Goal: Obtain resource: Download file/media

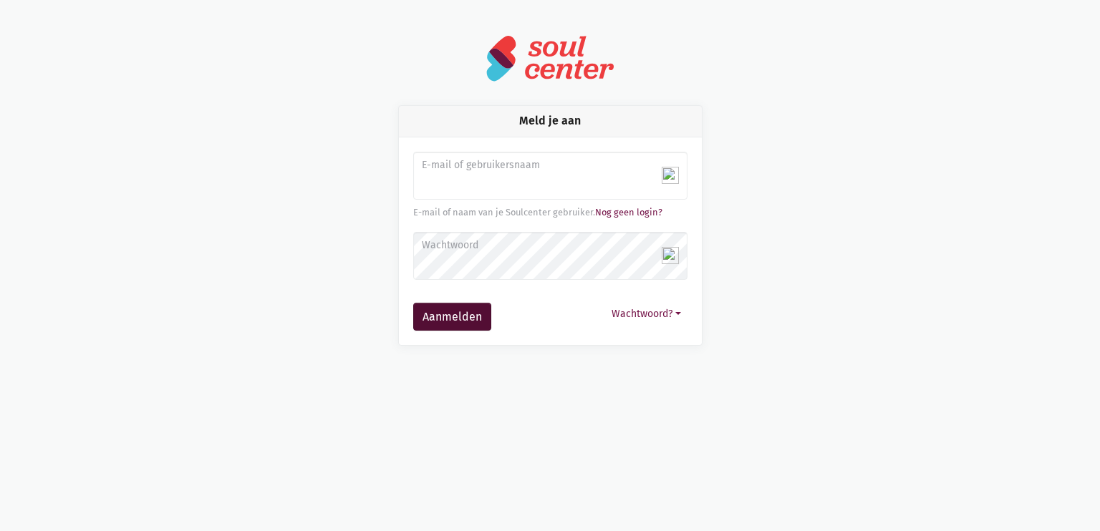
type input "dorothybauwens@hotmail.com"
click at [468, 315] on button "Aanmelden" at bounding box center [452, 317] width 78 height 29
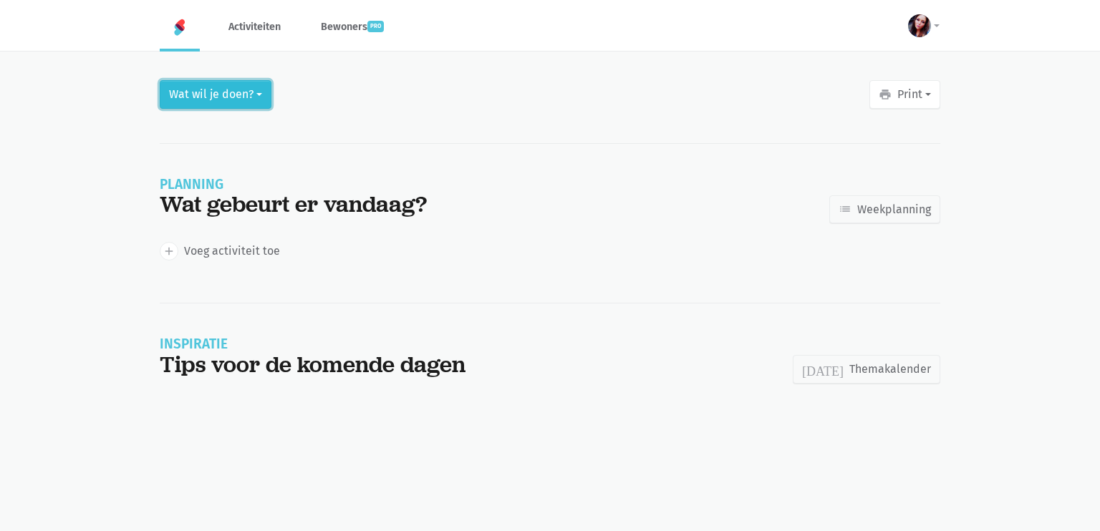
click at [259, 90] on button "Wat wil je doen?" at bounding box center [216, 94] width 112 height 29
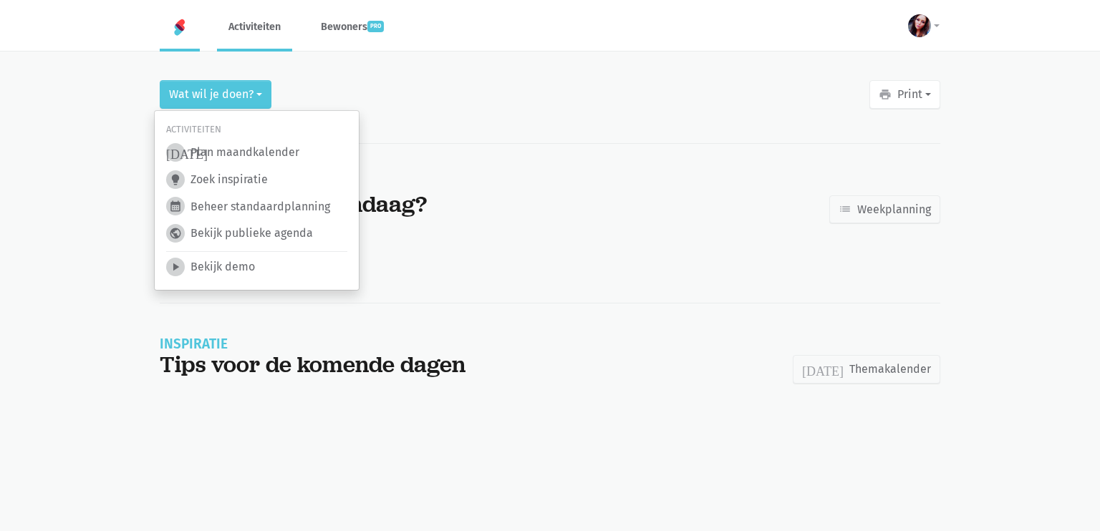
click at [258, 33] on link "Activiteiten" at bounding box center [254, 27] width 75 height 48
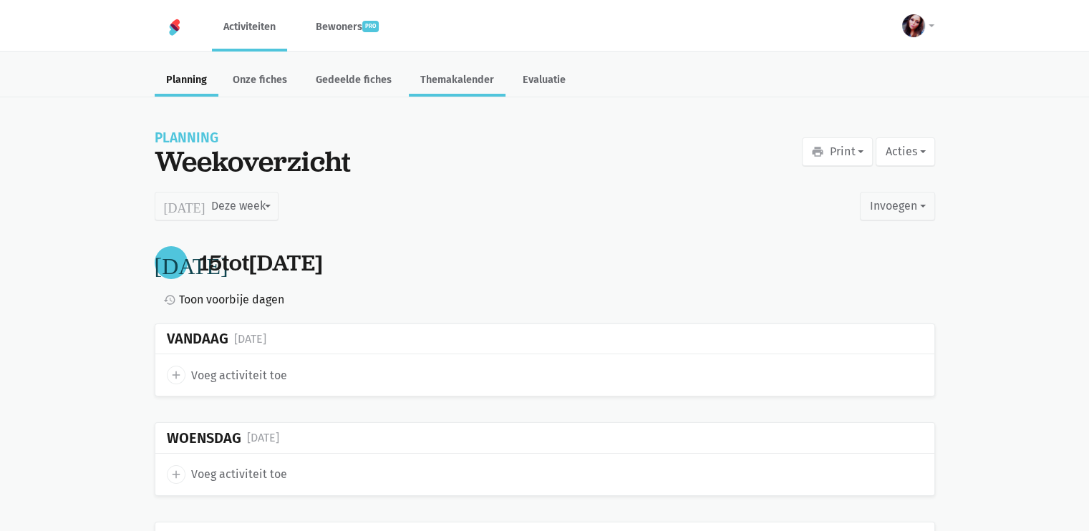
click at [466, 79] on link "Themakalender" at bounding box center [457, 81] width 97 height 31
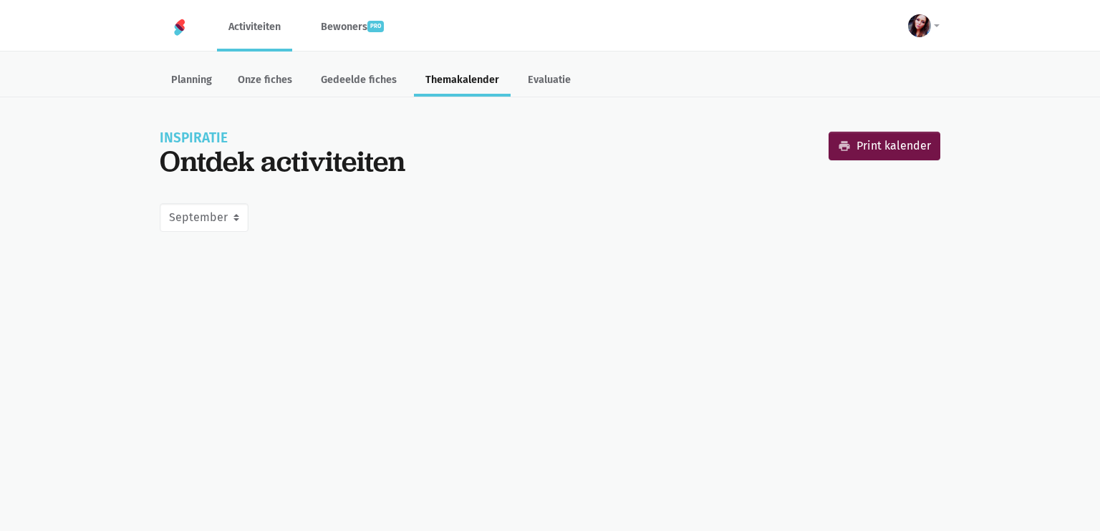
select select "9-2025"
click at [248, 217] on select "Juni Juli Augustus September Oktober November December Januari 2026 Februari 20…" at bounding box center [204, 217] width 89 height 29
click at [160, 203] on select "Juni Juli Augustus September Oktober November December Januari 2026 Februari 20…" at bounding box center [204, 217] width 89 height 29
click at [542, 81] on link "Evaluatie" at bounding box center [549, 81] width 66 height 31
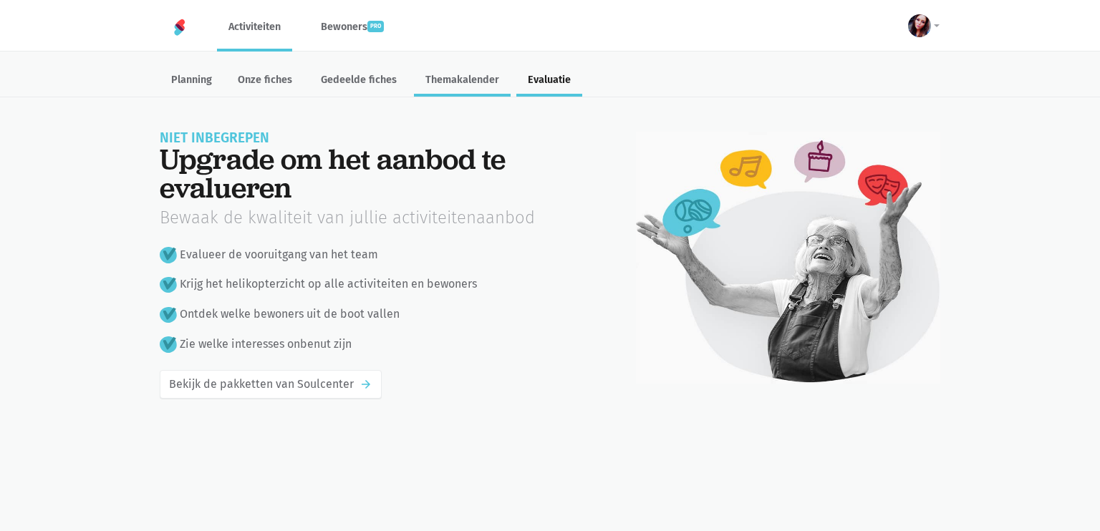
click at [458, 83] on link "Themakalender" at bounding box center [462, 81] width 97 height 31
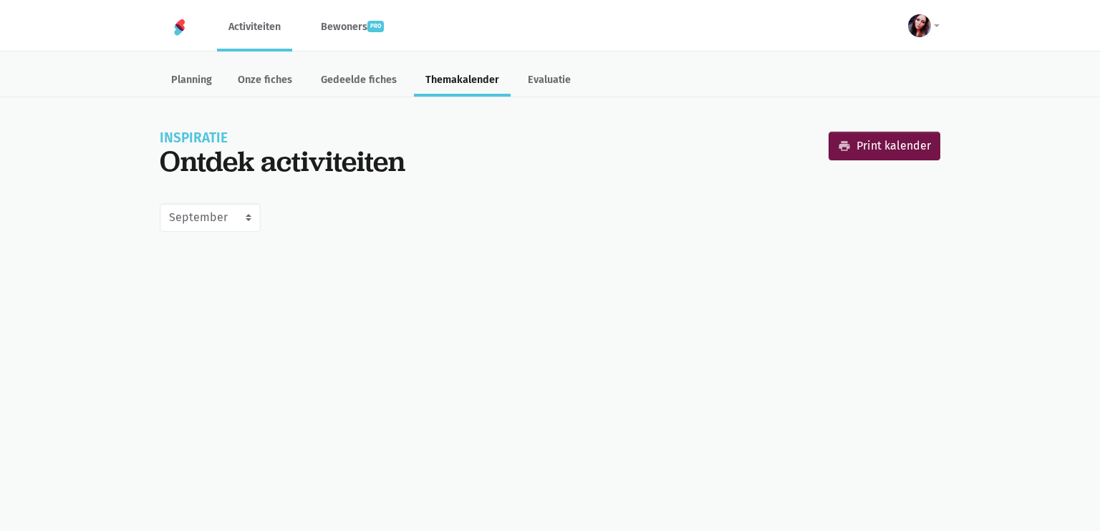
select select "9-2025"
click at [865, 148] on link "print Print kalender" at bounding box center [885, 146] width 112 height 29
select select "9-2025"
click at [348, 21] on link "Bewoners pro" at bounding box center [352, 27] width 86 height 48
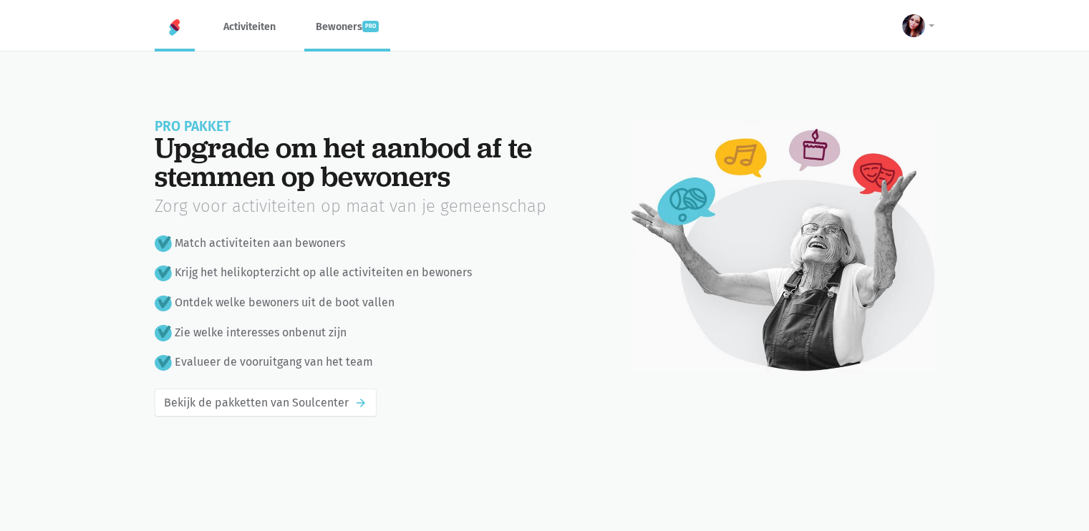
click at [172, 27] on img at bounding box center [174, 27] width 17 height 17
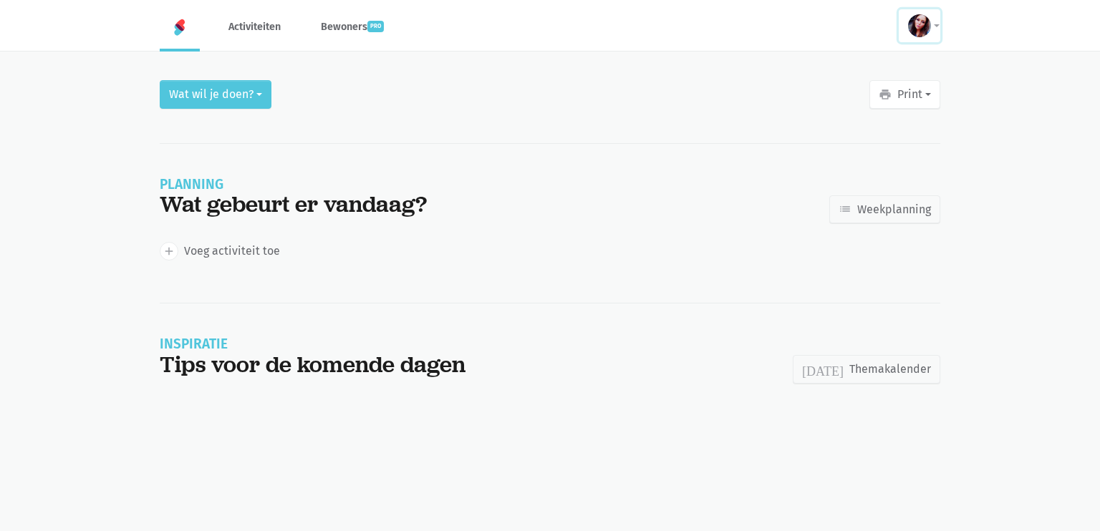
click at [930, 33] on button at bounding box center [920, 25] width 42 height 33
click at [898, 120] on link "book Draaiboek" at bounding box center [885, 122] width 107 height 24
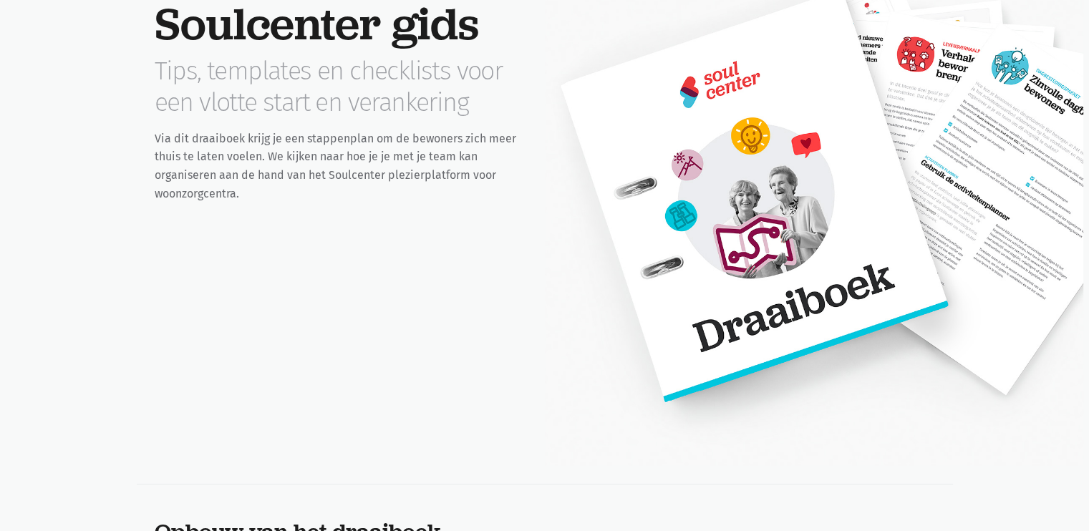
scroll to position [172, 0]
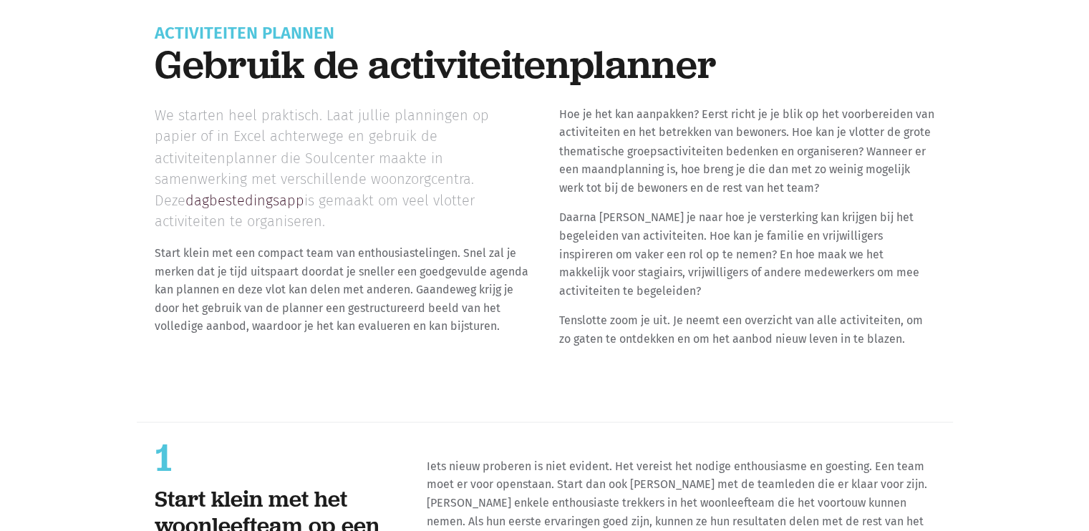
scroll to position [2585, 0]
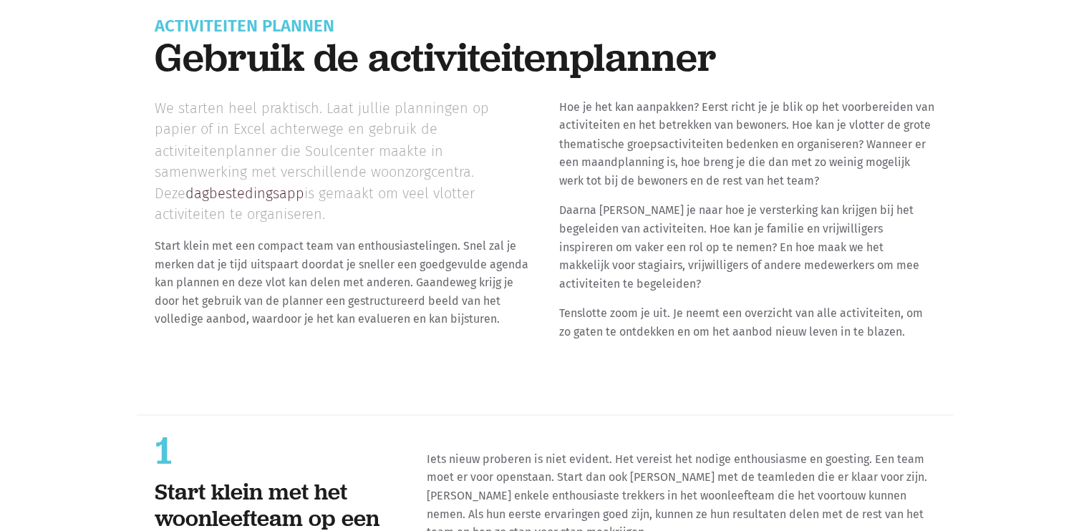
click at [304, 184] on link "dagbestedingsapp" at bounding box center [244, 192] width 119 height 17
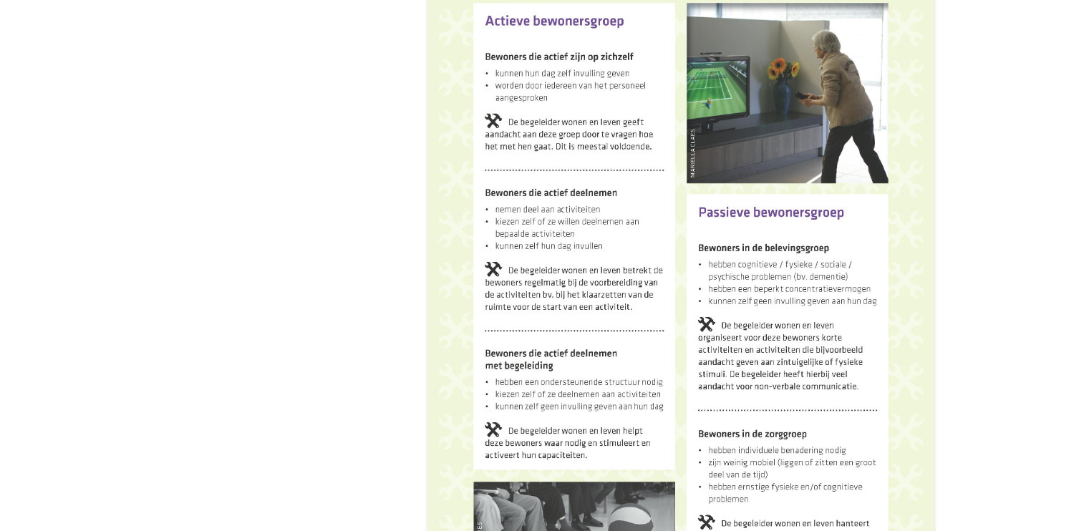
scroll to position [10327, 0]
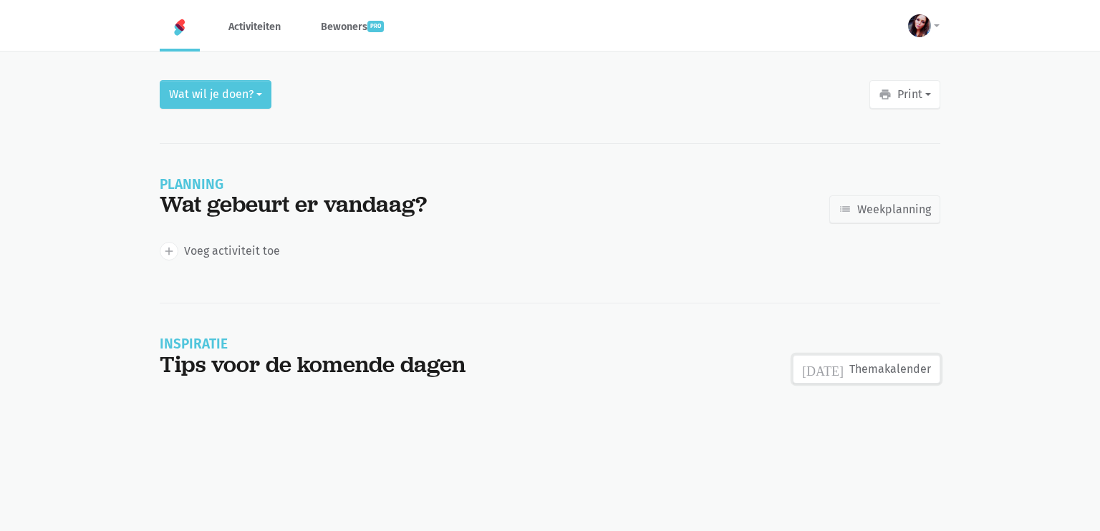
click at [894, 365] on link "[DATE] Themakalender" at bounding box center [867, 369] width 148 height 29
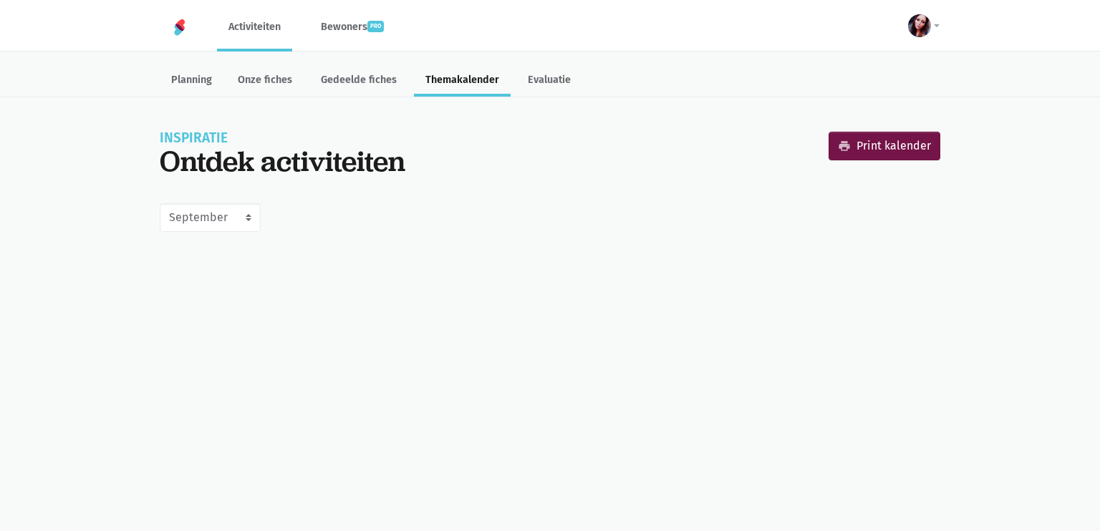
select select "9-2025"
click at [182, 23] on img at bounding box center [179, 27] width 17 height 17
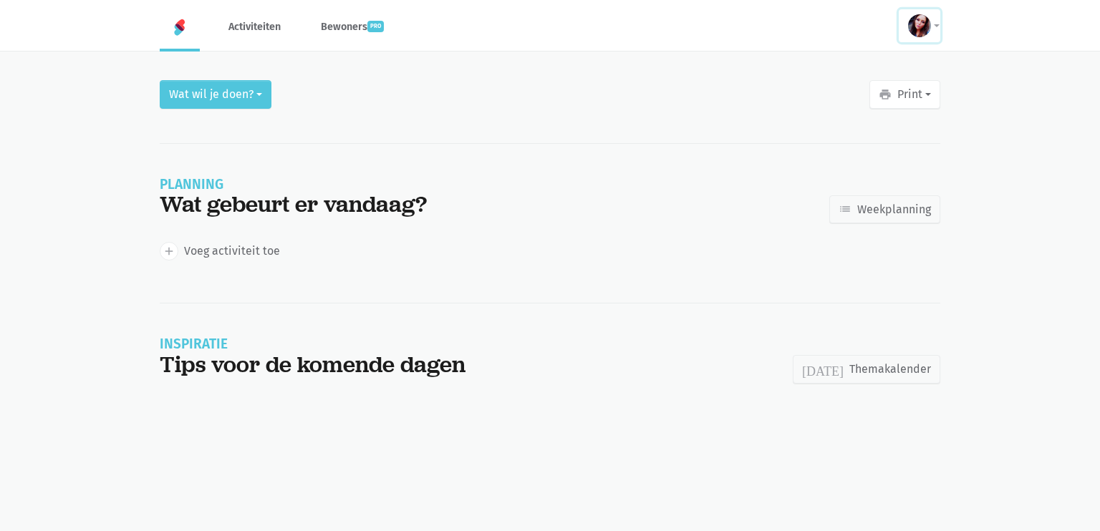
click at [932, 29] on button at bounding box center [920, 25] width 42 height 33
click at [904, 120] on link "book Draaiboek" at bounding box center [885, 122] width 107 height 24
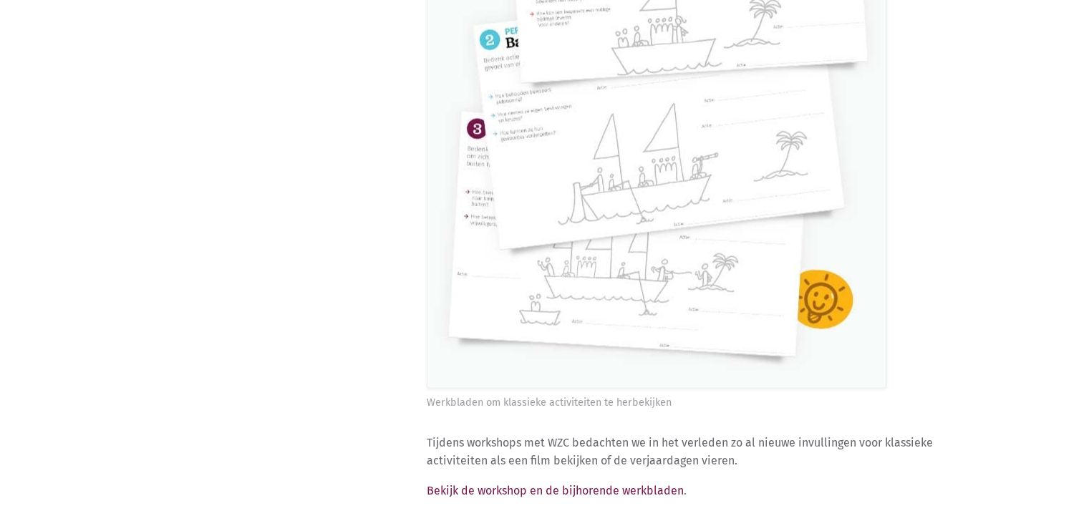
scroll to position [8067, 0]
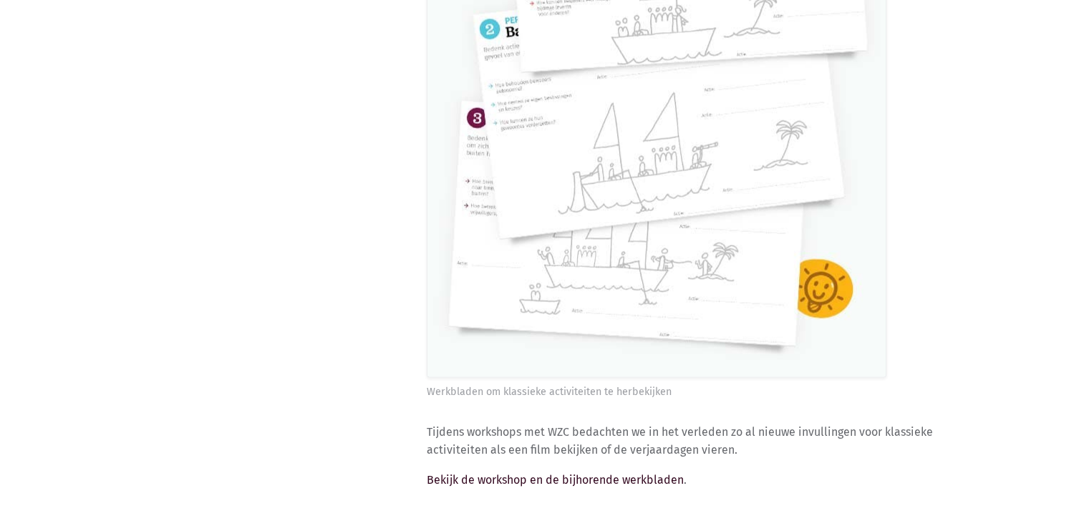
click at [594, 473] on link "Bekijk de workshop en de bijhorende werkbladen" at bounding box center [555, 480] width 257 height 14
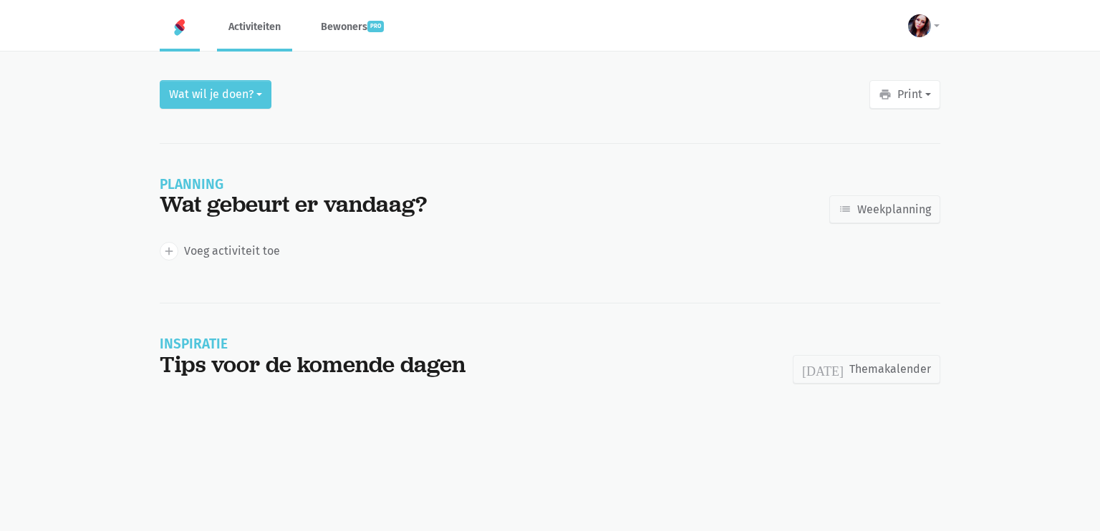
click at [264, 23] on link "Activiteiten" at bounding box center [254, 27] width 75 height 48
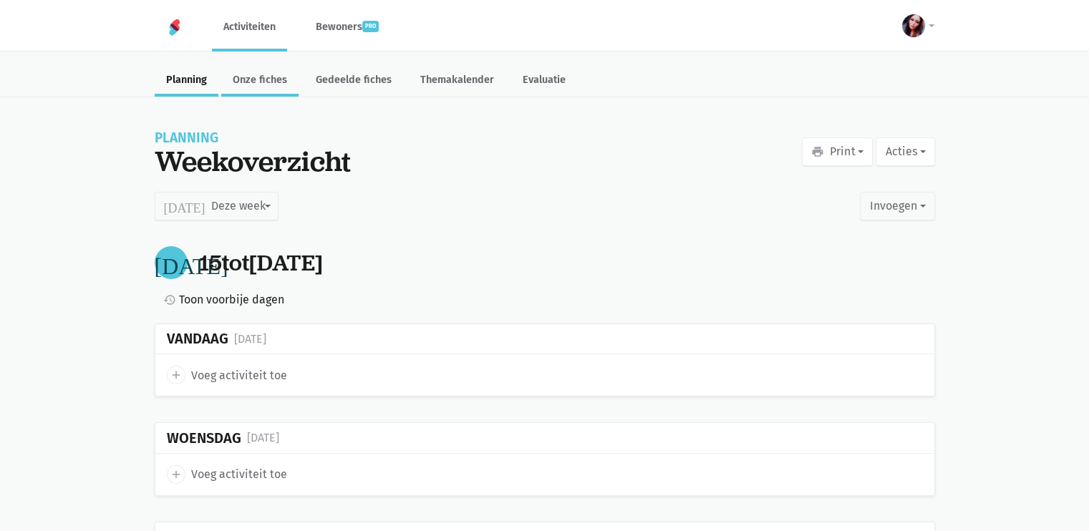
click at [259, 81] on link "Onze fiches" at bounding box center [259, 81] width 77 height 31
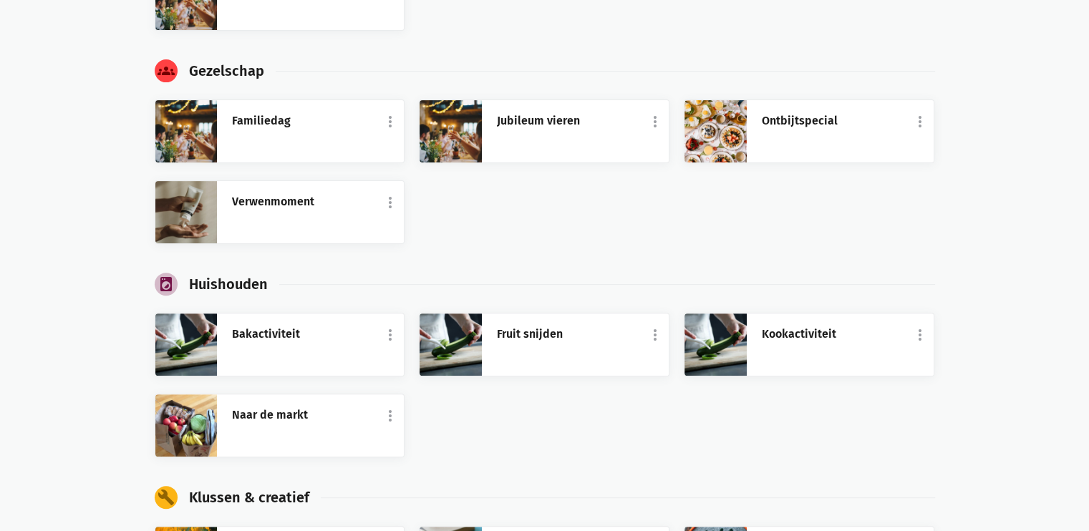
scroll to position [438, 0]
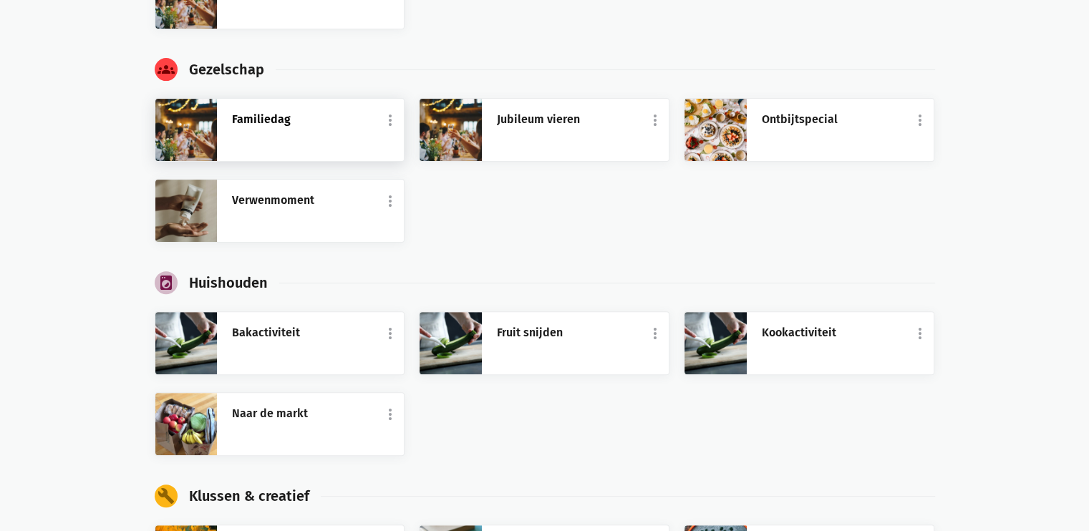
click at [250, 123] on link "Familiedag" at bounding box center [310, 119] width 158 height 19
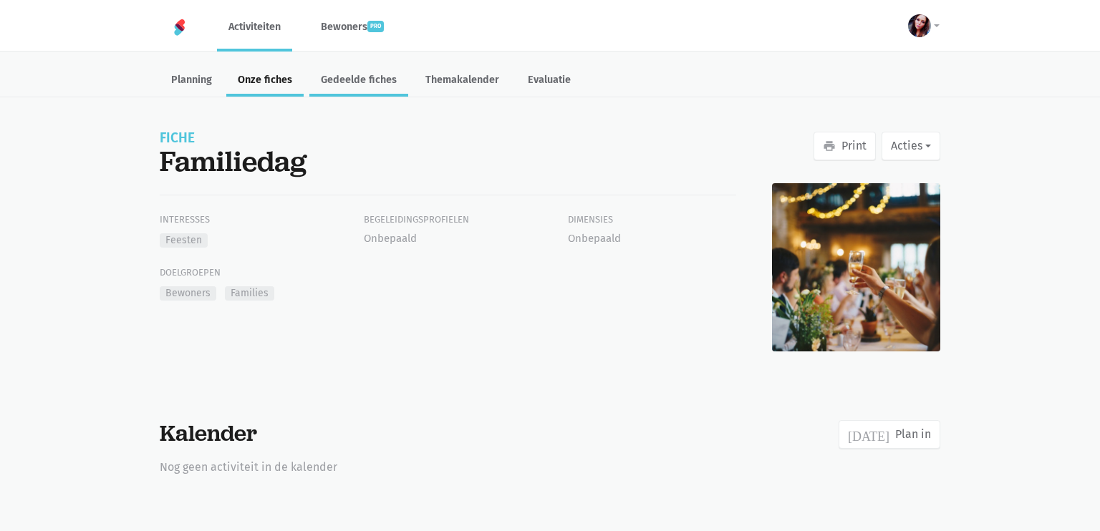
click at [359, 77] on link "Gedeelde fiches" at bounding box center [358, 81] width 99 height 31
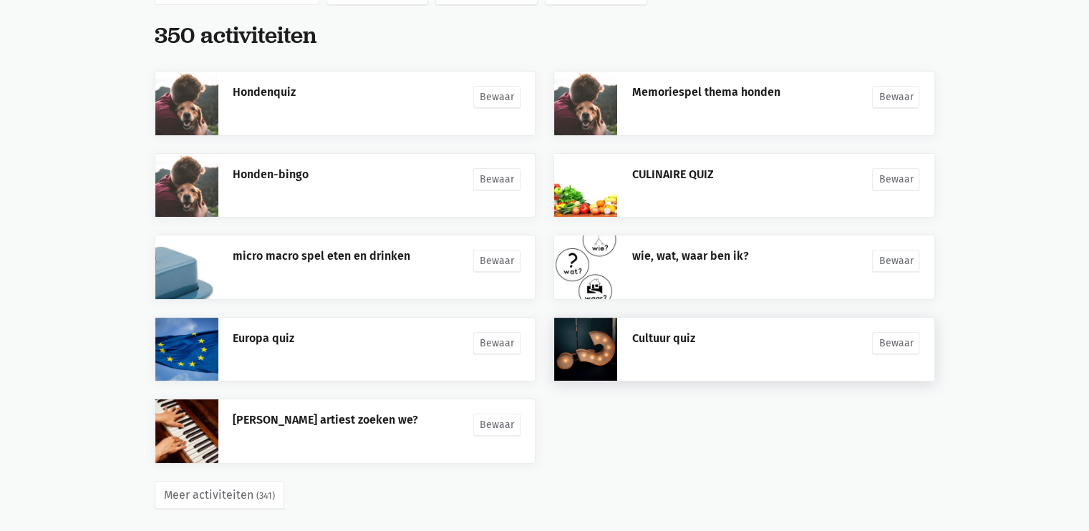
scroll to position [237, 0]
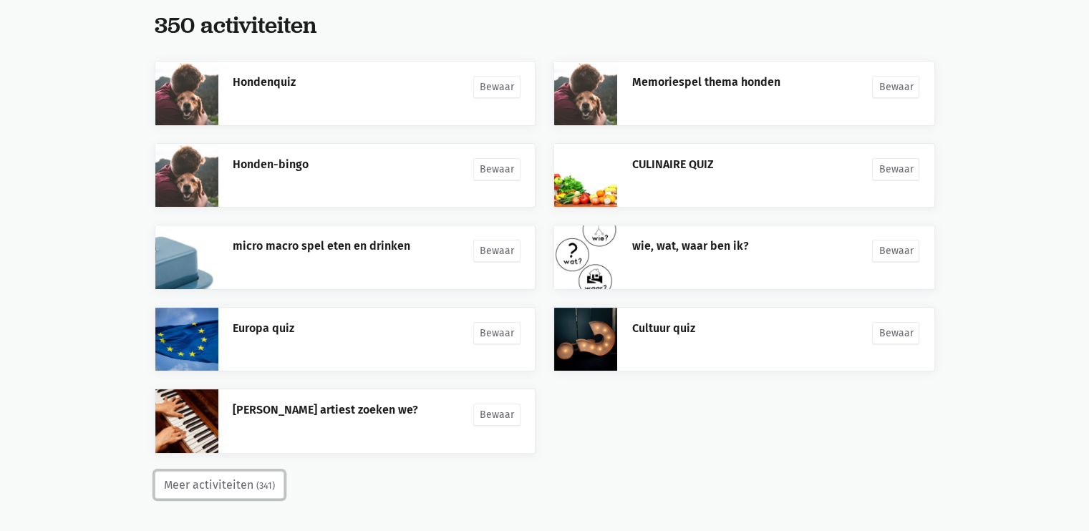
click at [259, 486] on small "(341)" at bounding box center [265, 486] width 19 height 14
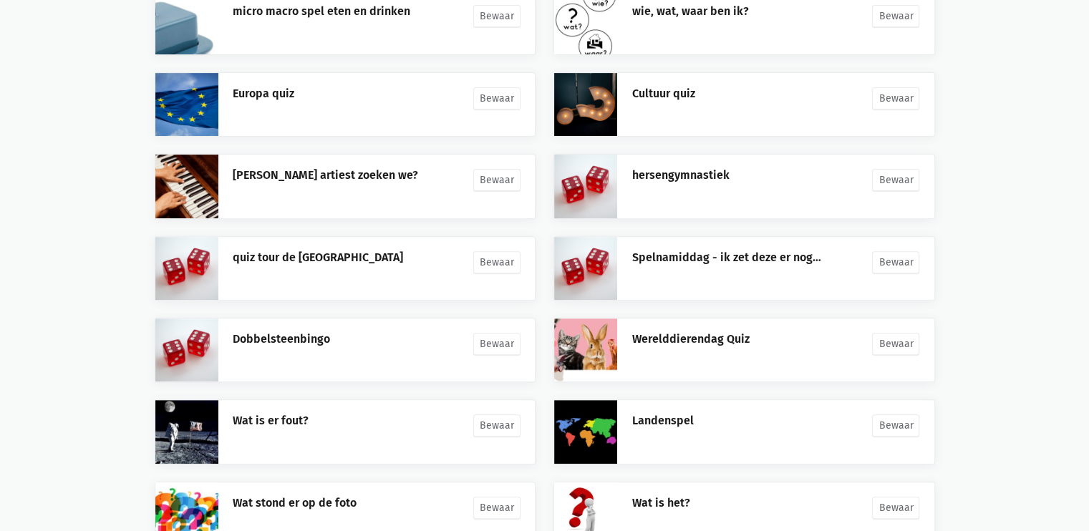
scroll to position [497, 0]
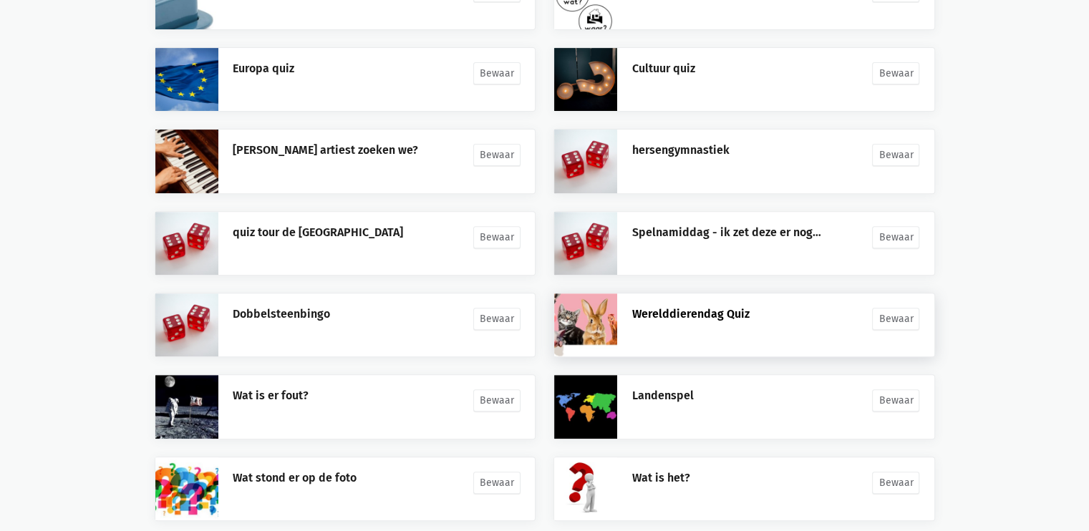
click at [713, 314] on link "Werelddierendag Quiz" at bounding box center [690, 314] width 117 height 14
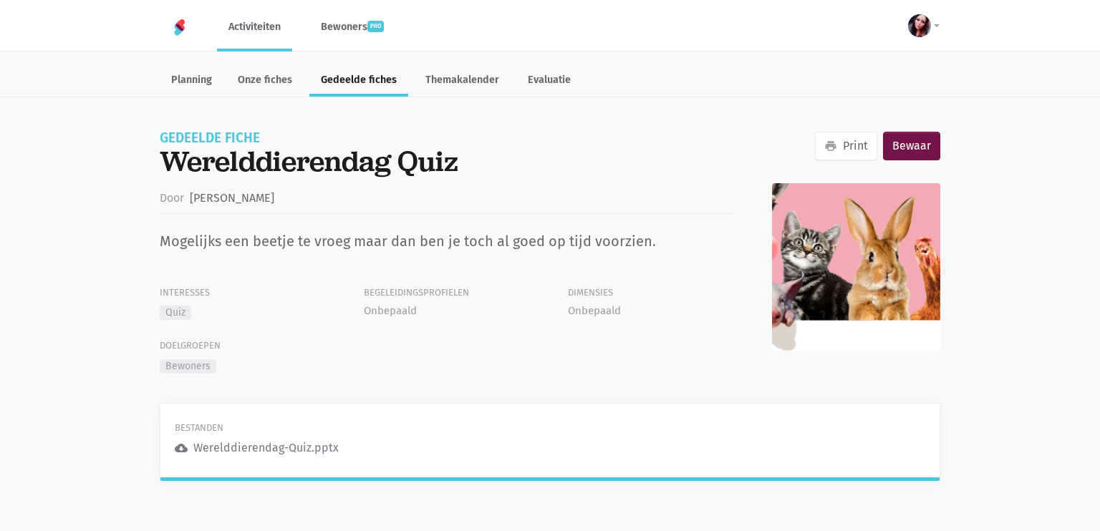
click at [322, 447] on div "Werelddierendag-Quiz.pptx" at bounding box center [265, 448] width 145 height 19
click at [221, 448] on div "Werelddierendag-Quiz.pptx" at bounding box center [265, 448] width 145 height 19
click at [180, 448] on icon "cloud_download" at bounding box center [181, 448] width 13 height 13
click at [217, 448] on div "Werelddierendag-Quiz.pptx" at bounding box center [265, 448] width 145 height 19
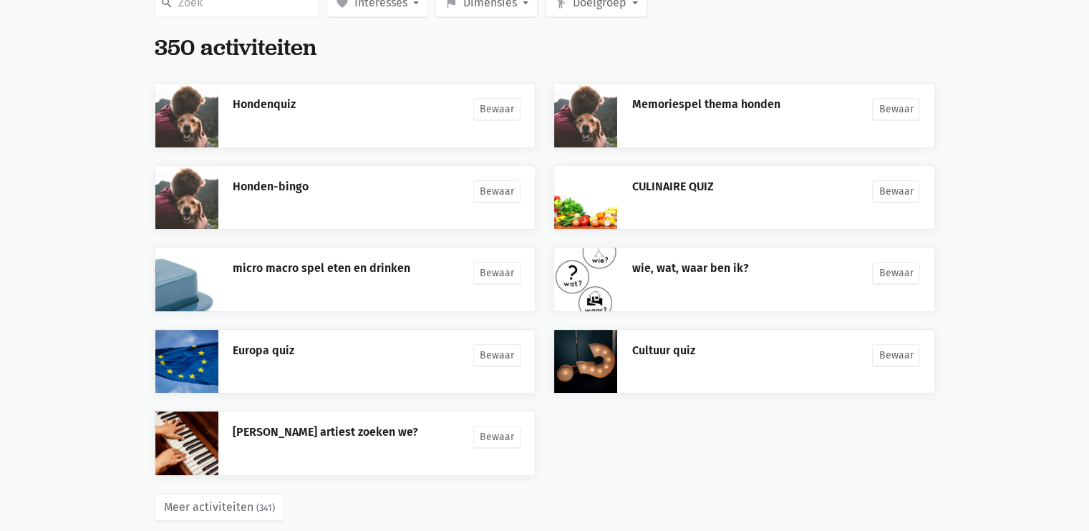
scroll to position [237, 0]
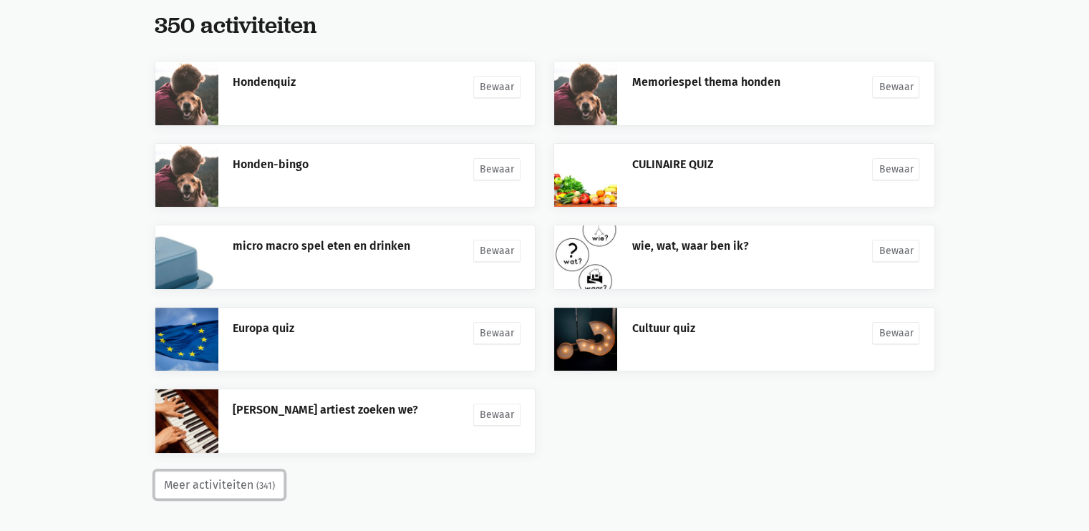
click at [185, 481] on button "Meer activiteiten (341)" at bounding box center [220, 485] width 130 height 29
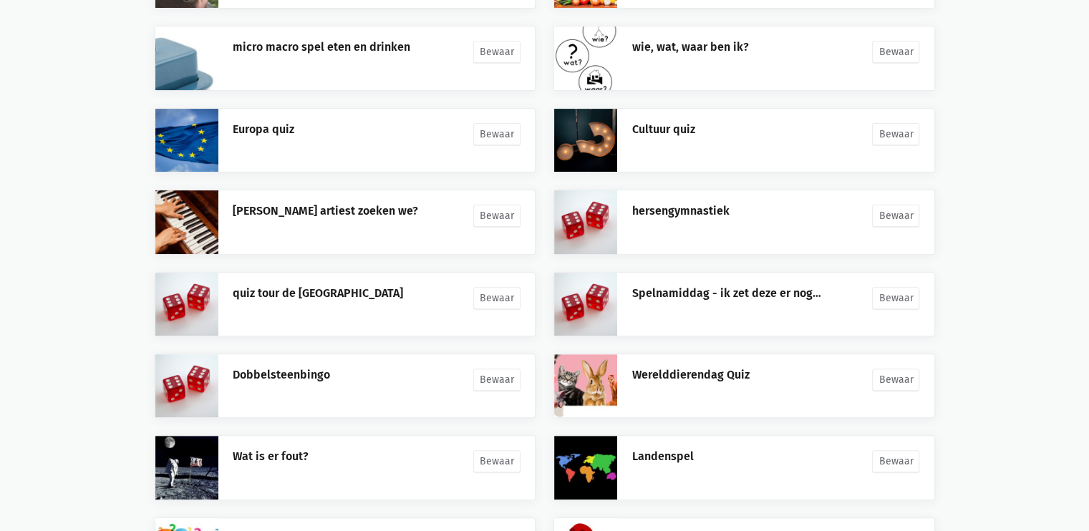
scroll to position [564, 0]
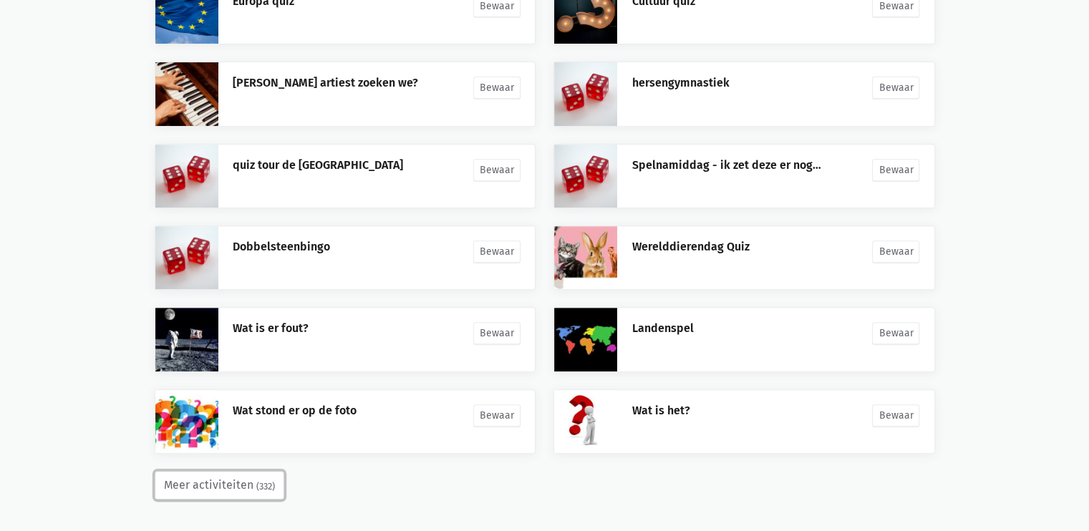
click at [250, 471] on button "Meer activiteiten (332)" at bounding box center [220, 485] width 130 height 29
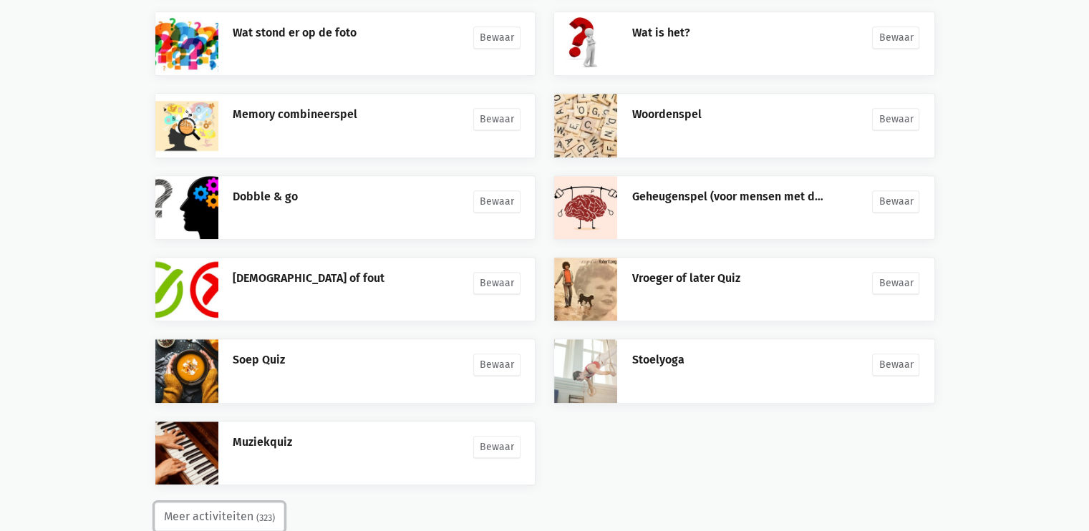
scroll to position [949, 0]
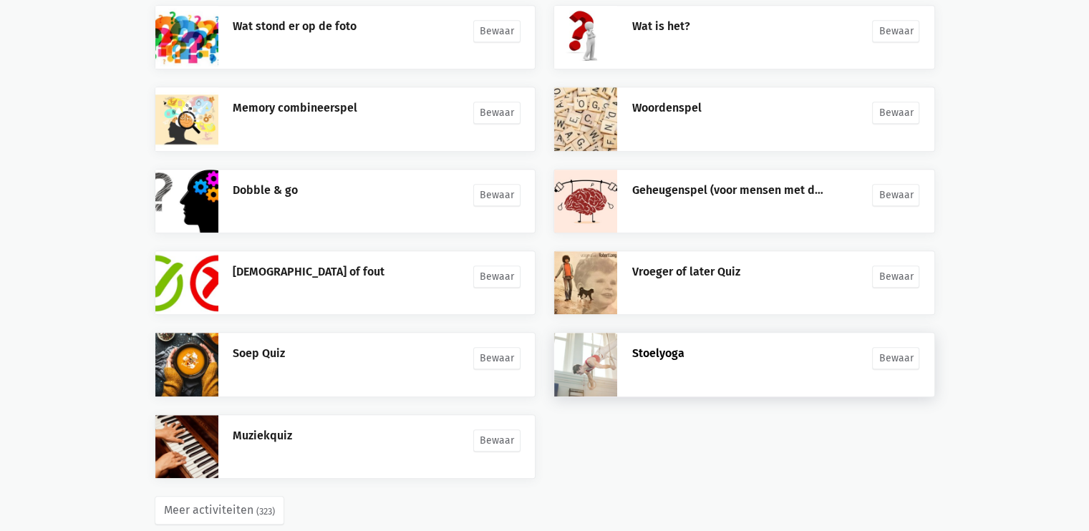
click at [656, 351] on link "Stoelyoga" at bounding box center [658, 354] width 52 height 14
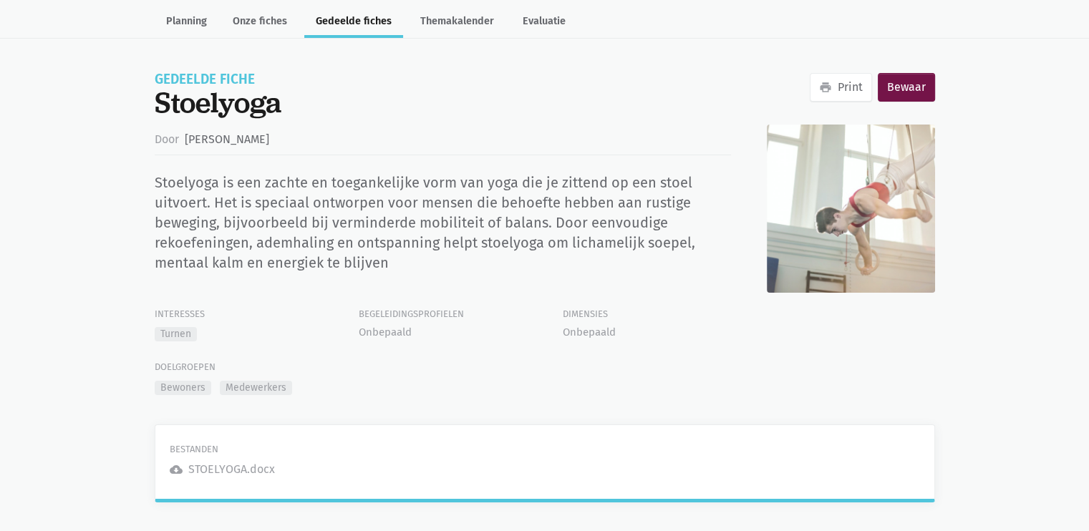
scroll to position [63, 0]
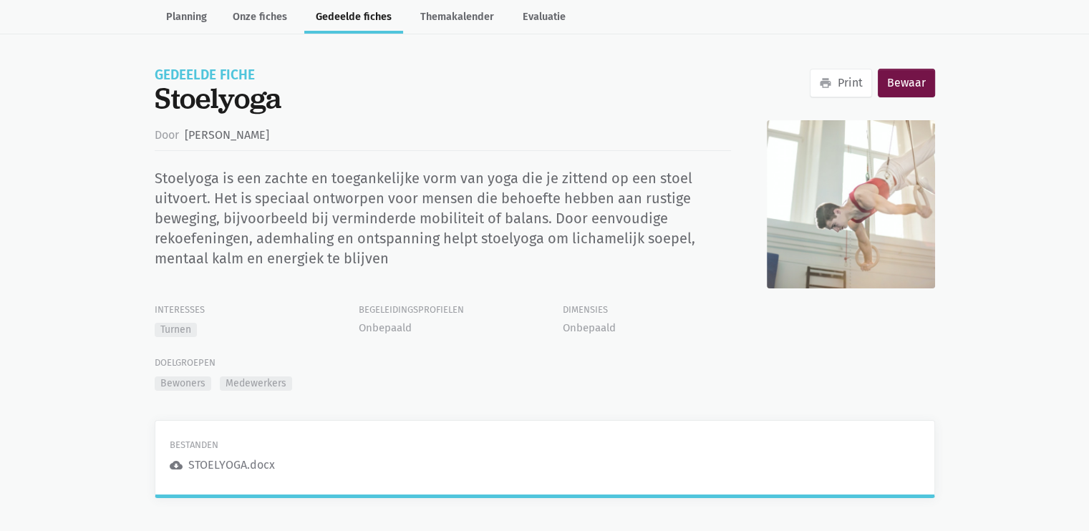
click at [200, 460] on div "STOELYOGA.docx" at bounding box center [231, 465] width 87 height 19
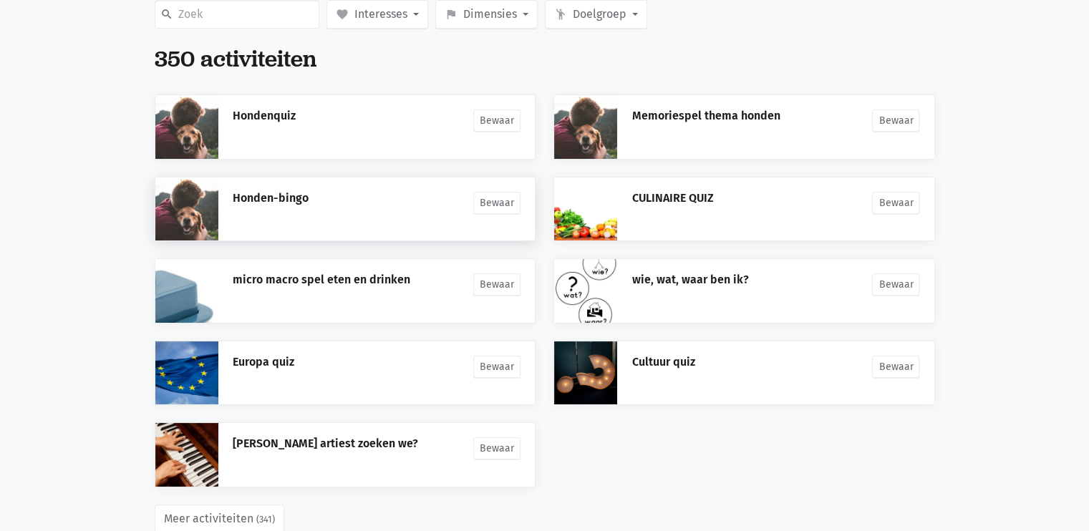
scroll to position [237, 0]
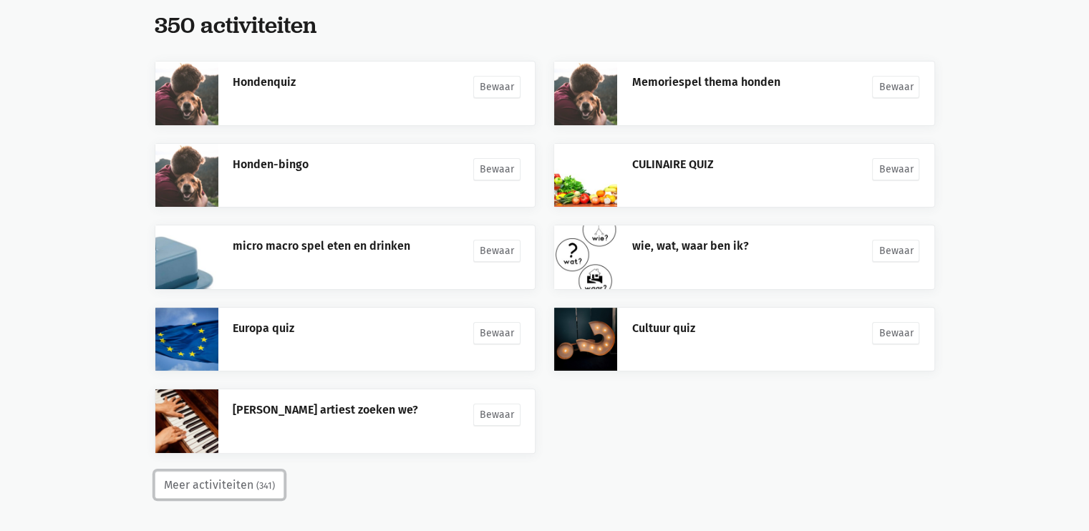
click at [217, 488] on button "Meer activiteiten (341)" at bounding box center [220, 485] width 130 height 29
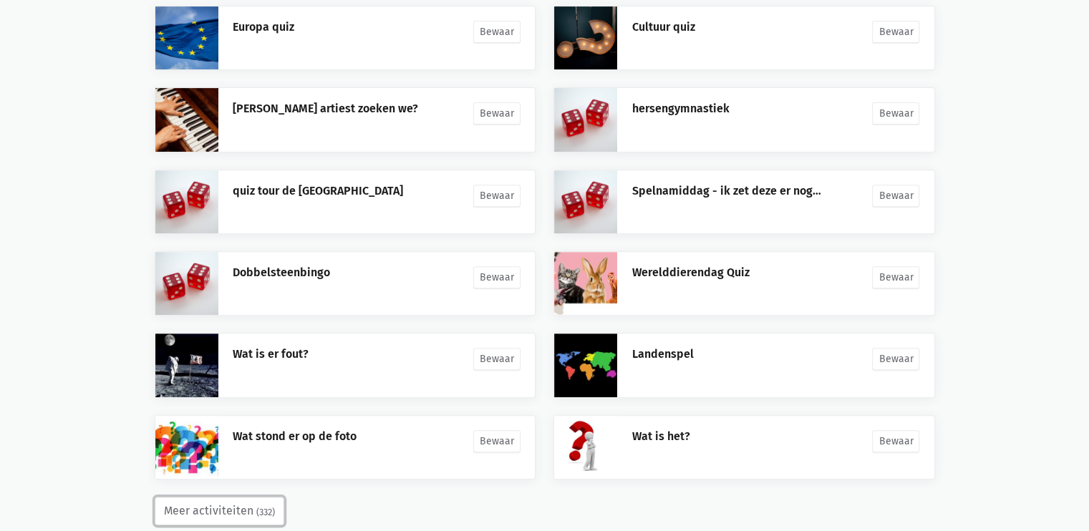
scroll to position [564, 0]
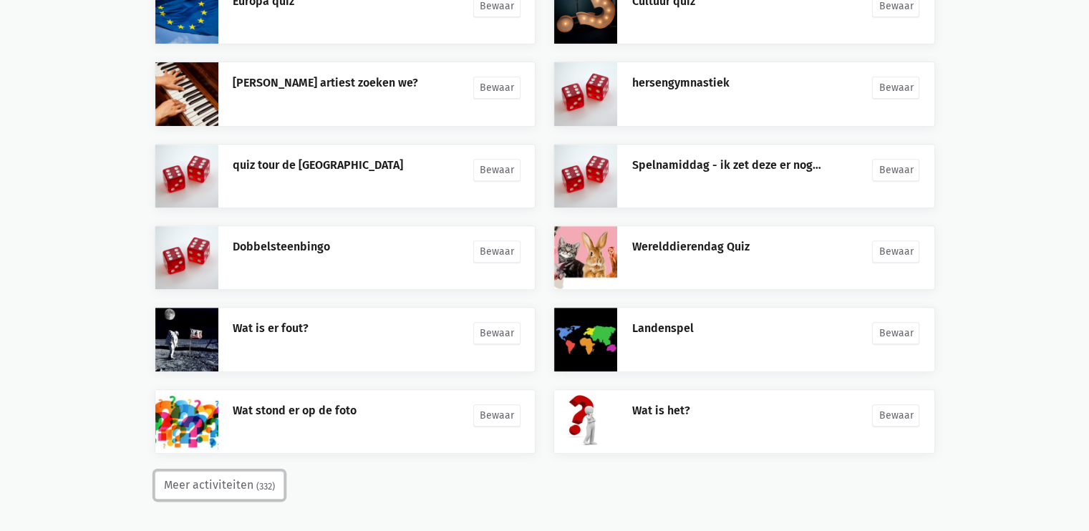
click at [238, 486] on button "Meer activiteiten (332)" at bounding box center [220, 485] width 130 height 29
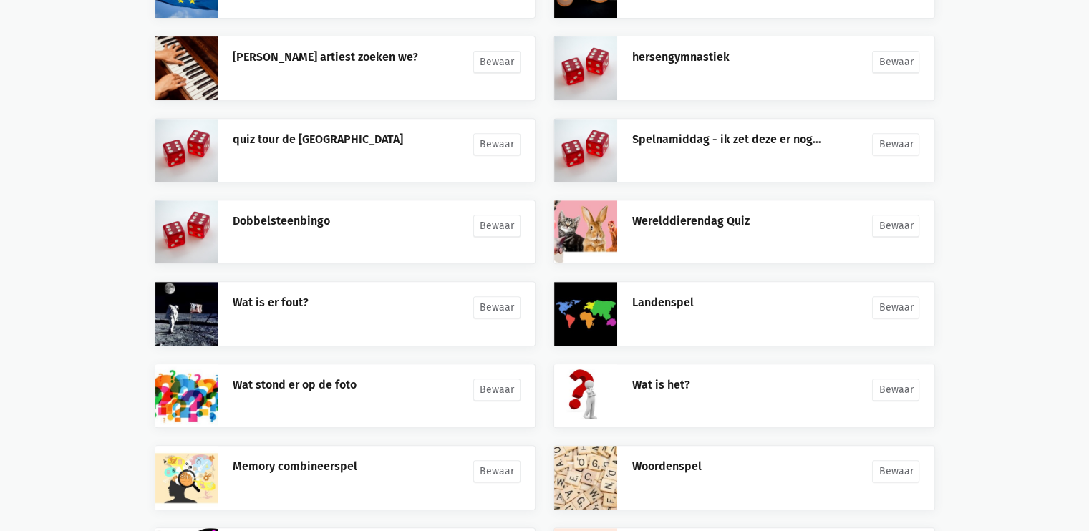
scroll to position [605, 0]
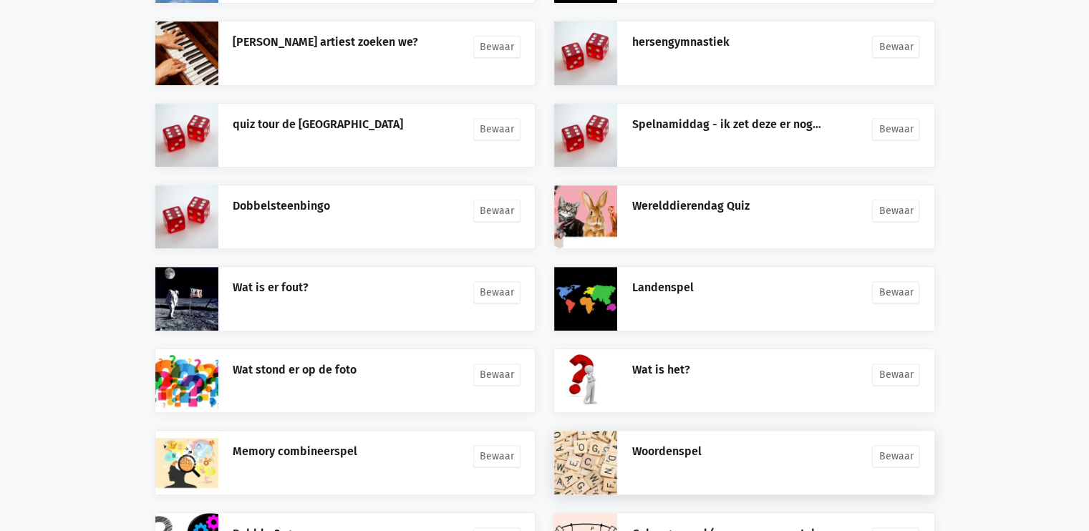
click at [603, 460] on link at bounding box center [585, 462] width 63 height 63
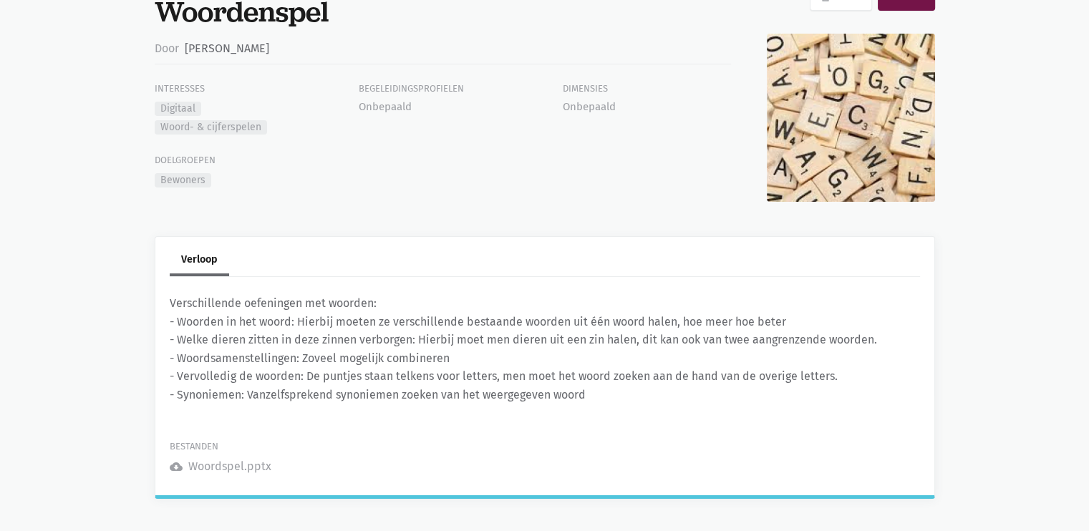
scroll to position [150, 0]
click at [244, 465] on div "Woordspel.pptx" at bounding box center [229, 466] width 83 height 19
click at [175, 463] on icon "cloud_download" at bounding box center [176, 466] width 13 height 13
click at [203, 463] on div "Woordspel.pptx" at bounding box center [229, 466] width 83 height 19
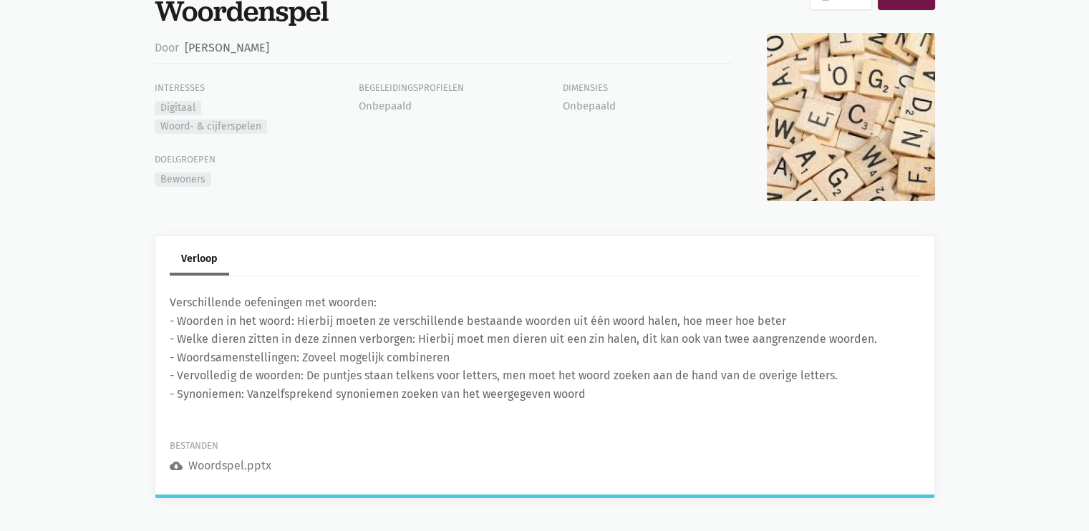
click at [195, 464] on div "Woordspel.pptx" at bounding box center [229, 466] width 83 height 19
click at [175, 465] on icon "cloud_download" at bounding box center [176, 466] width 13 height 13
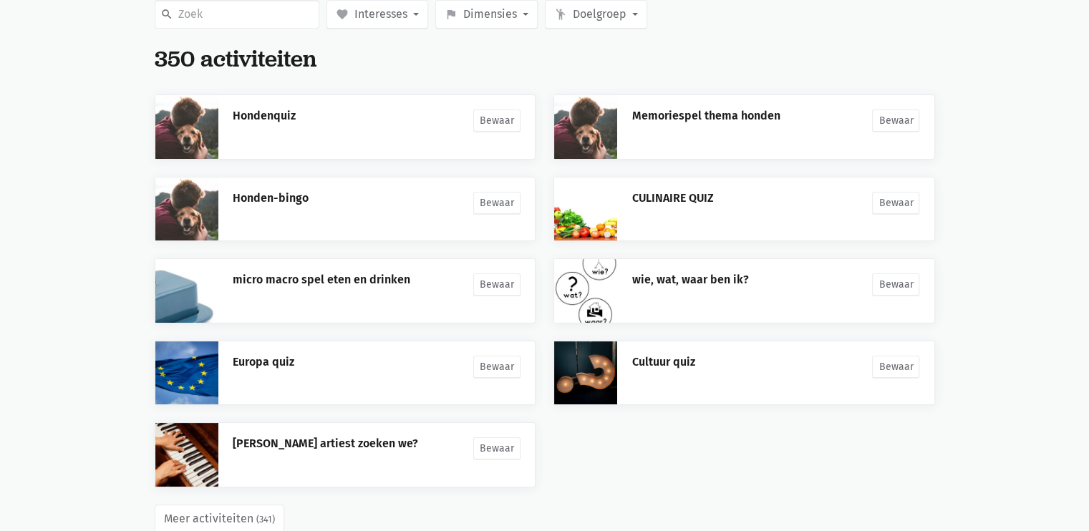
scroll to position [237, 0]
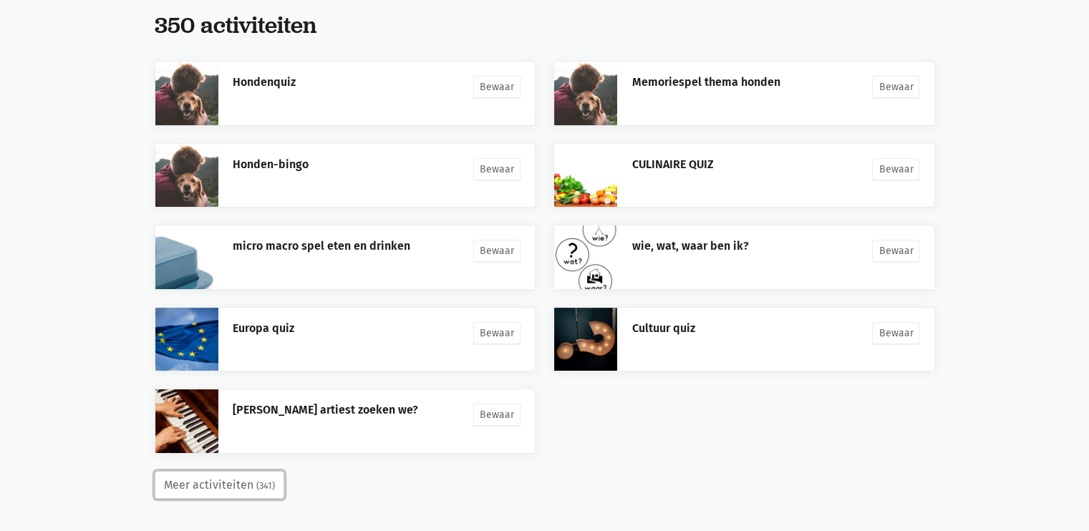
click at [222, 484] on button "Meer activiteiten (341)" at bounding box center [220, 485] width 130 height 29
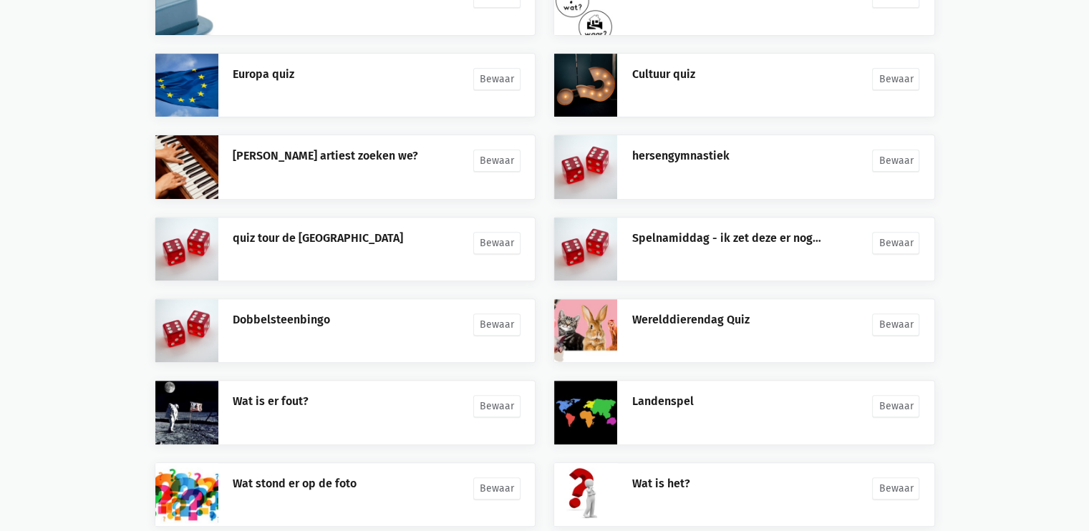
scroll to position [564, 0]
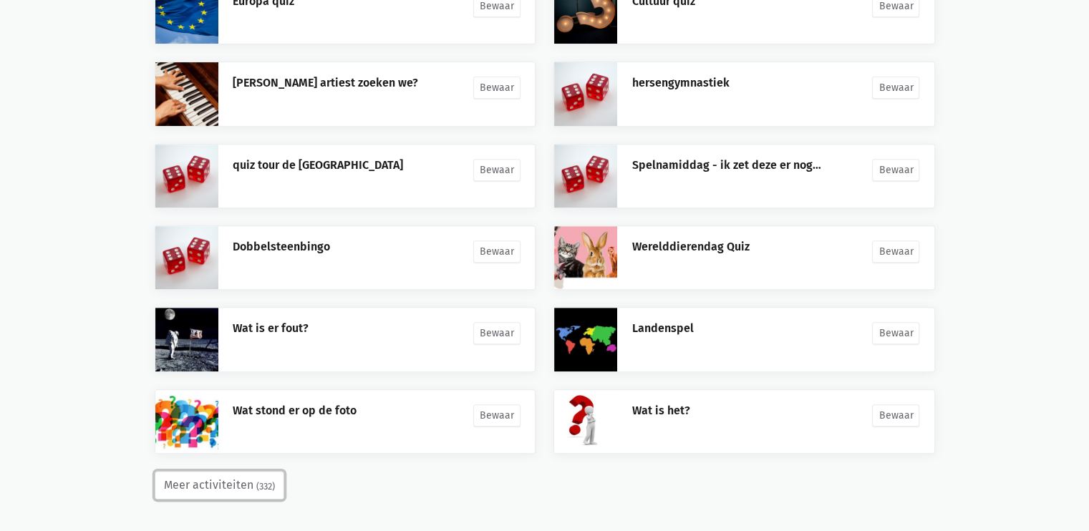
click at [233, 483] on button "Meer activiteiten (332)" at bounding box center [220, 485] width 130 height 29
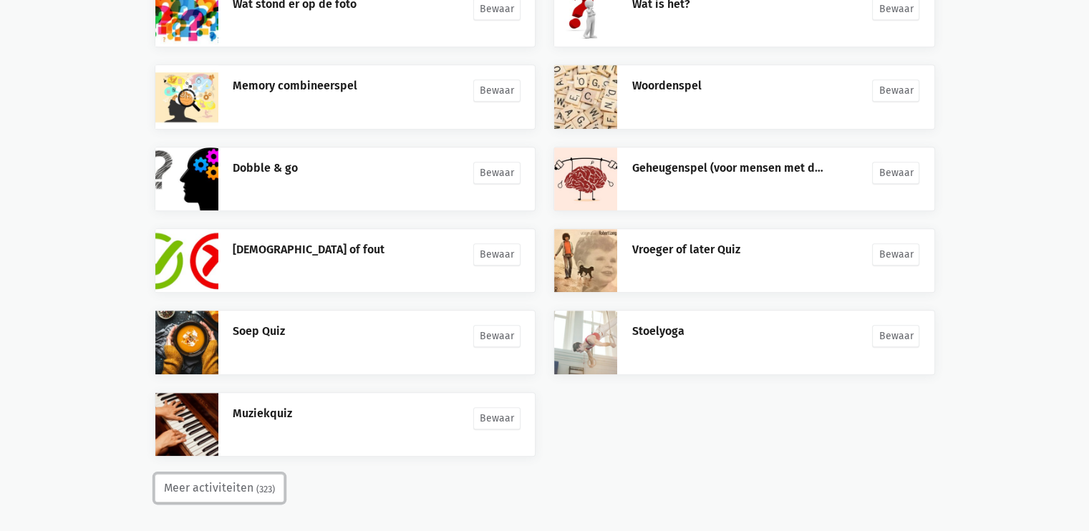
scroll to position [973, 0]
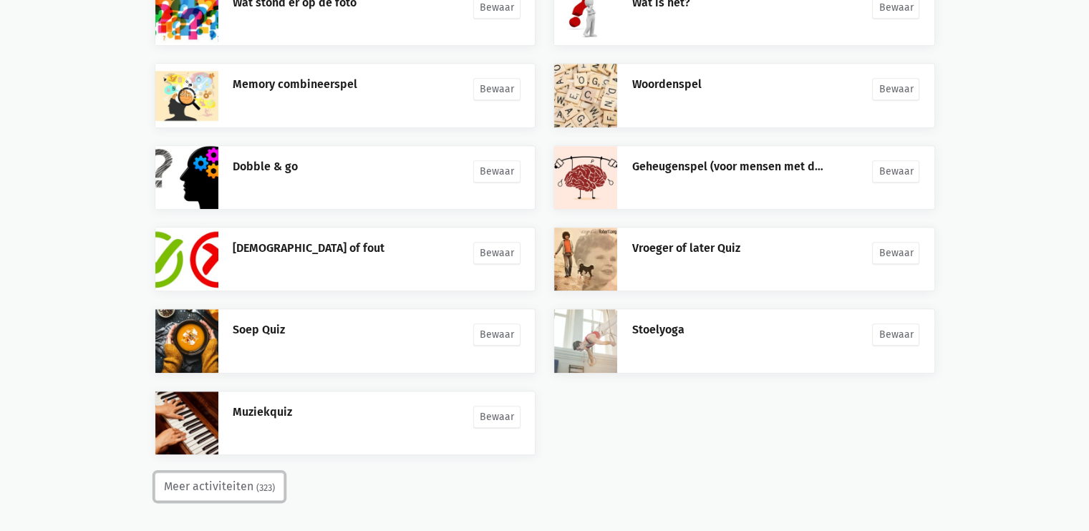
click at [230, 479] on button "Meer activiteiten (323)" at bounding box center [220, 487] width 130 height 29
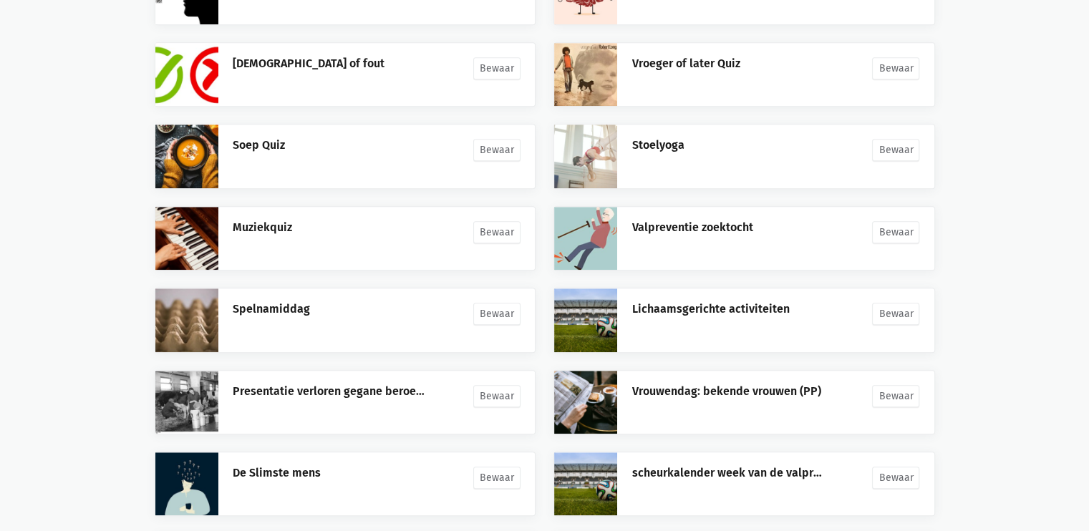
scroll to position [1299, 0]
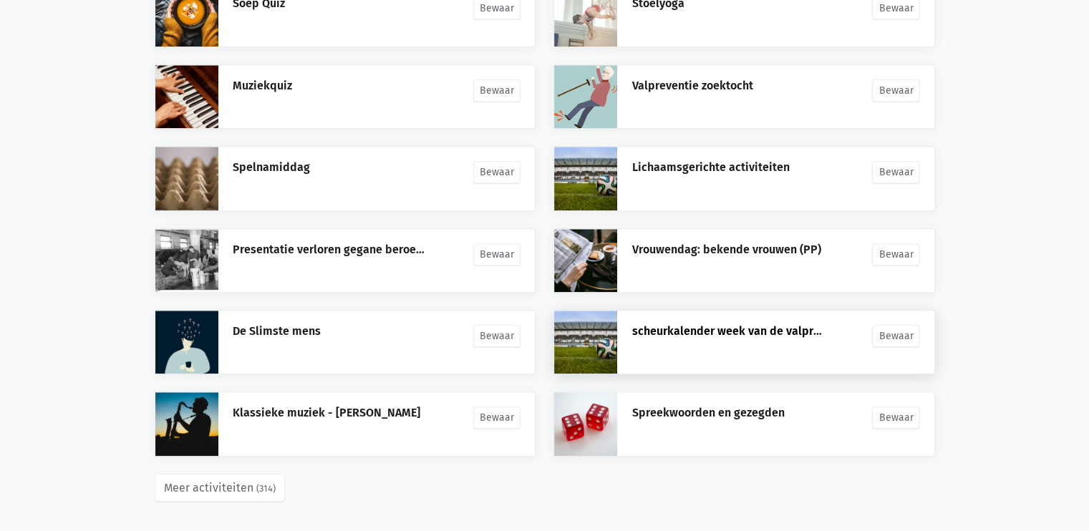
click at [673, 327] on link "scheurkalender week van de valpreventie" at bounding box center [742, 331] width 221 height 14
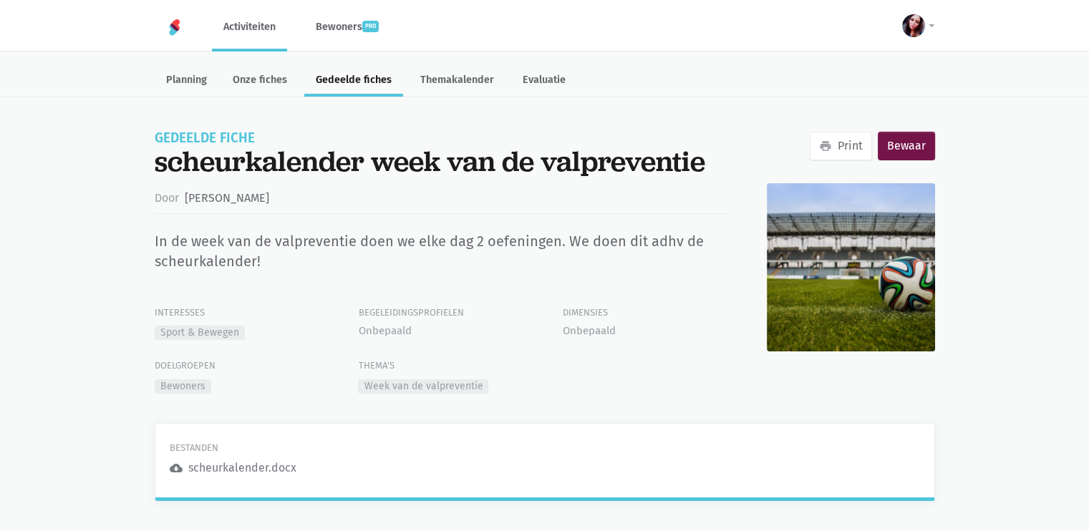
click at [213, 471] on div "scheurkalender.docx" at bounding box center [242, 468] width 108 height 19
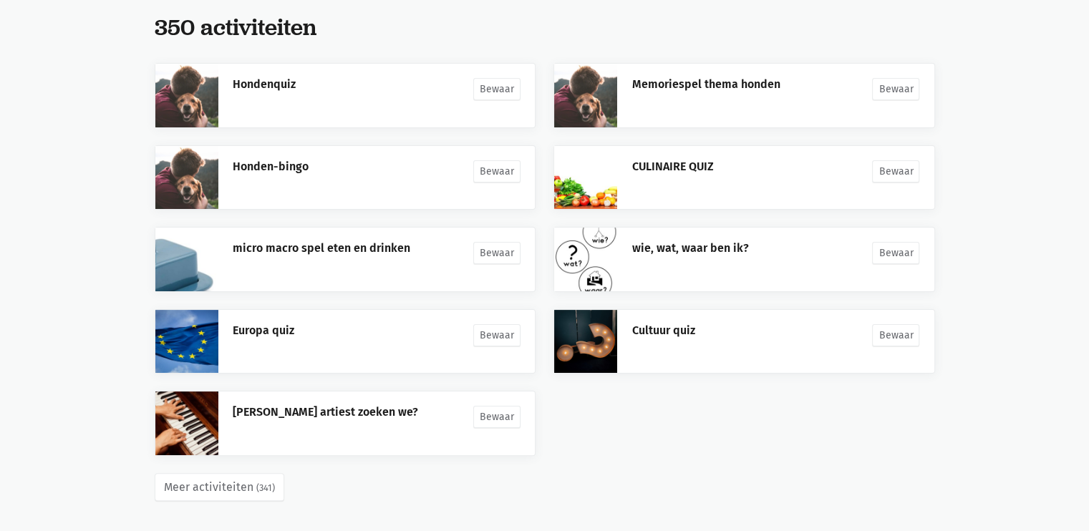
scroll to position [237, 0]
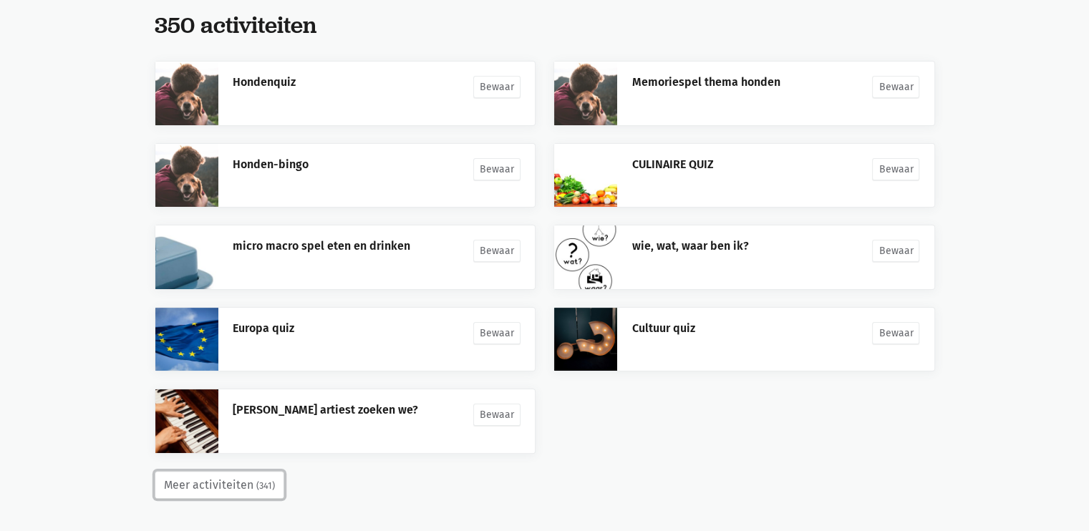
click at [201, 483] on button "Meer activiteiten (341)" at bounding box center [220, 485] width 130 height 29
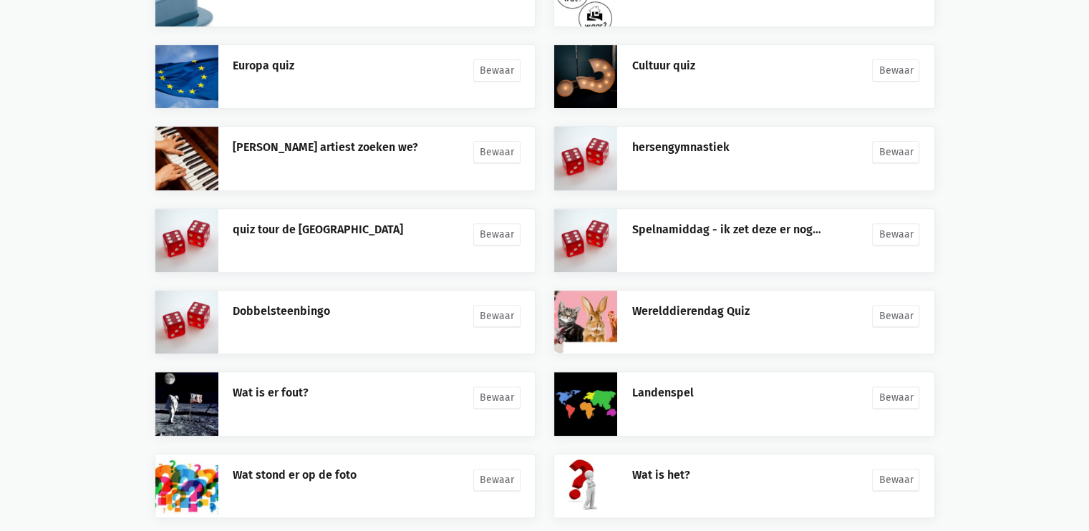
scroll to position [564, 0]
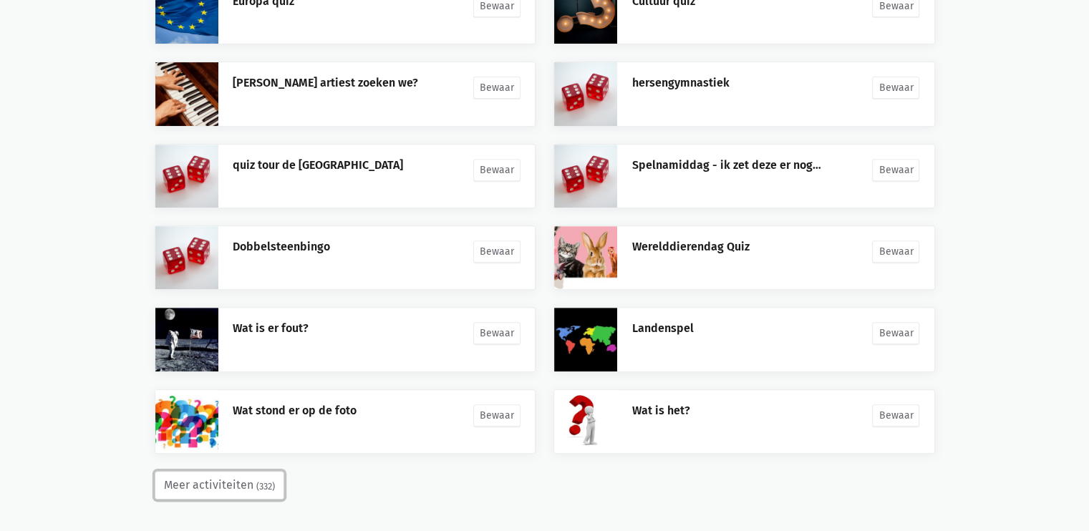
click at [235, 488] on button "Meer activiteiten (332)" at bounding box center [220, 485] width 130 height 29
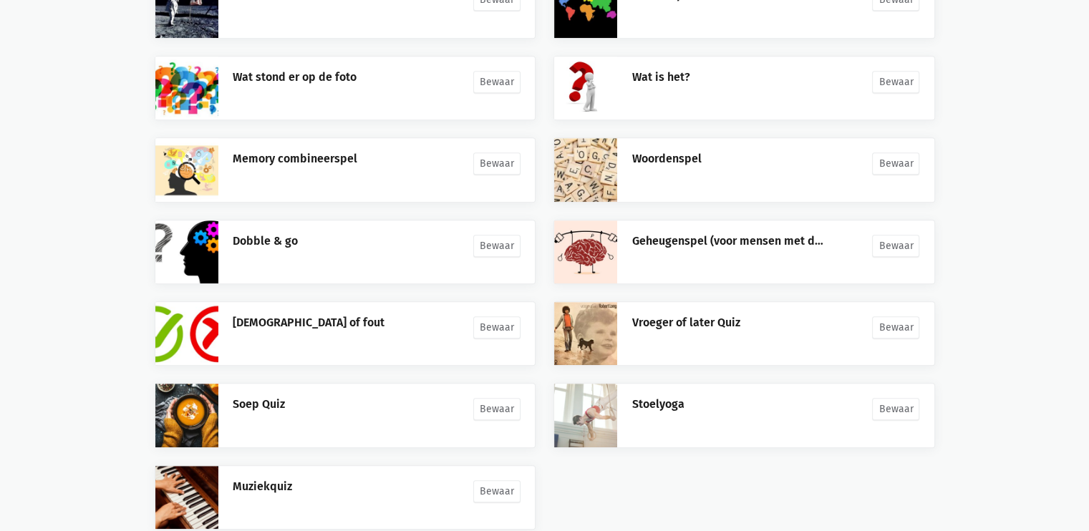
scroll to position [973, 0]
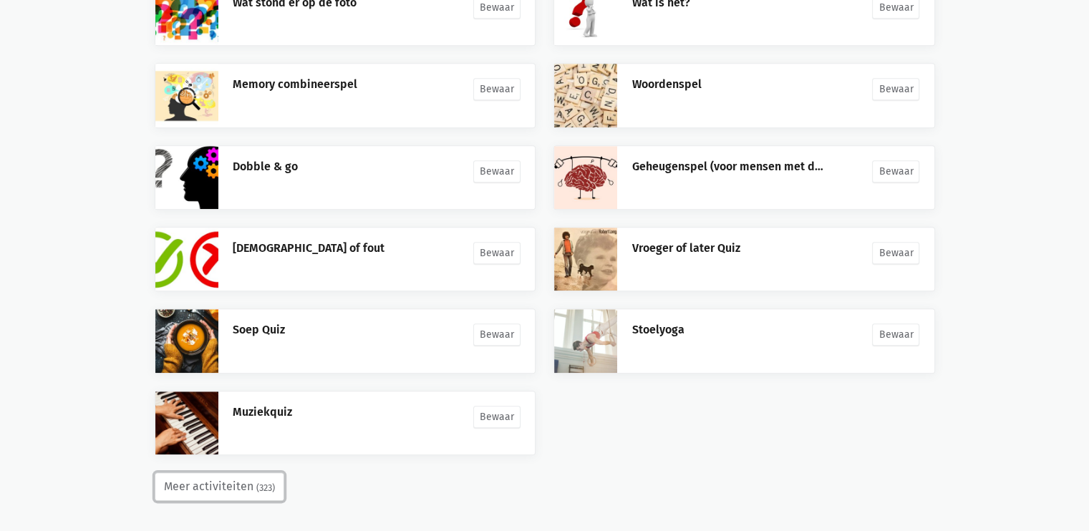
click at [238, 478] on button "Meer activiteiten (323)" at bounding box center [220, 487] width 130 height 29
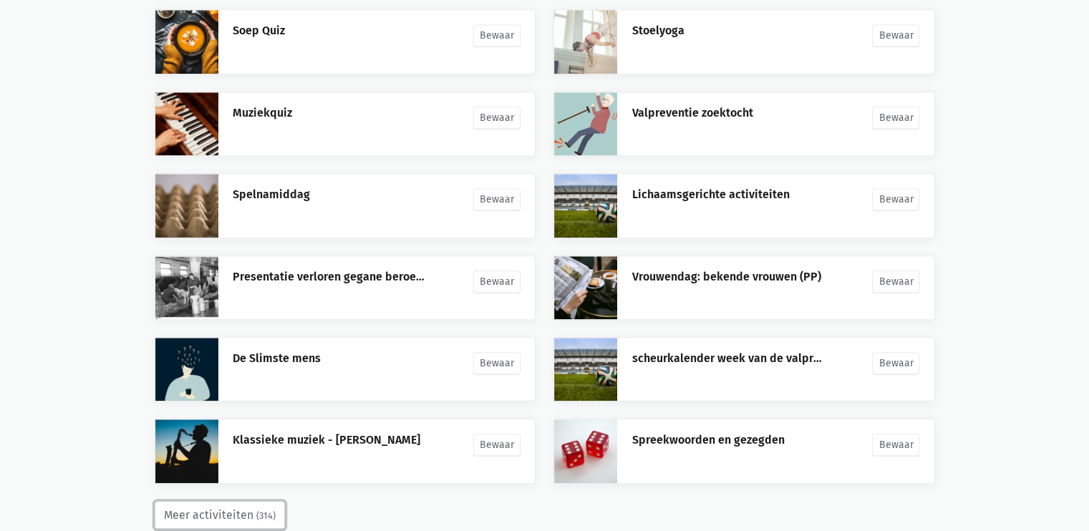
scroll to position [1299, 0]
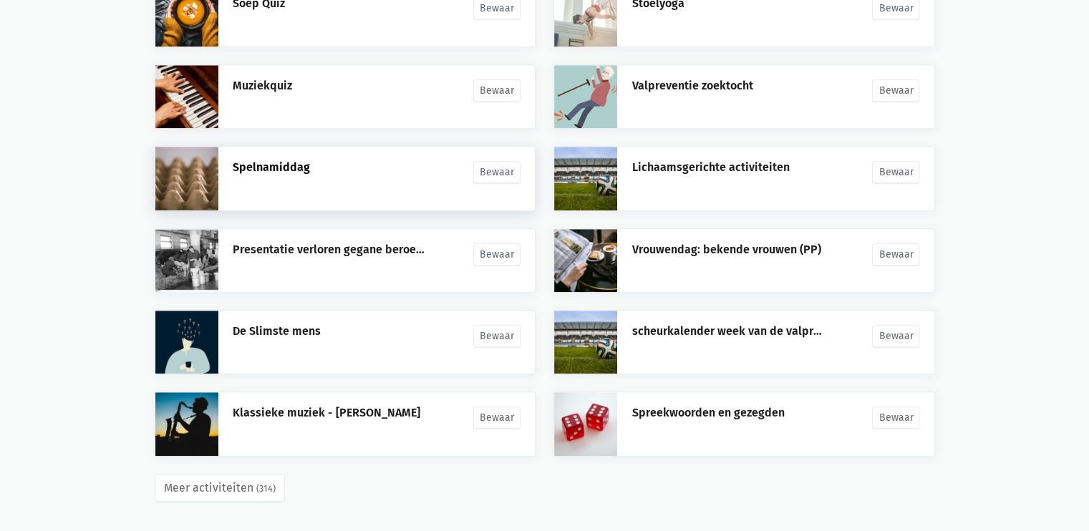
click at [285, 166] on link "Spelnamiddag" at bounding box center [271, 167] width 77 height 14
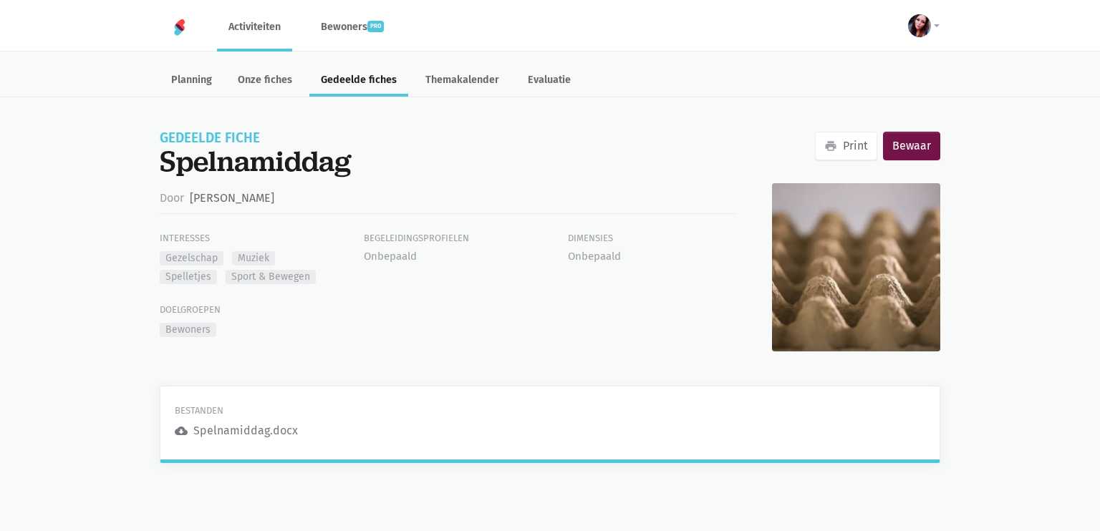
click at [246, 431] on div "Spelnamiddag.docx" at bounding box center [245, 431] width 105 height 19
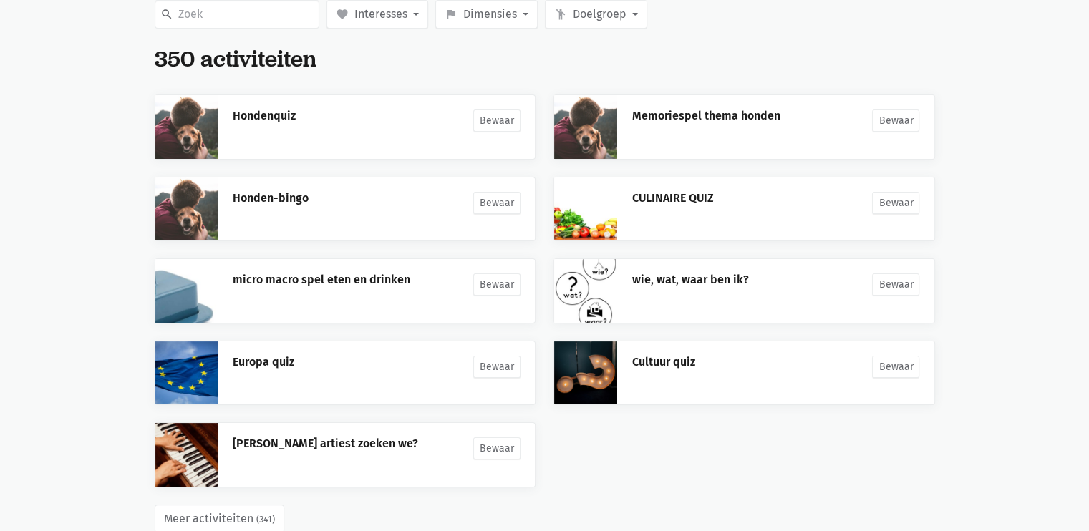
scroll to position [237, 0]
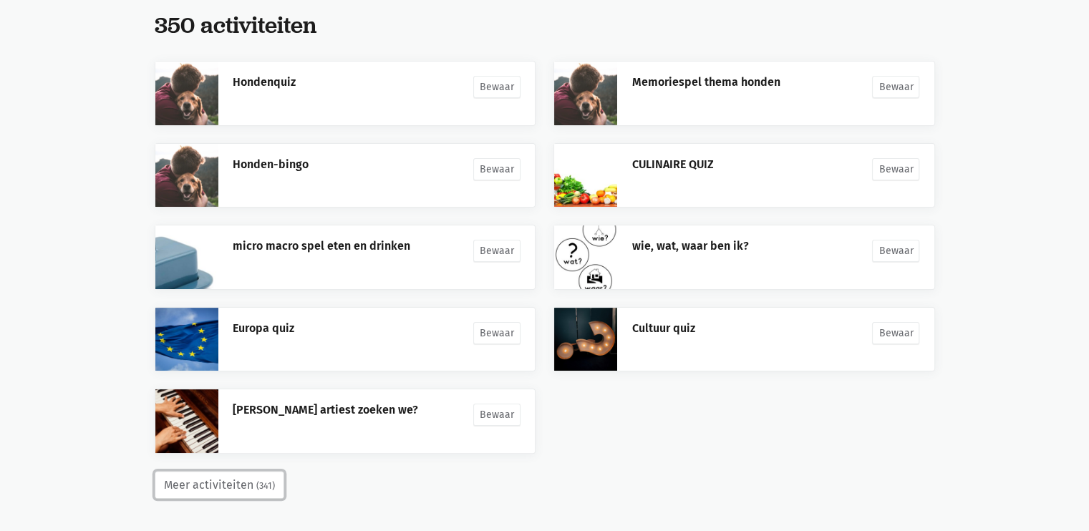
click at [188, 486] on button "Meer activiteiten (341)" at bounding box center [220, 485] width 130 height 29
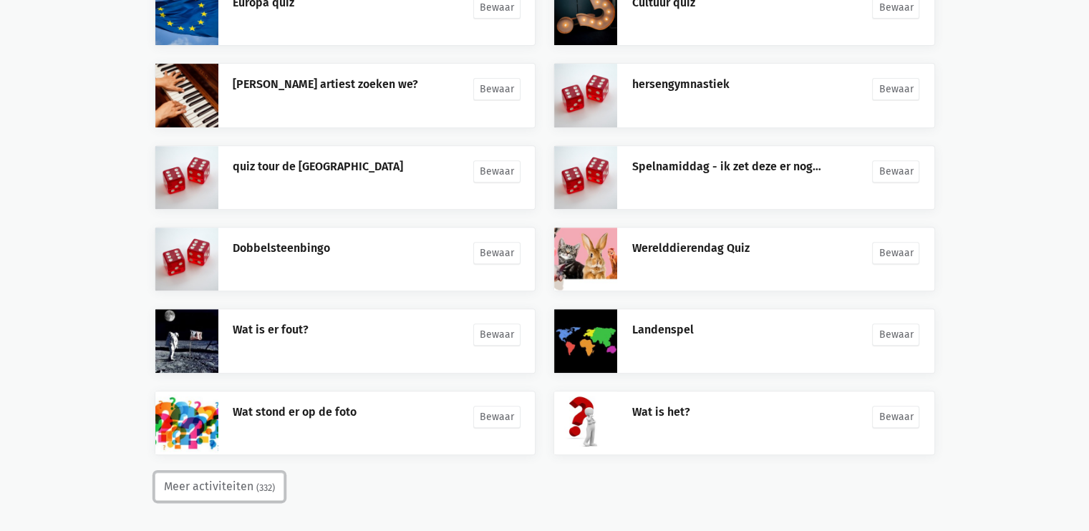
scroll to position [564, 0]
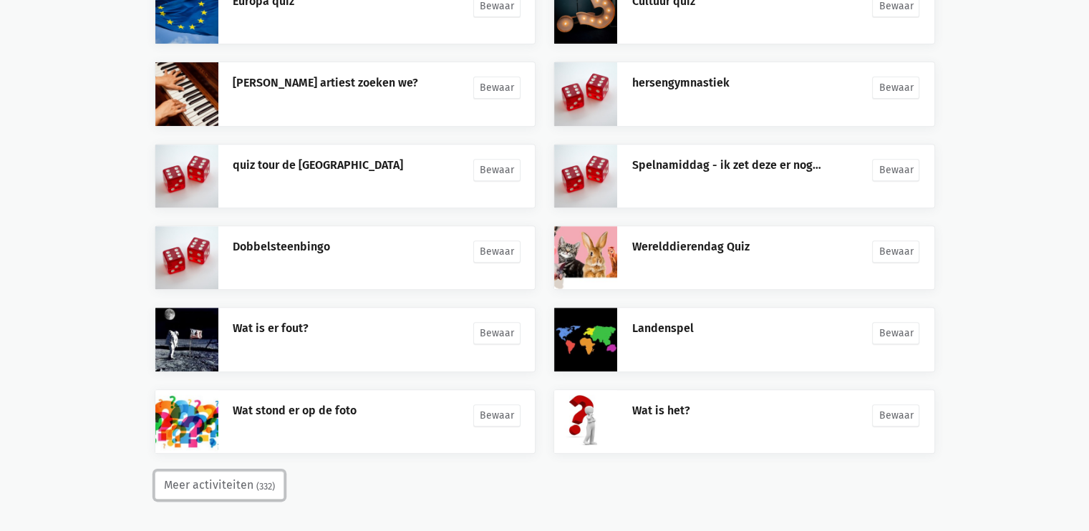
click at [223, 480] on button "Meer activiteiten (332)" at bounding box center [220, 485] width 130 height 29
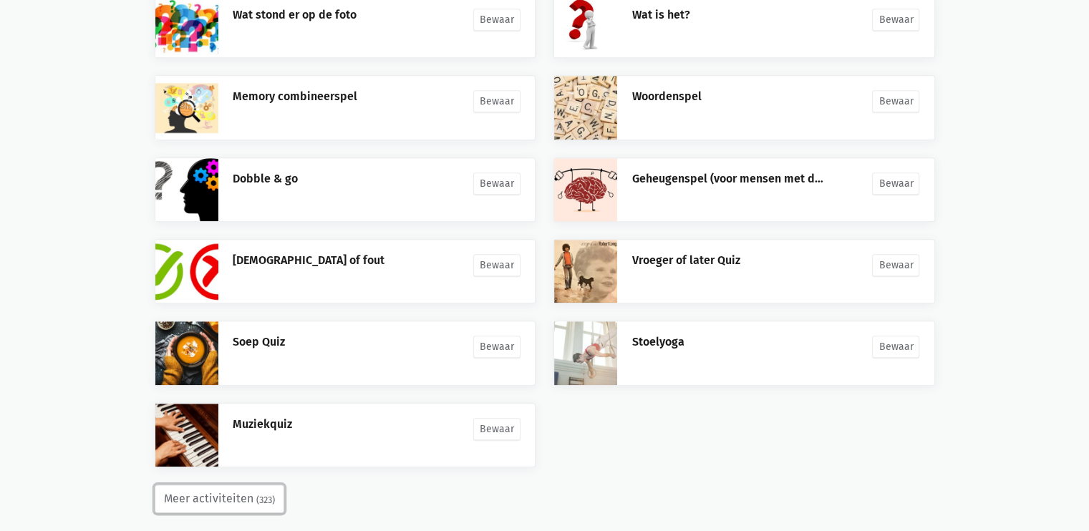
scroll to position [971, 0]
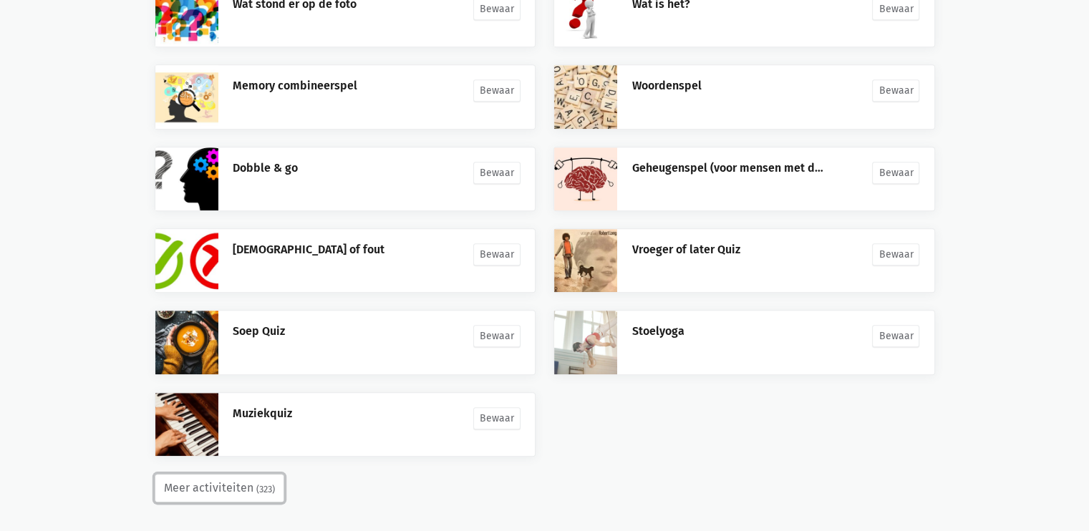
click at [226, 486] on button "Meer activiteiten (323)" at bounding box center [220, 488] width 130 height 29
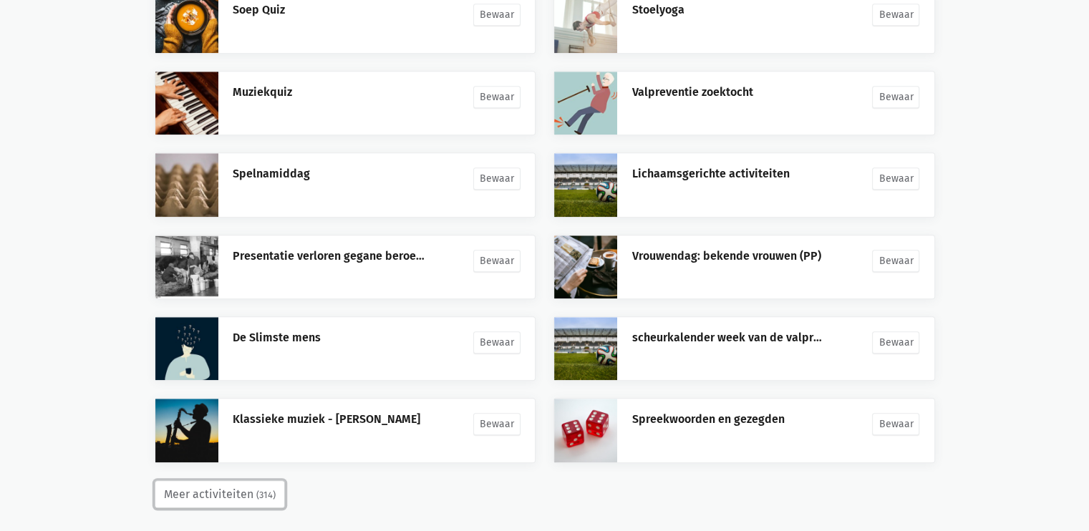
scroll to position [1299, 0]
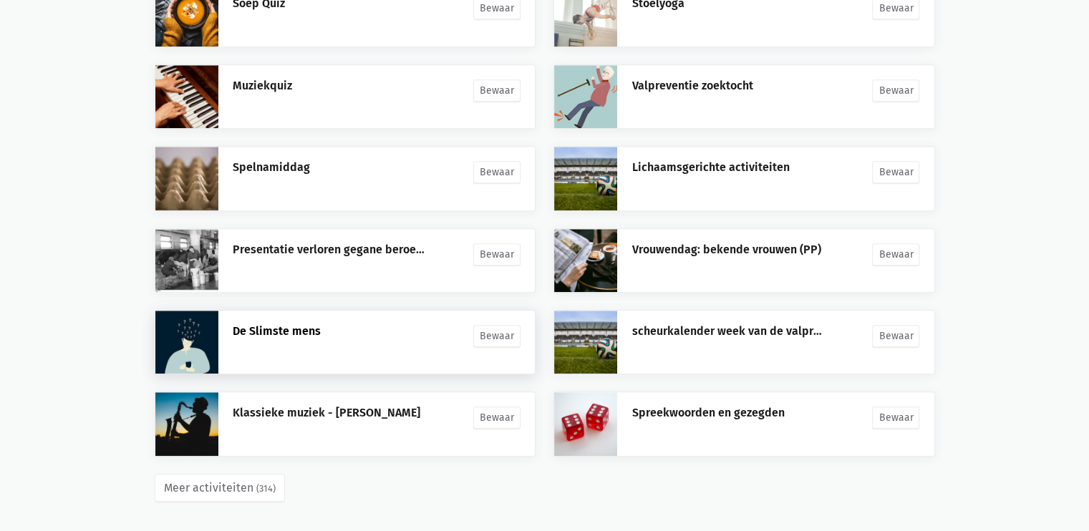
click at [287, 330] on link "De Slimste mens" at bounding box center [277, 331] width 88 height 14
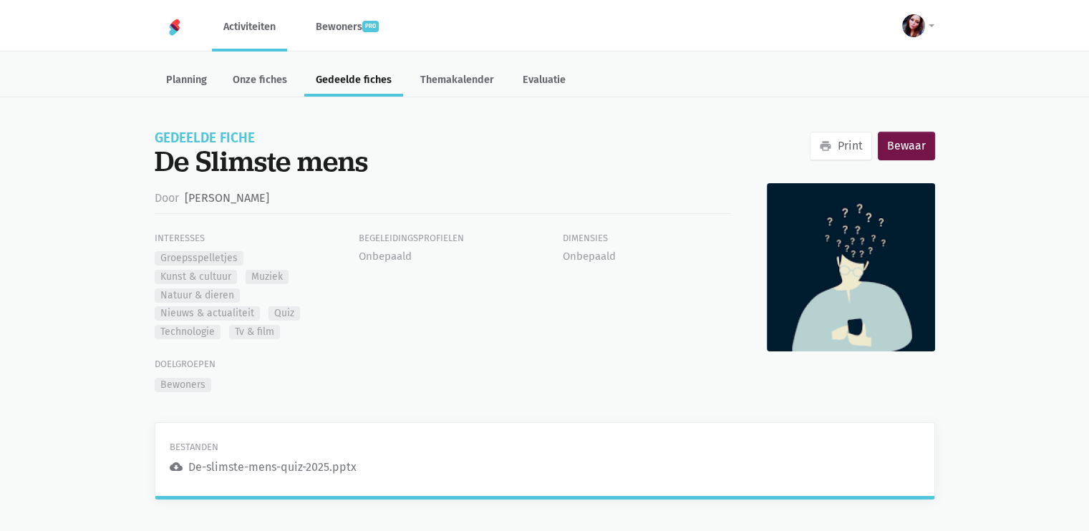
click at [178, 465] on icon "cloud_download" at bounding box center [176, 466] width 13 height 13
click at [172, 467] on icon "cloud_download" at bounding box center [176, 466] width 13 height 13
click at [183, 465] on link "cloud_download De-slimste-mens-quiz-2025.pptx" at bounding box center [263, 467] width 187 height 19
click at [206, 463] on div "De-slimste-mens-quiz-2025.pptx" at bounding box center [272, 467] width 168 height 19
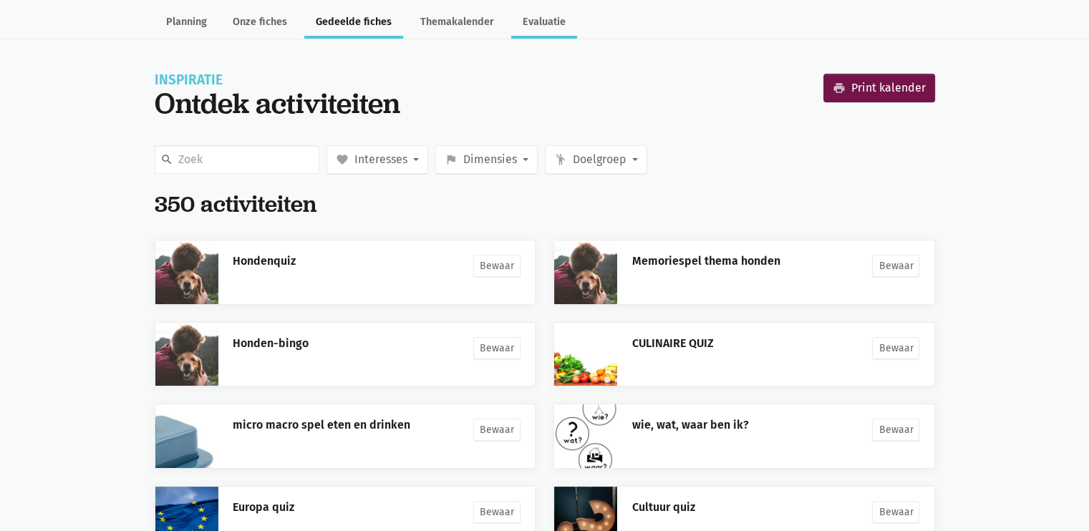
scroll to position [237, 0]
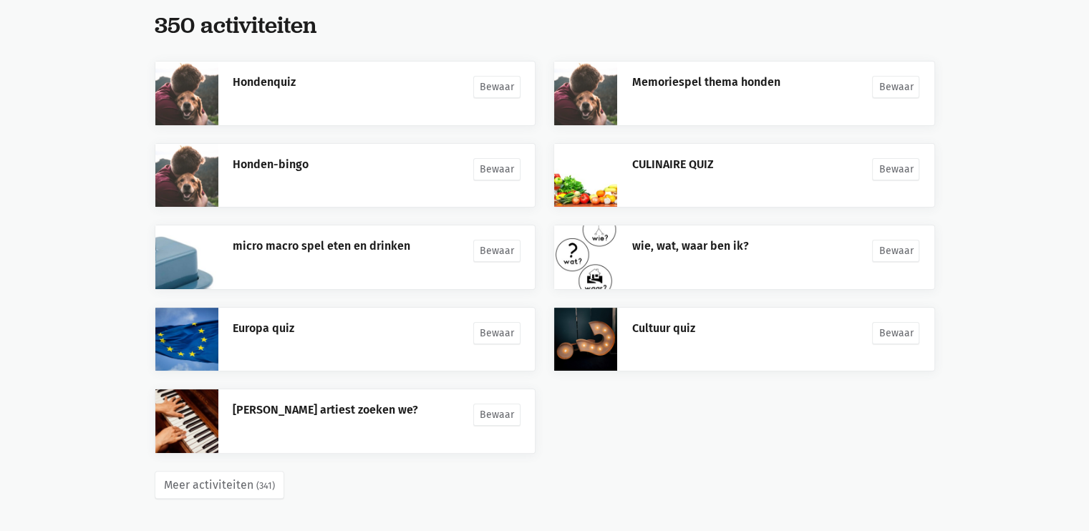
click at [34, 424] on main "Planning Onze fiches Gedeelde fiches Themakalender Evaluatie Inspiratie Ontdek …" at bounding box center [544, 180] width 1089 height 708
click at [201, 477] on button "Meer activiteiten (341)" at bounding box center [220, 485] width 130 height 29
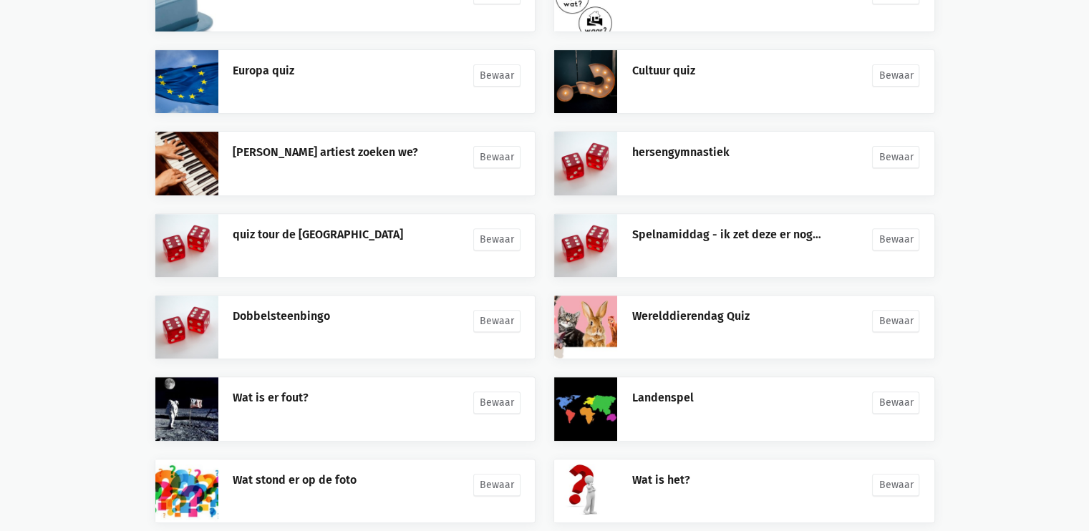
scroll to position [564, 0]
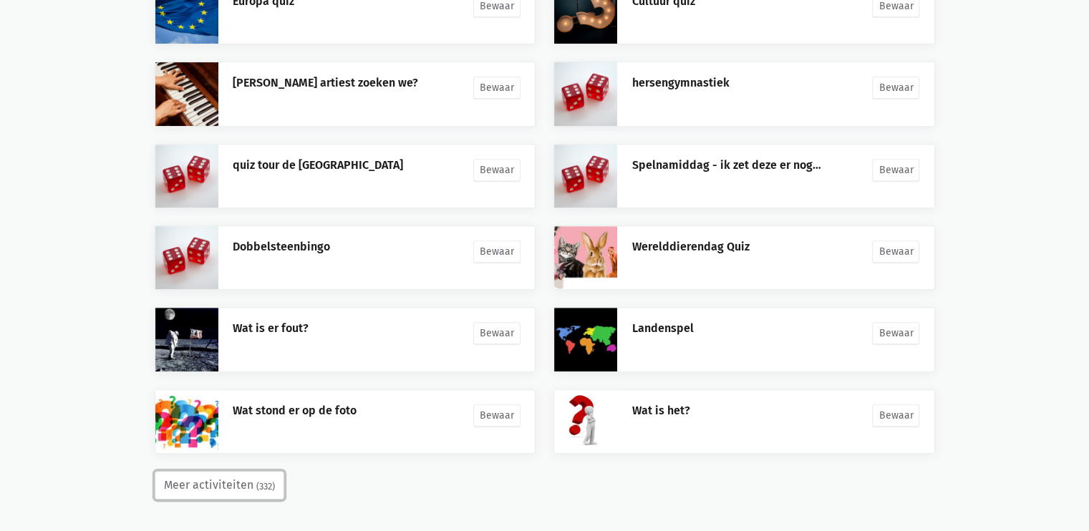
click at [228, 488] on button "Meer activiteiten (332)" at bounding box center [220, 485] width 130 height 29
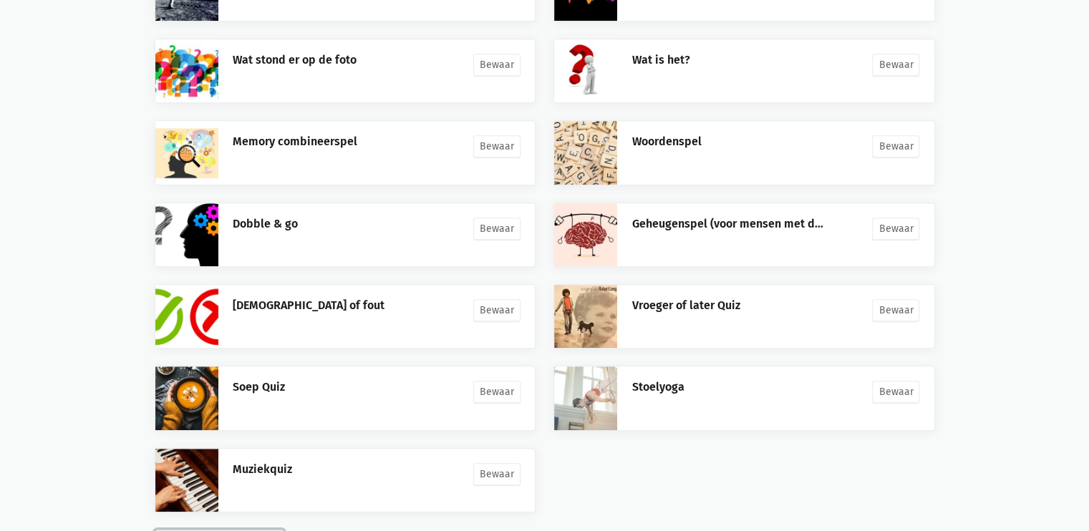
scroll to position [973, 0]
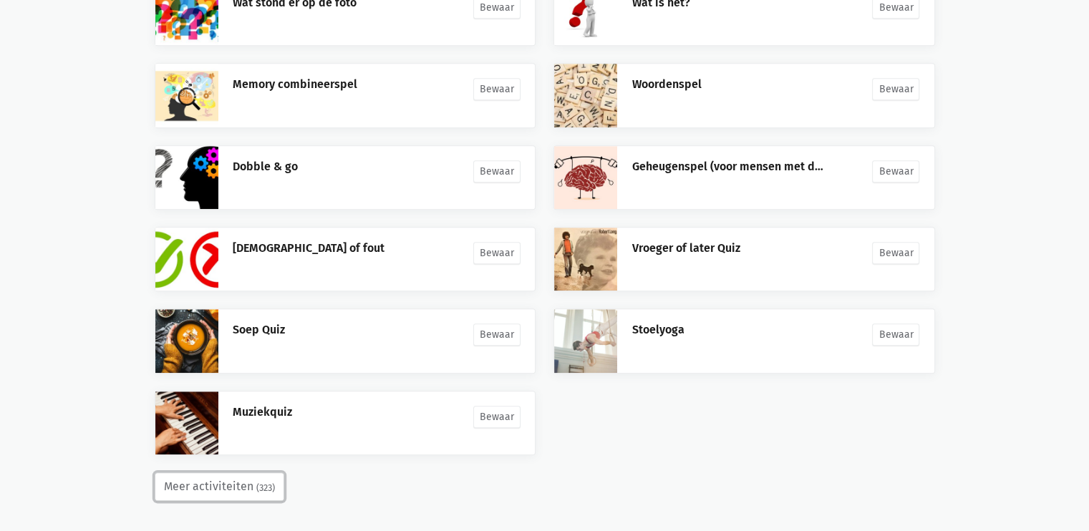
click at [233, 488] on button "Meer activiteiten (323)" at bounding box center [220, 487] width 130 height 29
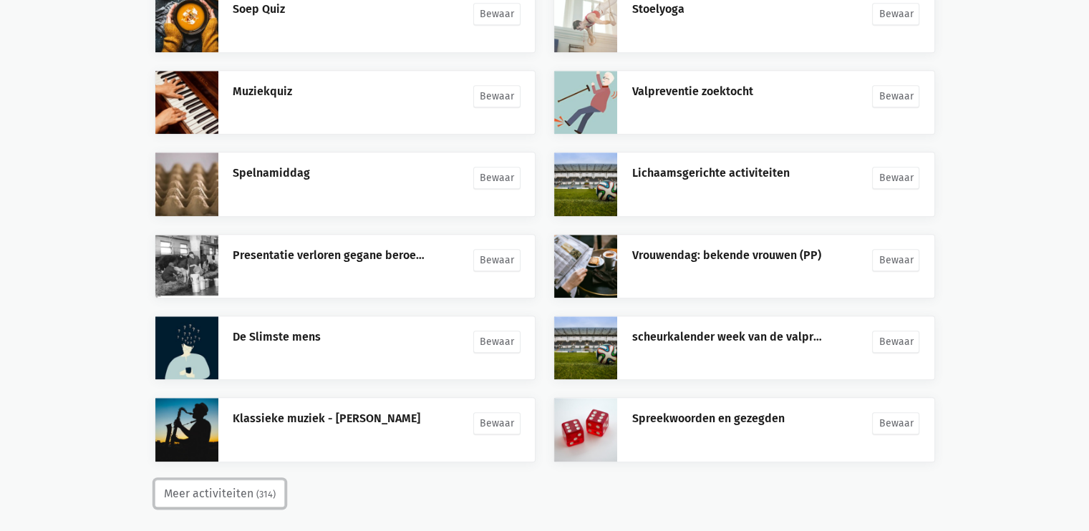
scroll to position [1299, 0]
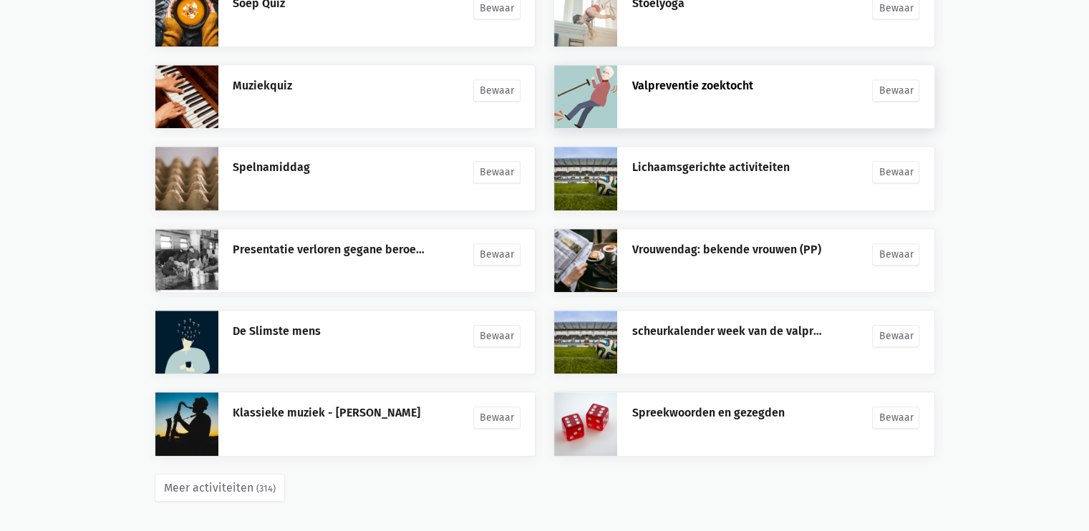
click at [656, 81] on link "Valpreventie zoektocht" at bounding box center [692, 86] width 121 height 14
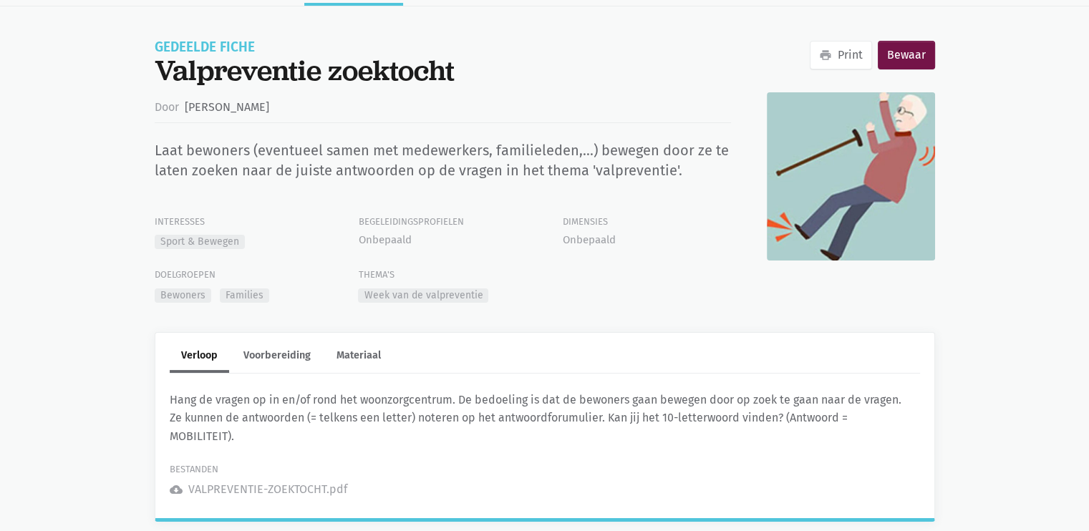
scroll to position [115, 0]
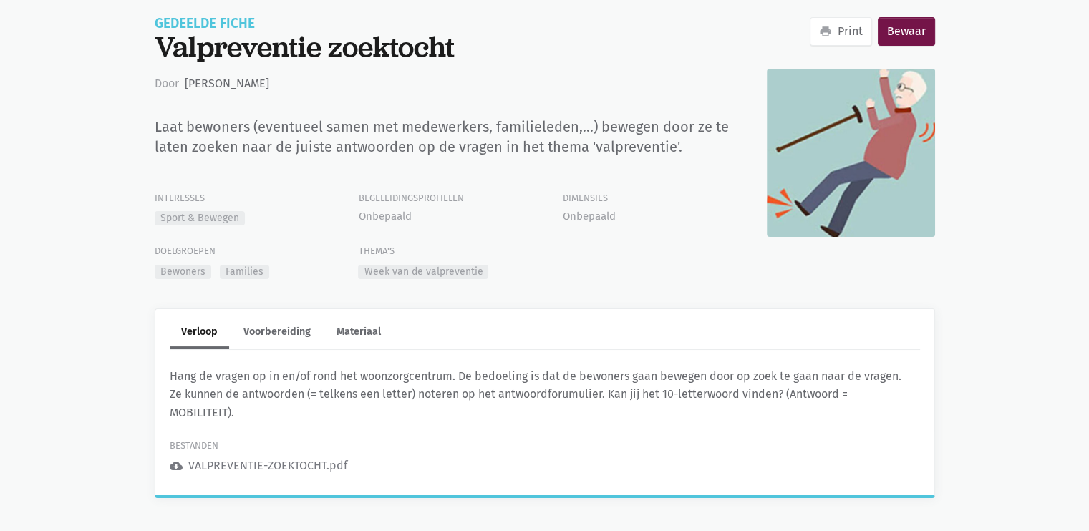
click at [286, 464] on div "VALPREVENTIE-ZOEKTOCHT.pdf" at bounding box center [267, 466] width 159 height 19
click at [176, 463] on icon "cloud_download" at bounding box center [176, 466] width 13 height 13
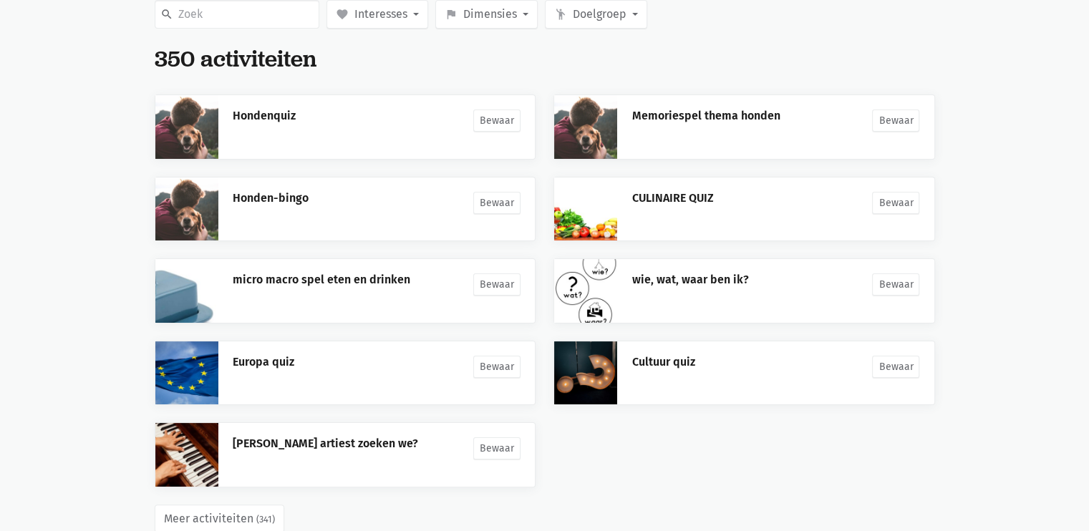
scroll to position [237, 0]
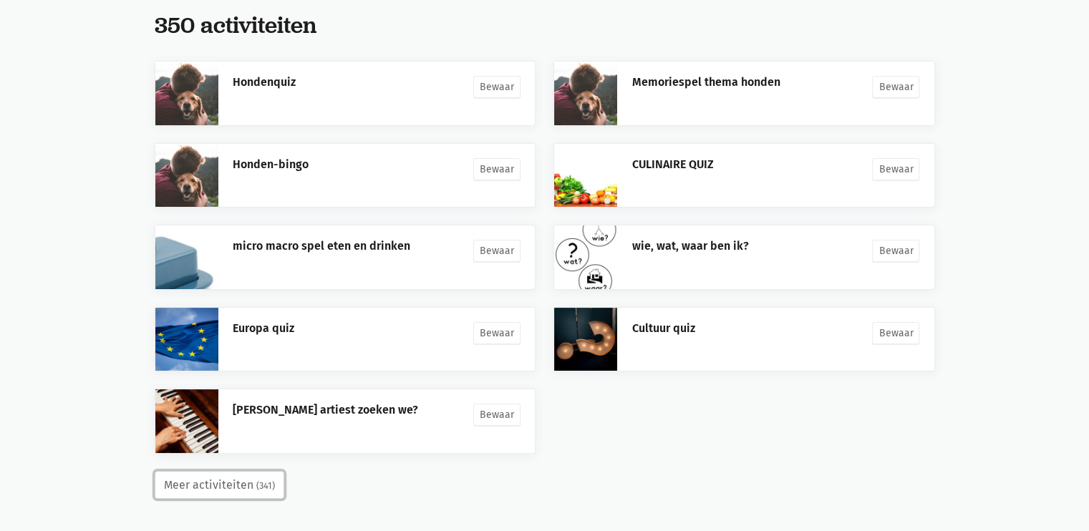
click at [222, 483] on button "Meer activiteiten (341)" at bounding box center [220, 485] width 130 height 29
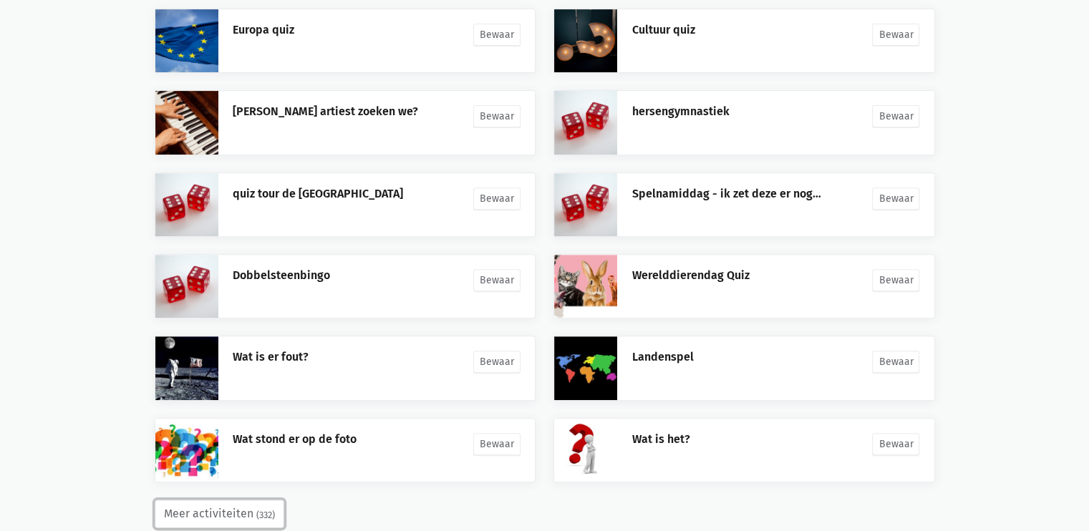
scroll to position [564, 0]
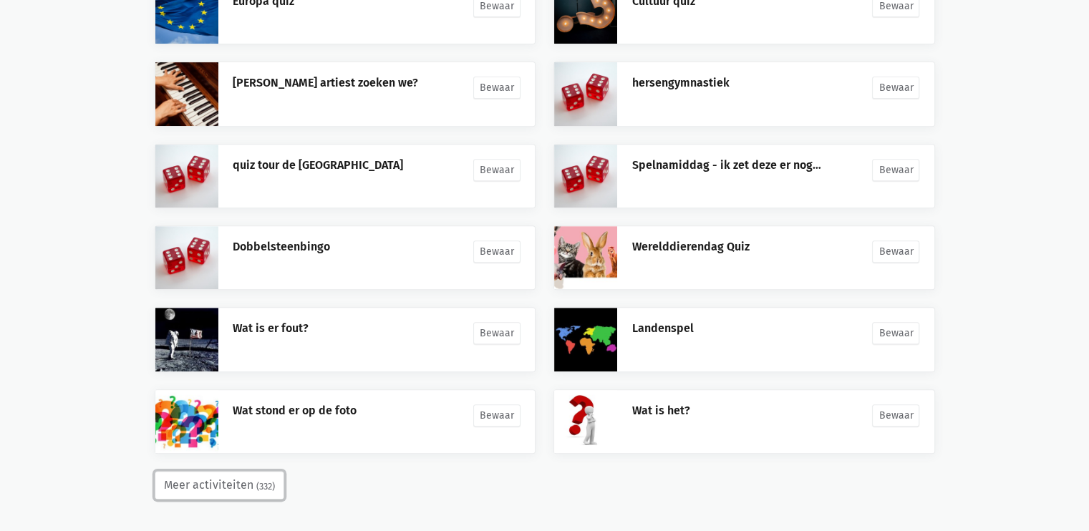
click at [261, 484] on small "(332)" at bounding box center [265, 487] width 19 height 14
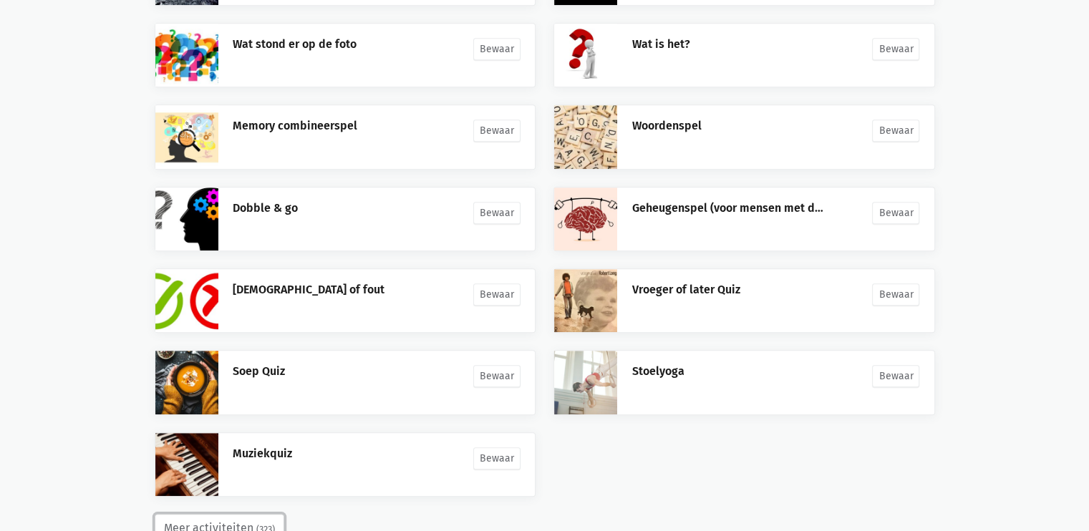
scroll to position [973, 0]
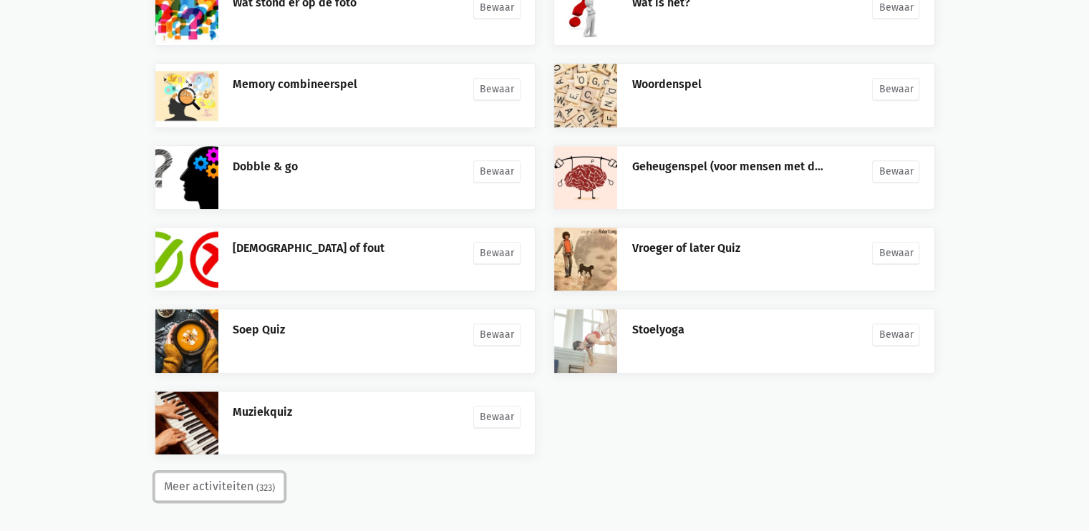
click at [256, 481] on small "(323)" at bounding box center [265, 488] width 19 height 14
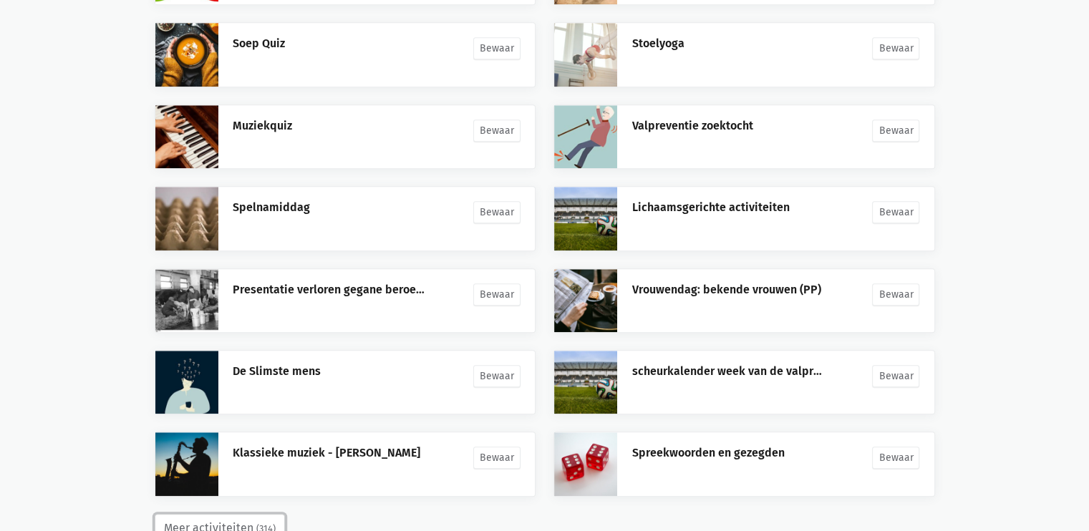
scroll to position [1299, 0]
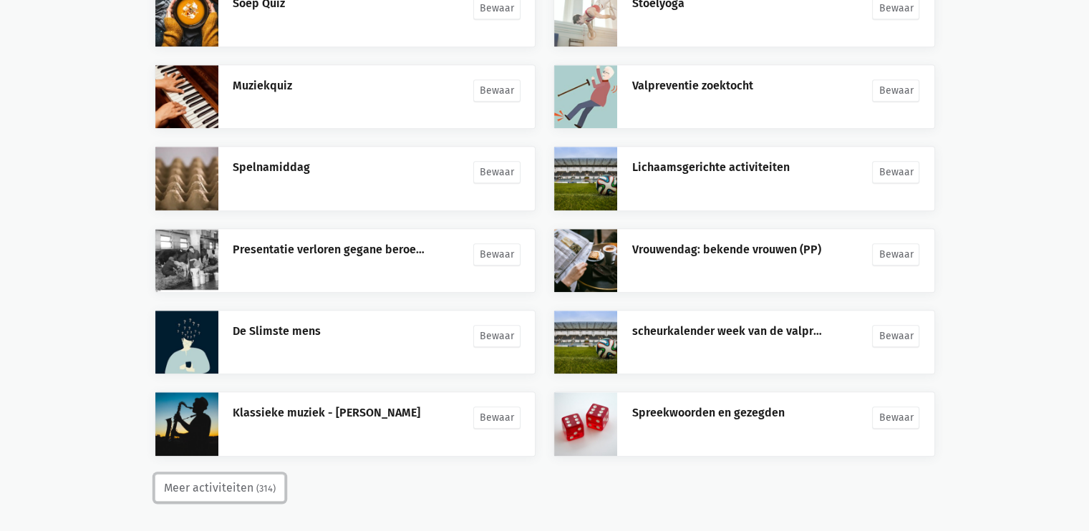
click at [216, 481] on button "Meer activiteiten (314)" at bounding box center [220, 488] width 130 height 29
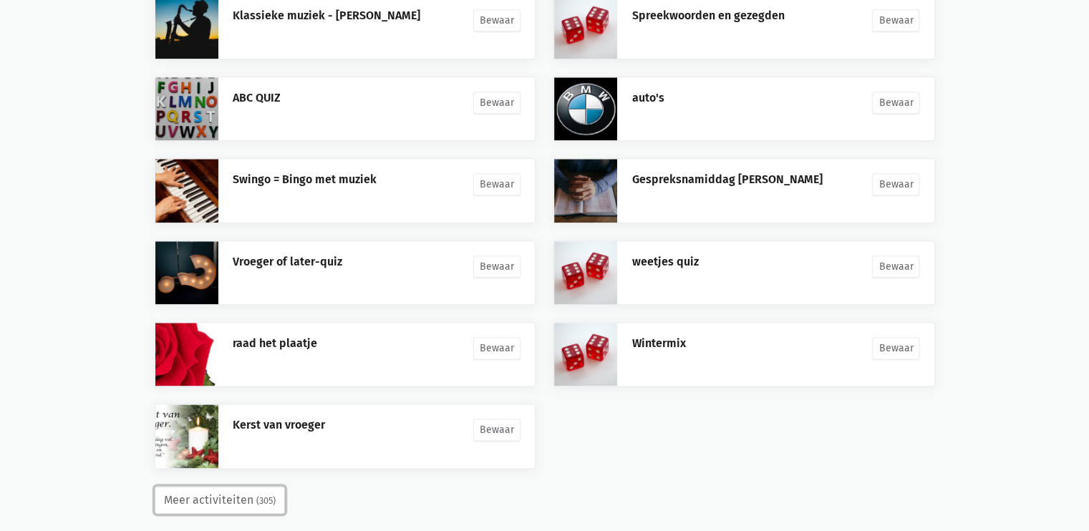
scroll to position [1707, 0]
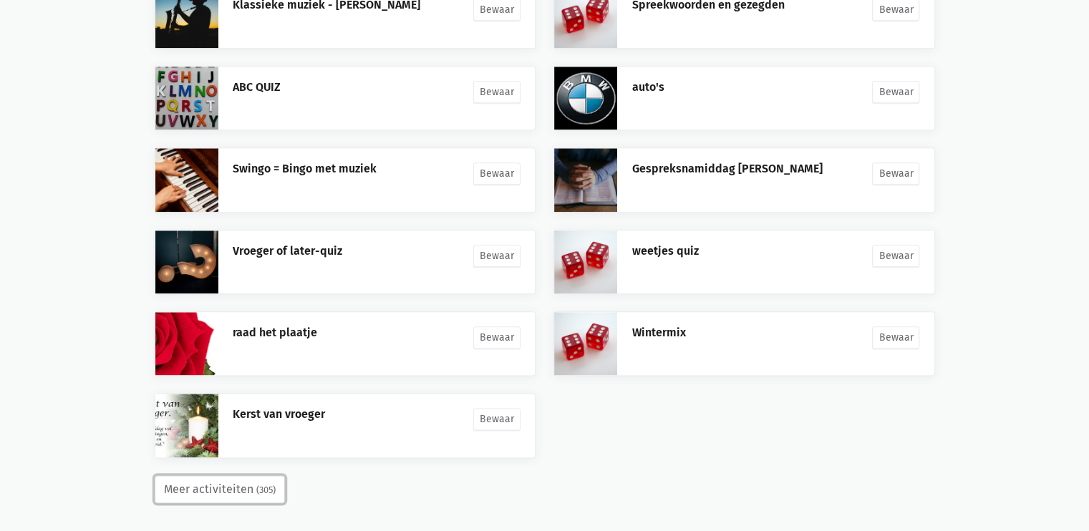
click at [221, 478] on button "Meer activiteiten (305)" at bounding box center [220, 490] width 130 height 29
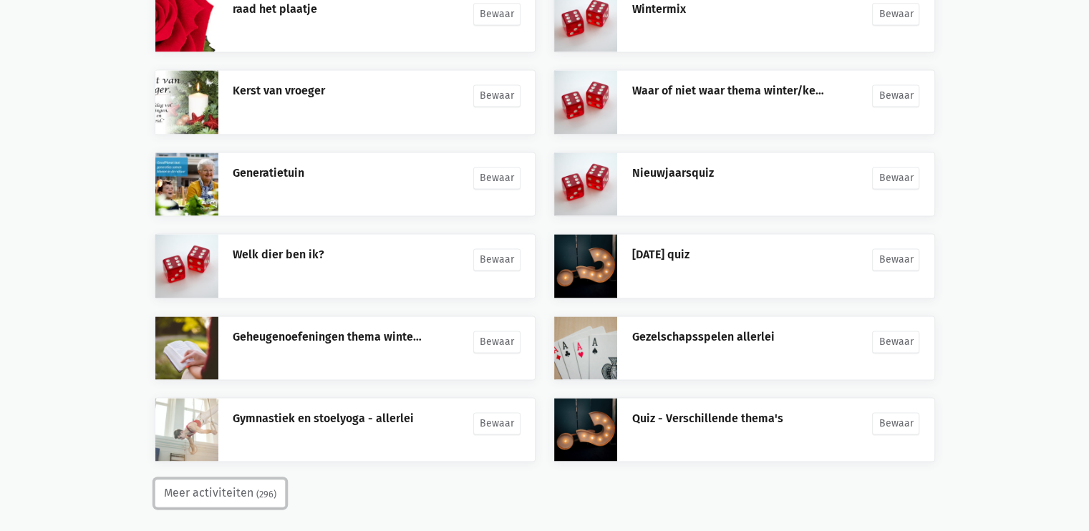
scroll to position [2034, 0]
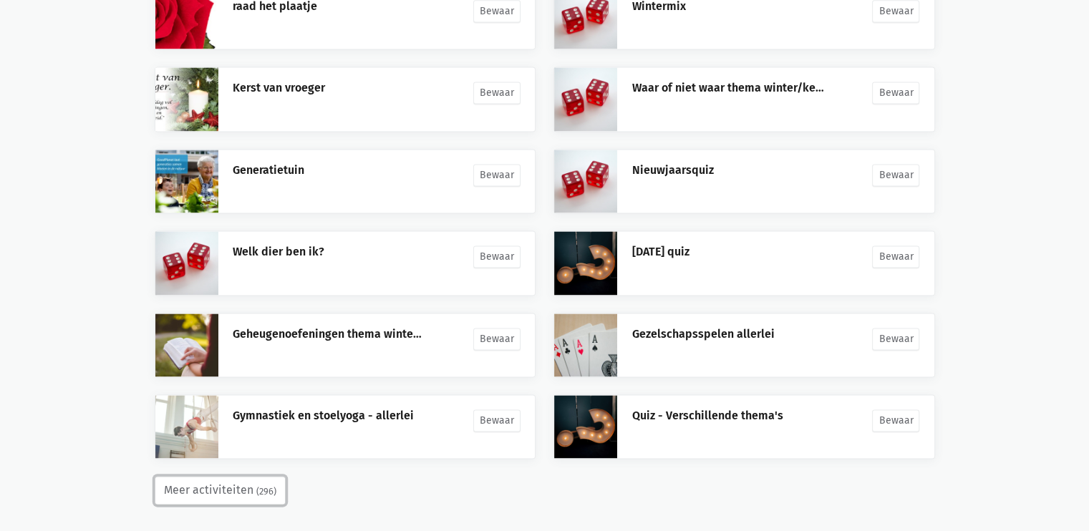
click at [243, 483] on button "Meer activiteiten (296)" at bounding box center [220, 490] width 131 height 29
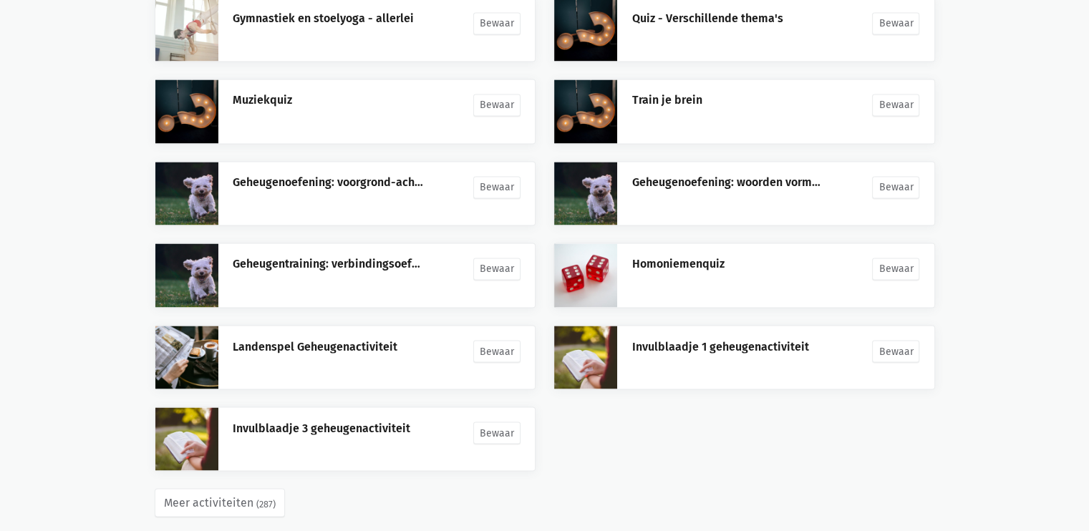
scroll to position [2432, 0]
click at [349, 256] on link "Geheugentraining: verbindingsoefening" at bounding box center [337, 263] width 208 height 14
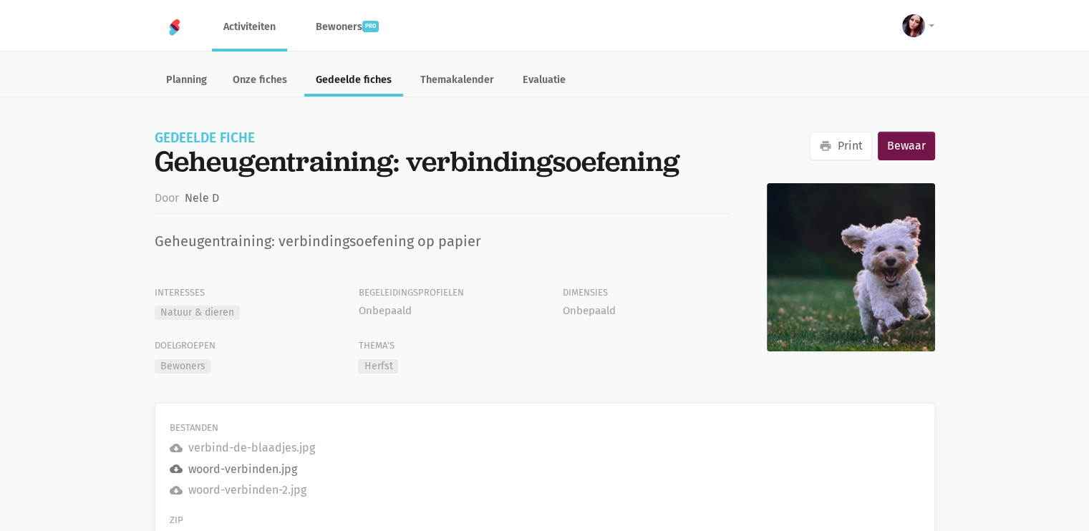
click at [251, 470] on div "woord-verbinden.jpg" at bounding box center [242, 469] width 109 height 19
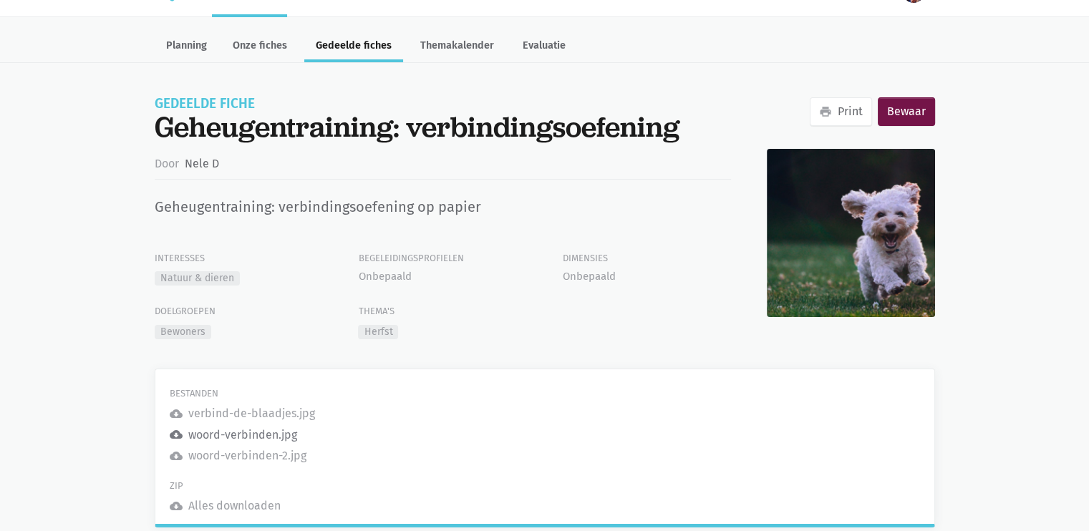
scroll to position [62, 0]
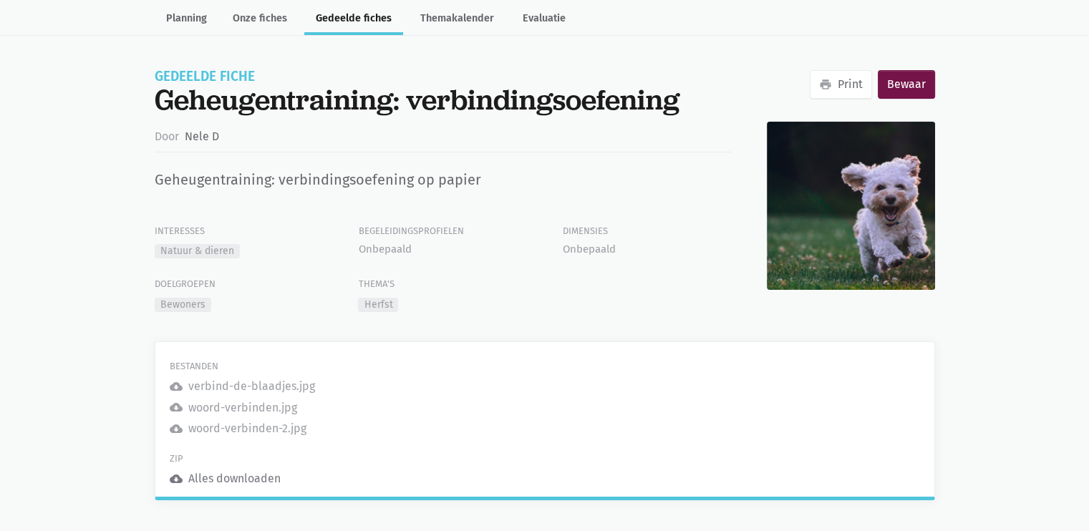
click at [175, 476] on icon "cloud_download" at bounding box center [176, 479] width 13 height 13
click at [178, 407] on icon "cloud_download" at bounding box center [176, 407] width 13 height 13
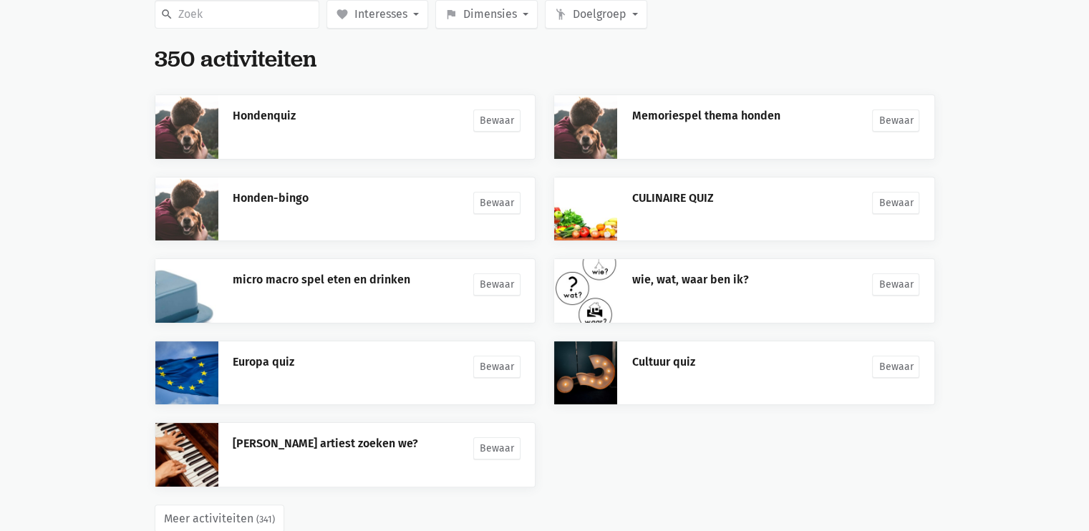
scroll to position [237, 0]
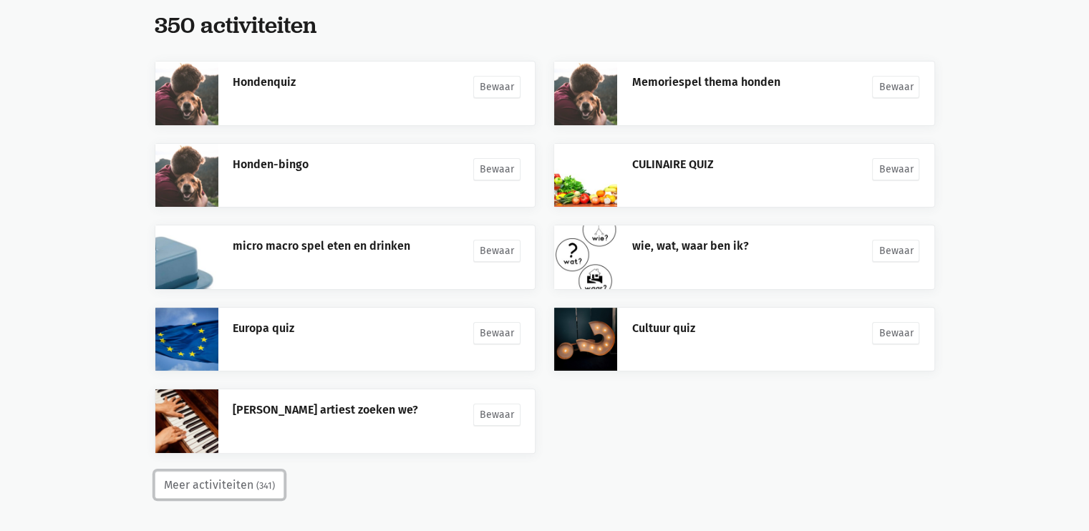
click at [215, 487] on button "Meer activiteiten (341)" at bounding box center [220, 485] width 130 height 29
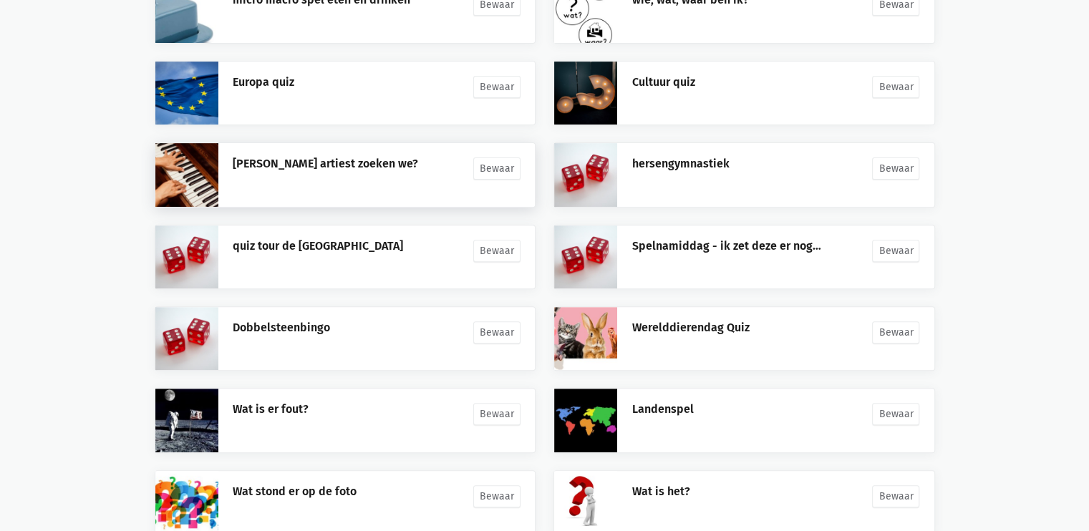
scroll to position [564, 0]
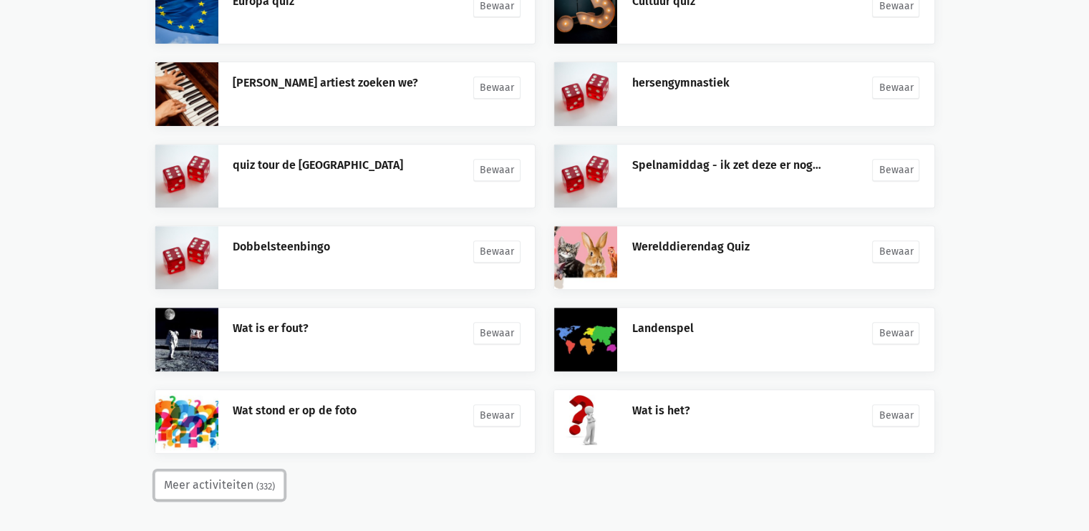
click at [256, 484] on small "(332)" at bounding box center [265, 487] width 19 height 14
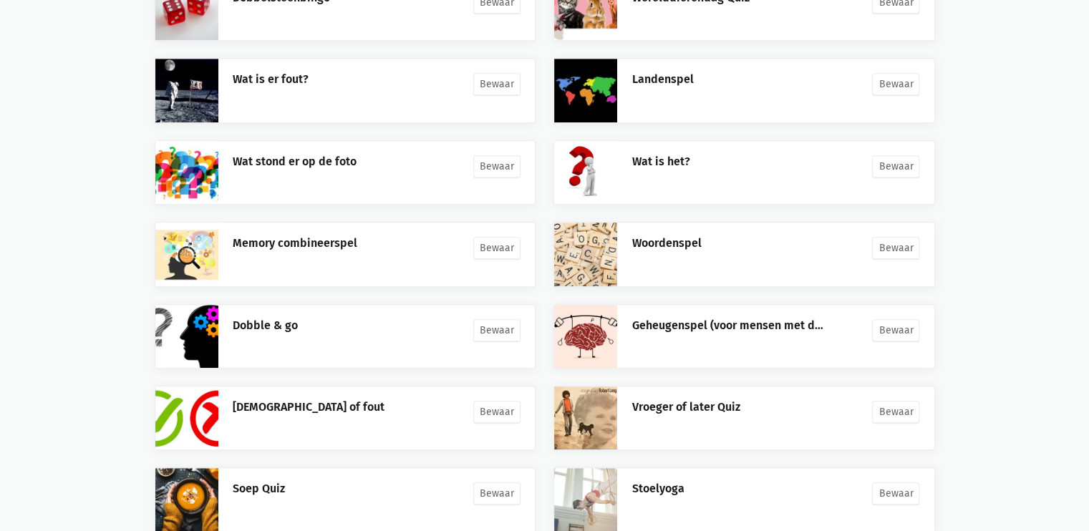
scroll to position [973, 0]
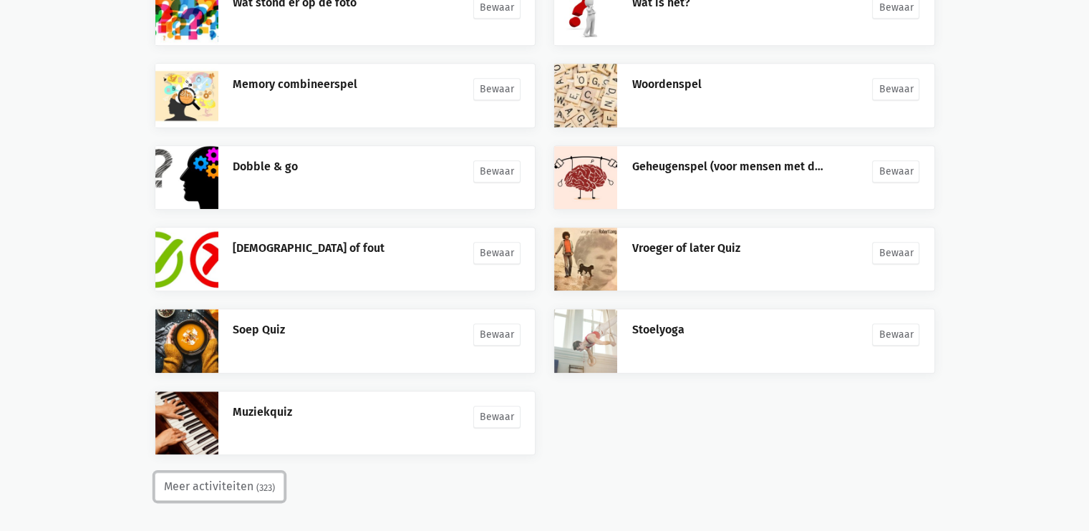
click at [175, 480] on button "Meer activiteiten (323)" at bounding box center [220, 487] width 130 height 29
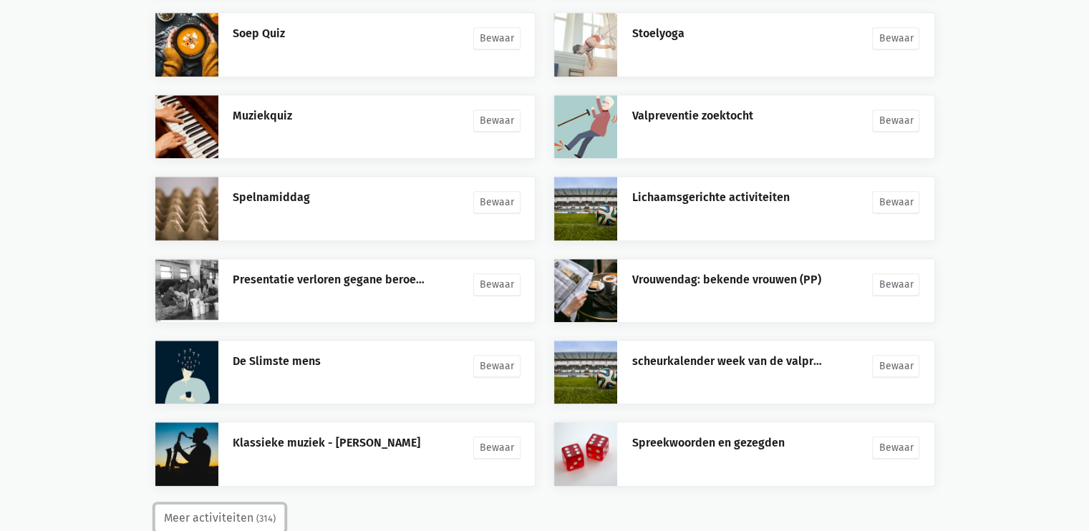
scroll to position [1299, 0]
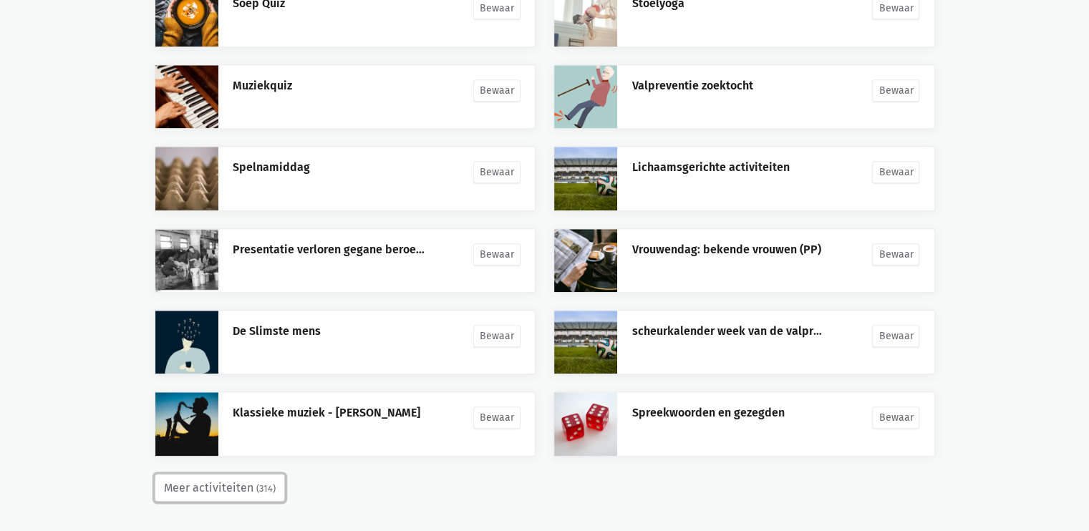
click at [229, 475] on button "Meer activiteiten (314)" at bounding box center [220, 488] width 130 height 29
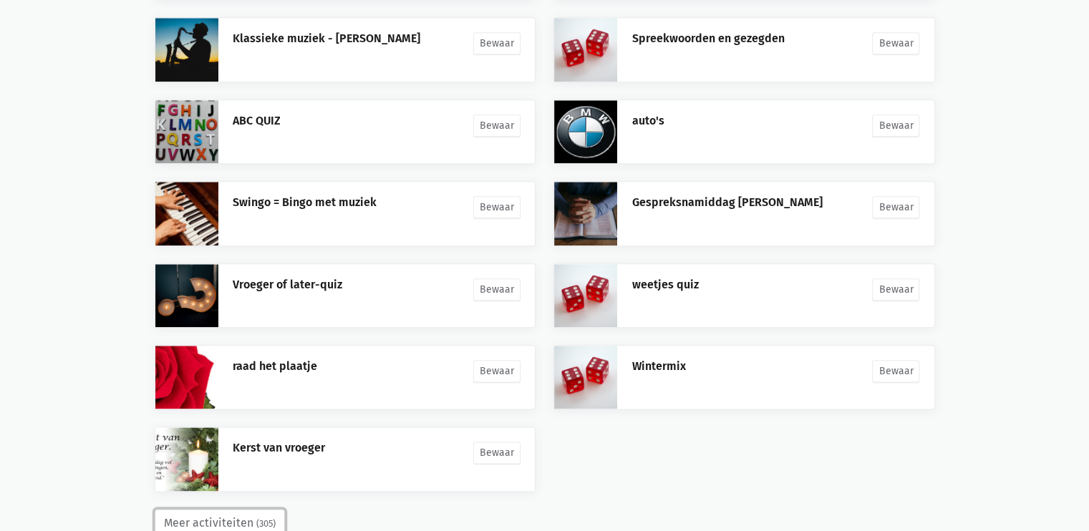
scroll to position [1707, 0]
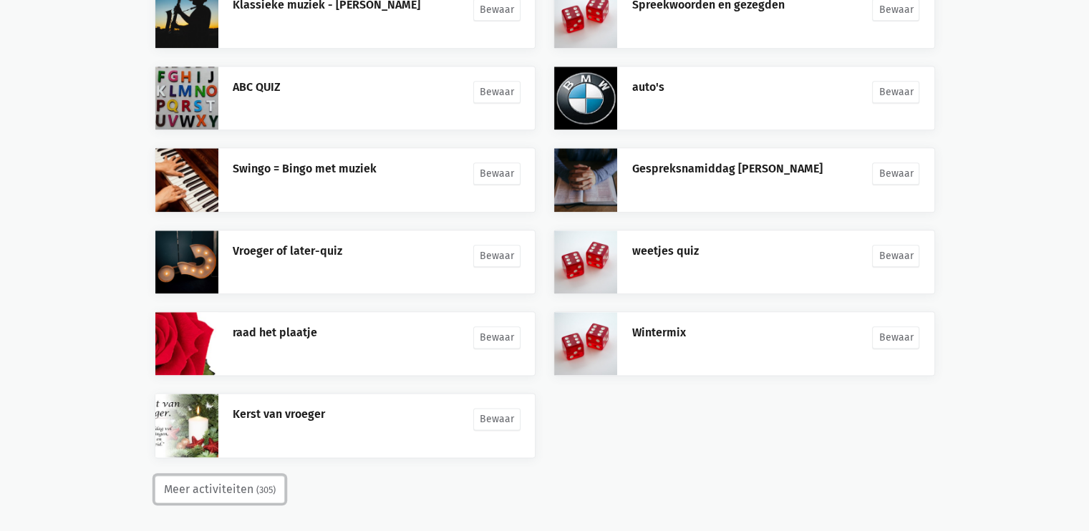
click at [209, 476] on button "Meer activiteiten (305)" at bounding box center [220, 490] width 130 height 29
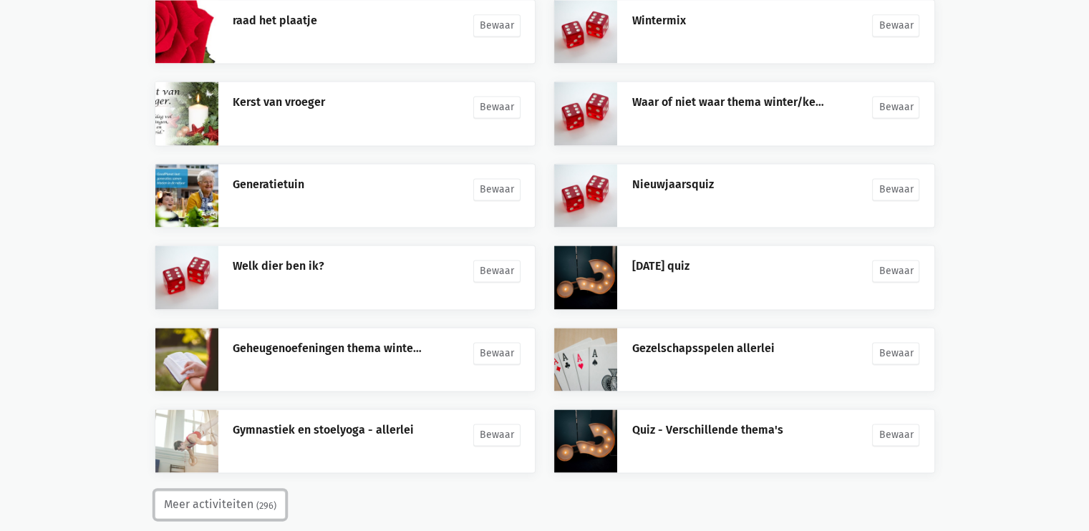
scroll to position [2034, 0]
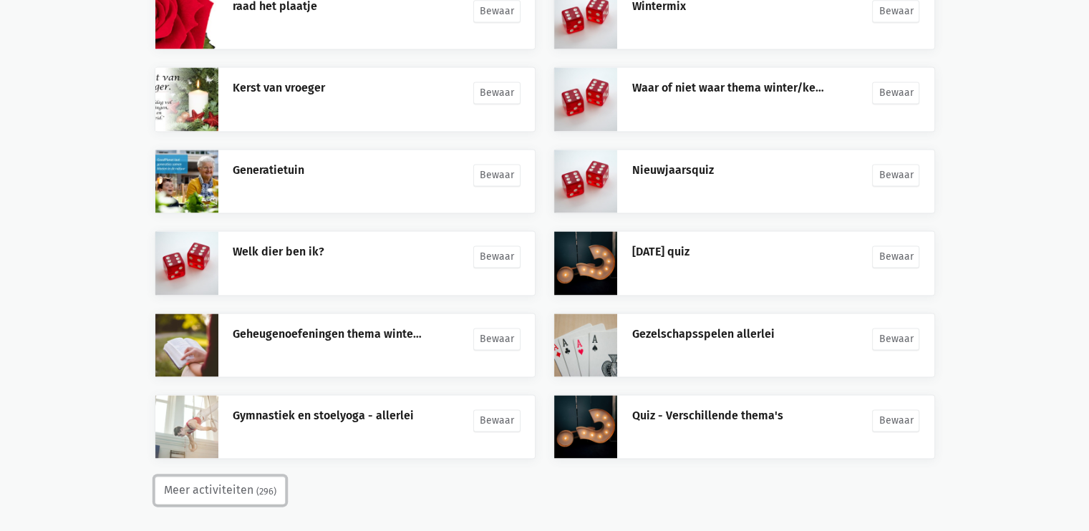
click at [233, 493] on button "Meer activiteiten (296)" at bounding box center [220, 490] width 131 height 29
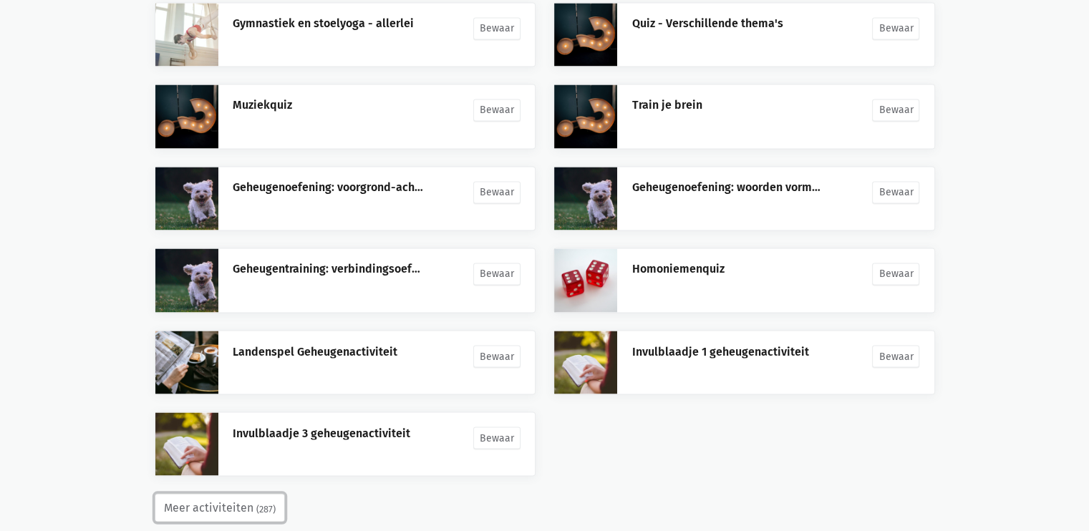
scroll to position [2443, 0]
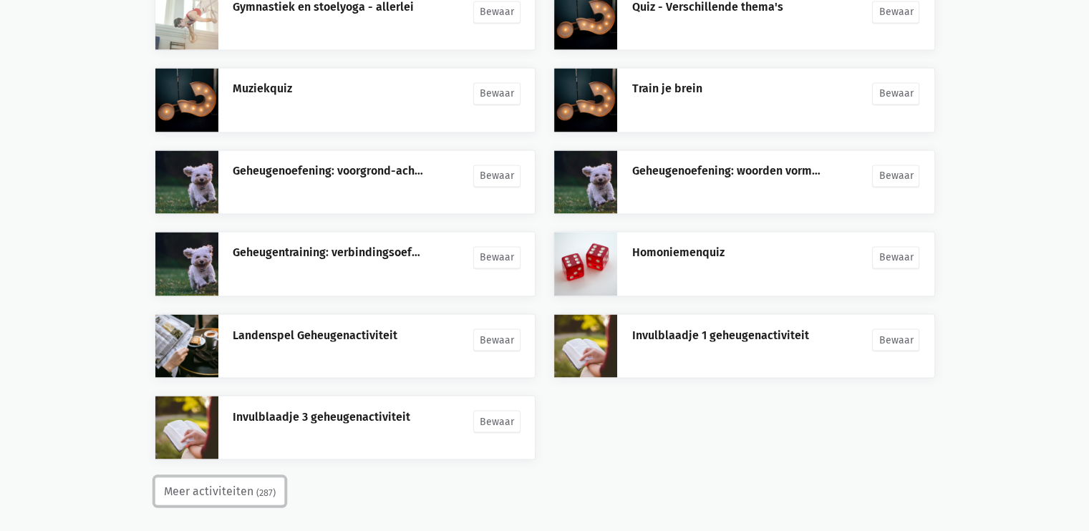
click at [236, 483] on button "Meer activiteiten (287)" at bounding box center [220, 491] width 130 height 29
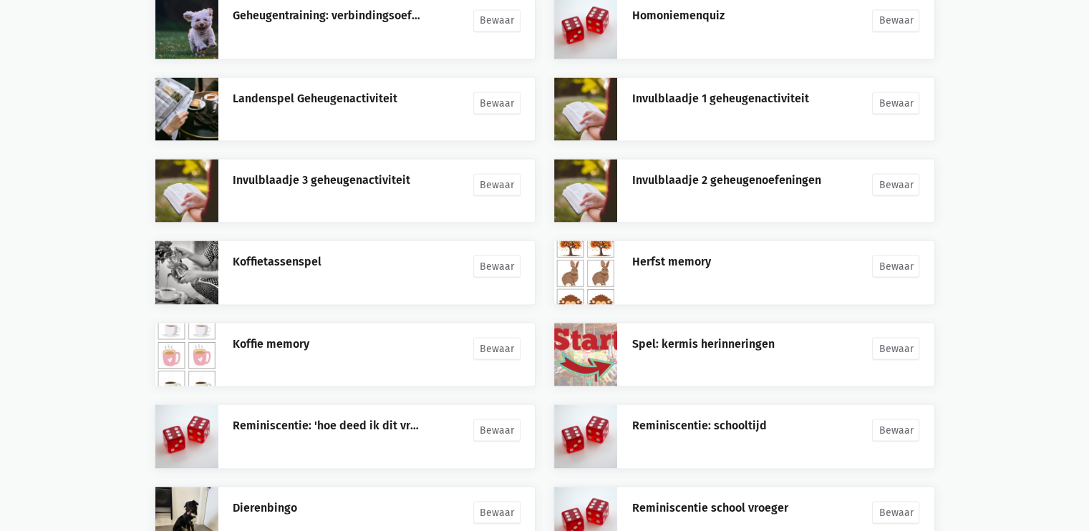
scroll to position [2770, 0]
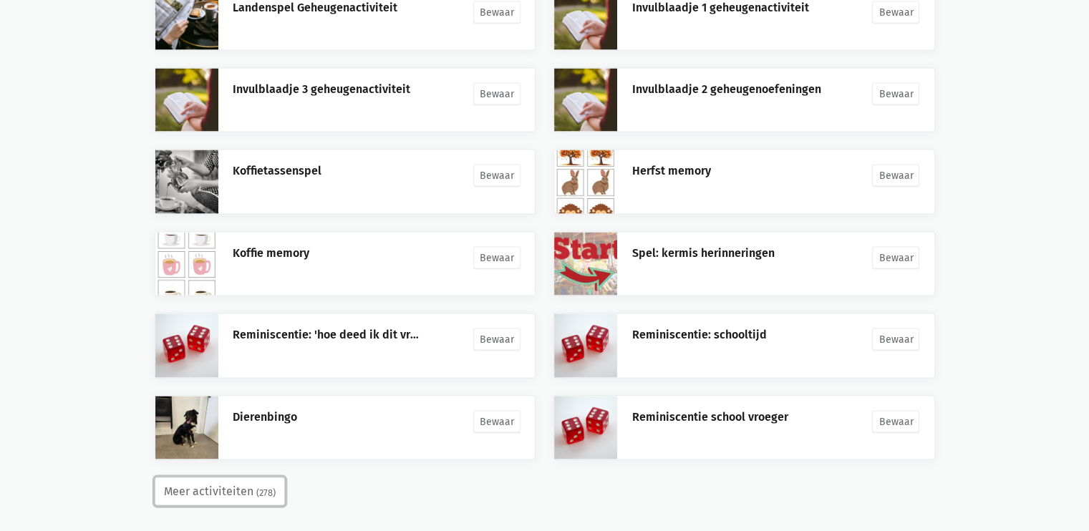
click at [231, 480] on button "Meer activiteiten (278)" at bounding box center [220, 492] width 130 height 29
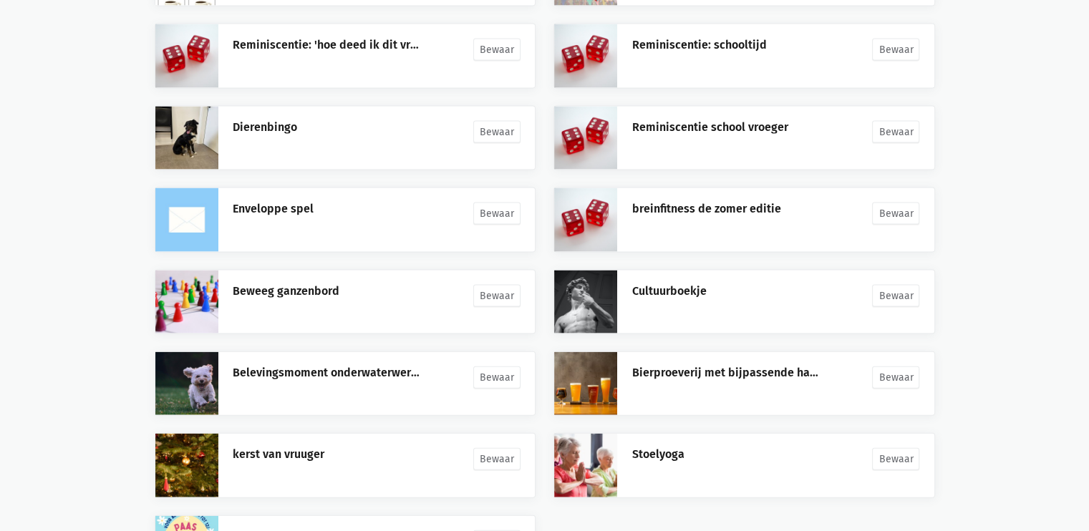
scroll to position [3178, 0]
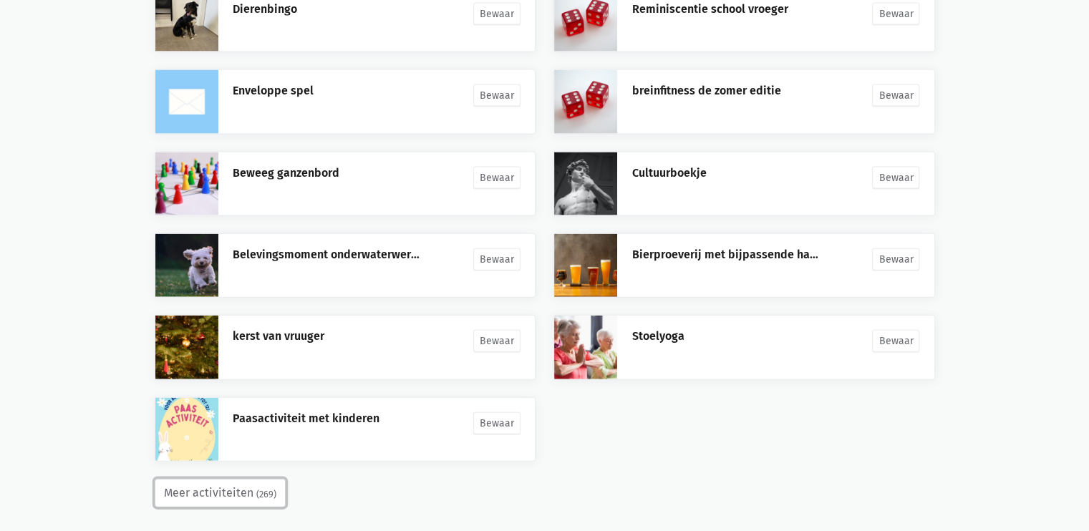
click at [246, 484] on button "Meer activiteiten (269)" at bounding box center [220, 493] width 131 height 29
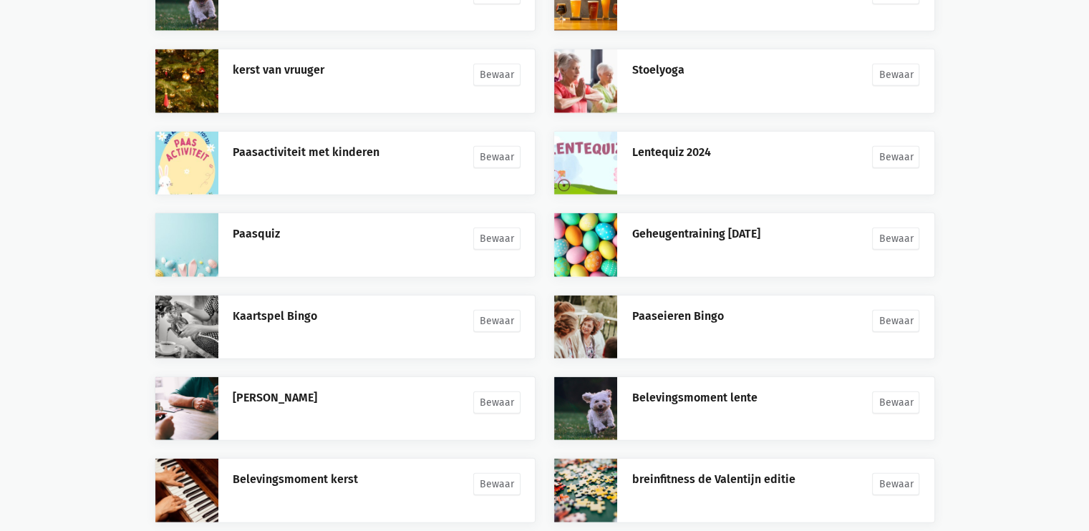
scroll to position [3505, 0]
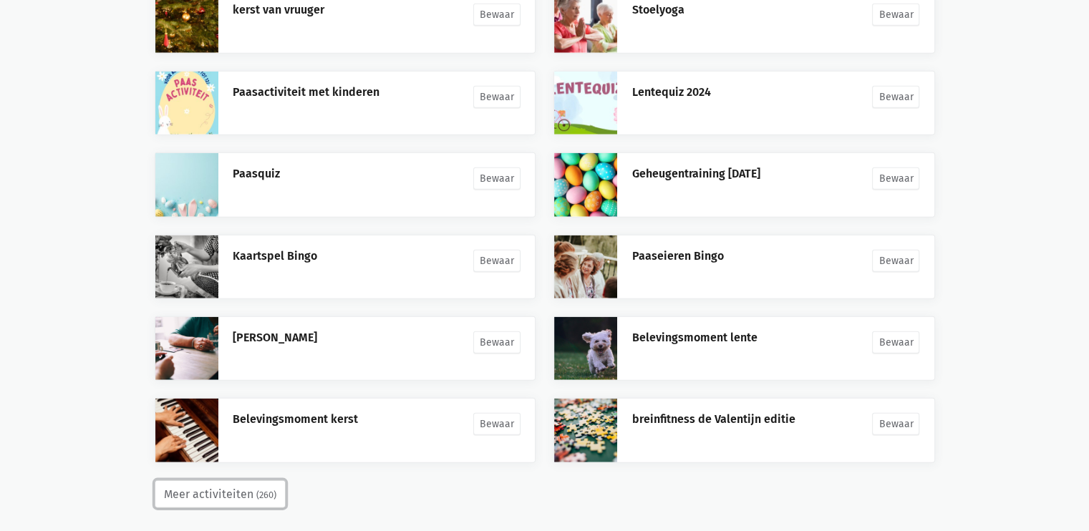
click at [246, 484] on button "Meer activiteiten (260)" at bounding box center [220, 495] width 131 height 29
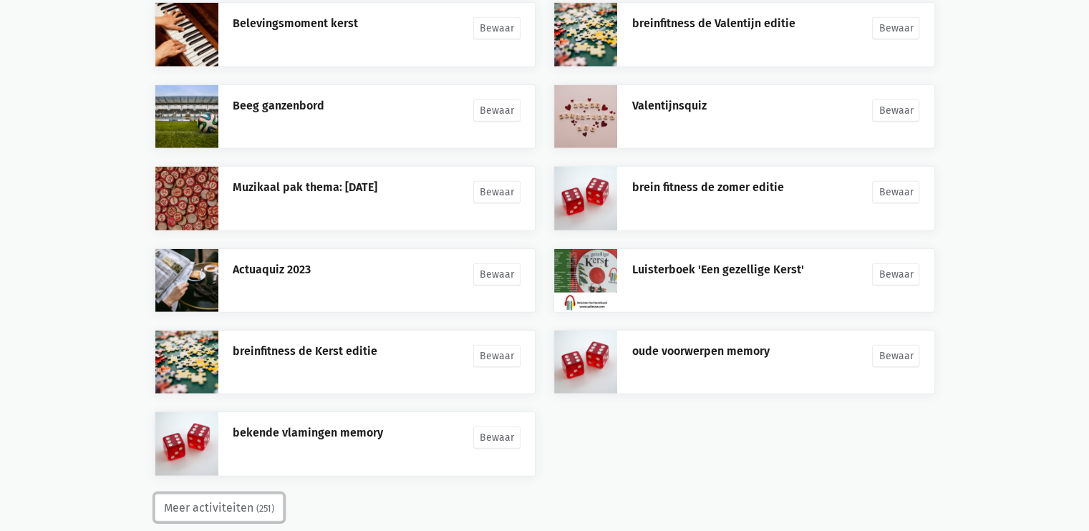
scroll to position [3913, 0]
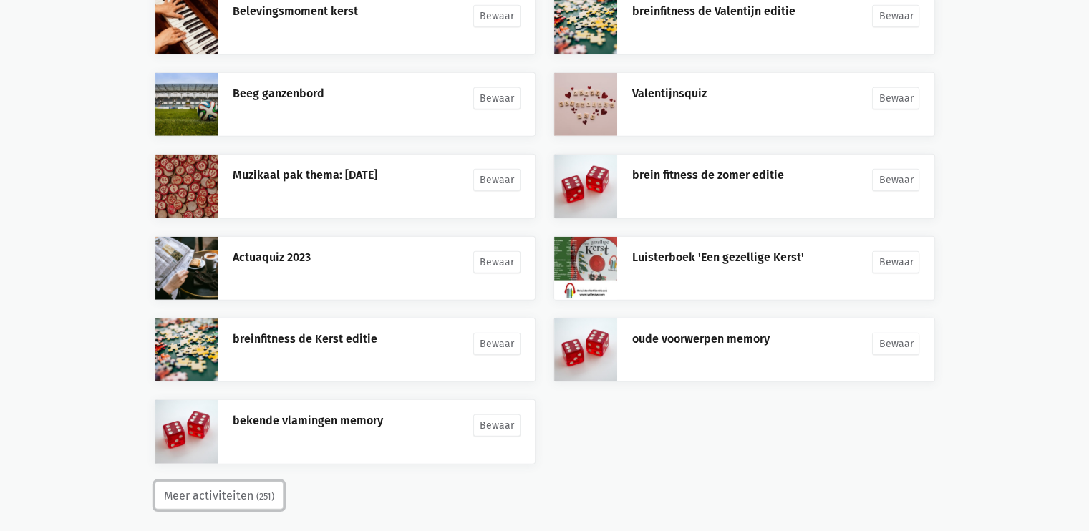
click at [242, 494] on button "Meer activiteiten (251)" at bounding box center [219, 496] width 129 height 29
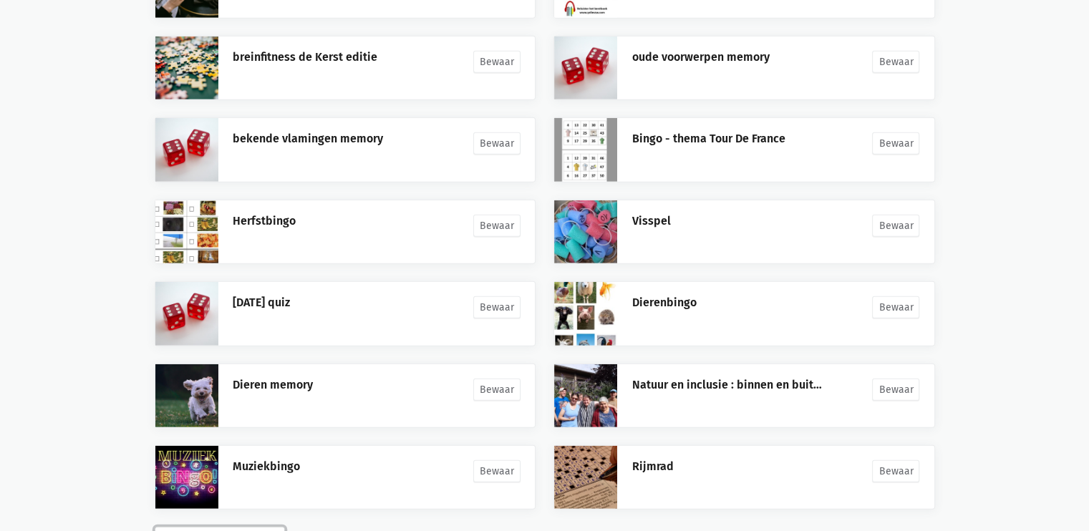
scroll to position [4240, 0]
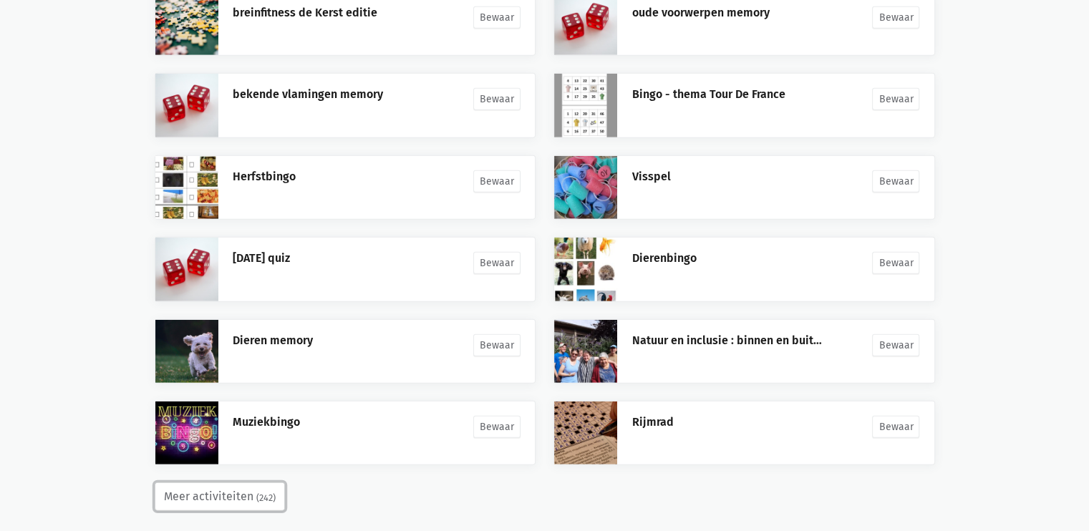
click at [275, 483] on button "Meer activiteiten (242)" at bounding box center [220, 497] width 130 height 29
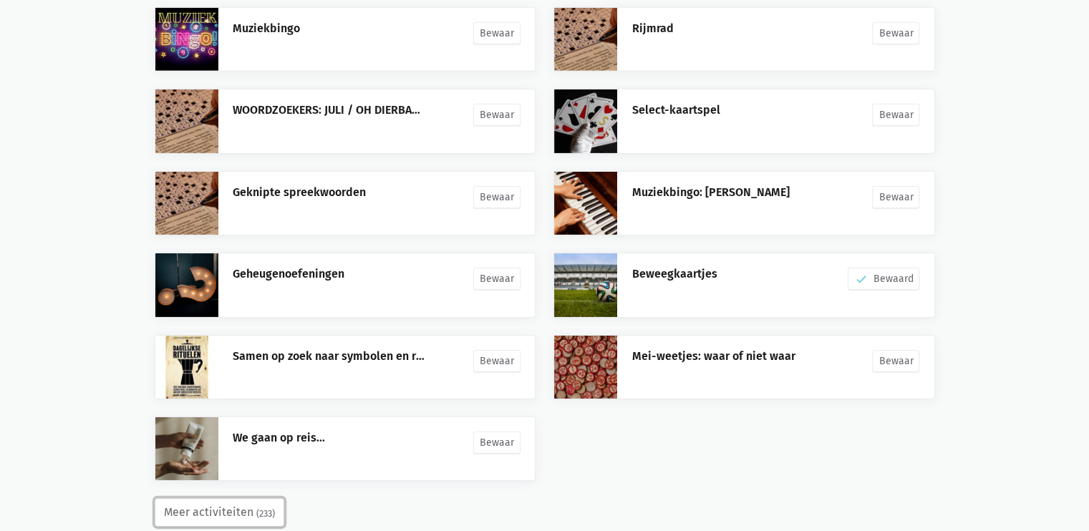
scroll to position [4638, 0]
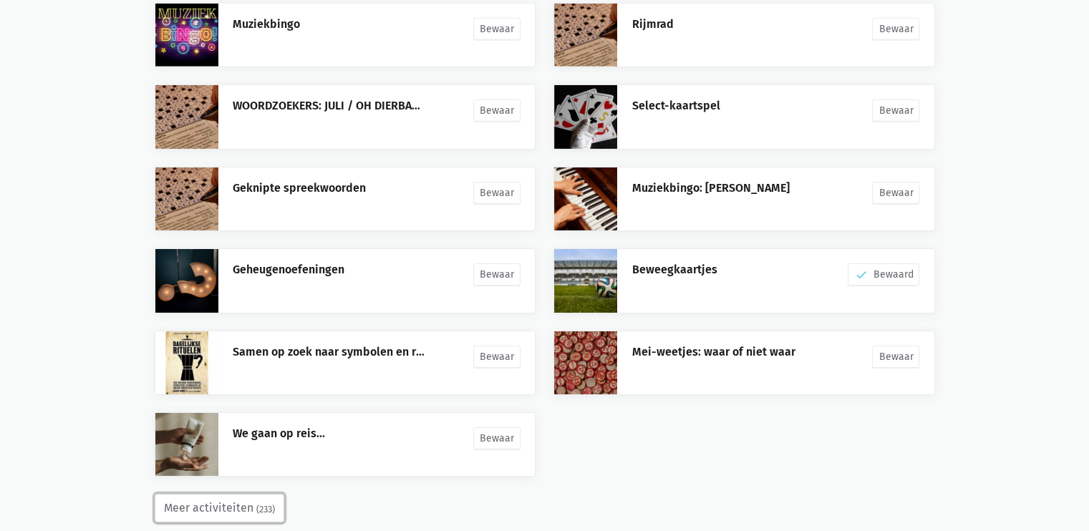
click at [219, 494] on button "Meer activiteiten (233)" at bounding box center [220, 508] width 130 height 29
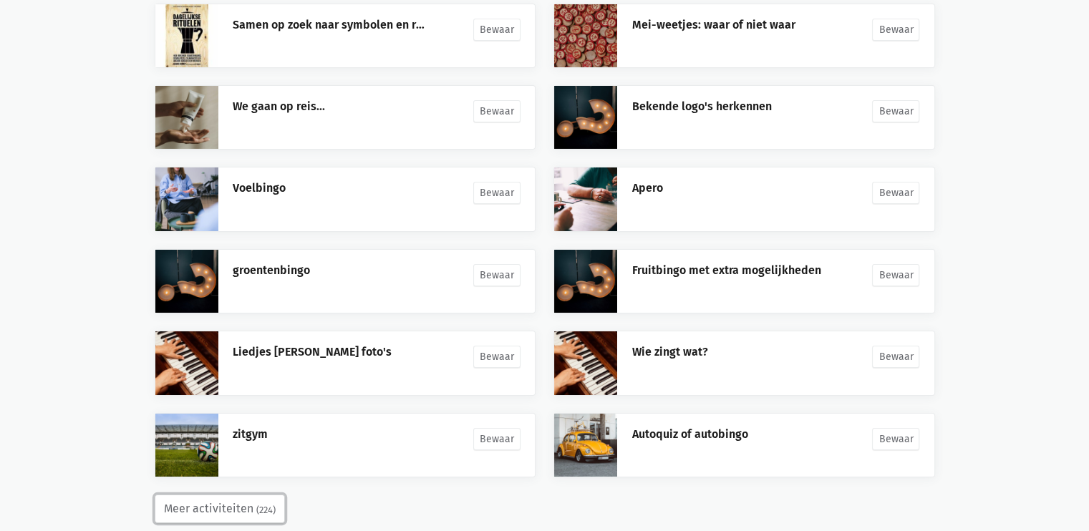
scroll to position [4970, 0]
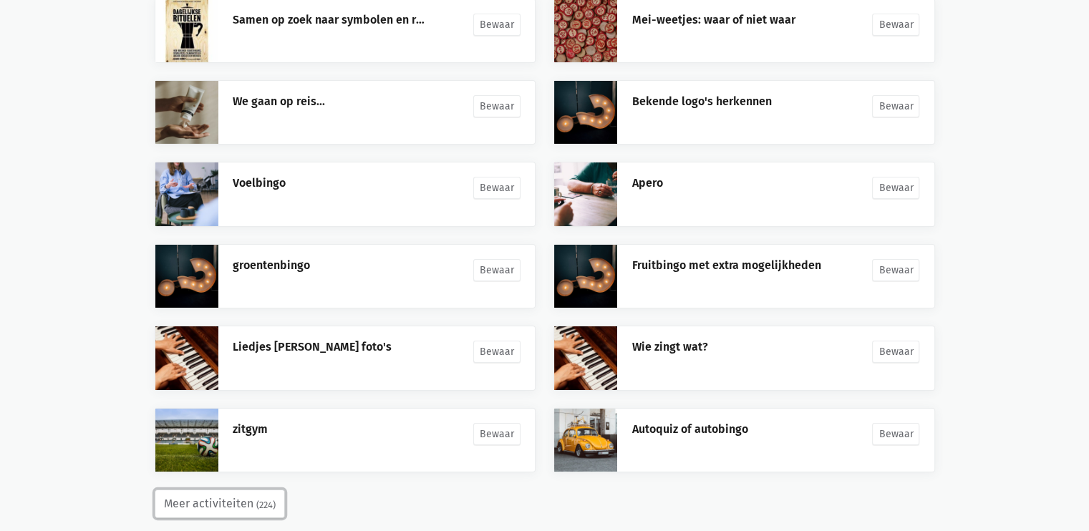
click at [226, 490] on button "Meer activiteiten (224)" at bounding box center [220, 504] width 130 height 29
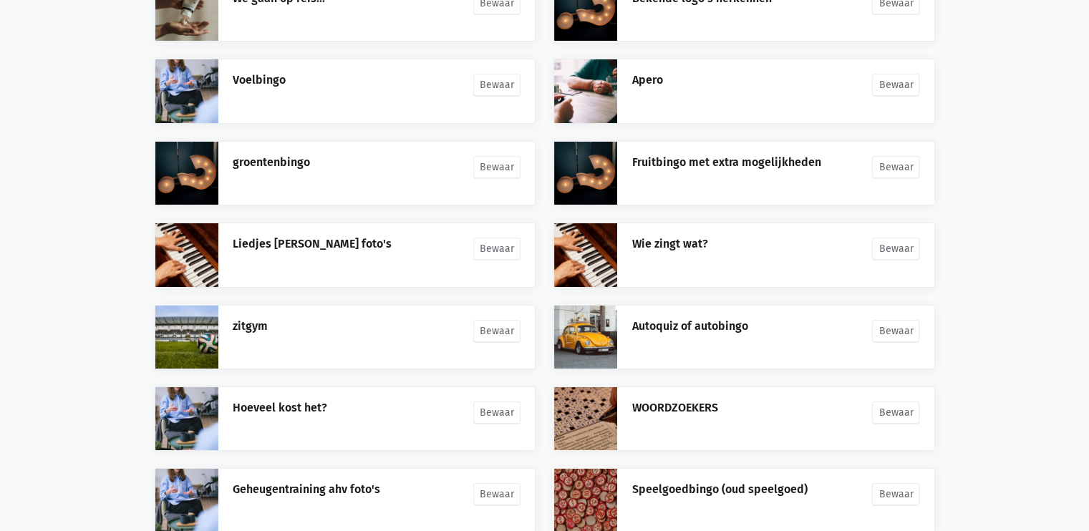
scroll to position [5384, 0]
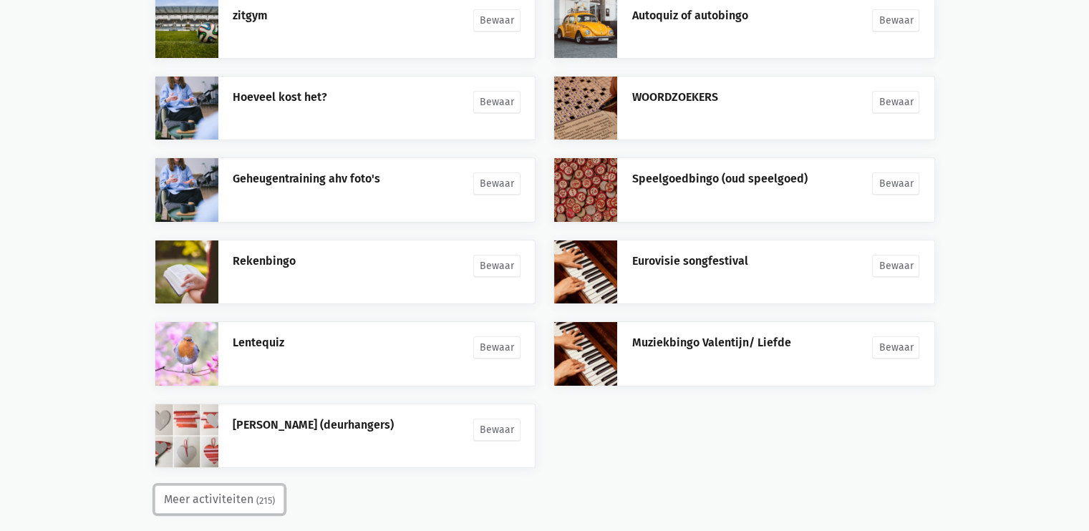
click at [246, 486] on button "Meer activiteiten (215)" at bounding box center [220, 500] width 130 height 29
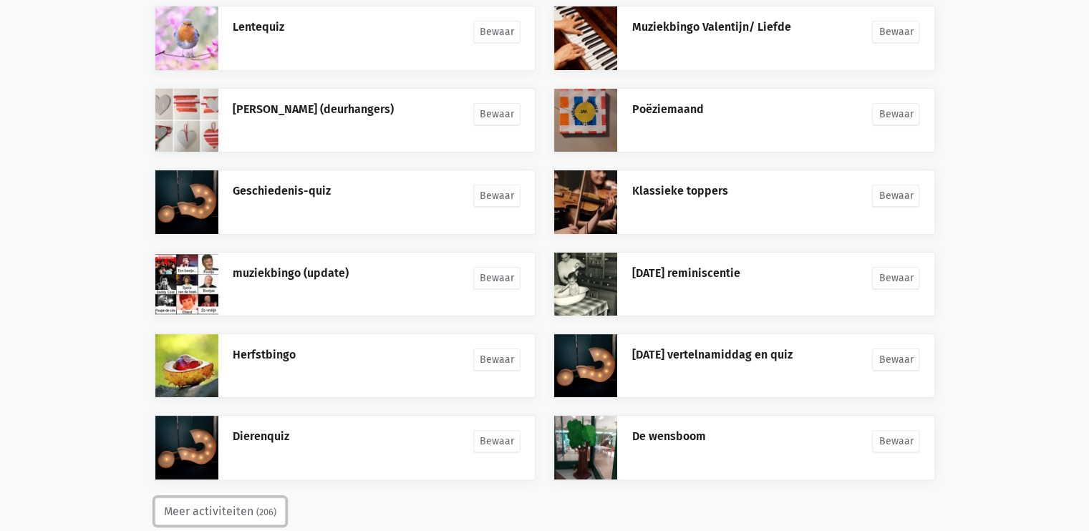
scroll to position [5710, 0]
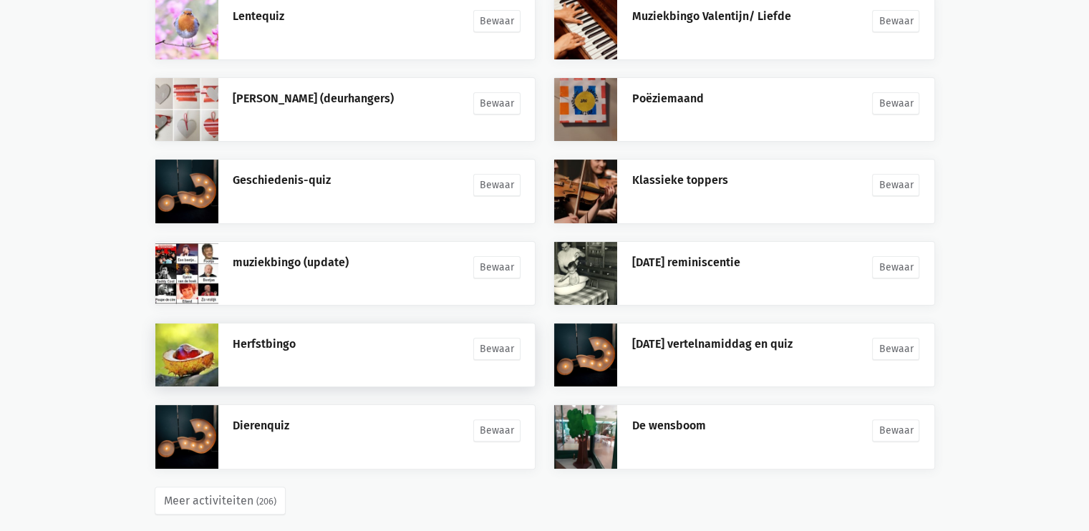
click at [195, 327] on link at bounding box center [186, 355] width 63 height 63
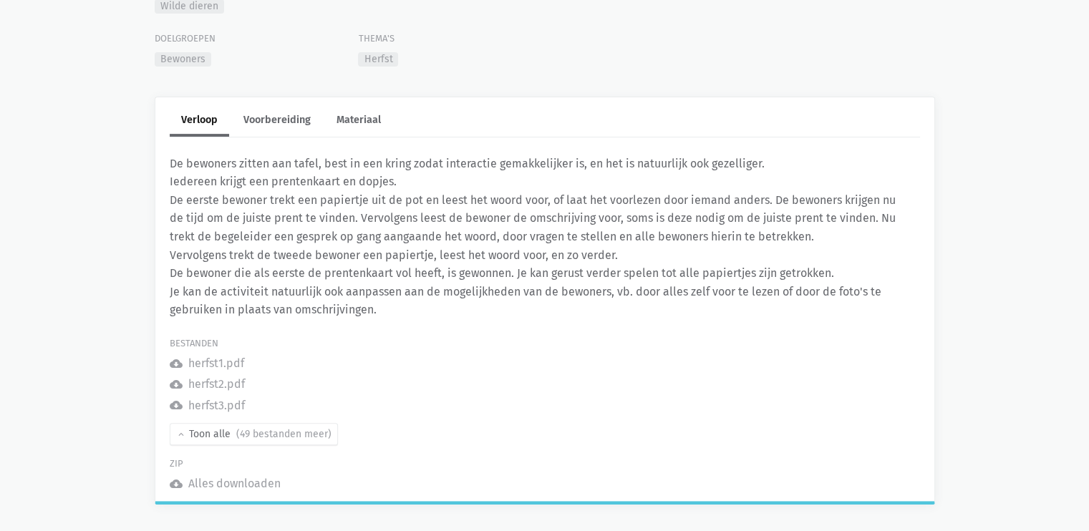
scroll to position [388, 0]
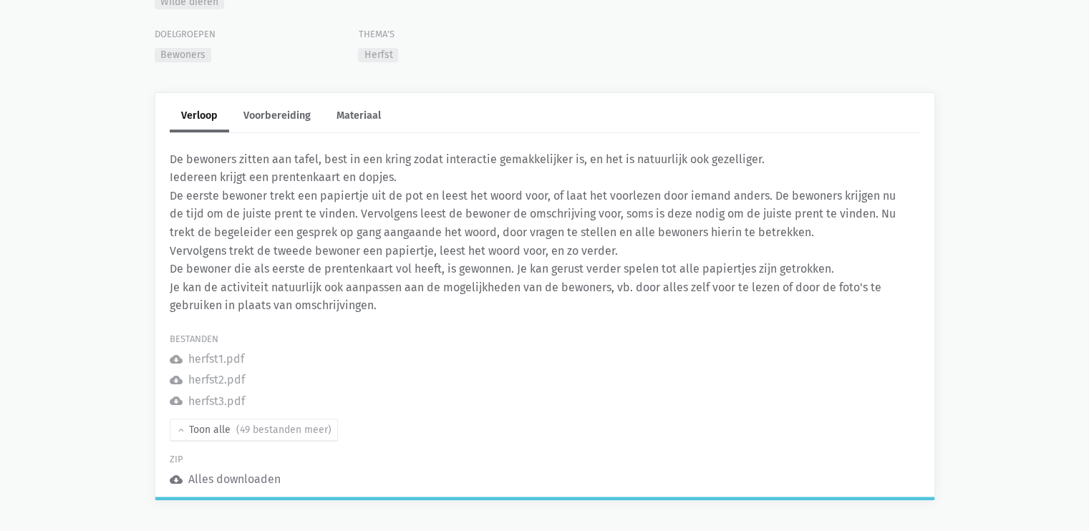
click at [175, 476] on icon "cloud_download" at bounding box center [176, 479] width 13 height 13
click at [175, 358] on icon "cloud_download" at bounding box center [176, 359] width 13 height 13
click at [200, 359] on div "herfst1.pdf" at bounding box center [216, 359] width 56 height 19
click at [206, 380] on div "herfst2.pdf" at bounding box center [216, 380] width 57 height 19
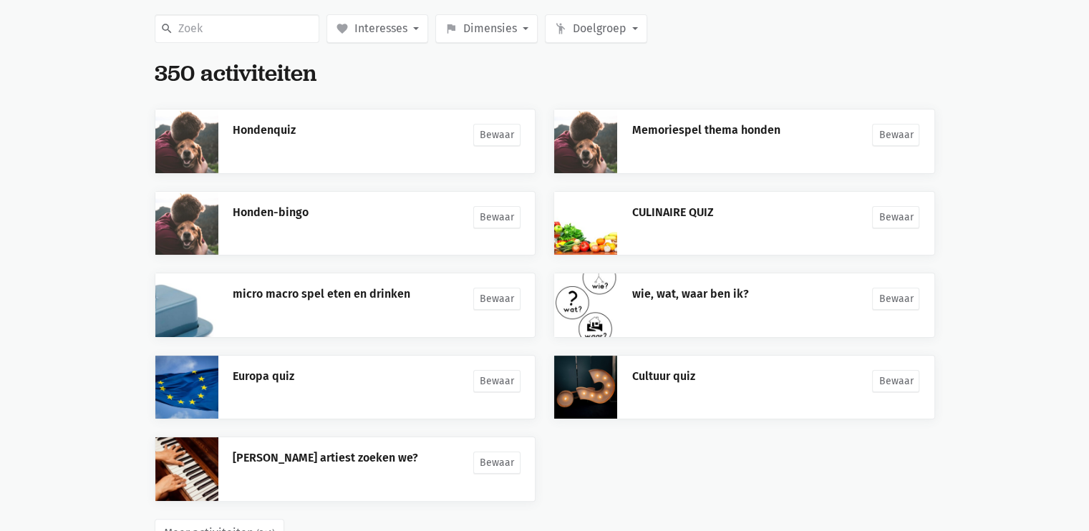
scroll to position [237, 0]
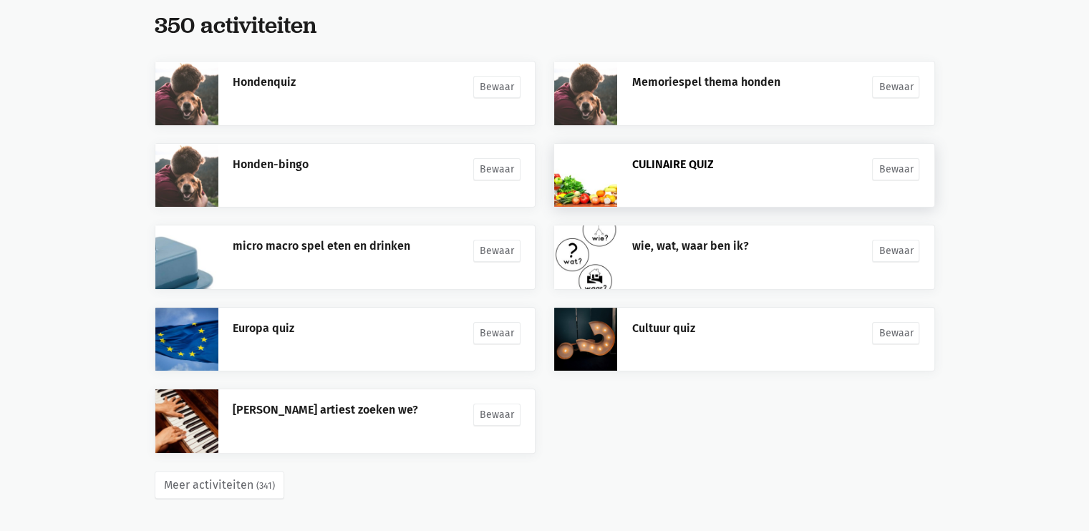
click at [660, 161] on link "CULINAIRE QUIZ" at bounding box center [673, 165] width 82 height 14
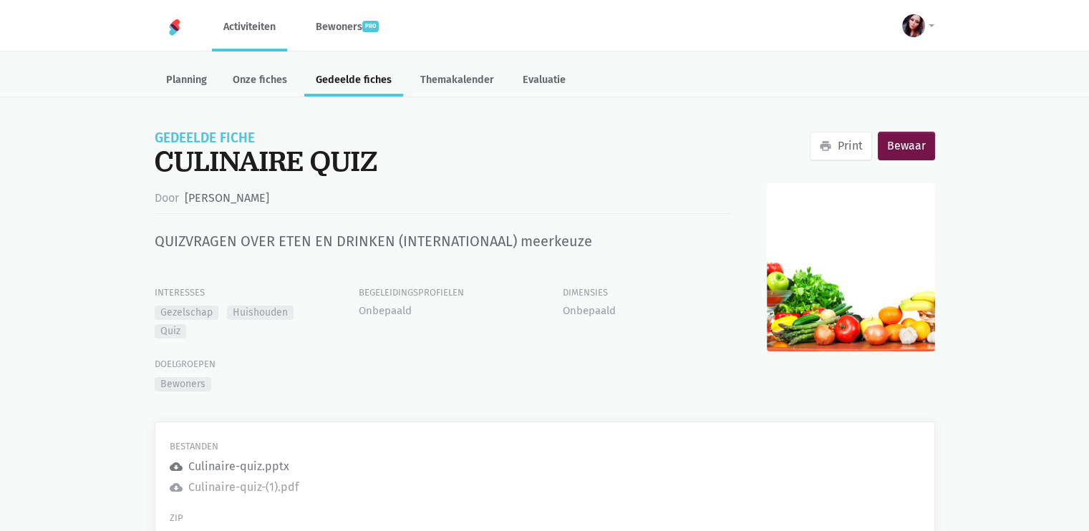
click at [242, 468] on div "Culinaire-quiz.pptx" at bounding box center [238, 467] width 101 height 19
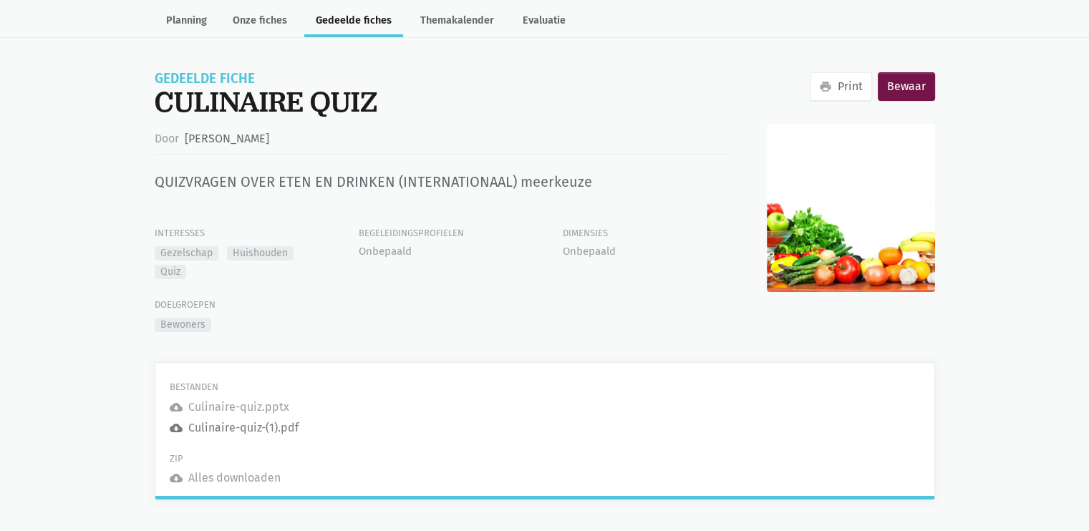
click at [183, 427] on link "cloud_download Culinaire-quiz-(1).pdf" at bounding box center [234, 428] width 129 height 19
click at [201, 425] on div "Culinaire-quiz-(1).pdf" at bounding box center [243, 428] width 110 height 19
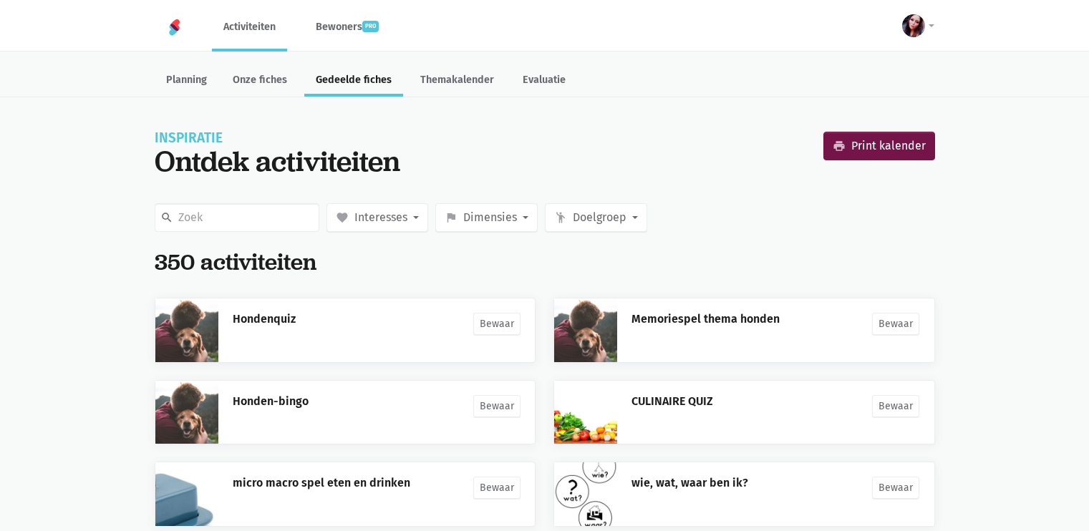
scroll to position [237, 0]
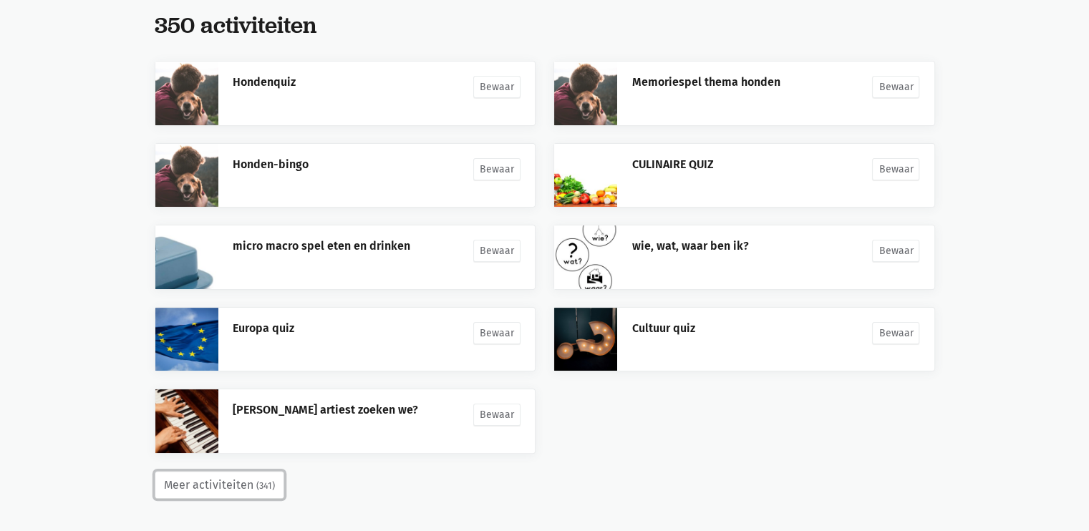
click at [232, 483] on button "Meer activiteiten (341)" at bounding box center [220, 485] width 130 height 29
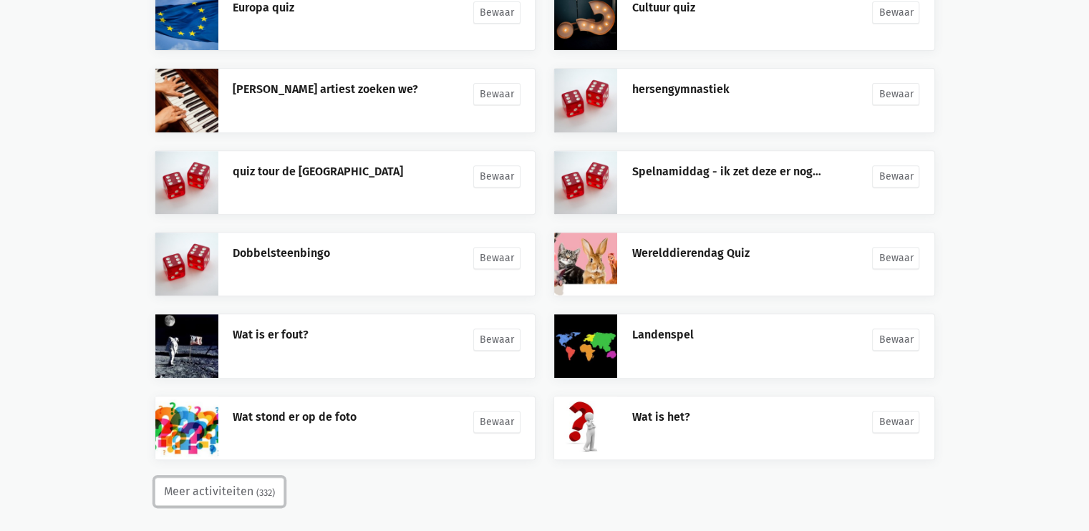
scroll to position [564, 0]
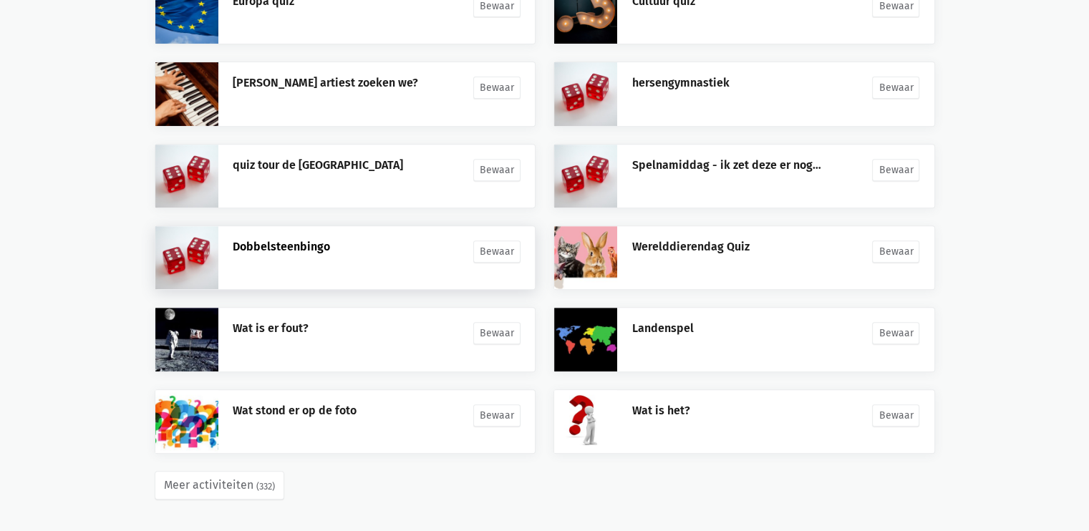
click at [324, 249] on link "Dobbelsteenbingo" at bounding box center [281, 247] width 97 height 14
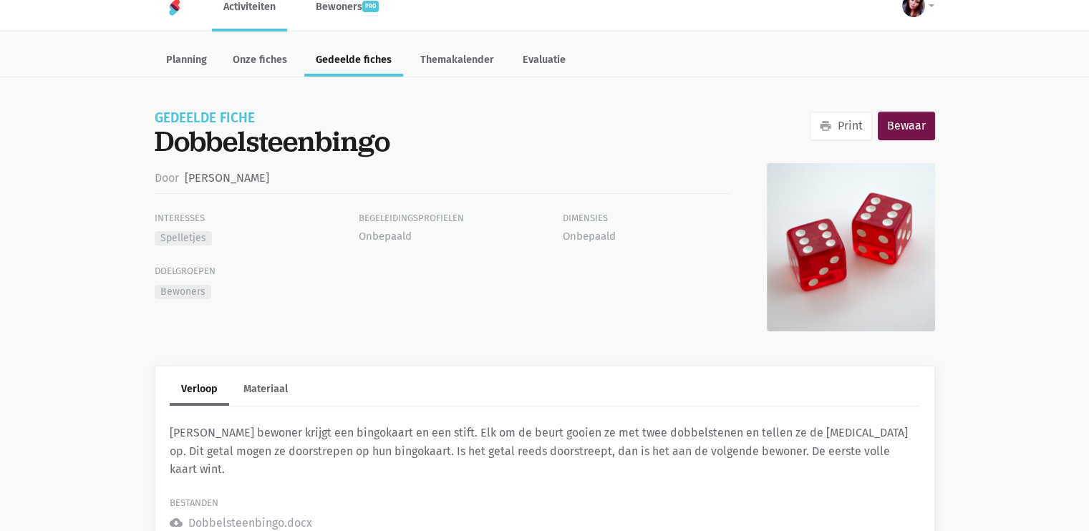
scroll to position [59, 0]
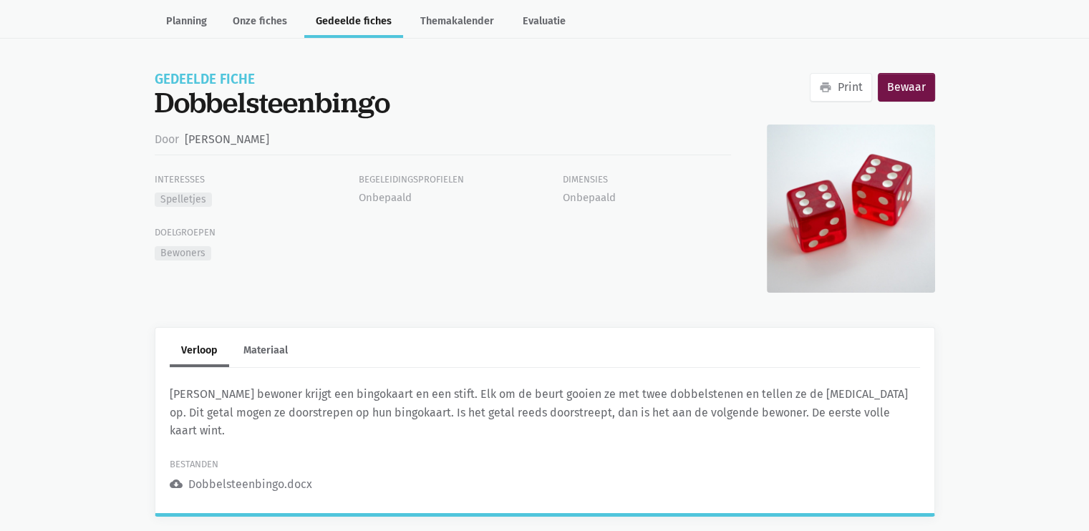
click at [264, 476] on div "Dobbelsteenbingo.docx" at bounding box center [250, 485] width 124 height 19
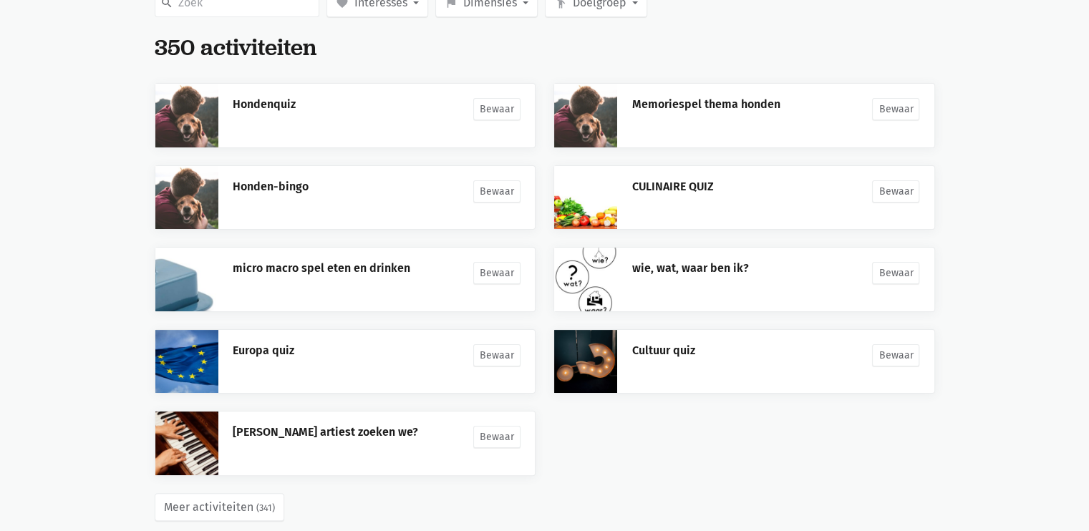
scroll to position [237, 0]
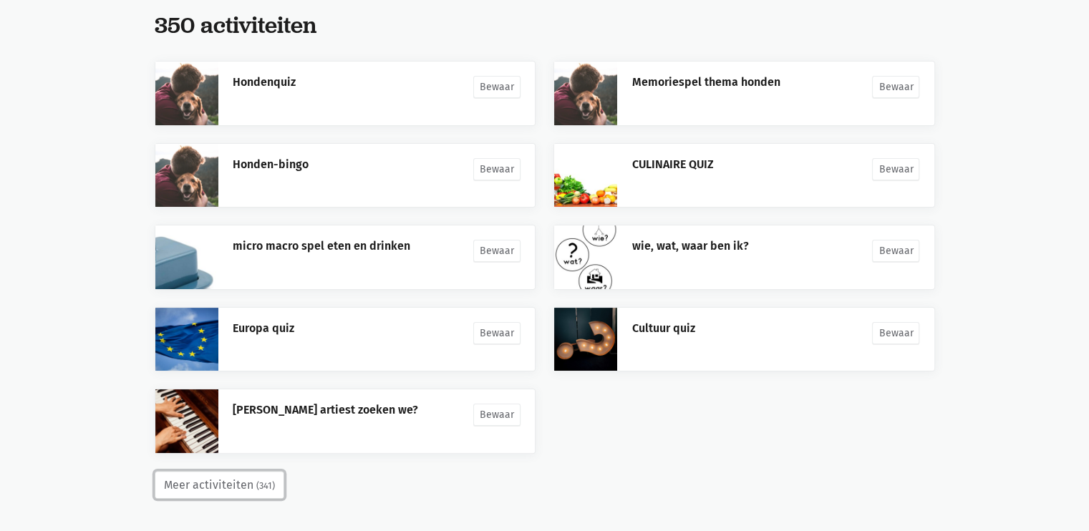
click at [223, 483] on button "Meer activiteiten (341)" at bounding box center [220, 485] width 130 height 29
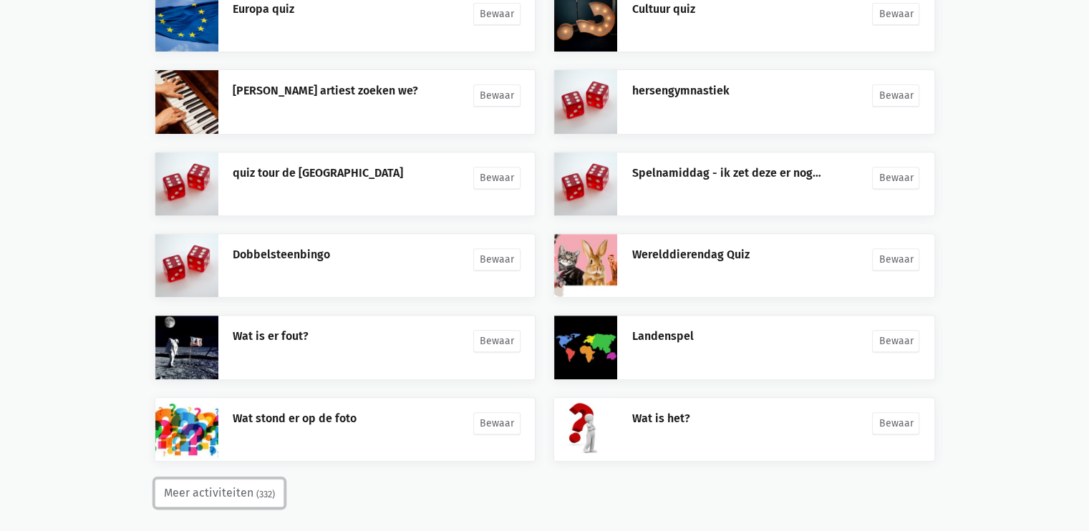
scroll to position [559, 0]
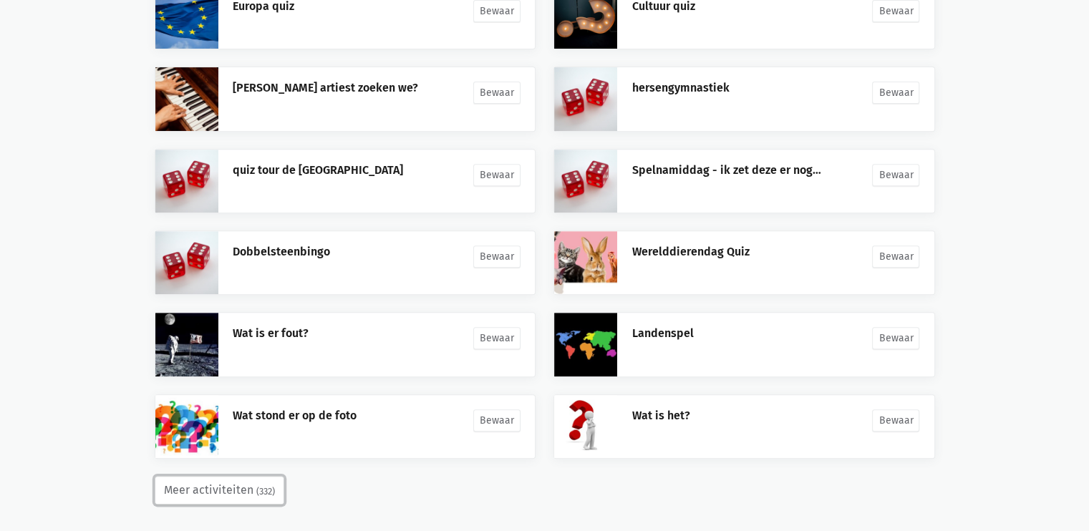
click at [231, 489] on button "Meer activiteiten (332)" at bounding box center [220, 490] width 130 height 29
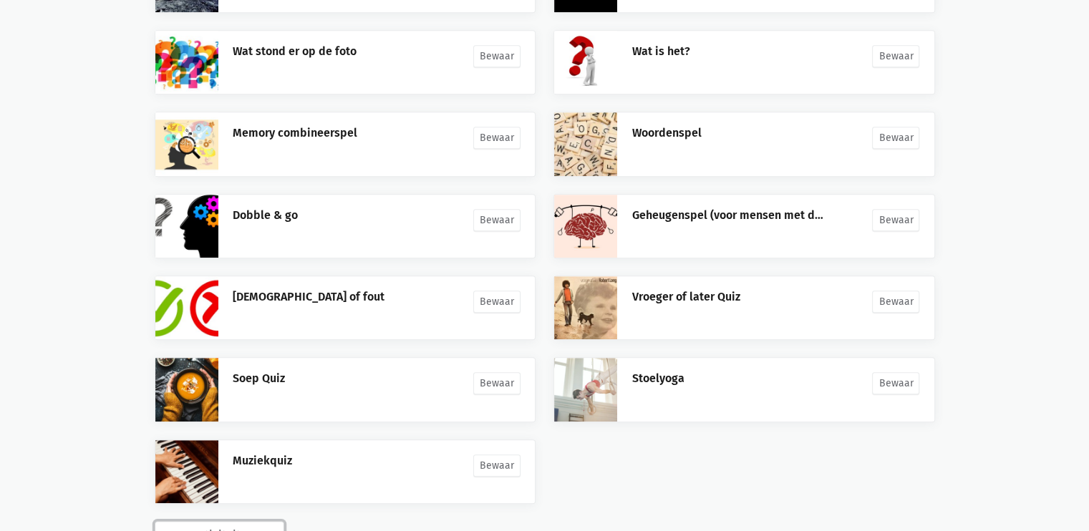
scroll to position [973, 0]
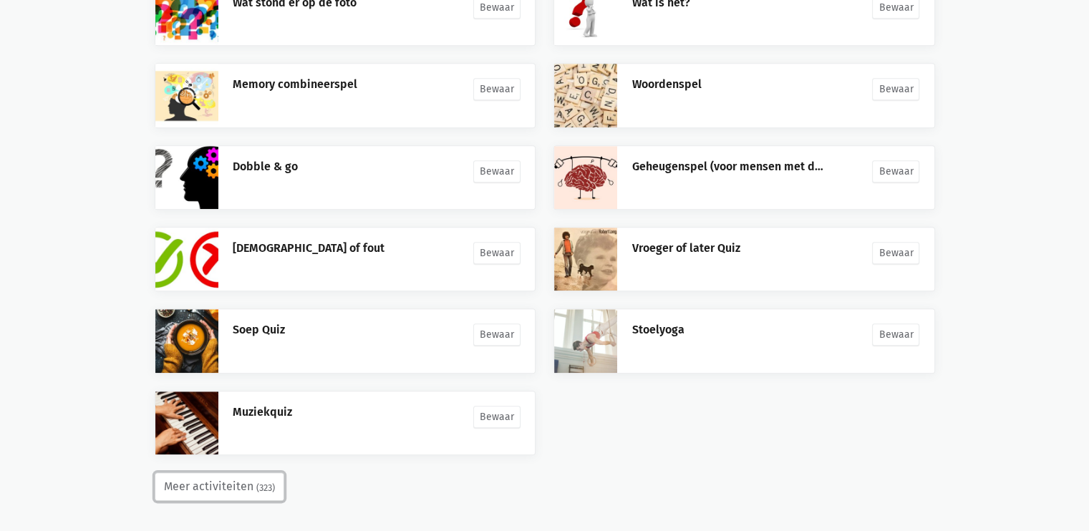
click at [195, 478] on button "Meer activiteiten (323)" at bounding box center [220, 487] width 130 height 29
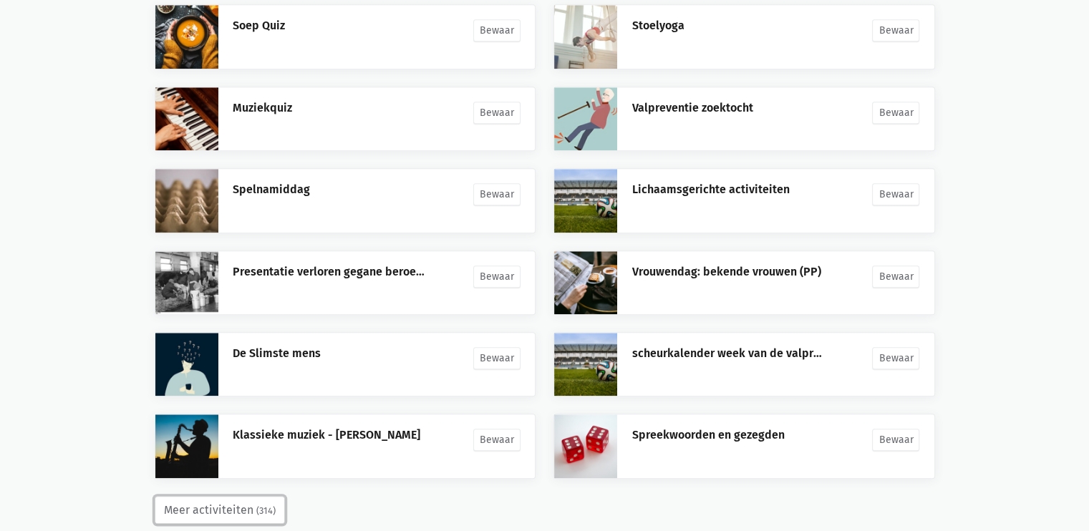
scroll to position [1299, 0]
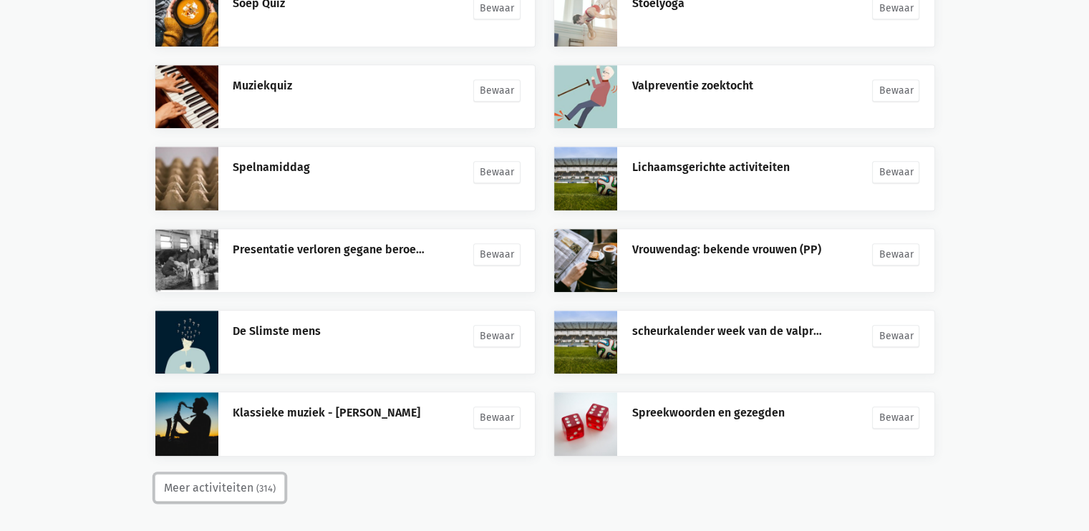
click at [203, 479] on button "Meer activiteiten (314)" at bounding box center [220, 488] width 130 height 29
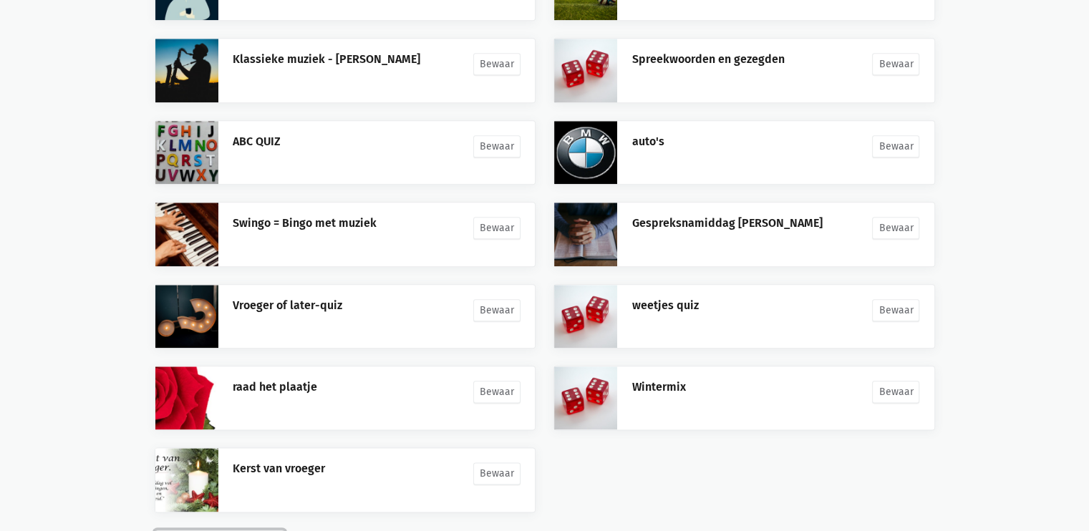
scroll to position [1707, 0]
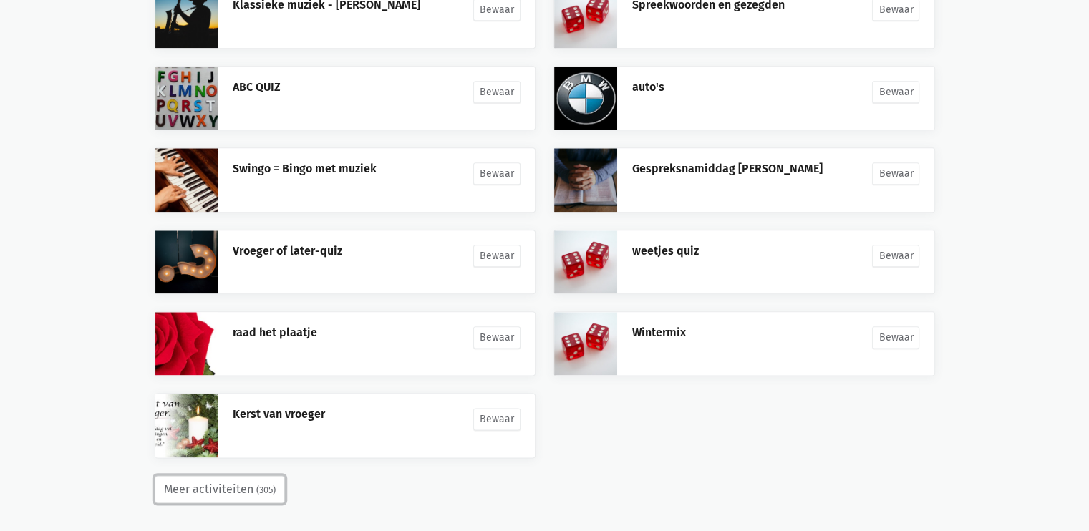
click at [225, 485] on button "Meer activiteiten (305)" at bounding box center [220, 490] width 130 height 29
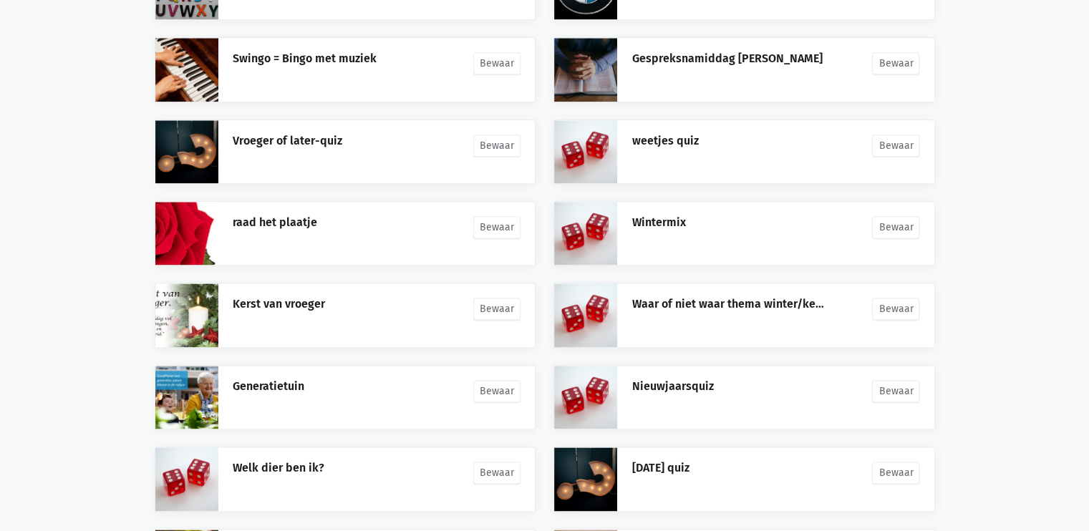
scroll to position [2034, 0]
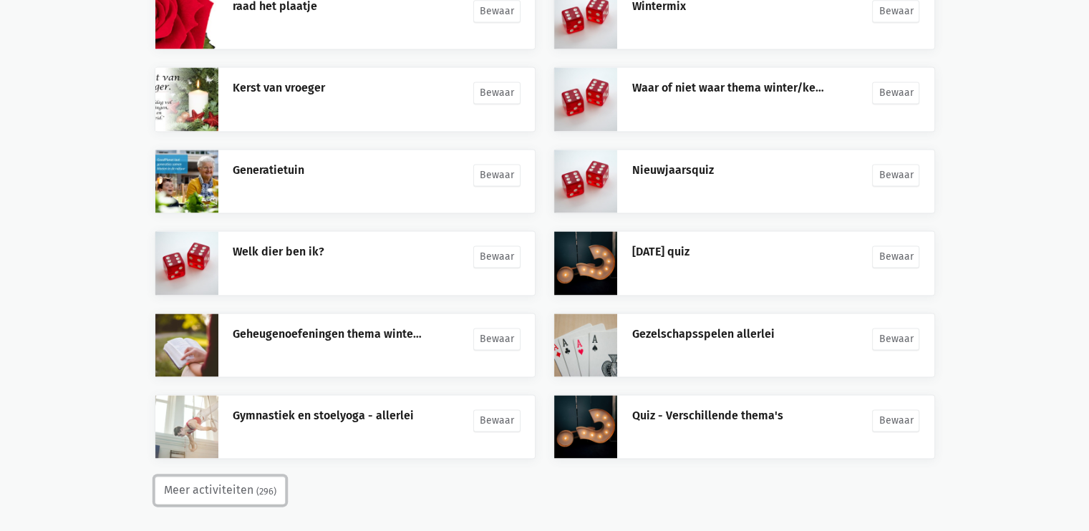
click at [241, 481] on button "Meer activiteiten (296)" at bounding box center [220, 490] width 131 height 29
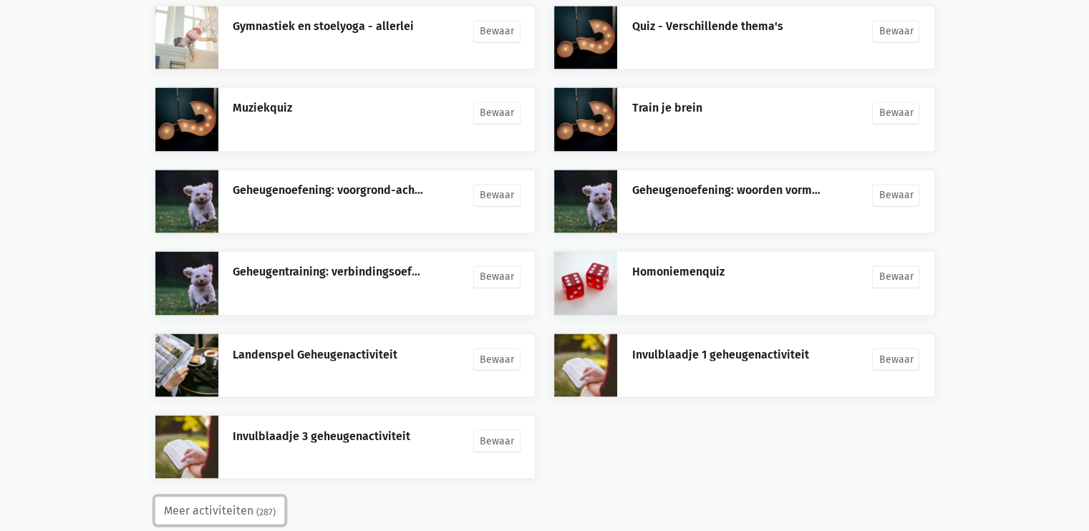
scroll to position [2443, 0]
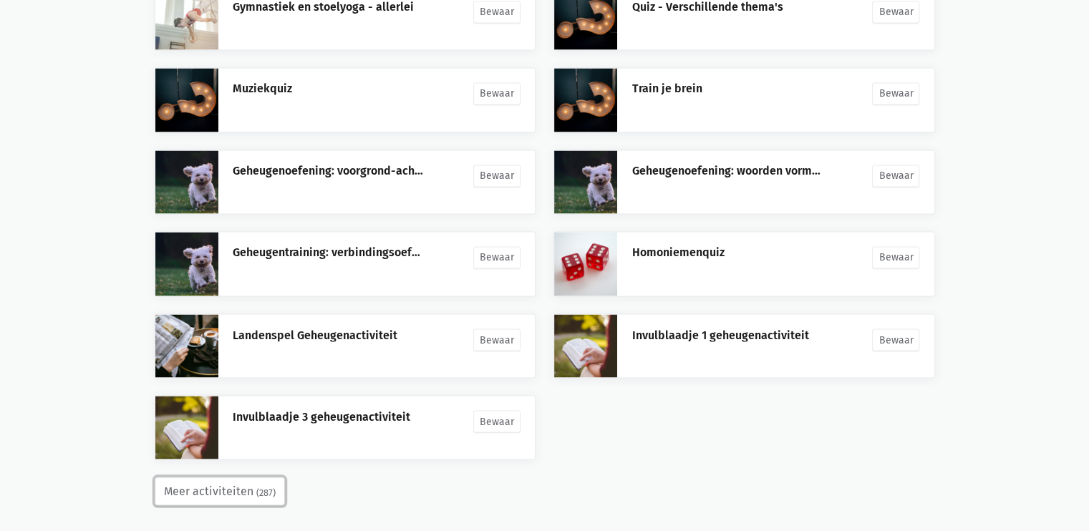
click at [251, 485] on button "Meer activiteiten (287)" at bounding box center [220, 491] width 130 height 29
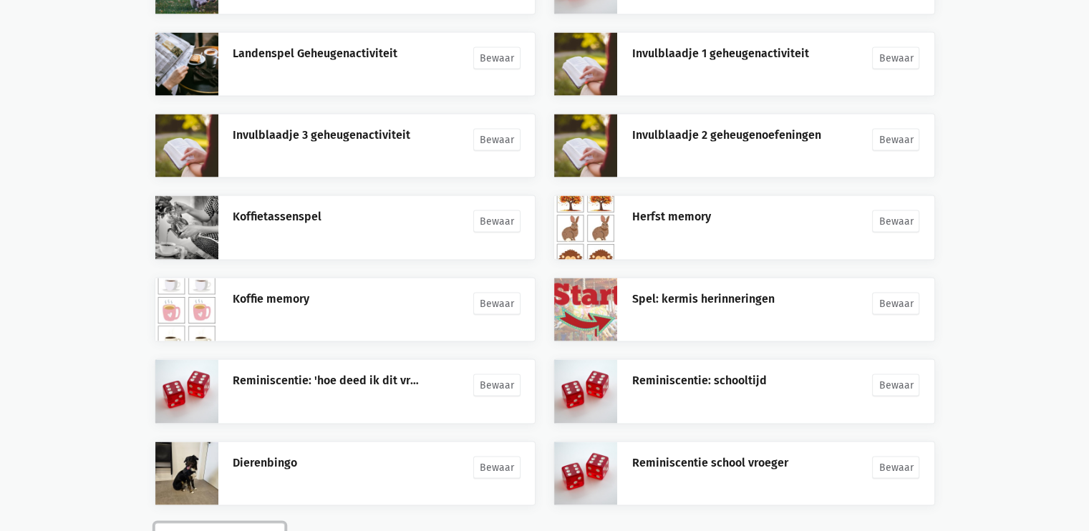
scroll to position [2770, 0]
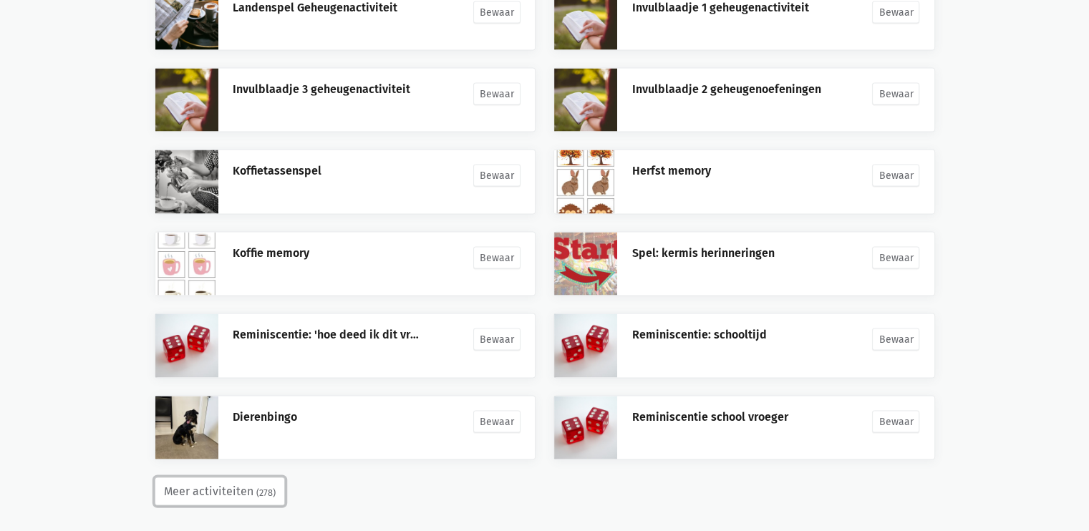
click at [238, 484] on button "Meer activiteiten (278)" at bounding box center [220, 492] width 130 height 29
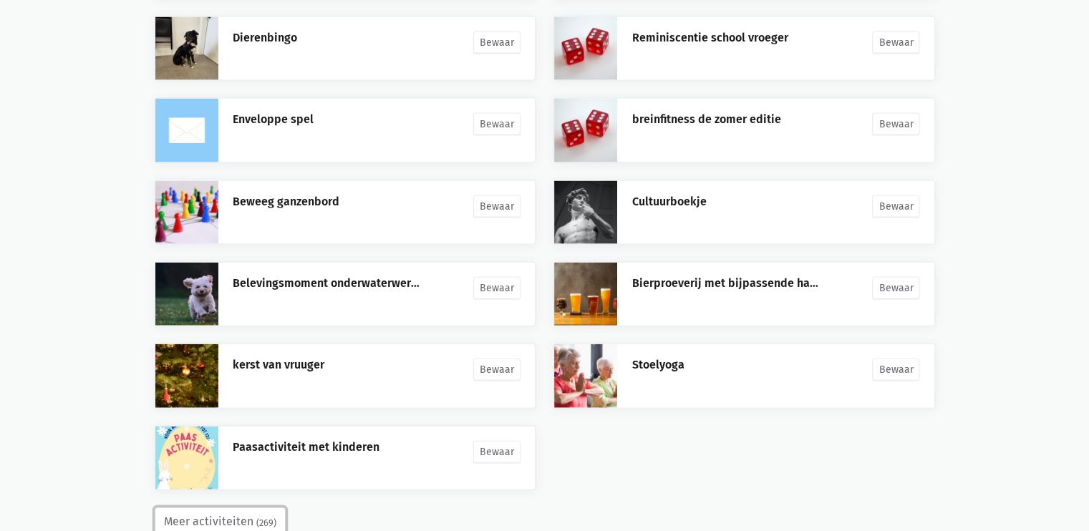
scroll to position [3178, 0]
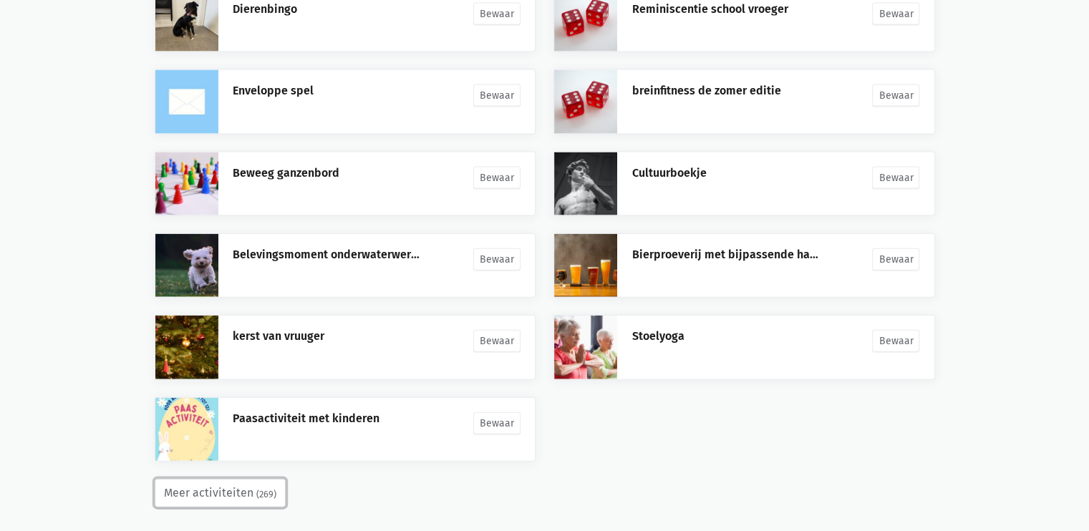
click at [240, 481] on button "Meer activiteiten (269)" at bounding box center [220, 493] width 131 height 29
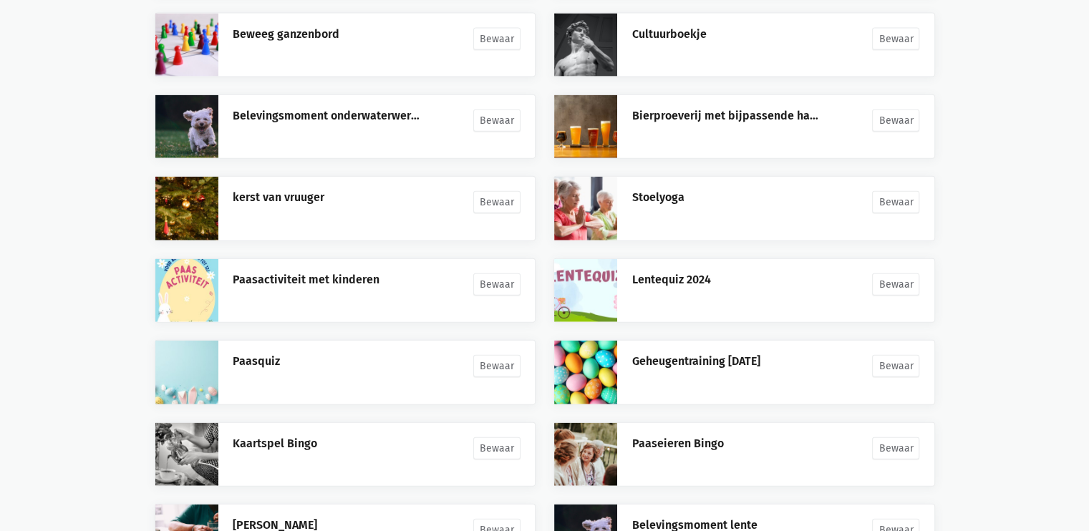
scroll to position [3505, 0]
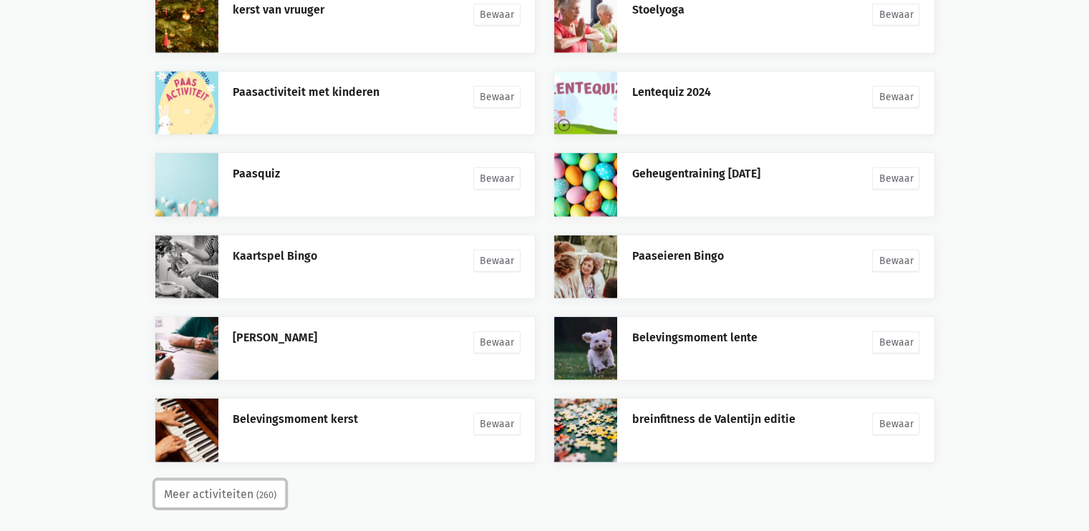
click at [237, 482] on button "Meer activiteiten (260)" at bounding box center [220, 495] width 131 height 29
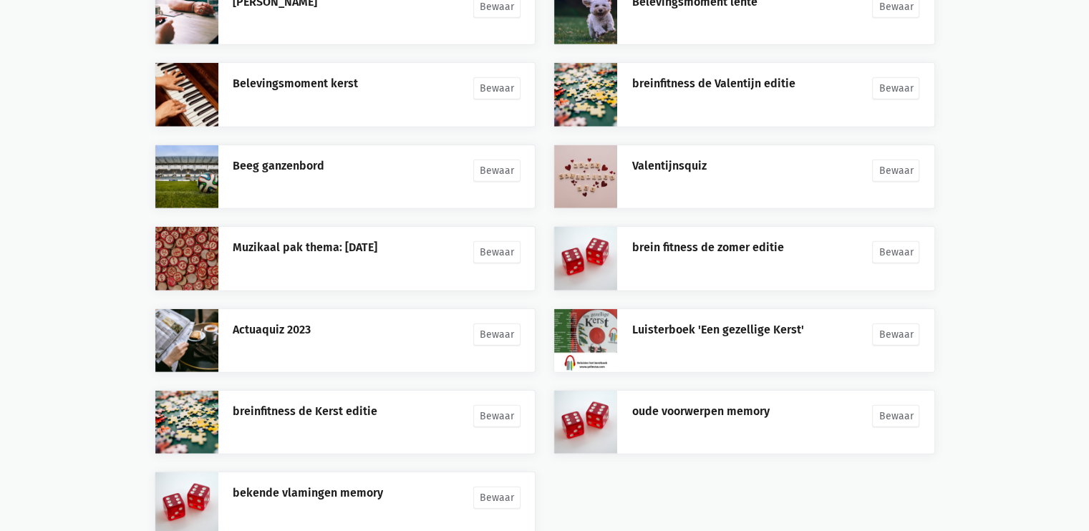
scroll to position [3913, 0]
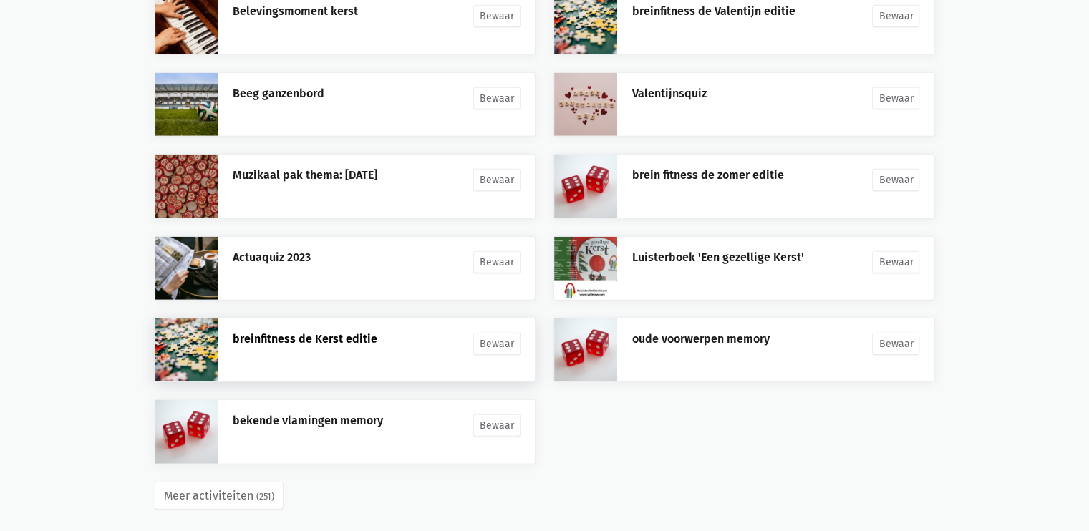
click at [307, 332] on link "breinfitness de Kerst editie" at bounding box center [305, 339] width 145 height 14
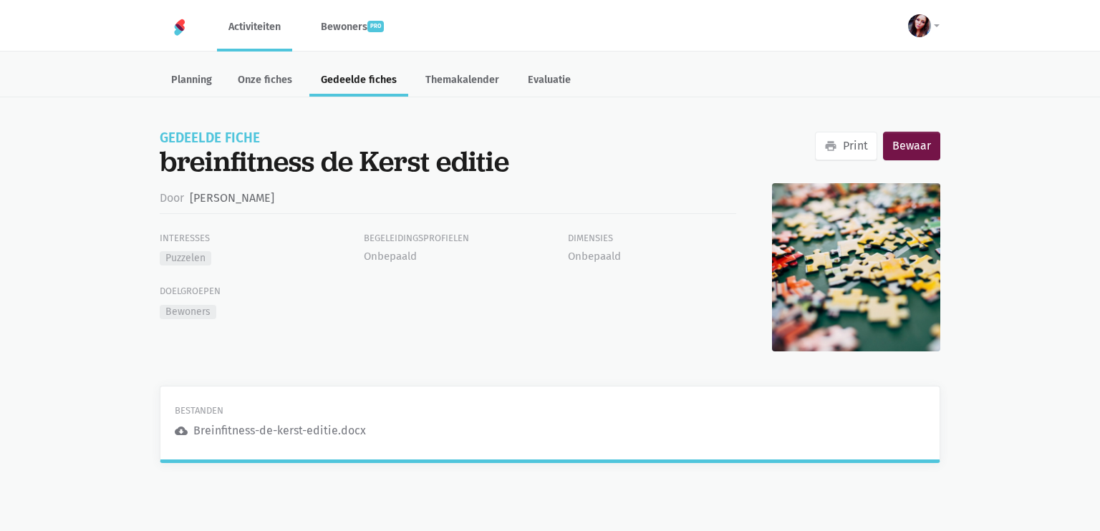
click at [231, 433] on div "Breinfitness-de-kerst-editie.docx" at bounding box center [279, 431] width 173 height 19
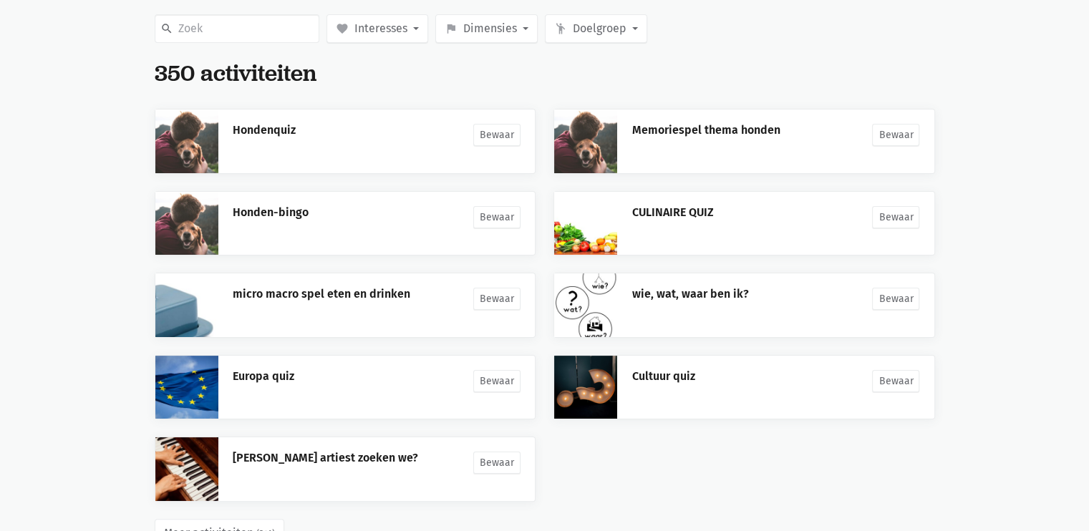
scroll to position [237, 0]
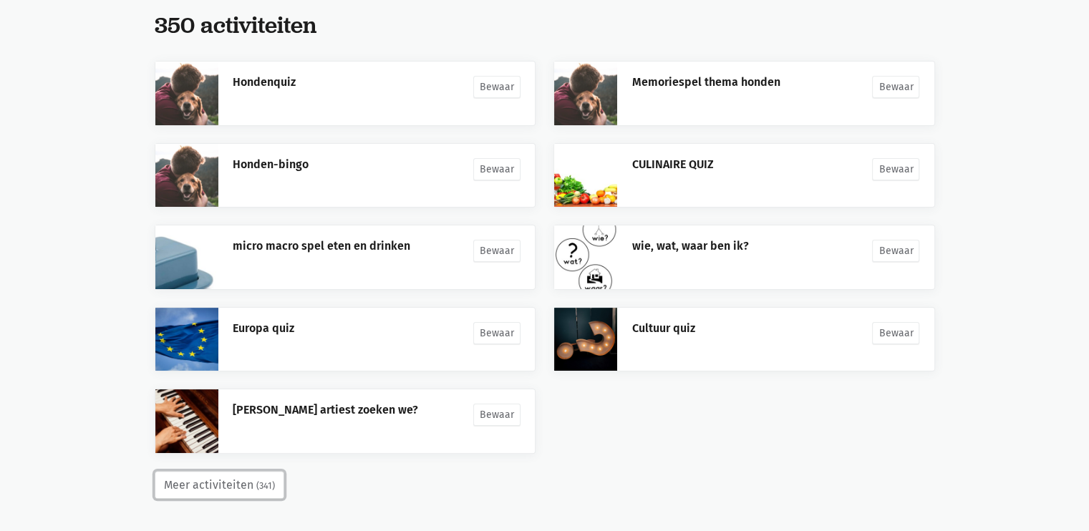
click at [243, 480] on button "Meer activiteiten (341)" at bounding box center [220, 485] width 130 height 29
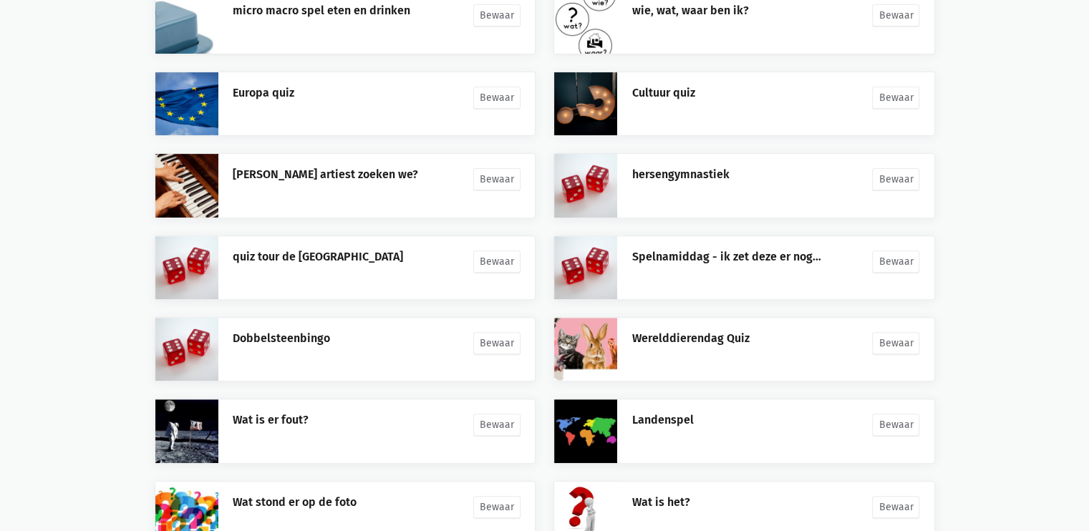
scroll to position [564, 0]
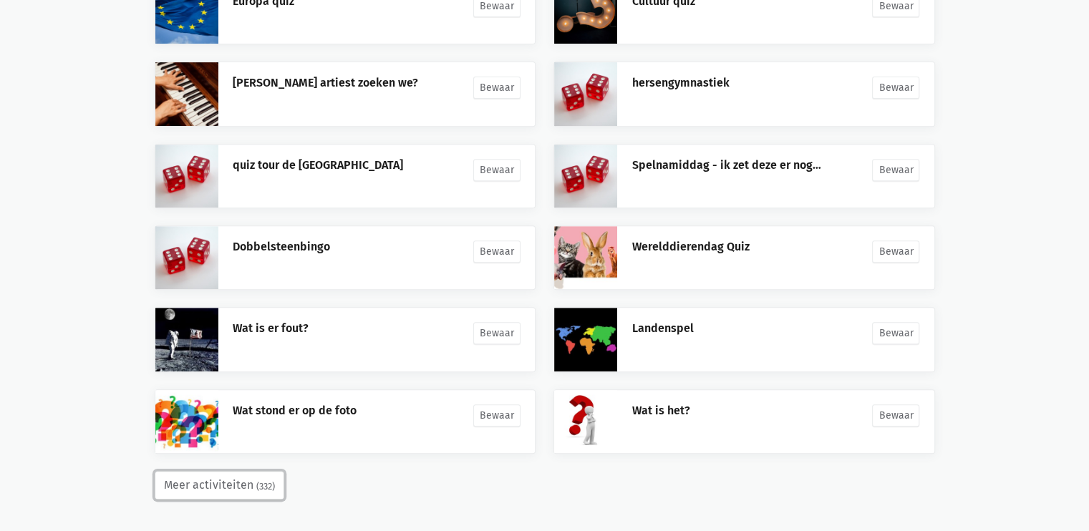
click at [231, 488] on button "Meer activiteiten (332)" at bounding box center [220, 485] width 130 height 29
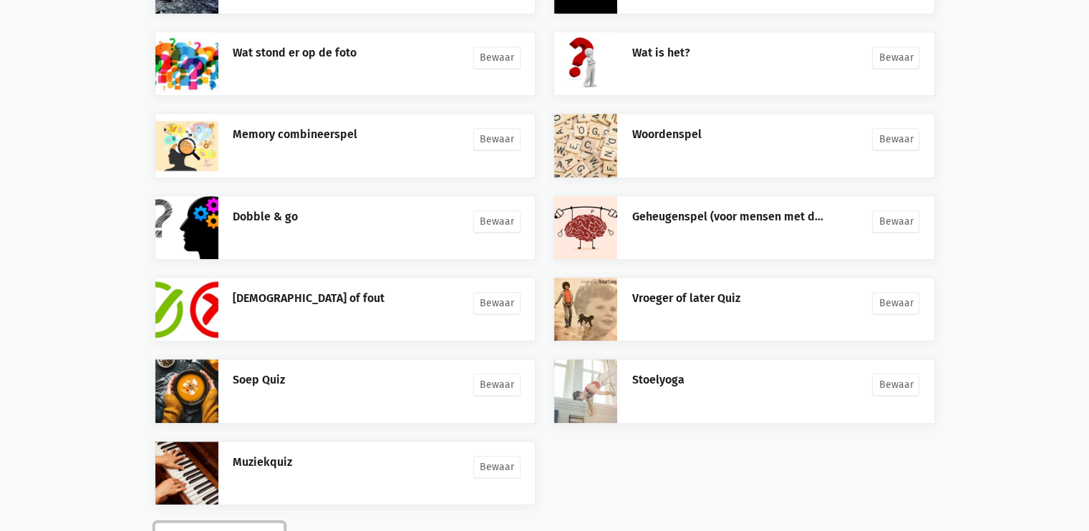
scroll to position [973, 0]
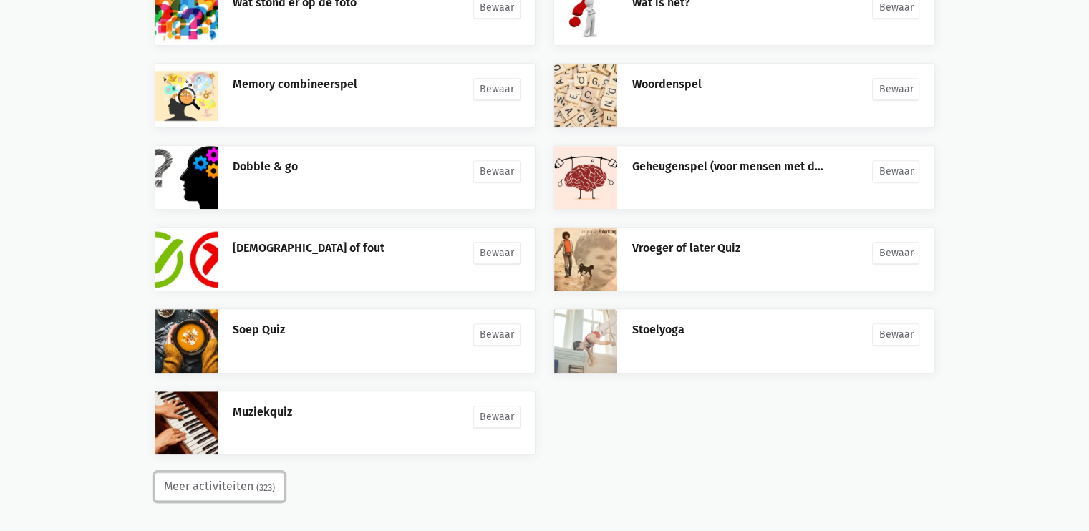
click at [230, 481] on button "Meer activiteiten (323)" at bounding box center [220, 487] width 130 height 29
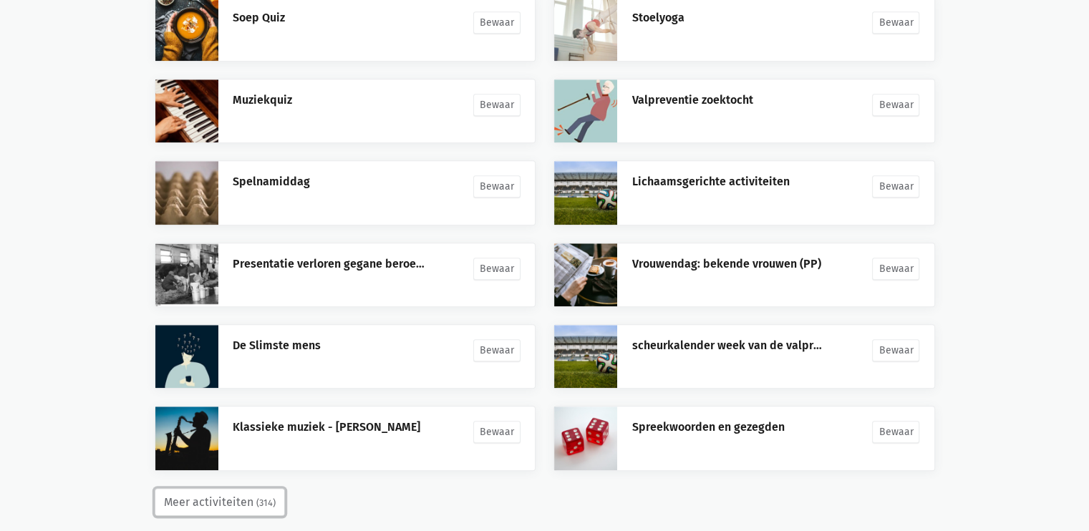
scroll to position [1299, 0]
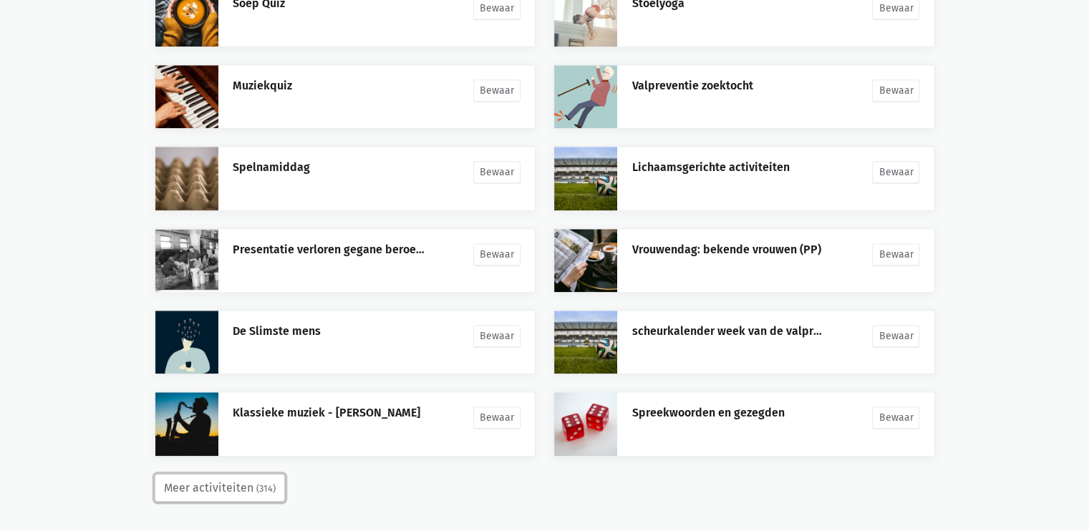
click at [247, 476] on button "Meer activiteiten (314)" at bounding box center [220, 488] width 130 height 29
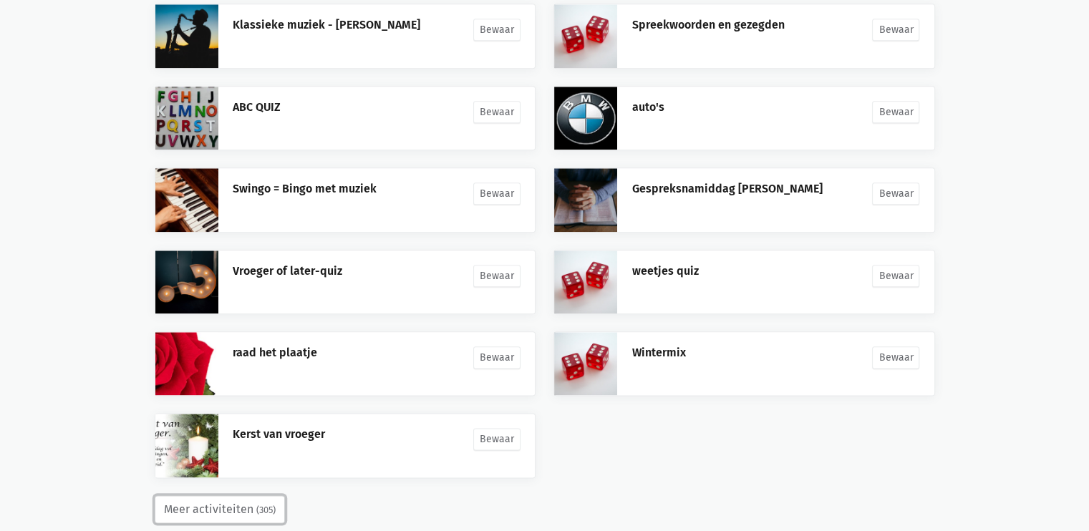
scroll to position [1707, 0]
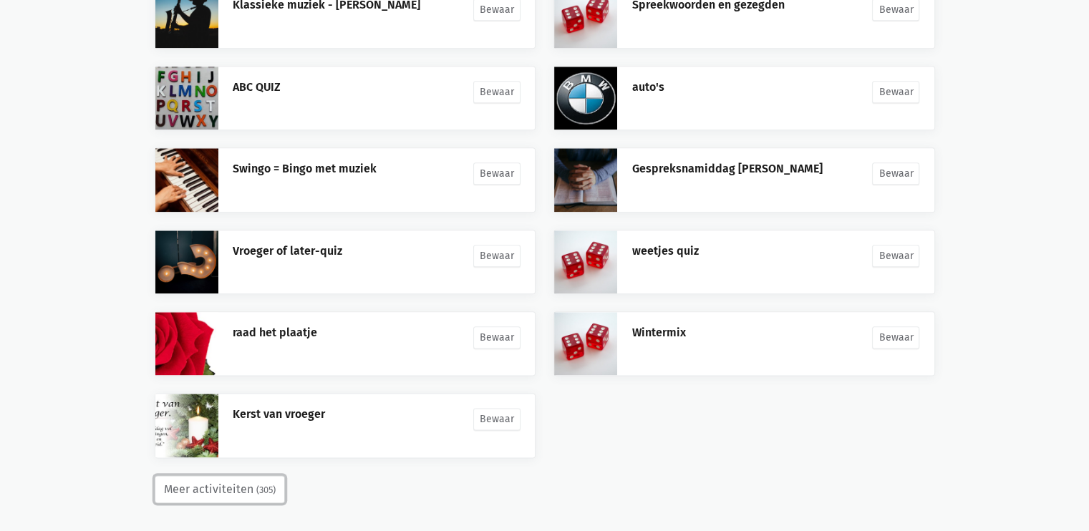
click at [233, 481] on button "Meer activiteiten (305)" at bounding box center [220, 490] width 130 height 29
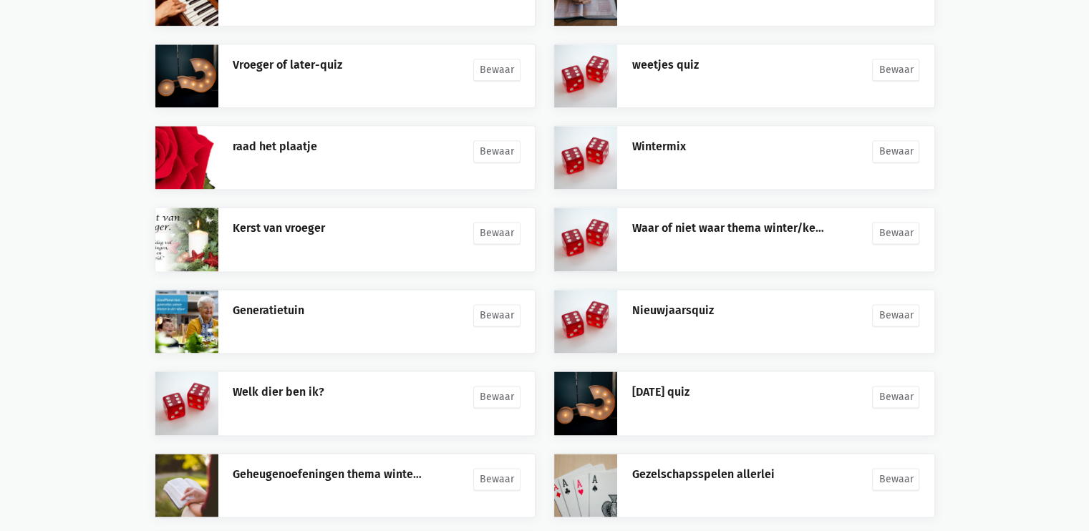
scroll to position [2034, 0]
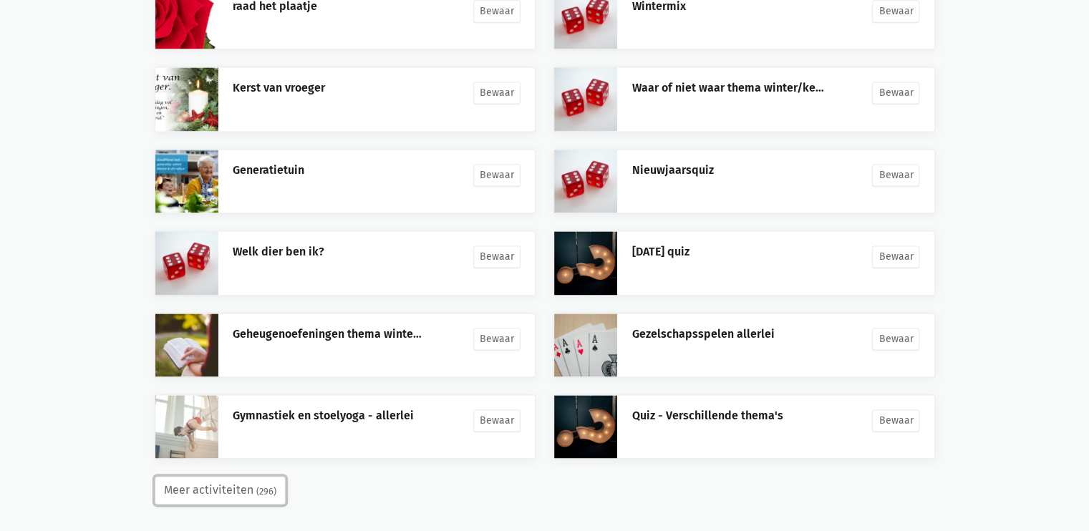
click at [236, 481] on button "Meer activiteiten (296)" at bounding box center [220, 490] width 131 height 29
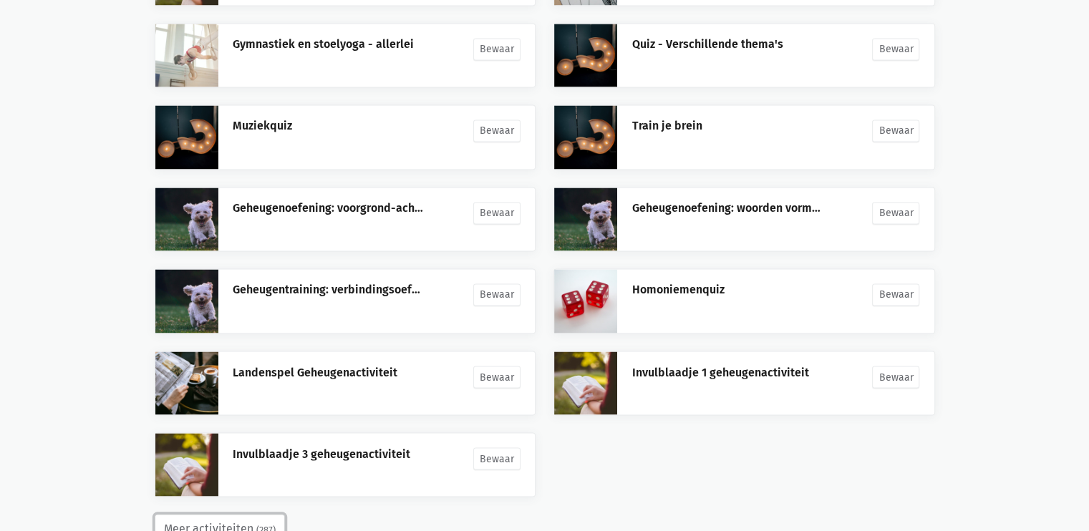
scroll to position [2443, 0]
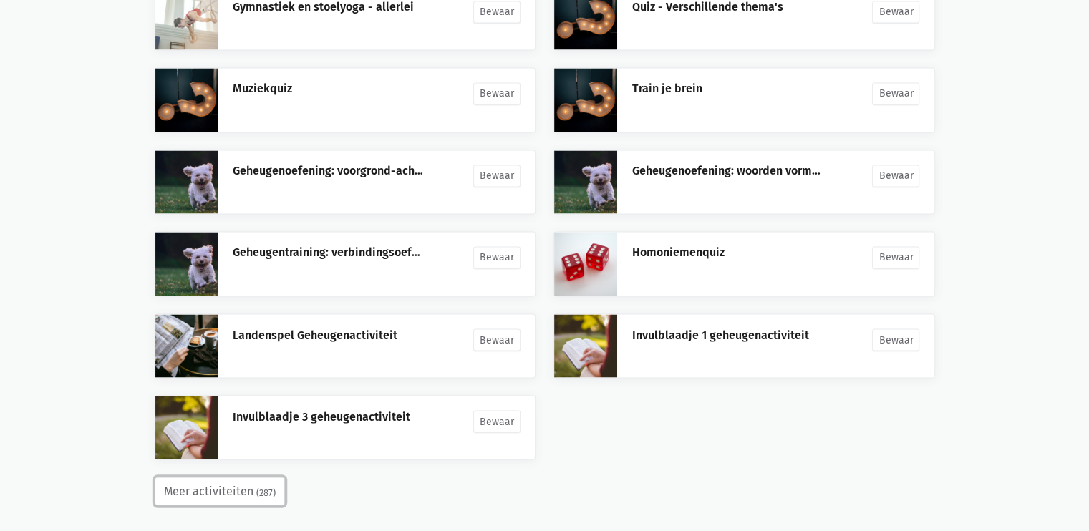
click at [256, 487] on small "(287)" at bounding box center [265, 493] width 19 height 14
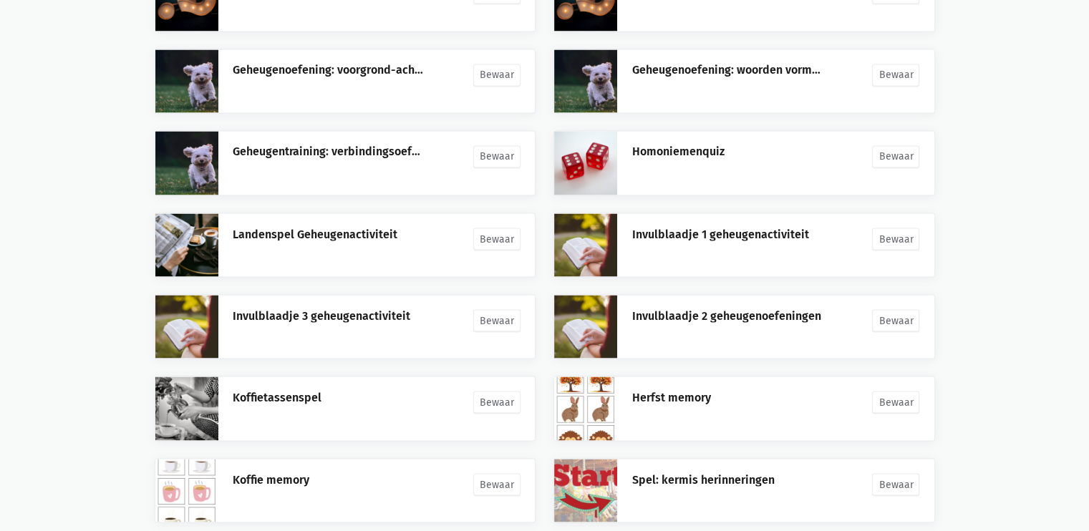
scroll to position [2770, 0]
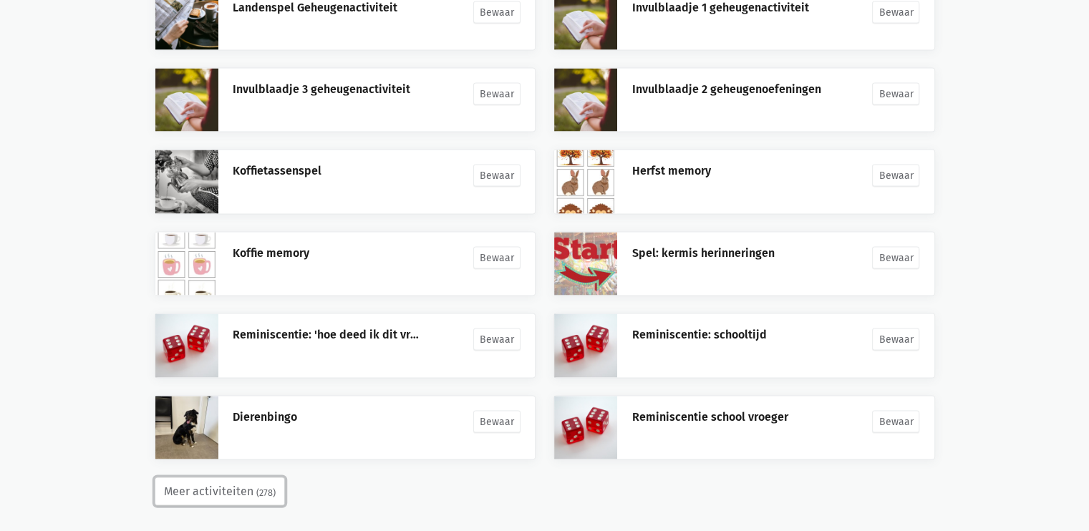
click at [258, 486] on small "(278)" at bounding box center [265, 493] width 19 height 14
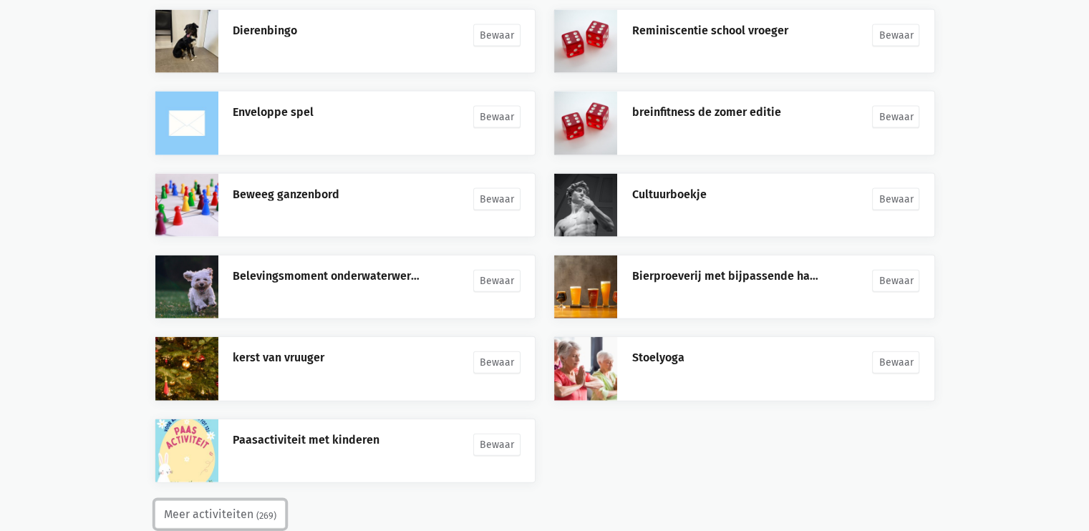
scroll to position [3178, 0]
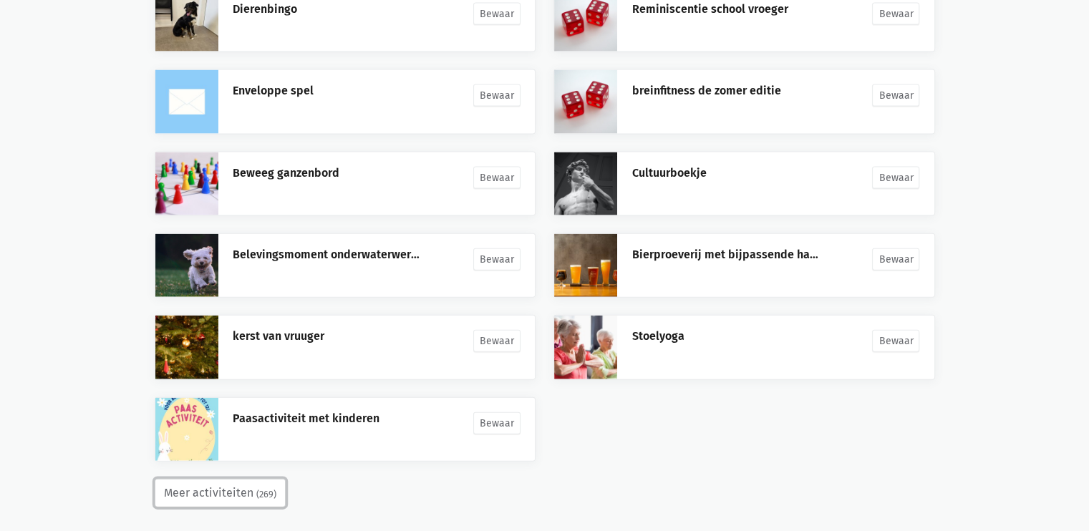
click at [225, 488] on button "Meer activiteiten (269)" at bounding box center [220, 493] width 131 height 29
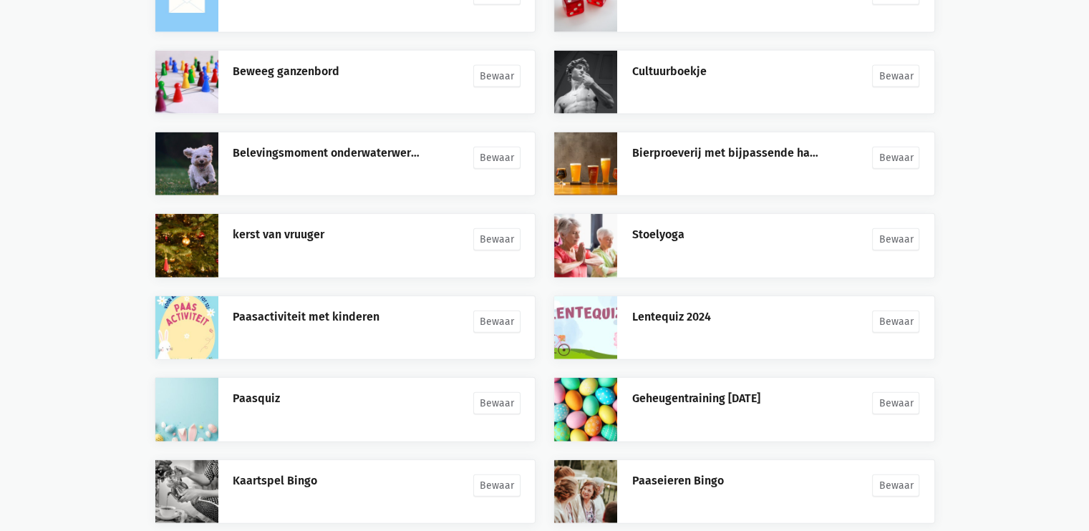
scroll to position [3505, 0]
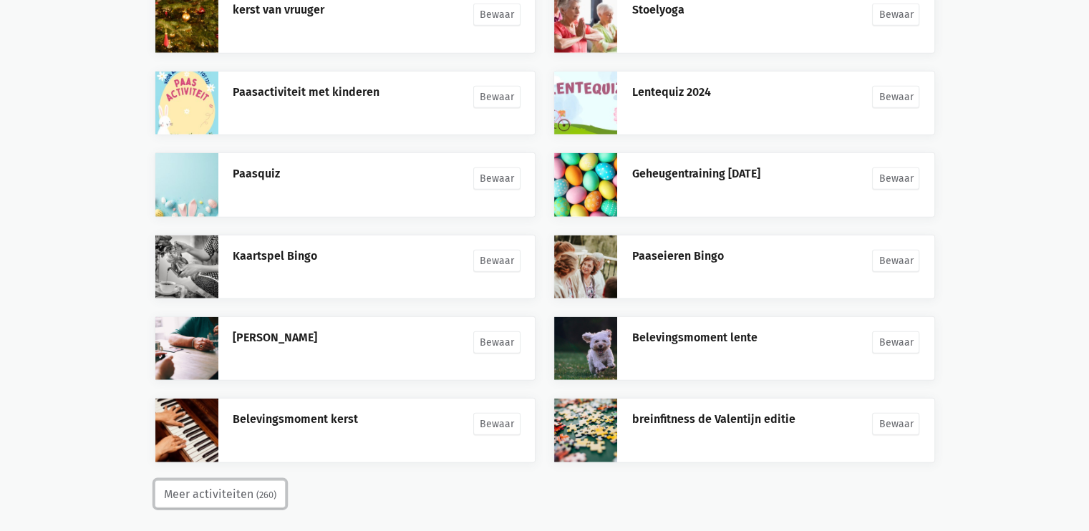
click at [230, 486] on button "Meer activiteiten (260)" at bounding box center [220, 495] width 131 height 29
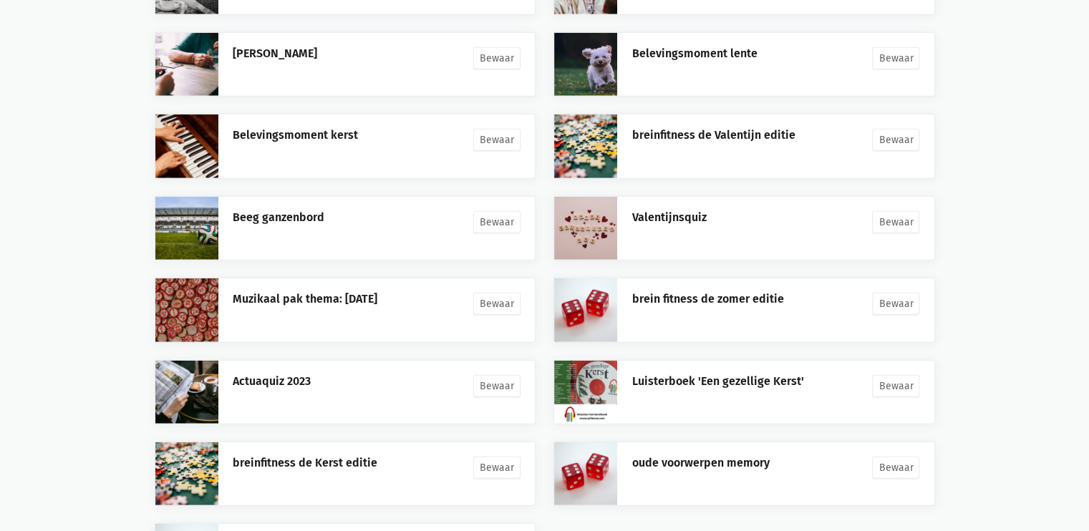
scroll to position [3913, 0]
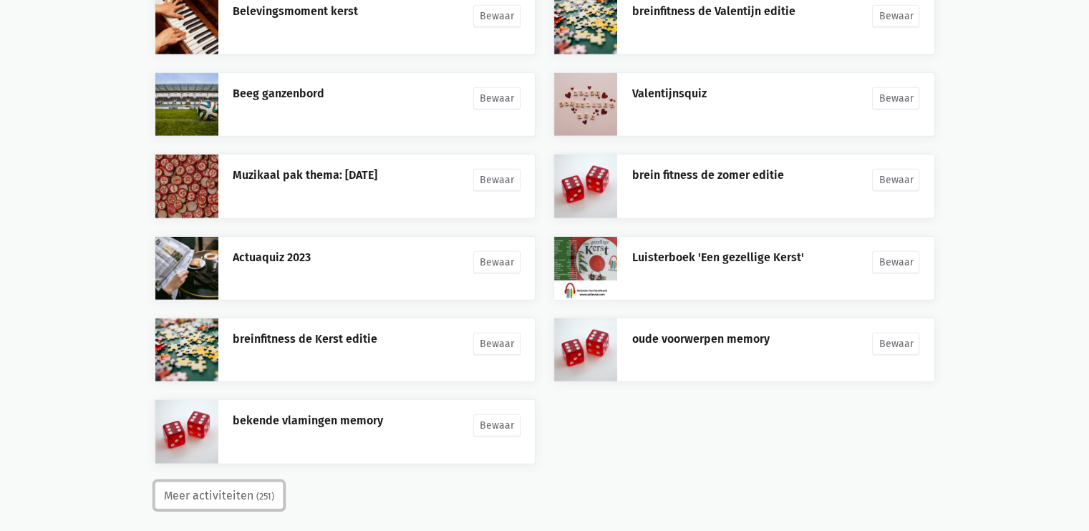
click at [229, 494] on button "Meer activiteiten (251)" at bounding box center [219, 496] width 129 height 29
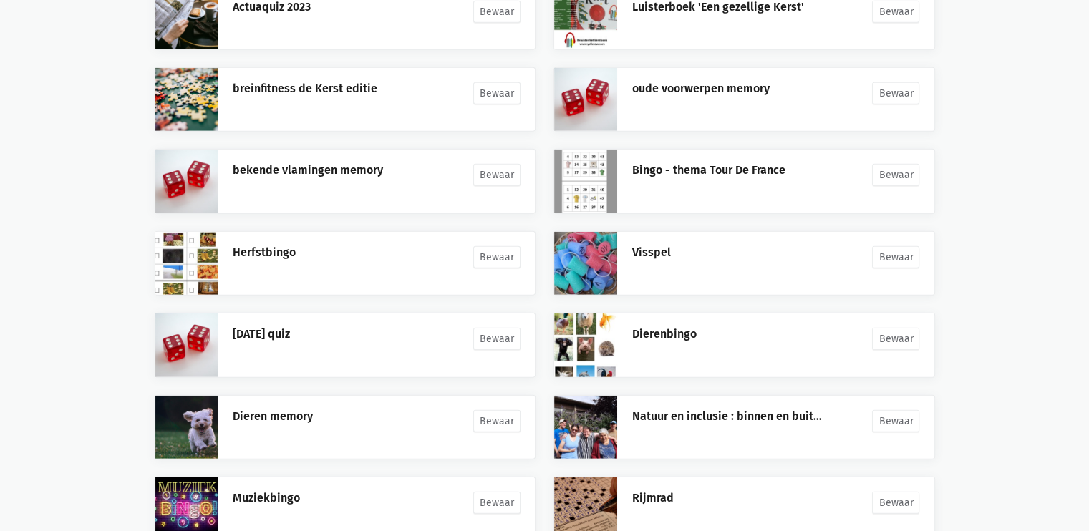
scroll to position [4240, 0]
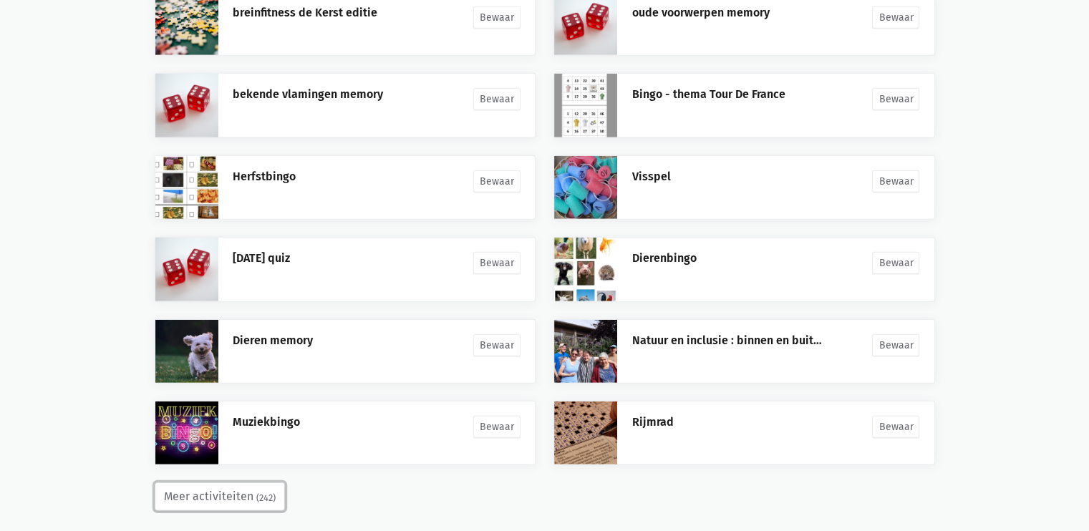
click at [243, 483] on button "Meer activiteiten (242)" at bounding box center [220, 497] width 130 height 29
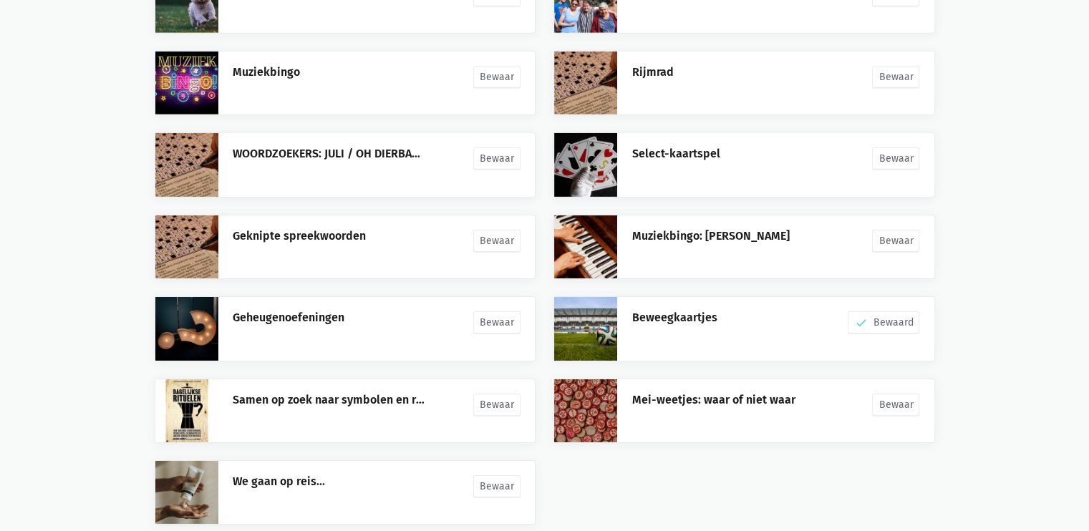
scroll to position [4648, 0]
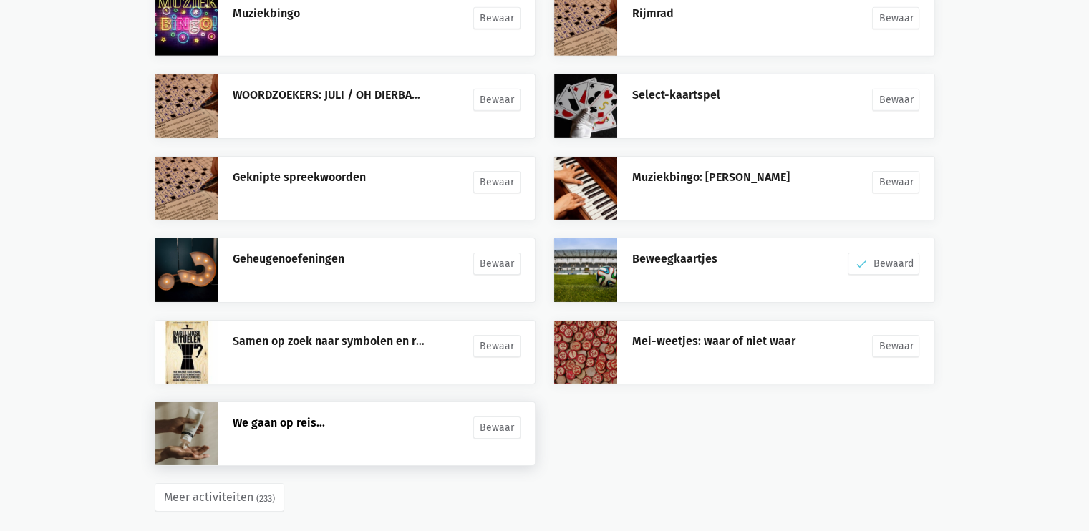
click at [261, 416] on link "We gaan op reis..." at bounding box center [279, 423] width 92 height 14
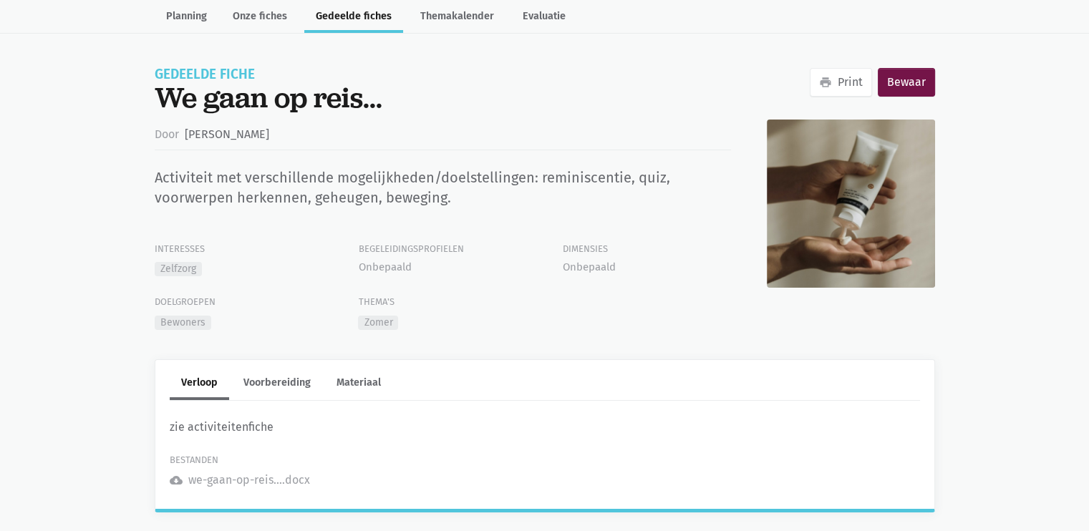
scroll to position [77, 0]
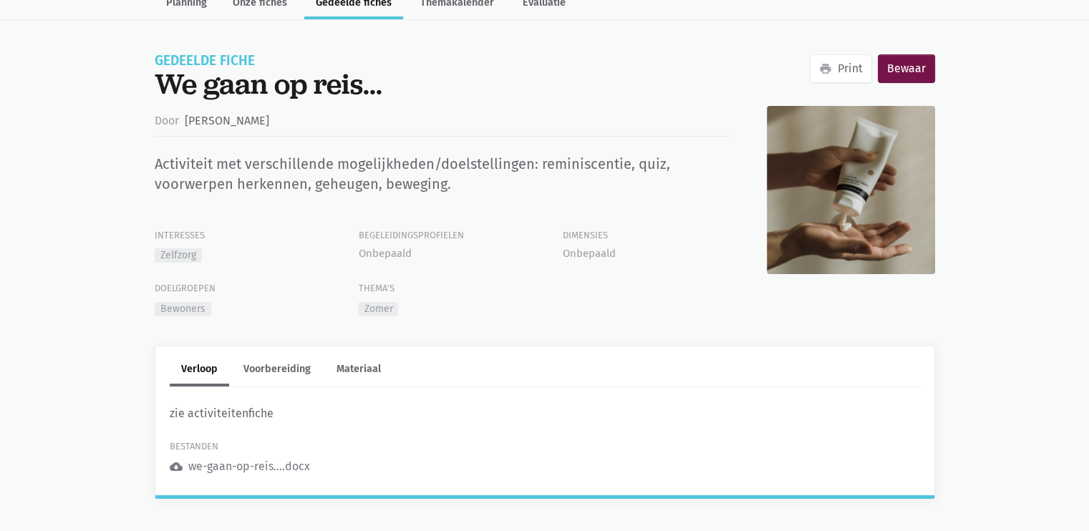
click at [215, 467] on div "we-gaan-op-reis....docx" at bounding box center [249, 467] width 122 height 19
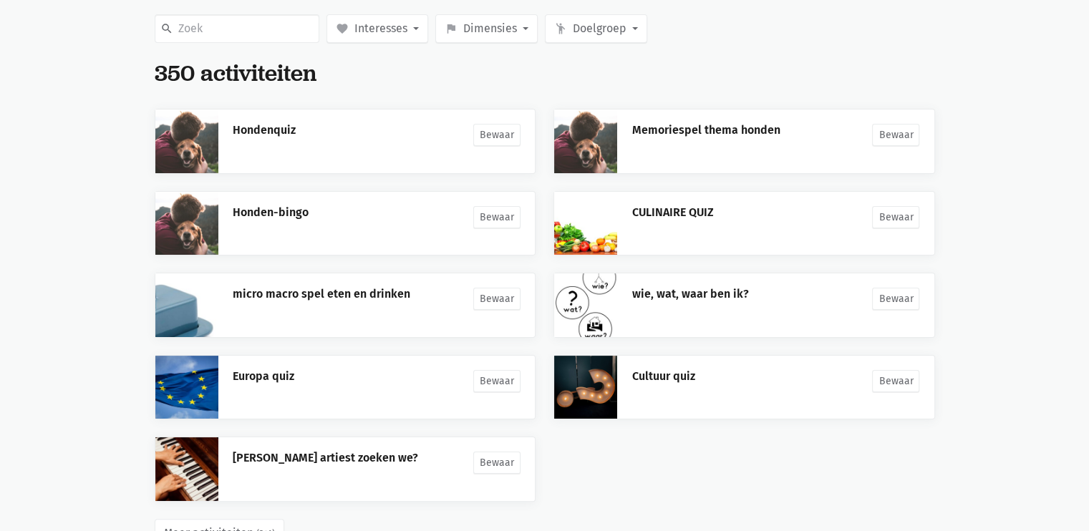
scroll to position [237, 0]
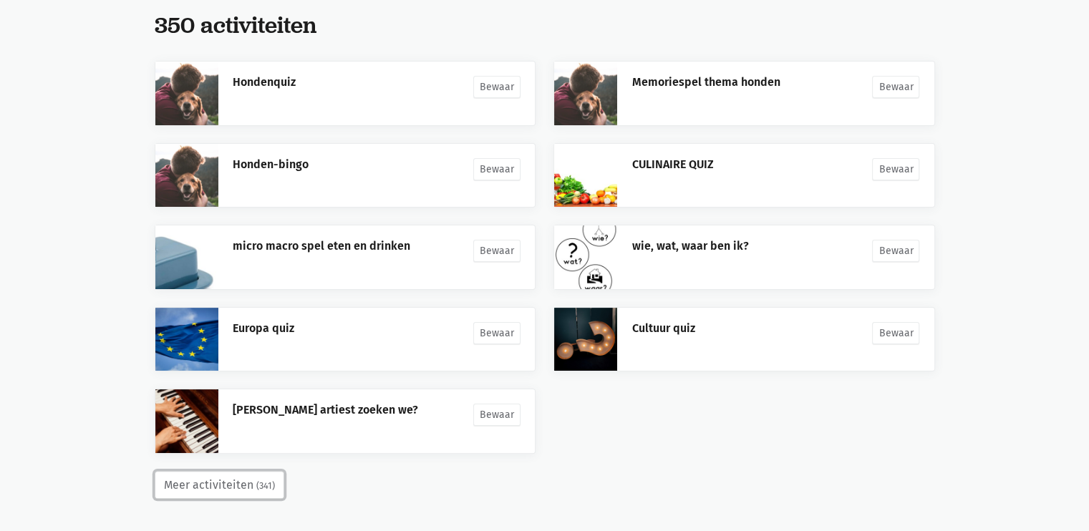
click at [246, 485] on button "Meer activiteiten (341)" at bounding box center [220, 485] width 130 height 29
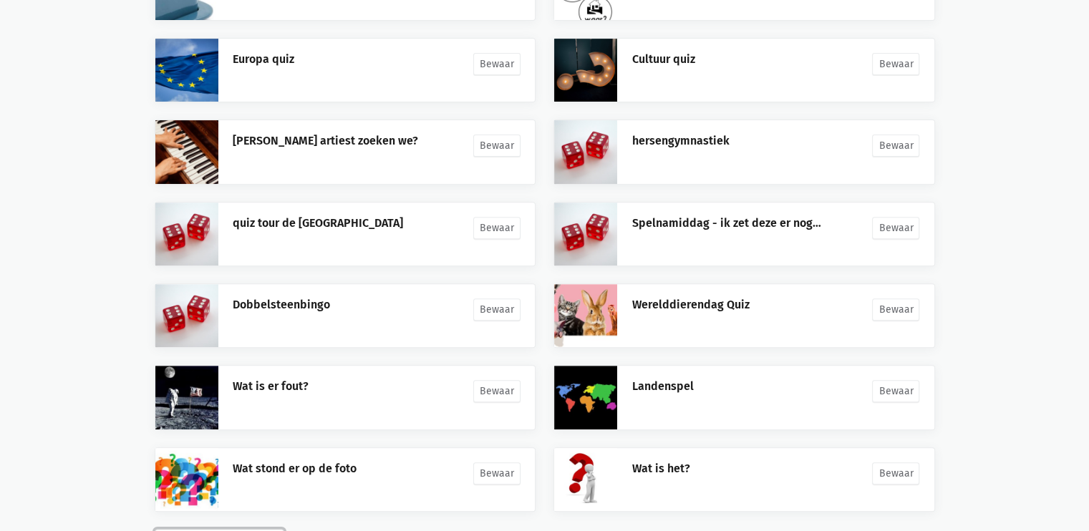
scroll to position [564, 0]
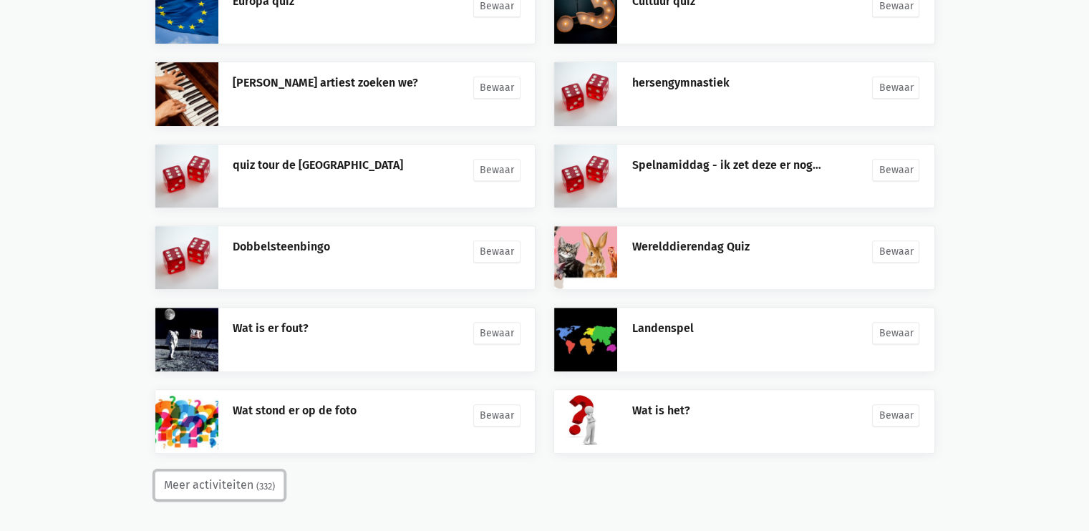
click at [246, 476] on button "Meer activiteiten (332)" at bounding box center [220, 485] width 130 height 29
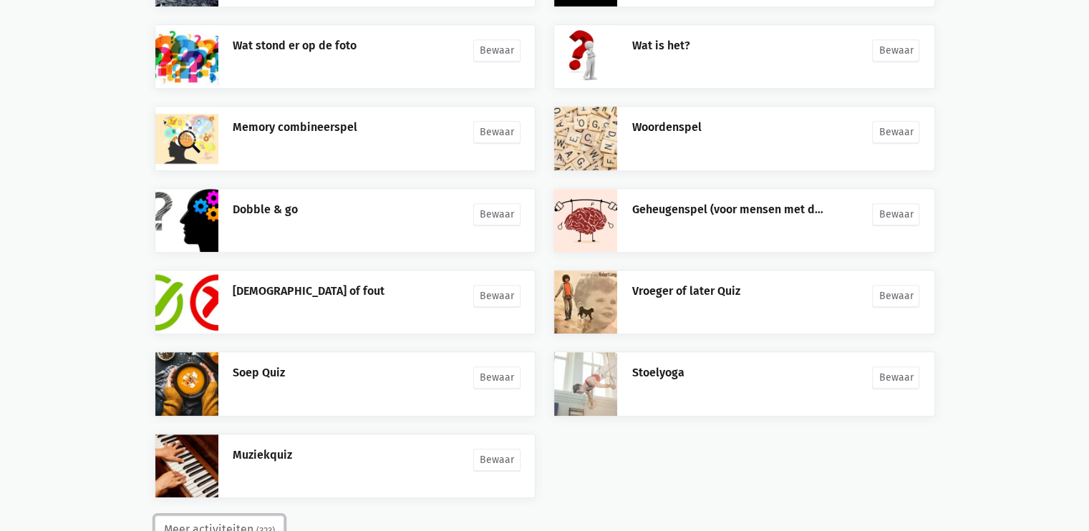
scroll to position [973, 0]
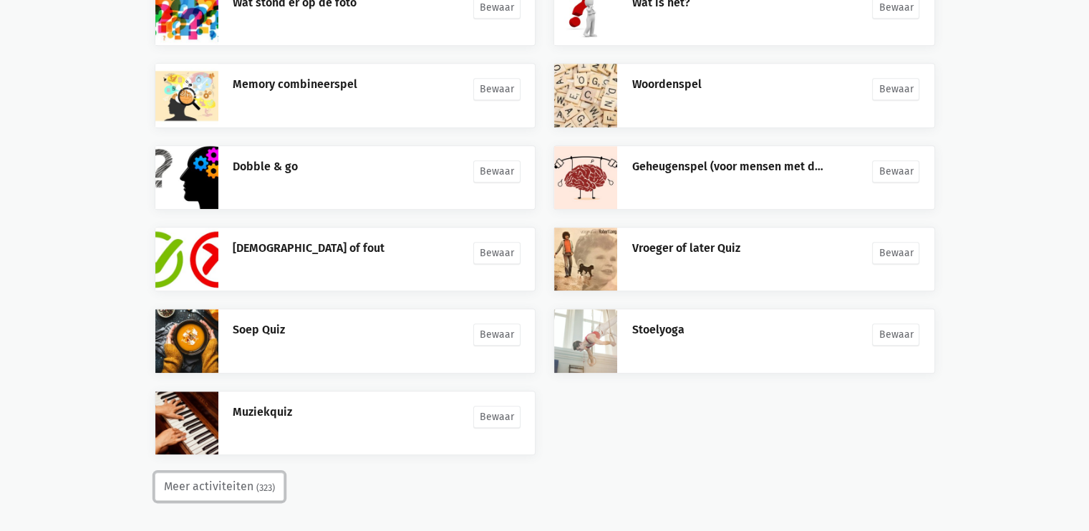
click at [246, 480] on button "Meer activiteiten (323)" at bounding box center [220, 487] width 130 height 29
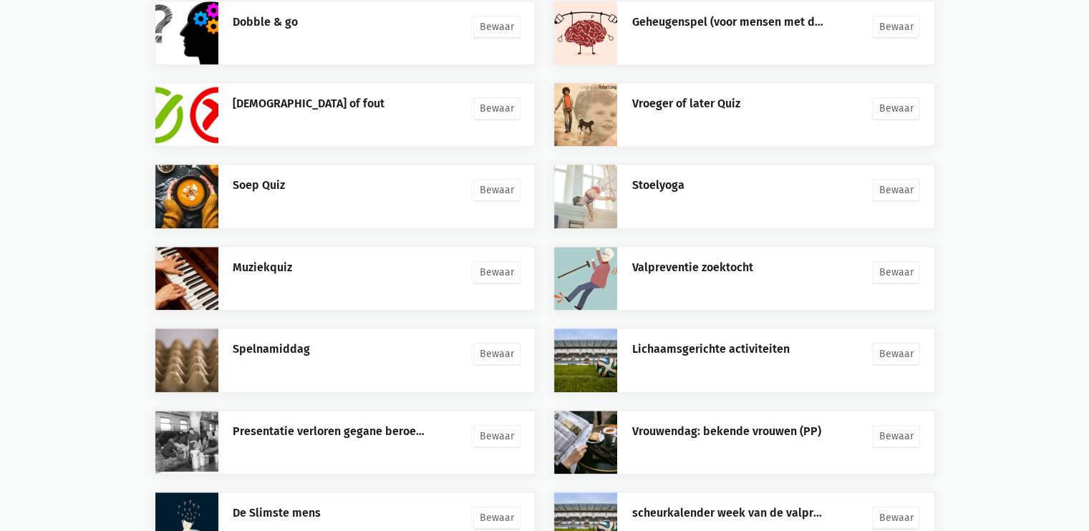
scroll to position [1299, 0]
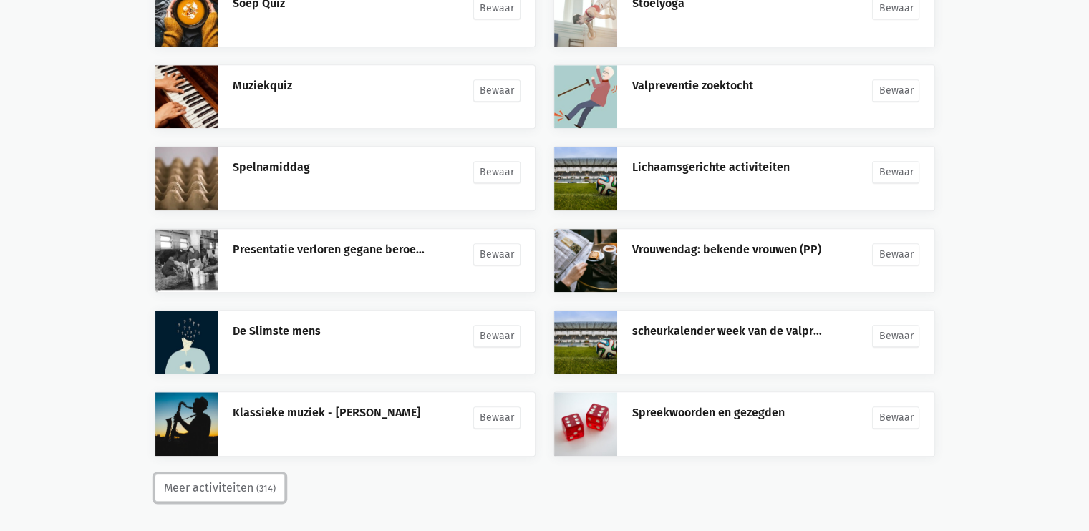
click at [235, 481] on button "Meer activiteiten (314)" at bounding box center [220, 488] width 130 height 29
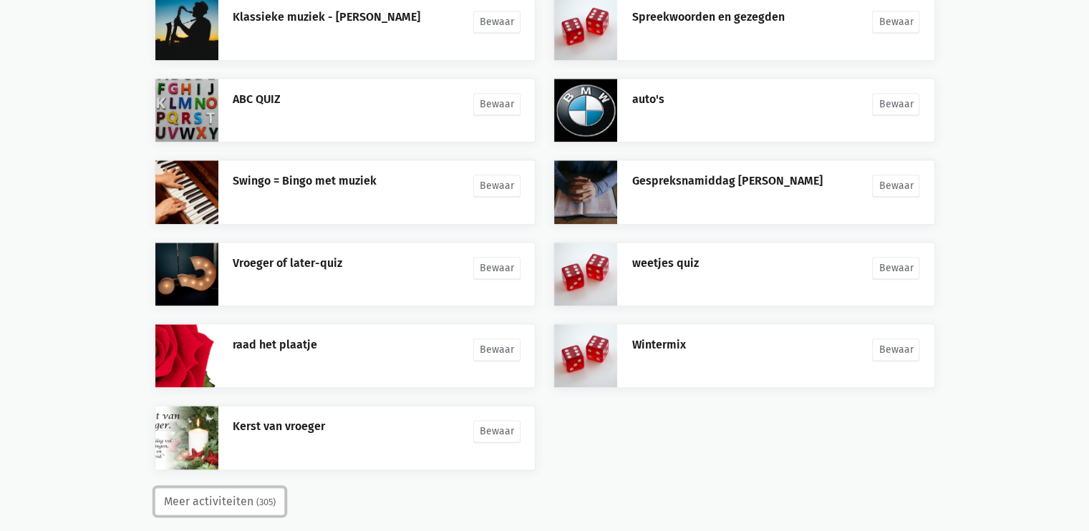
scroll to position [1707, 0]
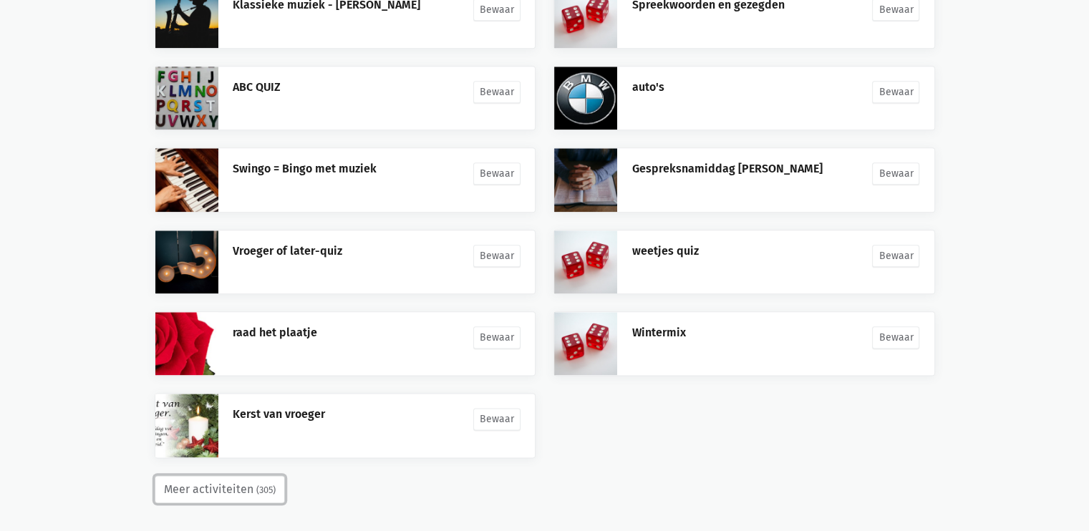
click at [235, 486] on button "Meer activiteiten (305)" at bounding box center [220, 490] width 130 height 29
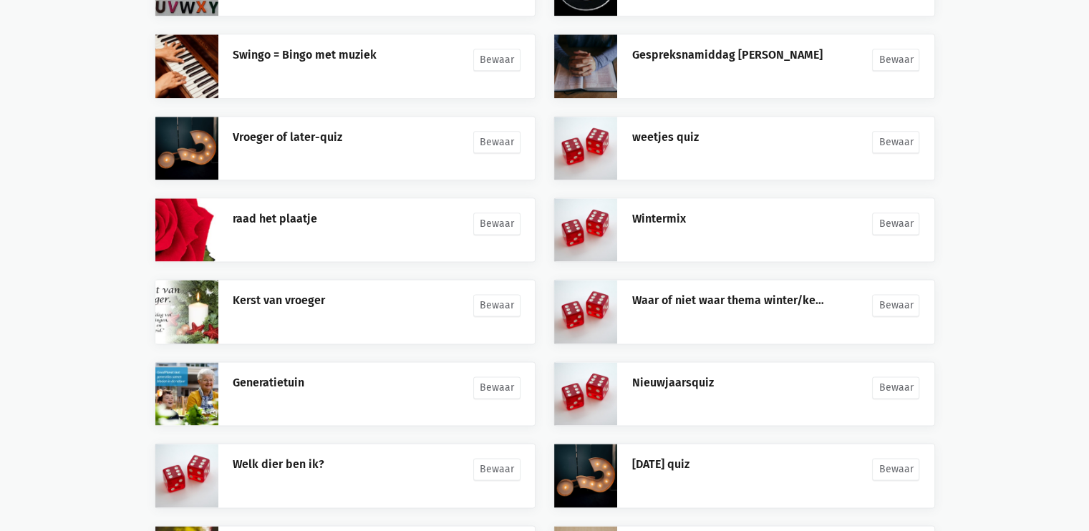
scroll to position [2034, 0]
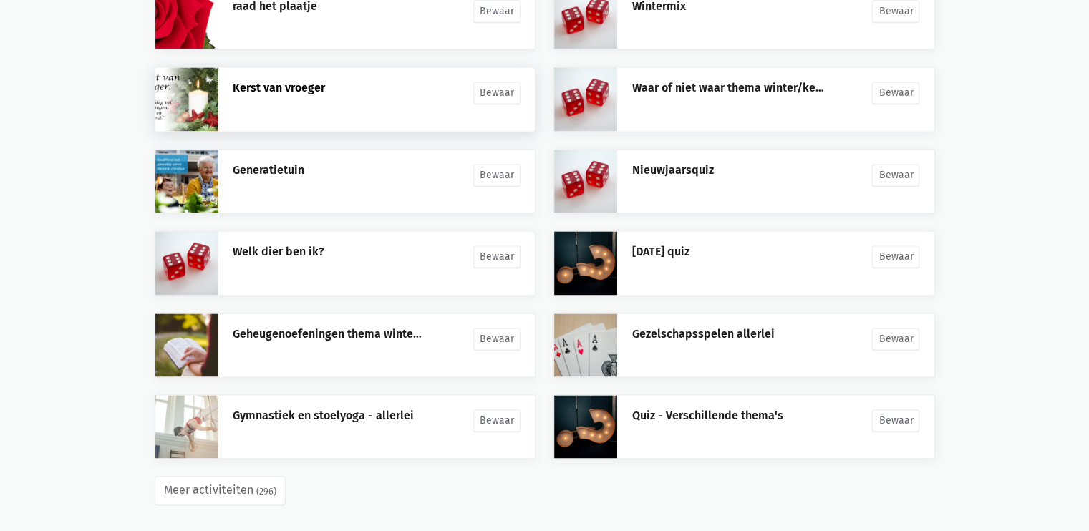
click at [304, 87] on link "Kerst van vroeger" at bounding box center [279, 88] width 92 height 14
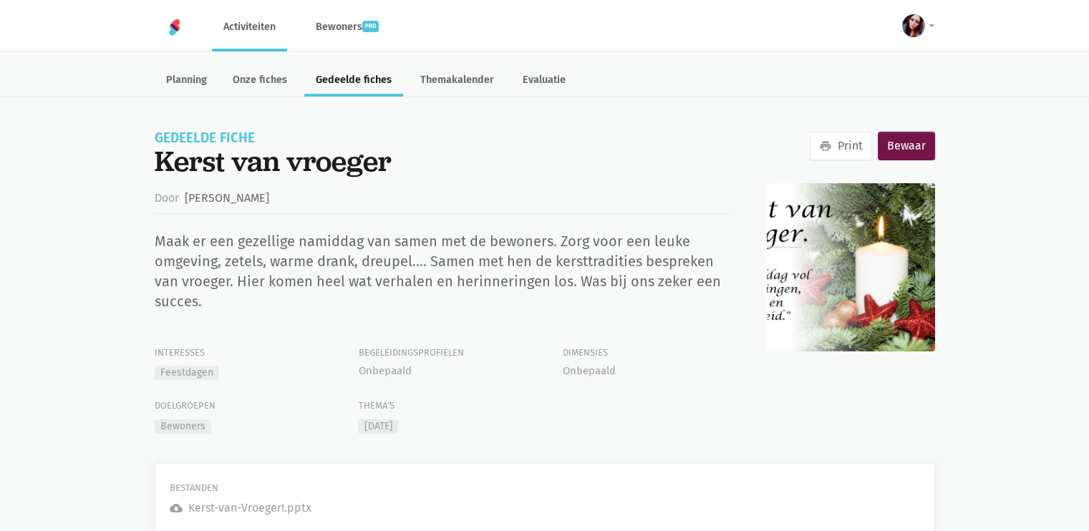
scroll to position [43, 0]
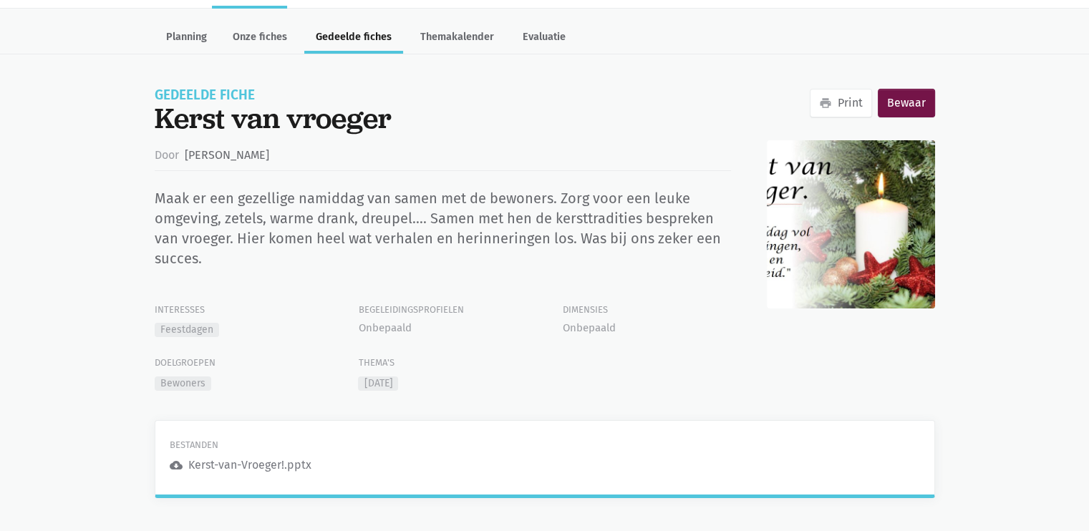
click at [242, 463] on div "Kerst-van-Vroeger!.pptx" at bounding box center [249, 465] width 123 height 19
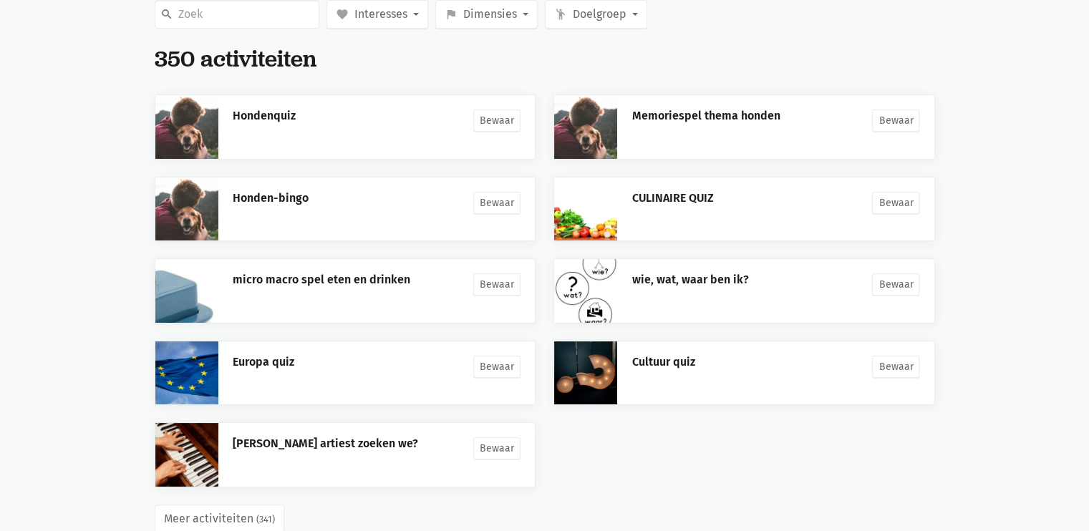
scroll to position [237, 0]
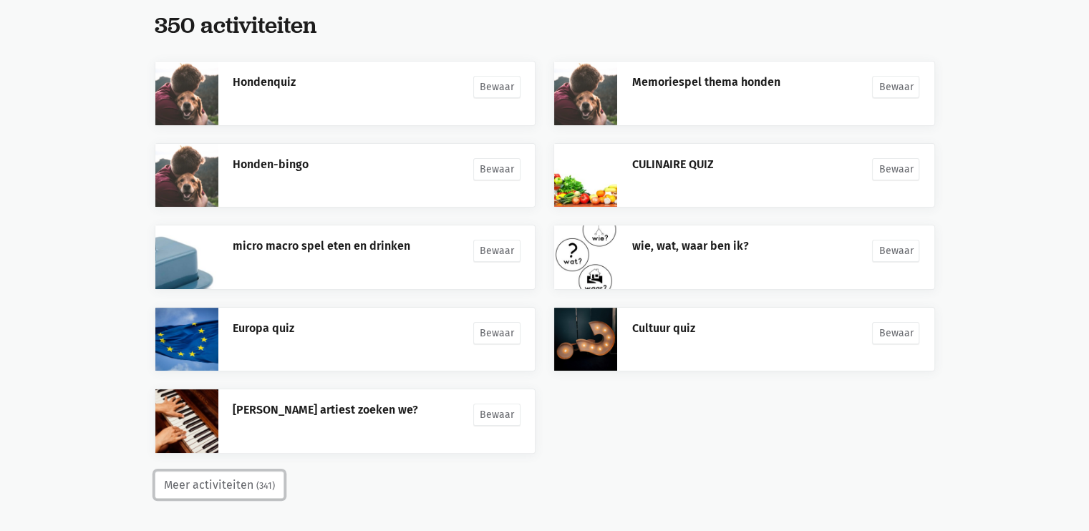
click at [188, 485] on button "Meer activiteiten (341)" at bounding box center [220, 485] width 130 height 29
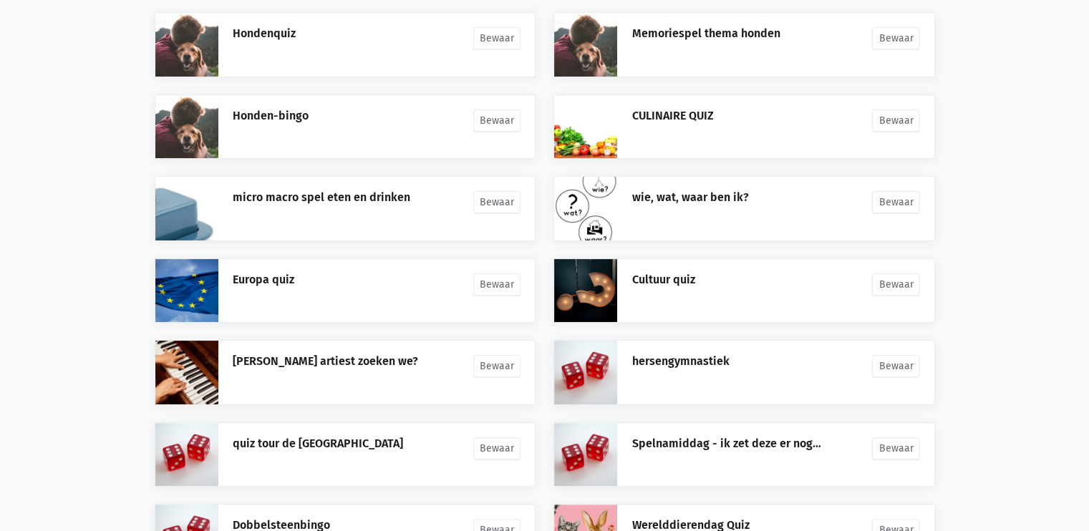
scroll to position [564, 0]
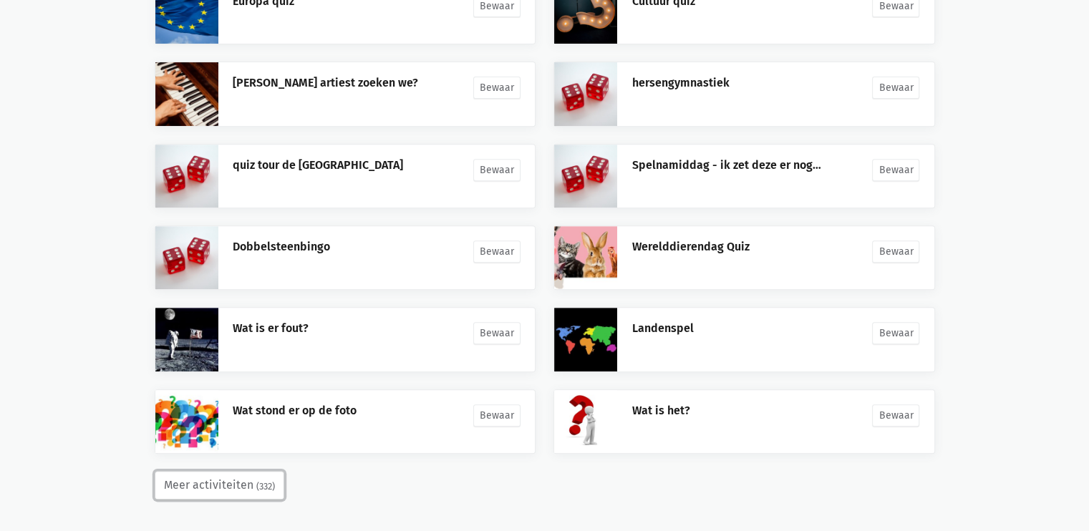
click at [191, 486] on button "Meer activiteiten (332)" at bounding box center [220, 485] width 130 height 29
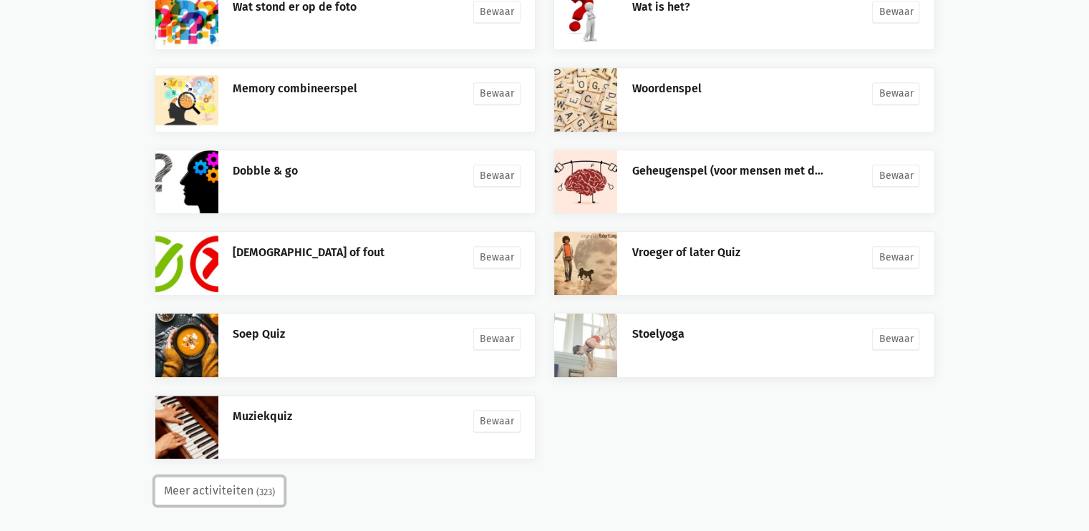
scroll to position [971, 0]
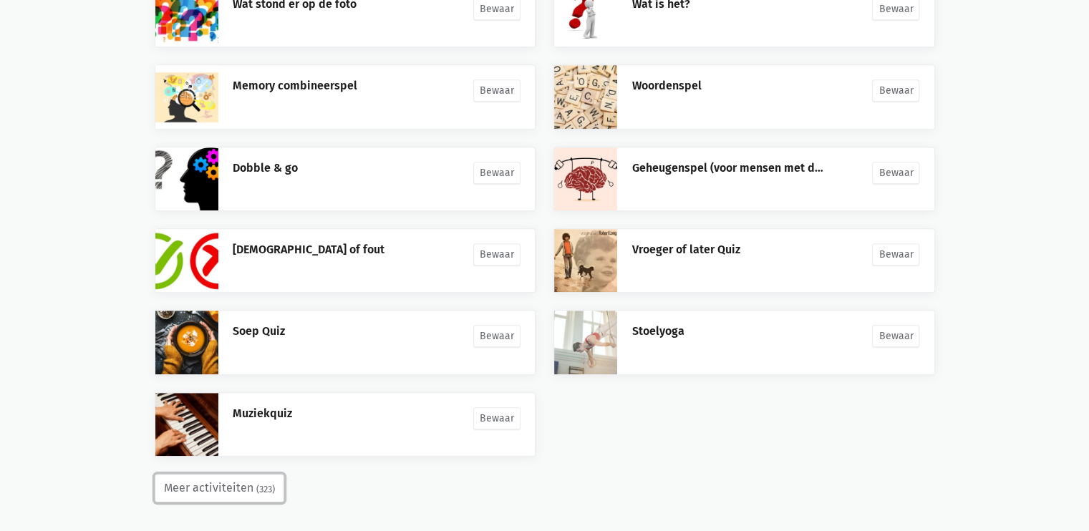
click at [208, 480] on button "Meer activiteiten (323)" at bounding box center [220, 488] width 130 height 29
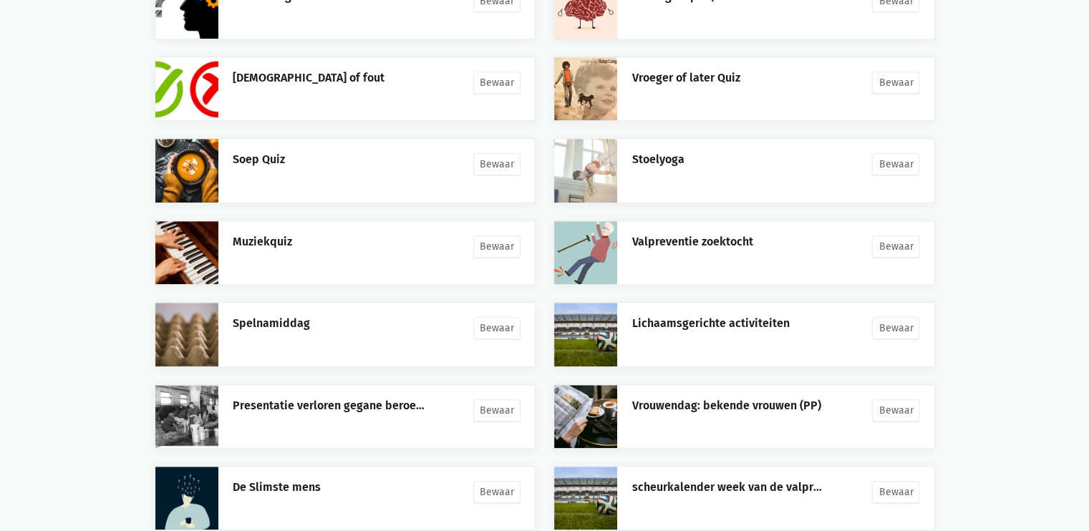
scroll to position [1299, 0]
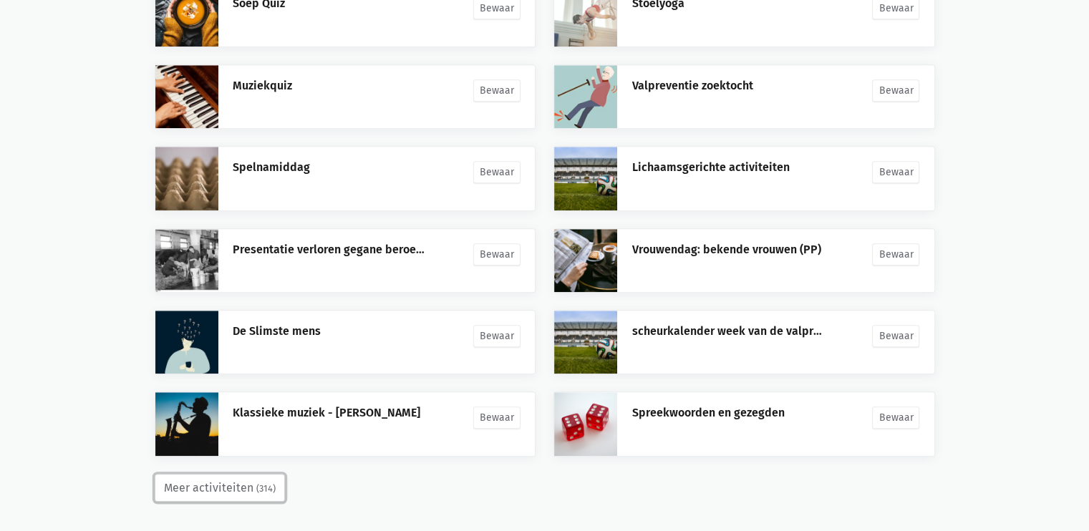
click at [218, 483] on button "Meer activiteiten (314)" at bounding box center [220, 488] width 130 height 29
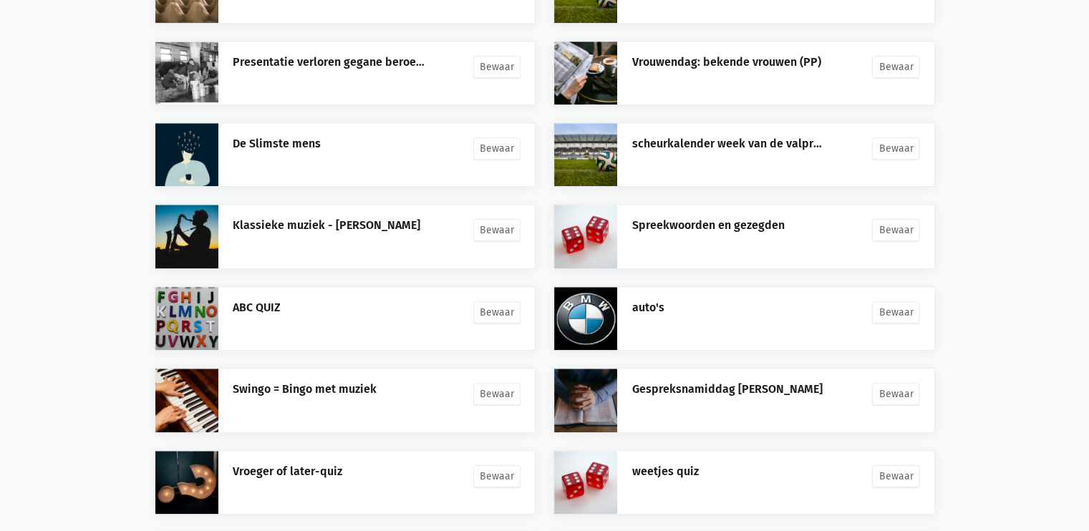
scroll to position [1707, 0]
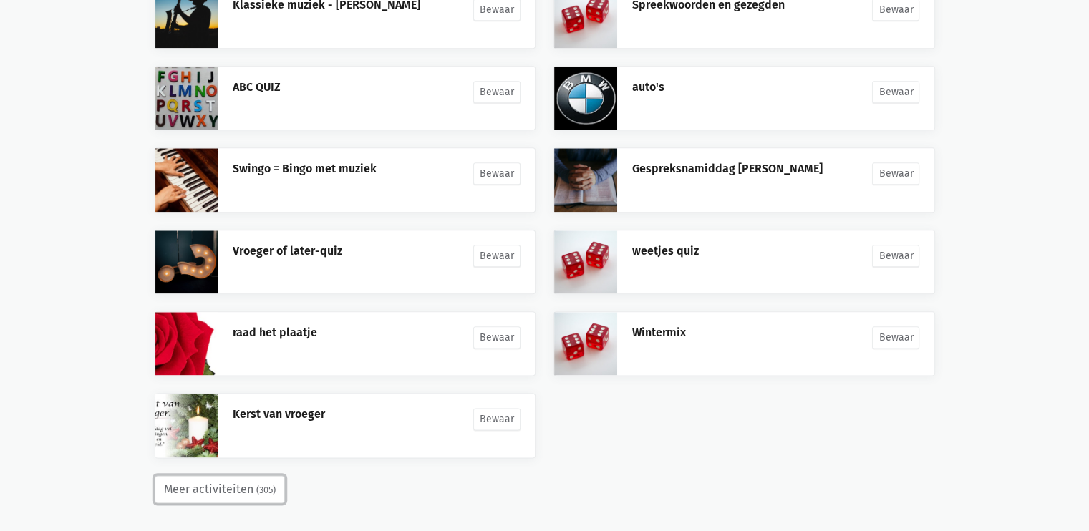
click at [226, 488] on button "Meer activiteiten (305)" at bounding box center [220, 490] width 130 height 29
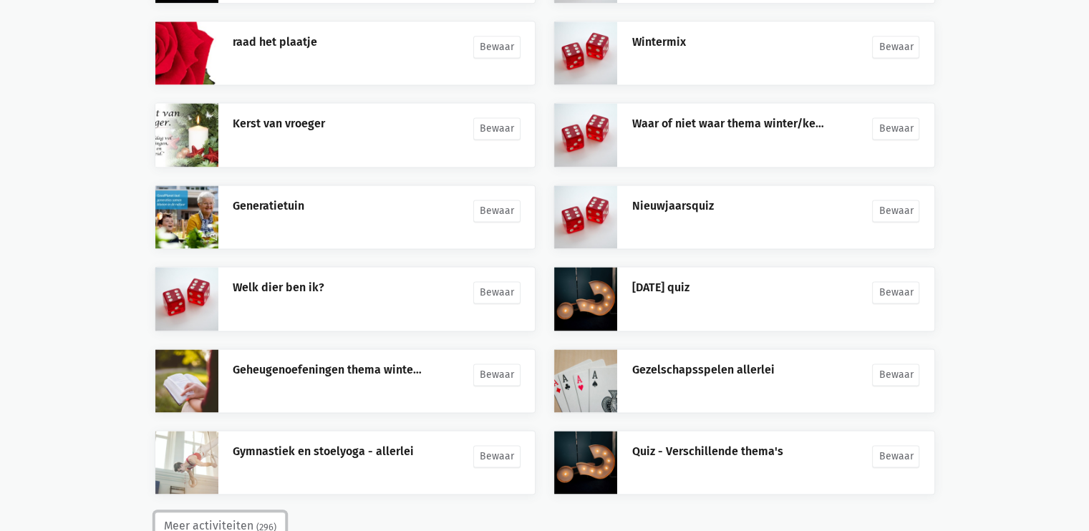
scroll to position [2034, 0]
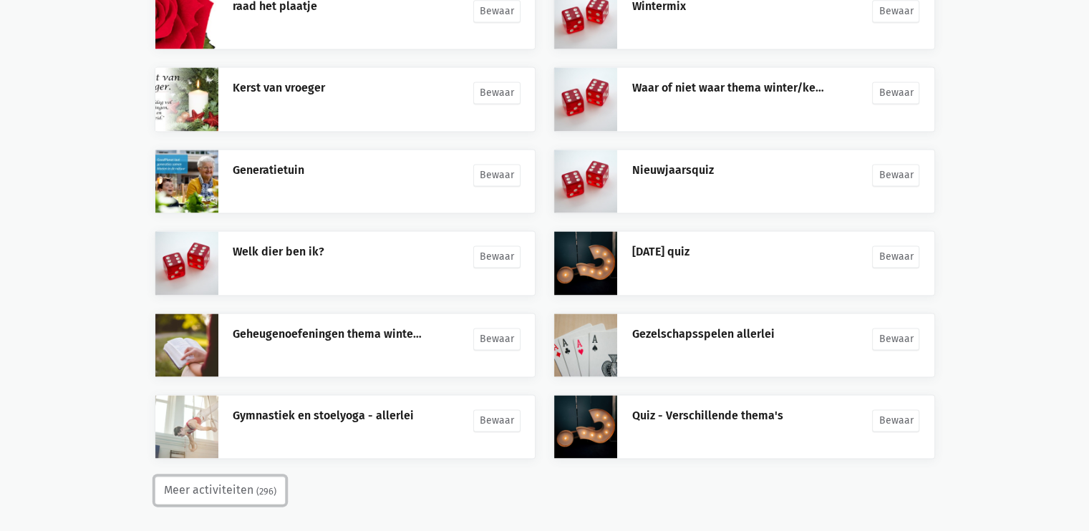
click at [178, 487] on button "Meer activiteiten (296)" at bounding box center [220, 490] width 131 height 29
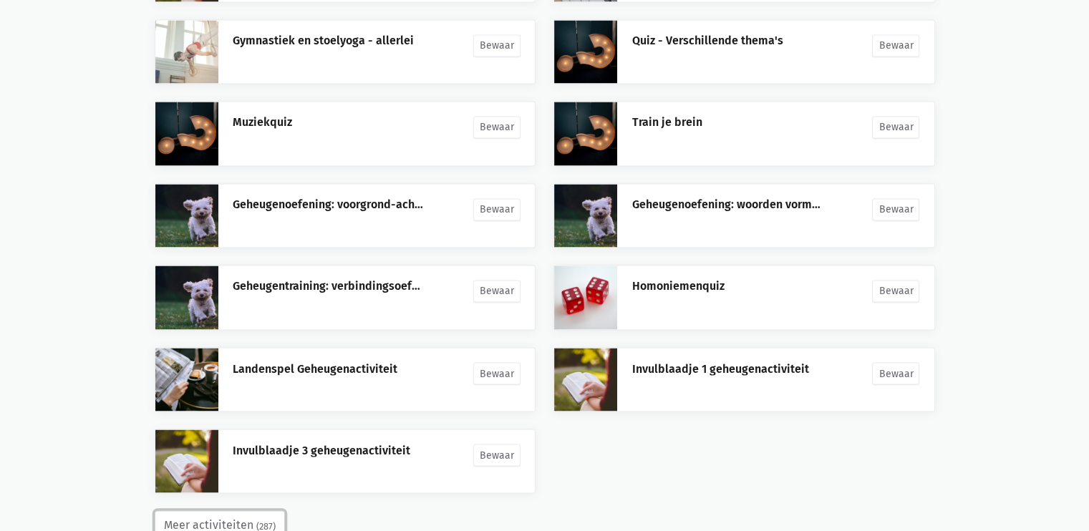
scroll to position [2443, 0]
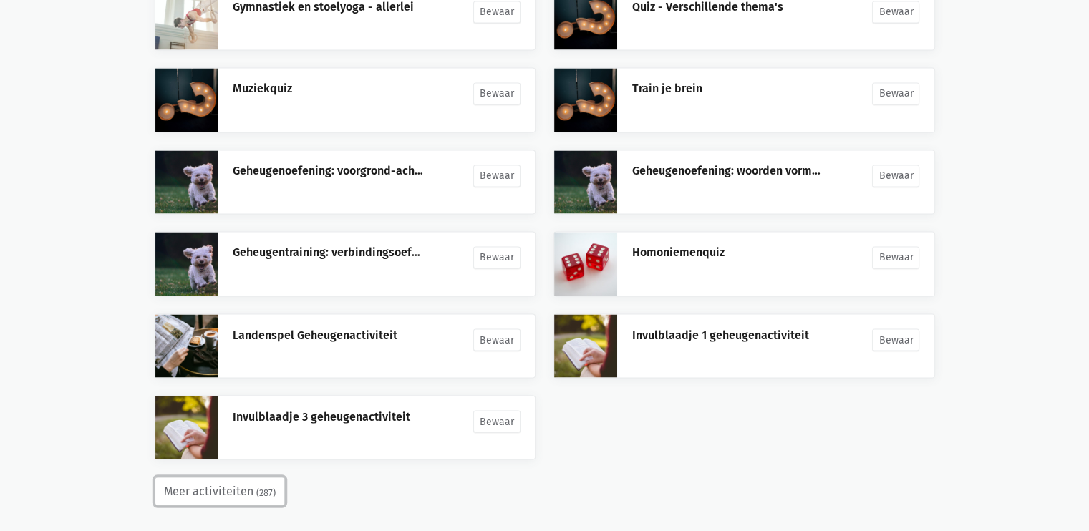
click at [237, 478] on button "Meer activiteiten (287)" at bounding box center [220, 491] width 130 height 29
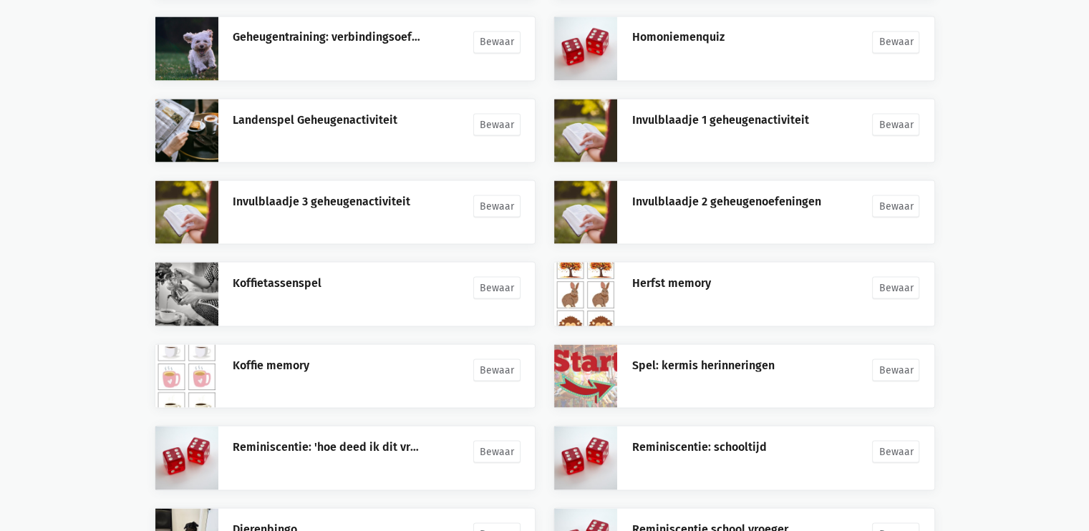
scroll to position [2770, 0]
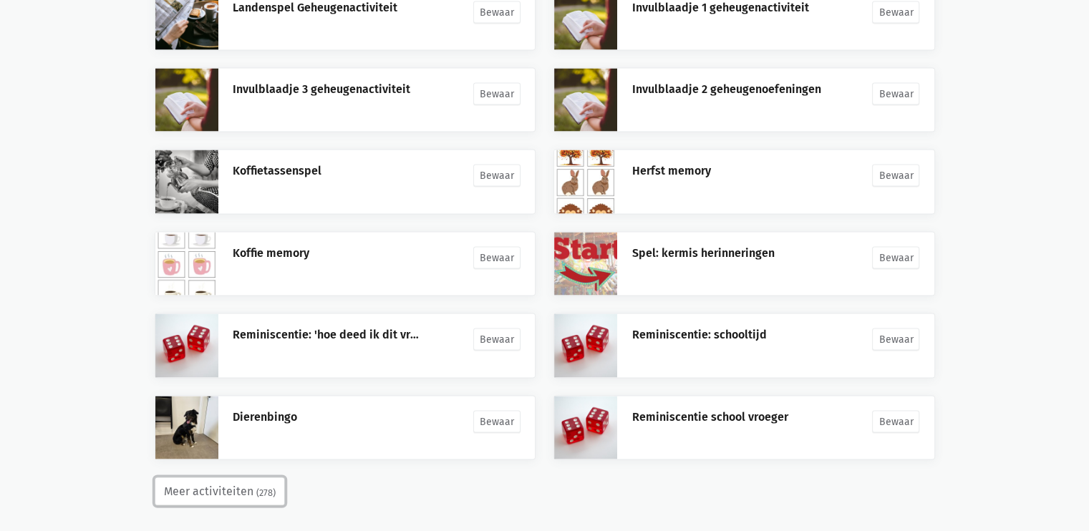
click at [256, 486] on small "(278)" at bounding box center [265, 493] width 19 height 14
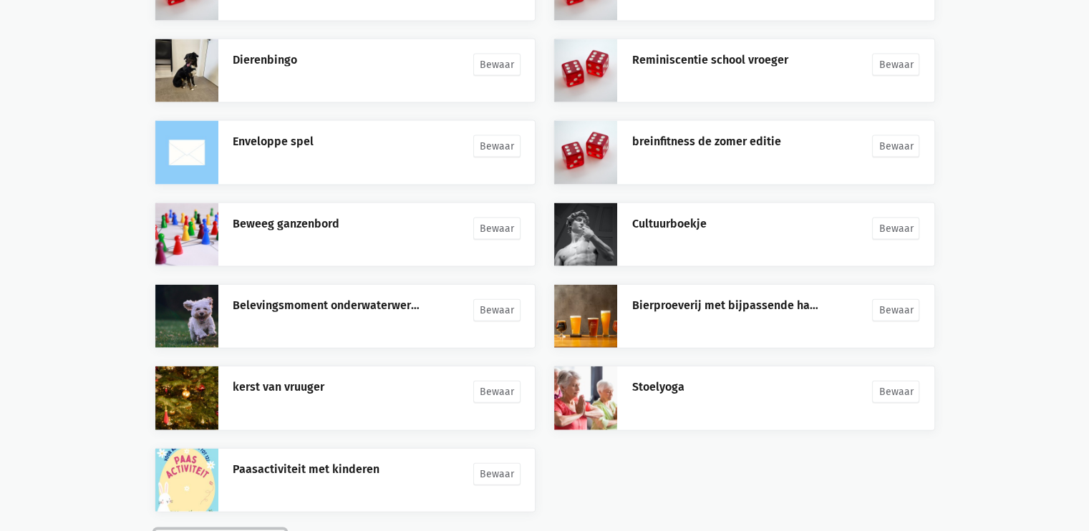
scroll to position [3178, 0]
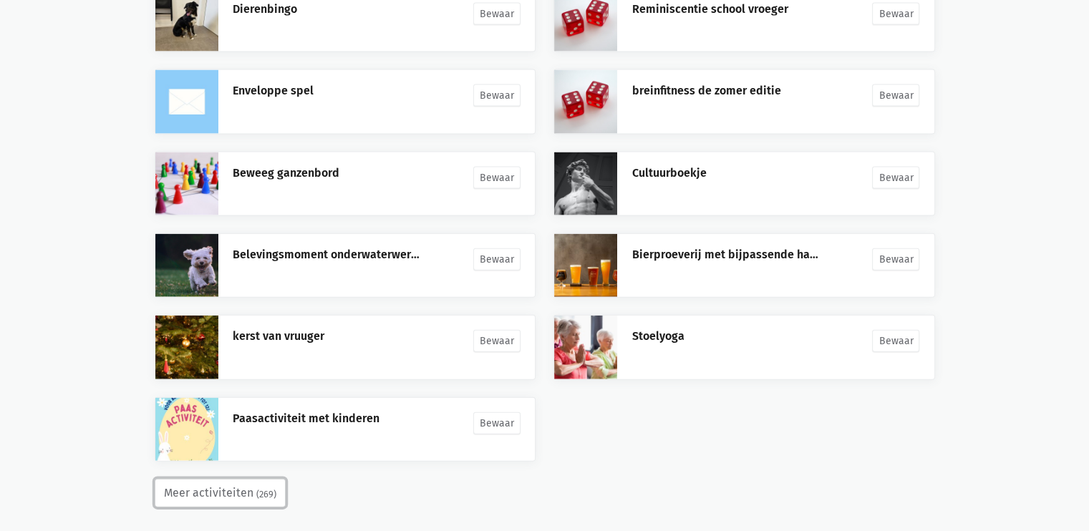
click at [261, 479] on button "Meer activiteiten (269)" at bounding box center [220, 493] width 131 height 29
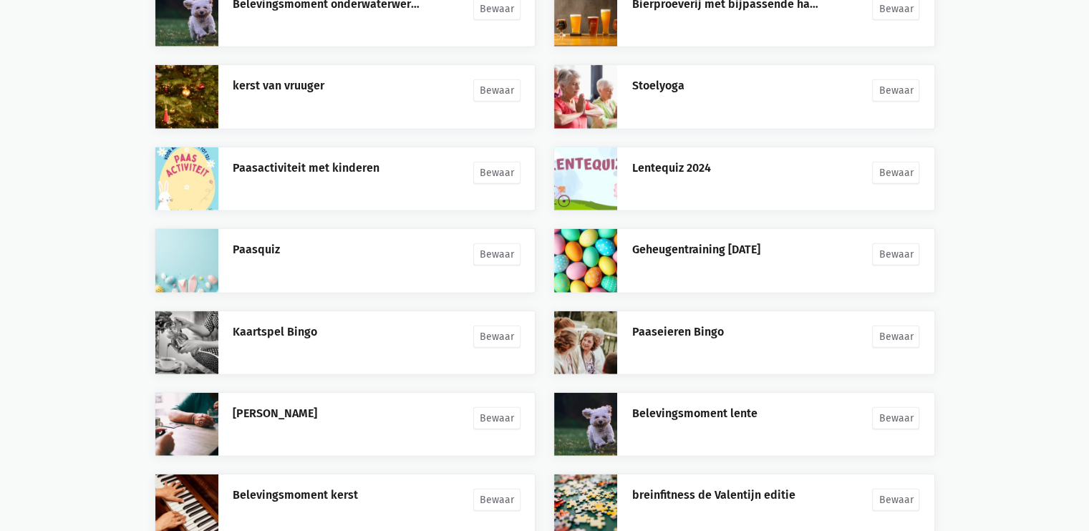
scroll to position [3505, 0]
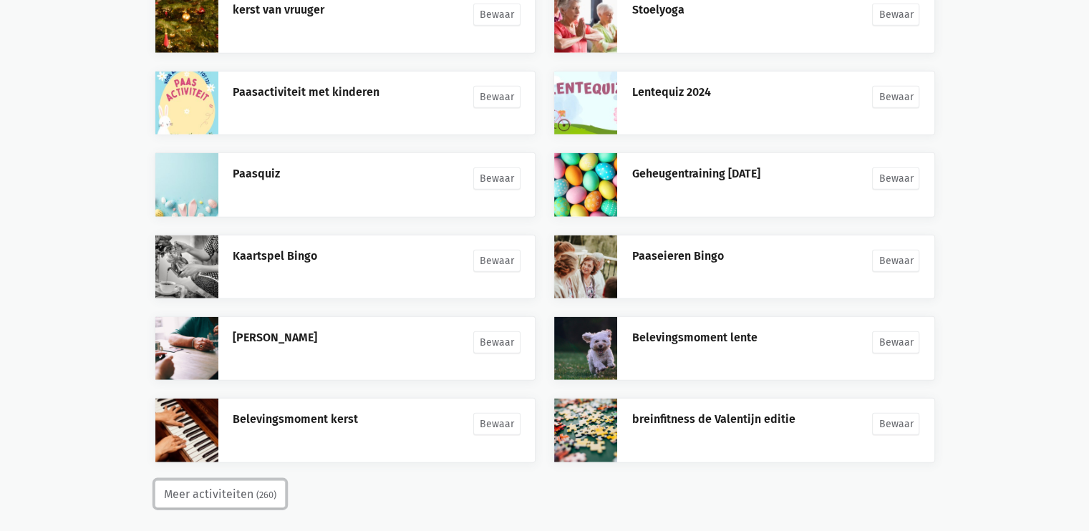
click at [246, 485] on button "Meer activiteiten (260)" at bounding box center [220, 495] width 131 height 29
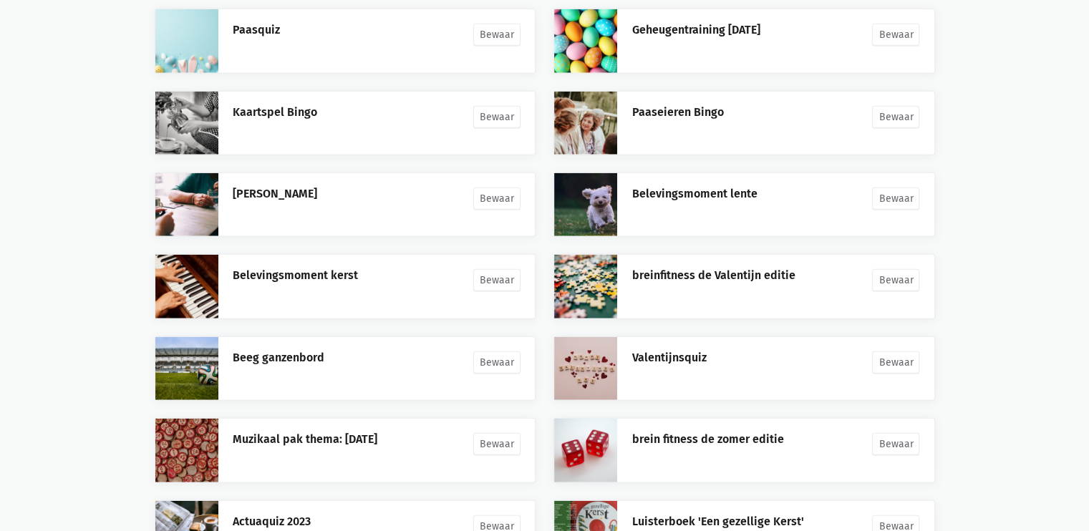
scroll to position [3913, 0]
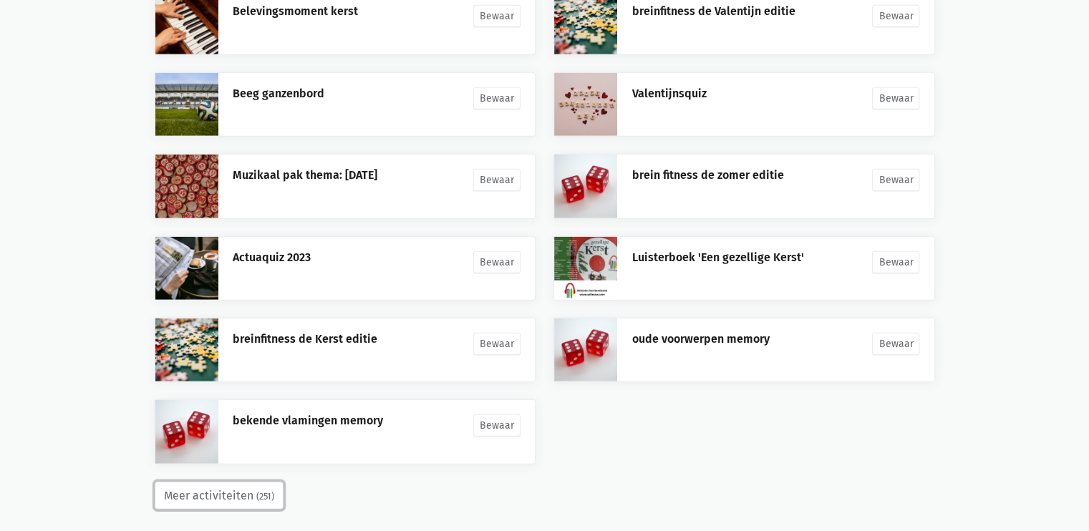
click at [251, 483] on button "Meer activiteiten (251)" at bounding box center [219, 496] width 129 height 29
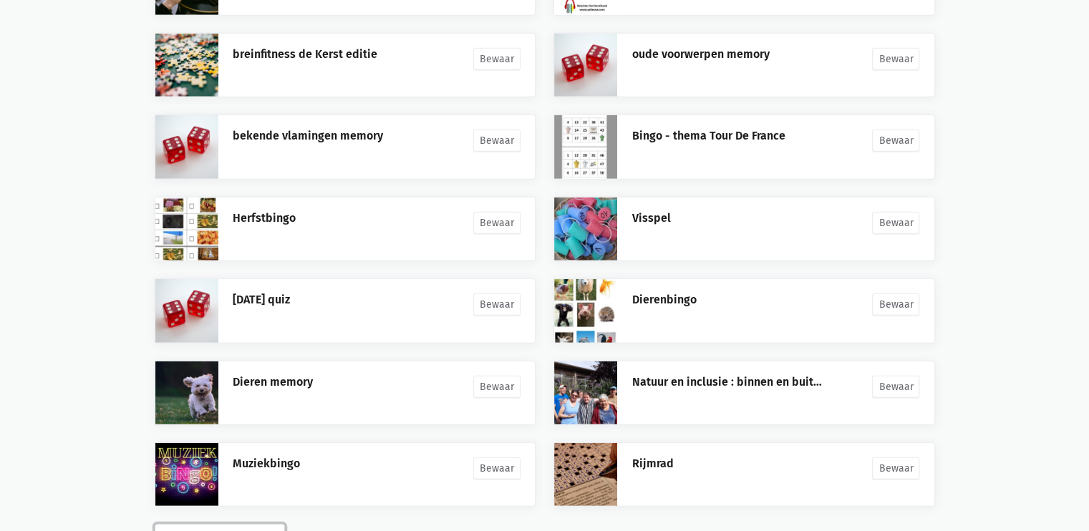
scroll to position [4240, 0]
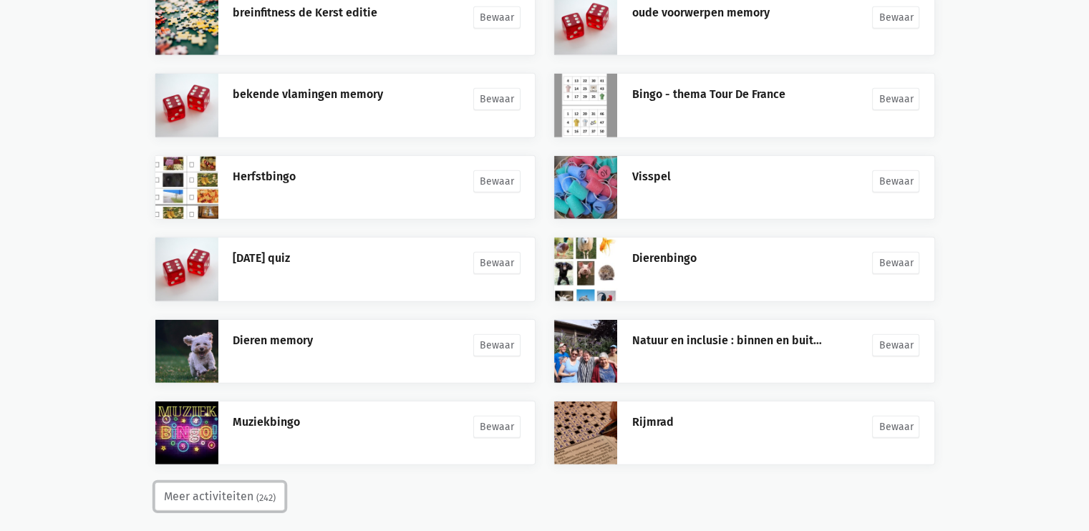
click at [256, 491] on small "(242)" at bounding box center [265, 498] width 19 height 14
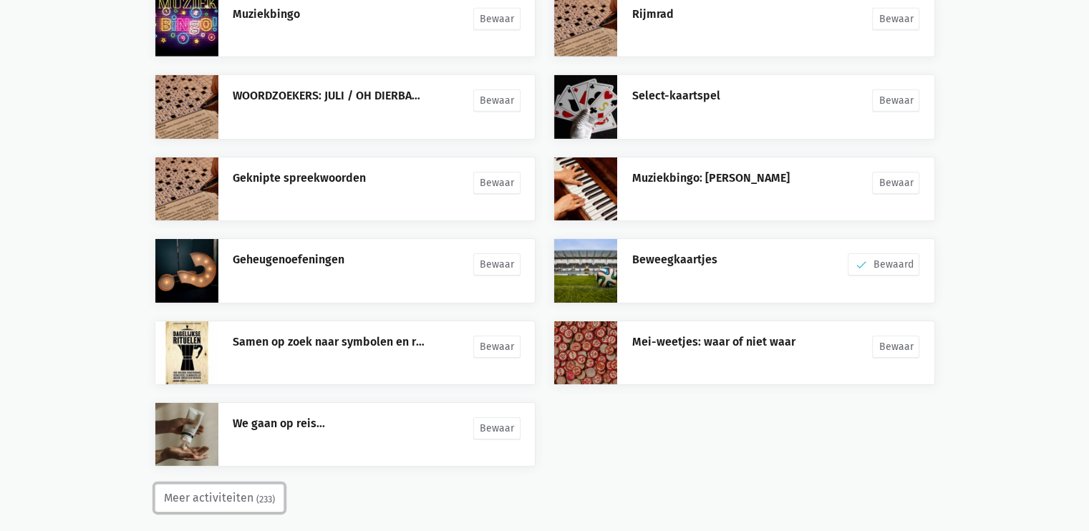
scroll to position [4648, 0]
click at [256, 492] on small "(233)" at bounding box center [265, 499] width 19 height 14
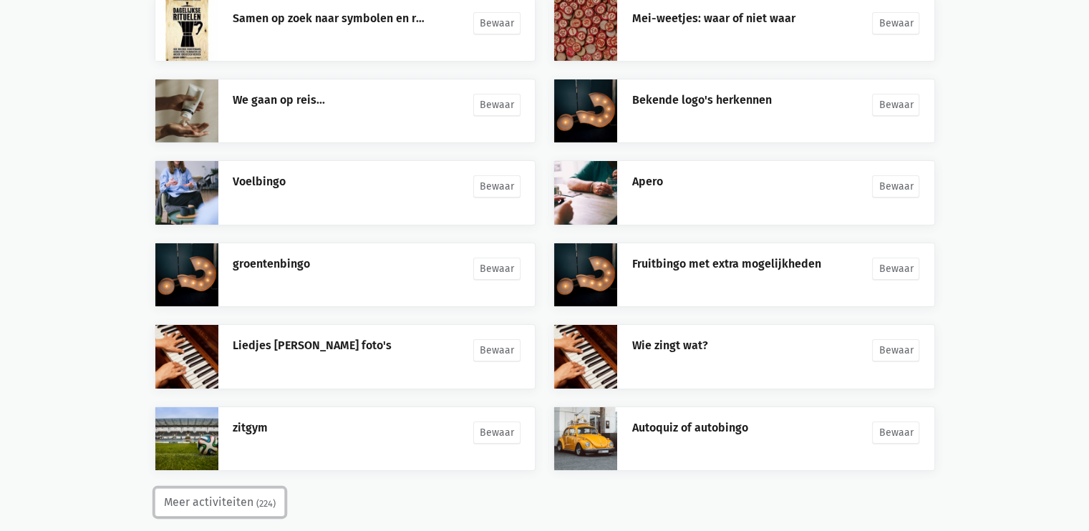
scroll to position [4976, 0]
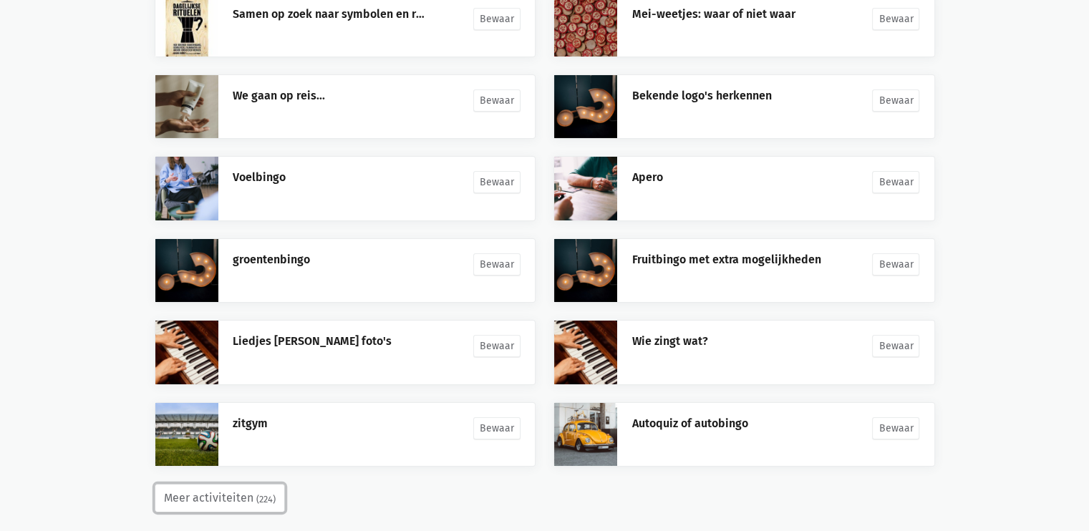
click at [261, 484] on button "Meer activiteiten (224)" at bounding box center [220, 498] width 130 height 29
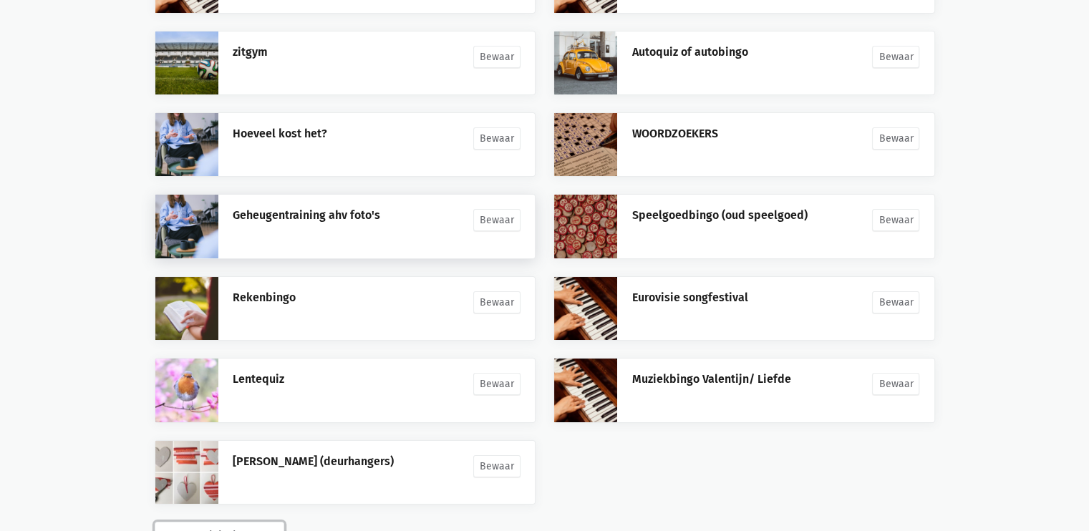
scroll to position [5384, 0]
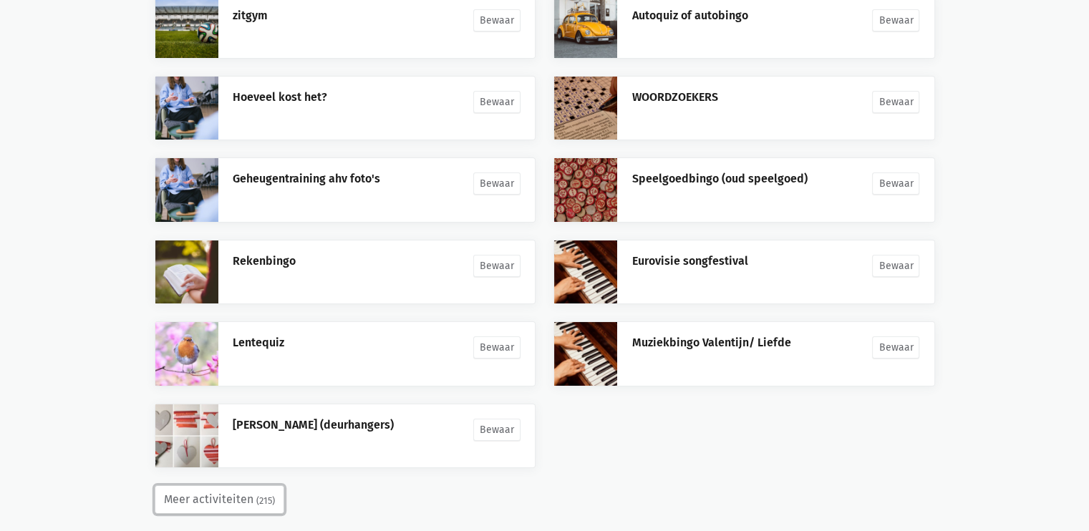
click at [225, 488] on button "Meer activiteiten (215)" at bounding box center [220, 500] width 130 height 29
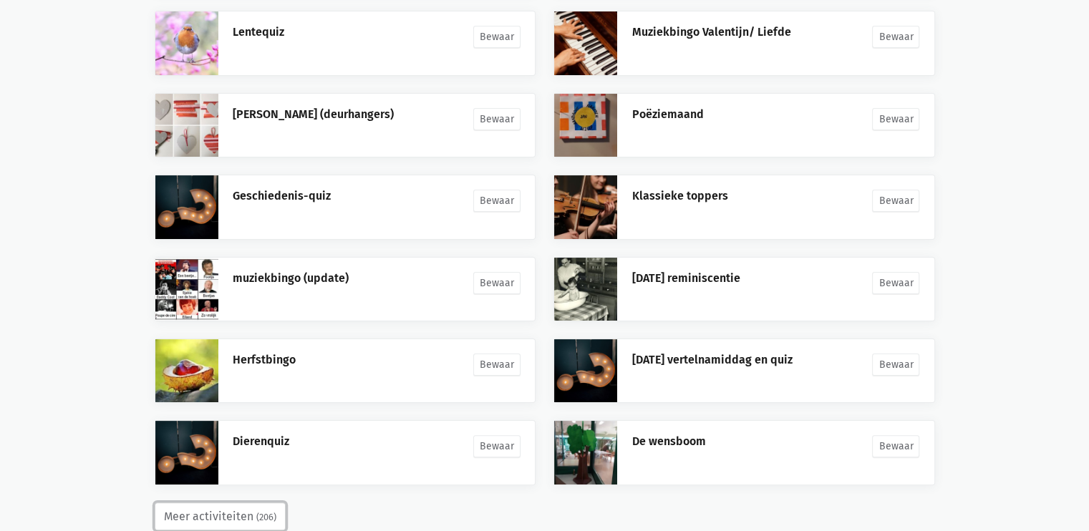
scroll to position [5710, 0]
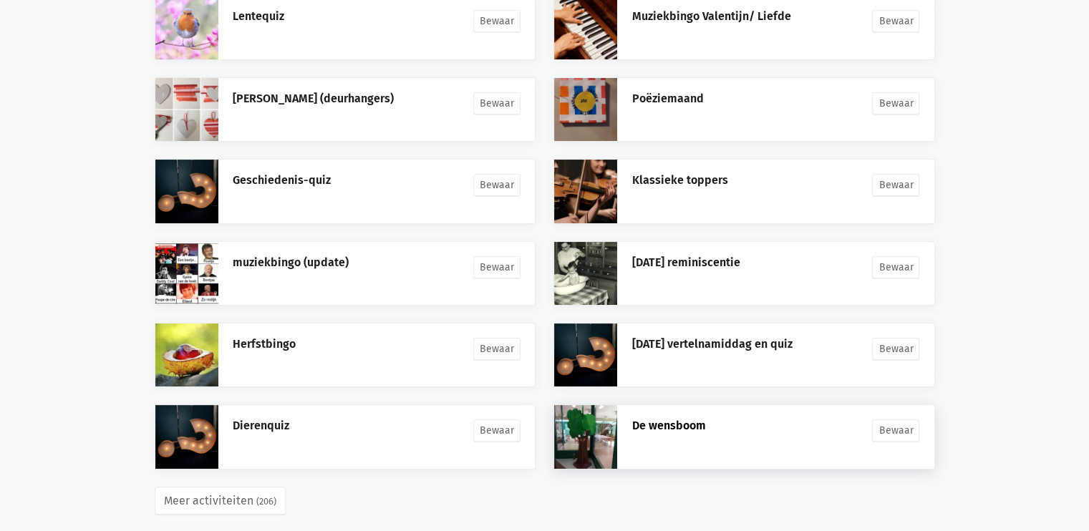
click at [672, 419] on link "De wensboom" at bounding box center [669, 426] width 74 height 14
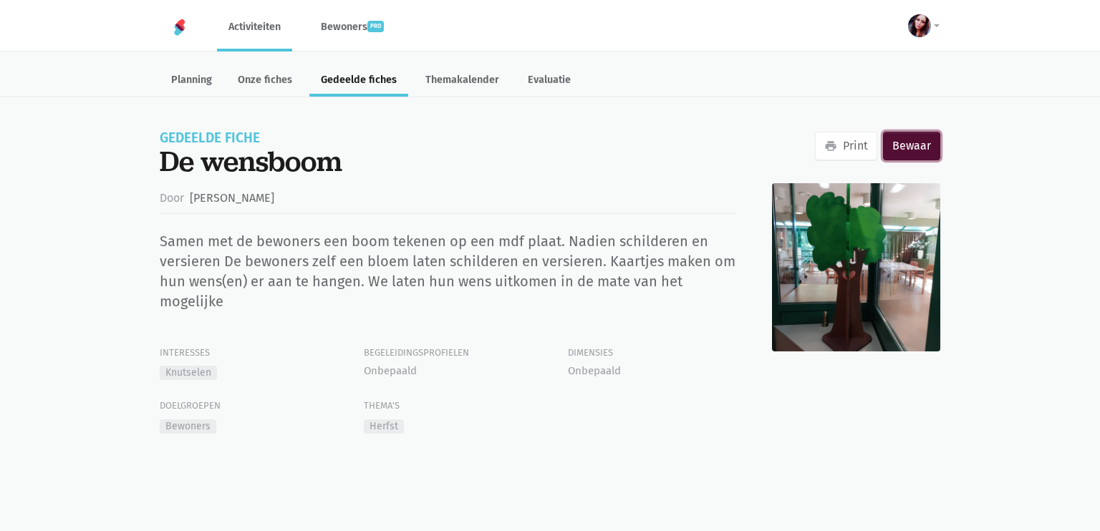
click at [899, 142] on link "Bewaar" at bounding box center [911, 146] width 57 height 29
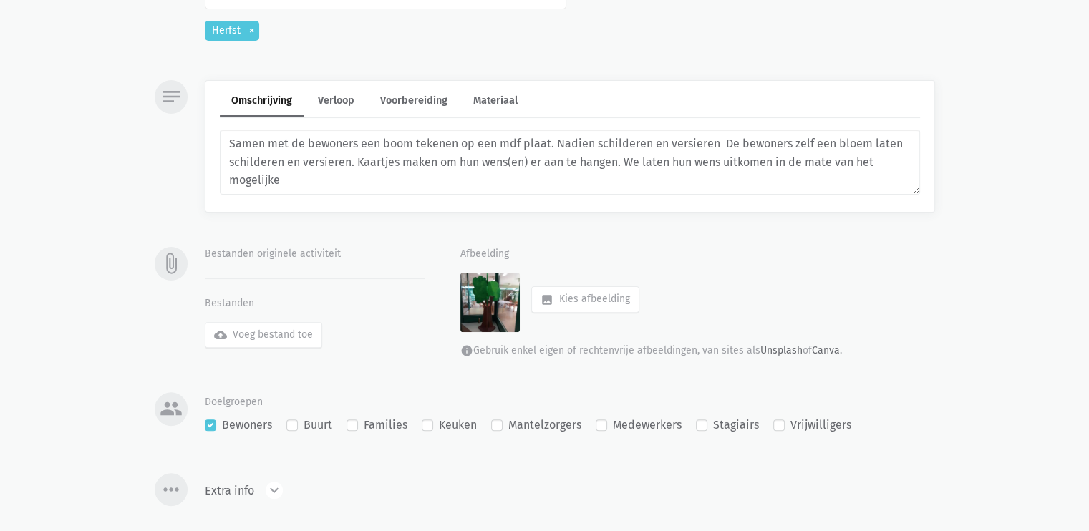
scroll to position [372, 0]
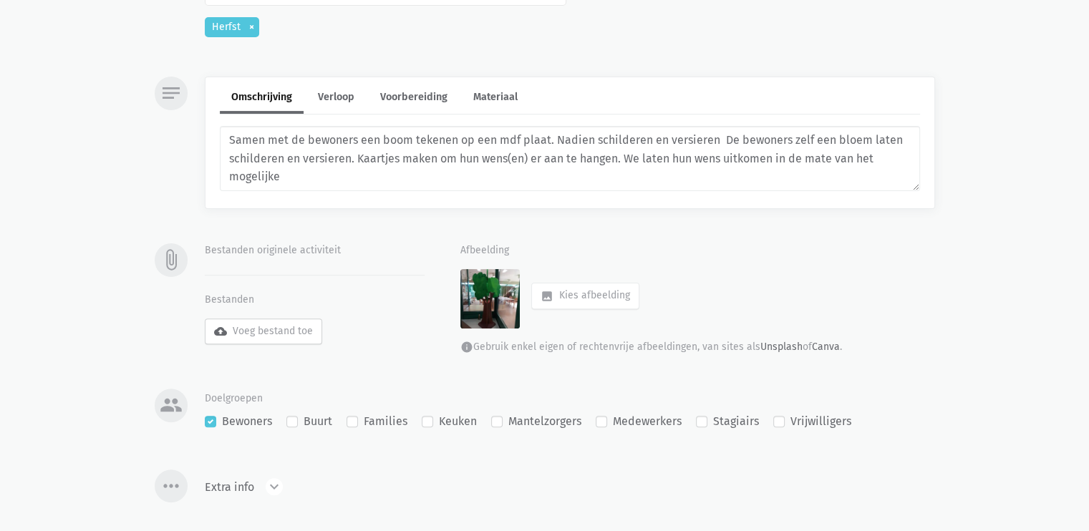
click at [252, 331] on label "cloud_upload Voeg bestand toe" at bounding box center [263, 332] width 117 height 26
click at [205, 319] on input "cloud_upload Voeg bestand toe" at bounding box center [204, 318] width 1 height 1
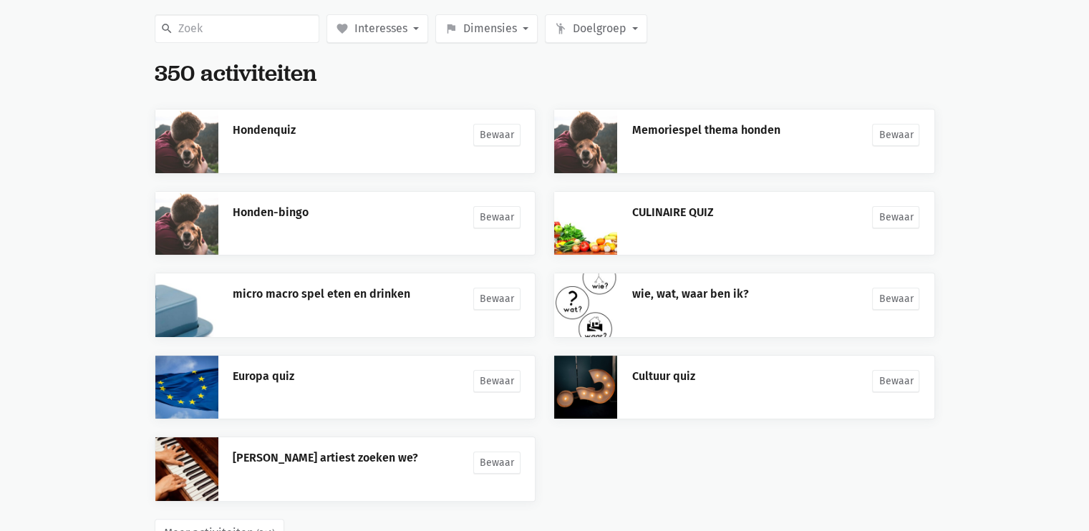
scroll to position [237, 0]
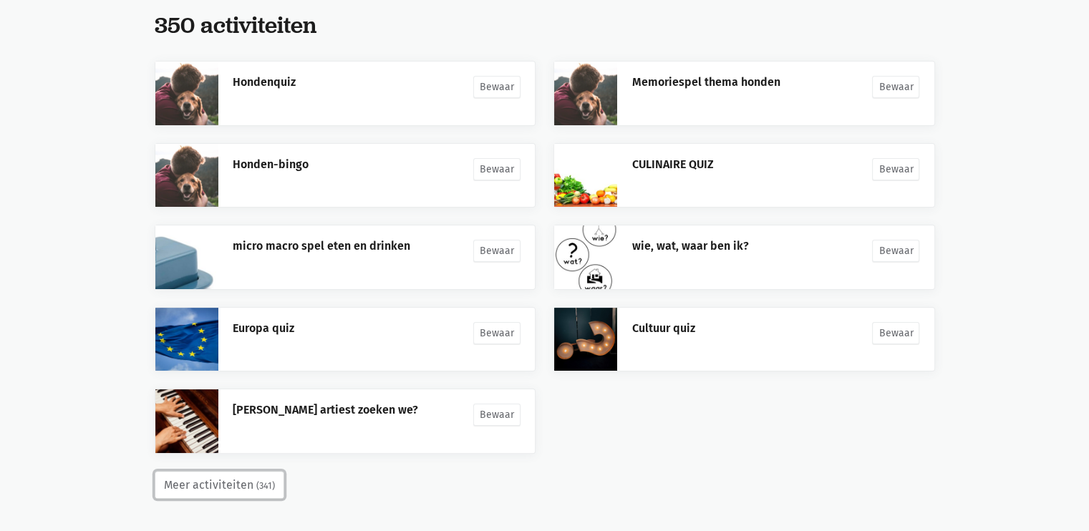
click at [228, 483] on button "Meer activiteiten (341)" at bounding box center [220, 485] width 130 height 29
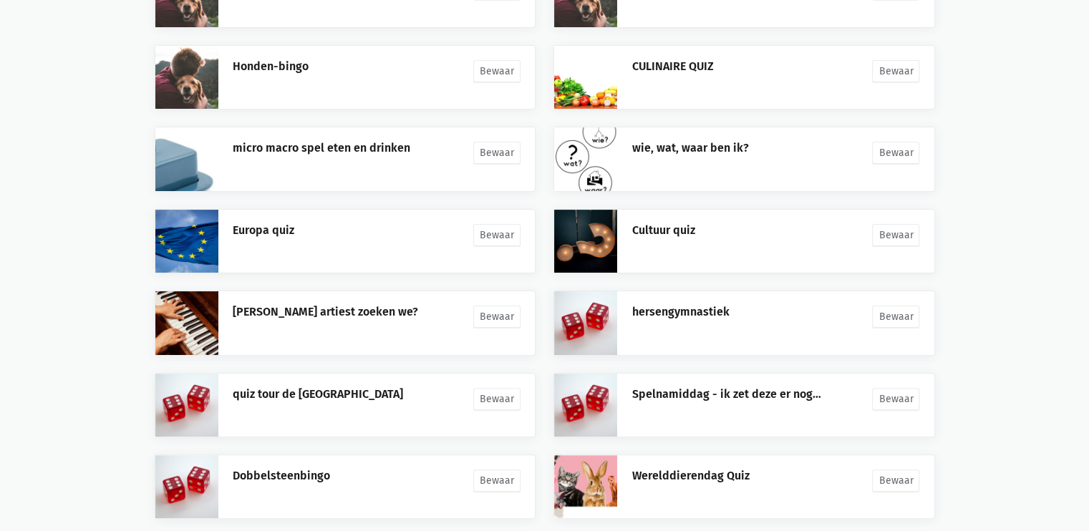
scroll to position [564, 0]
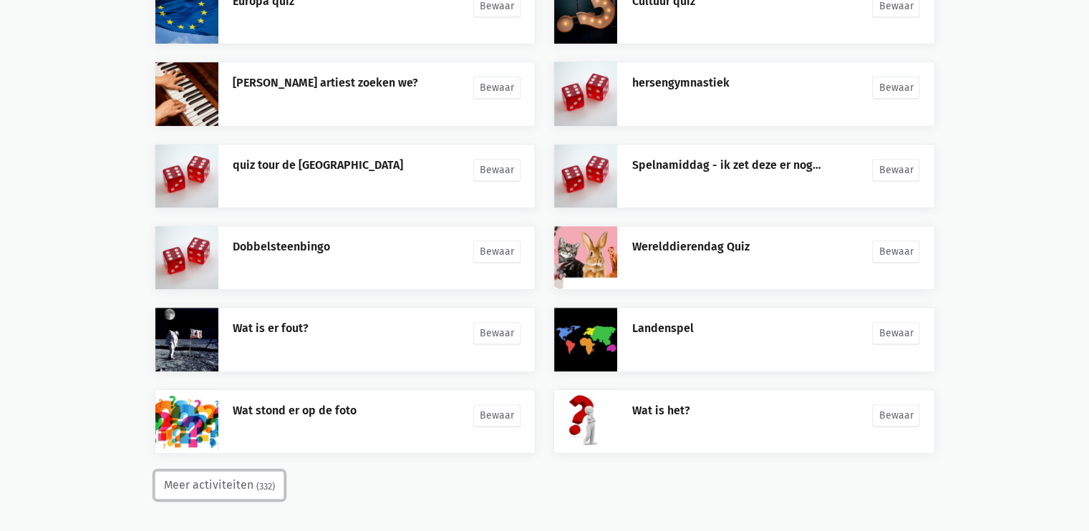
click at [250, 481] on button "Meer activiteiten (332)" at bounding box center [220, 485] width 130 height 29
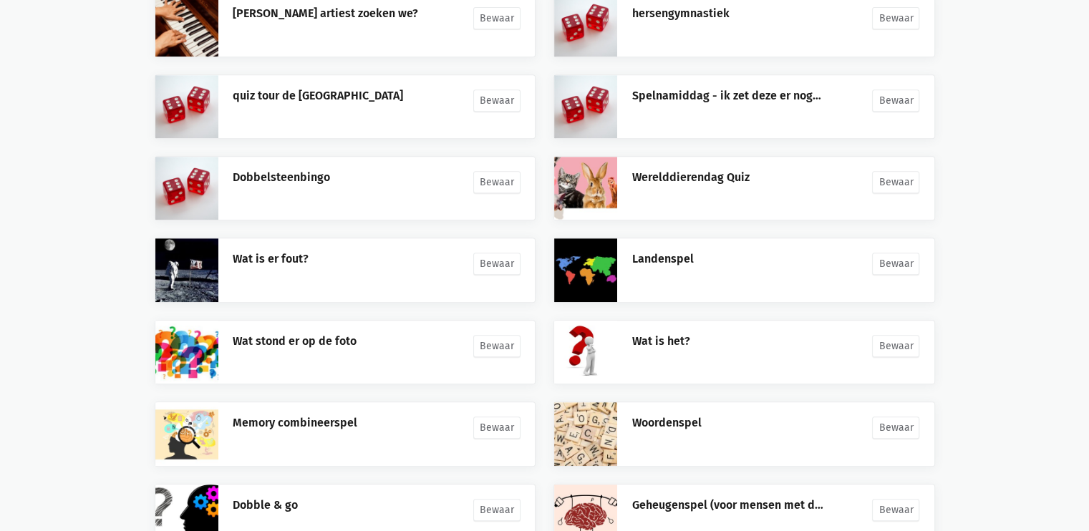
scroll to position [973, 0]
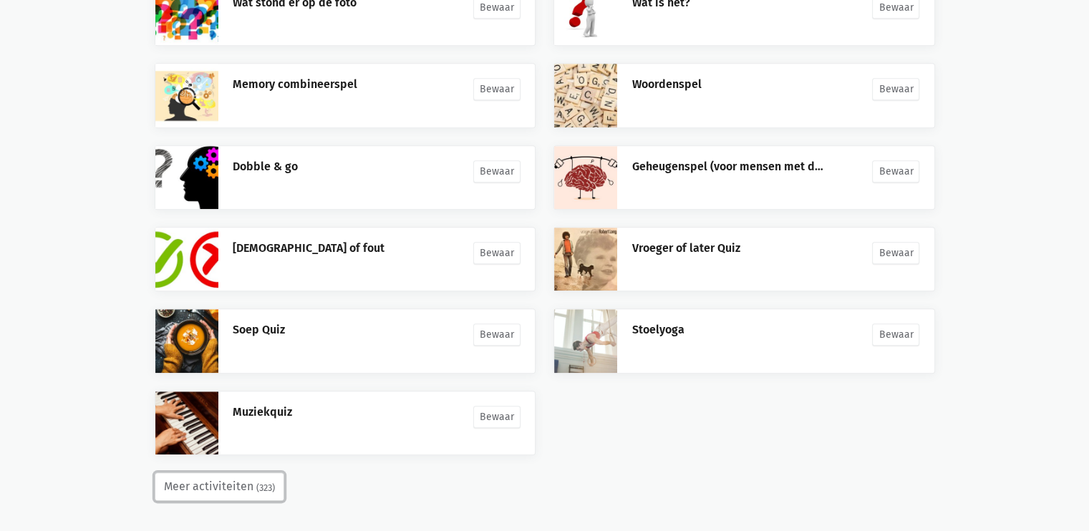
click at [247, 484] on button "Meer activiteiten (323)" at bounding box center [220, 487] width 130 height 29
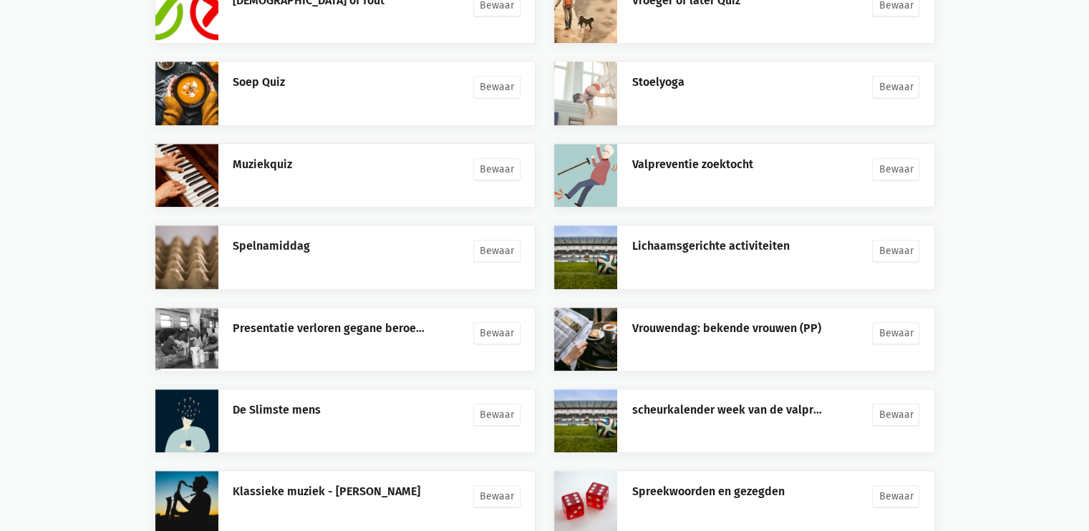
scroll to position [1299, 0]
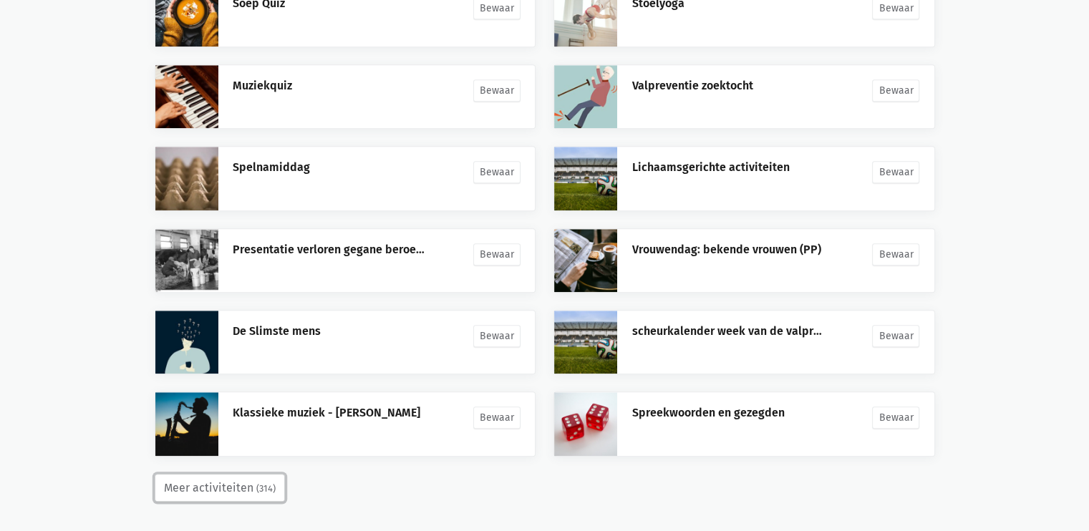
click at [259, 482] on small "(314)" at bounding box center [265, 489] width 19 height 14
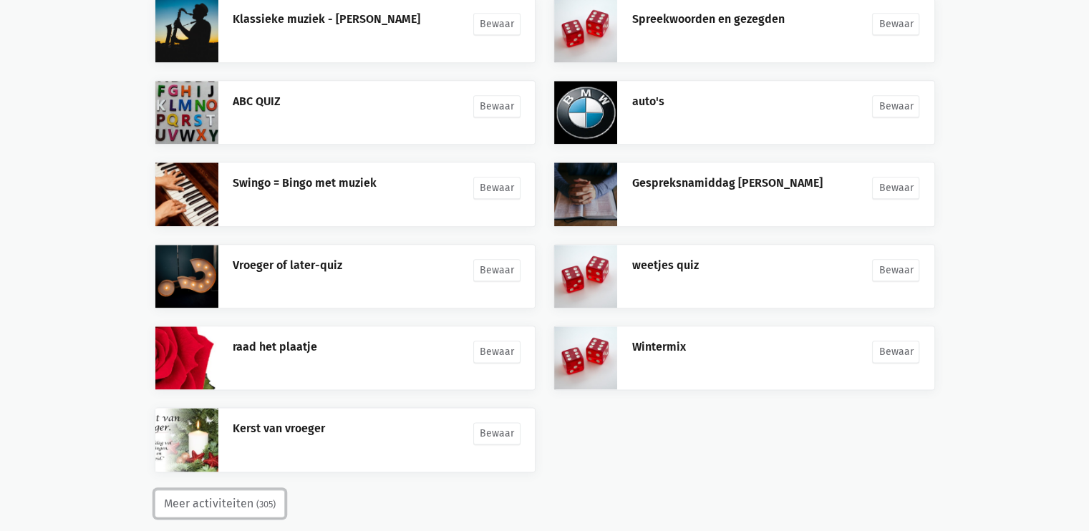
scroll to position [1707, 0]
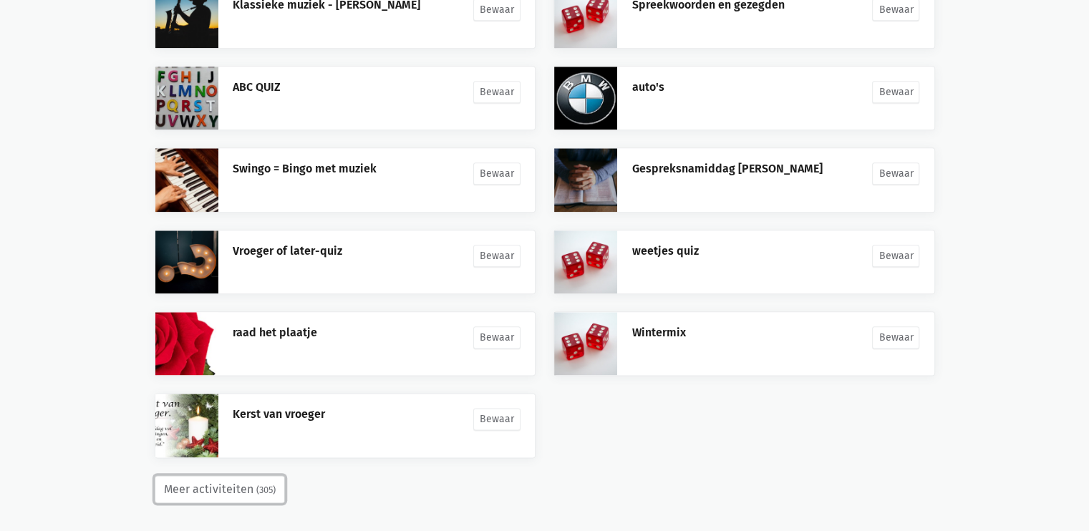
click at [268, 490] on small "(305)" at bounding box center [265, 490] width 19 height 14
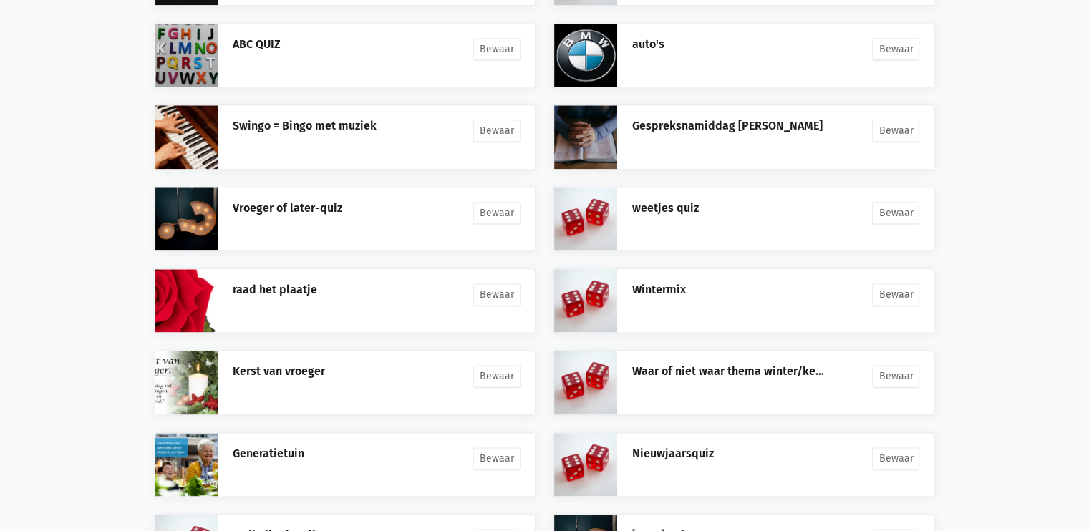
scroll to position [2034, 0]
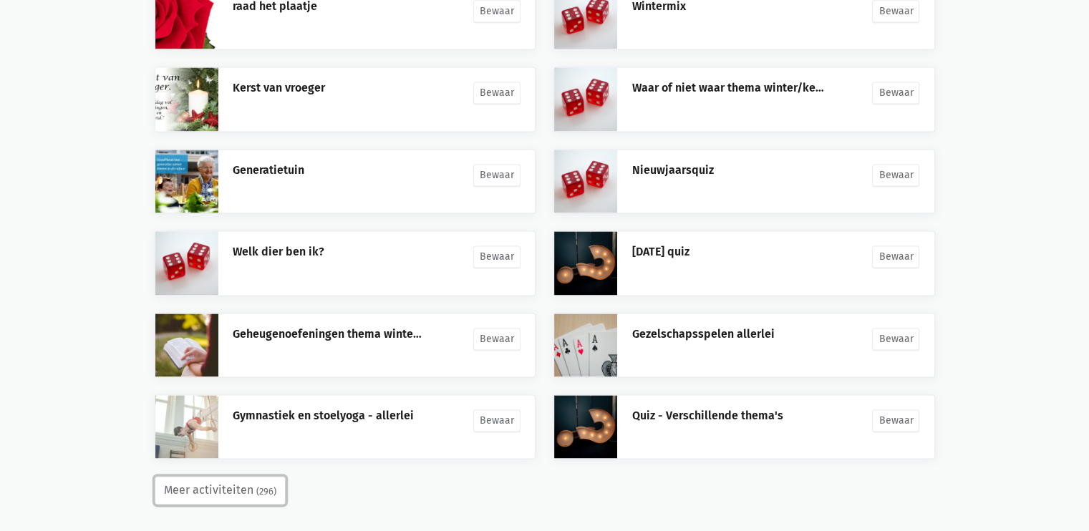
click at [234, 481] on button "Meer activiteiten (296)" at bounding box center [220, 490] width 131 height 29
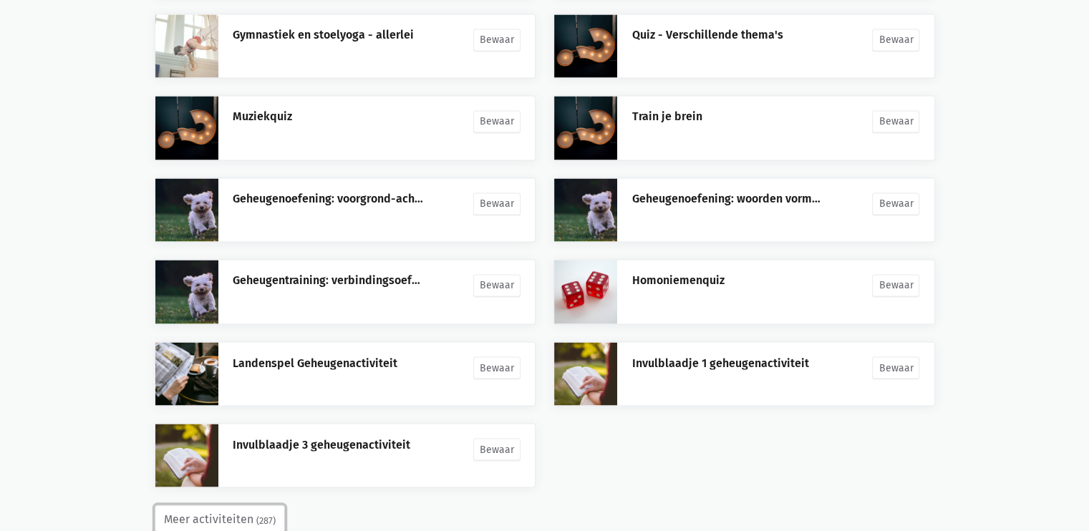
scroll to position [2443, 0]
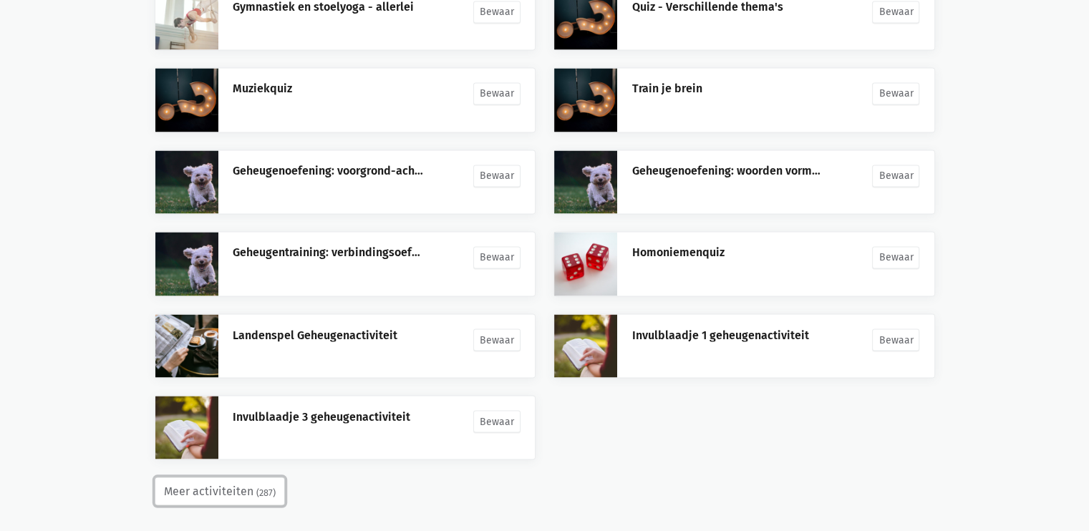
click at [259, 486] on small "(287)" at bounding box center [265, 493] width 19 height 14
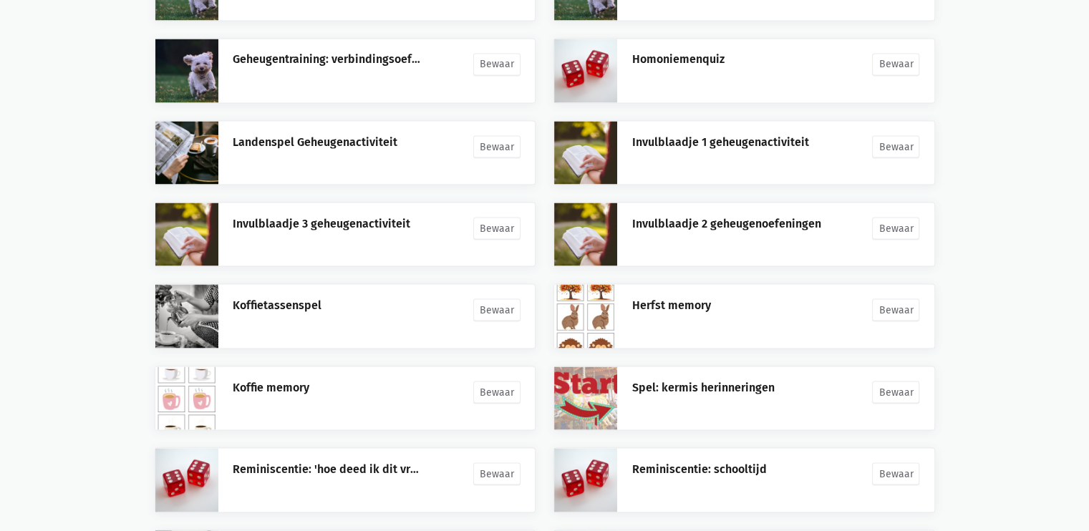
scroll to position [2770, 0]
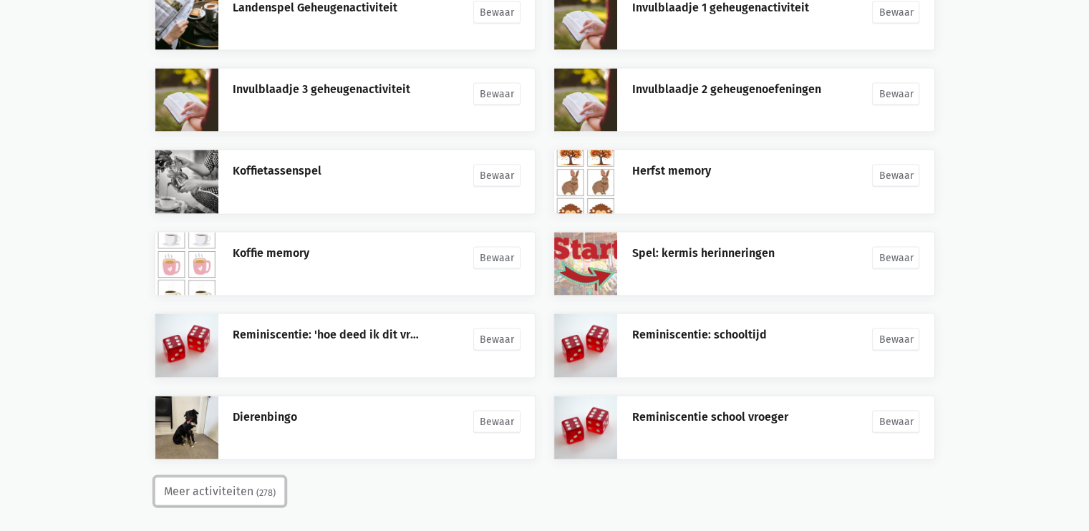
click at [218, 483] on button "Meer activiteiten (278)" at bounding box center [220, 492] width 130 height 29
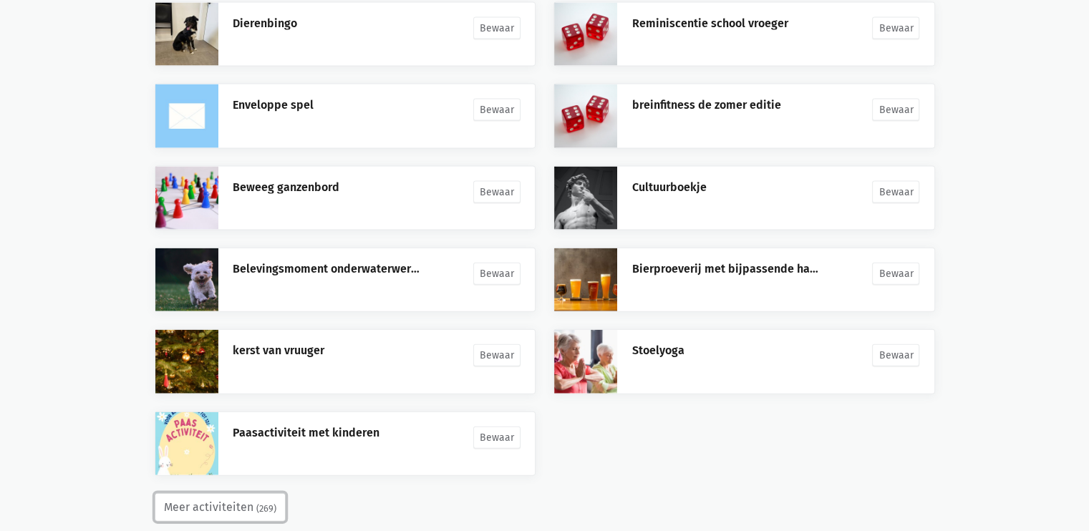
scroll to position [3178, 0]
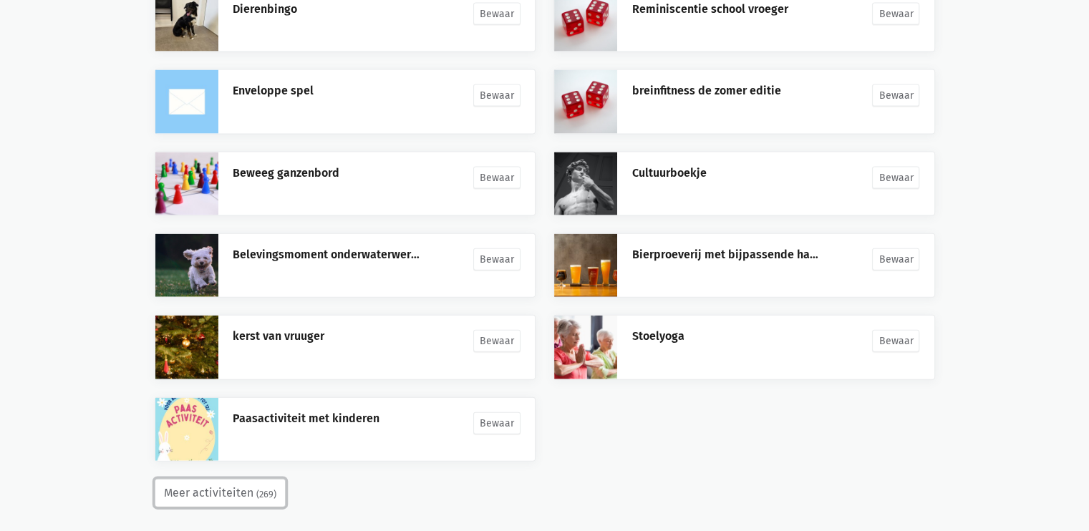
click at [234, 480] on button "Meer activiteiten (269)" at bounding box center [220, 493] width 131 height 29
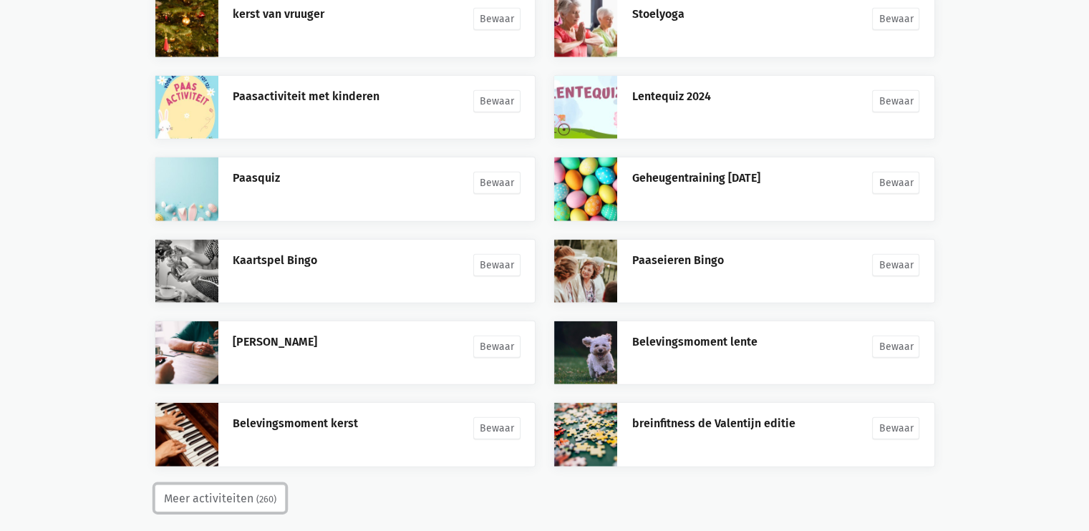
scroll to position [3505, 0]
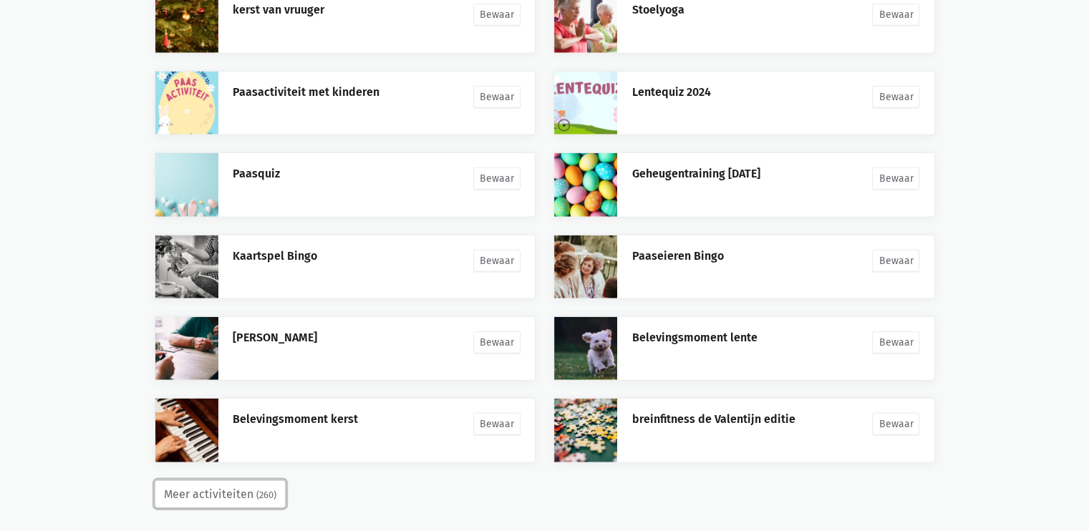
click at [248, 481] on button "Meer activiteiten (260)" at bounding box center [220, 495] width 131 height 29
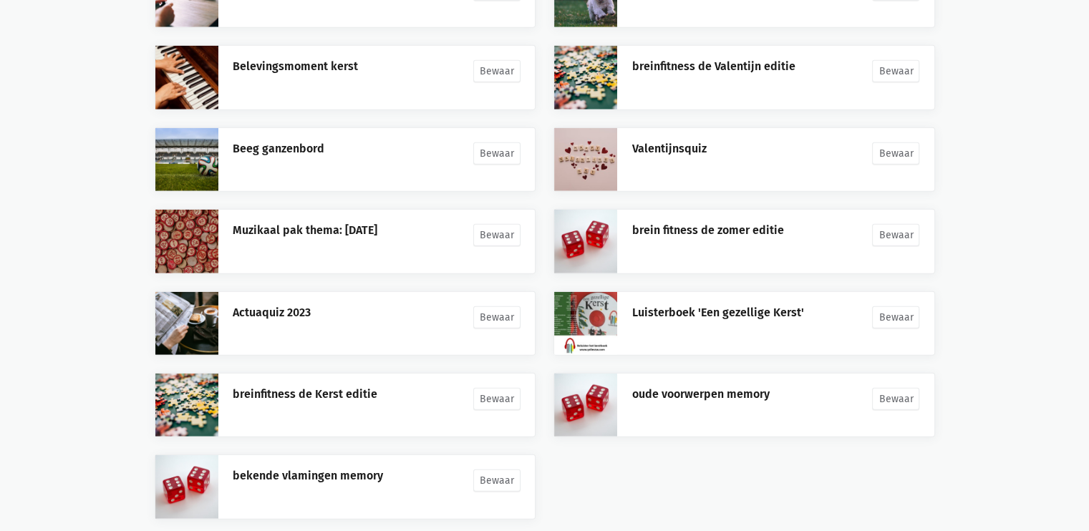
scroll to position [3913, 0]
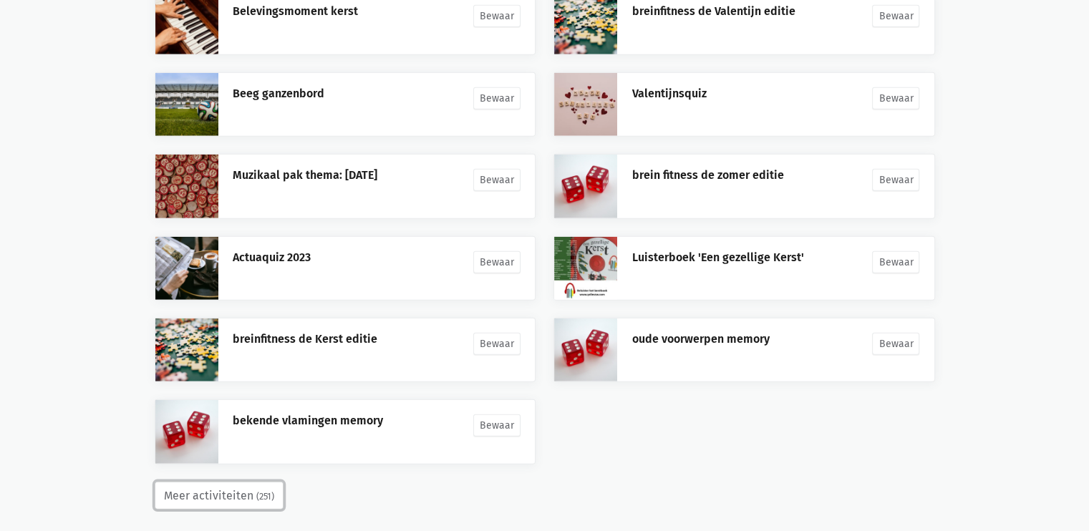
click at [261, 494] on button "Meer activiteiten (251)" at bounding box center [219, 496] width 129 height 29
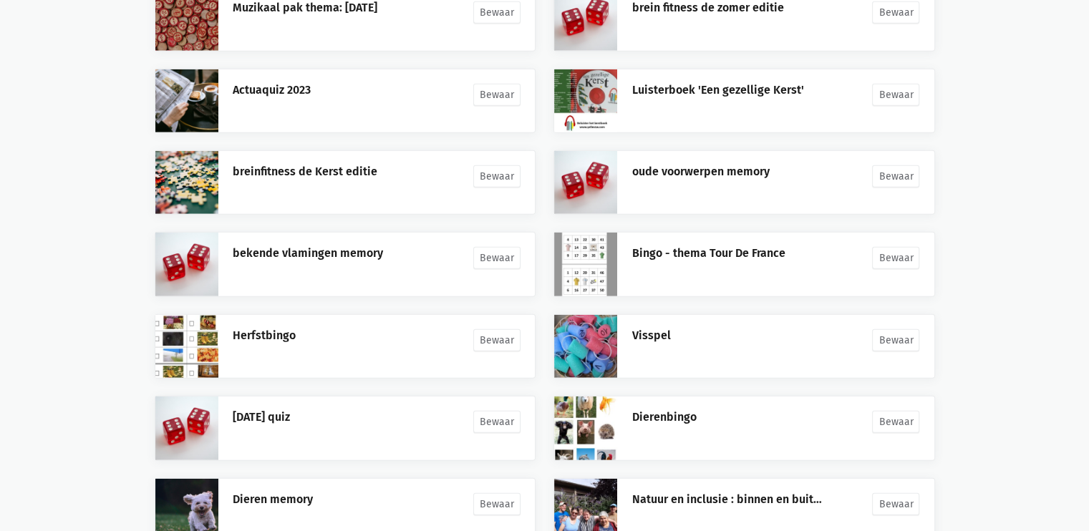
scroll to position [4240, 0]
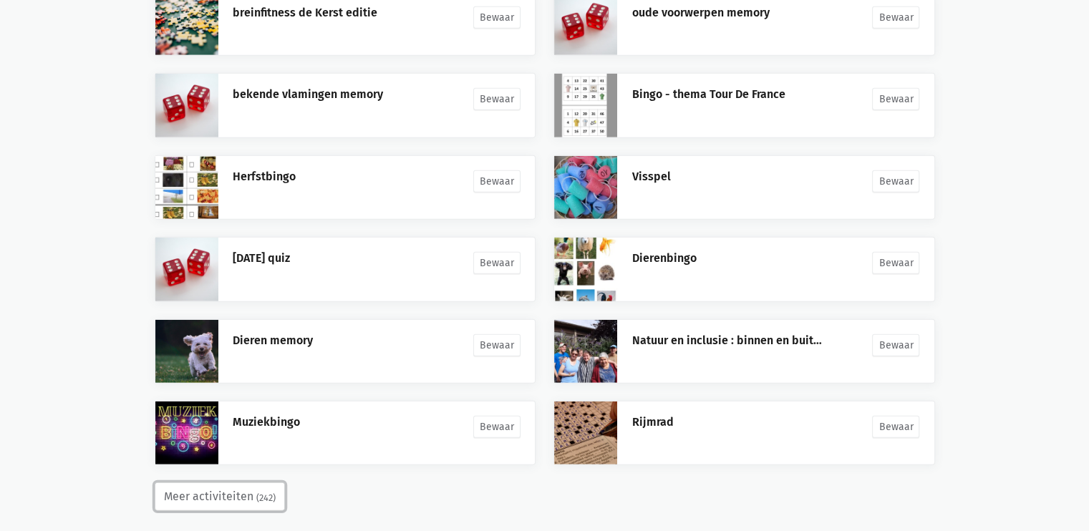
click at [267, 491] on small "(242)" at bounding box center [265, 498] width 19 height 14
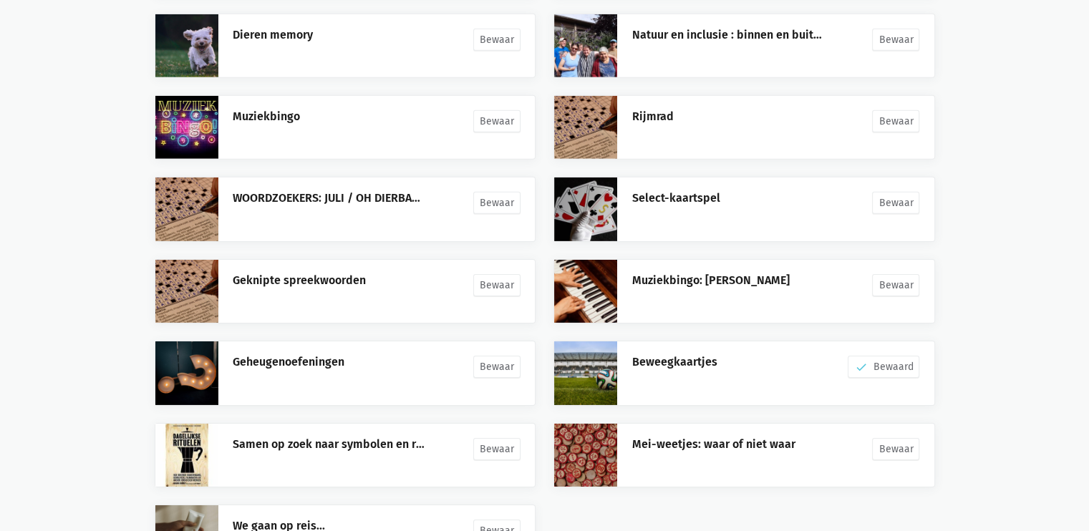
scroll to position [4648, 0]
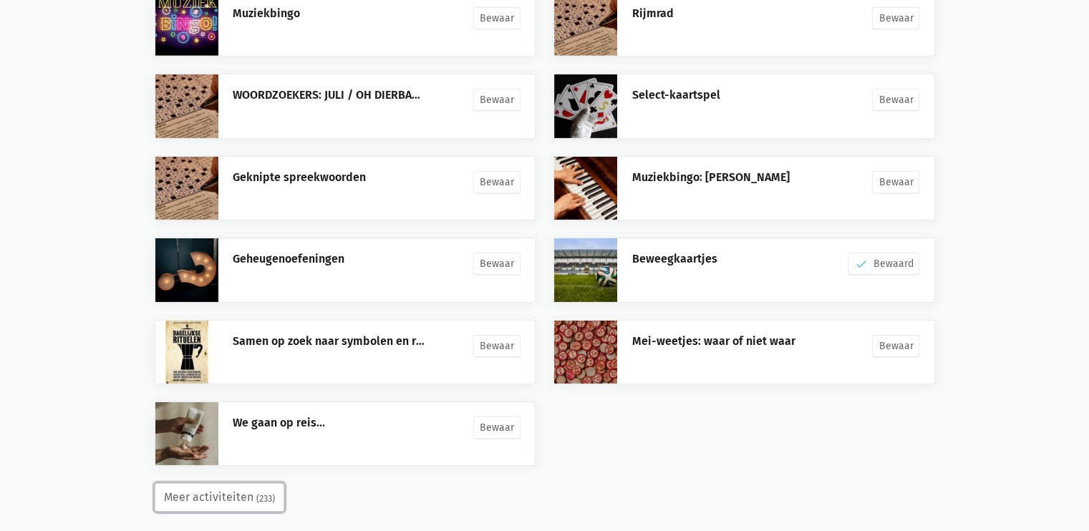
click at [256, 497] on button "Meer activiteiten (233)" at bounding box center [220, 497] width 130 height 29
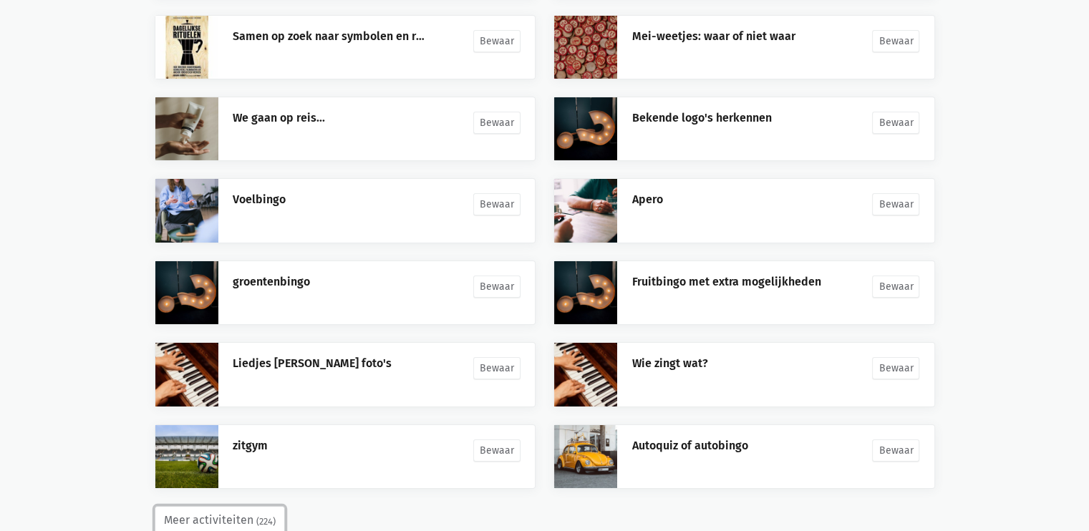
scroll to position [4976, 0]
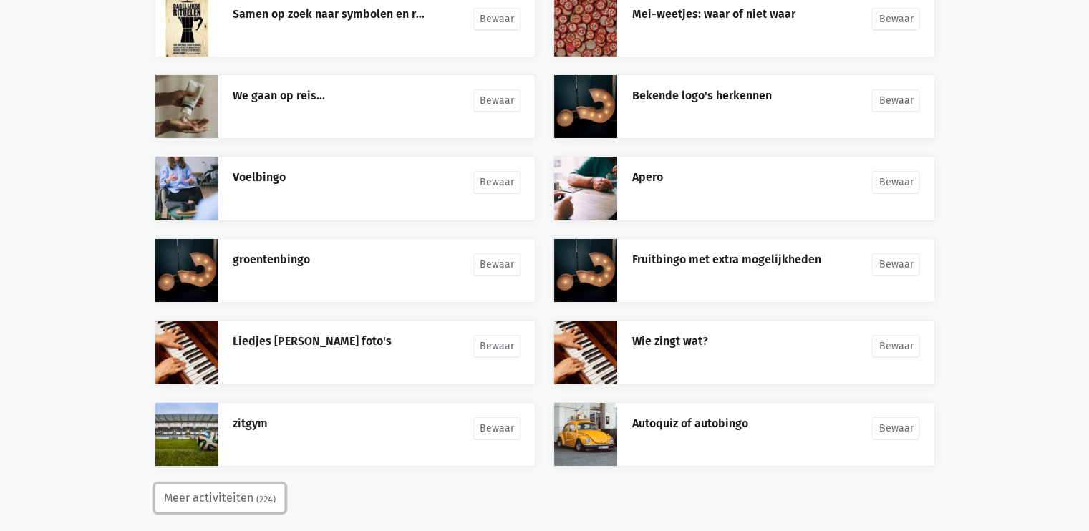
click at [260, 493] on small "(224)" at bounding box center [265, 500] width 19 height 14
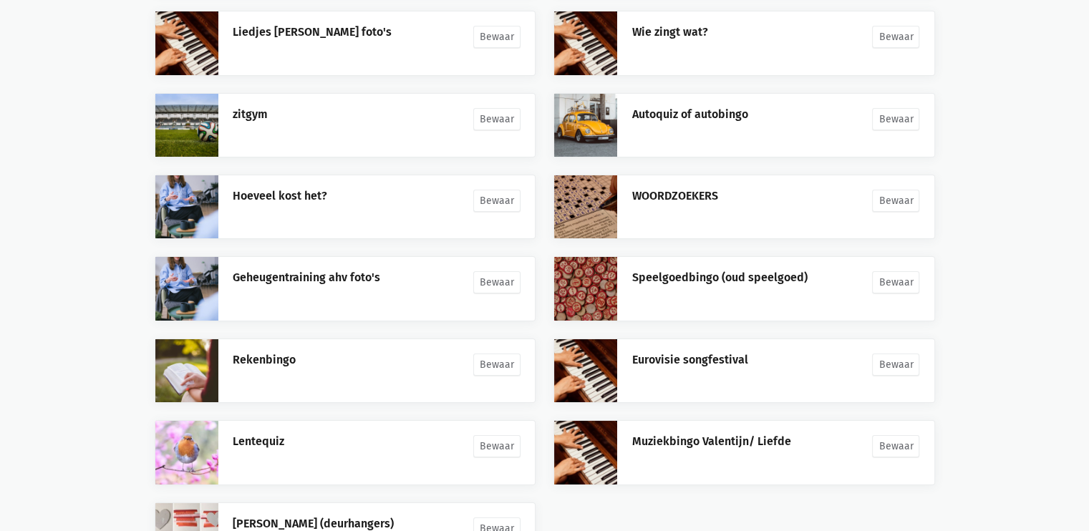
scroll to position [5384, 0]
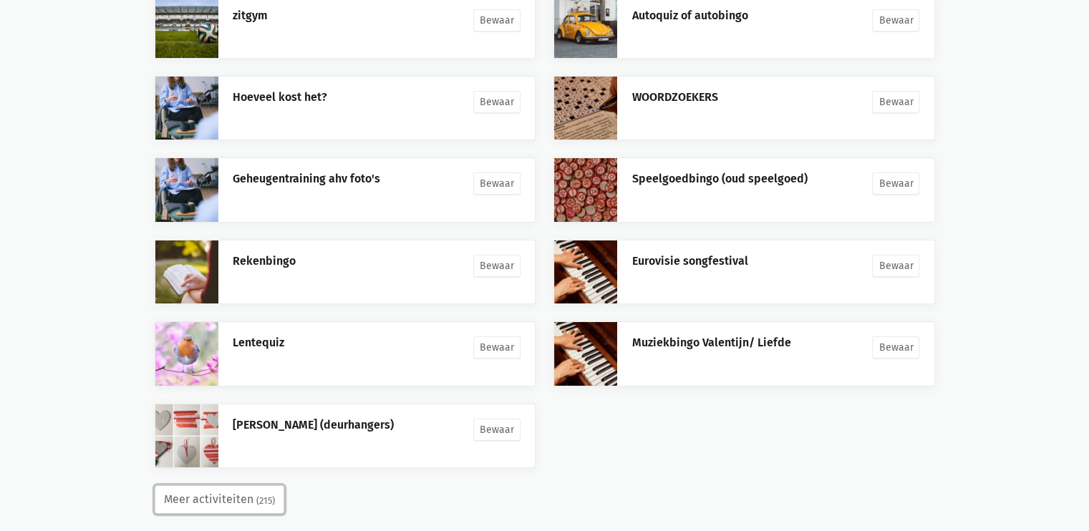
click at [266, 494] on small "(215)" at bounding box center [265, 501] width 19 height 14
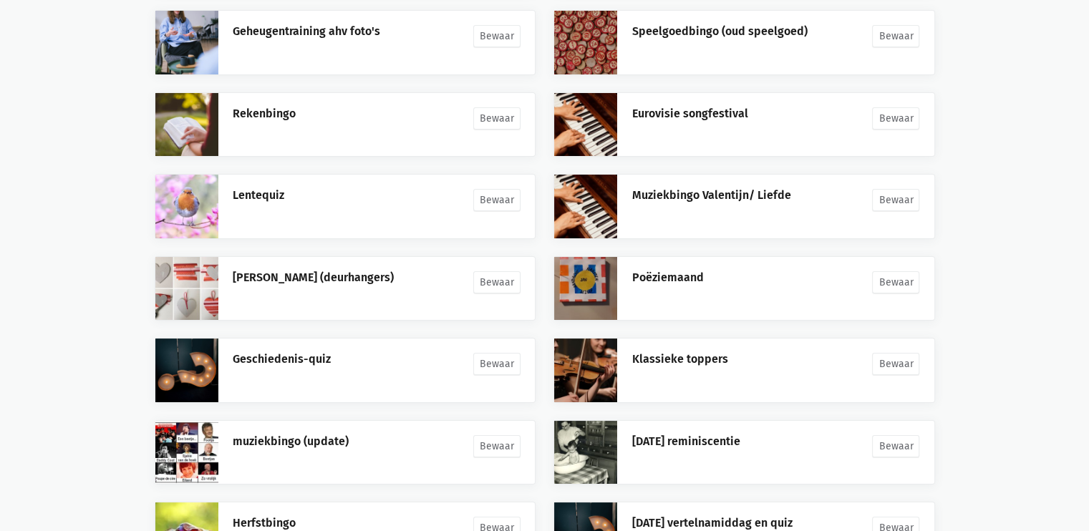
scroll to position [5710, 0]
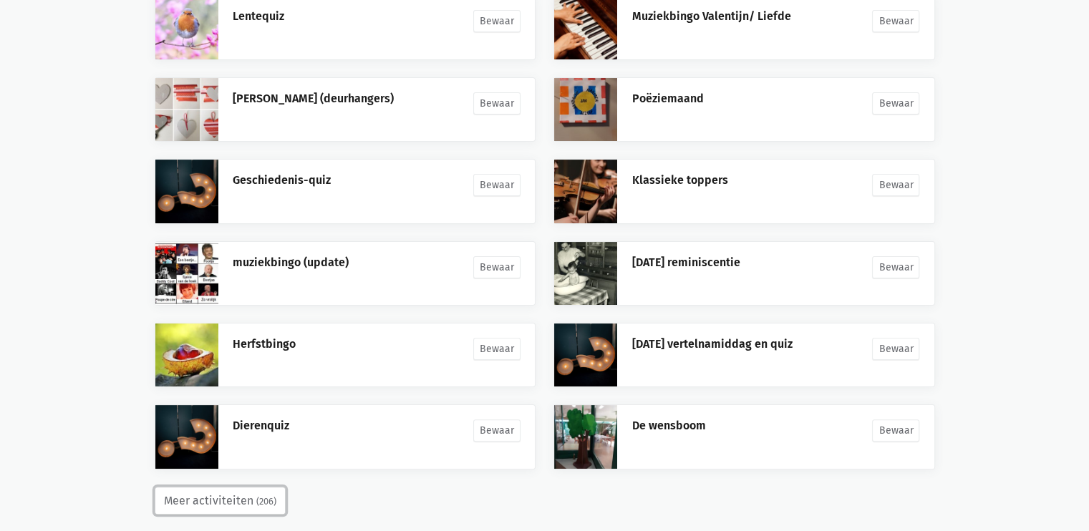
click at [256, 495] on small "(206)" at bounding box center [266, 502] width 20 height 14
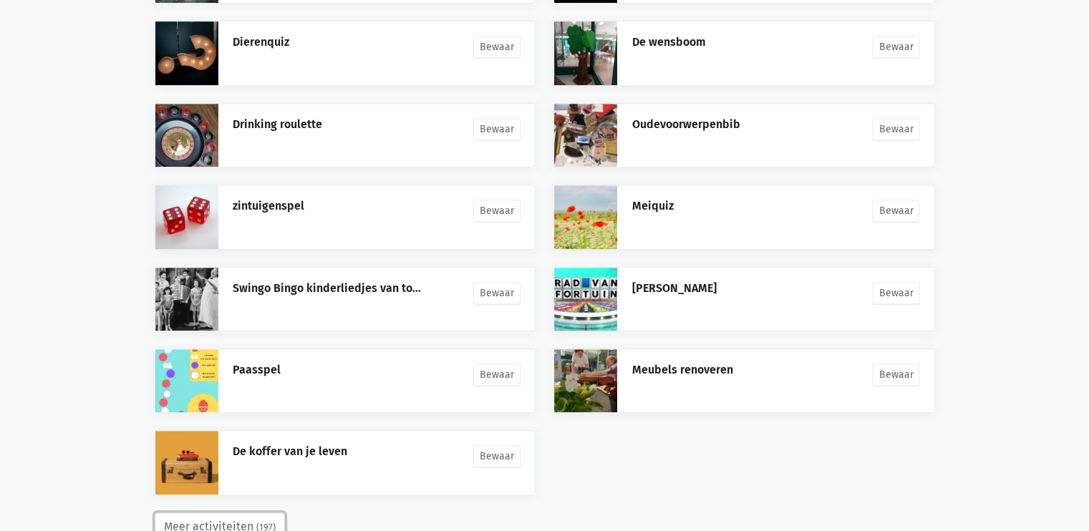
scroll to position [6096, 0]
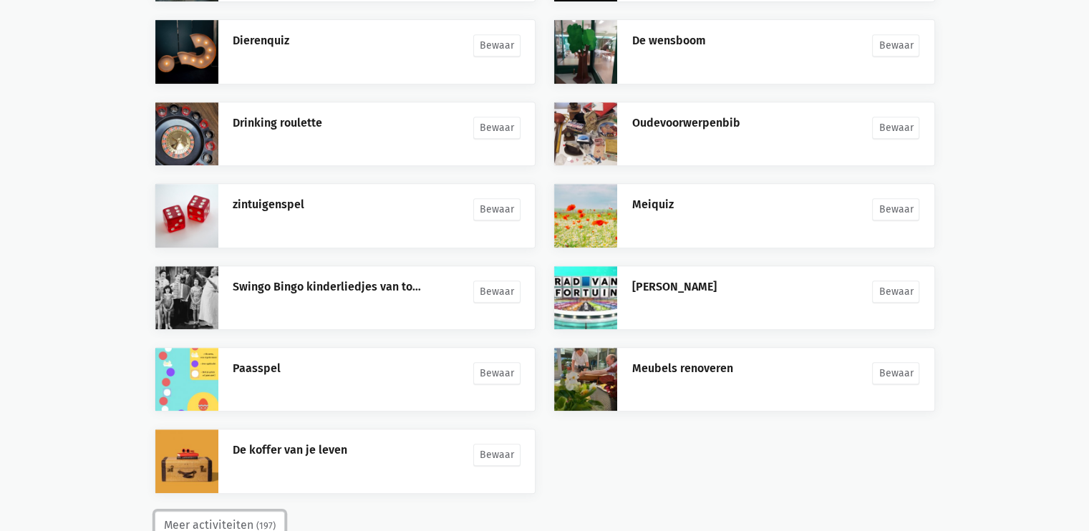
click at [243, 511] on button "Meer activiteiten (197)" at bounding box center [220, 525] width 130 height 29
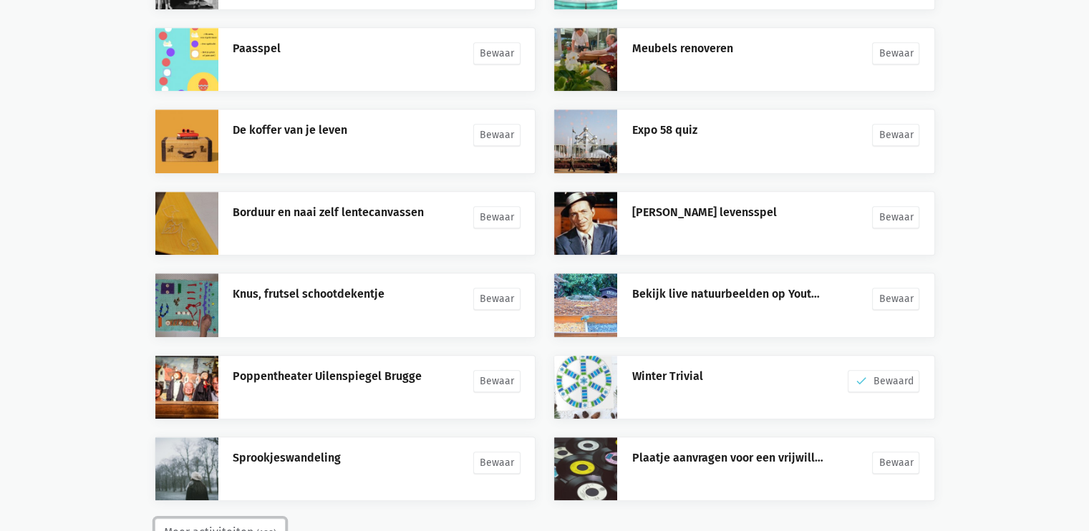
scroll to position [6422, 0]
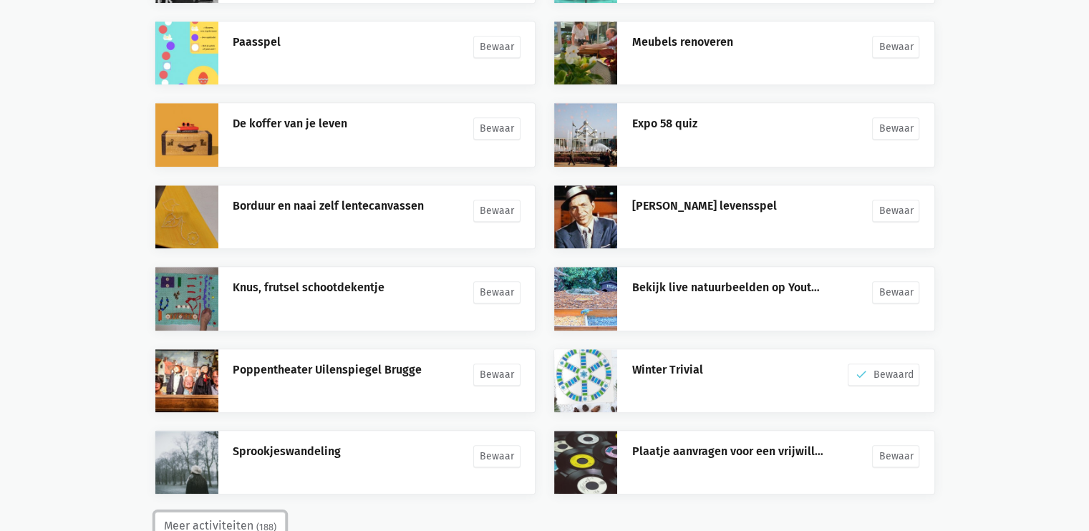
click at [243, 512] on button "Meer activiteiten (188)" at bounding box center [220, 526] width 131 height 29
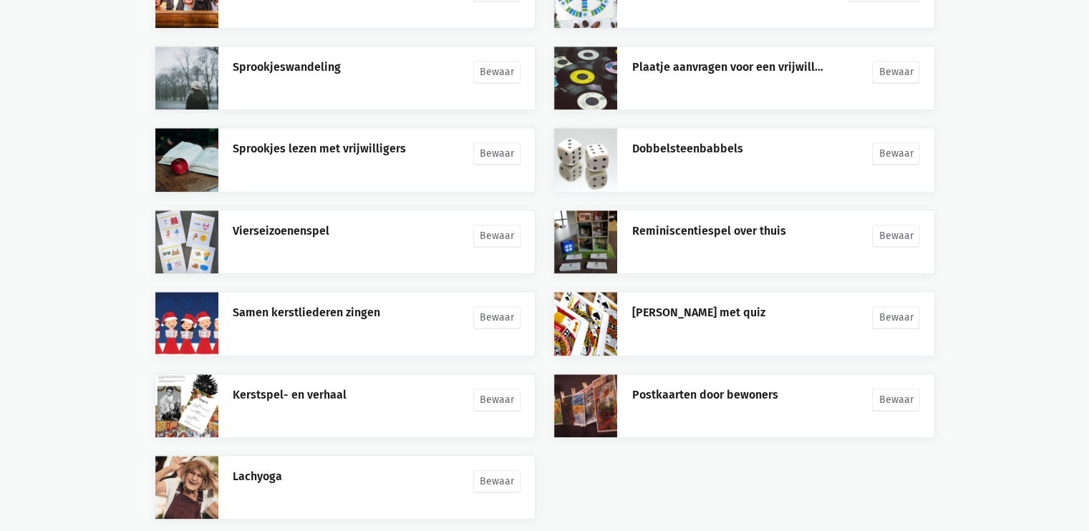
scroll to position [6813, 0]
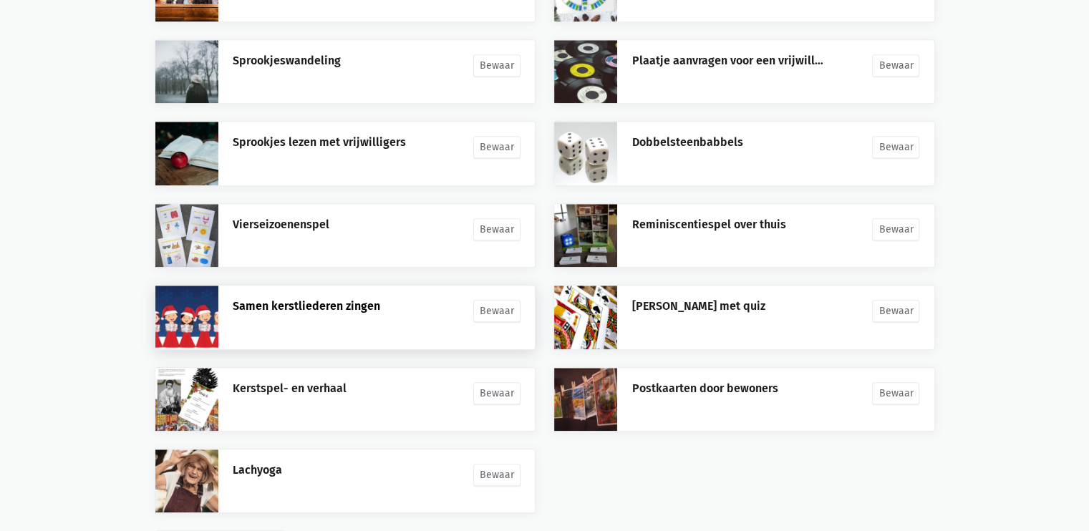
click at [331, 299] on link "Samen kerstliederen zingen" at bounding box center [307, 306] width 148 height 14
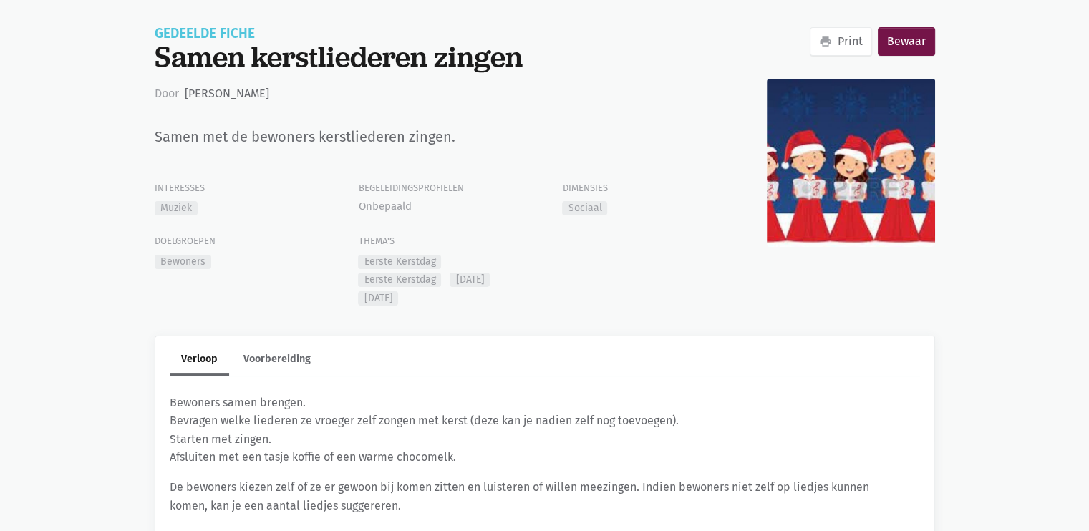
scroll to position [209, 0]
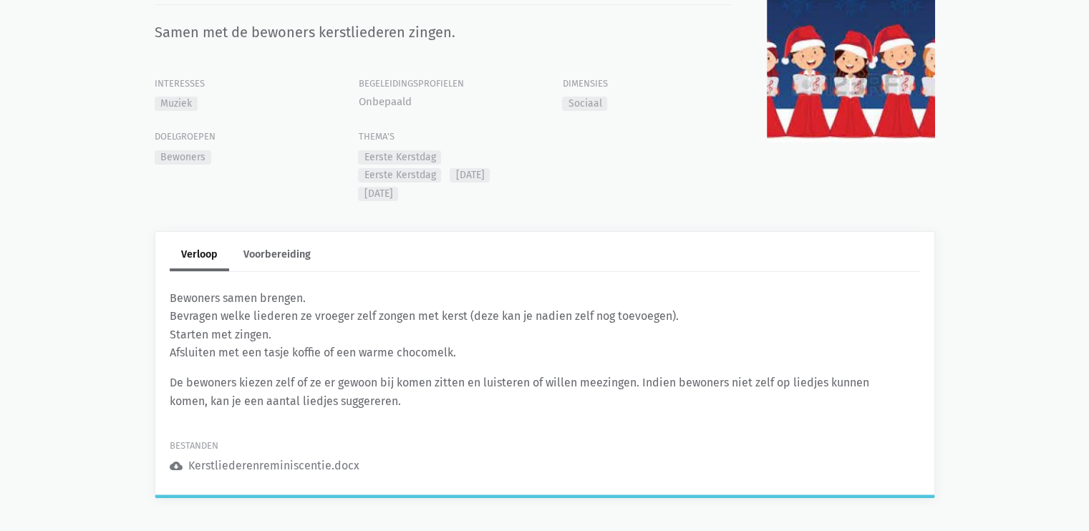
click at [216, 468] on div "Kerstliederenreminiscentie.docx" at bounding box center [273, 466] width 171 height 19
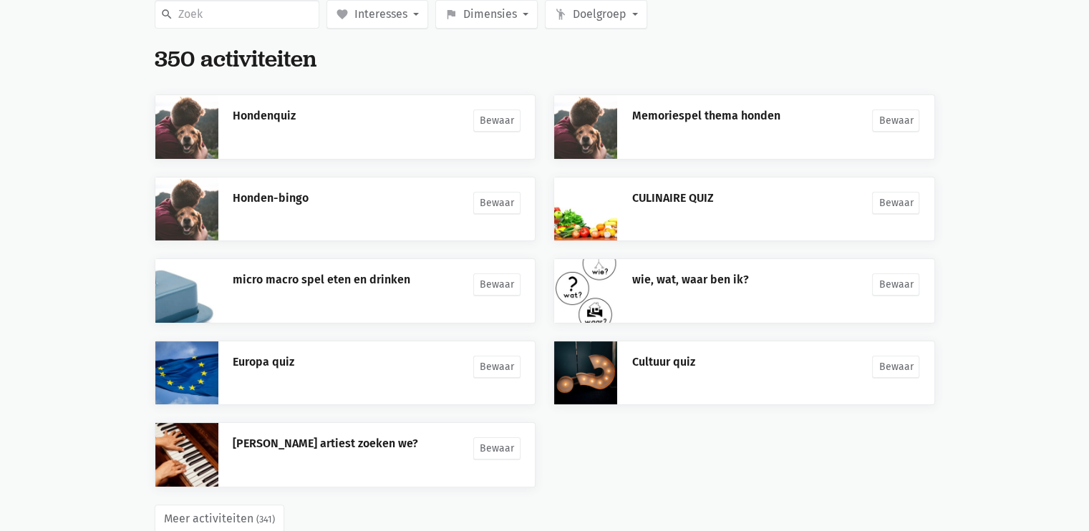
scroll to position [237, 0]
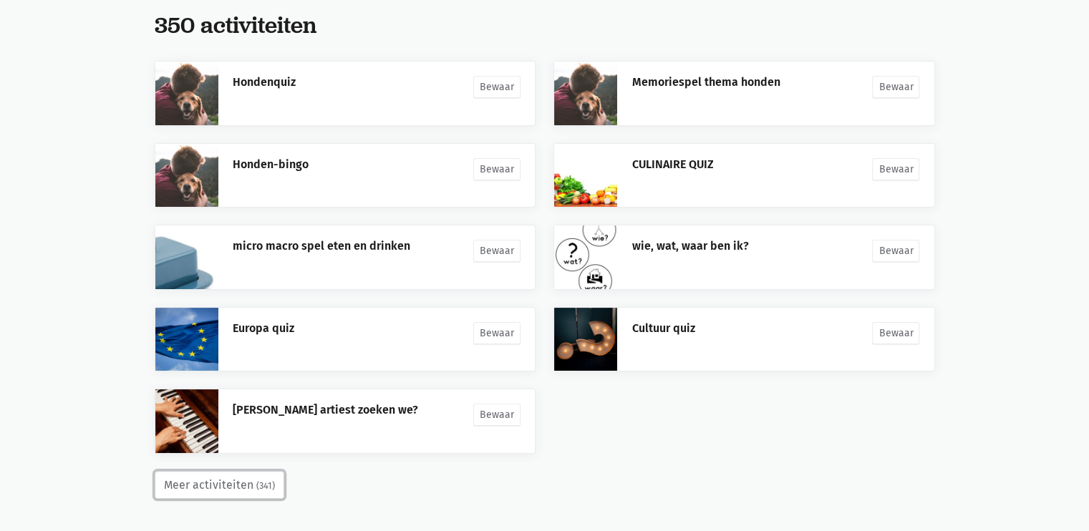
click at [188, 482] on button "Meer activiteiten (341)" at bounding box center [220, 485] width 130 height 29
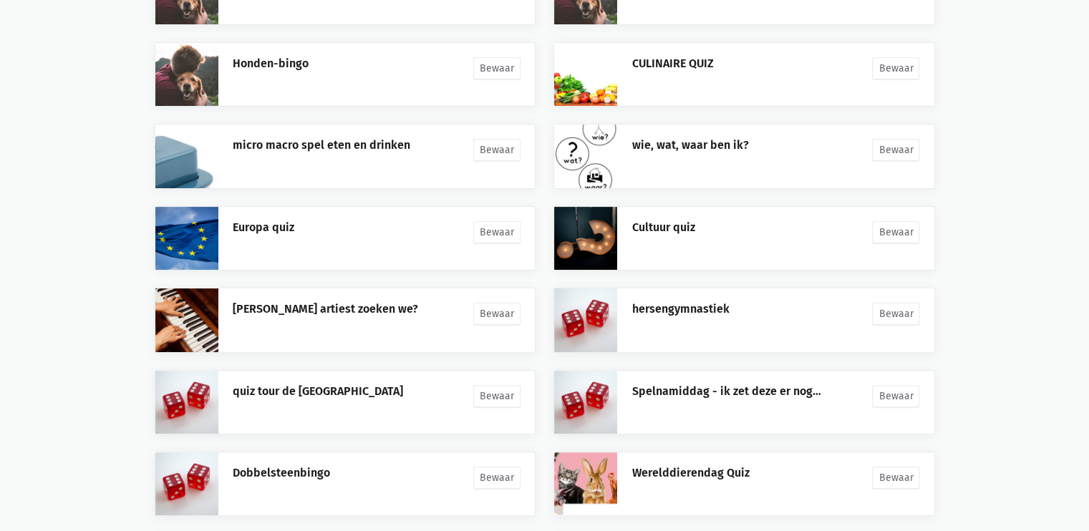
scroll to position [564, 0]
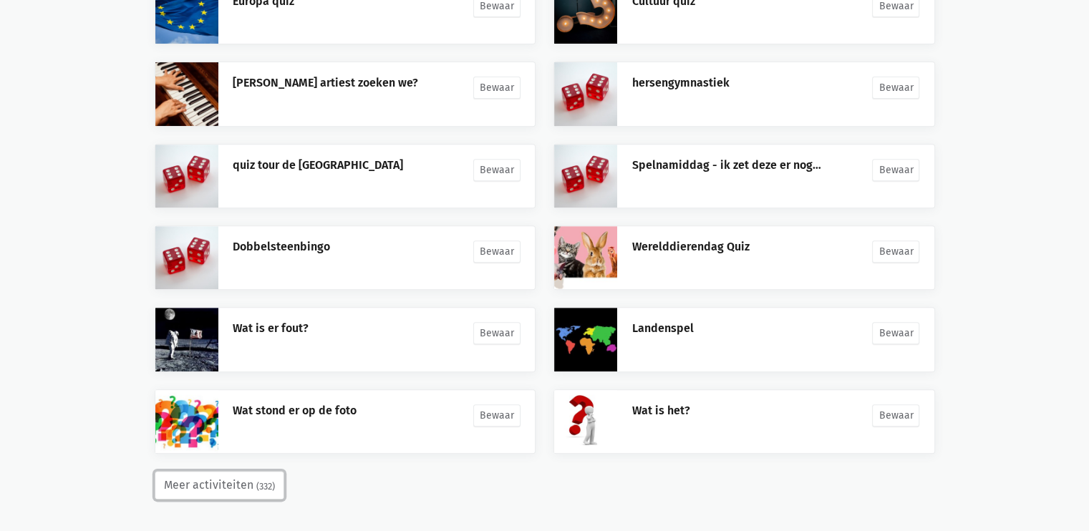
click at [232, 483] on button "Meer activiteiten (332)" at bounding box center [220, 485] width 130 height 29
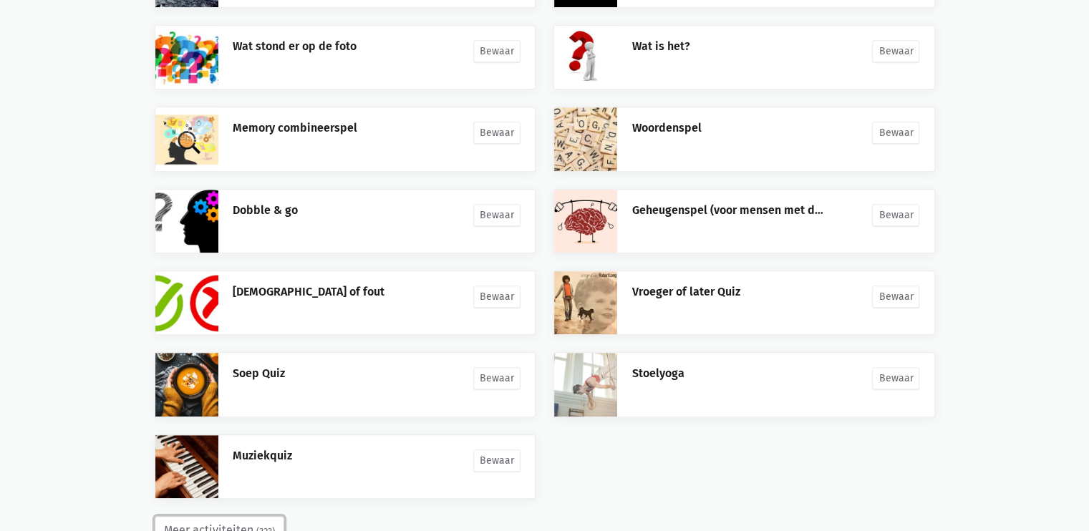
scroll to position [973, 0]
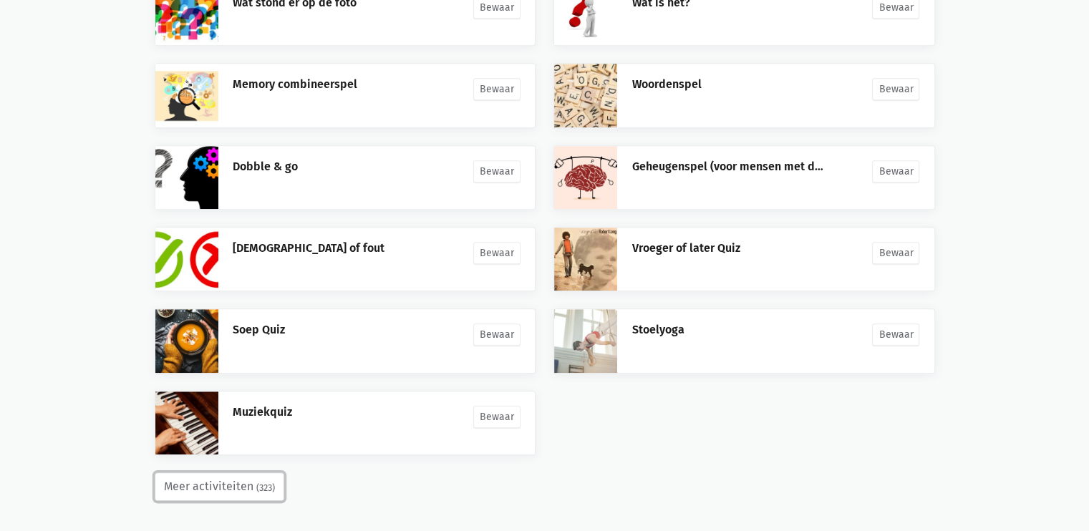
click at [198, 485] on button "Meer activiteiten (323)" at bounding box center [220, 487] width 130 height 29
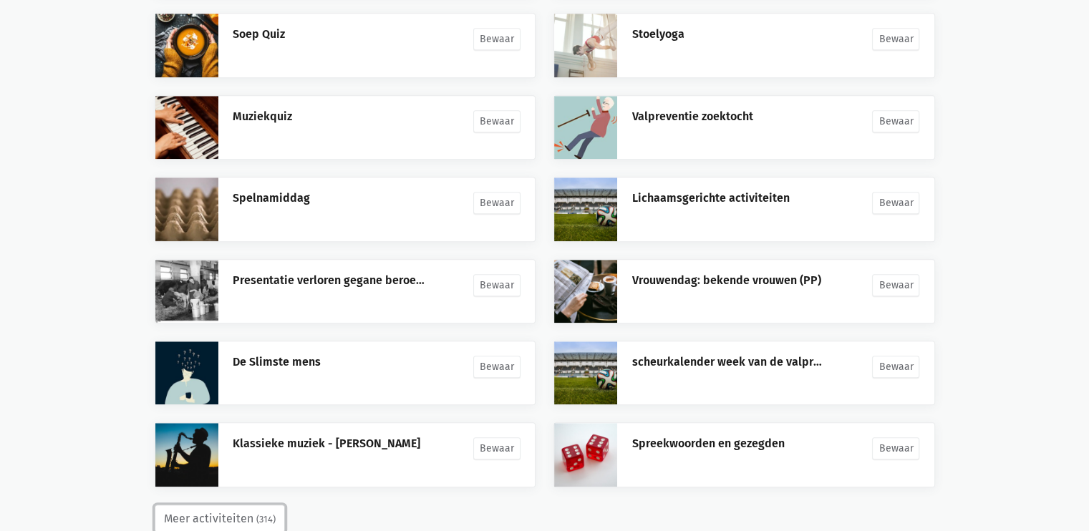
scroll to position [1299, 0]
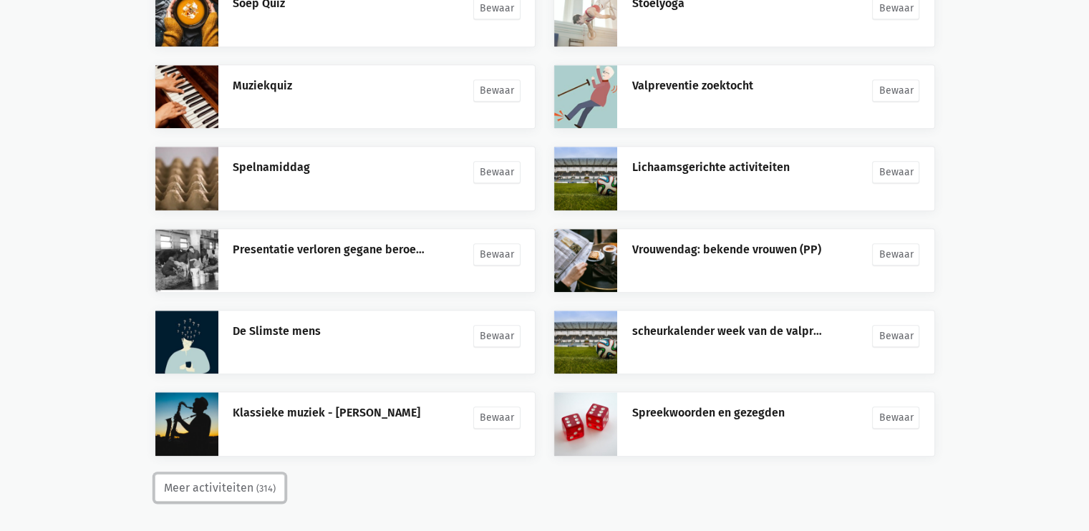
click at [237, 478] on button "Meer activiteiten (314)" at bounding box center [220, 488] width 130 height 29
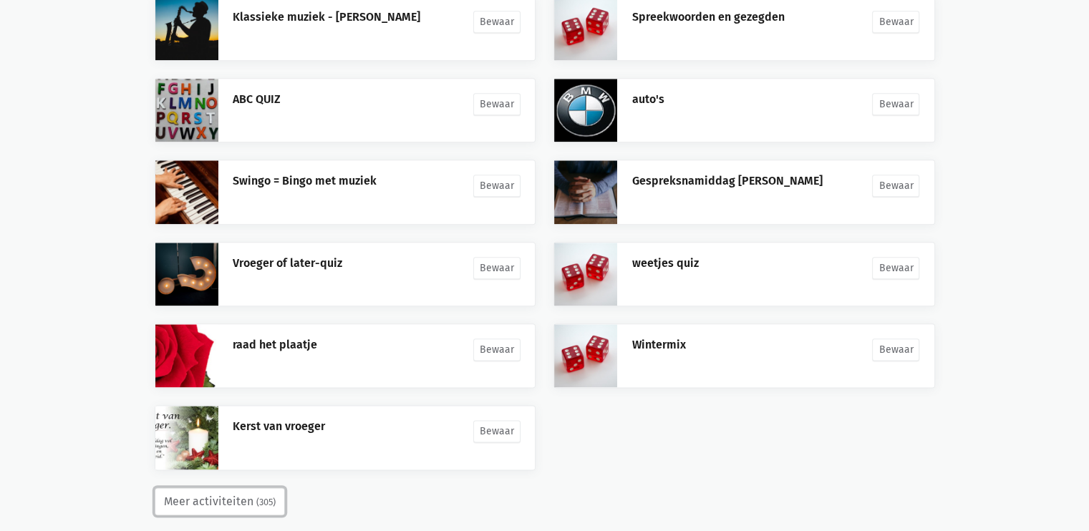
scroll to position [1707, 0]
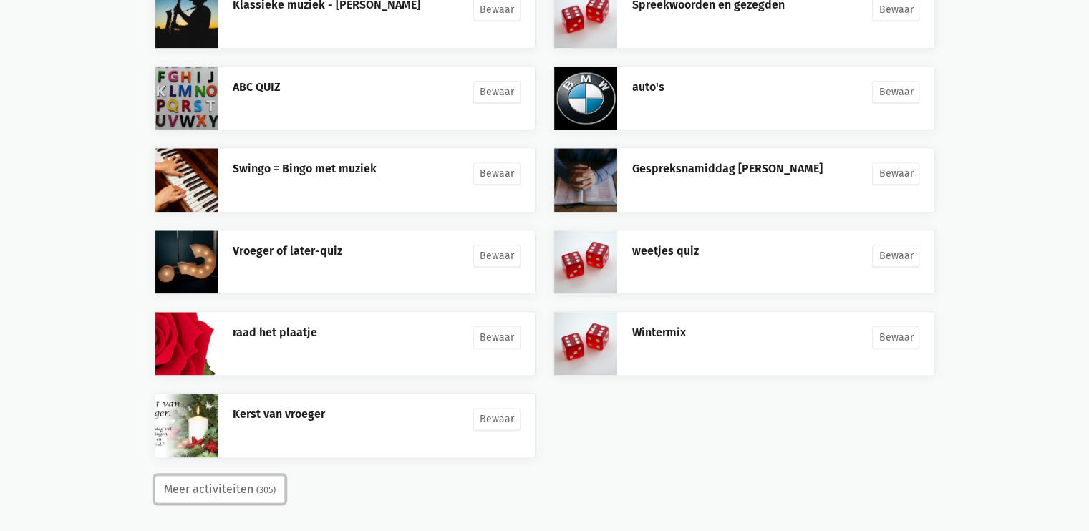
click at [256, 483] on small "(305)" at bounding box center [265, 490] width 19 height 14
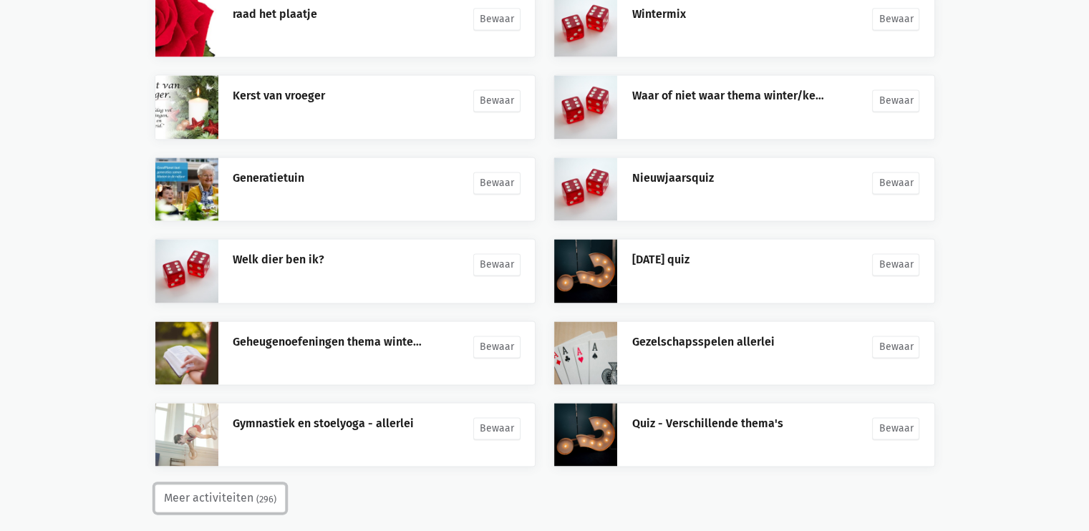
scroll to position [2034, 0]
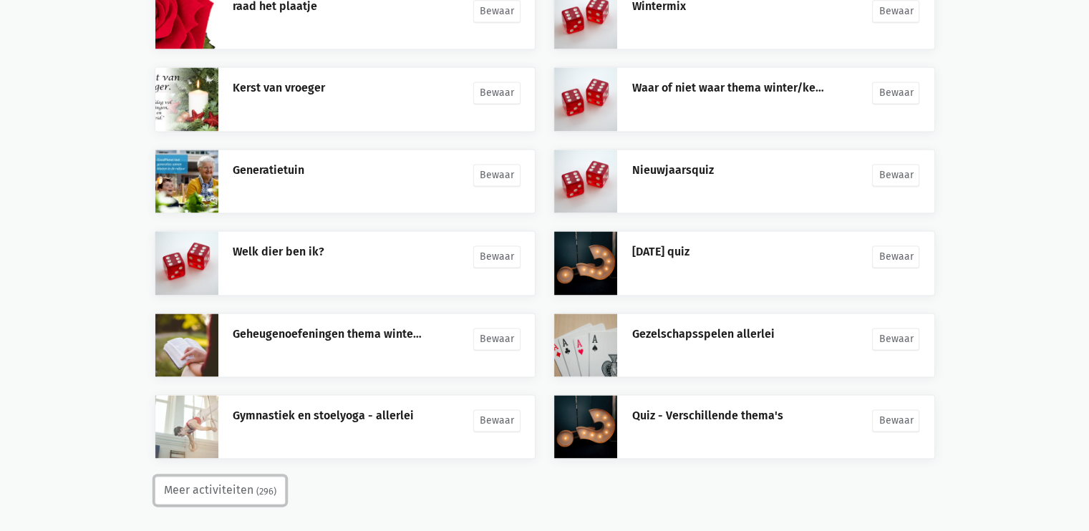
click at [256, 485] on small "(296)" at bounding box center [266, 492] width 20 height 14
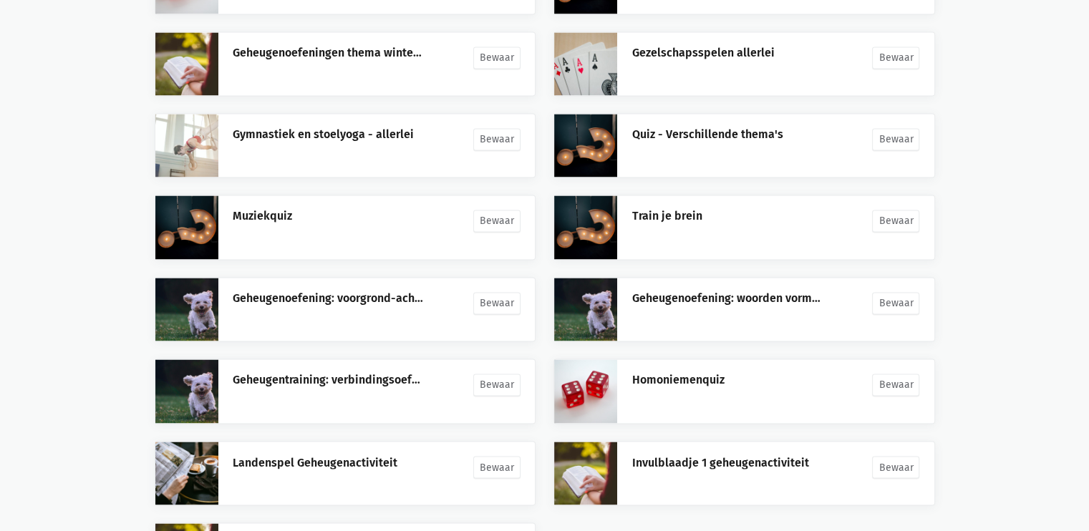
scroll to position [2443, 0]
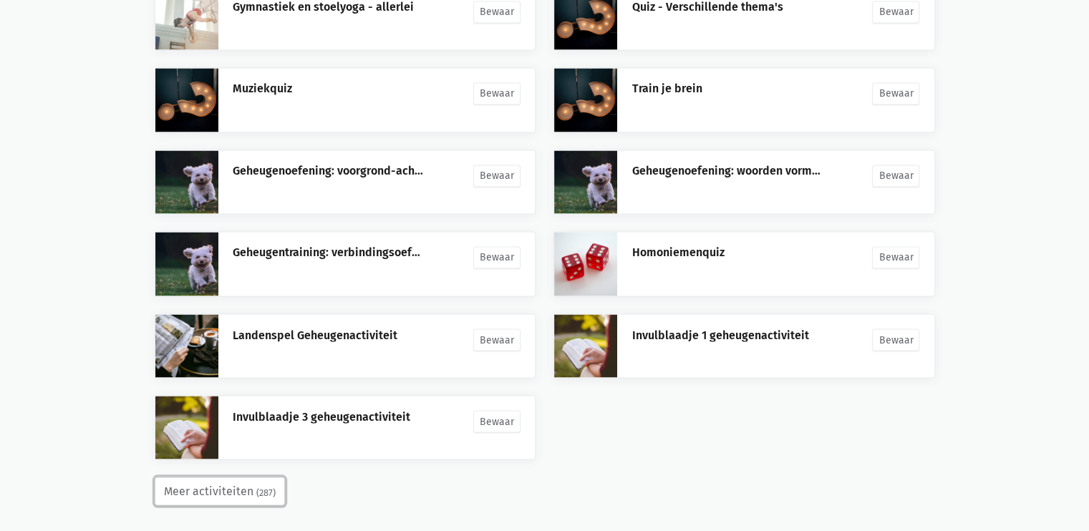
click at [257, 477] on button "Meer activiteiten (287)" at bounding box center [220, 491] width 130 height 29
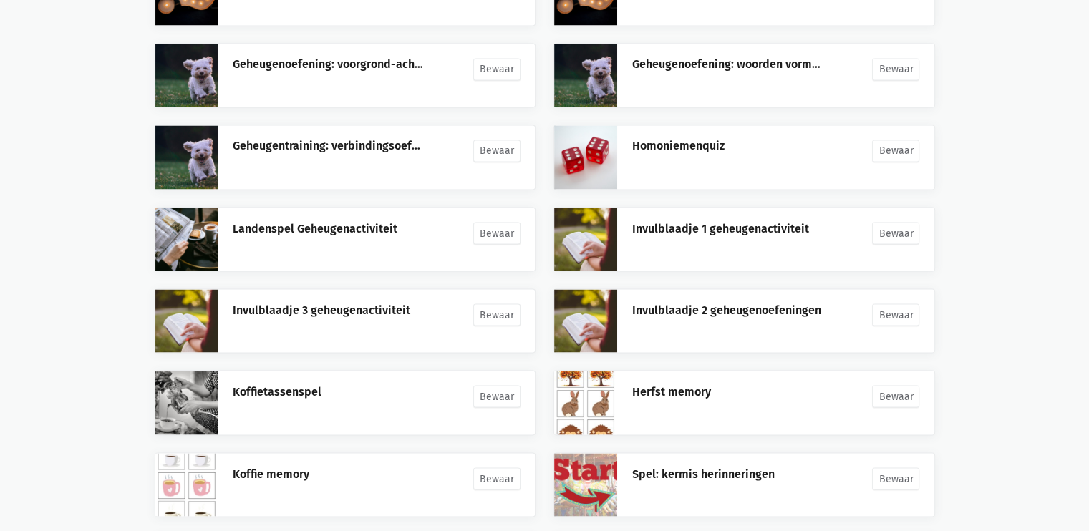
scroll to position [2770, 0]
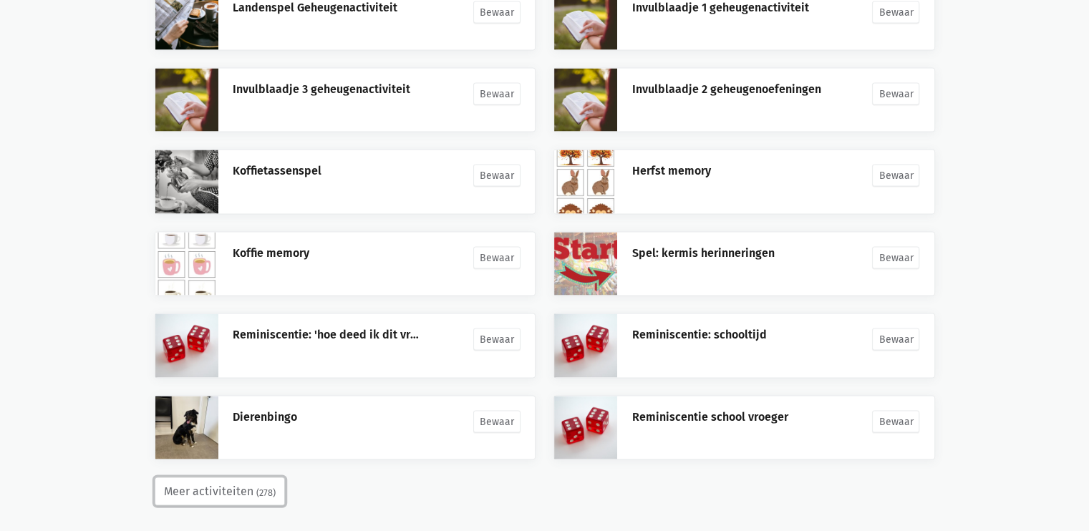
click at [259, 486] on small "(278)" at bounding box center [265, 493] width 19 height 14
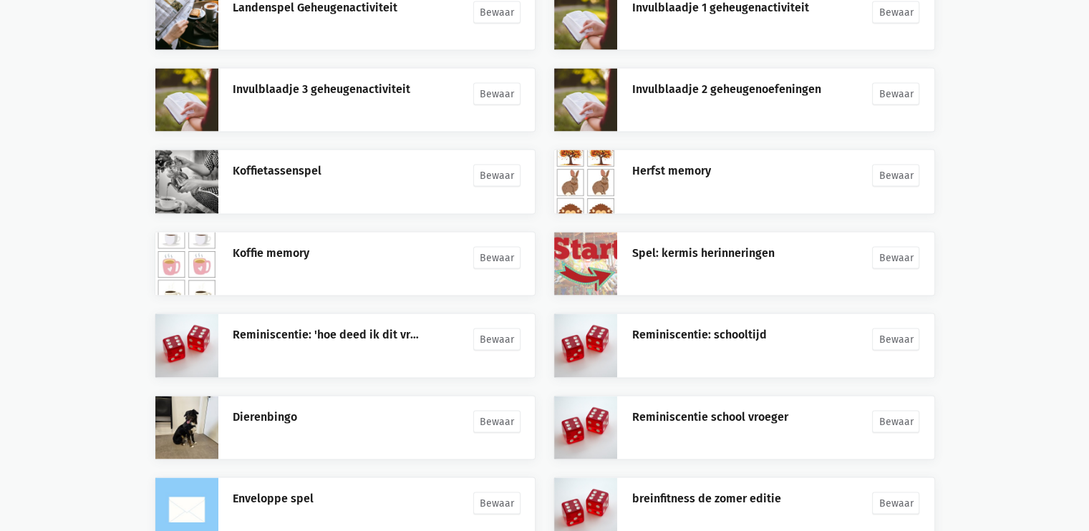
scroll to position [3178, 0]
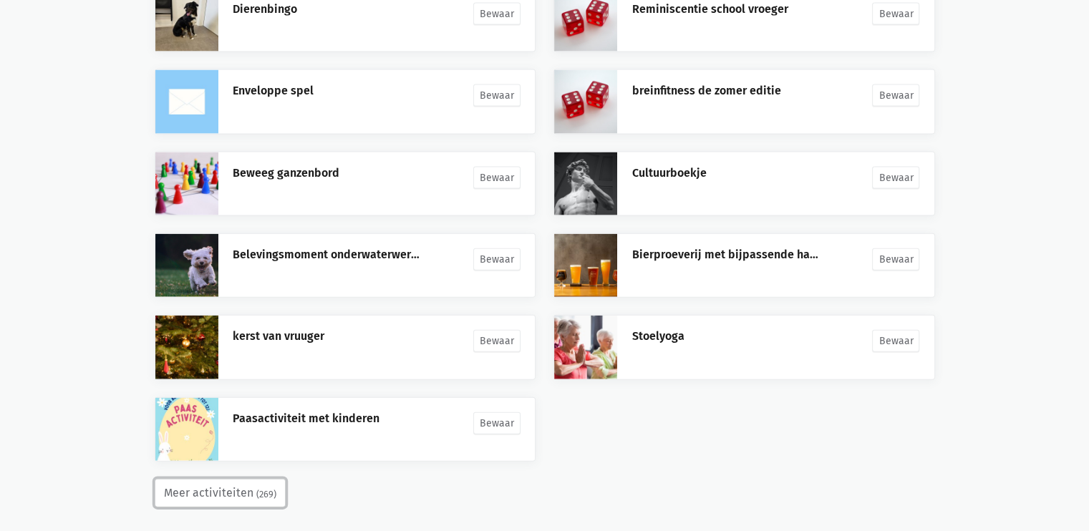
click at [242, 479] on button "Meer activiteiten (269)" at bounding box center [220, 493] width 131 height 29
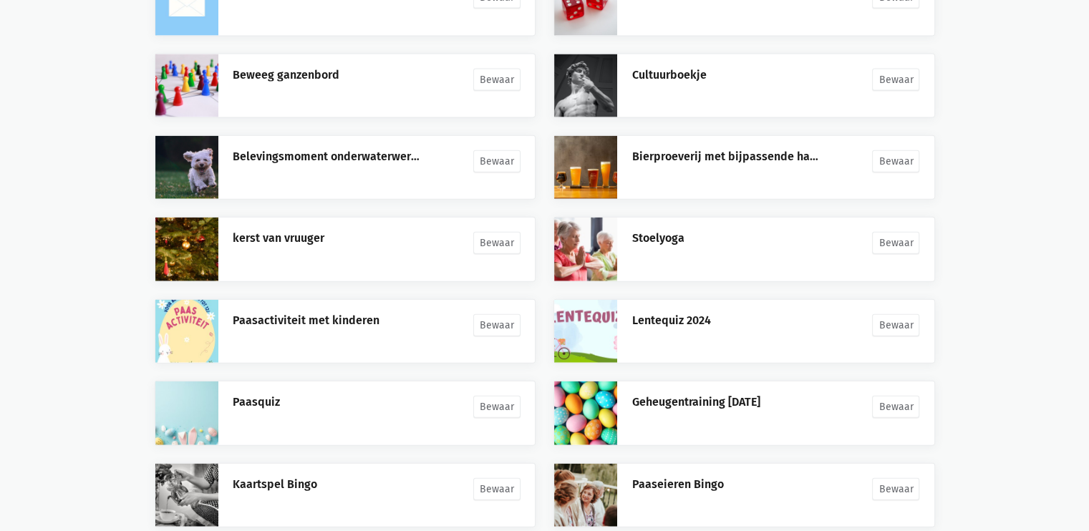
scroll to position [3505, 0]
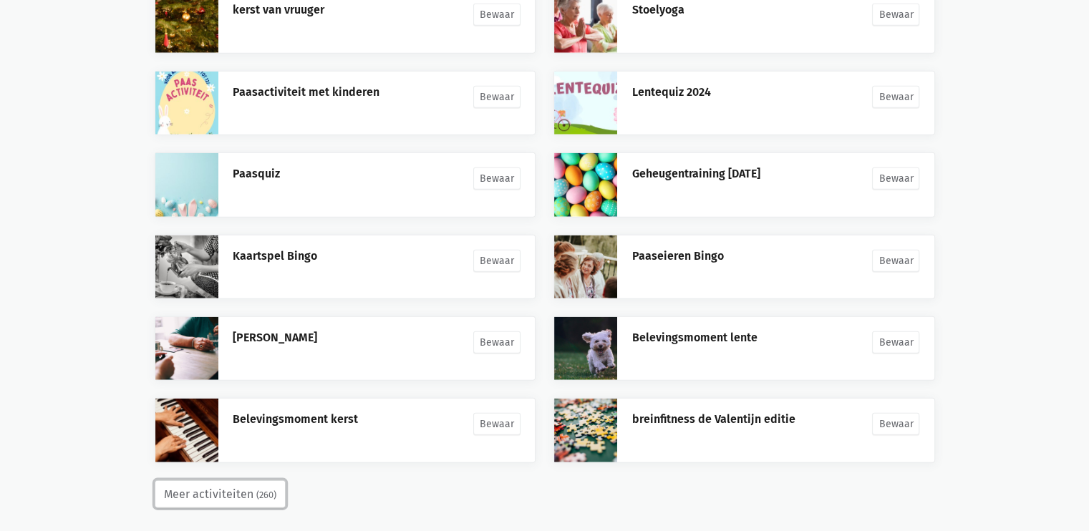
click at [250, 482] on button "Meer activiteiten (260)" at bounding box center [220, 495] width 131 height 29
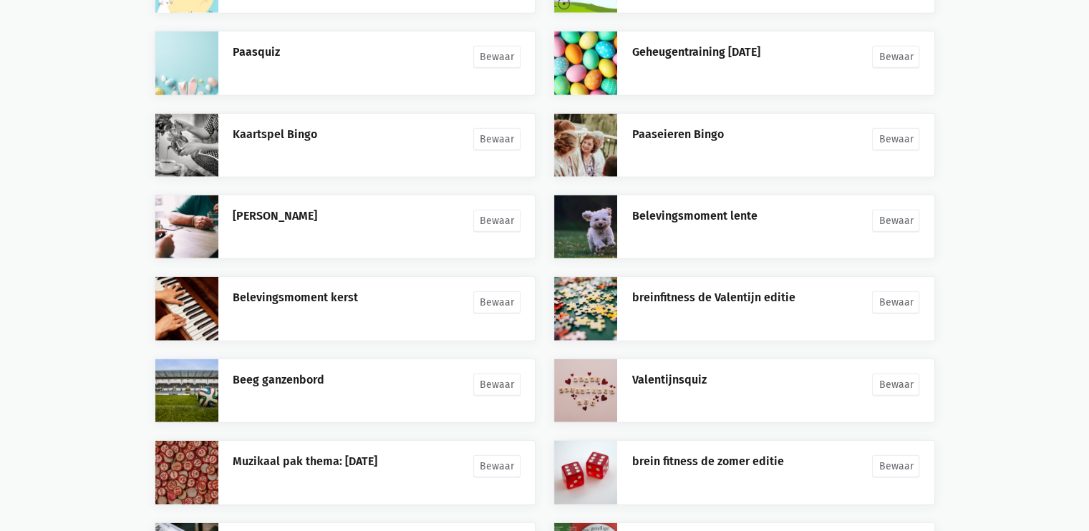
scroll to position [3913, 0]
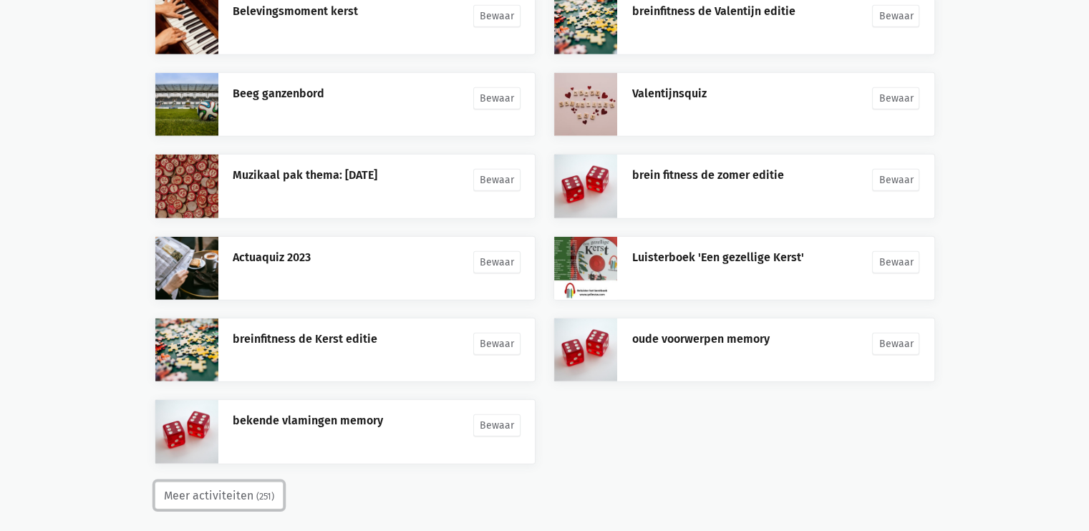
click at [248, 482] on button "Meer activiteiten (251)" at bounding box center [219, 496] width 129 height 29
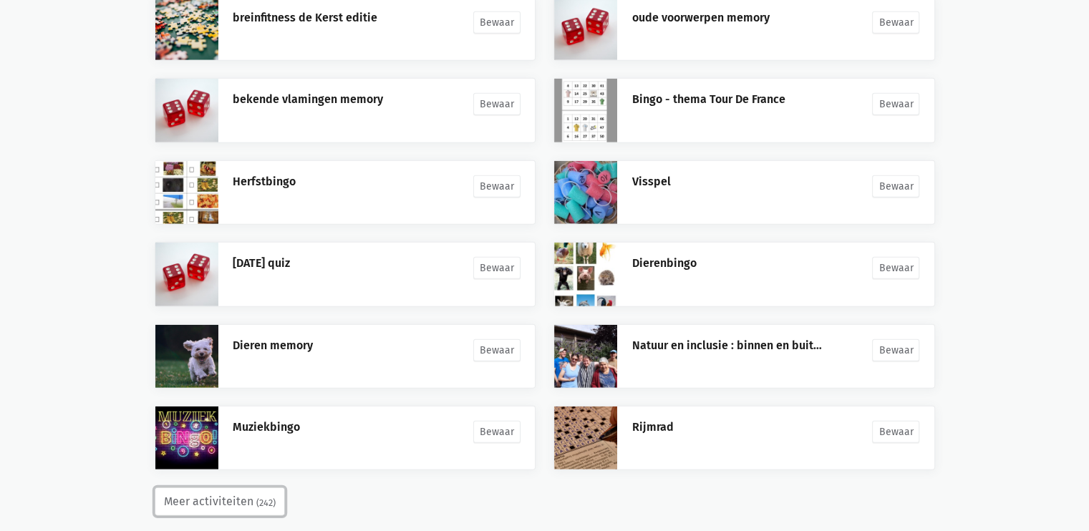
scroll to position [4240, 0]
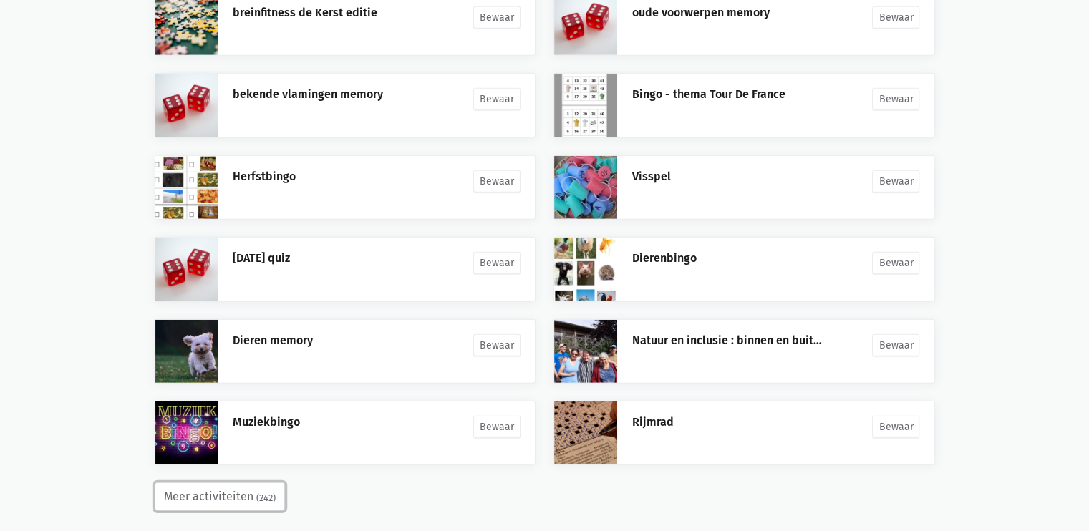
click at [246, 491] on button "Meer activiteiten (242)" at bounding box center [220, 497] width 130 height 29
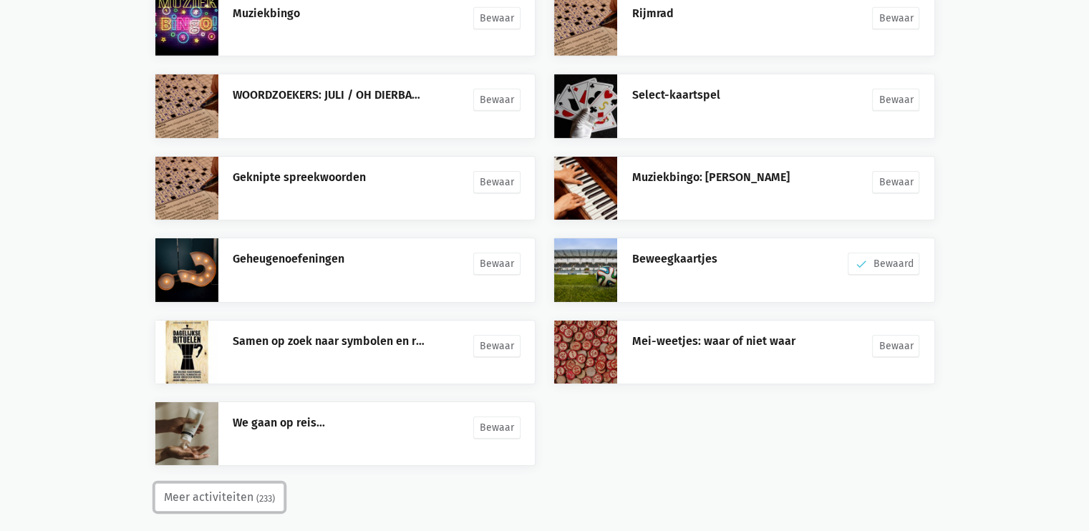
click at [238, 483] on button "Meer activiteiten (233)" at bounding box center [220, 497] width 130 height 29
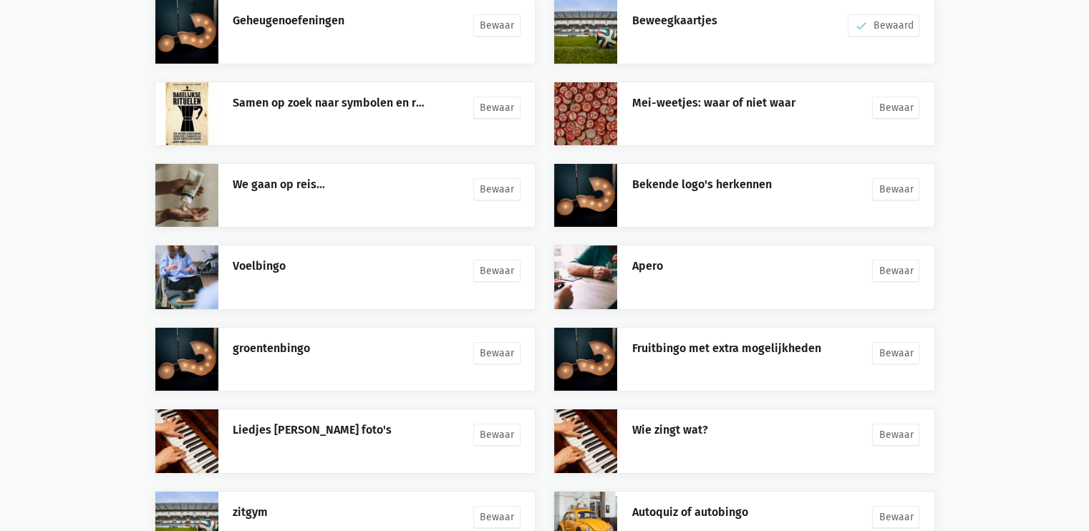
scroll to position [4976, 0]
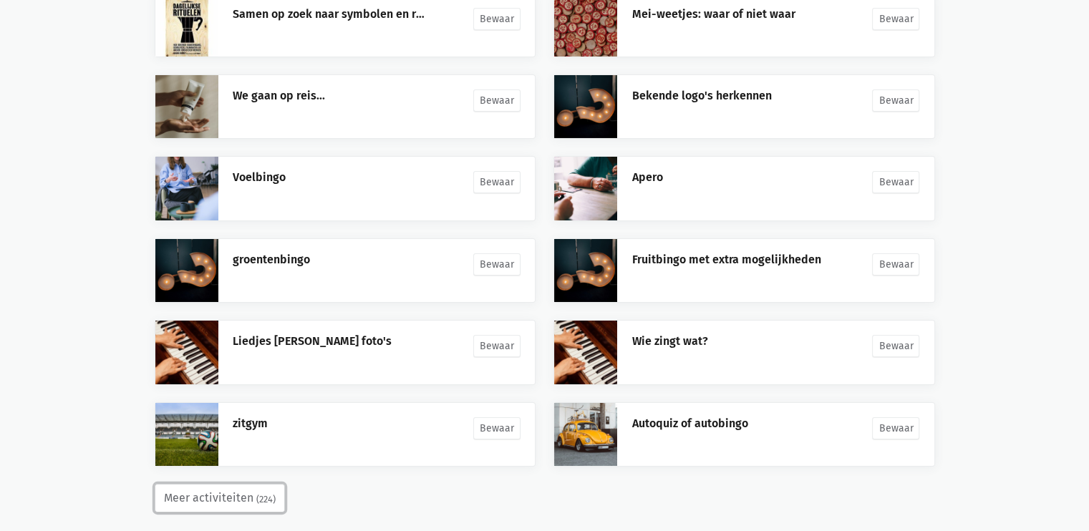
click at [241, 484] on button "Meer activiteiten (224)" at bounding box center [220, 498] width 130 height 29
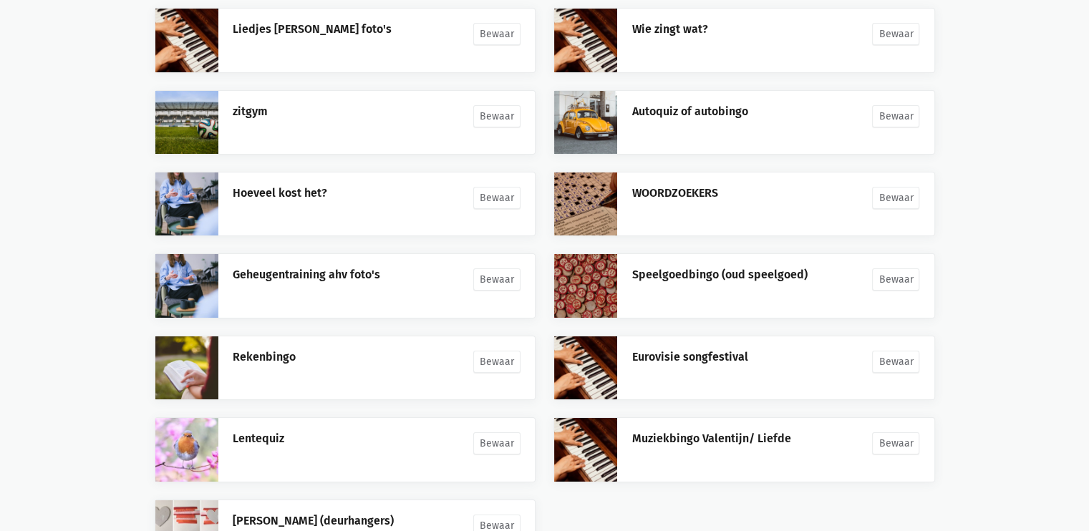
scroll to position [5384, 0]
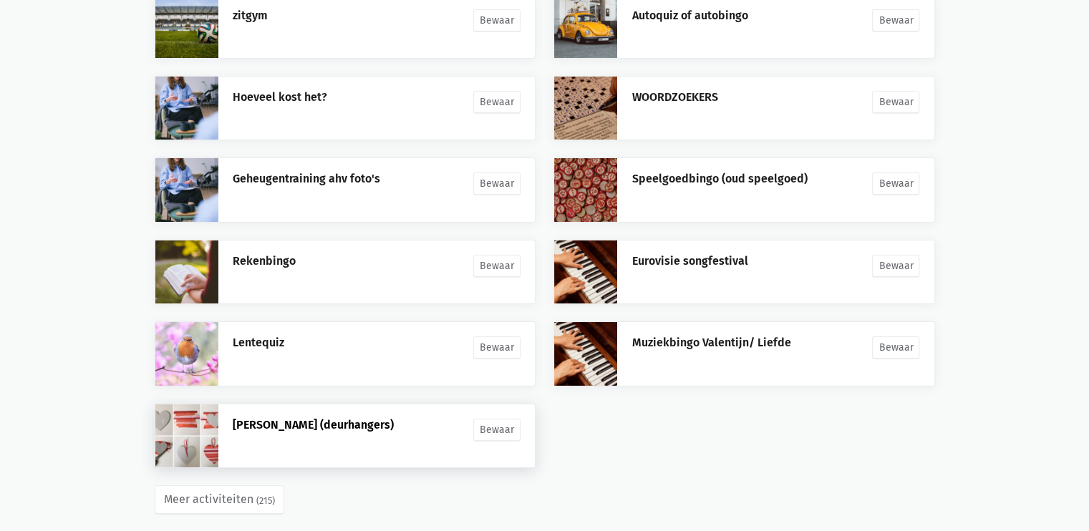
click at [258, 418] on link "[PERSON_NAME] (deurhangers)" at bounding box center [313, 425] width 161 height 14
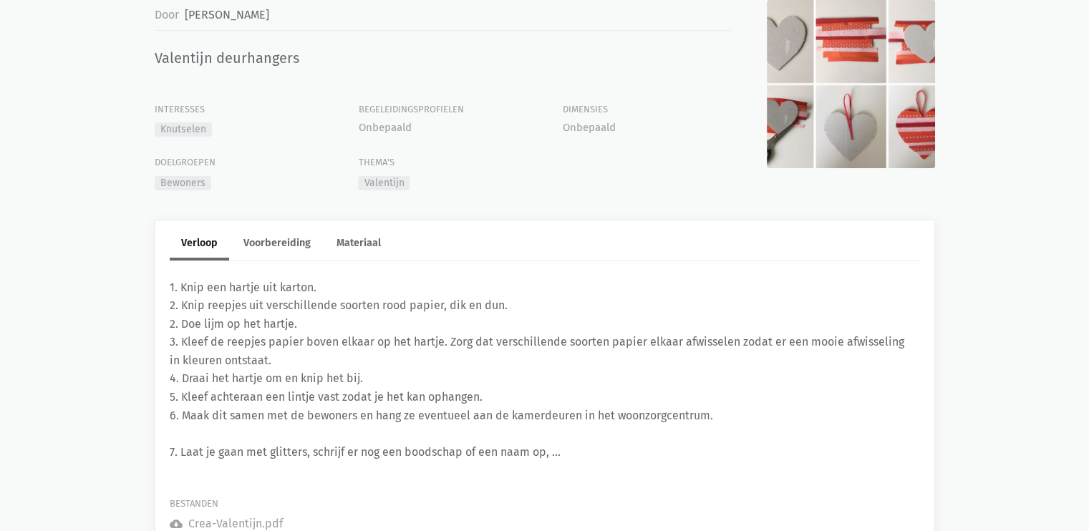
scroll to position [241, 0]
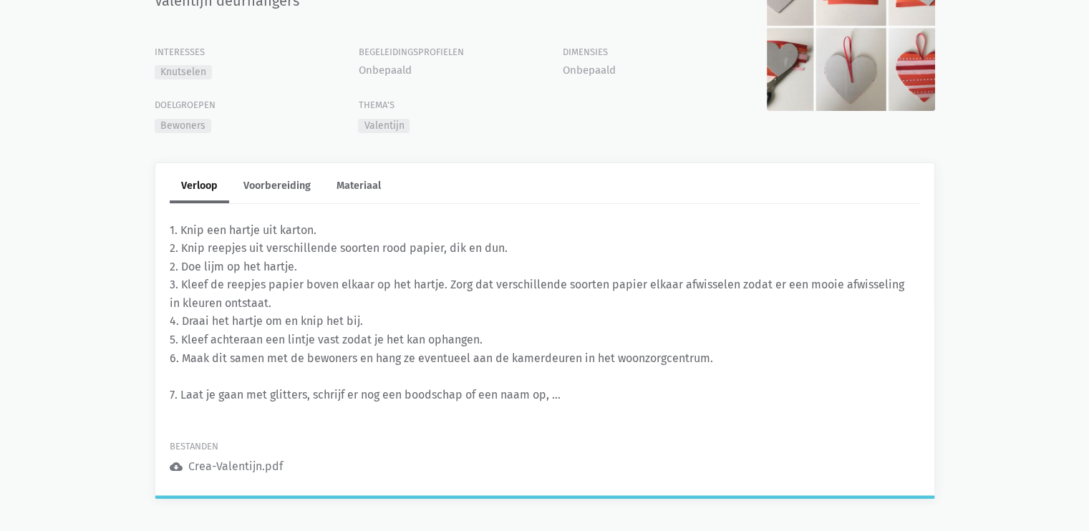
click at [225, 465] on div "Crea-Valentijn.pdf" at bounding box center [235, 467] width 95 height 19
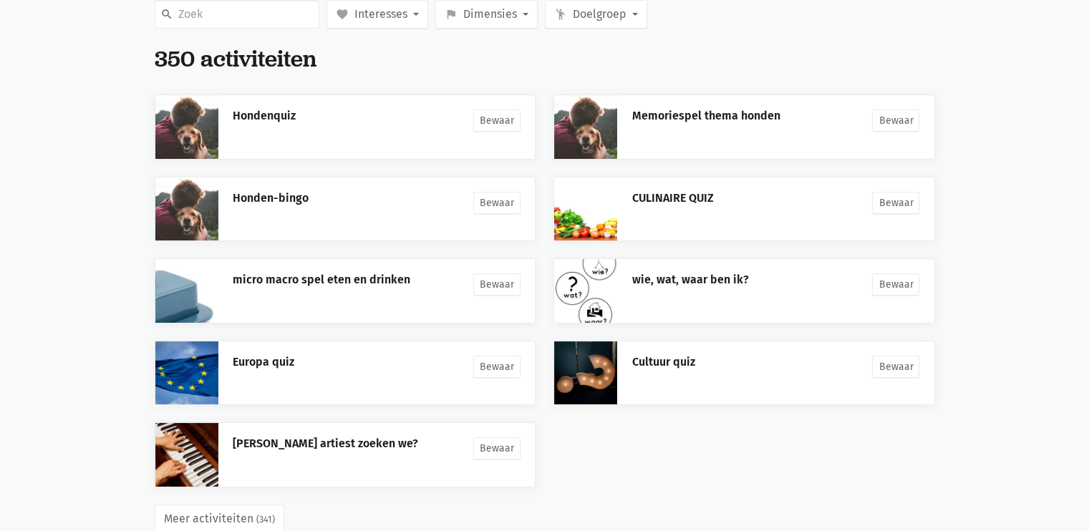
scroll to position [237, 0]
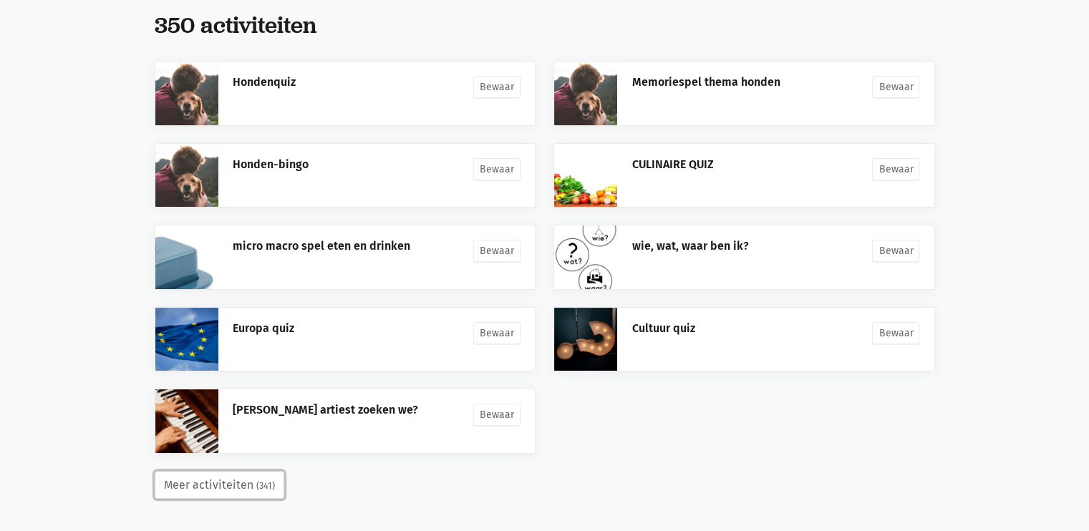
click at [225, 481] on button "Meer activiteiten (341)" at bounding box center [220, 485] width 130 height 29
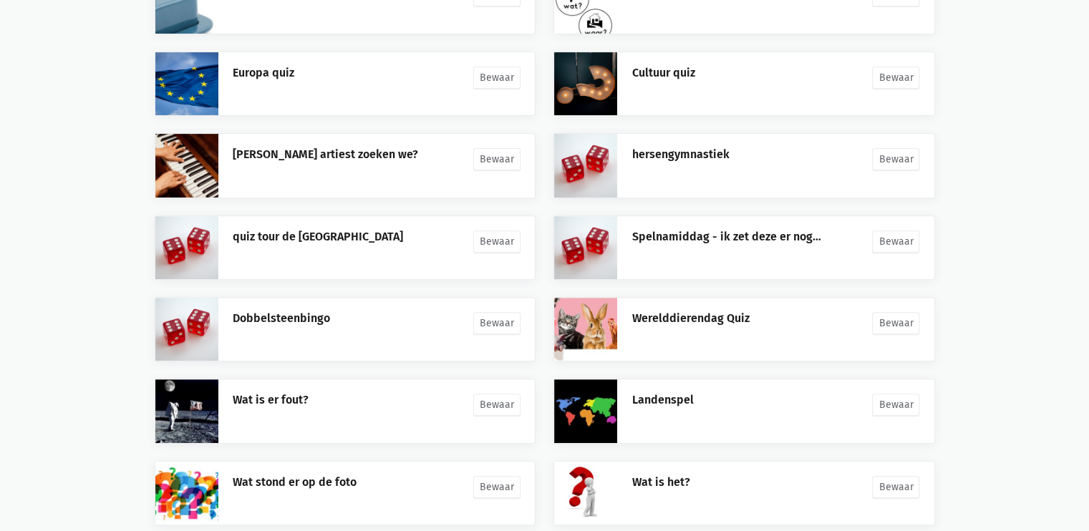
scroll to position [564, 0]
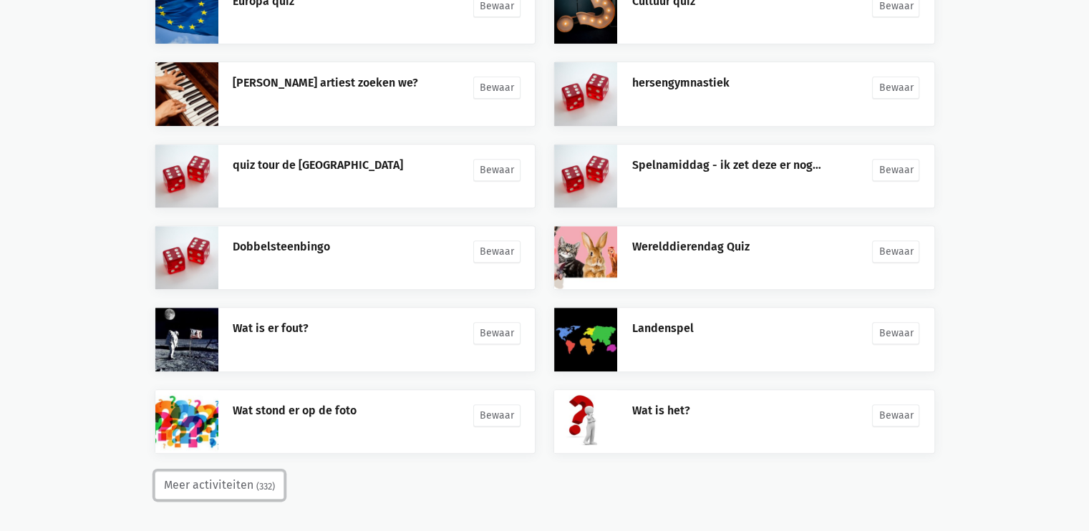
click at [233, 493] on button "Meer activiteiten (332)" at bounding box center [220, 485] width 130 height 29
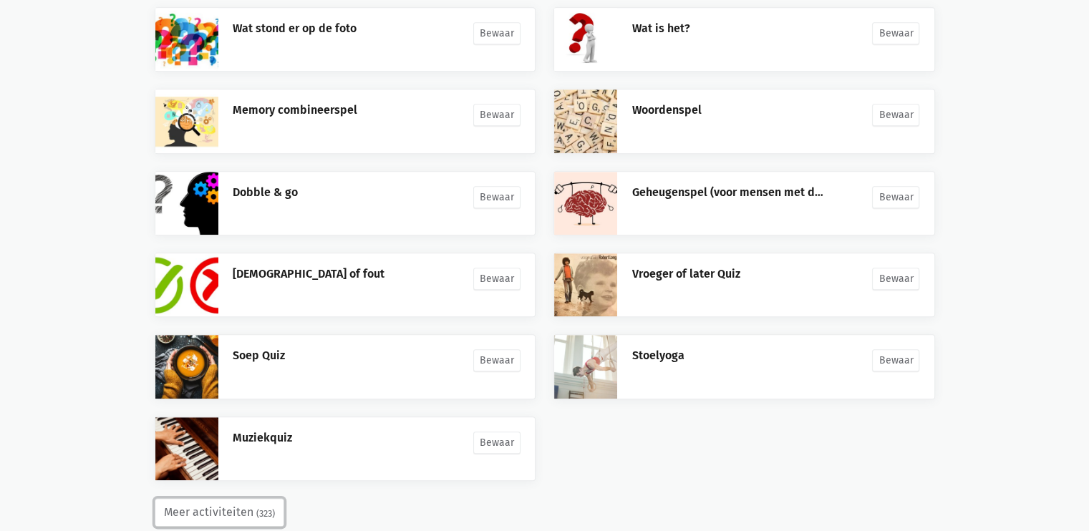
scroll to position [973, 0]
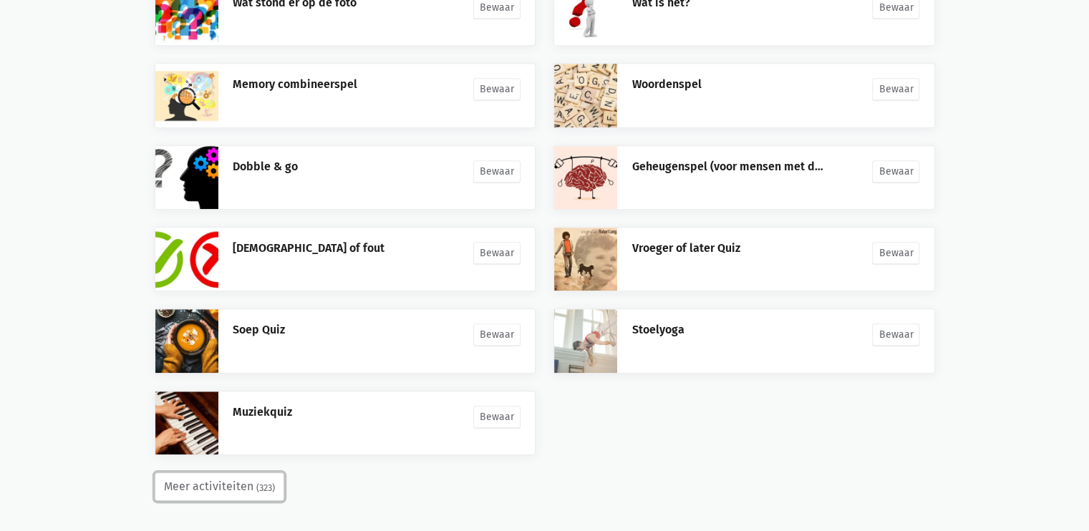
click at [235, 477] on button "Meer activiteiten (323)" at bounding box center [220, 487] width 130 height 29
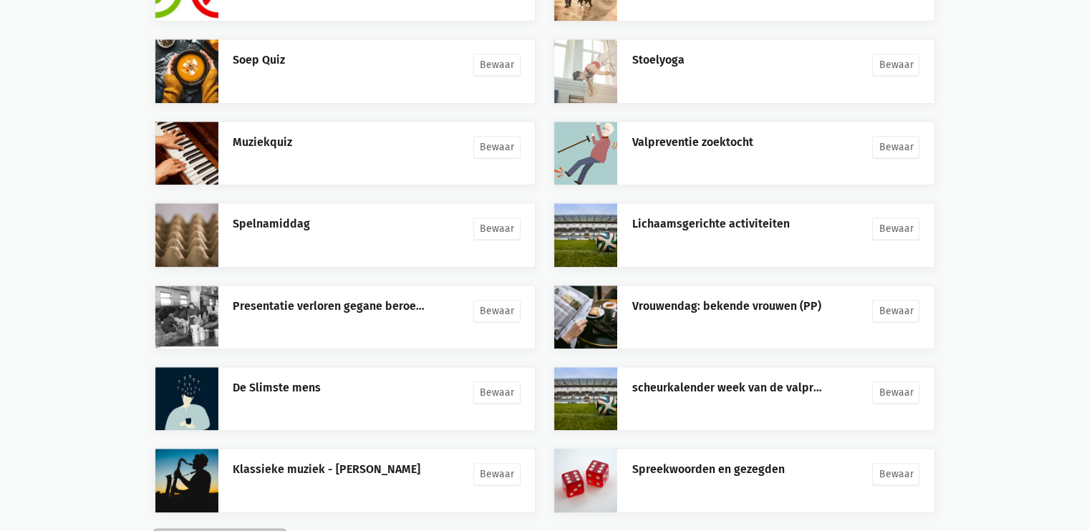
scroll to position [1299, 0]
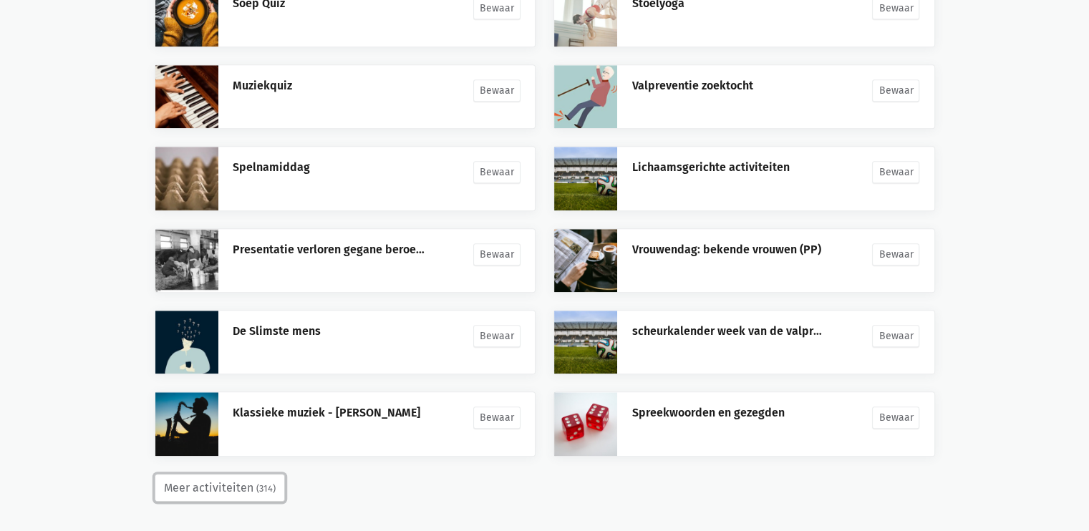
click at [231, 482] on button "Meer activiteiten (314)" at bounding box center [220, 488] width 130 height 29
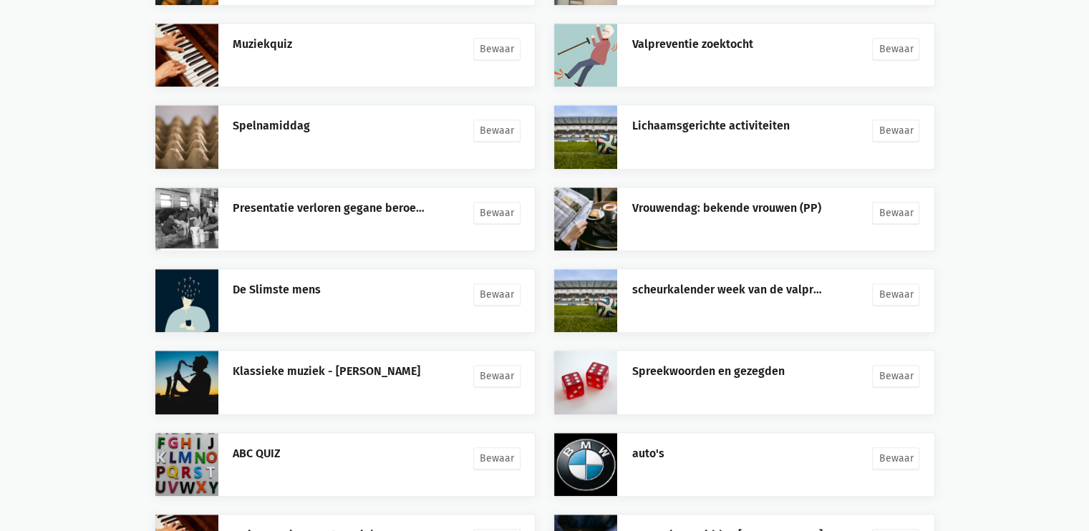
scroll to position [1707, 0]
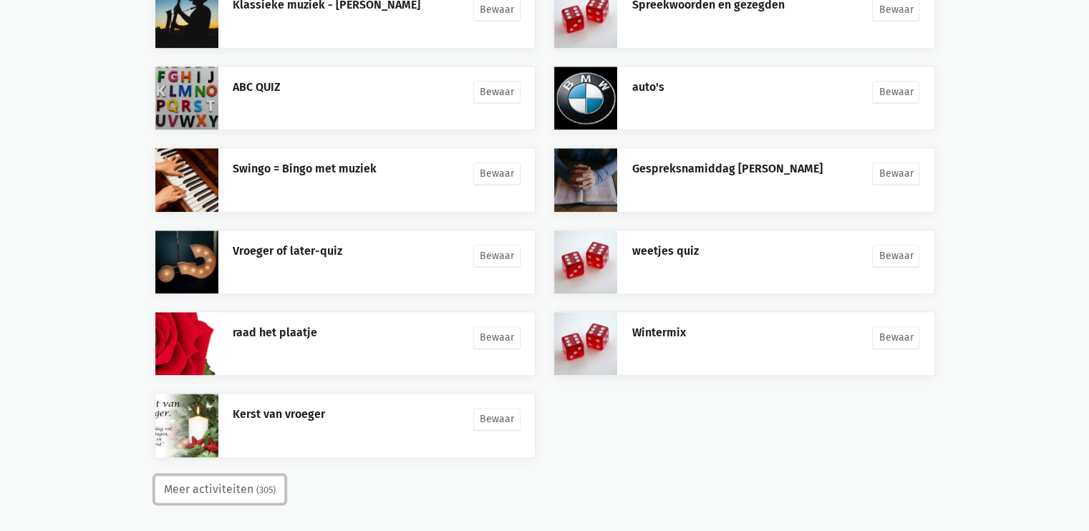
click at [234, 476] on button "Meer activiteiten (305)" at bounding box center [220, 490] width 130 height 29
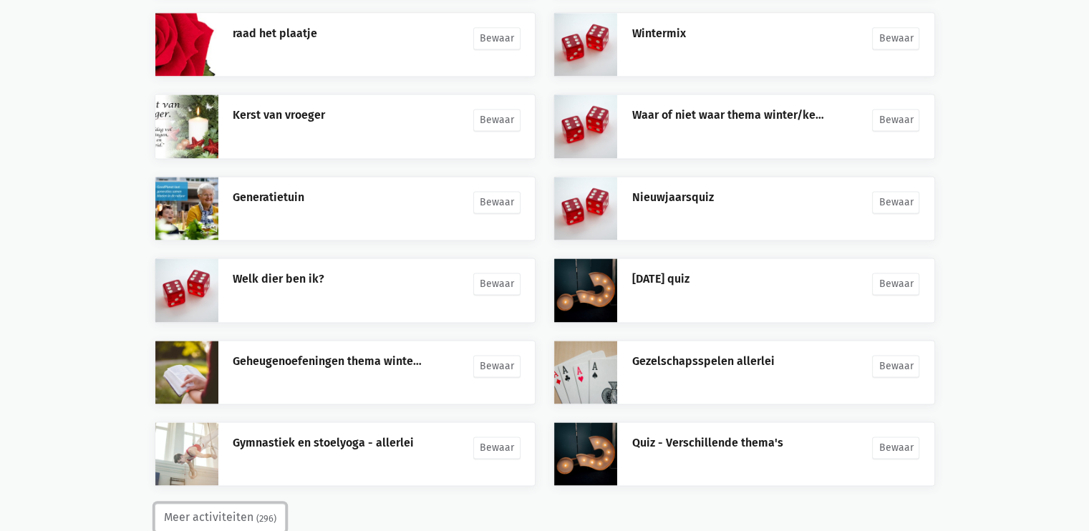
scroll to position [2034, 0]
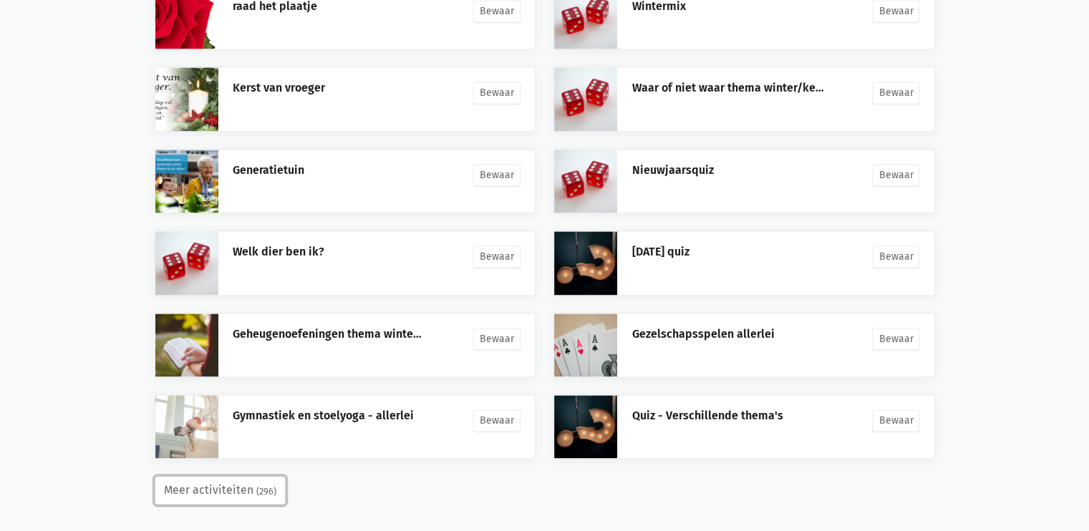
click at [256, 485] on small "(296)" at bounding box center [266, 492] width 20 height 14
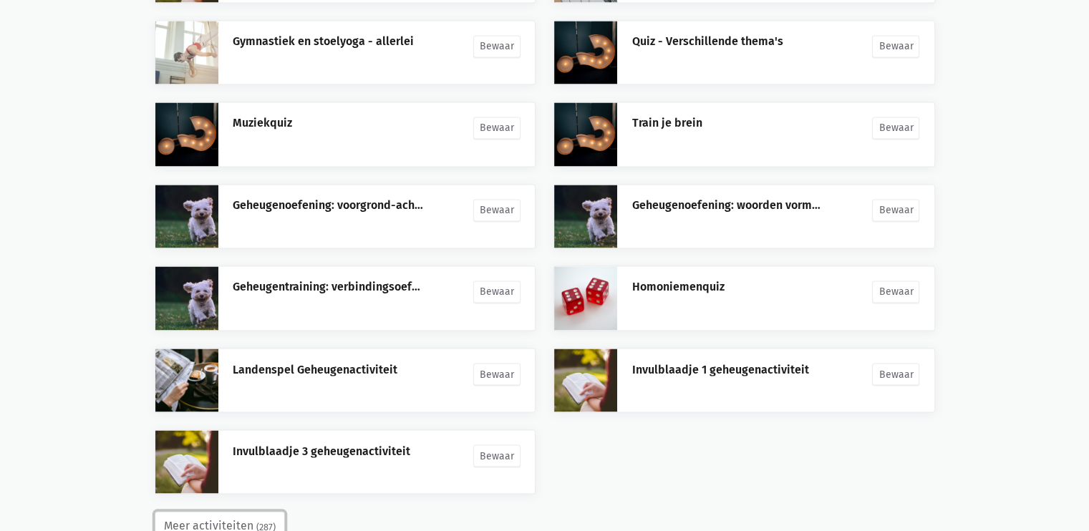
scroll to position [2443, 0]
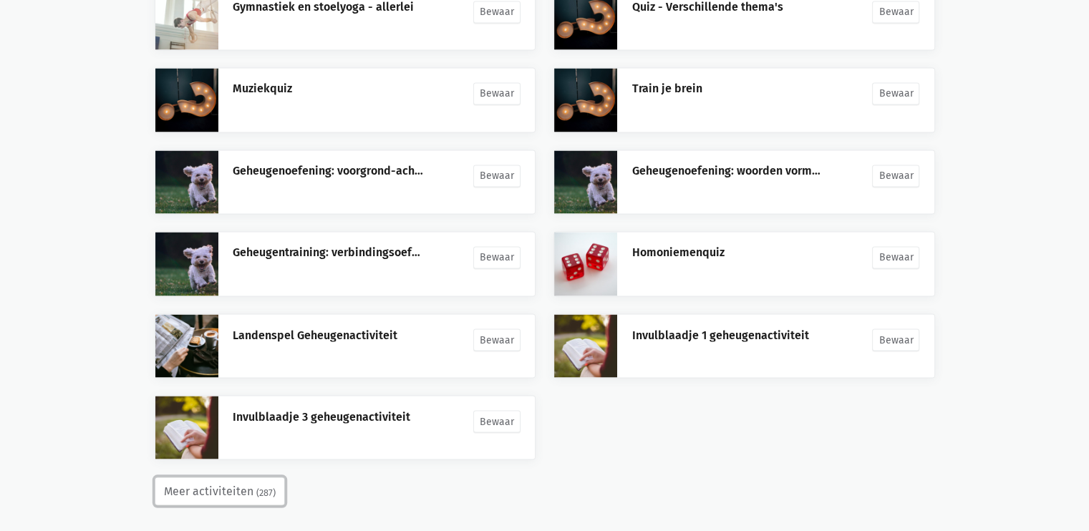
click at [261, 477] on button "Meer activiteiten (287)" at bounding box center [220, 491] width 130 height 29
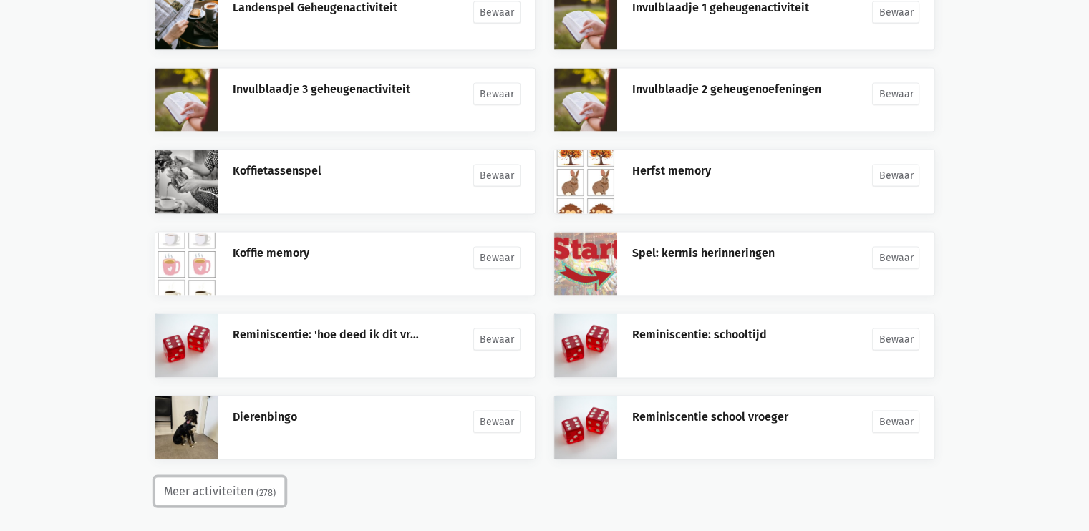
click at [245, 483] on button "Meer activiteiten (278)" at bounding box center [220, 492] width 130 height 29
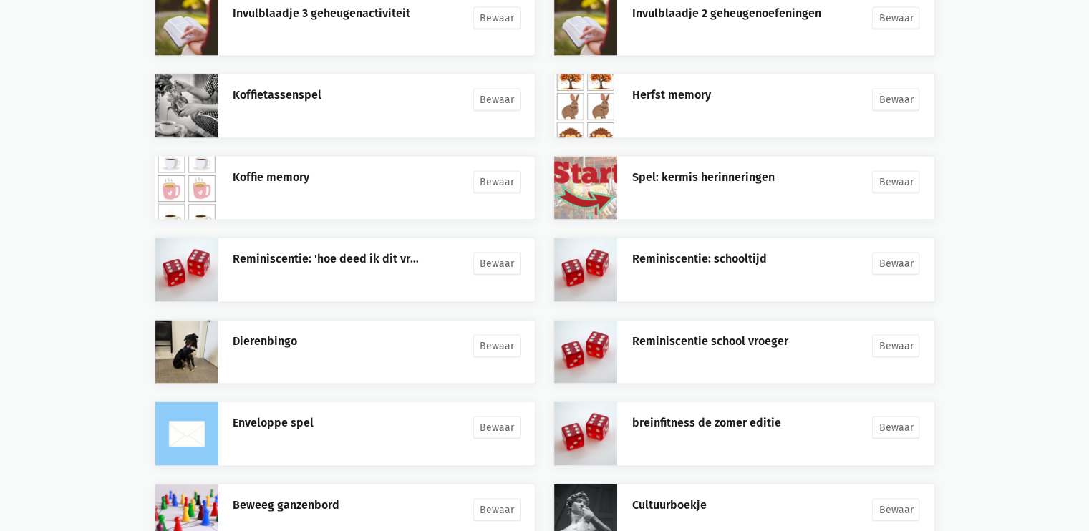
scroll to position [3178, 0]
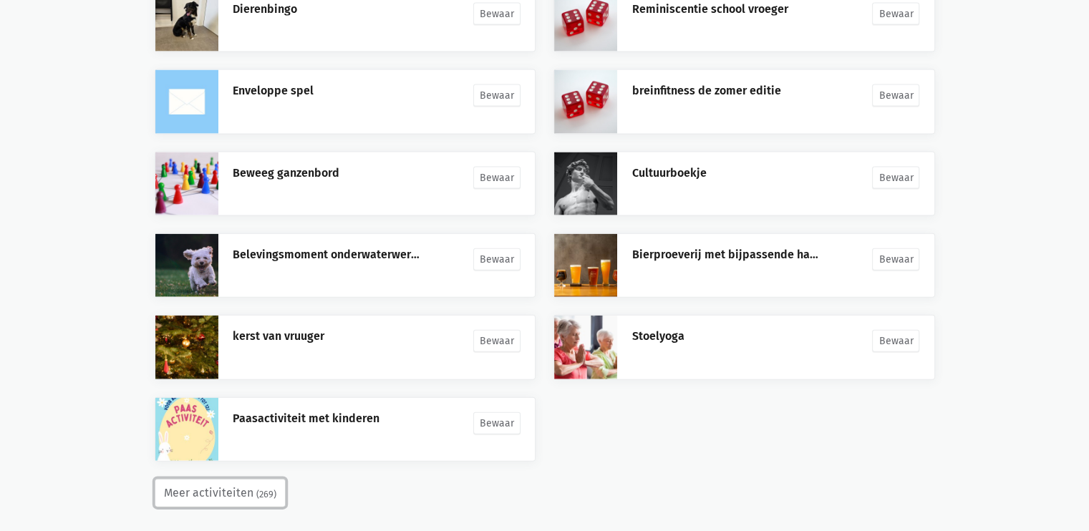
click at [256, 493] on button "Meer activiteiten (269)" at bounding box center [220, 493] width 131 height 29
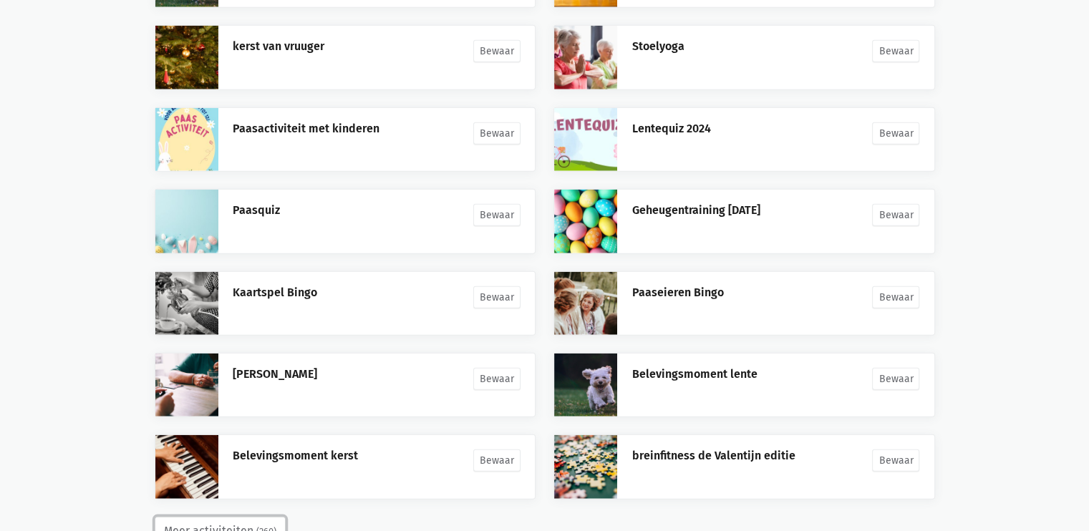
scroll to position [3505, 0]
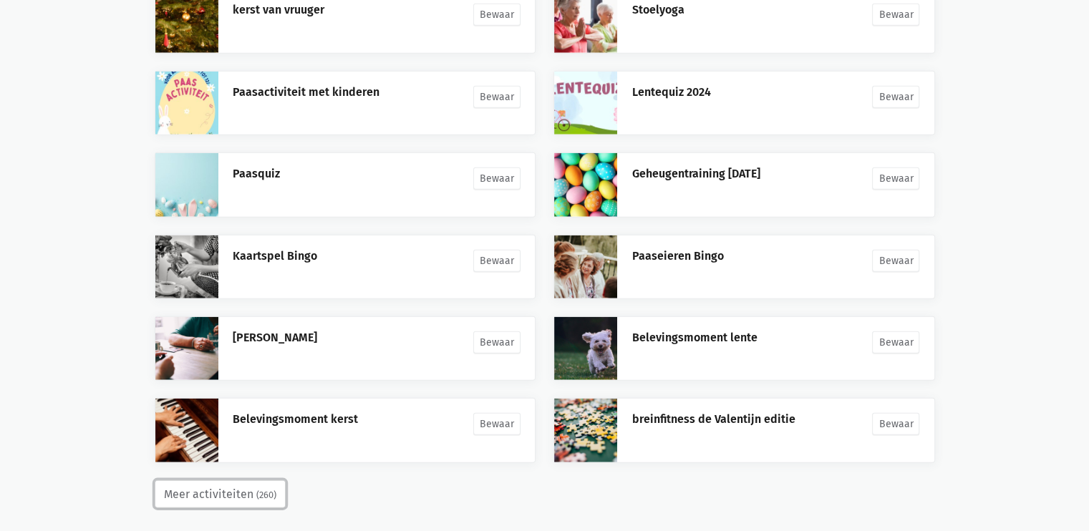
click at [256, 488] on small "(260)" at bounding box center [266, 495] width 20 height 14
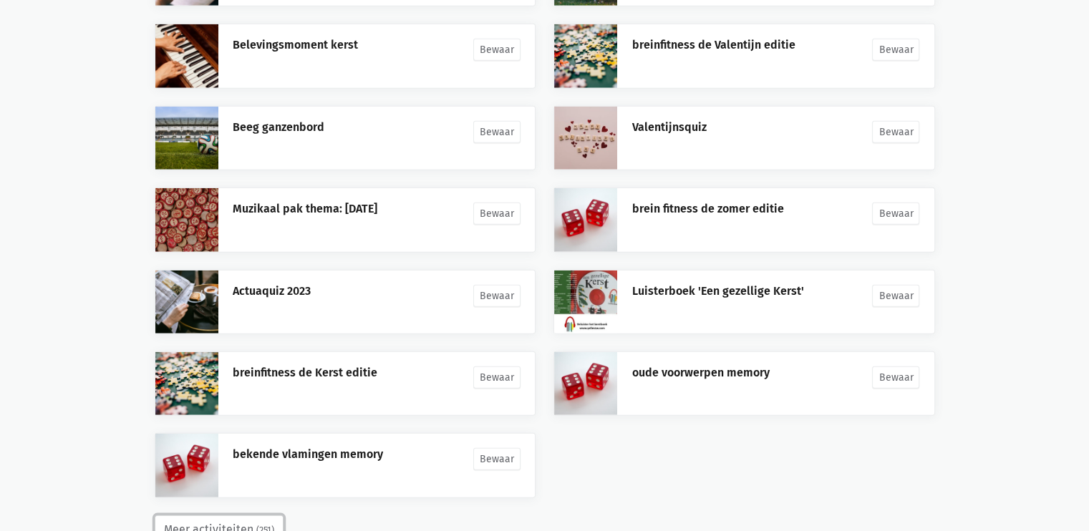
scroll to position [3913, 0]
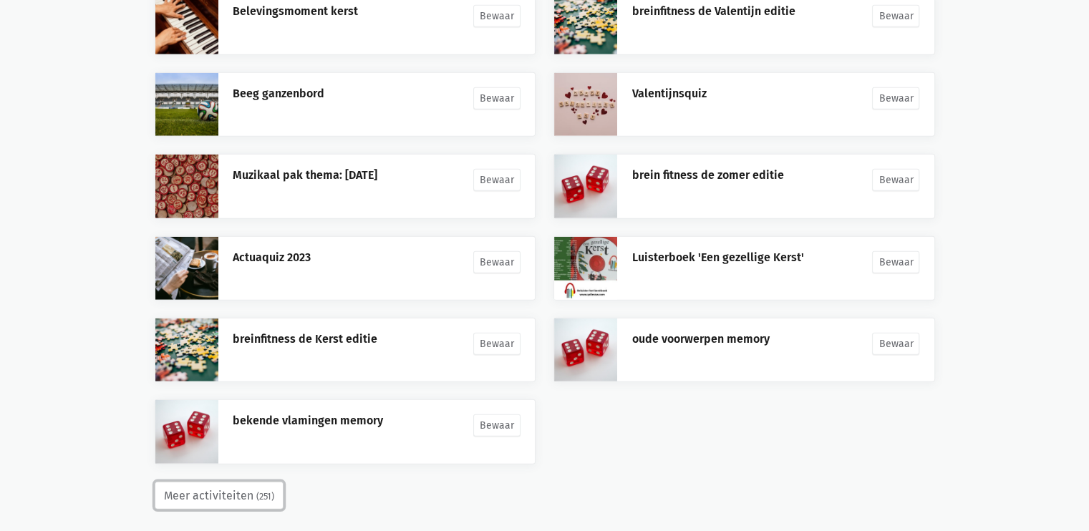
click at [256, 490] on small "(251)" at bounding box center [265, 497] width 18 height 14
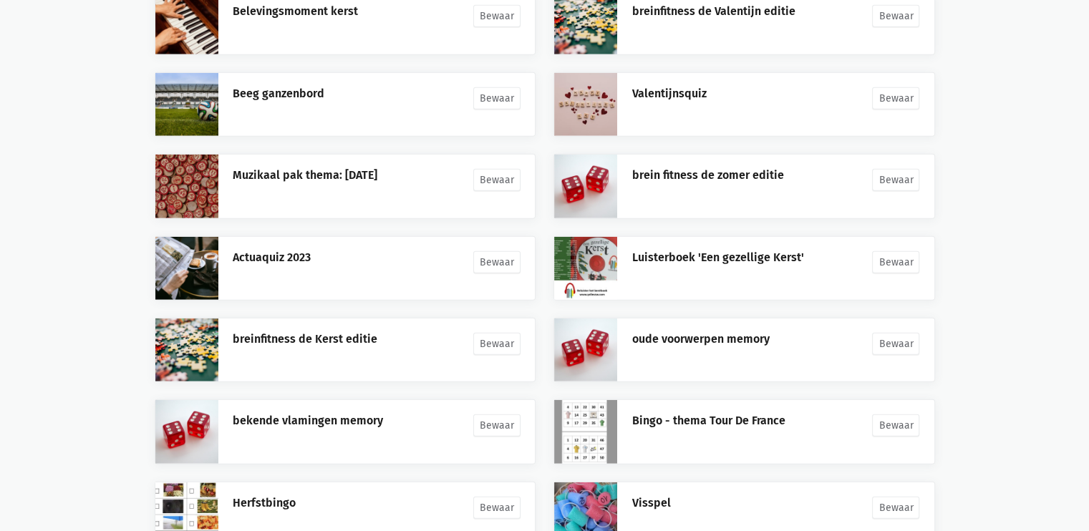
scroll to position [4240, 0]
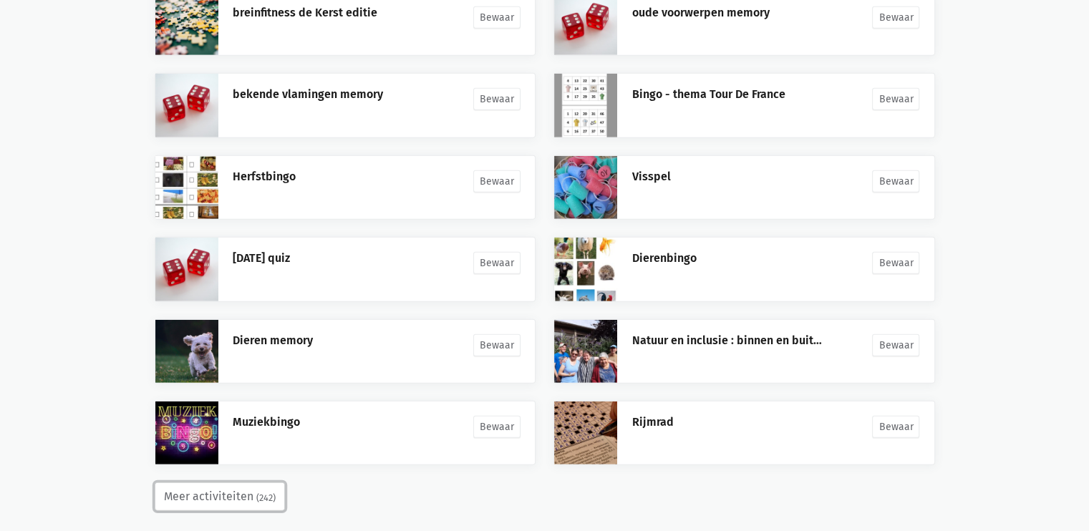
click at [256, 491] on small "(242)" at bounding box center [265, 498] width 19 height 14
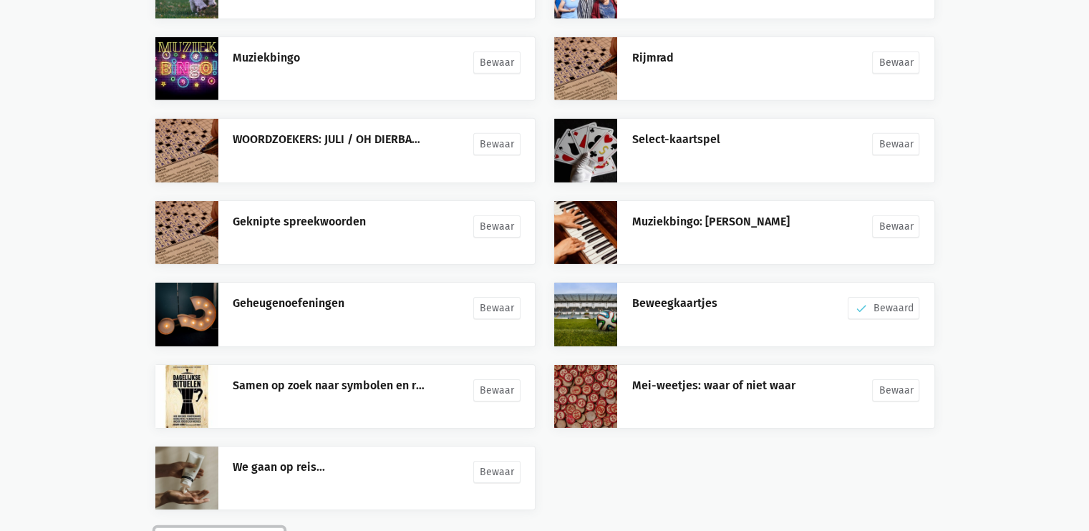
scroll to position [4648, 0]
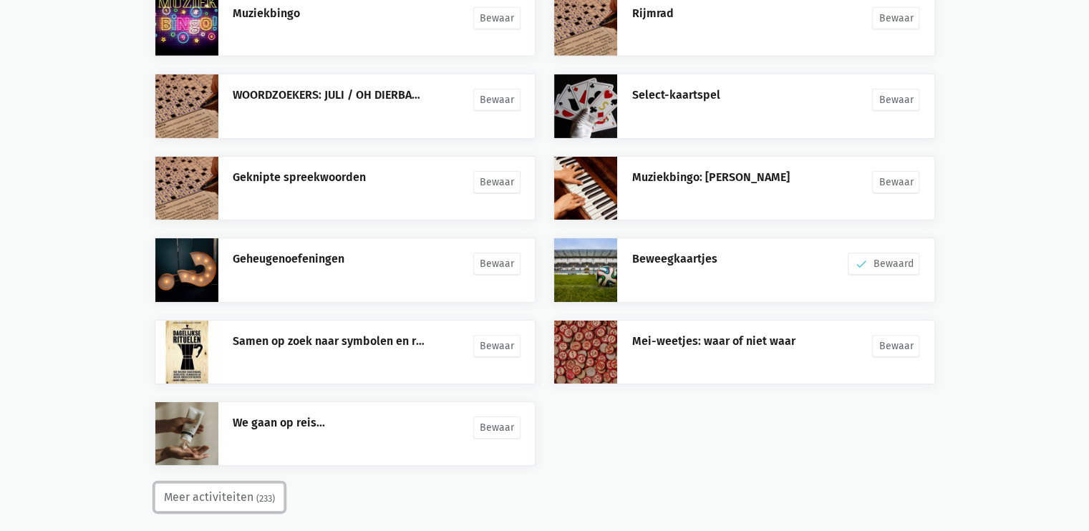
click at [246, 483] on button "Meer activiteiten (233)" at bounding box center [220, 497] width 130 height 29
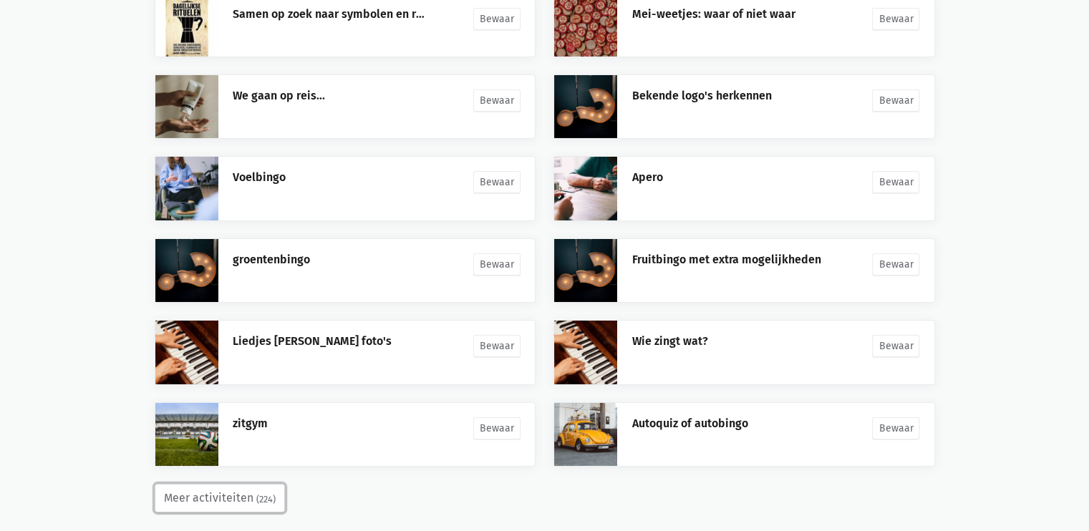
click at [239, 484] on button "Meer activiteiten (224)" at bounding box center [220, 498] width 130 height 29
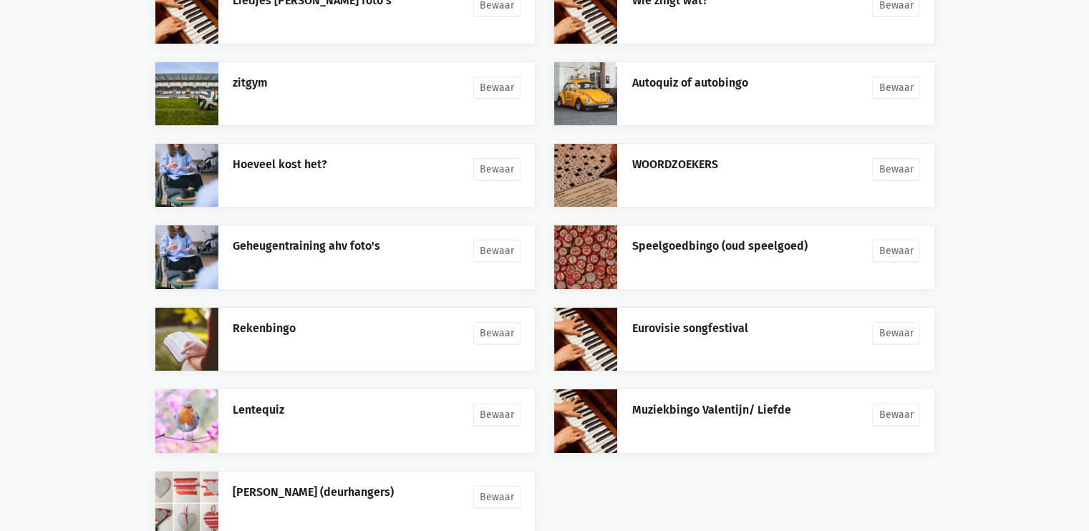
scroll to position [5384, 0]
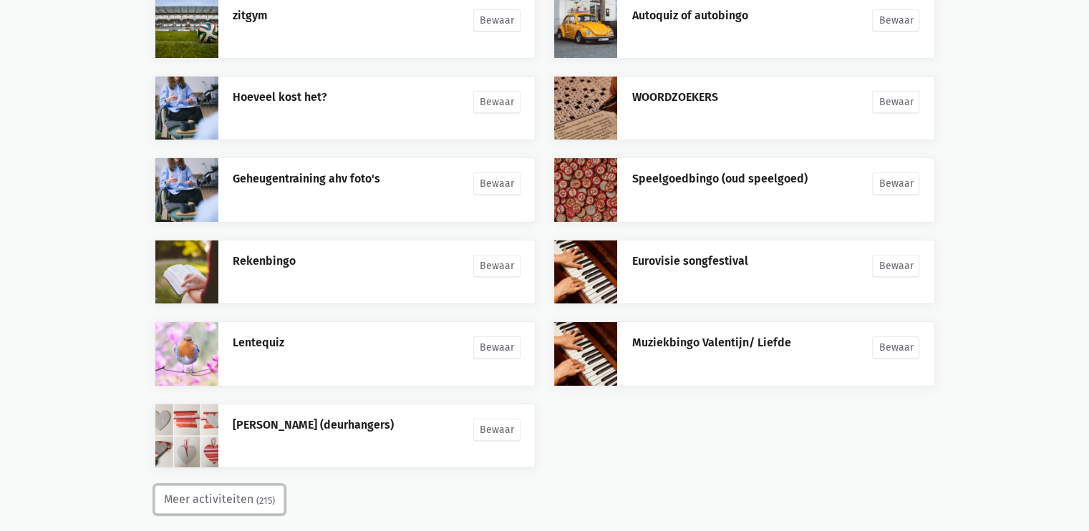
click at [247, 486] on button "Meer activiteiten (215)" at bounding box center [220, 500] width 130 height 29
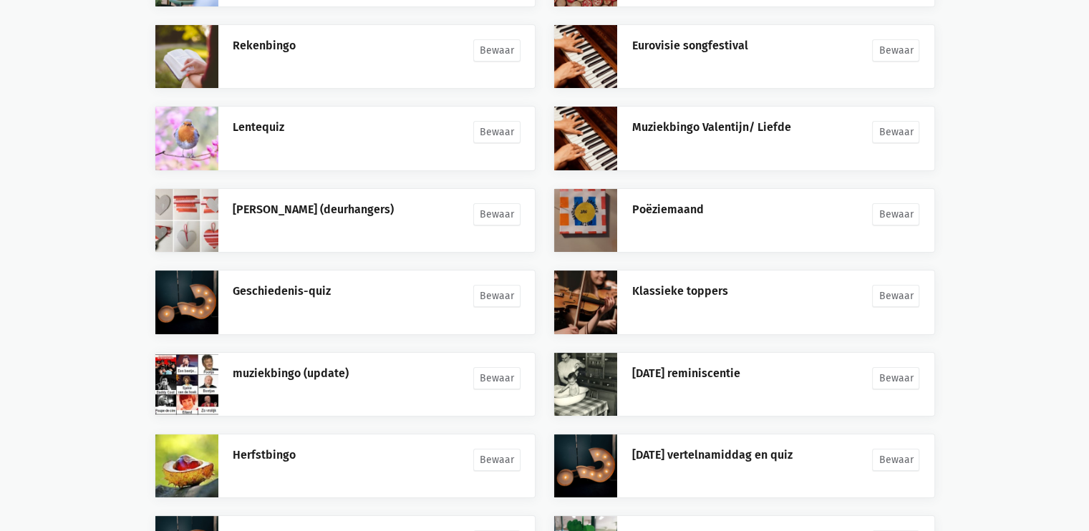
scroll to position [5710, 0]
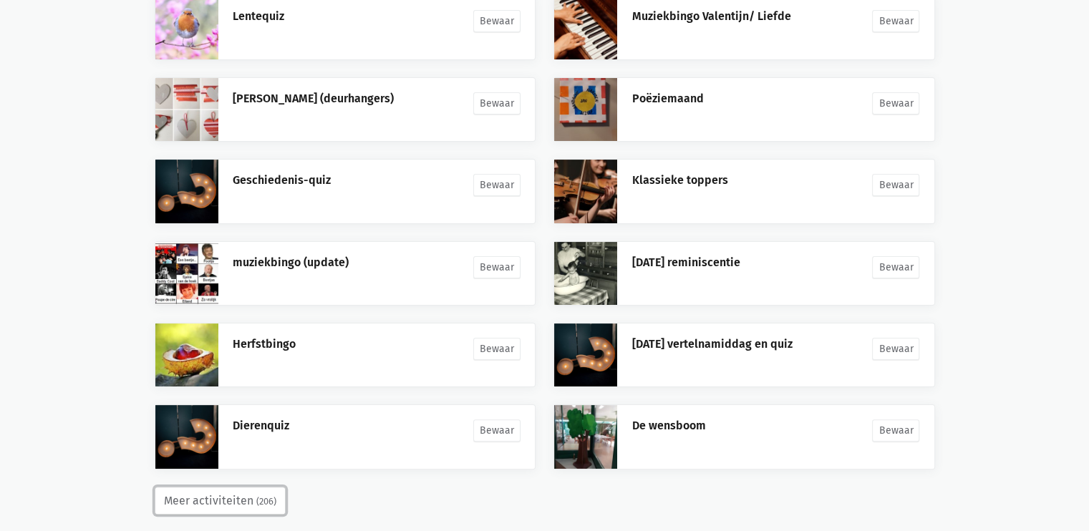
click at [260, 495] on small "(206)" at bounding box center [266, 502] width 20 height 14
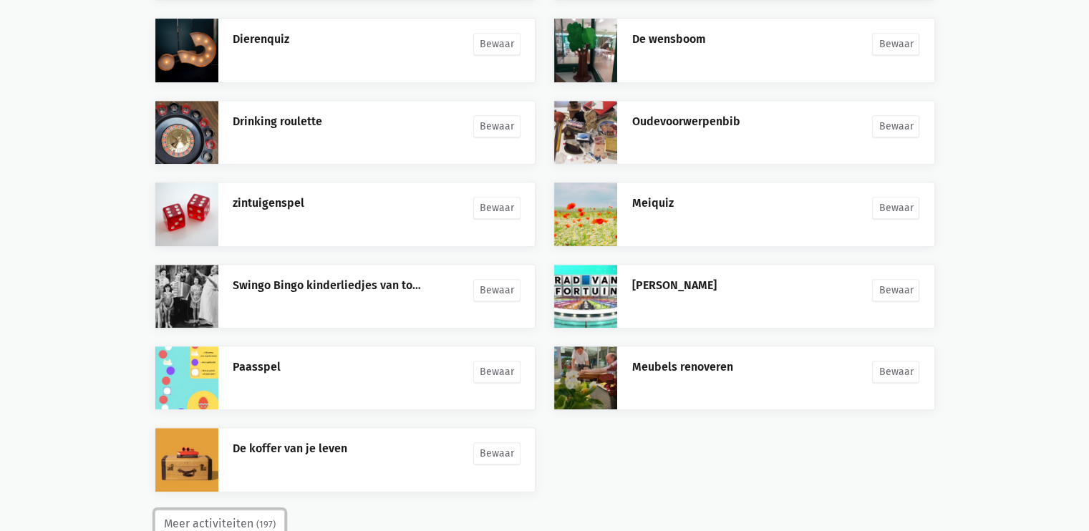
scroll to position [6119, 0]
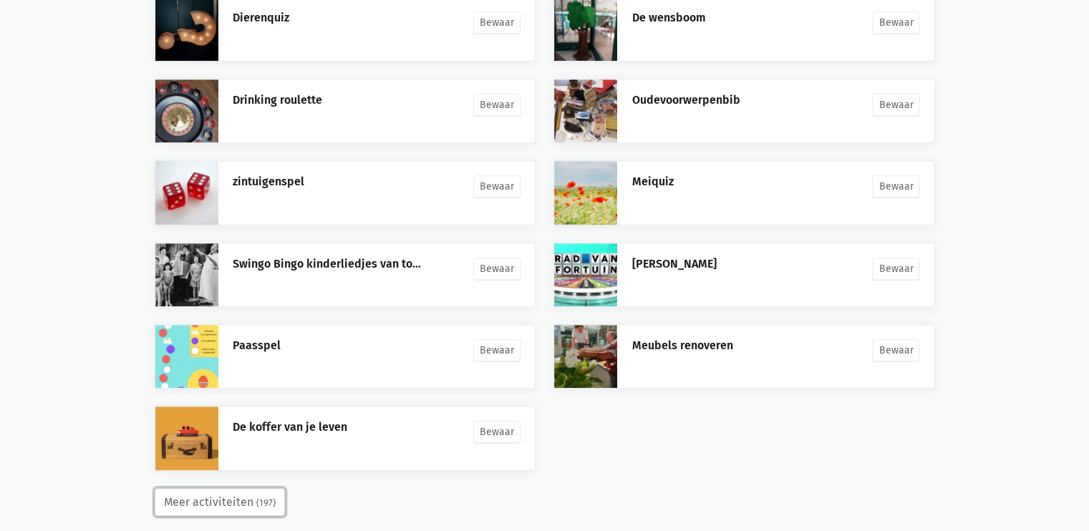
click at [260, 496] on small "(197)" at bounding box center [265, 503] width 19 height 14
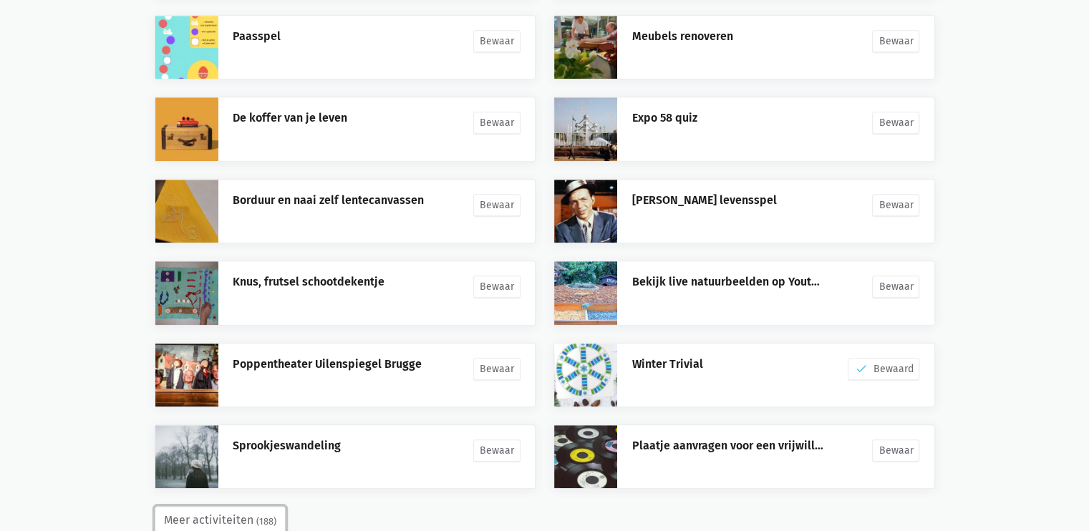
scroll to position [6445, 0]
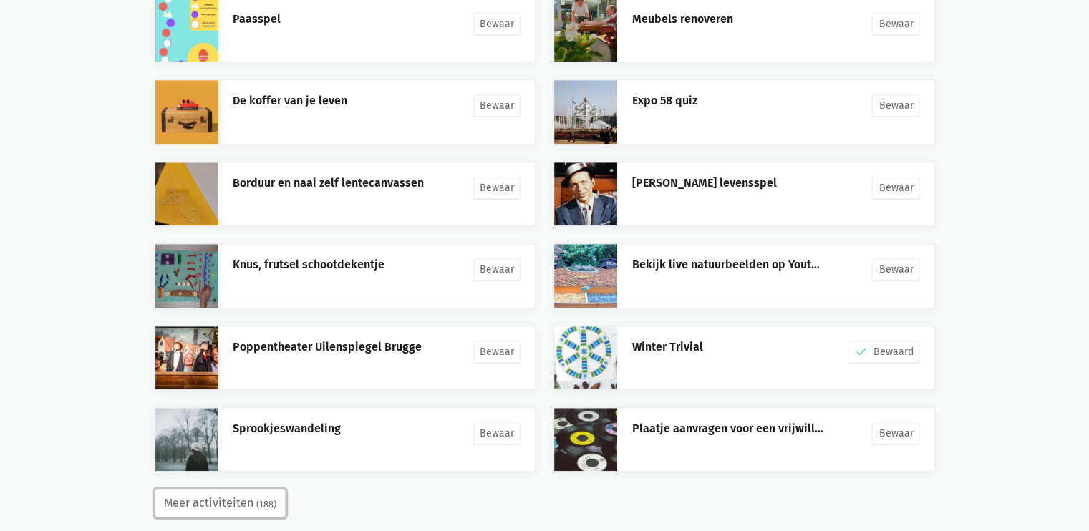
click at [259, 498] on small "(188)" at bounding box center [266, 505] width 20 height 14
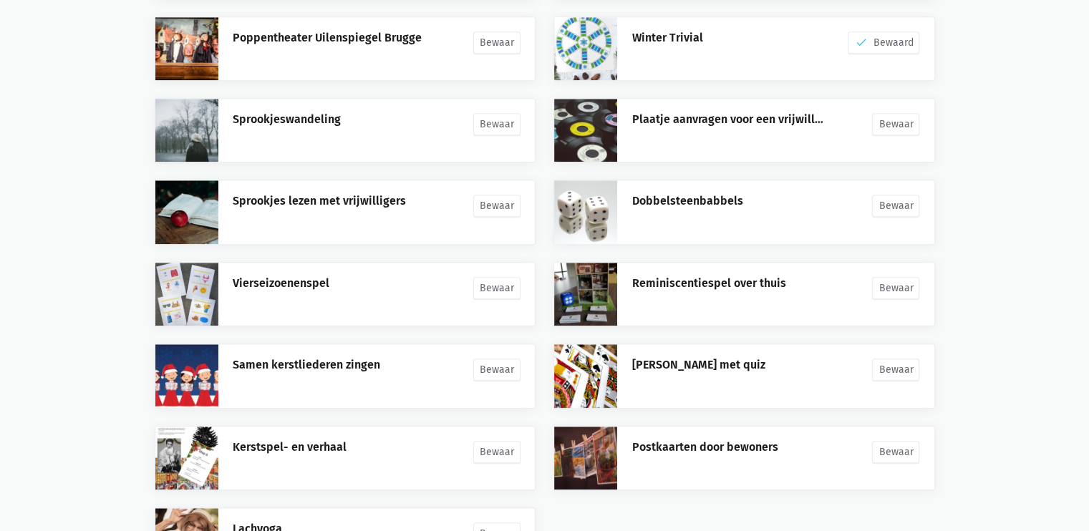
scroll to position [6854, 0]
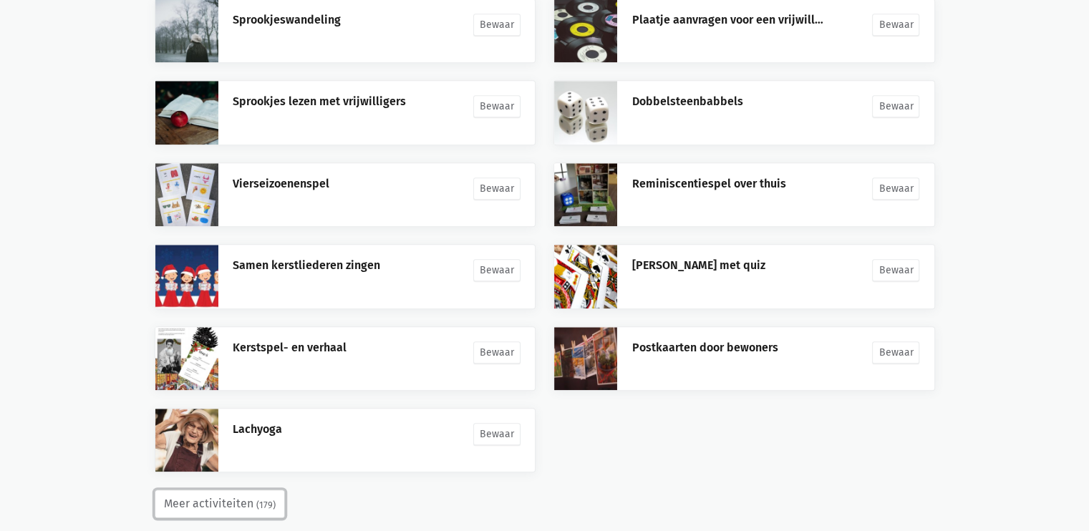
click at [272, 490] on button "Meer activiteiten (179)" at bounding box center [220, 504] width 130 height 29
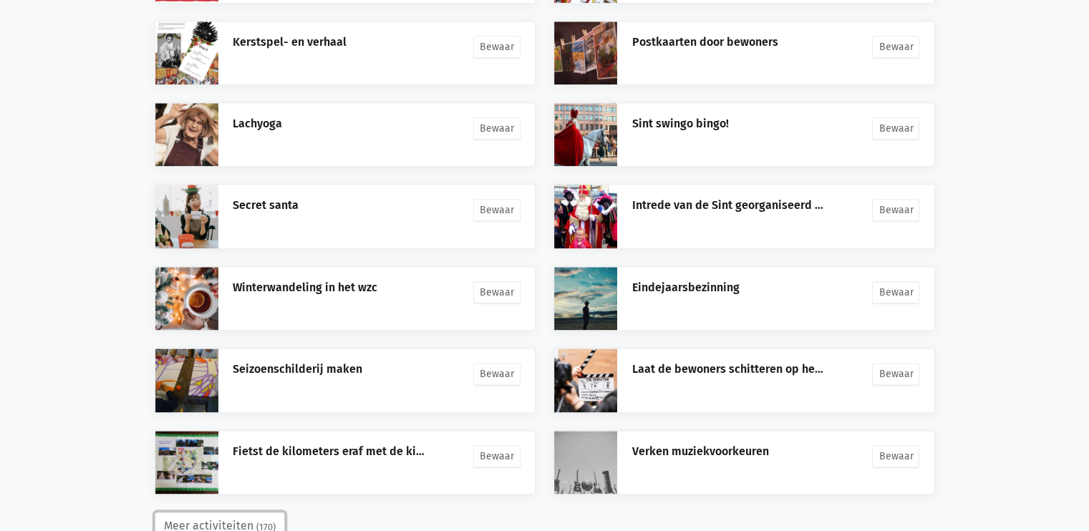
scroll to position [7181, 0]
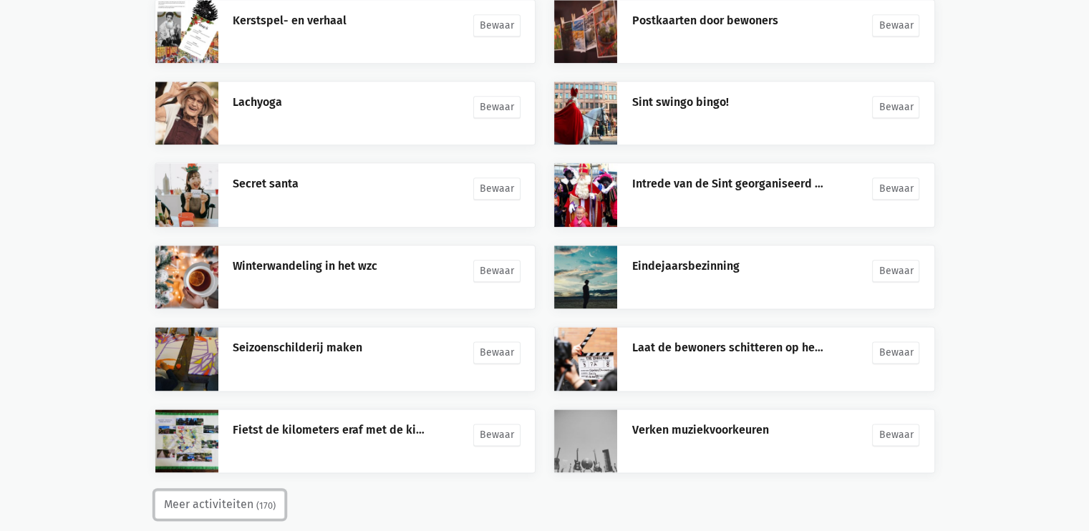
click at [236, 491] on button "Meer activiteiten (170)" at bounding box center [220, 505] width 130 height 29
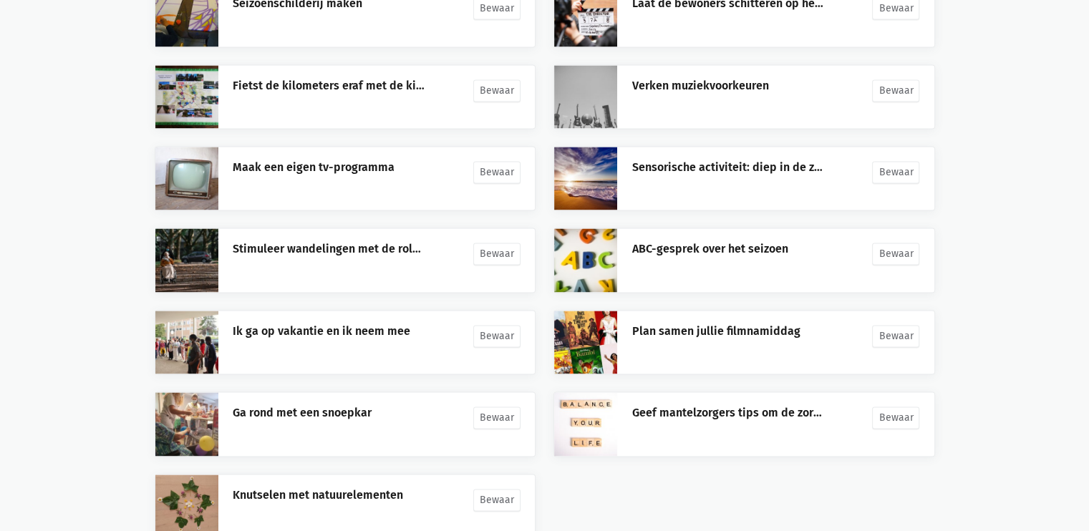
scroll to position [7590, 0]
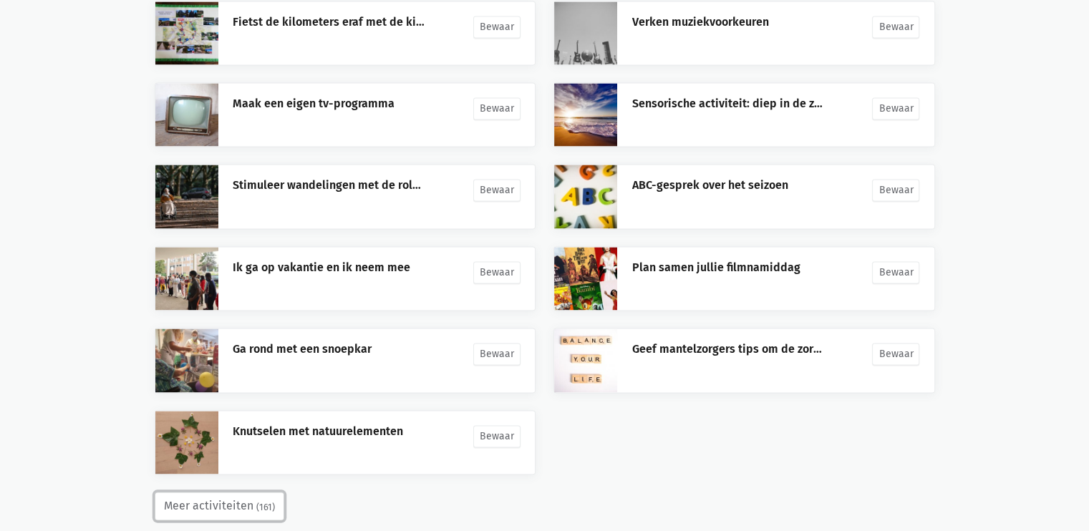
click at [246, 492] on button "Meer activiteiten (161)" at bounding box center [220, 506] width 130 height 29
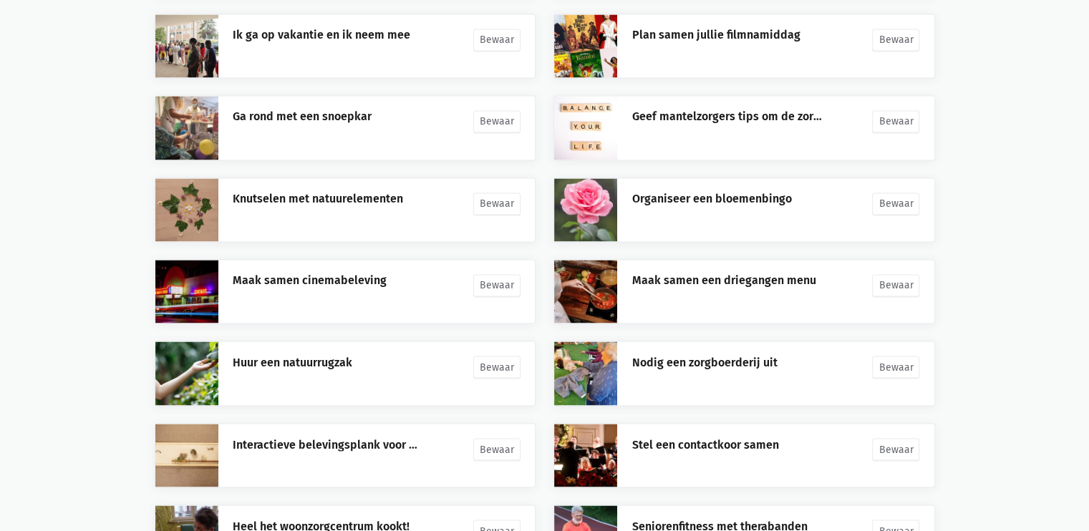
scroll to position [7916, 0]
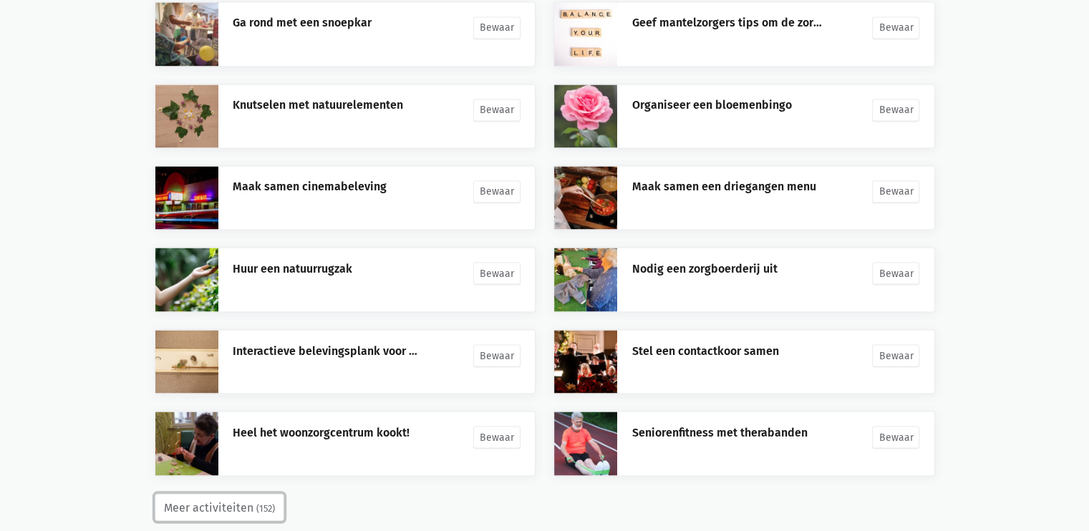
click at [266, 501] on small "(152)" at bounding box center [265, 508] width 19 height 14
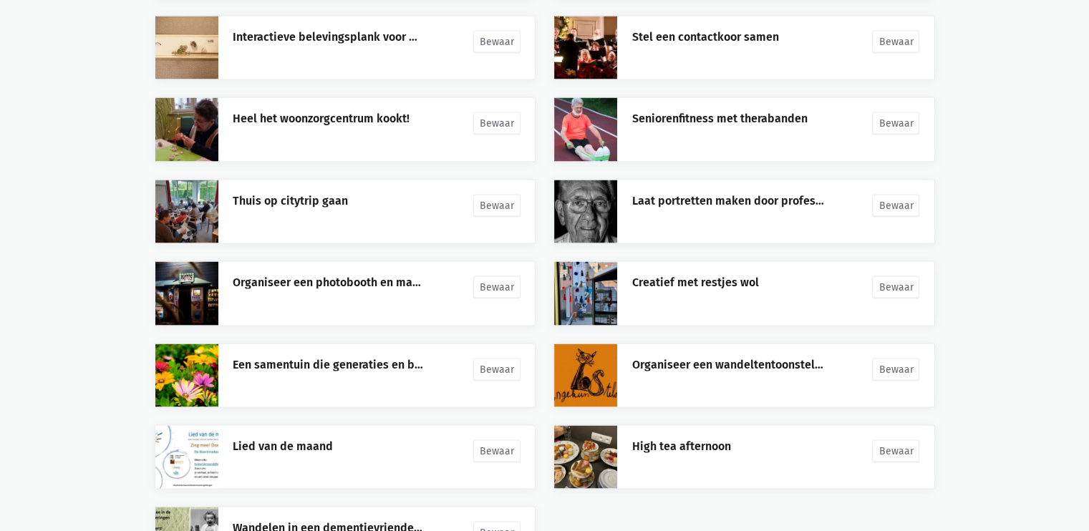
scroll to position [8324, 0]
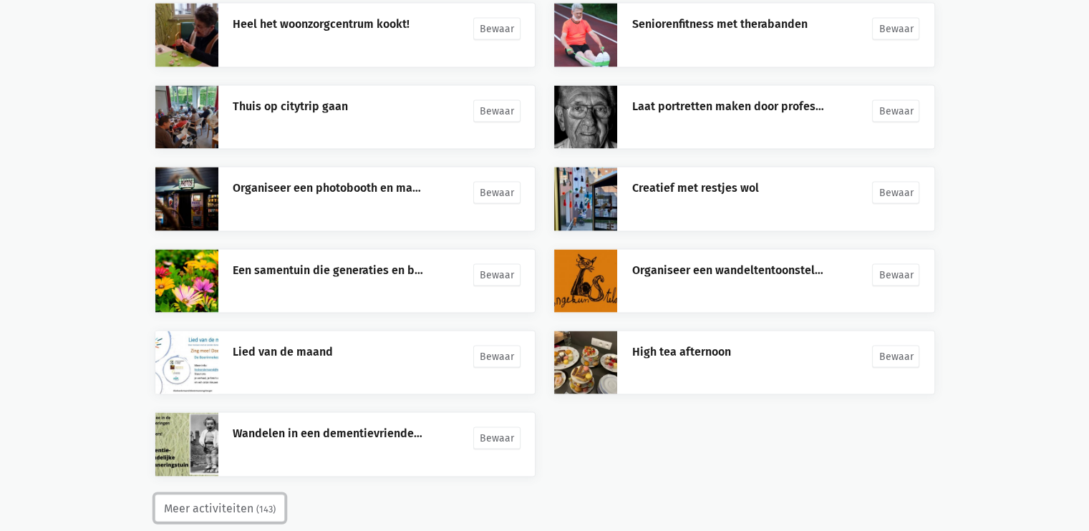
click at [262, 503] on small "(143)" at bounding box center [265, 510] width 19 height 14
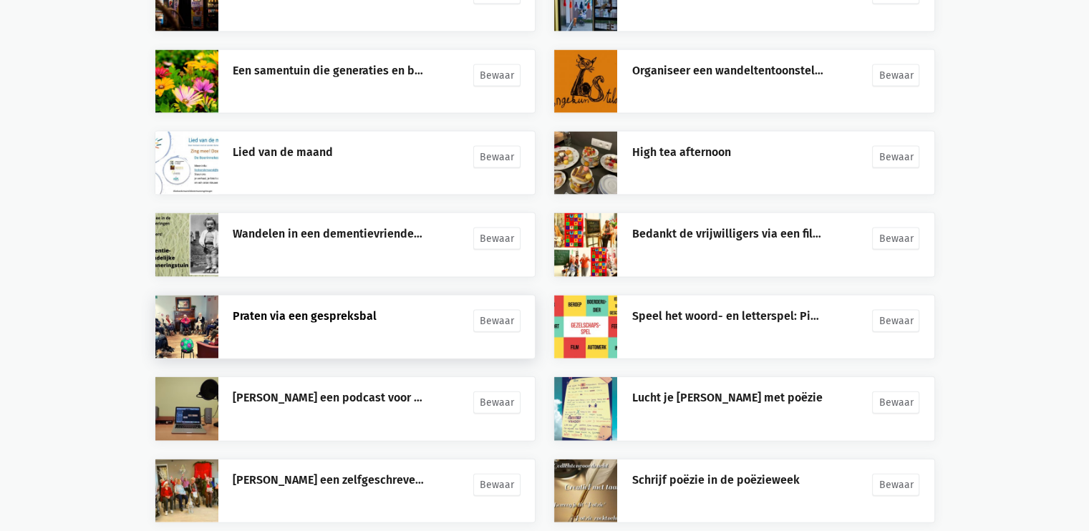
scroll to position [8541, 0]
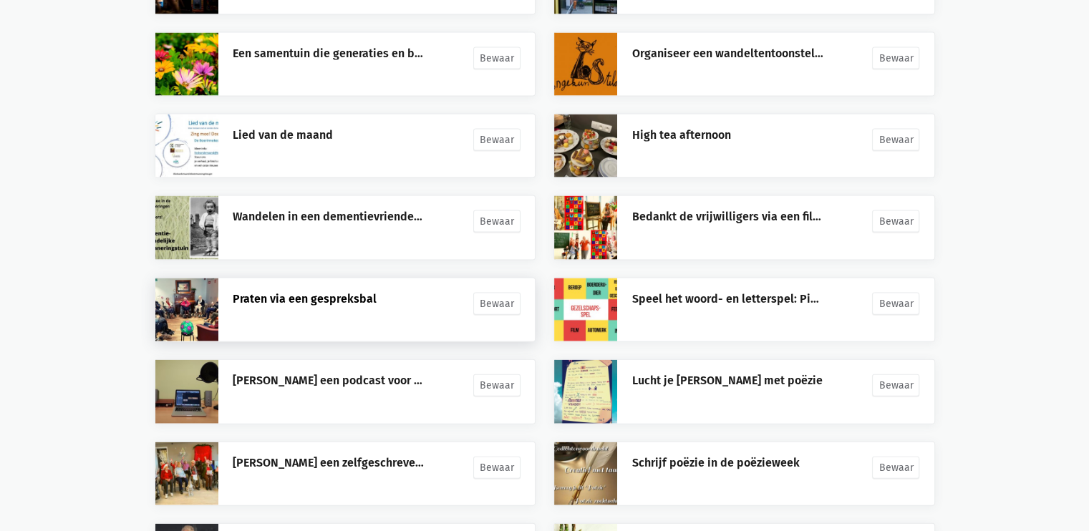
click at [355, 292] on link "Praten via een gespreksbal" at bounding box center [305, 299] width 144 height 14
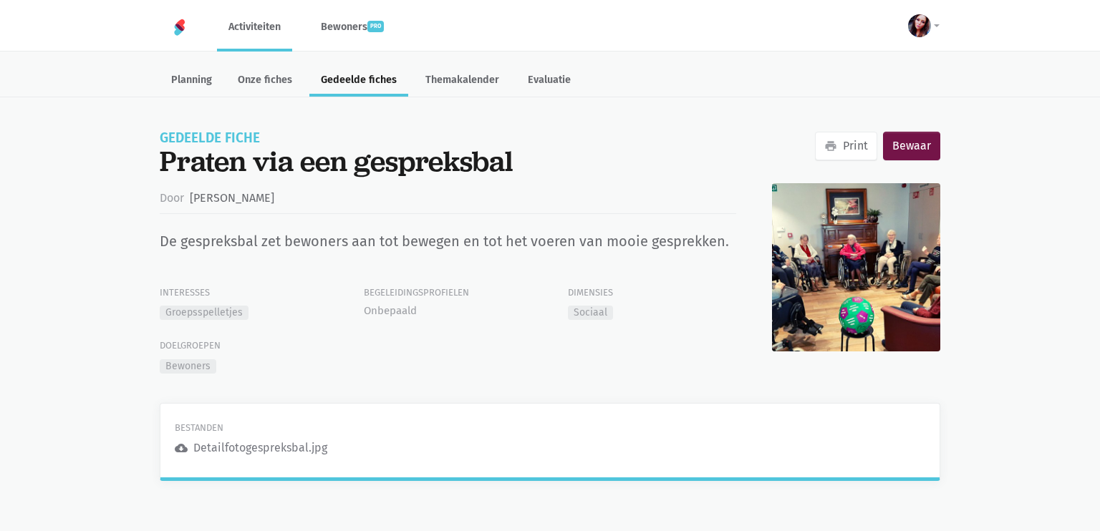
click at [221, 448] on div "Detailfotogespreksbal.jpg" at bounding box center [260, 448] width 134 height 19
click at [184, 448] on icon "cloud_download" at bounding box center [181, 448] width 13 height 13
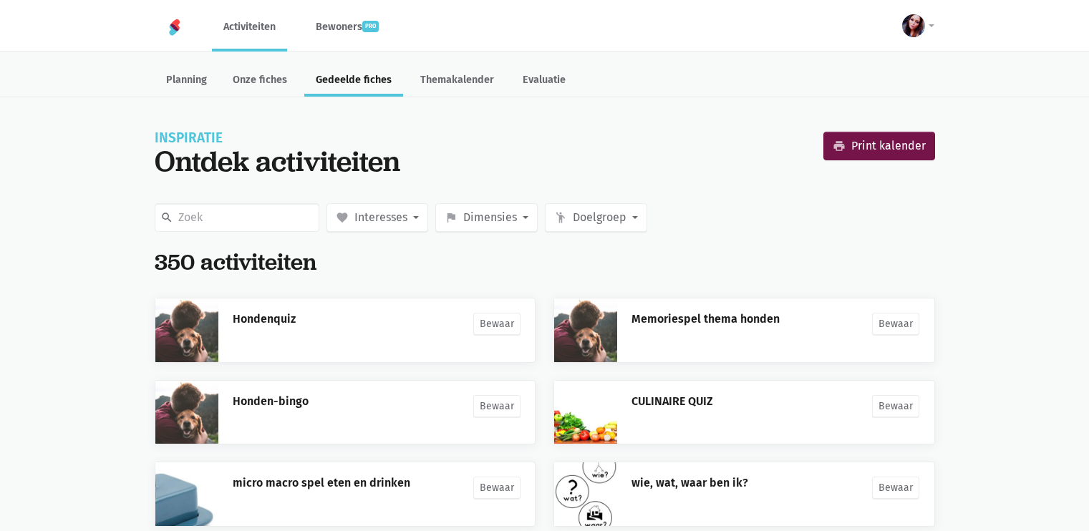
scroll to position [237, 0]
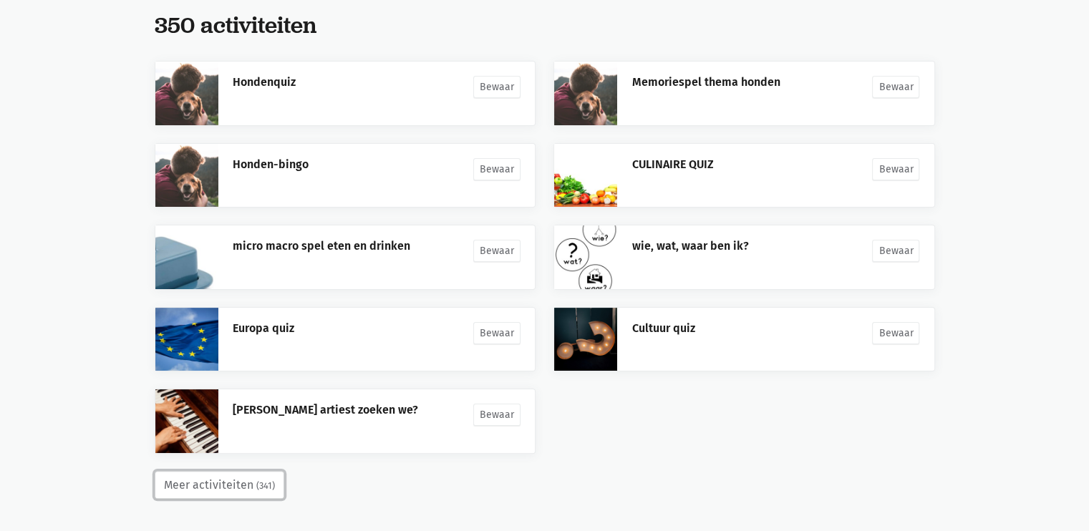
click at [246, 481] on button "Meer activiteiten (341)" at bounding box center [220, 485] width 130 height 29
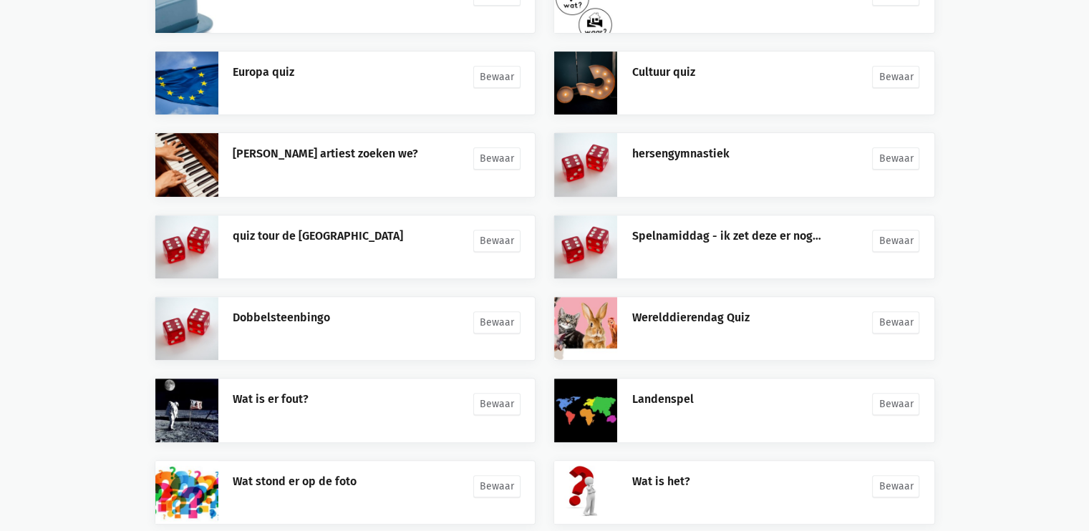
scroll to position [564, 0]
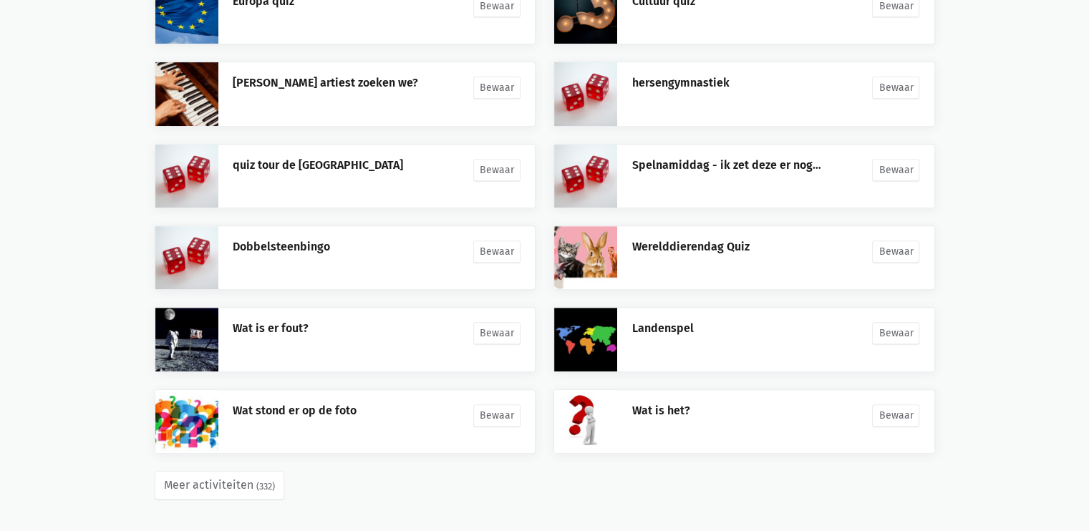
click at [226, 503] on div "Meer activiteiten (332)" at bounding box center [545, 502] width 781 height 63
click at [232, 488] on button "Meer activiteiten (332)" at bounding box center [220, 485] width 130 height 29
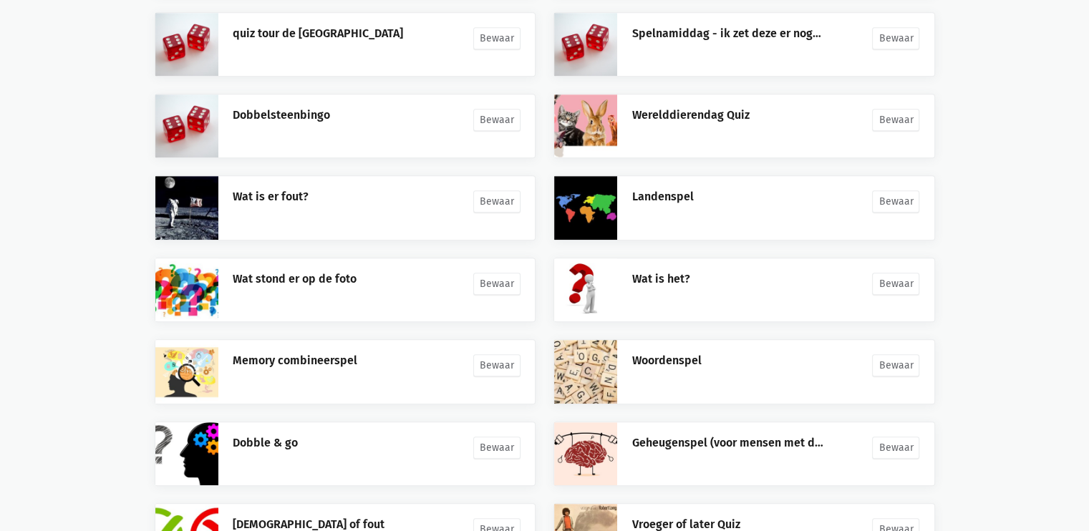
scroll to position [973, 0]
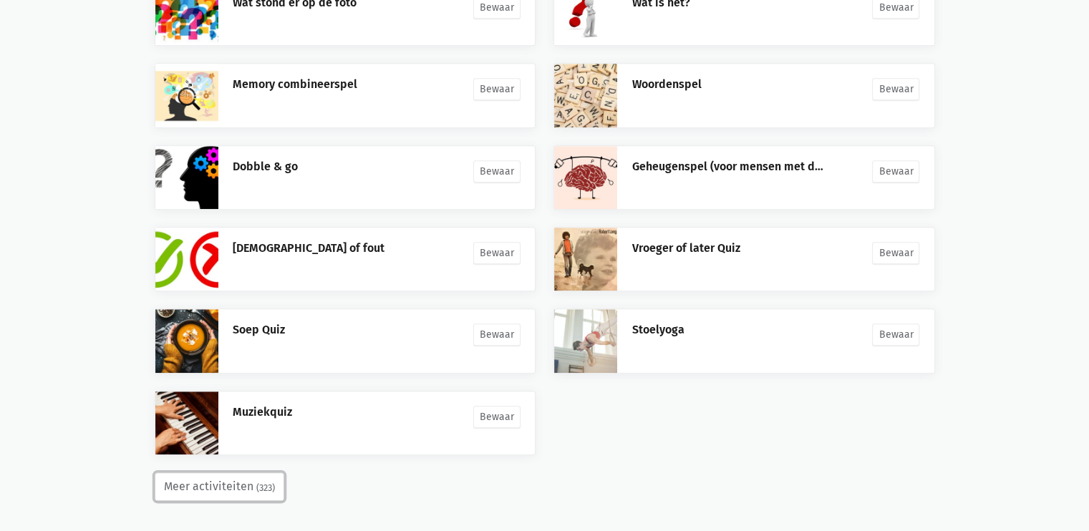
click at [237, 478] on button "Meer activiteiten (323)" at bounding box center [220, 487] width 130 height 29
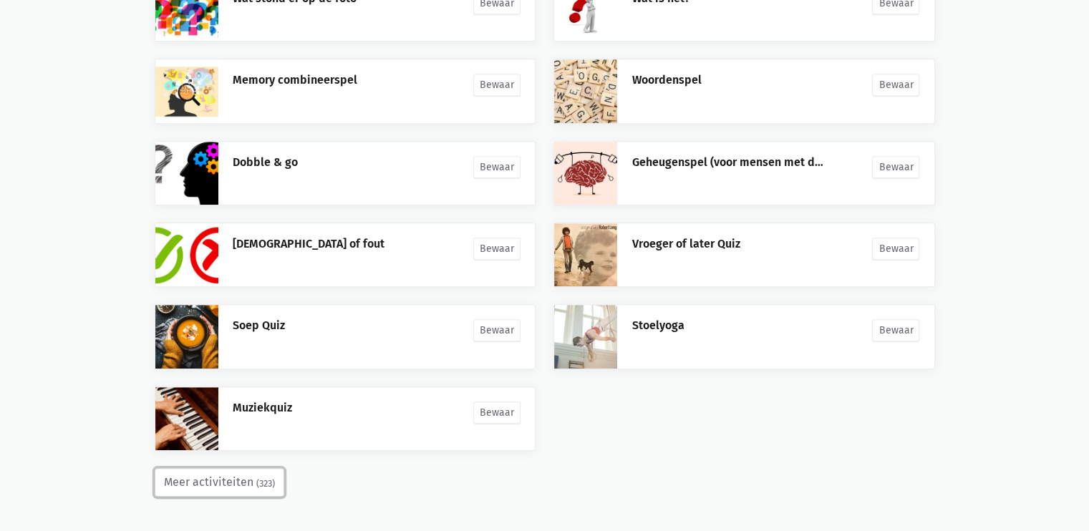
scroll to position [1299, 0]
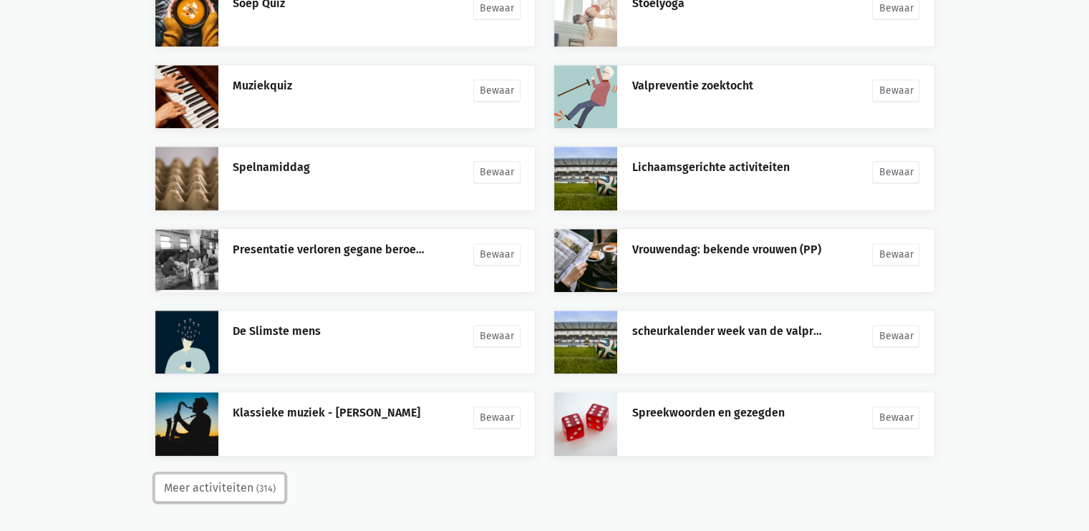
click at [235, 474] on button "Meer activiteiten (314)" at bounding box center [220, 488] width 130 height 29
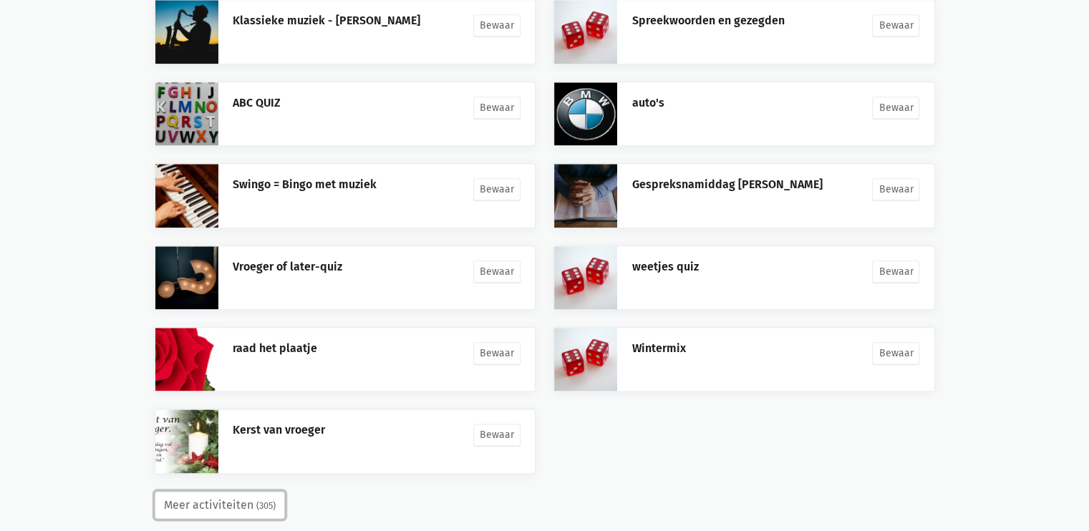
scroll to position [1707, 0]
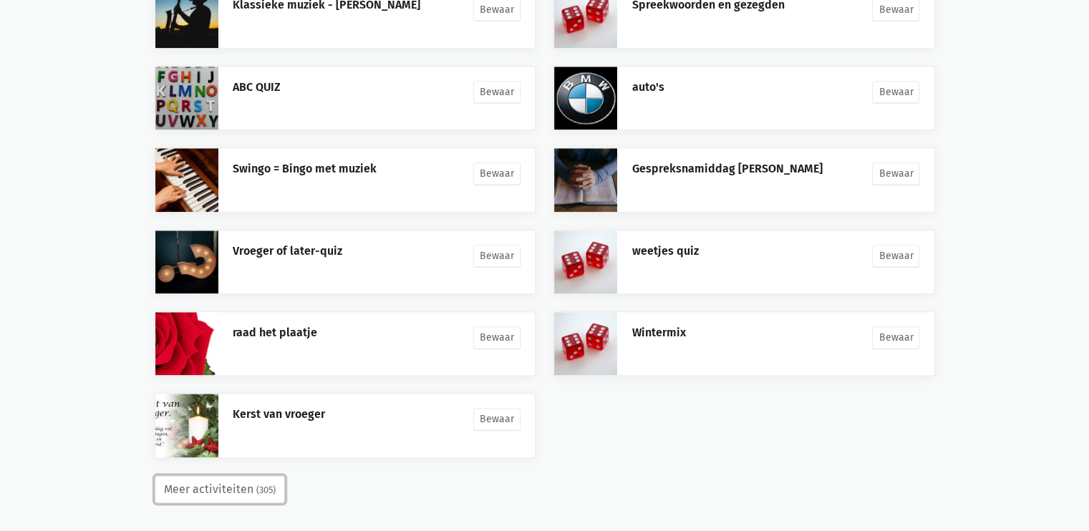
click at [235, 486] on button "Meer activiteiten (305)" at bounding box center [220, 490] width 130 height 29
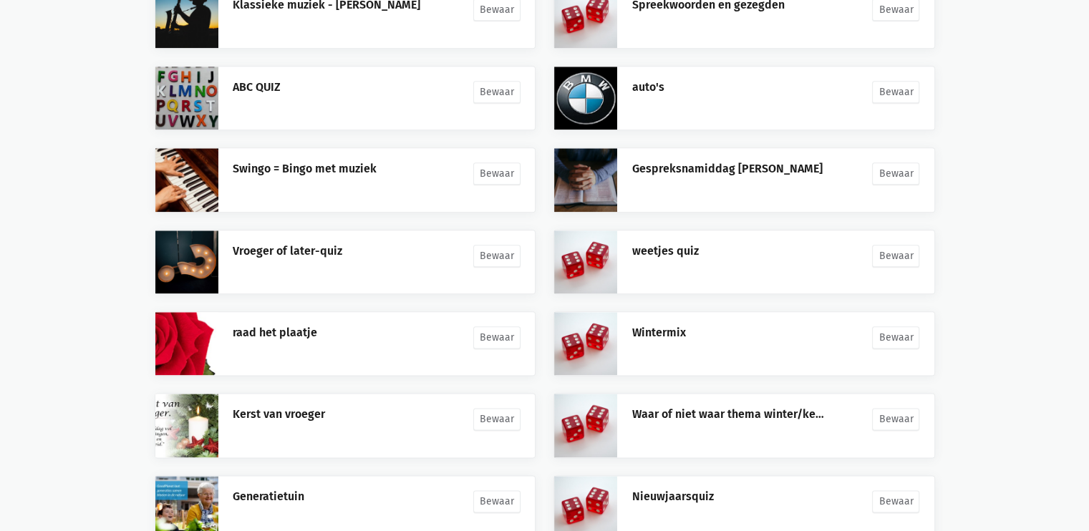
scroll to position [2034, 0]
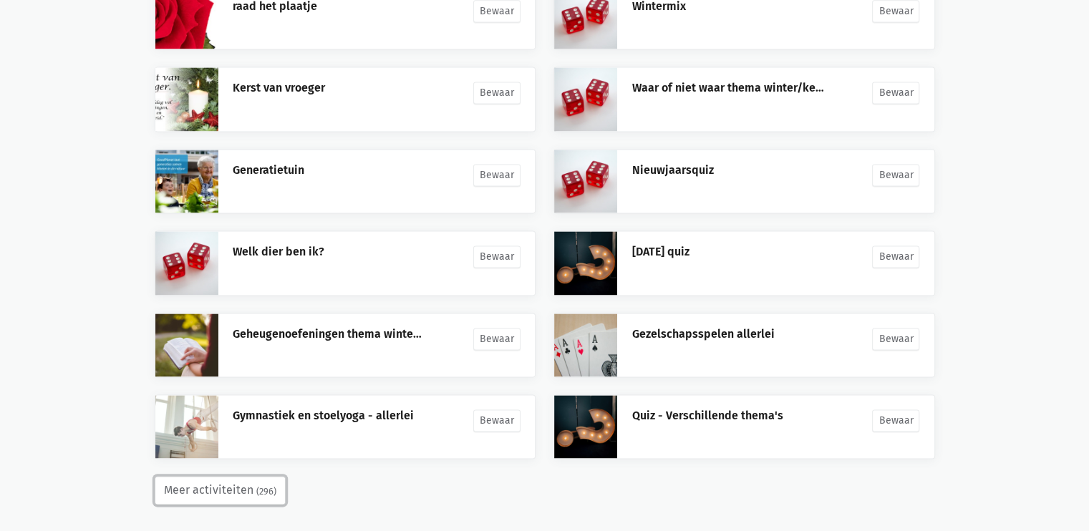
click at [235, 483] on button "Meer activiteiten (296)" at bounding box center [220, 490] width 131 height 29
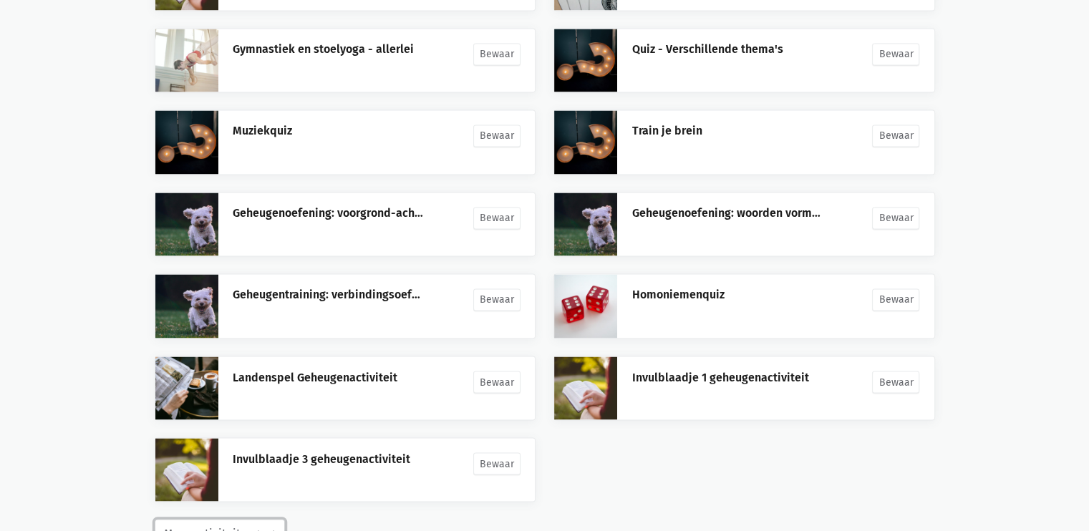
scroll to position [2443, 0]
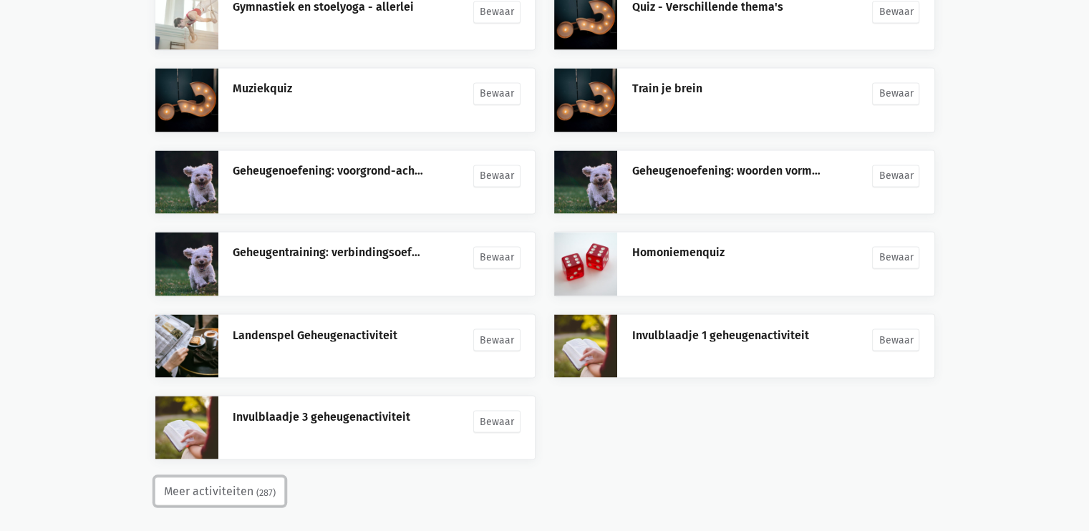
click at [241, 483] on button "Meer activiteiten (287)" at bounding box center [220, 491] width 130 height 29
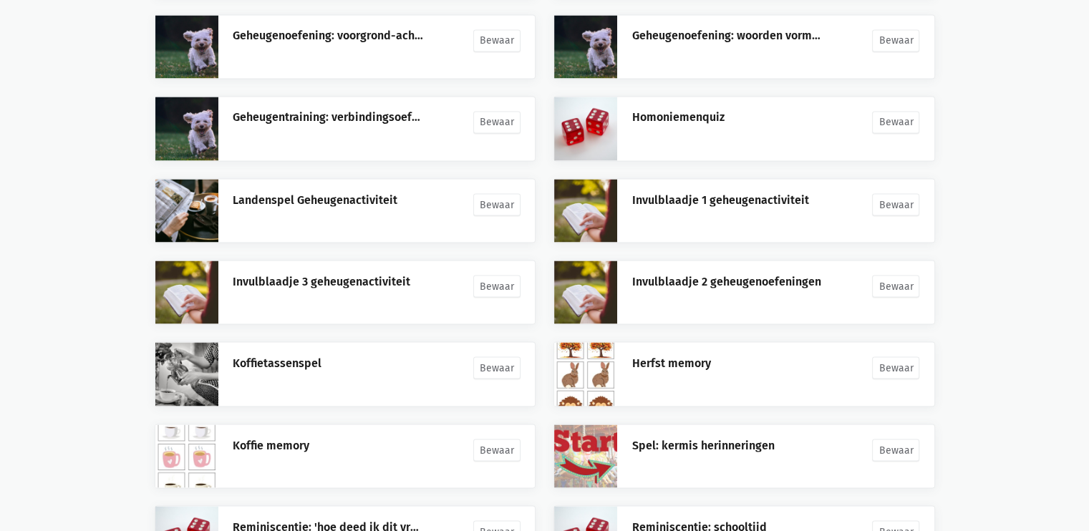
scroll to position [2770, 0]
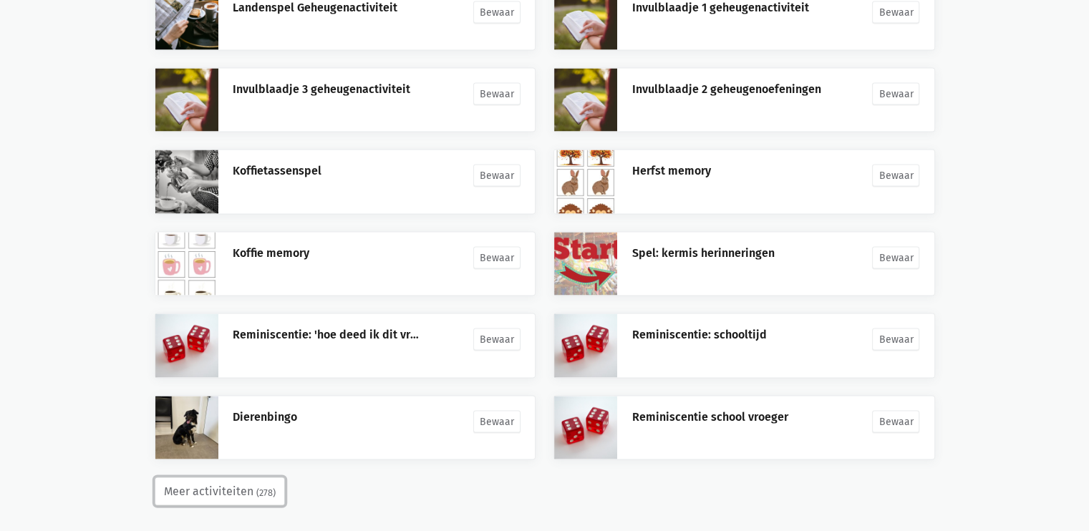
click at [243, 478] on button "Meer activiteiten (278)" at bounding box center [220, 492] width 130 height 29
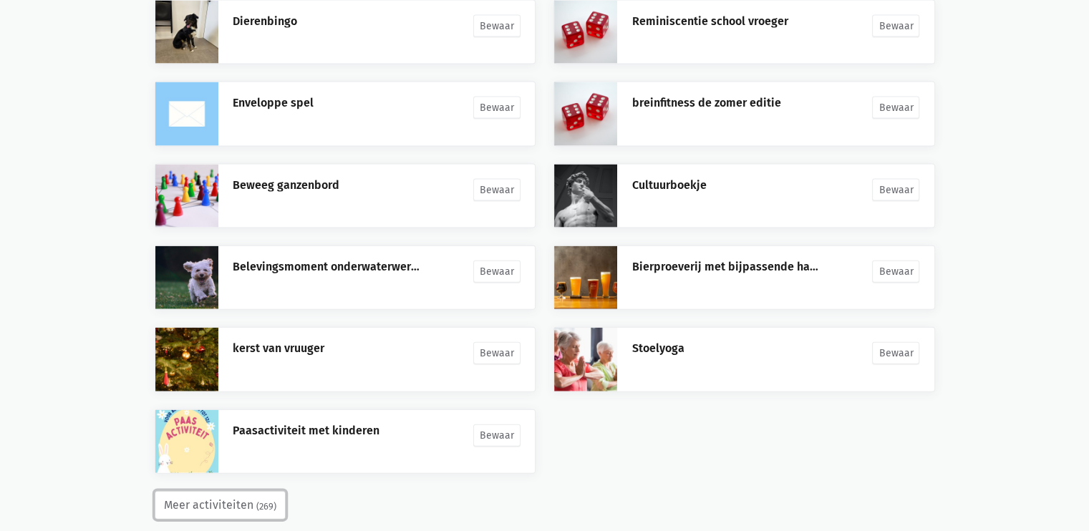
scroll to position [3178, 0]
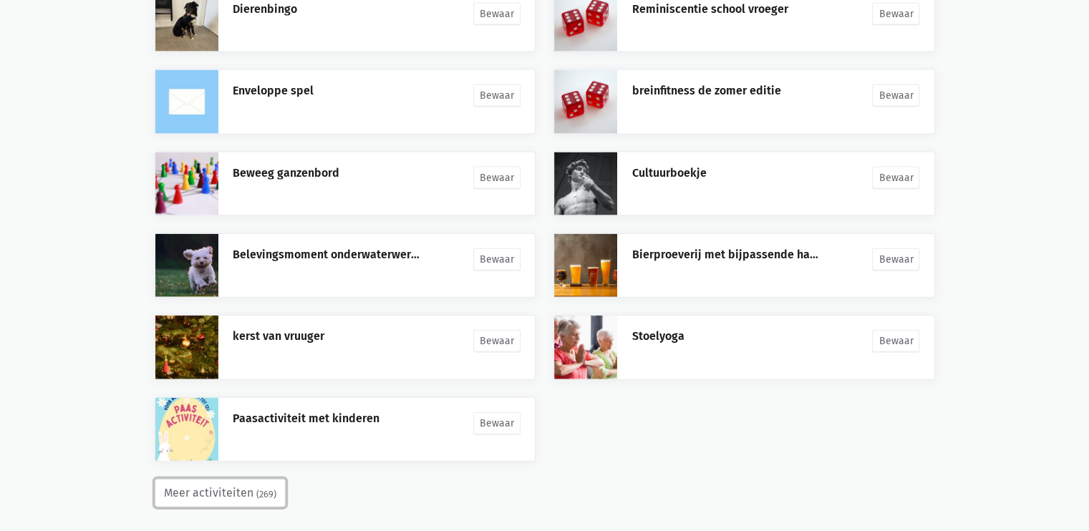
click at [234, 483] on button "Meer activiteiten (269)" at bounding box center [220, 493] width 131 height 29
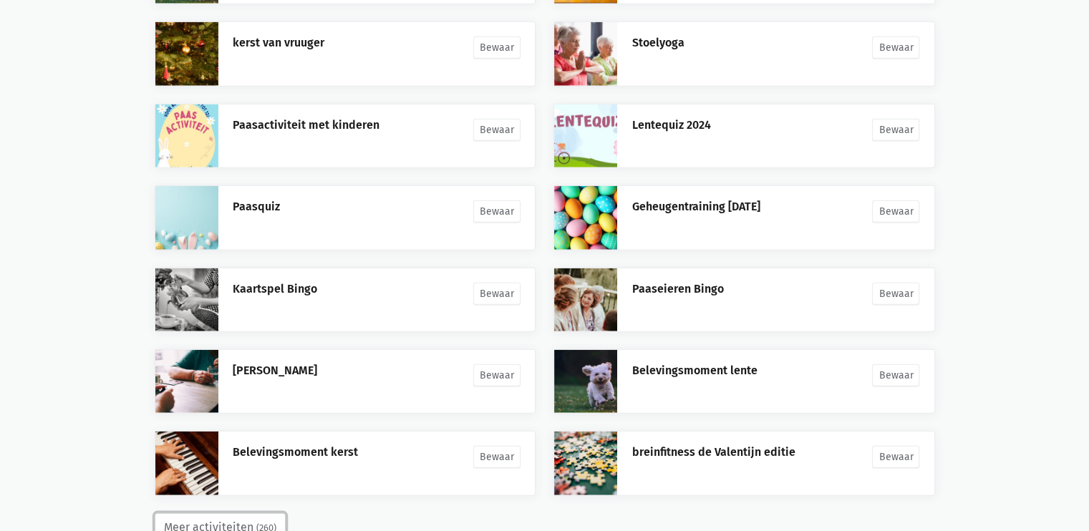
scroll to position [3505, 0]
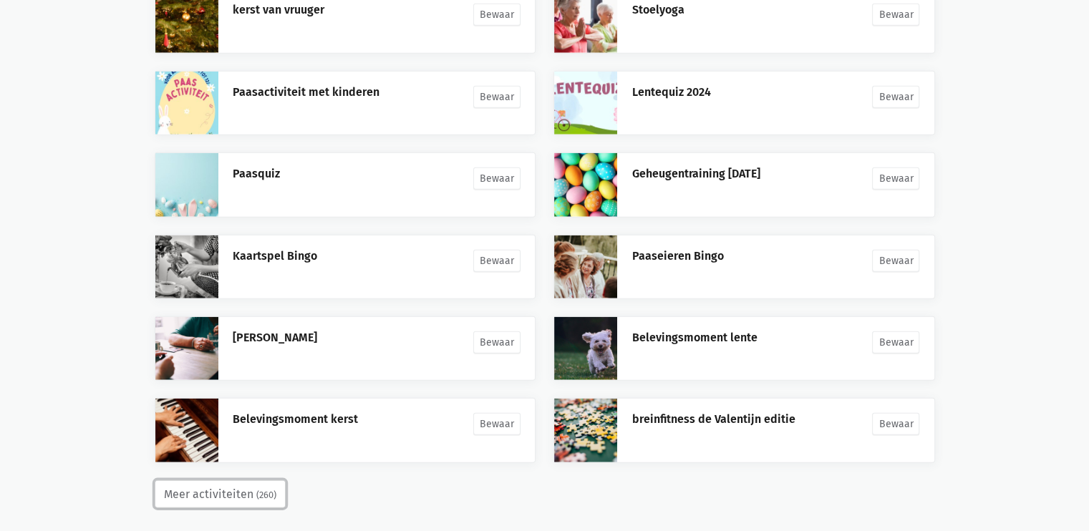
click at [240, 481] on button "Meer activiteiten (260)" at bounding box center [220, 495] width 131 height 29
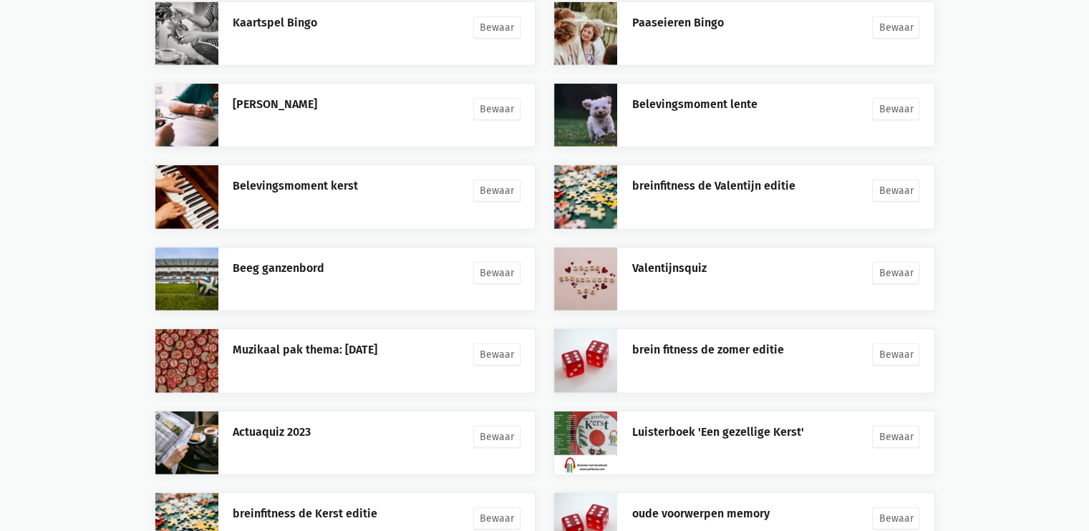
scroll to position [3913, 0]
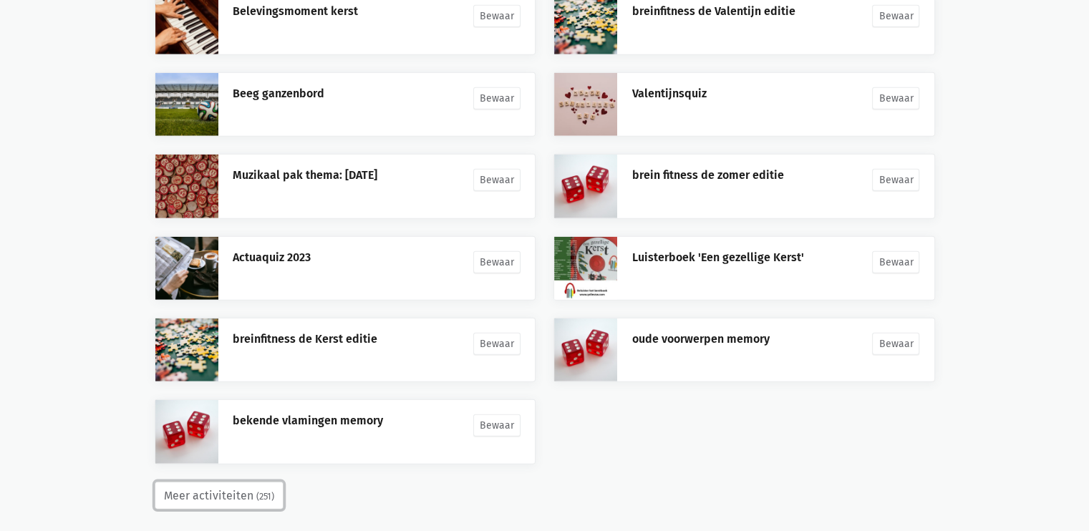
click at [256, 490] on small "(251)" at bounding box center [265, 497] width 18 height 14
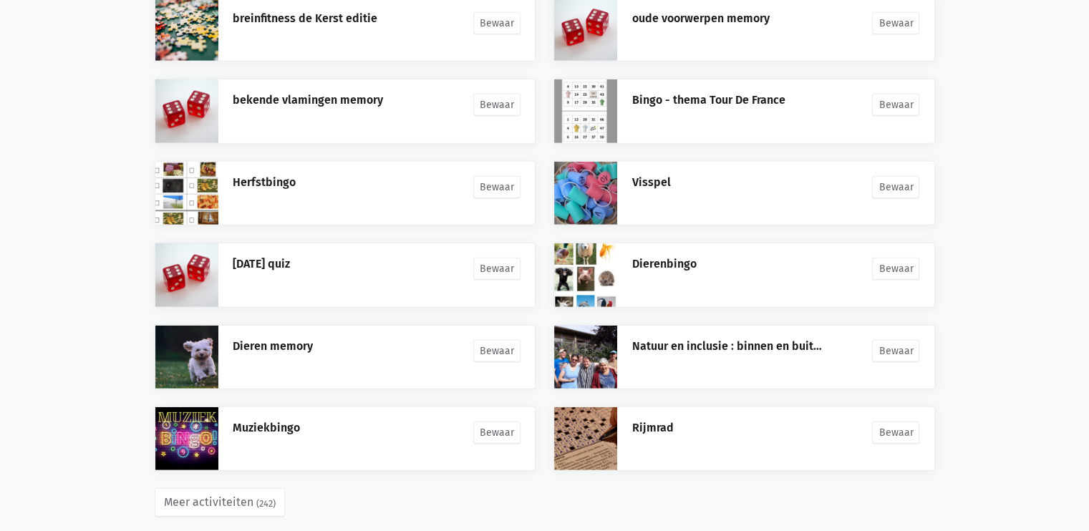
scroll to position [4240, 0]
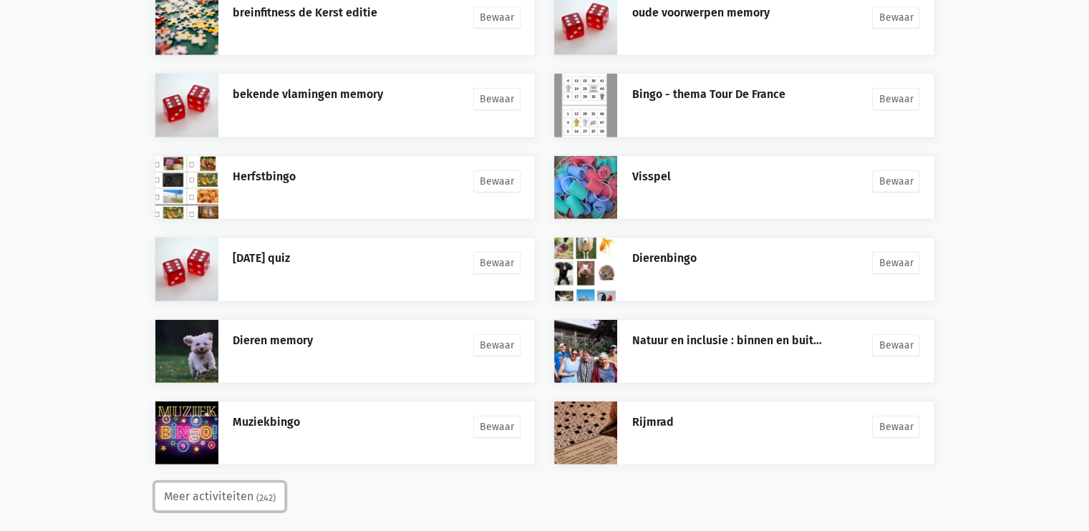
click at [245, 483] on button "Meer activiteiten (242)" at bounding box center [220, 497] width 130 height 29
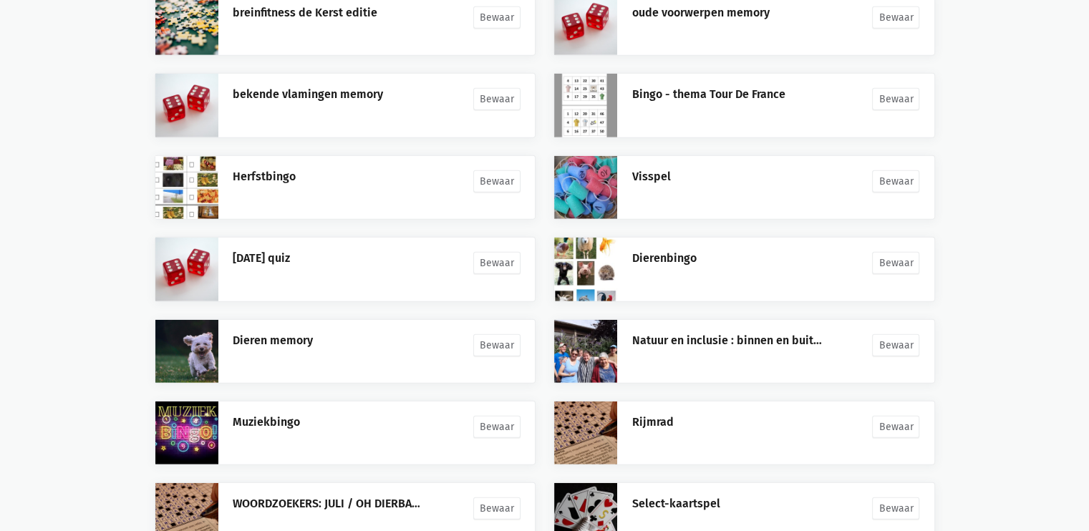
scroll to position [4648, 0]
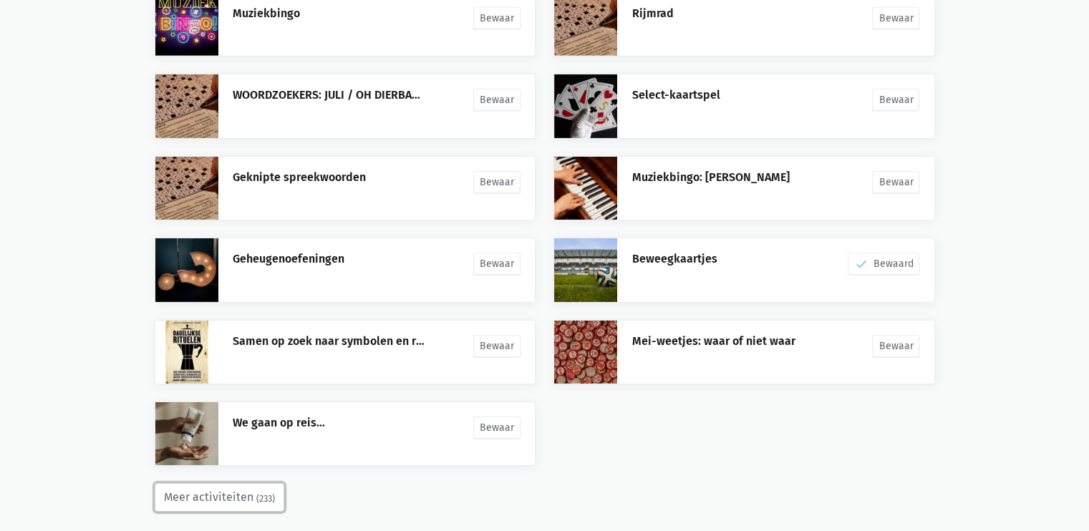
click at [252, 483] on button "Meer activiteiten (233)" at bounding box center [220, 497] width 130 height 29
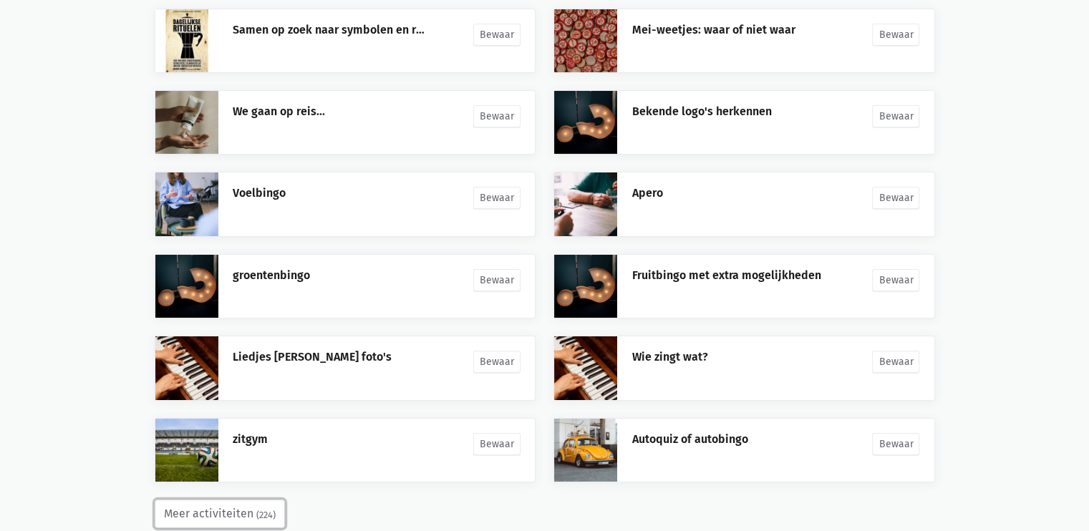
scroll to position [4976, 0]
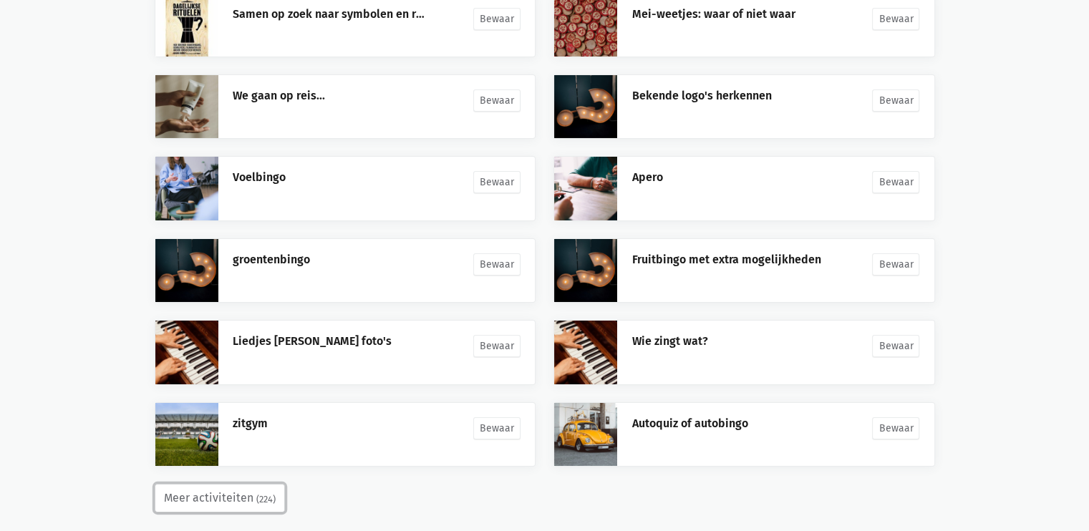
click at [261, 493] on small "(224)" at bounding box center [265, 500] width 19 height 14
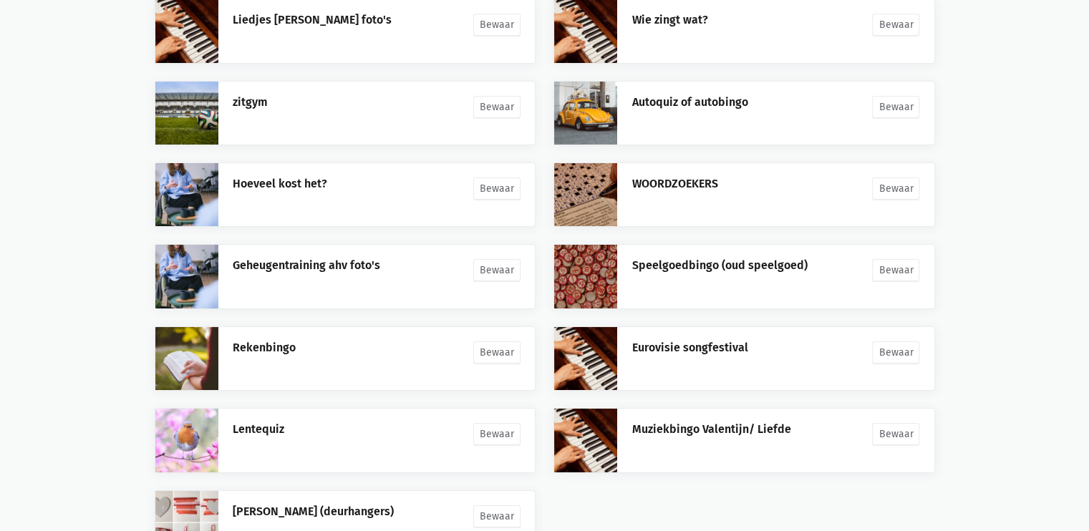
scroll to position [5384, 0]
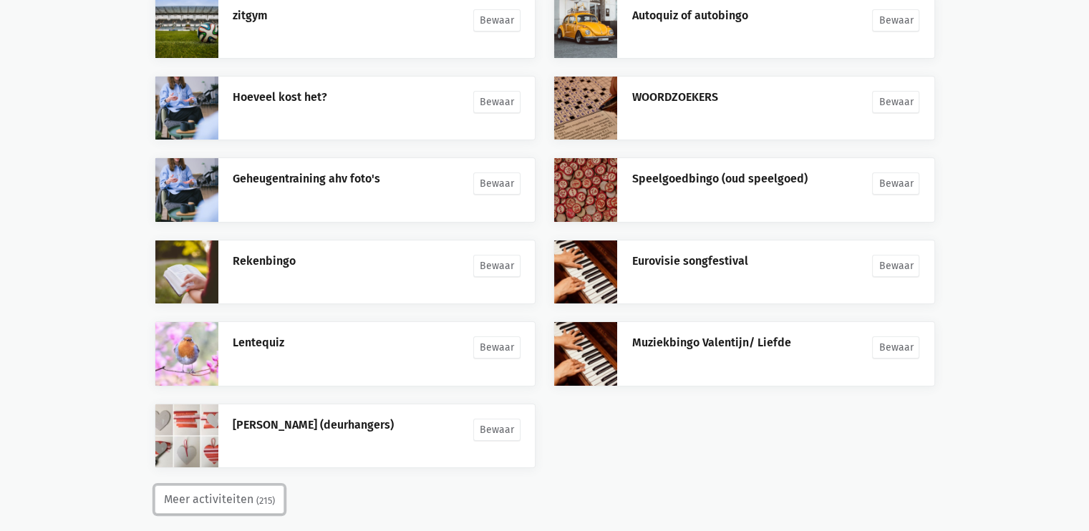
click at [256, 494] on small "(215)" at bounding box center [265, 501] width 19 height 14
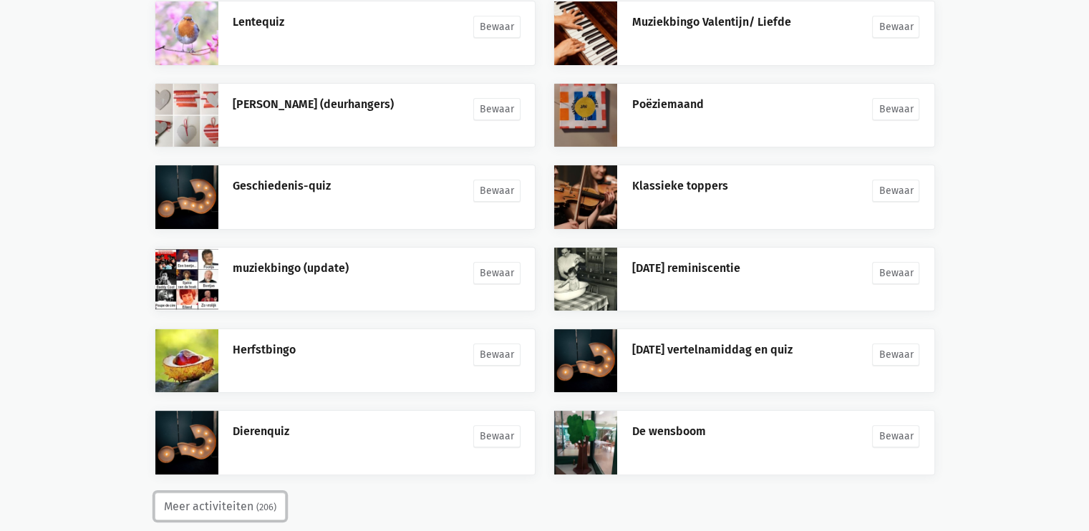
scroll to position [5710, 0]
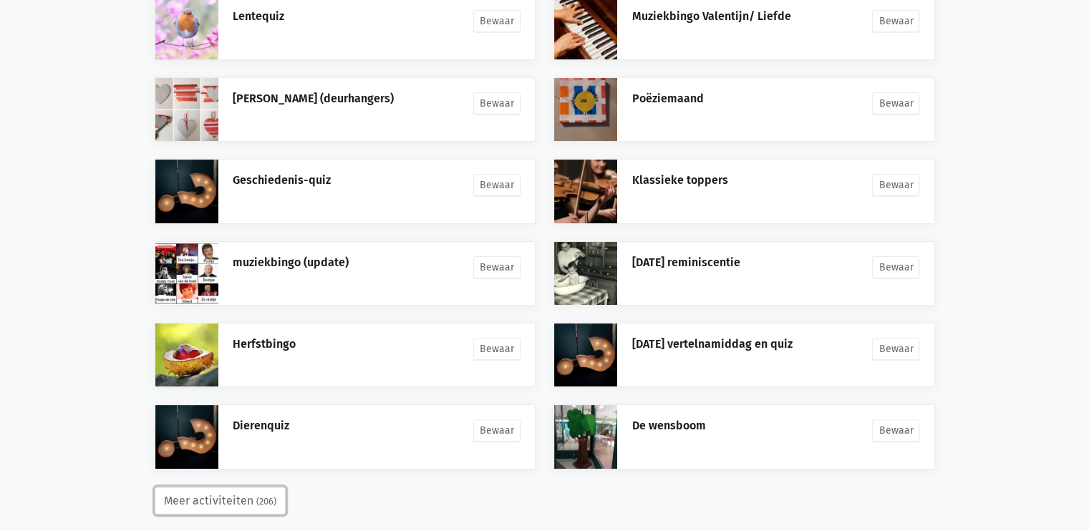
click at [256, 495] on small "(206)" at bounding box center [266, 502] width 20 height 14
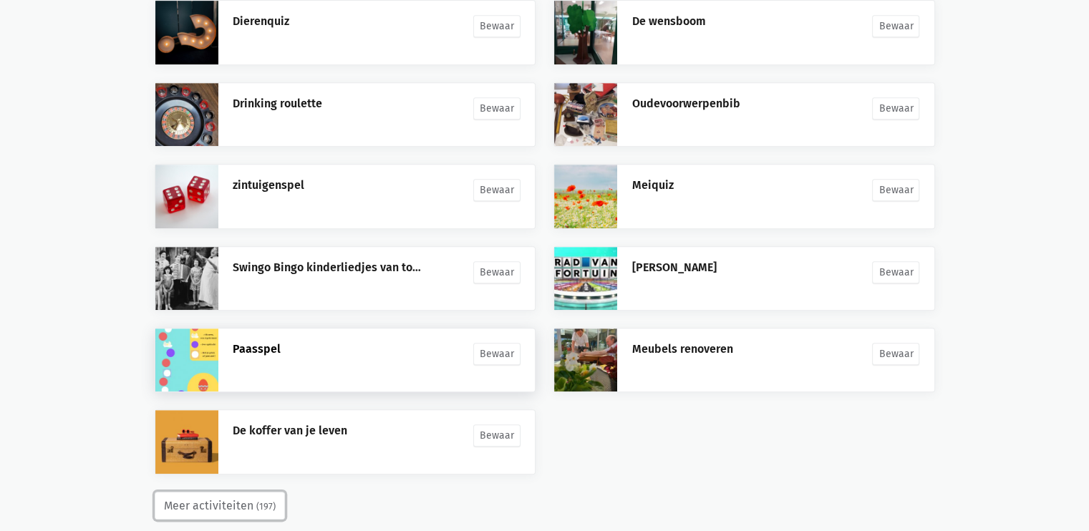
scroll to position [6119, 0]
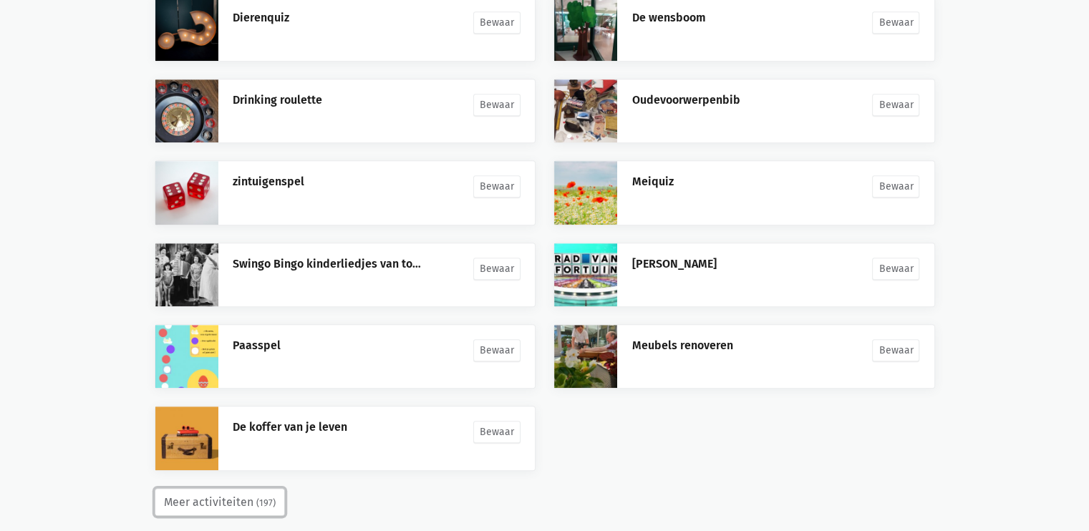
click at [251, 488] on button "Meer activiteiten (197)" at bounding box center [220, 502] width 130 height 29
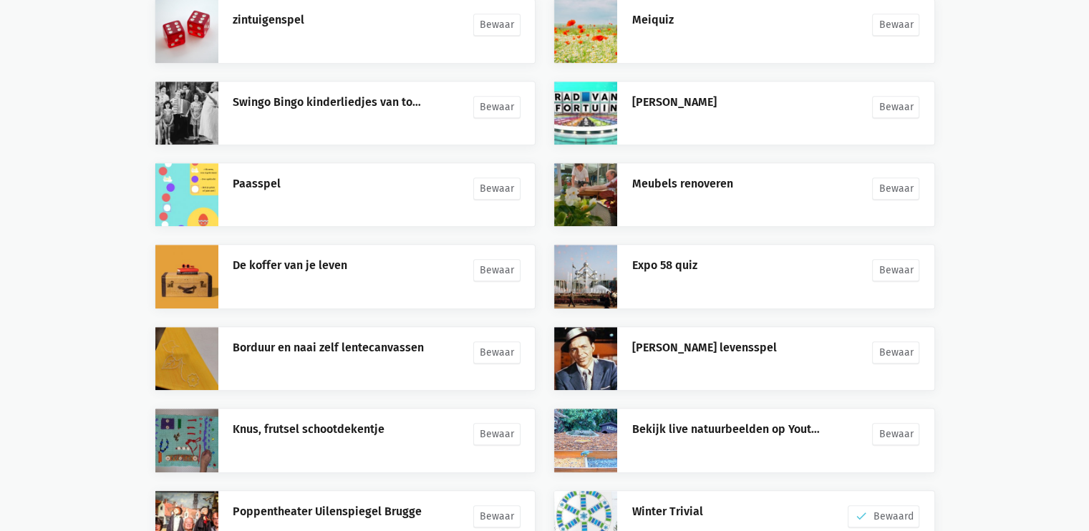
scroll to position [6445, 0]
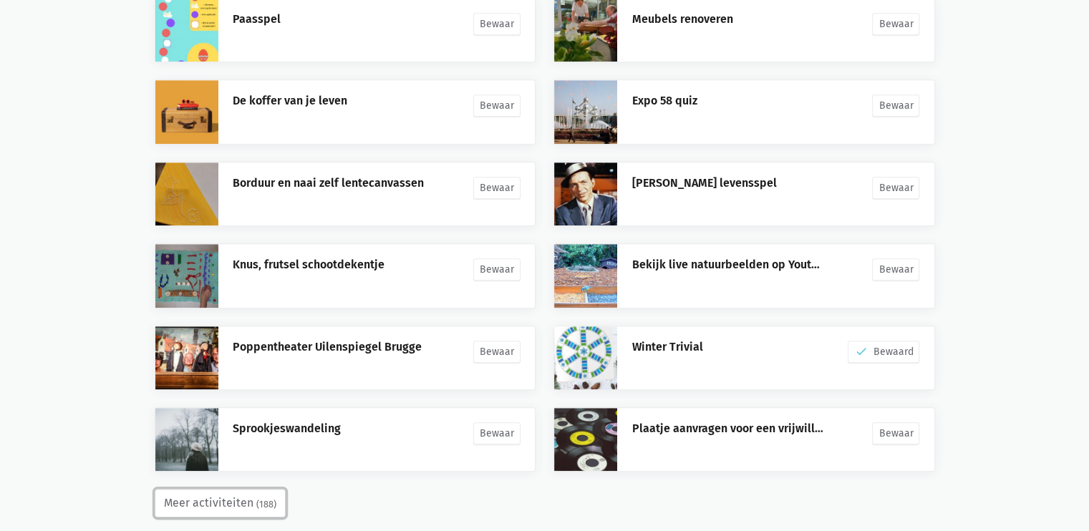
click at [276, 489] on button "Meer activiteiten (188)" at bounding box center [220, 503] width 131 height 29
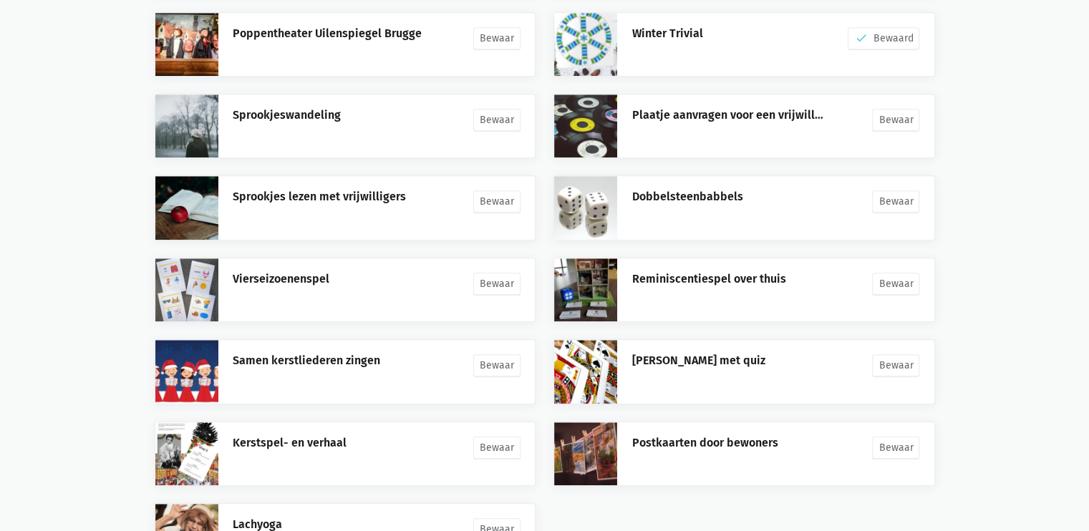
scroll to position [6854, 0]
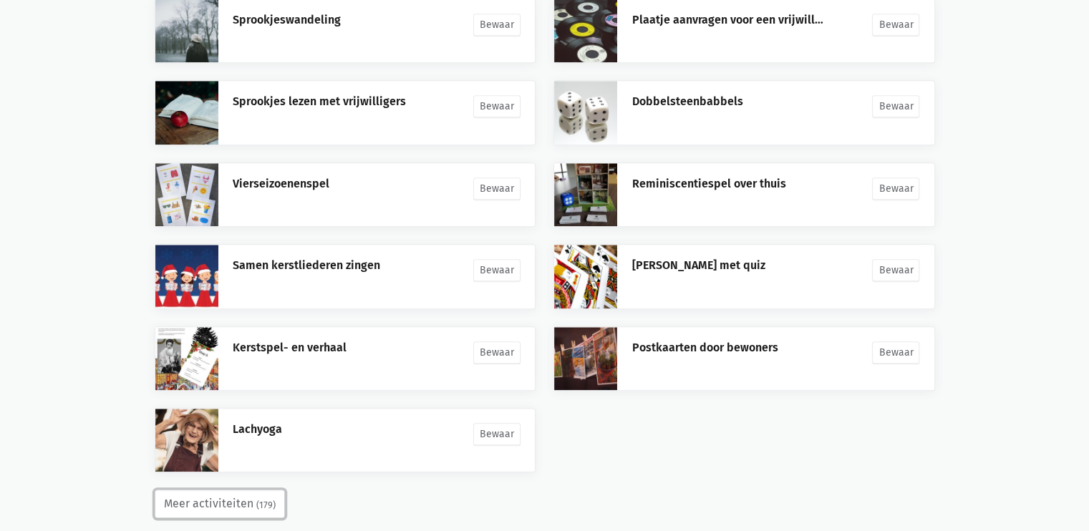
click at [226, 490] on button "Meer activiteiten (179)" at bounding box center [220, 504] width 130 height 29
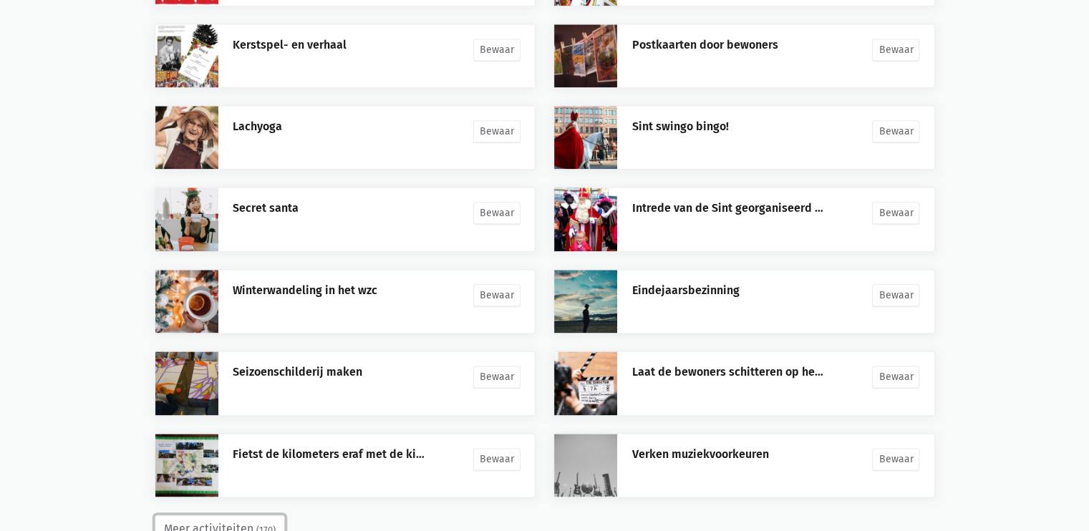
scroll to position [7181, 0]
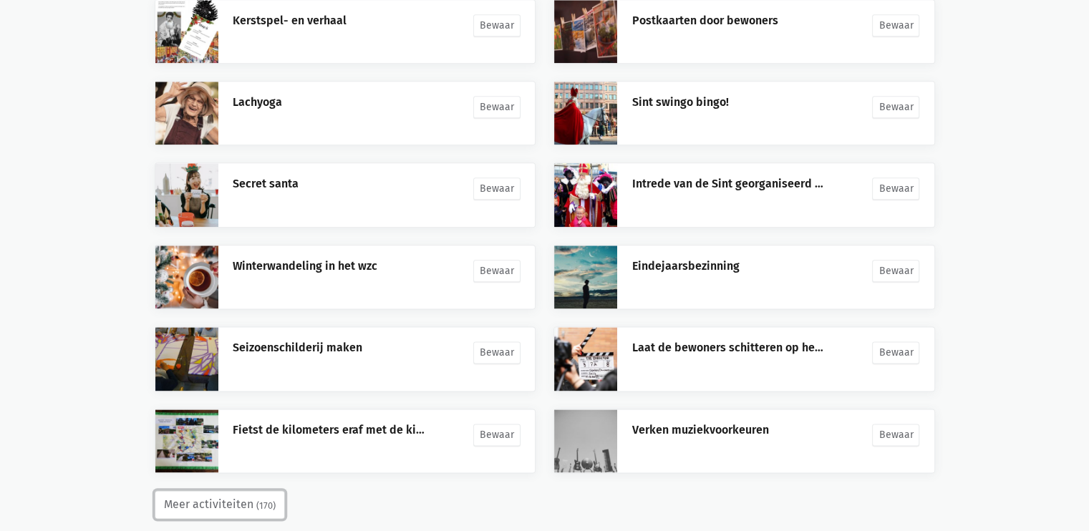
click at [231, 491] on button "Meer activiteiten (170)" at bounding box center [220, 505] width 130 height 29
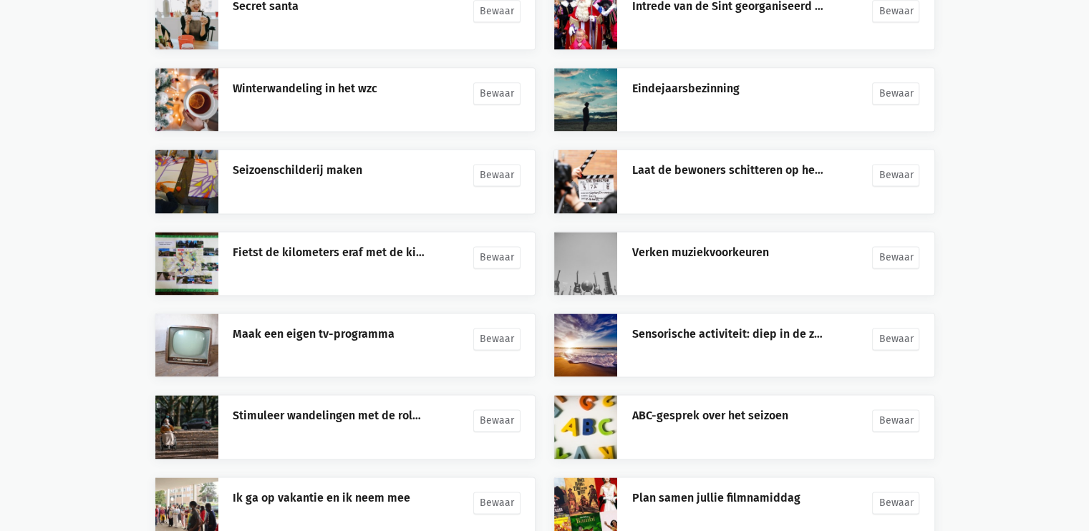
scroll to position [7590, 0]
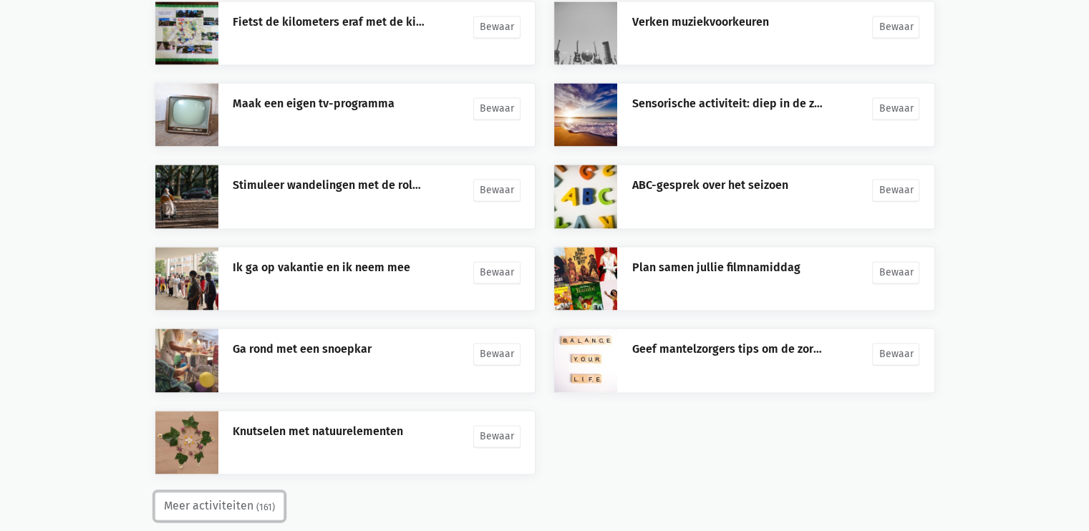
click at [244, 492] on button "Meer activiteiten (161)" at bounding box center [220, 506] width 130 height 29
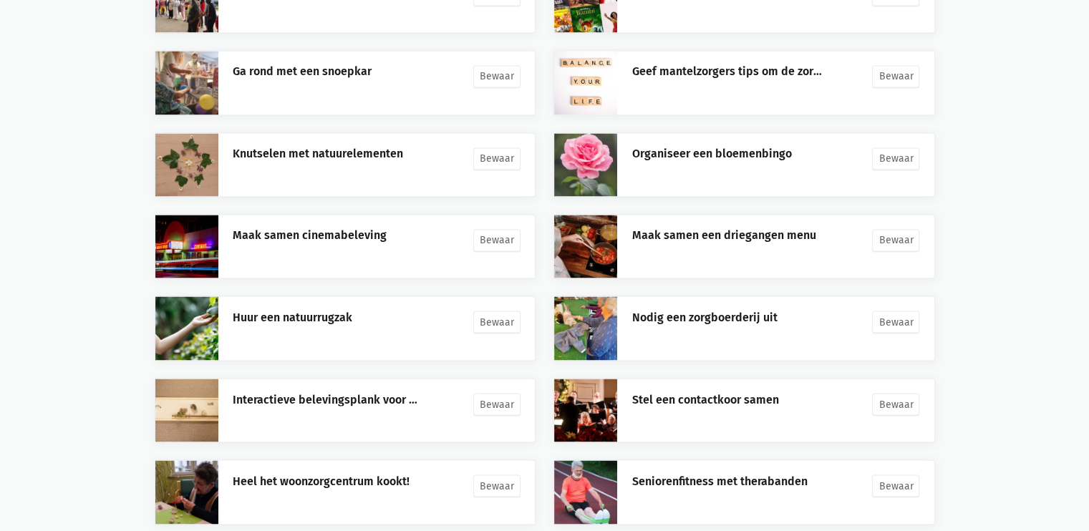
scroll to position [7916, 0]
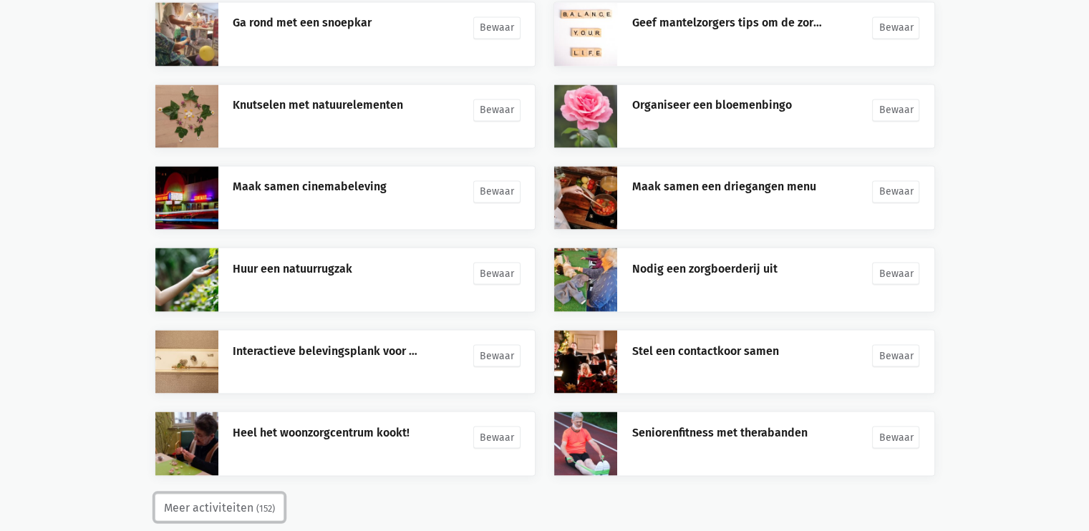
click at [206, 493] on button "Meer activiteiten (152)" at bounding box center [220, 507] width 130 height 29
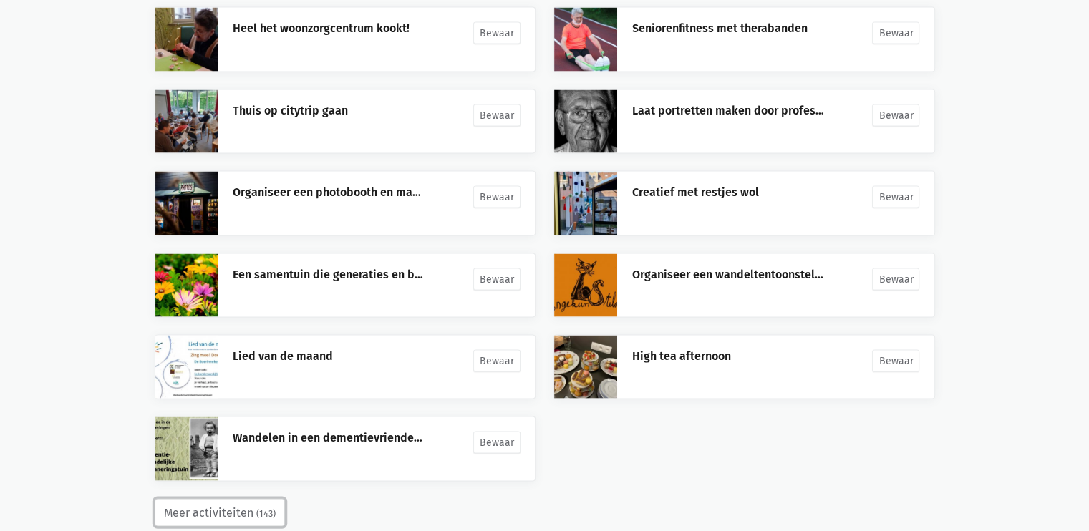
scroll to position [8324, 0]
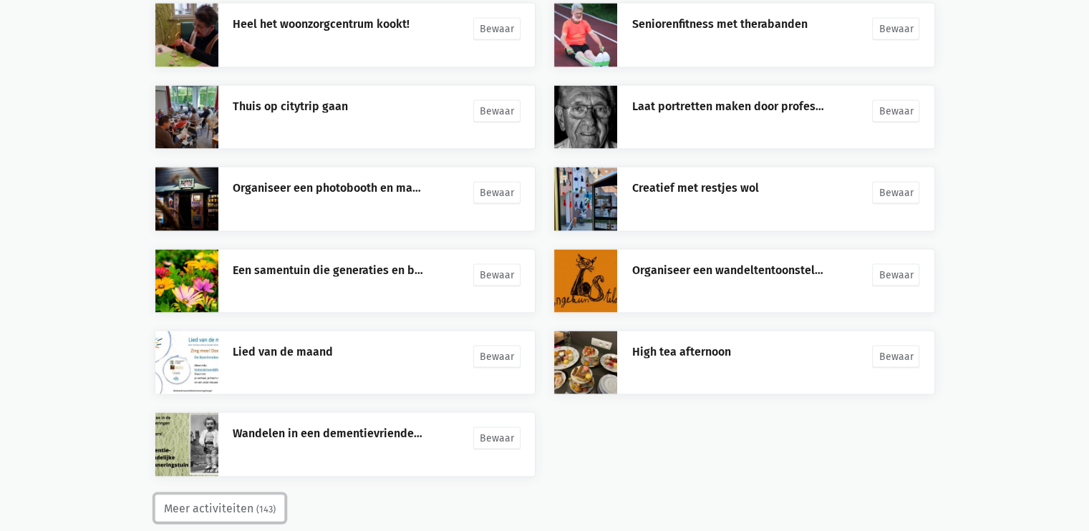
click at [211, 495] on button "Meer activiteiten (143)" at bounding box center [220, 509] width 130 height 29
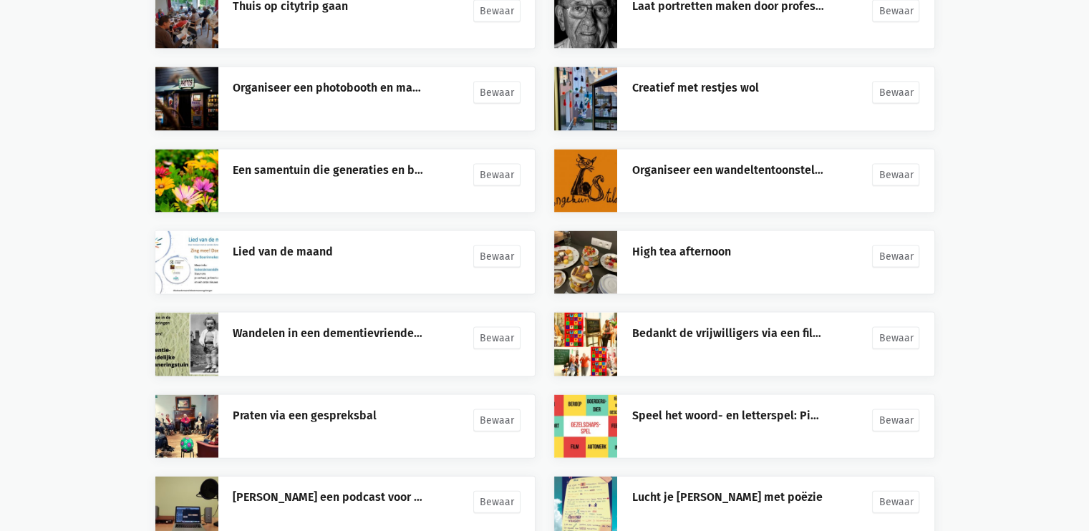
scroll to position [8651, 0]
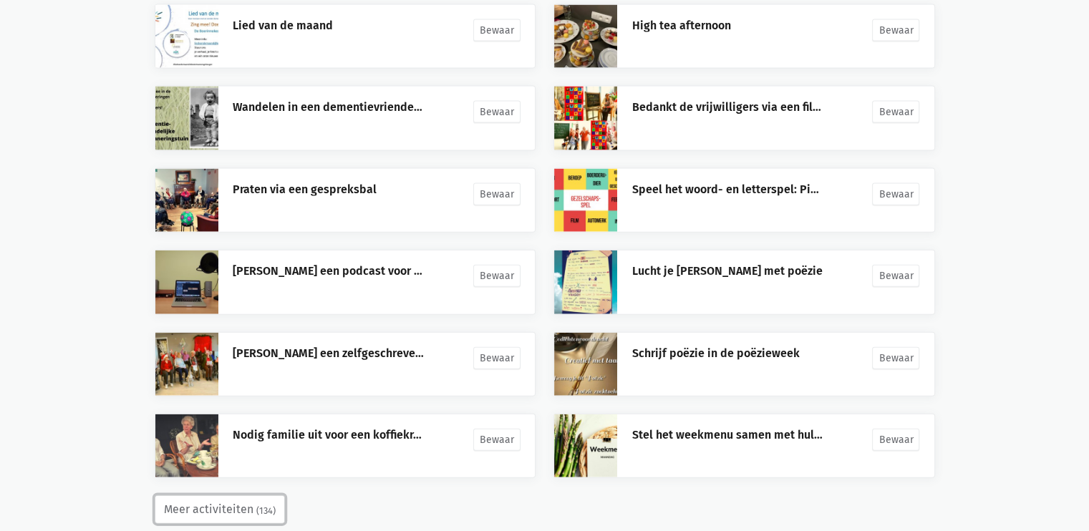
click at [217, 496] on button "Meer activiteiten (134)" at bounding box center [220, 510] width 130 height 29
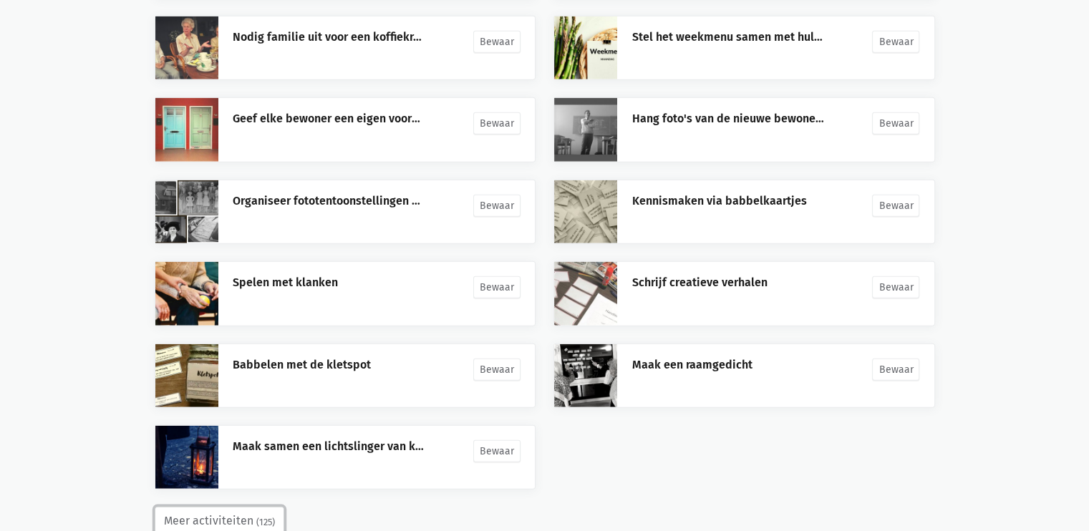
scroll to position [9060, 0]
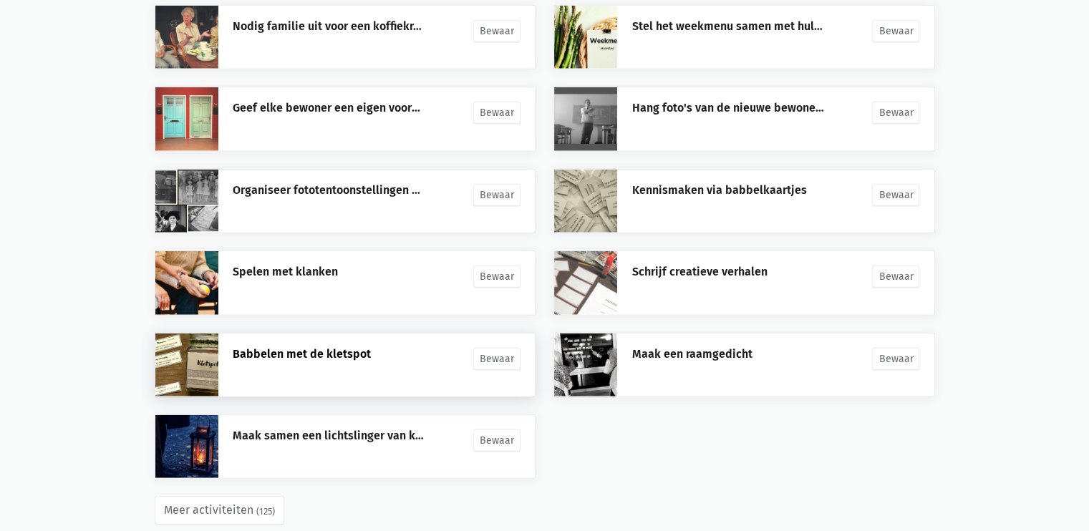
click at [259, 347] on link "Babbelen met de kletspot" at bounding box center [302, 354] width 138 height 14
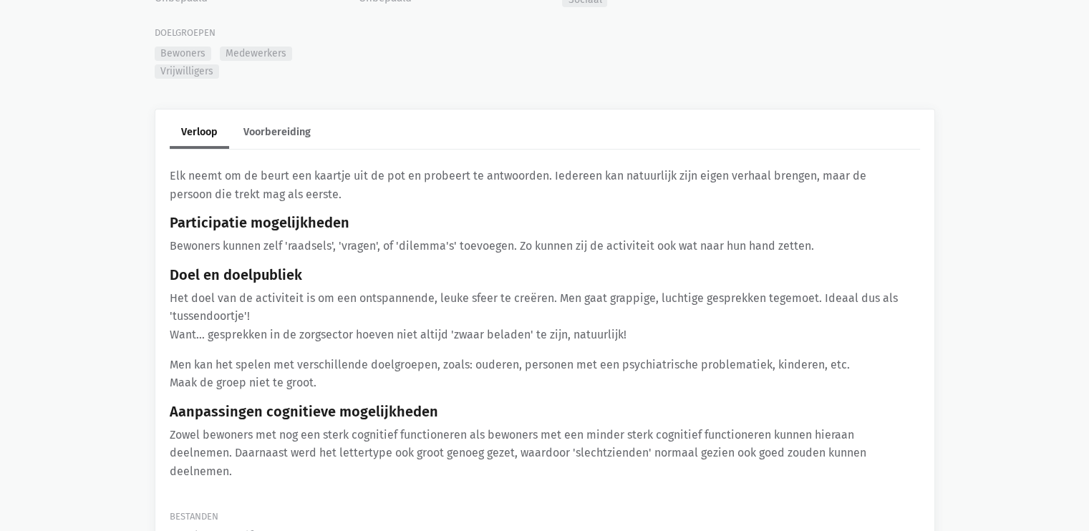
scroll to position [424, 0]
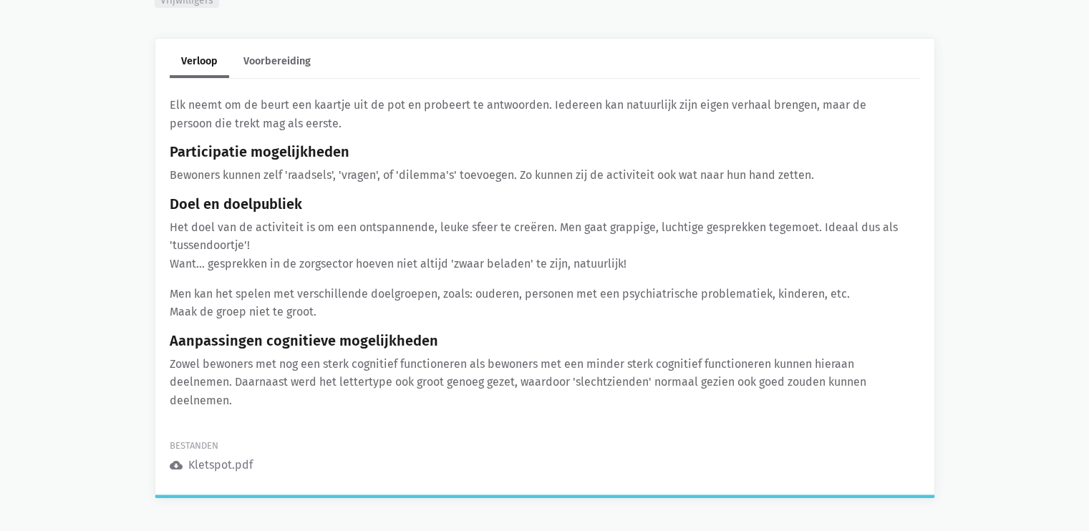
click at [193, 465] on div "Kletspot.pdf" at bounding box center [220, 465] width 64 height 19
click at [173, 463] on icon "cloud_download" at bounding box center [176, 465] width 13 height 13
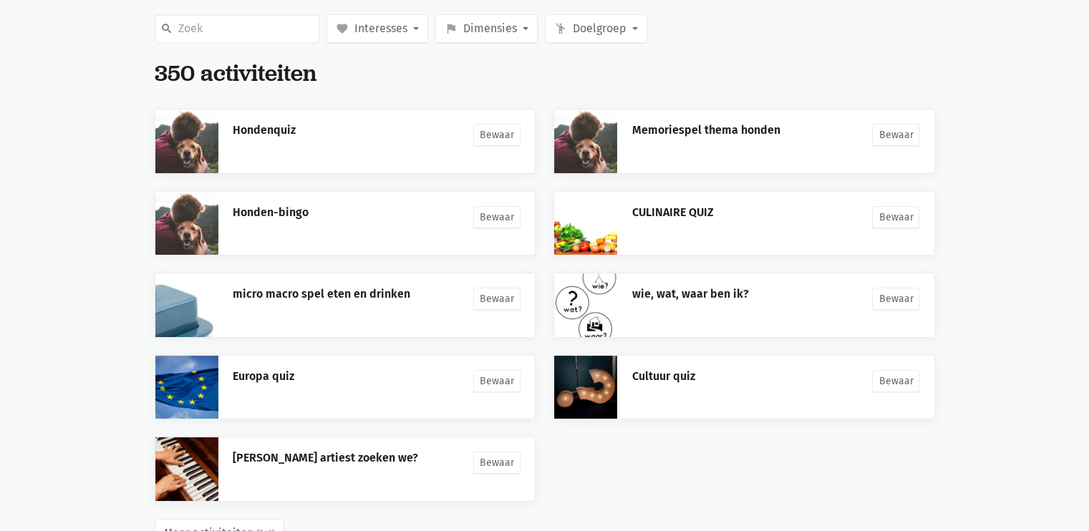
scroll to position [237, 0]
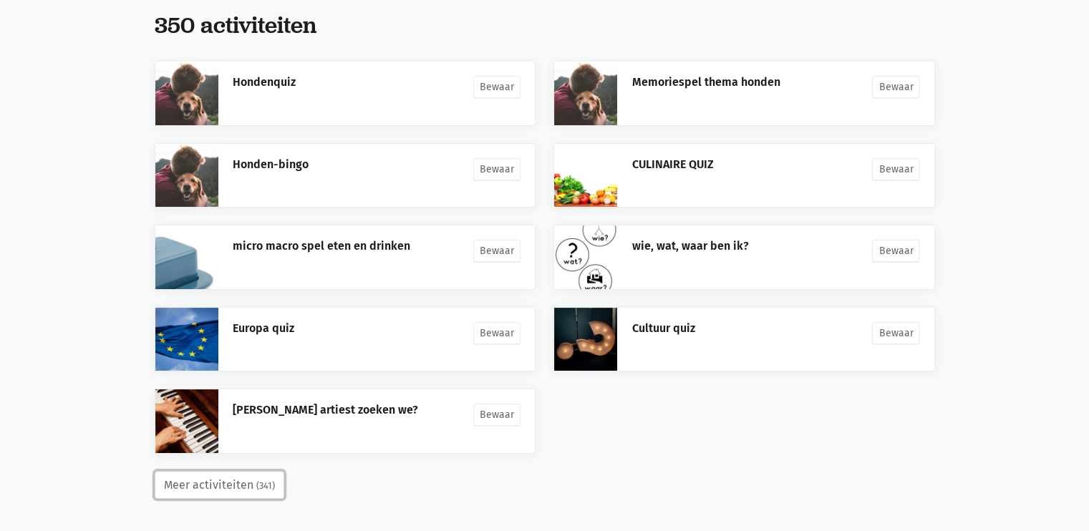
click at [246, 486] on button "Meer activiteiten (341)" at bounding box center [220, 485] width 130 height 29
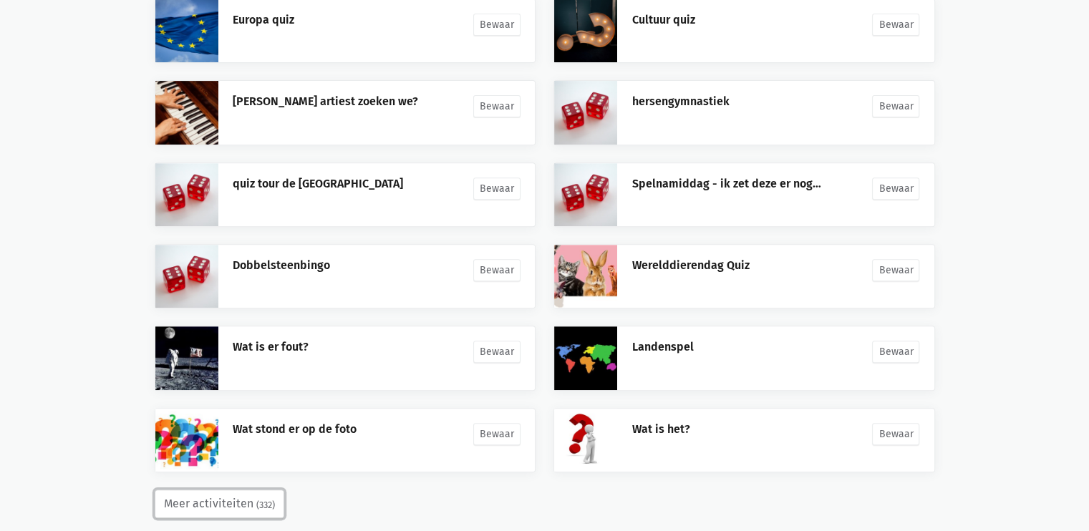
scroll to position [564, 0]
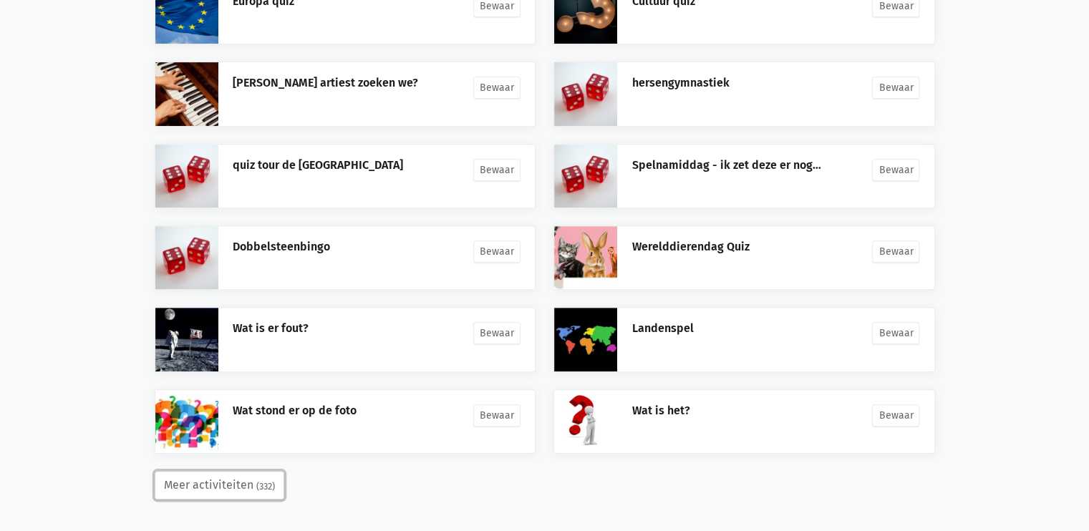
click at [265, 480] on small "(332)" at bounding box center [265, 487] width 19 height 14
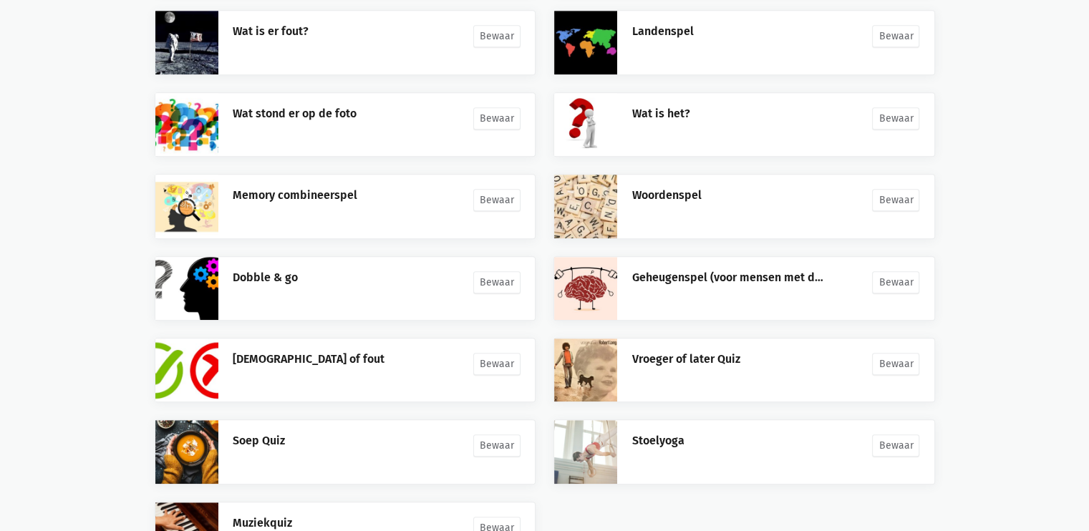
scroll to position [973, 0]
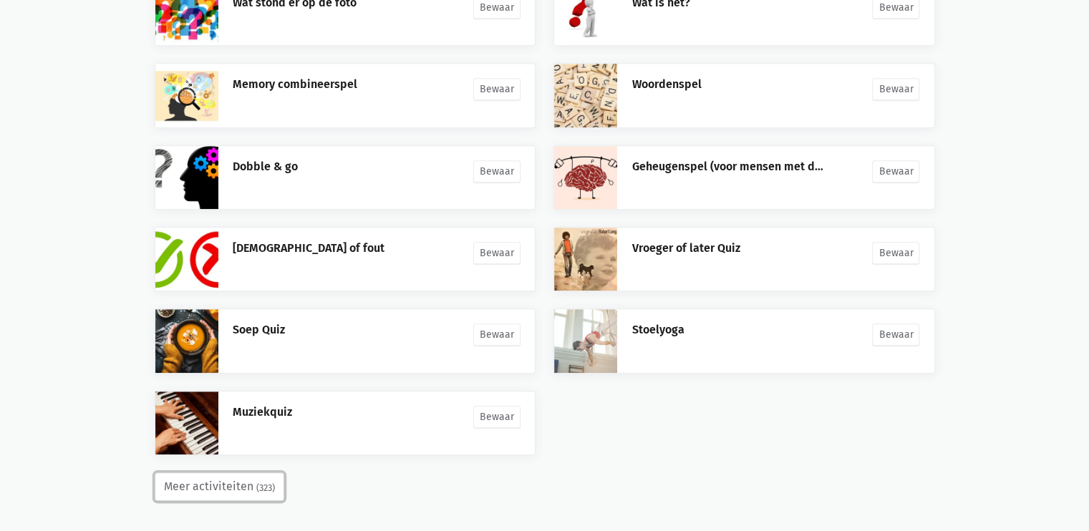
click at [264, 481] on small "(323)" at bounding box center [265, 488] width 19 height 14
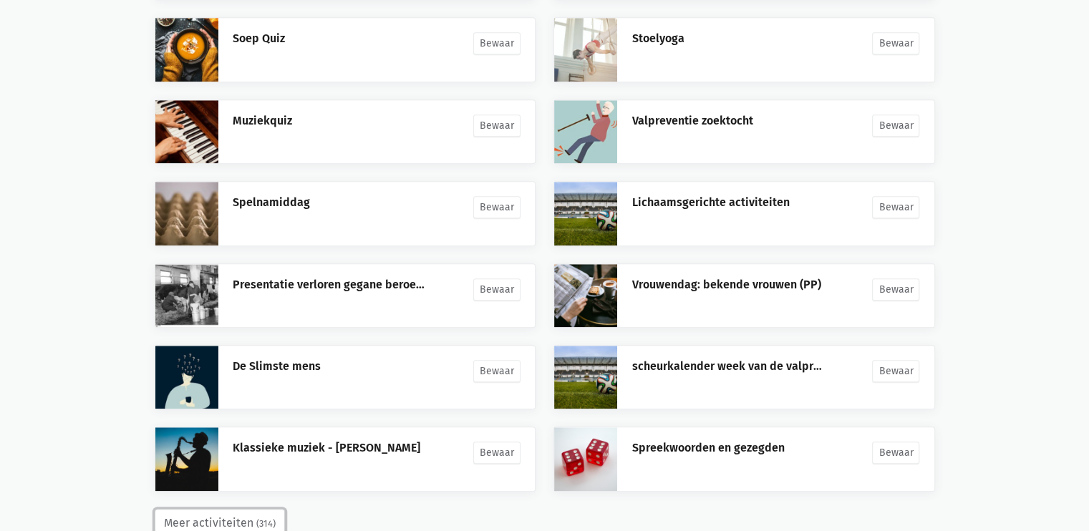
scroll to position [1299, 0]
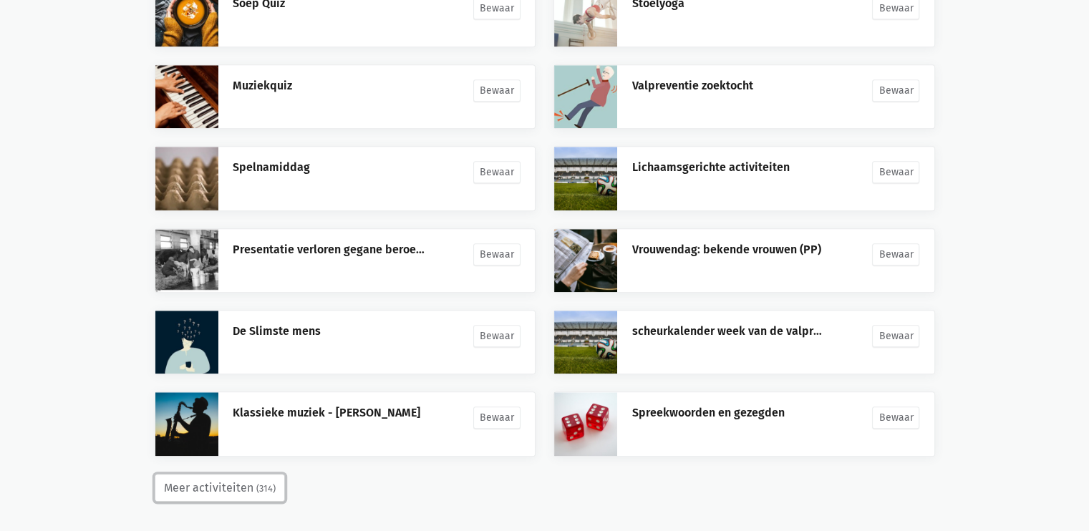
click at [258, 482] on small "(314)" at bounding box center [265, 489] width 19 height 14
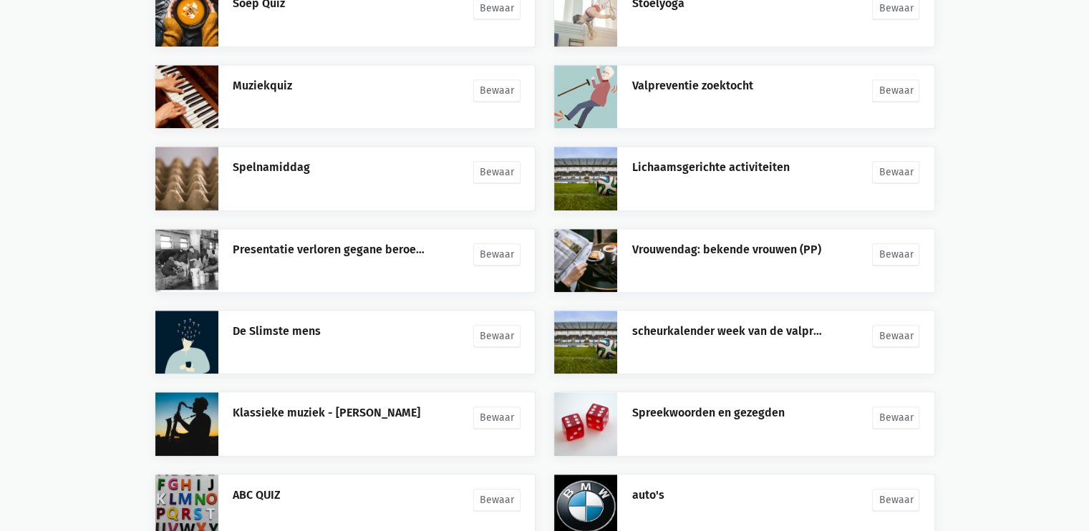
scroll to position [1707, 0]
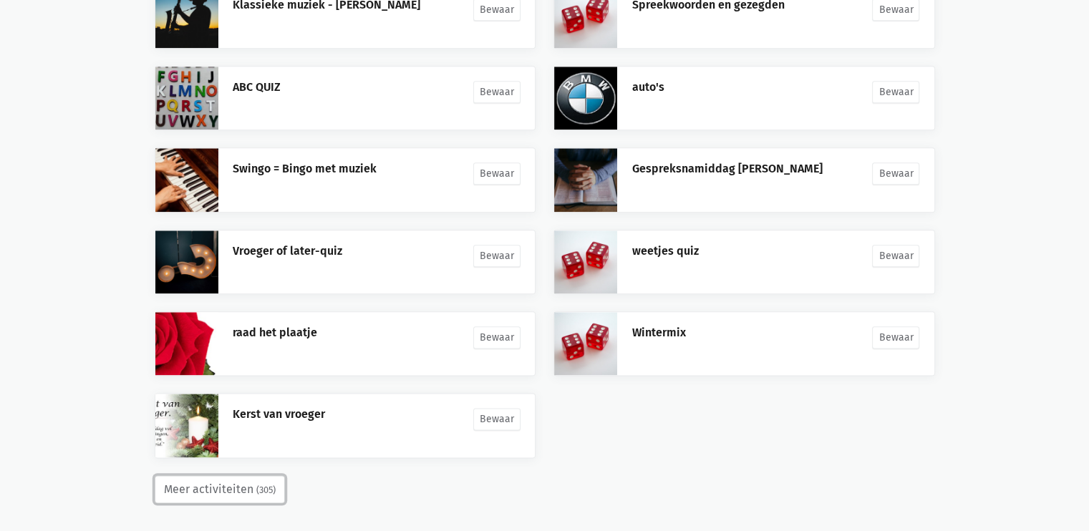
click at [249, 482] on button "Meer activiteiten (305)" at bounding box center [220, 490] width 130 height 29
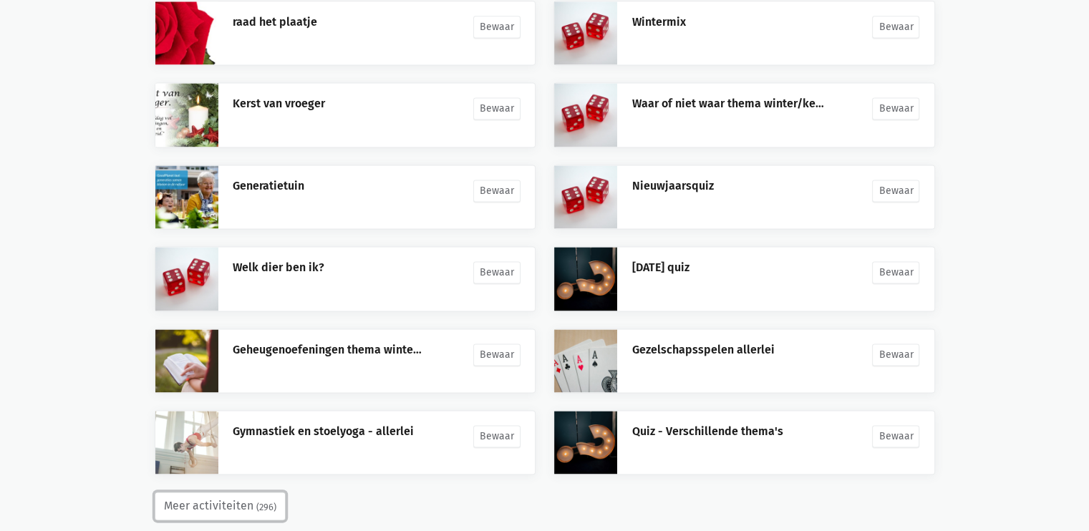
scroll to position [2034, 0]
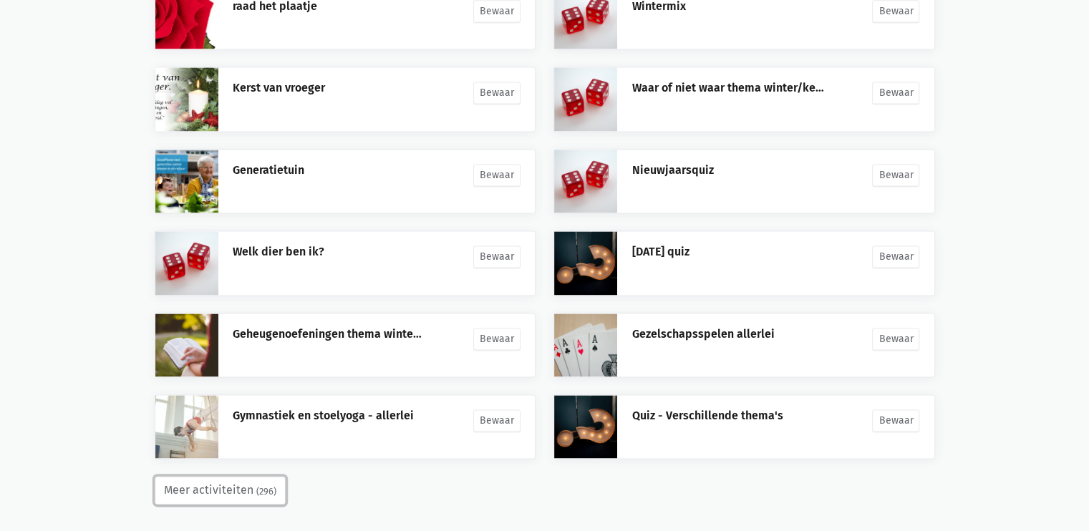
click at [260, 485] on small "(296)" at bounding box center [266, 492] width 20 height 14
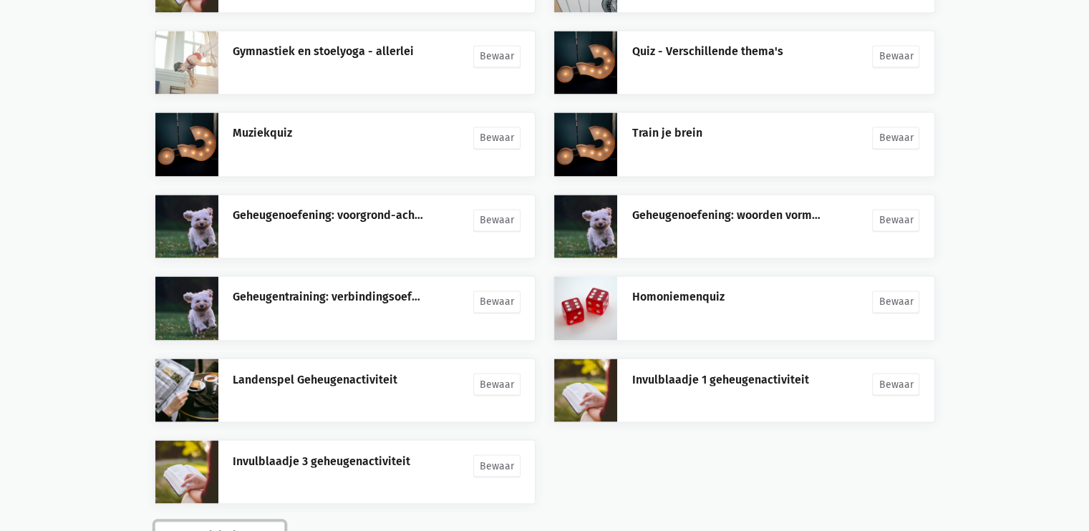
scroll to position [2443, 0]
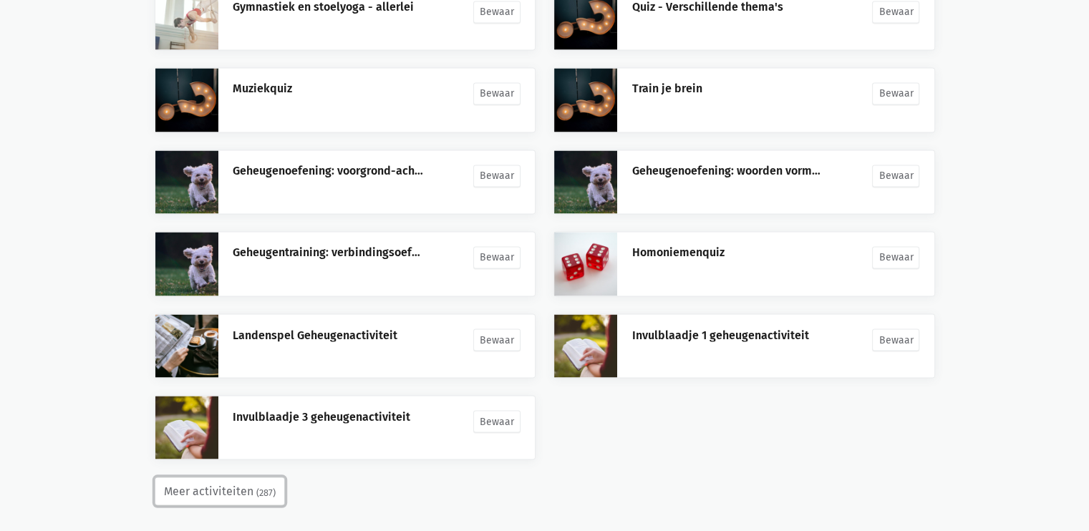
click at [265, 486] on small "(287)" at bounding box center [265, 493] width 19 height 14
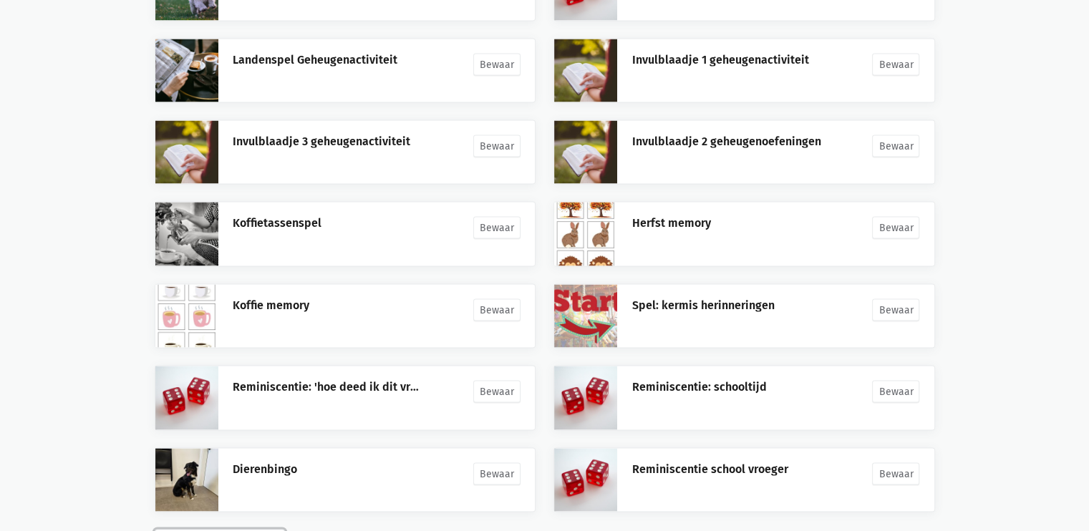
scroll to position [2770, 0]
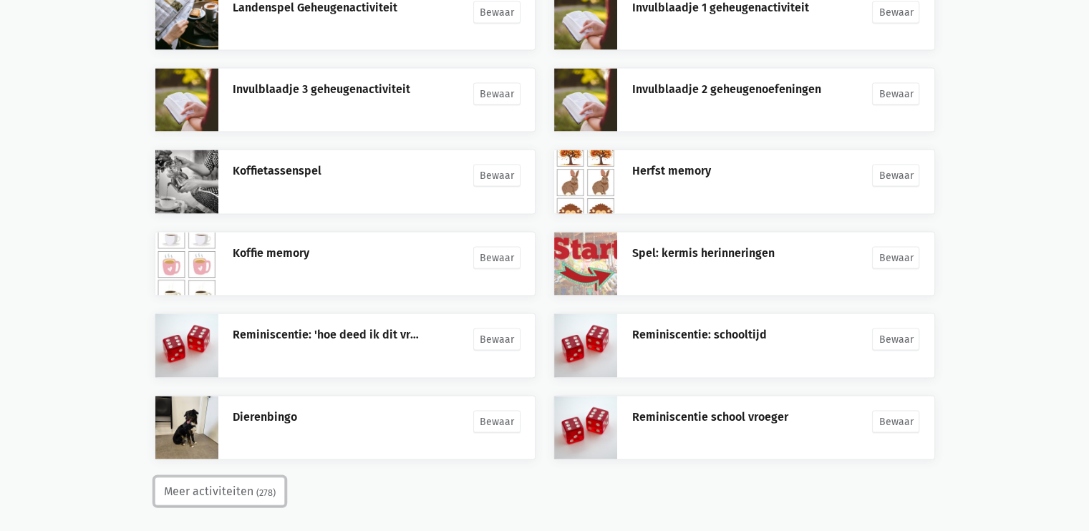
click at [226, 486] on button "Meer activiteiten (278)" at bounding box center [220, 492] width 130 height 29
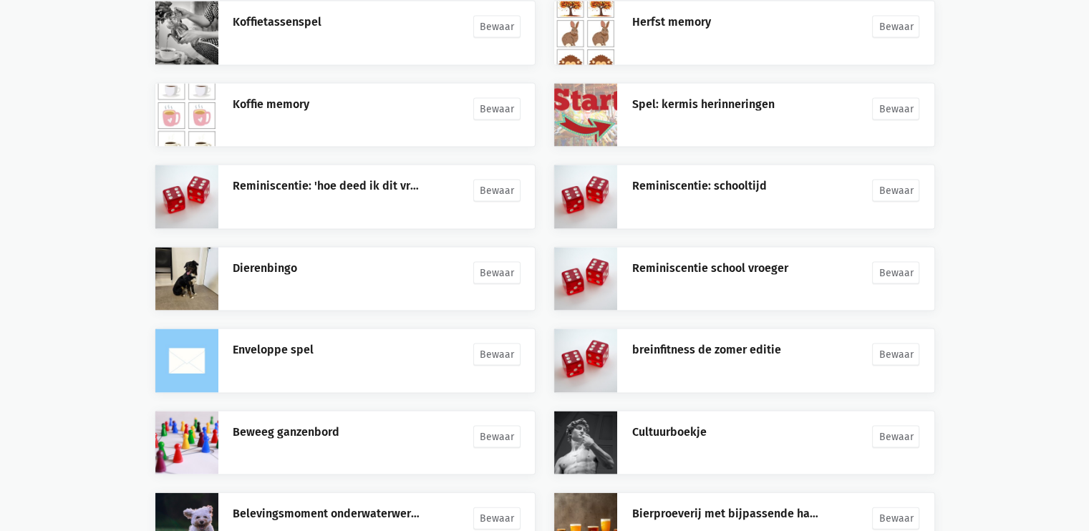
scroll to position [3178, 0]
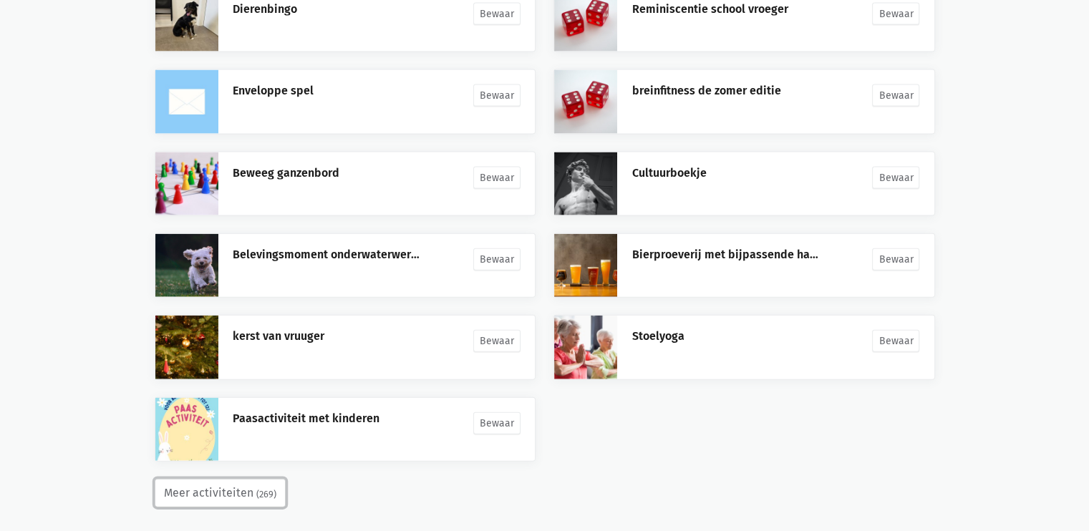
click at [229, 482] on button "Meer activiteiten (269)" at bounding box center [220, 493] width 131 height 29
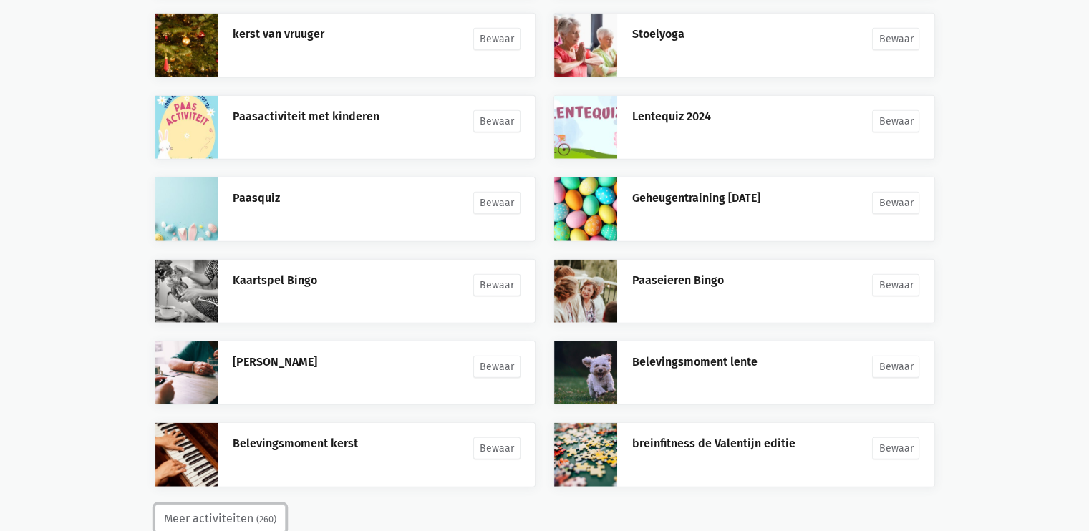
scroll to position [3505, 0]
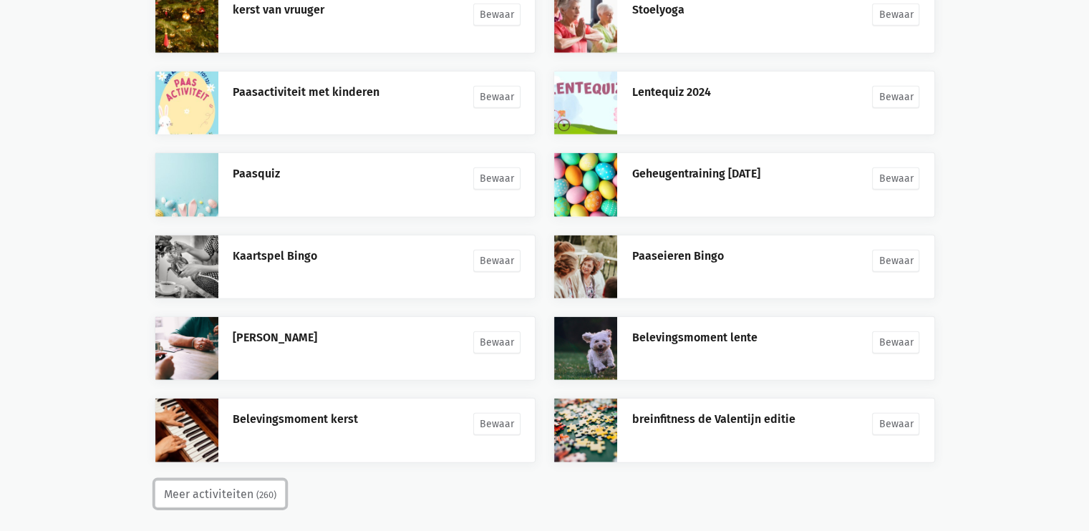
click at [233, 481] on button "Meer activiteiten (260)" at bounding box center [220, 495] width 131 height 29
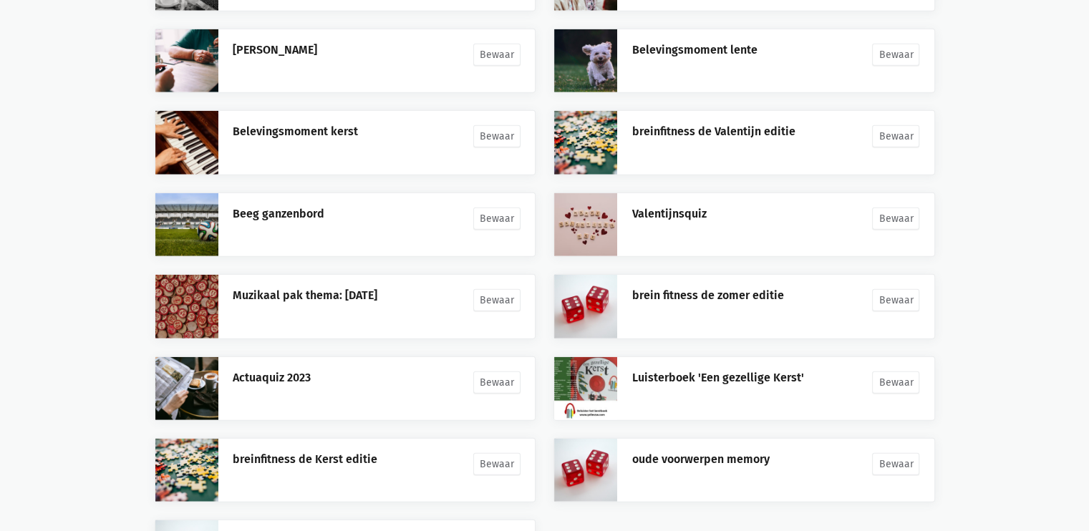
scroll to position [3913, 0]
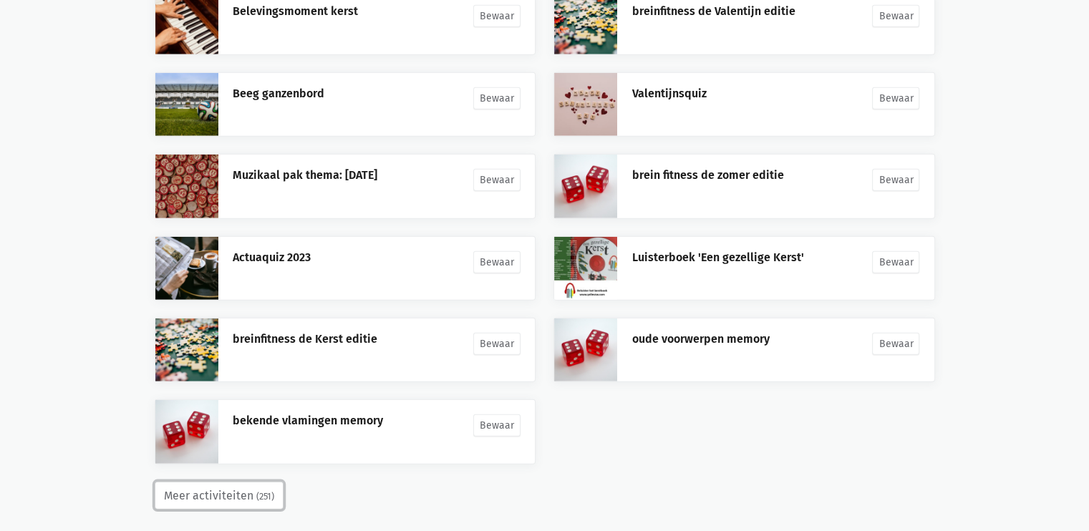
click at [226, 488] on button "Meer activiteiten (251)" at bounding box center [219, 496] width 129 height 29
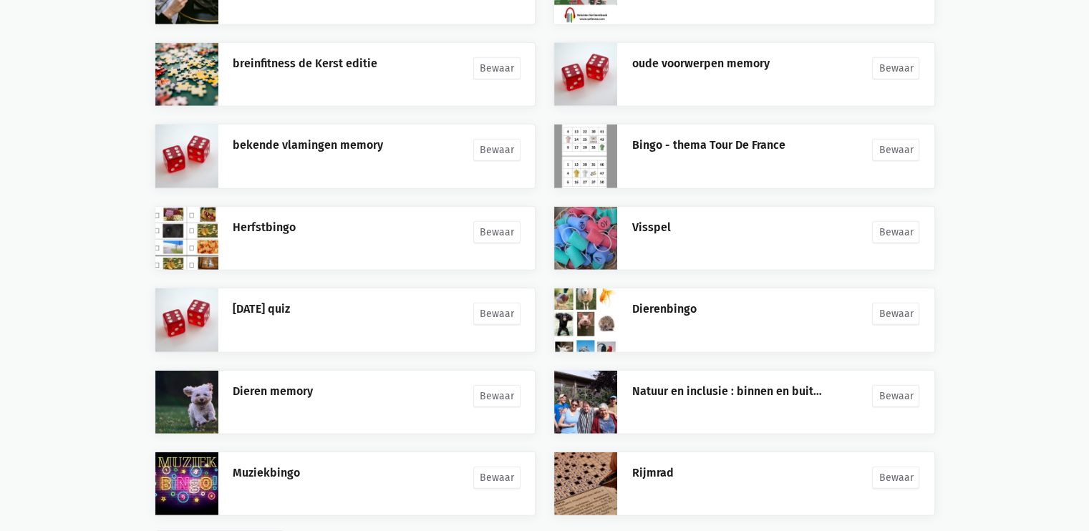
scroll to position [4240, 0]
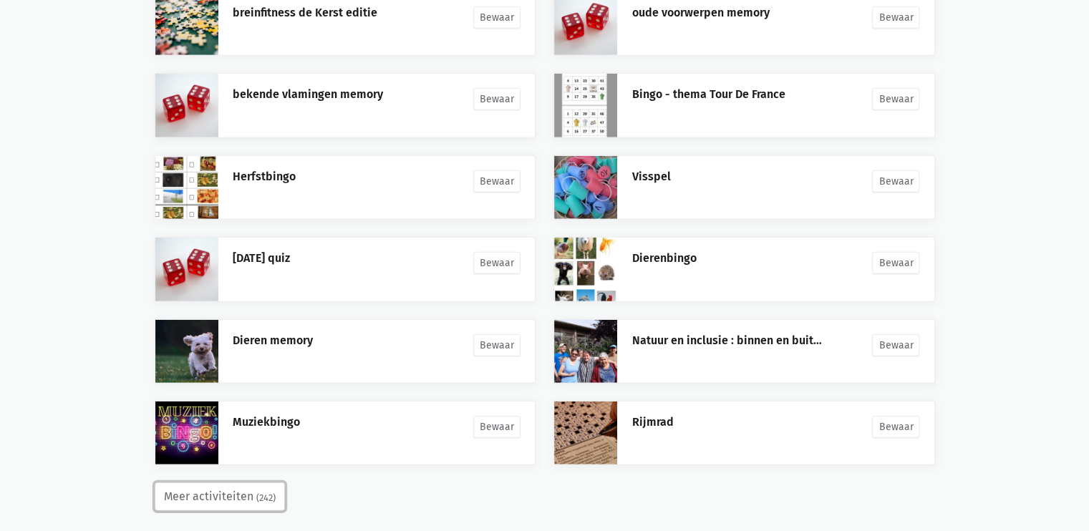
click at [246, 488] on button "Meer activiteiten (242)" at bounding box center [220, 497] width 130 height 29
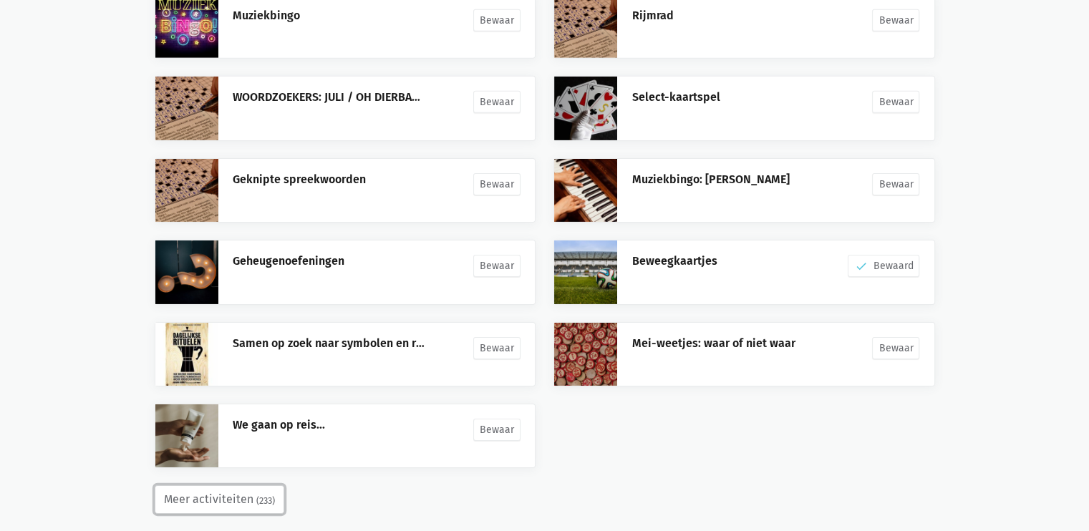
scroll to position [4648, 0]
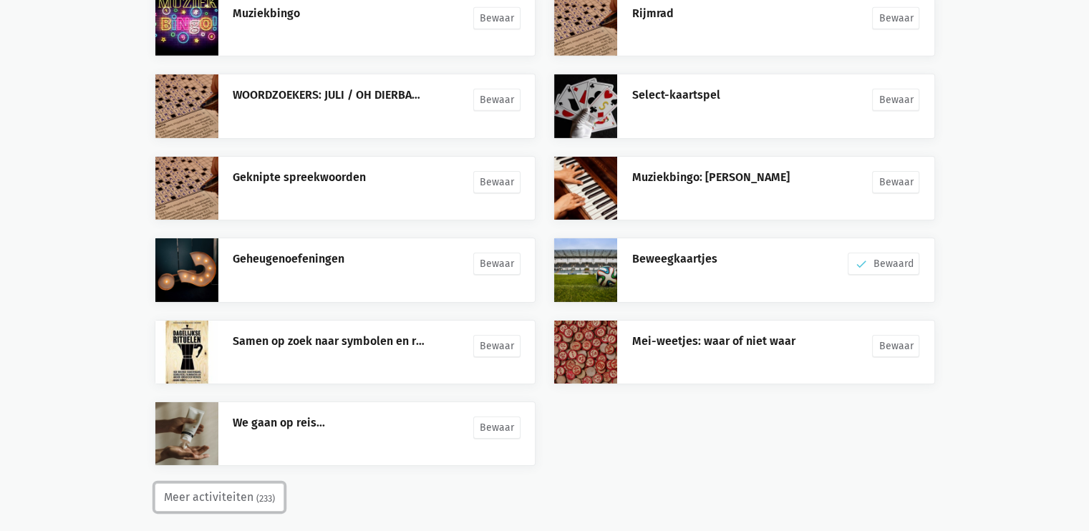
click at [251, 483] on button "Meer activiteiten (233)" at bounding box center [220, 497] width 130 height 29
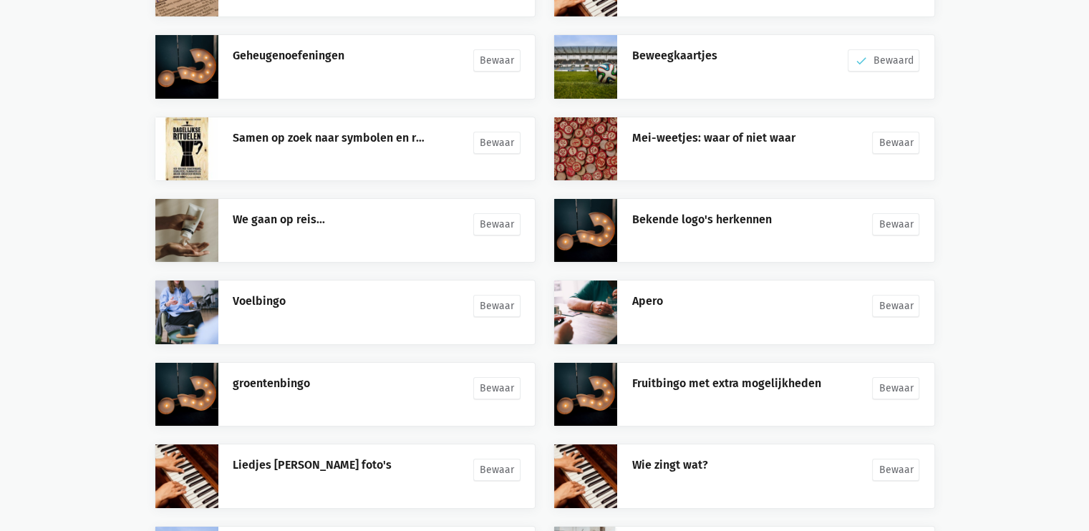
scroll to position [4976, 0]
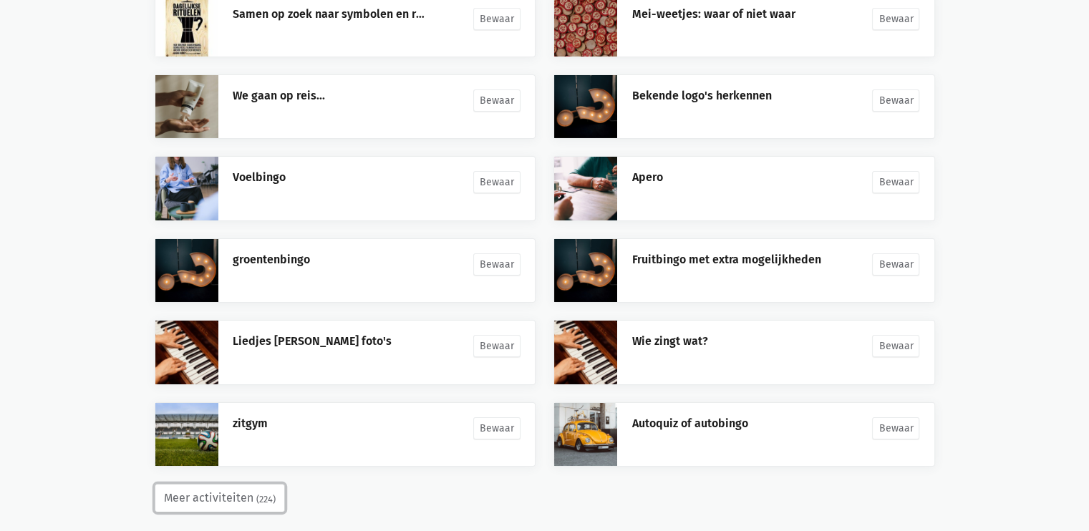
click at [243, 484] on button "Meer activiteiten (224)" at bounding box center [220, 498] width 130 height 29
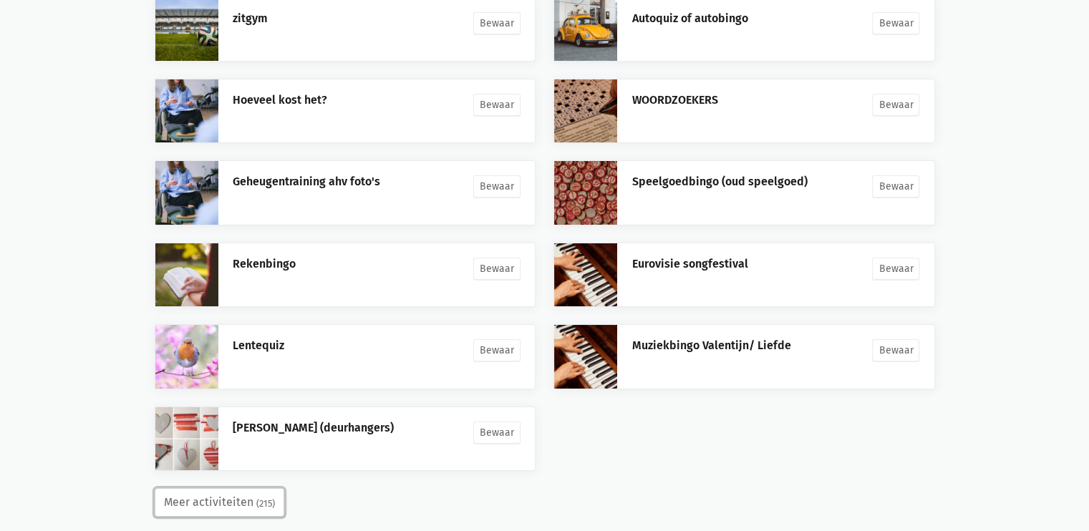
scroll to position [5383, 0]
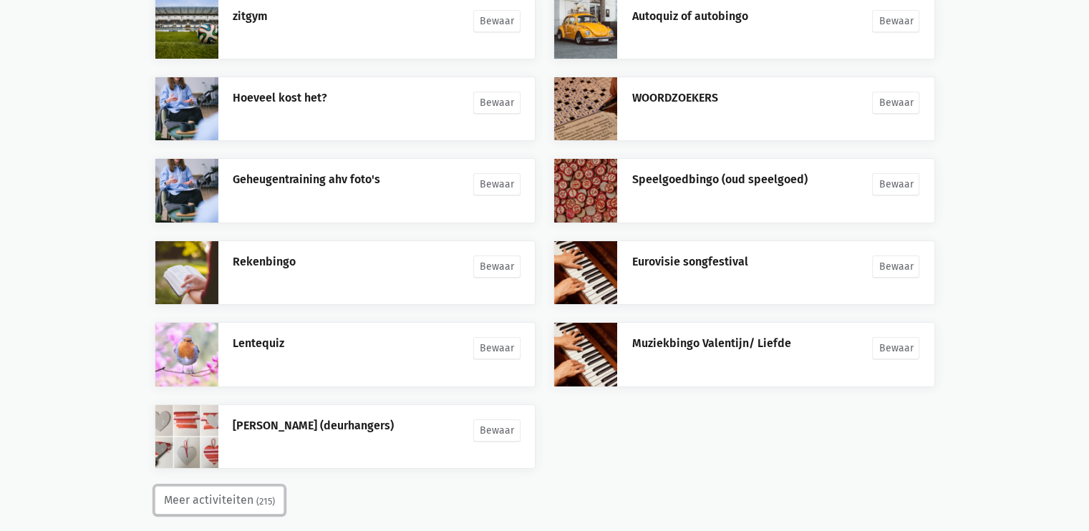
click at [252, 486] on button "Meer activiteiten (215)" at bounding box center [220, 500] width 130 height 29
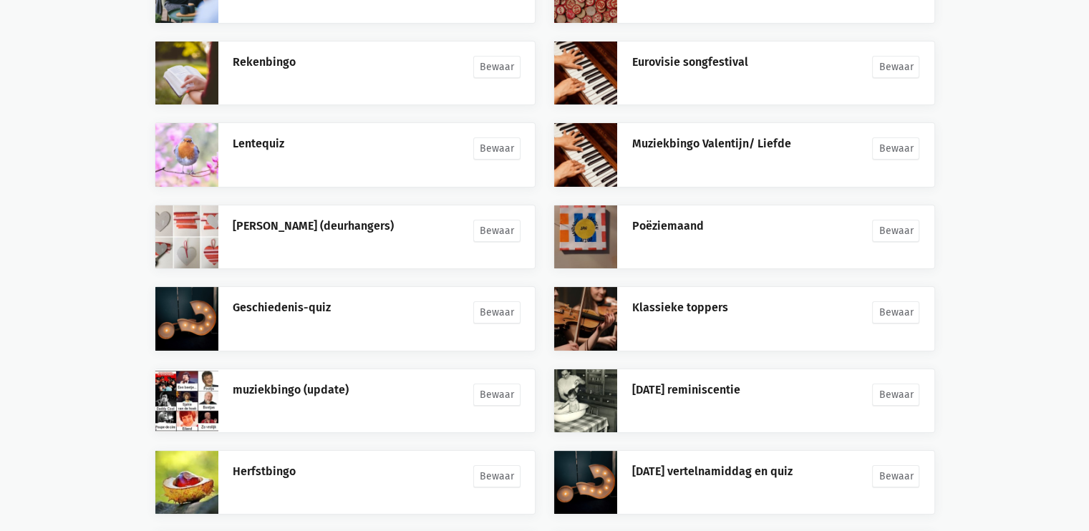
scroll to position [5710, 0]
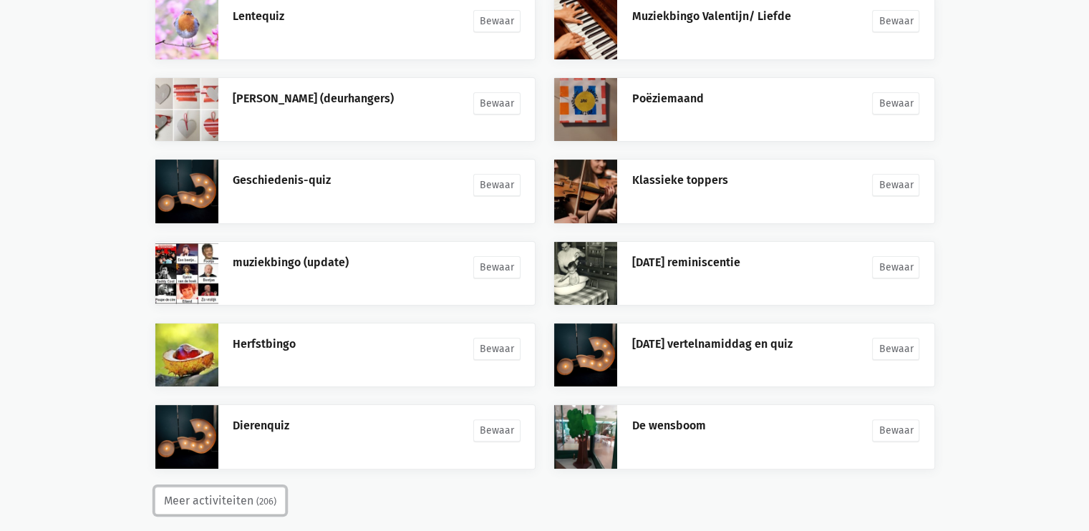
click at [262, 495] on small "(206)" at bounding box center [266, 502] width 20 height 14
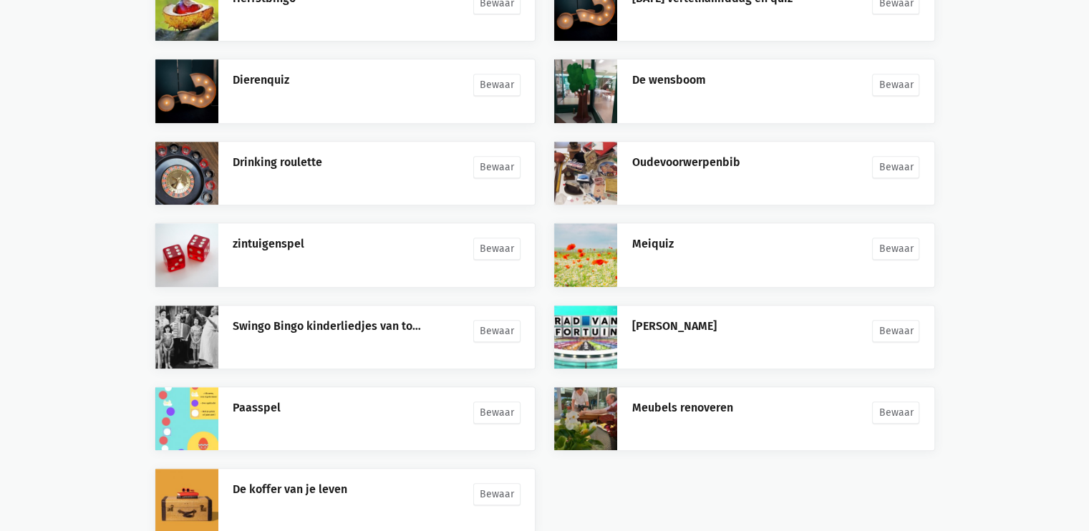
scroll to position [6119, 0]
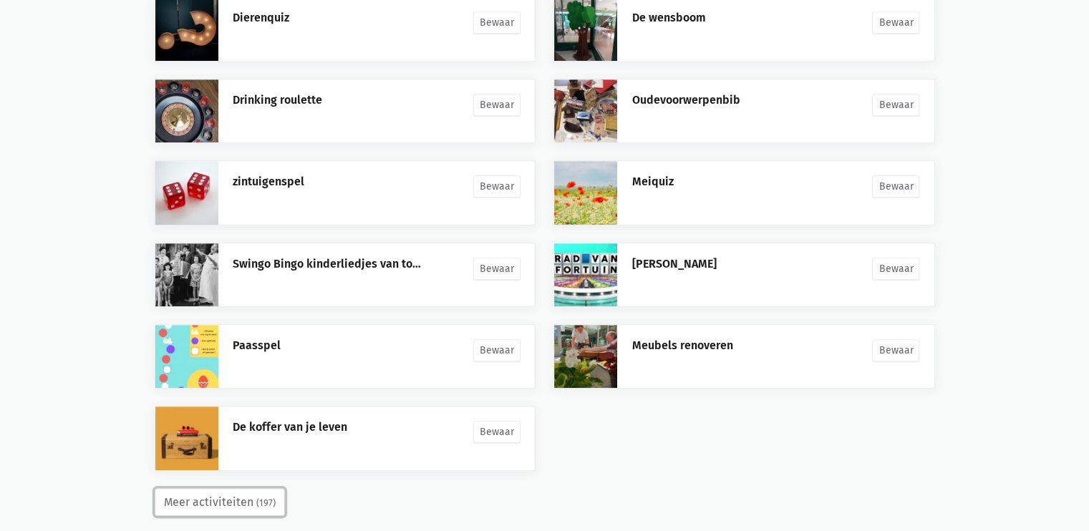
click at [266, 496] on small "(197)" at bounding box center [265, 503] width 19 height 14
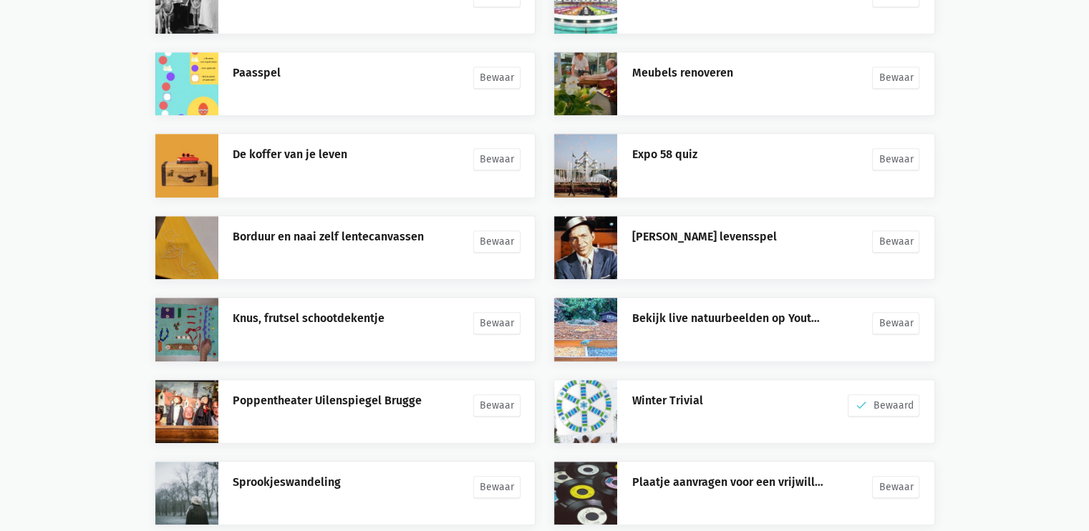
scroll to position [6445, 0]
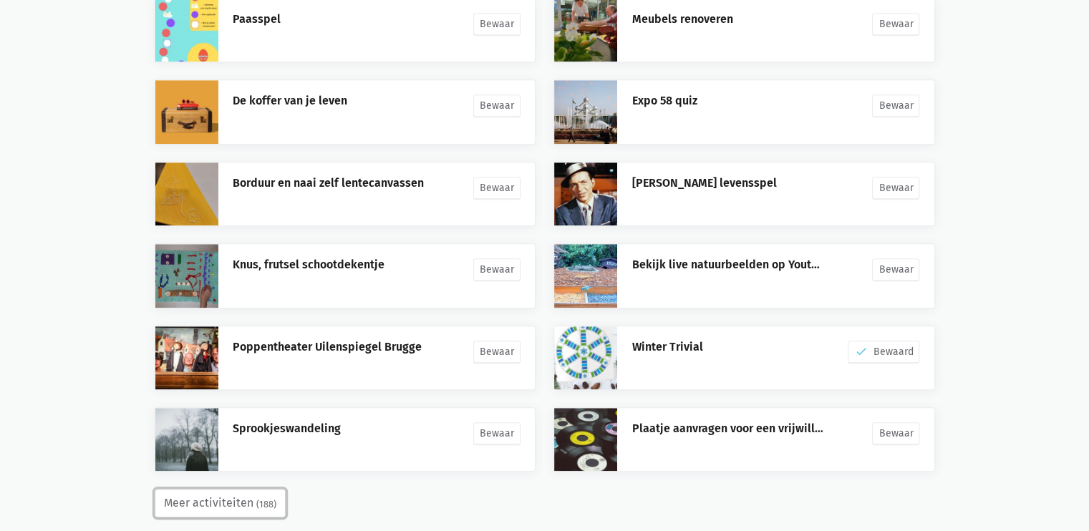
click at [264, 498] on small "(188)" at bounding box center [266, 505] width 20 height 14
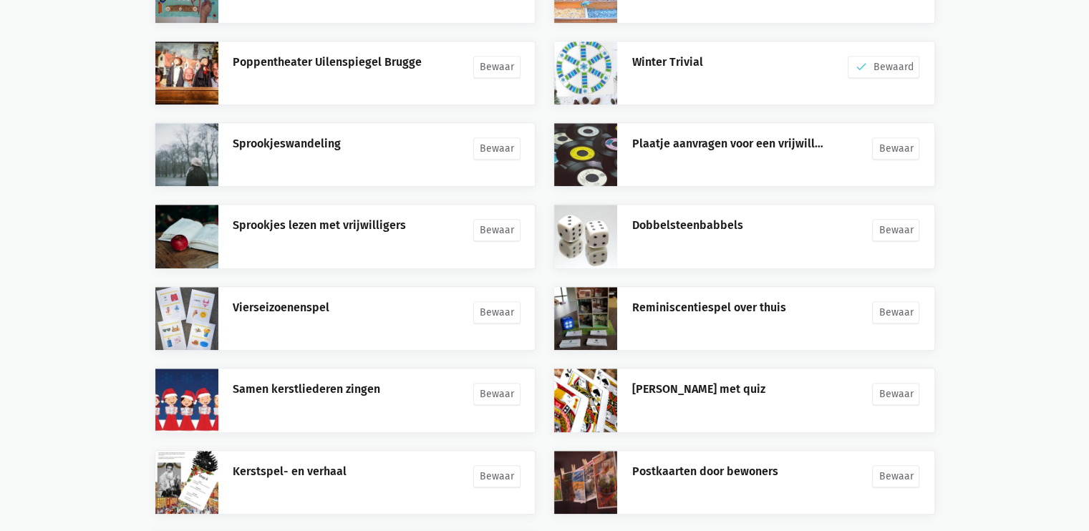
scroll to position [6854, 0]
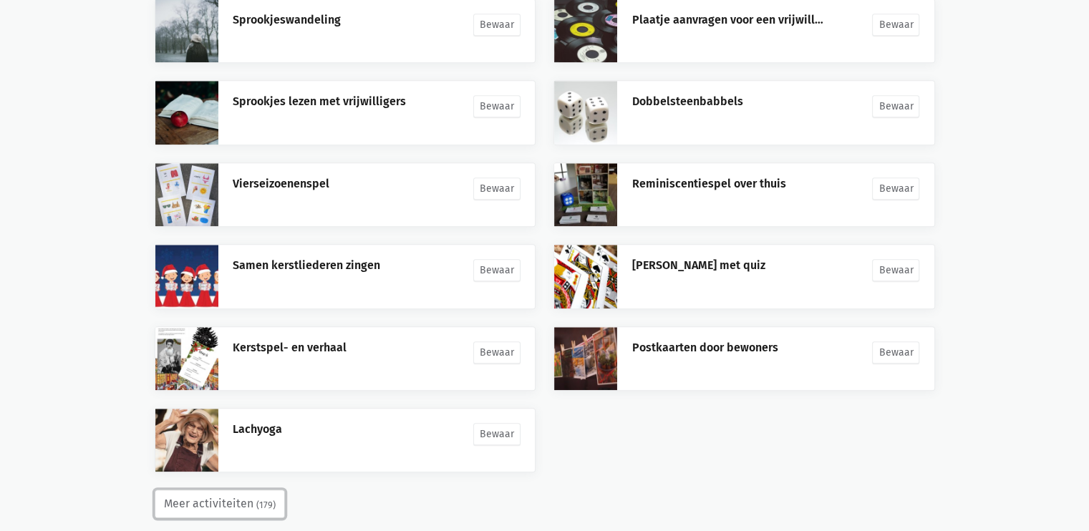
click at [257, 498] on small "(179)" at bounding box center [265, 505] width 19 height 14
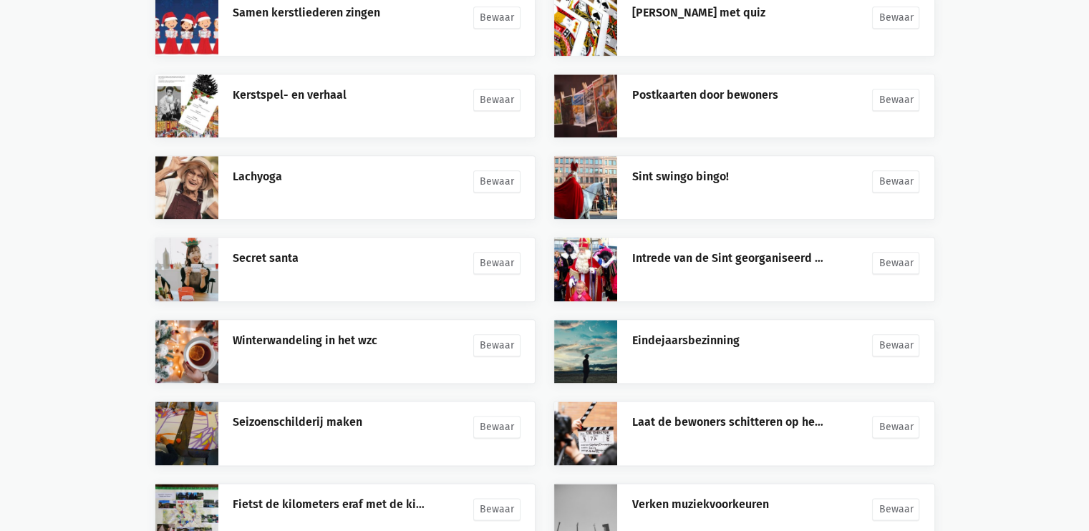
scroll to position [7181, 0]
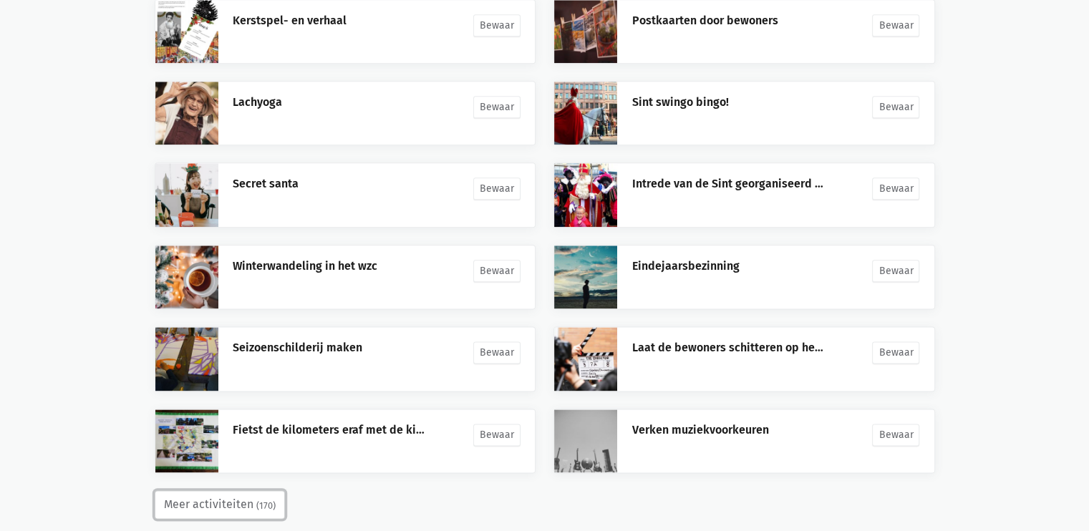
click at [261, 499] on small "(170)" at bounding box center [265, 506] width 19 height 14
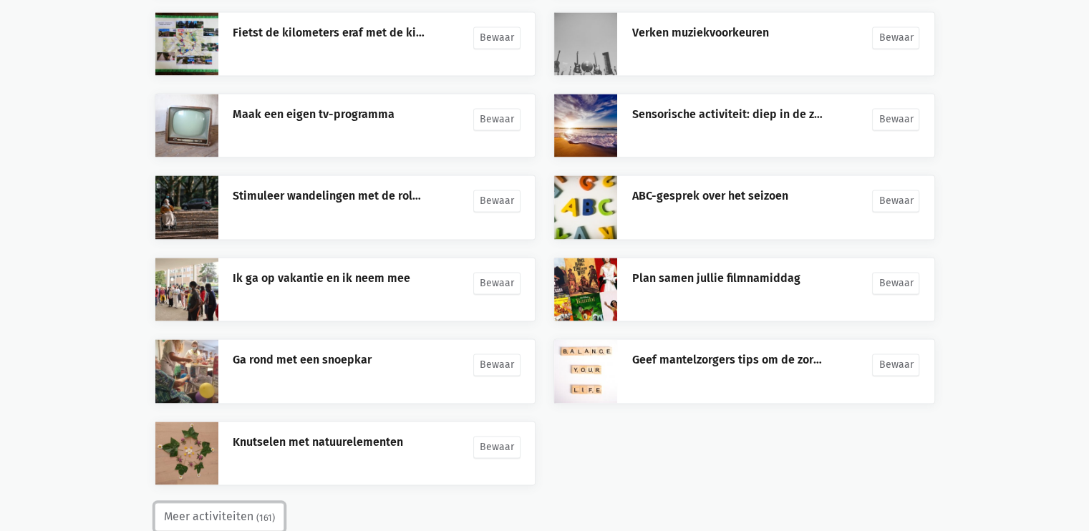
scroll to position [7590, 0]
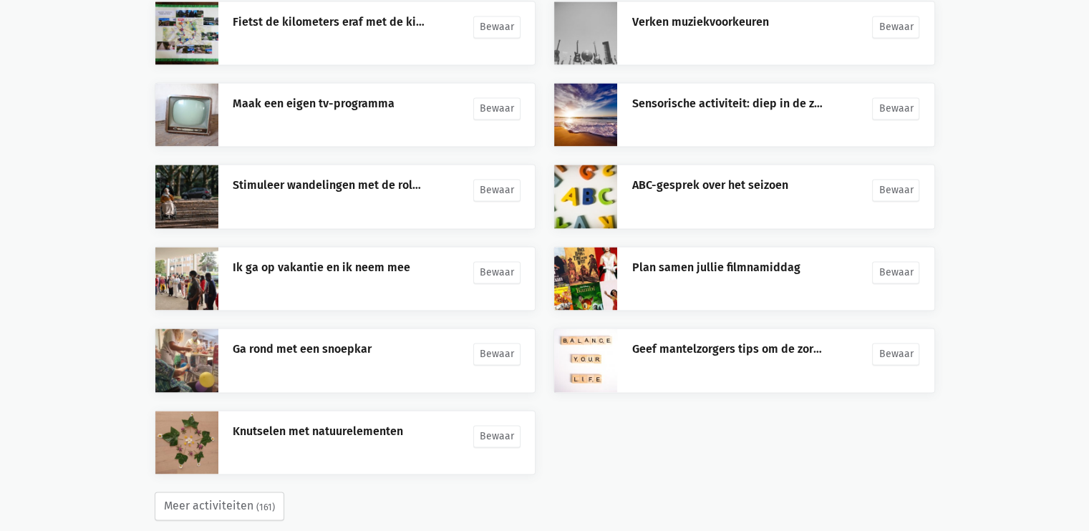
click at [264, 501] on small "(161)" at bounding box center [265, 508] width 19 height 14
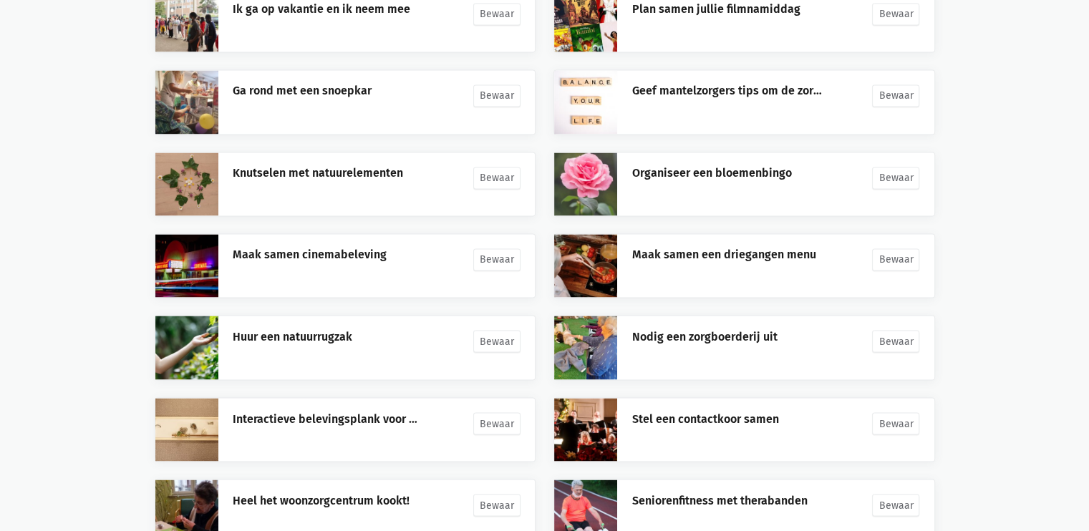
scroll to position [7916, 0]
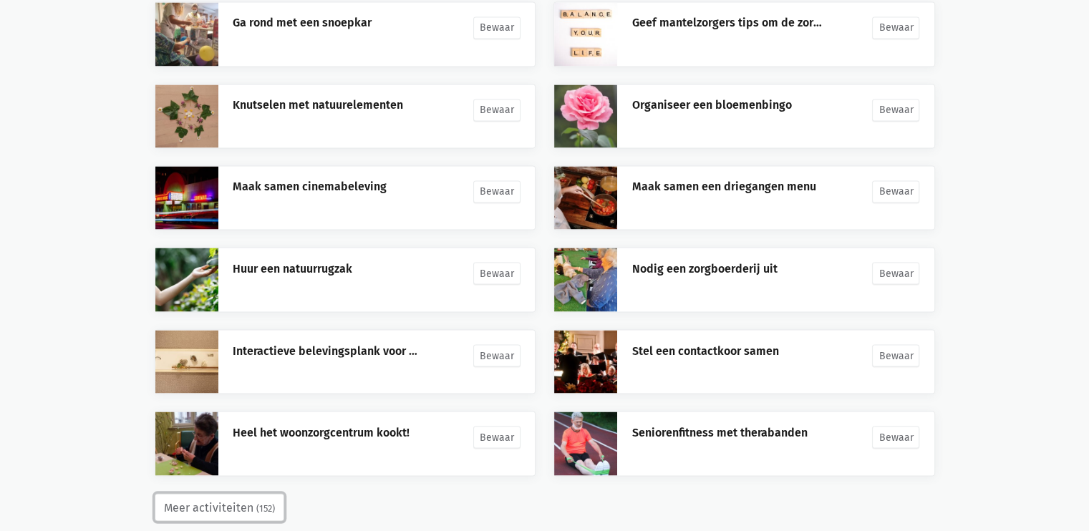
click at [263, 501] on small "(152)" at bounding box center [265, 508] width 19 height 14
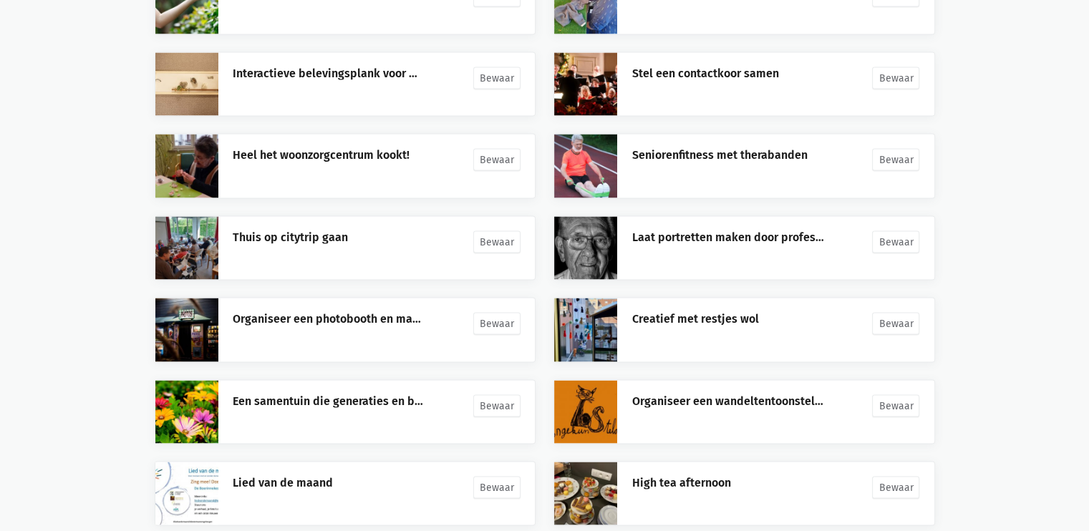
scroll to position [8324, 0]
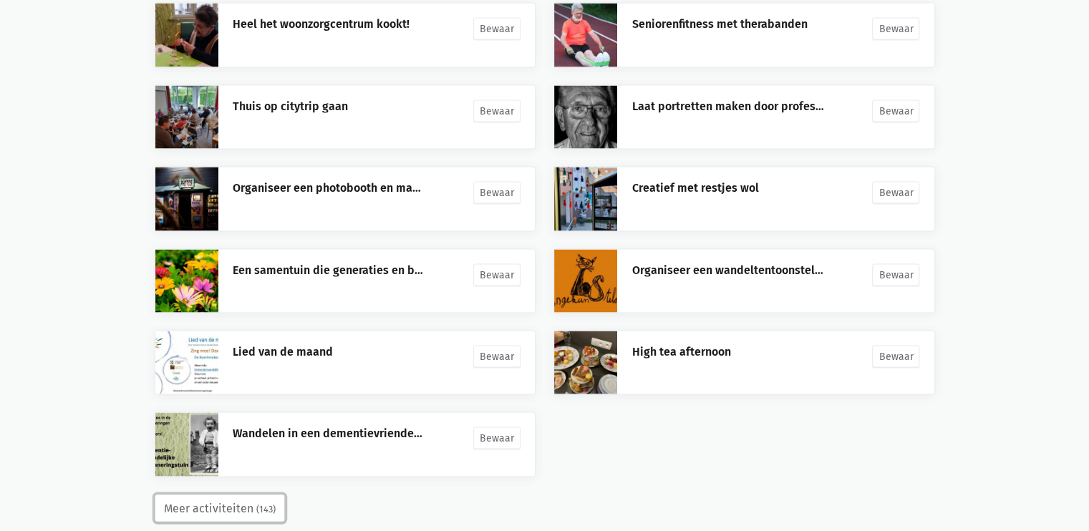
click at [246, 495] on button "Meer activiteiten (143)" at bounding box center [220, 509] width 130 height 29
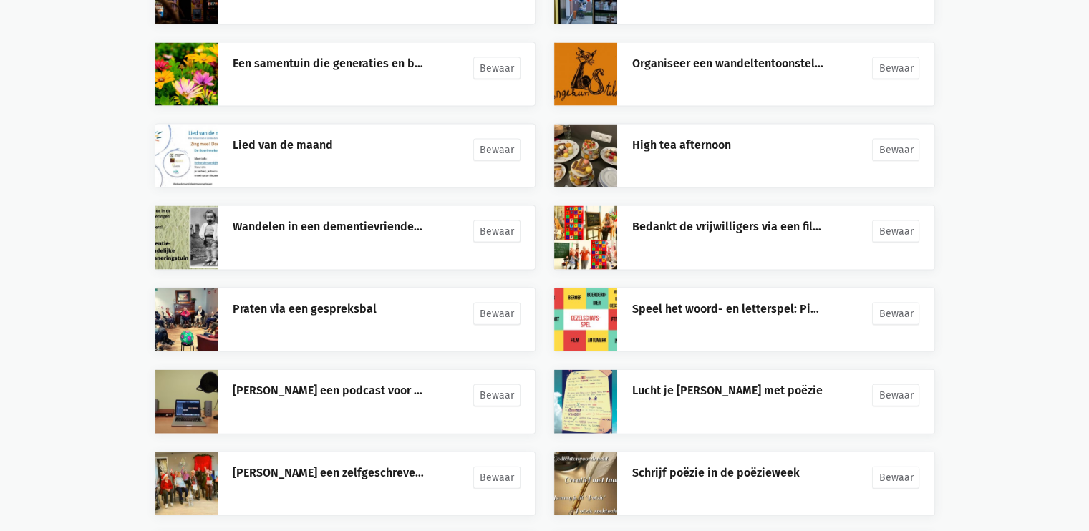
scroll to position [8651, 0]
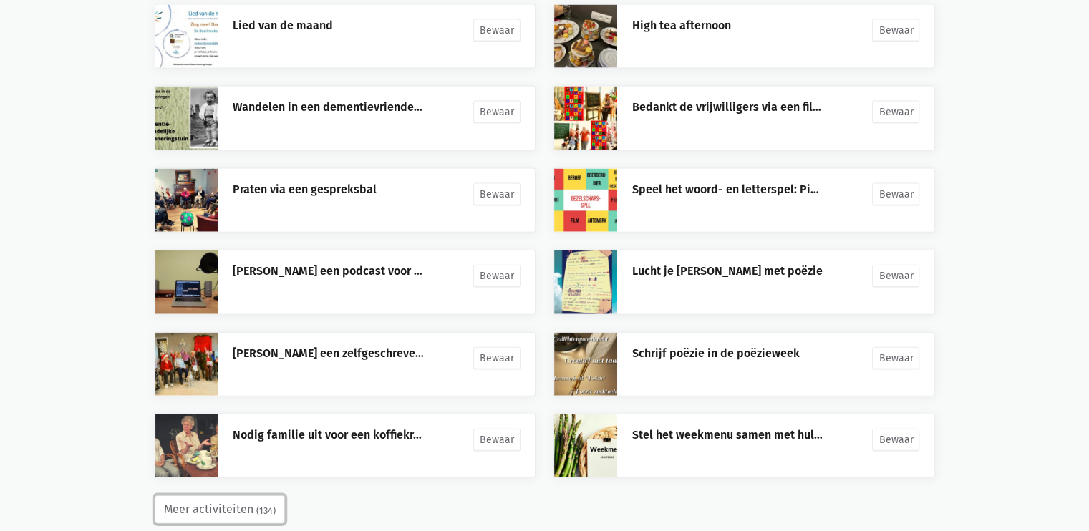
click at [238, 496] on button "Meer activiteiten (134)" at bounding box center [220, 510] width 130 height 29
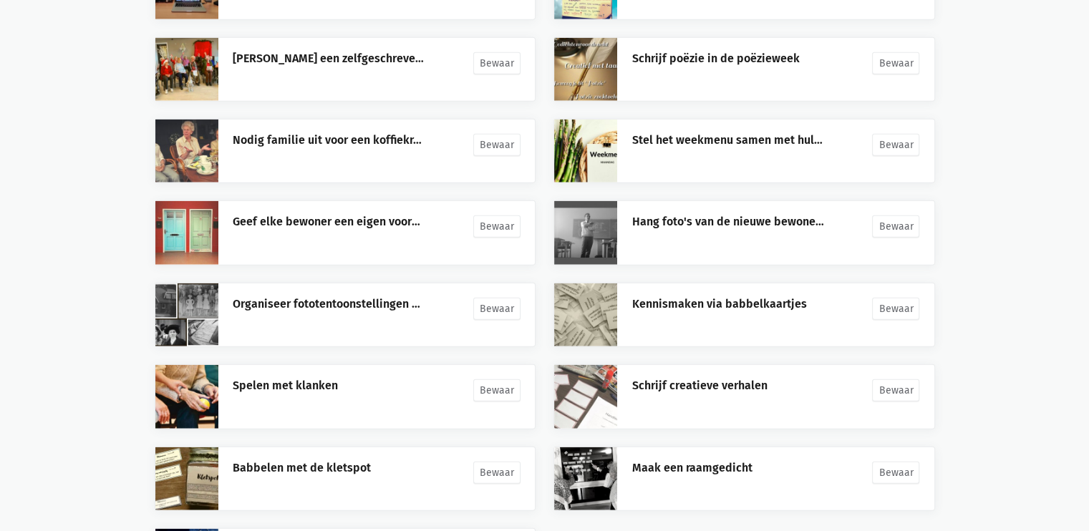
scroll to position [9060, 0]
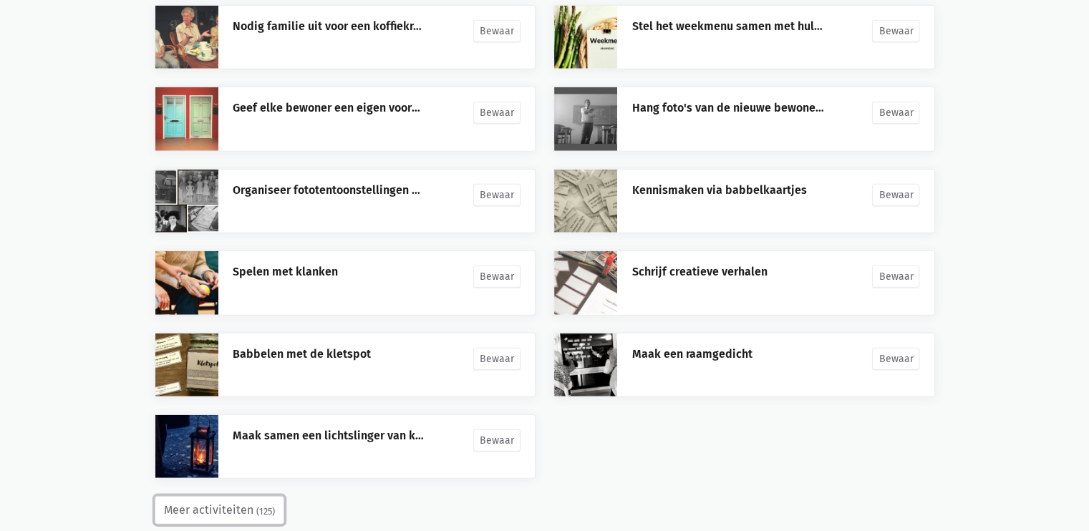
click at [246, 496] on button "Meer activiteiten (125)" at bounding box center [220, 510] width 130 height 29
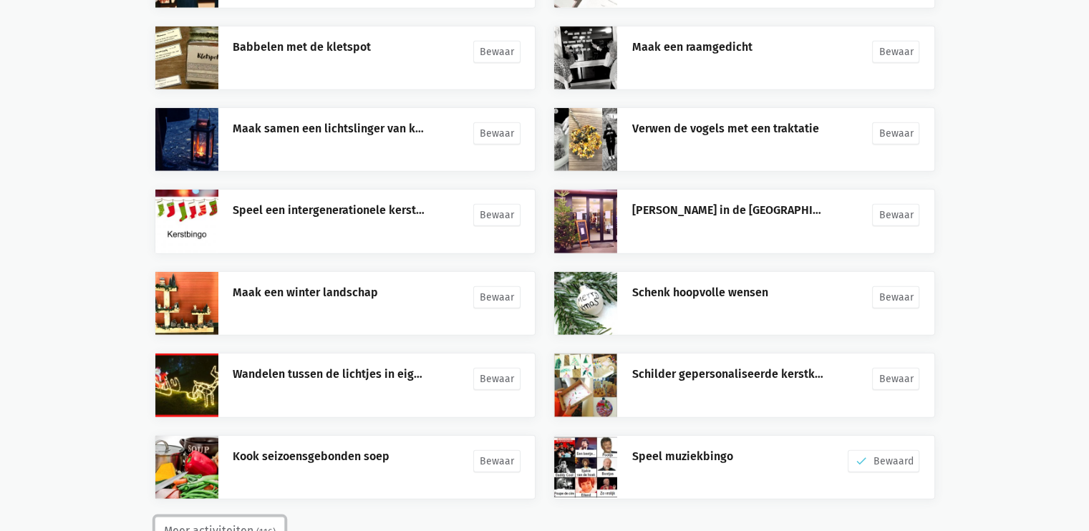
scroll to position [9387, 0]
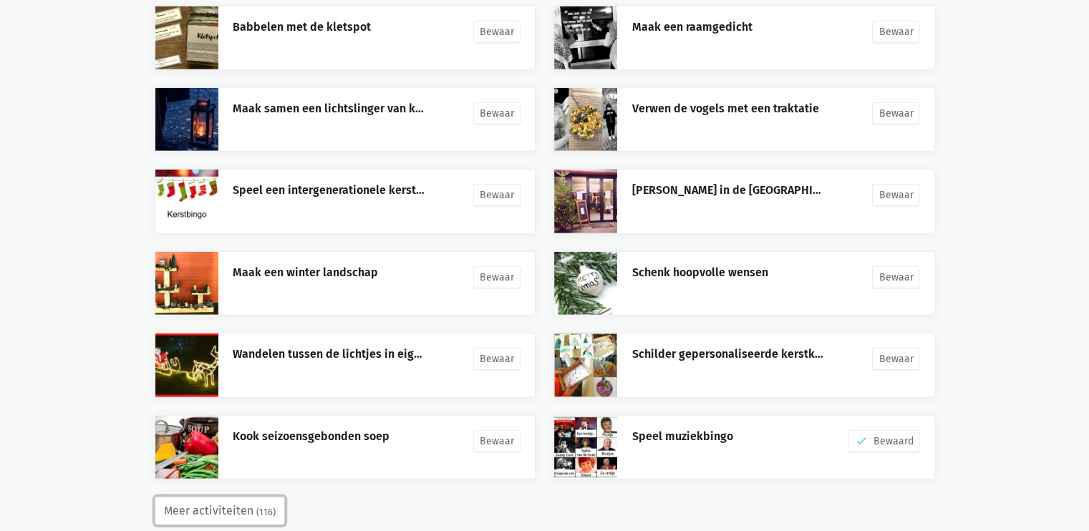
click at [221, 497] on button "Meer activiteiten (116)" at bounding box center [220, 511] width 130 height 29
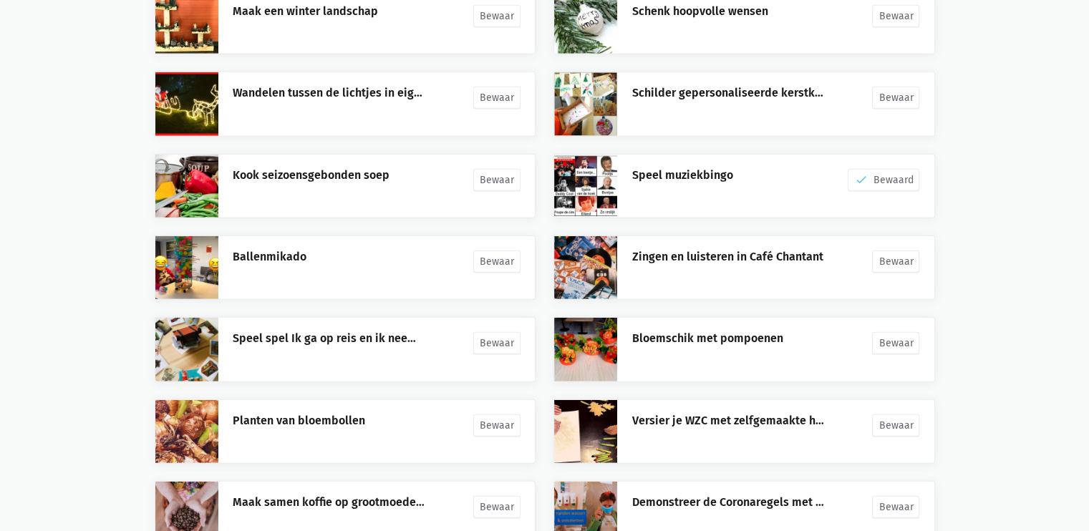
scroll to position [9795, 0]
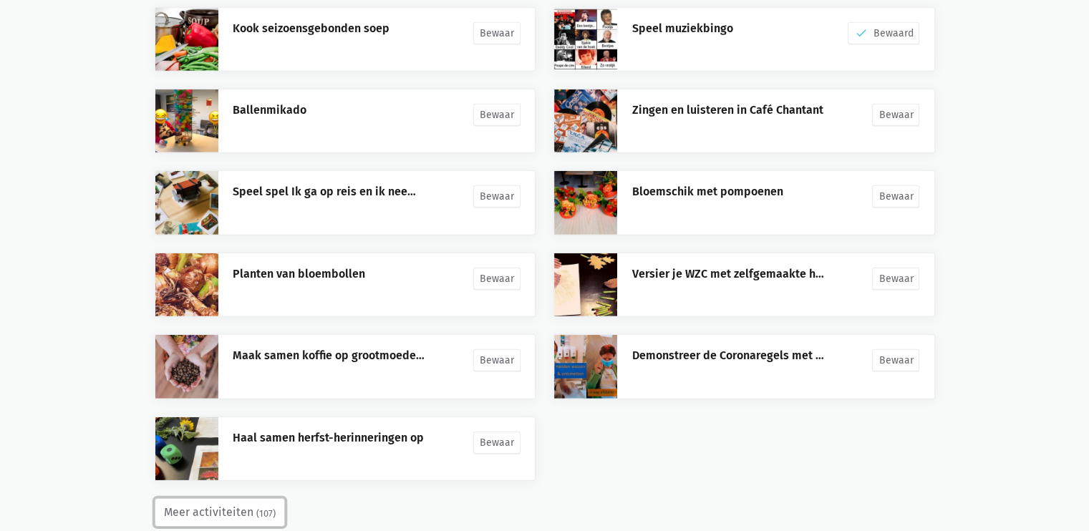
click at [261, 507] on small "(107)" at bounding box center [265, 514] width 19 height 14
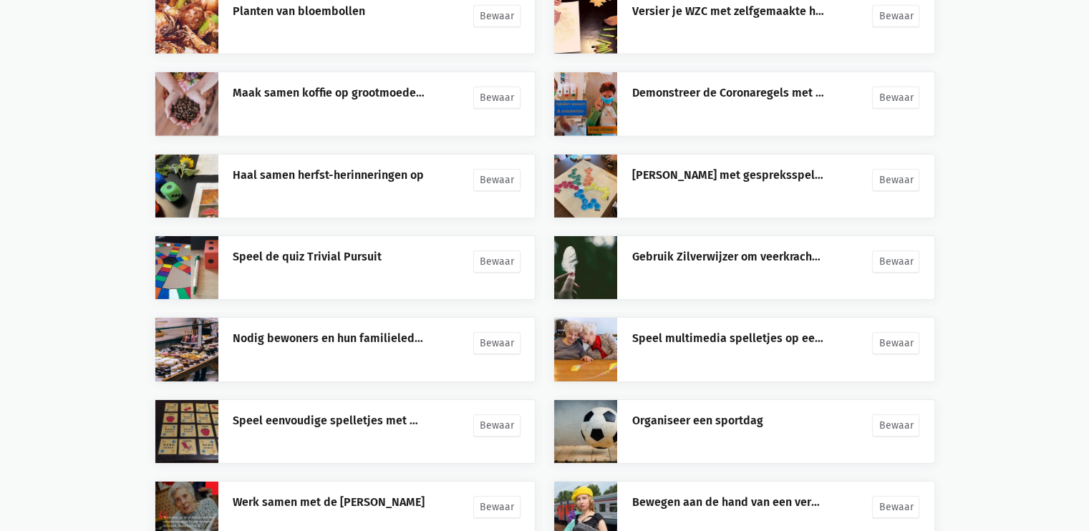
scroll to position [10122, 0]
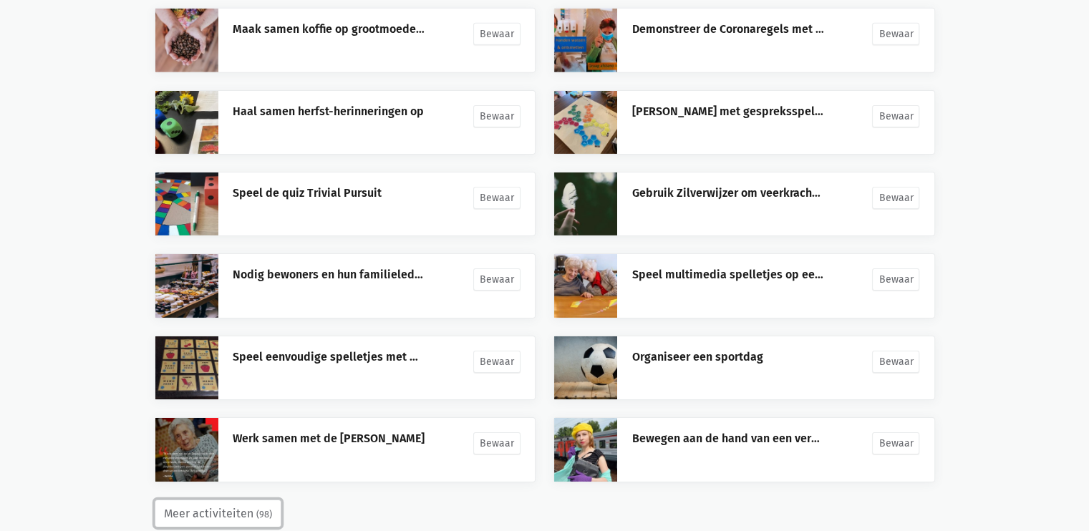
click at [208, 500] on button "Meer activiteiten (98)" at bounding box center [218, 514] width 127 height 29
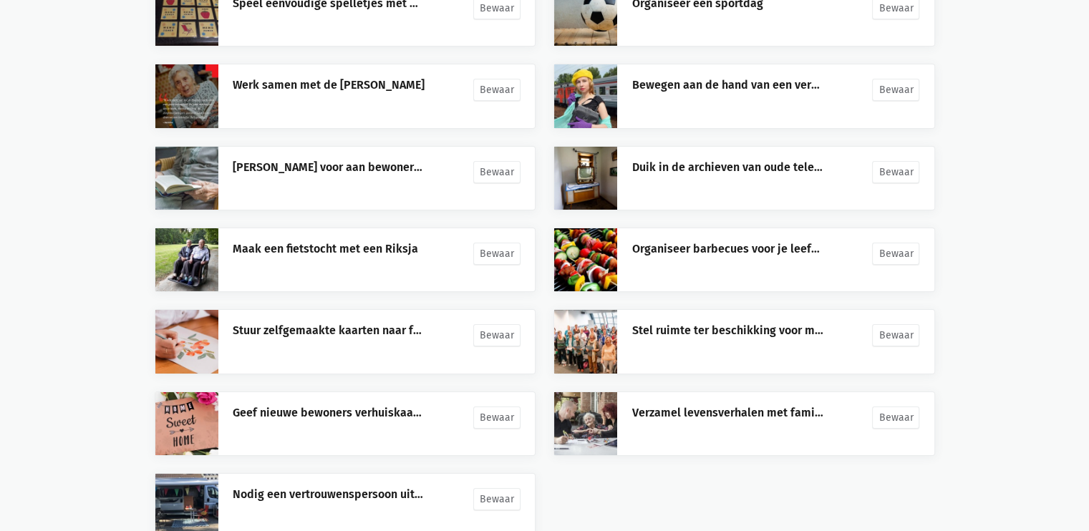
scroll to position [10530, 0]
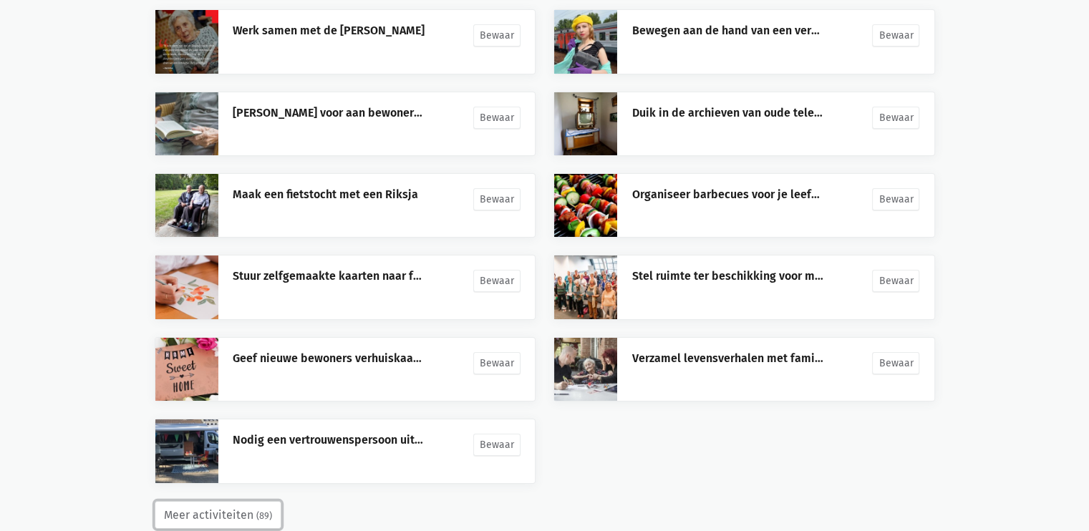
click at [215, 501] on button "Meer activiteiten (89)" at bounding box center [218, 515] width 127 height 29
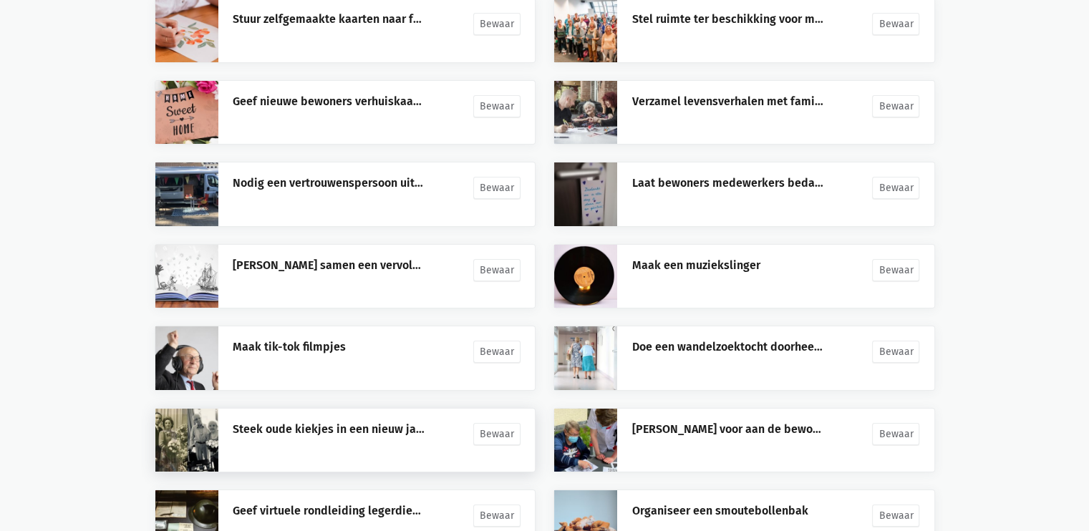
scroll to position [10857, 0]
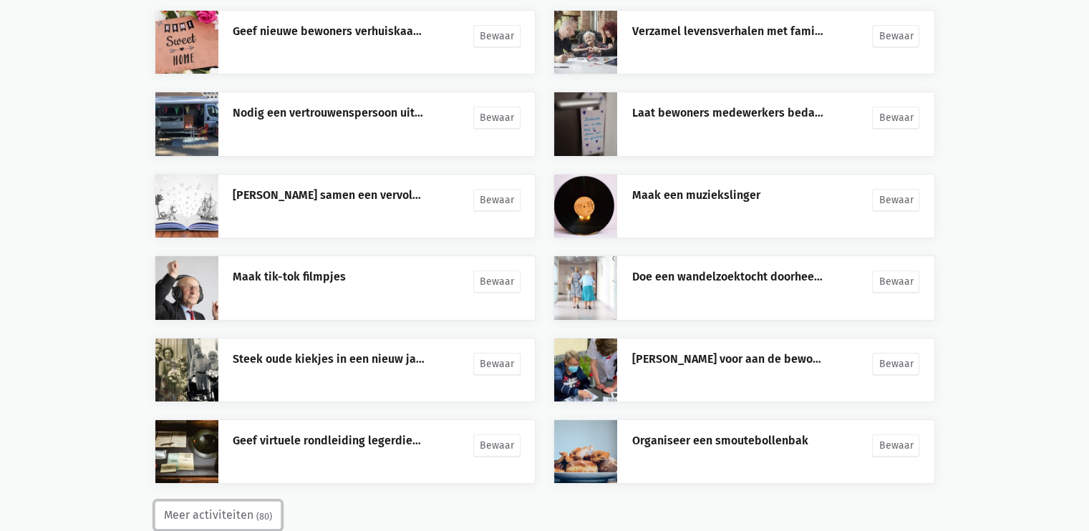
click at [262, 510] on small "(80)" at bounding box center [264, 517] width 16 height 14
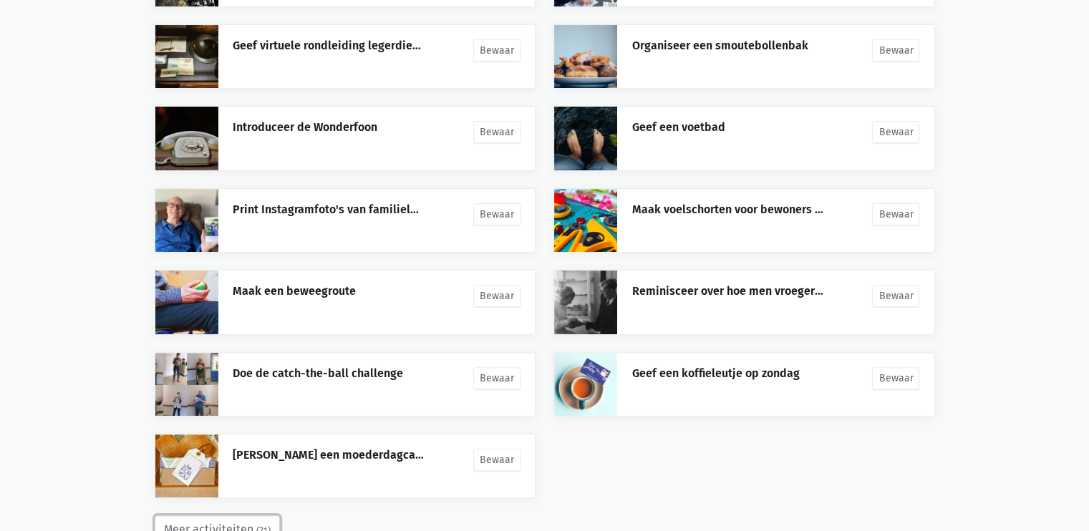
scroll to position [11254, 0]
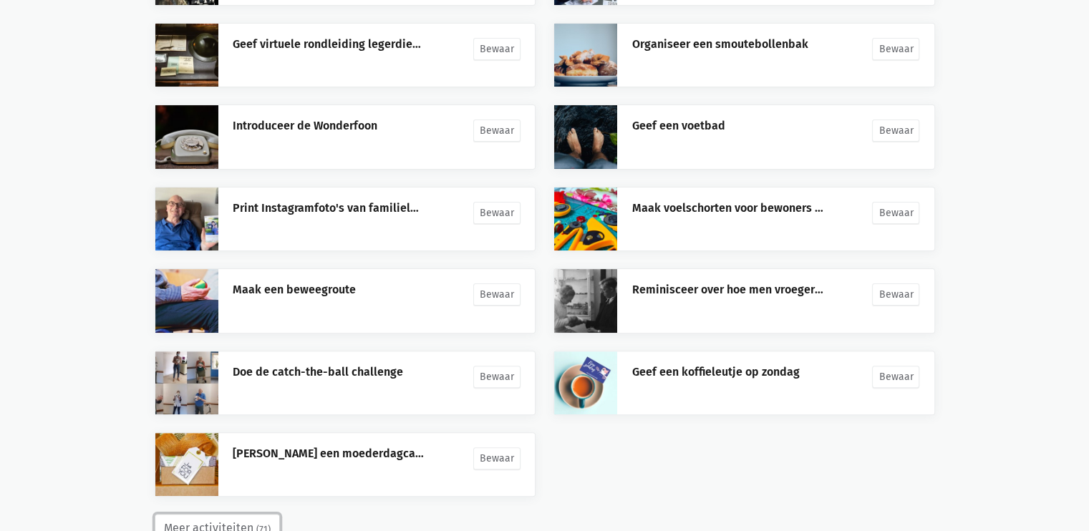
click at [231, 514] on button "Meer activiteiten (71)" at bounding box center [217, 528] width 125 height 29
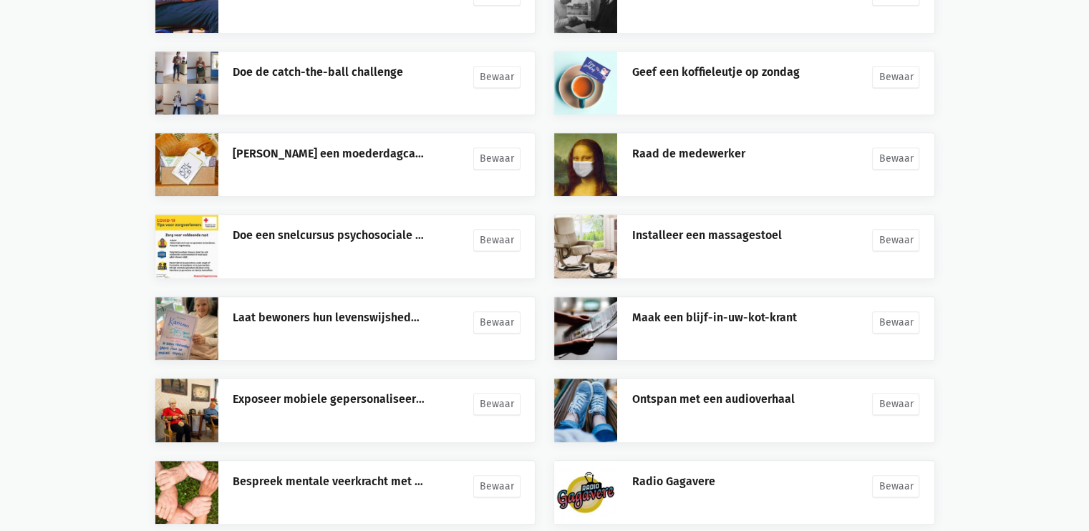
scroll to position [11558, 0]
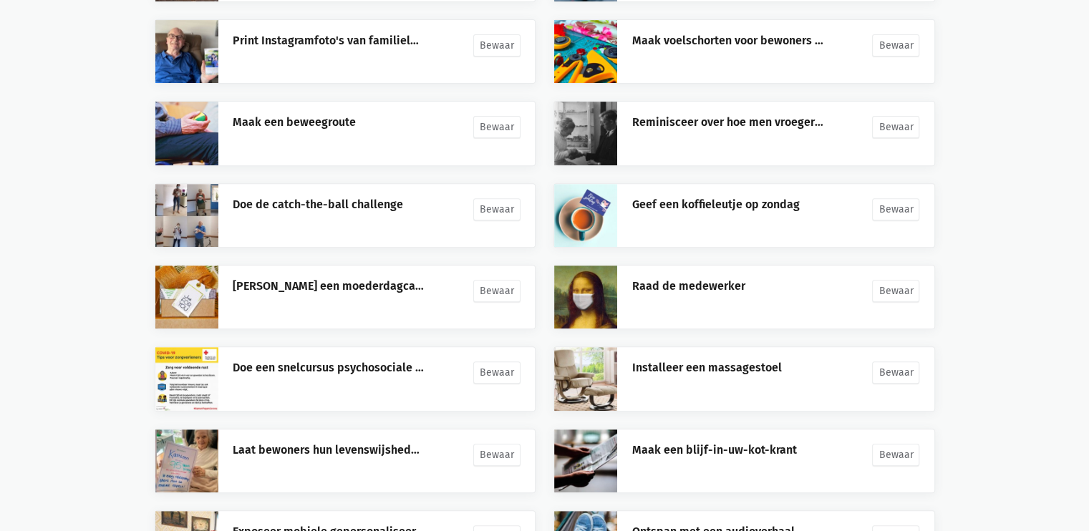
scroll to position [11593, 0]
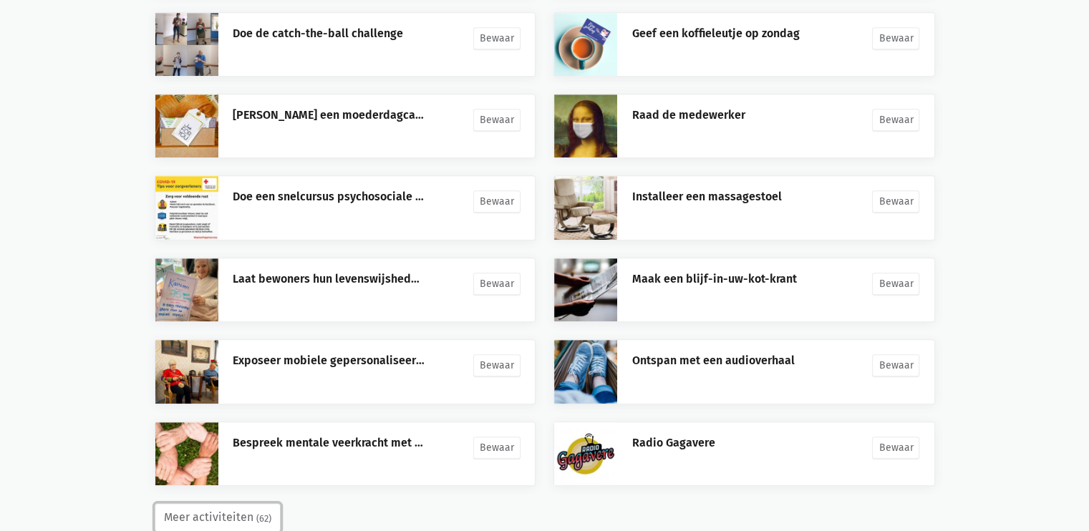
click at [201, 503] on button "Meer activiteiten (62)" at bounding box center [218, 517] width 126 height 29
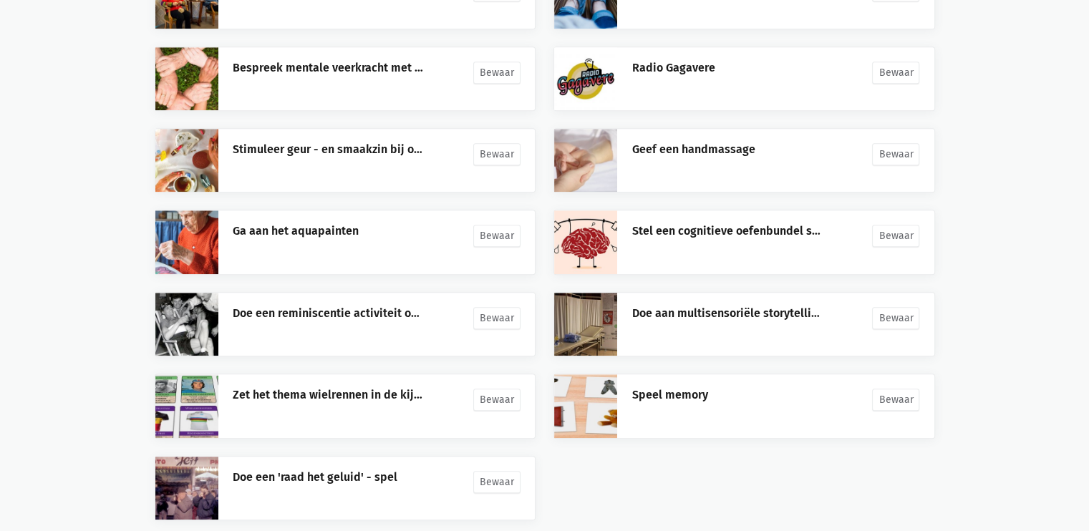
scroll to position [12001, 0]
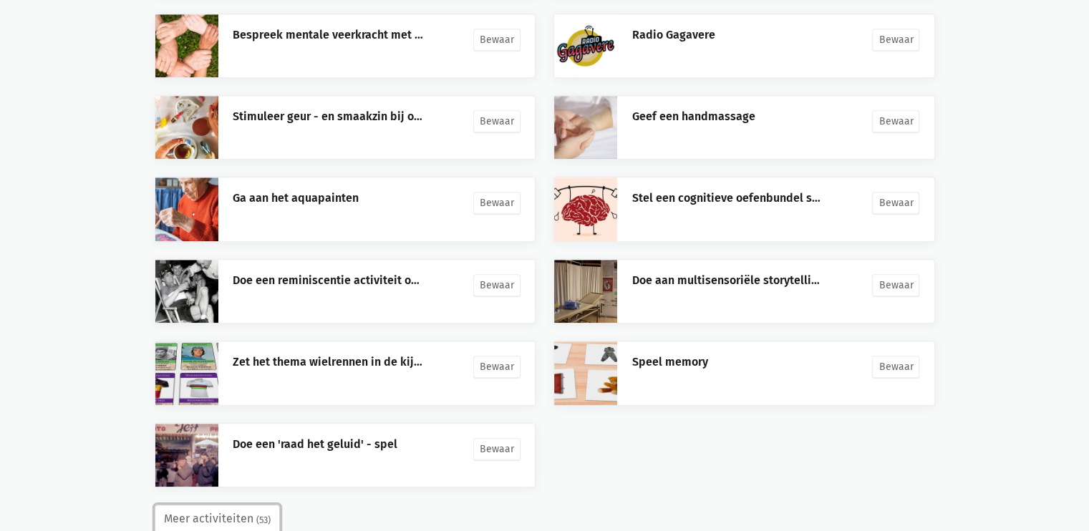
click at [178, 505] on button "Meer activiteiten (53)" at bounding box center [217, 519] width 125 height 29
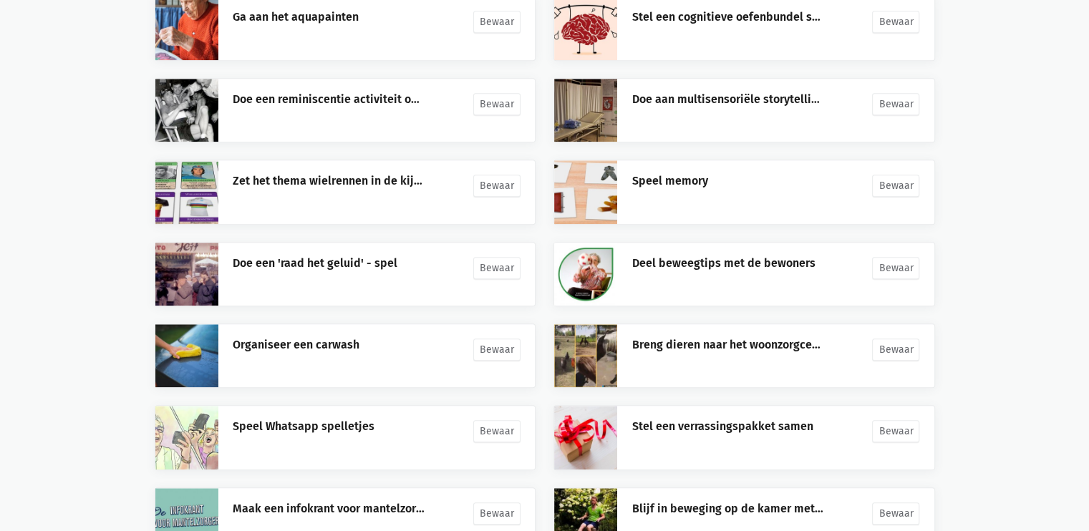
scroll to position [12328, 0]
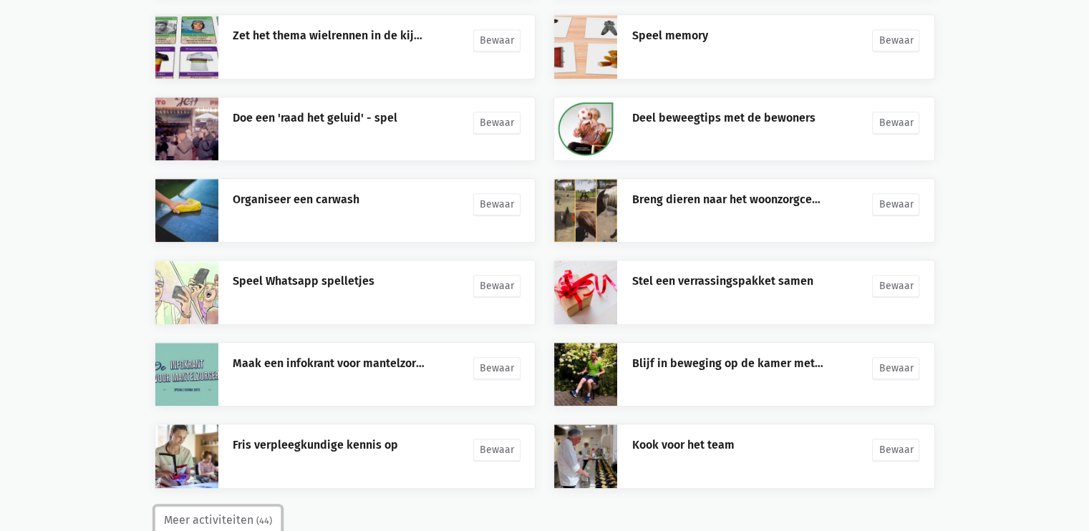
click at [221, 506] on button "Meer activiteiten (44)" at bounding box center [218, 520] width 127 height 29
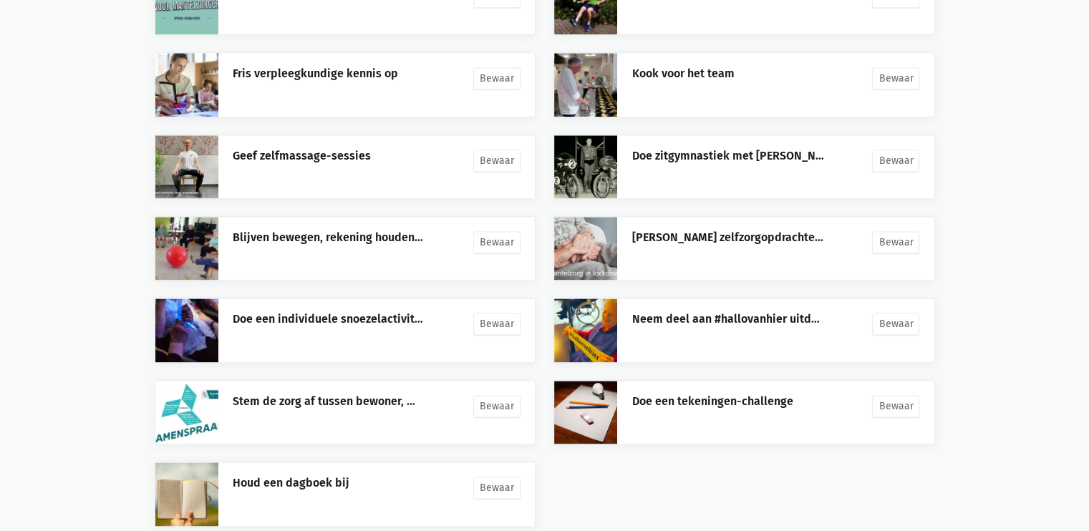
scroll to position [12736, 0]
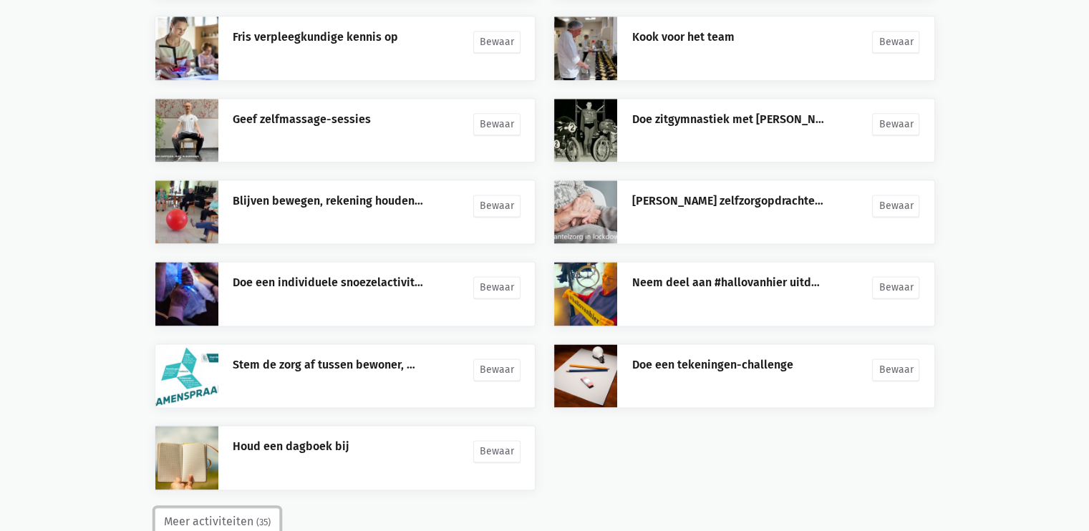
click at [202, 508] on button "Meer activiteiten (35)" at bounding box center [217, 522] width 125 height 29
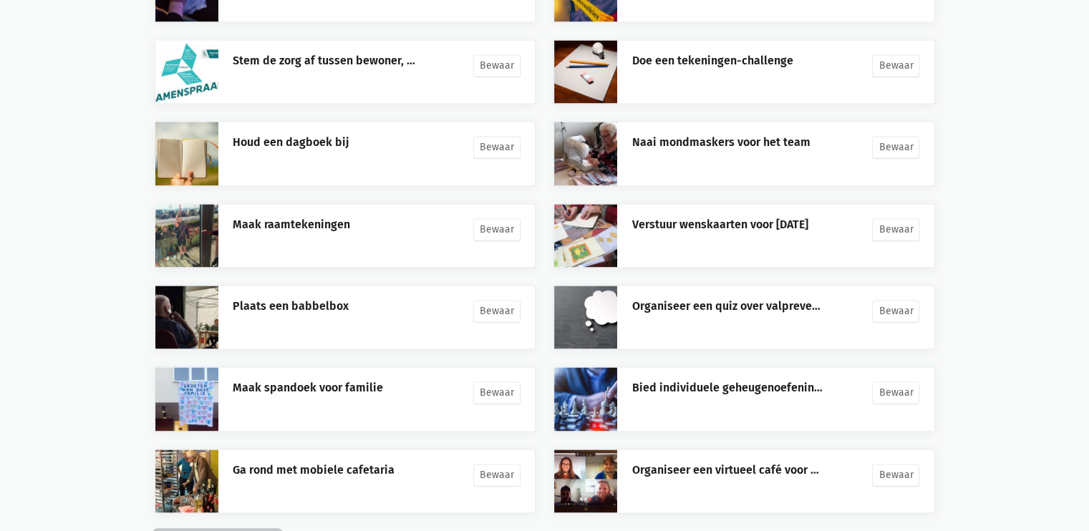
scroll to position [13063, 0]
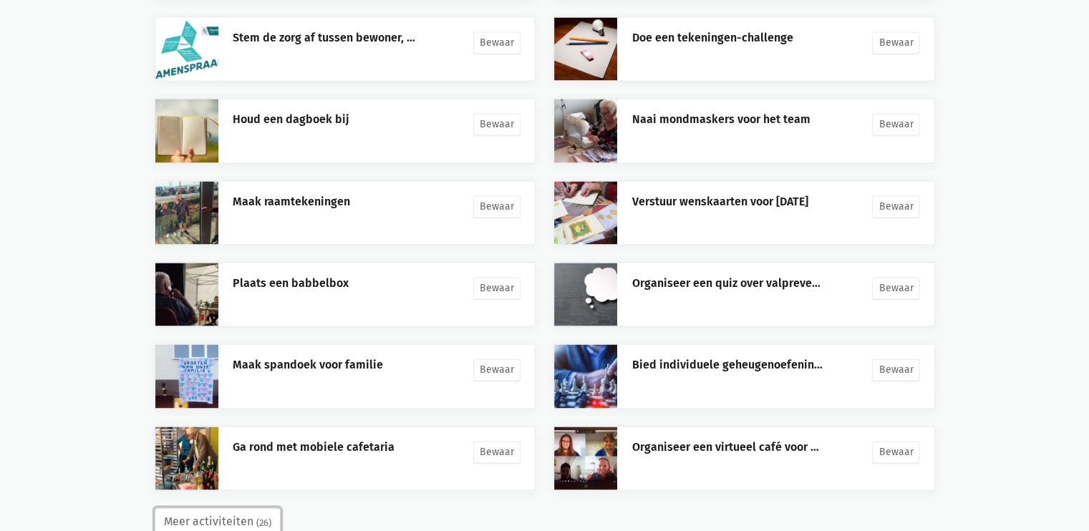
click at [247, 508] on button "Meer activiteiten (26)" at bounding box center [218, 522] width 126 height 29
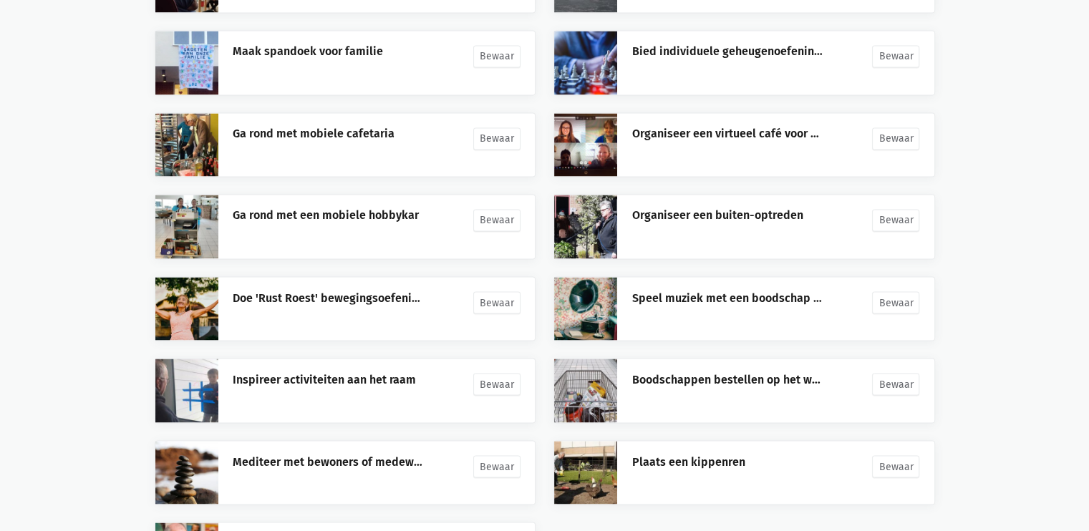
scroll to position [13472, 0]
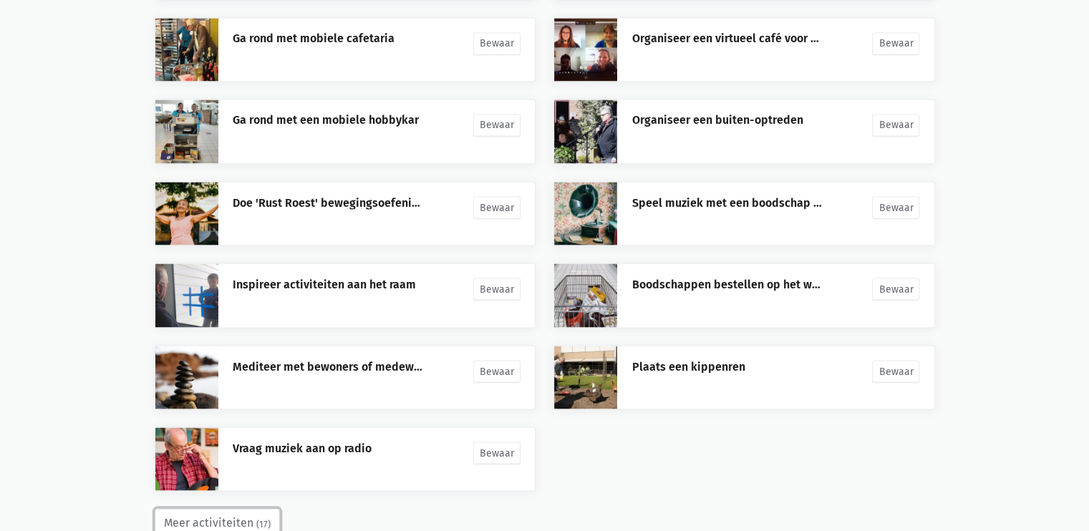
click at [248, 508] on button "Meer activiteiten (17)" at bounding box center [217, 522] width 125 height 29
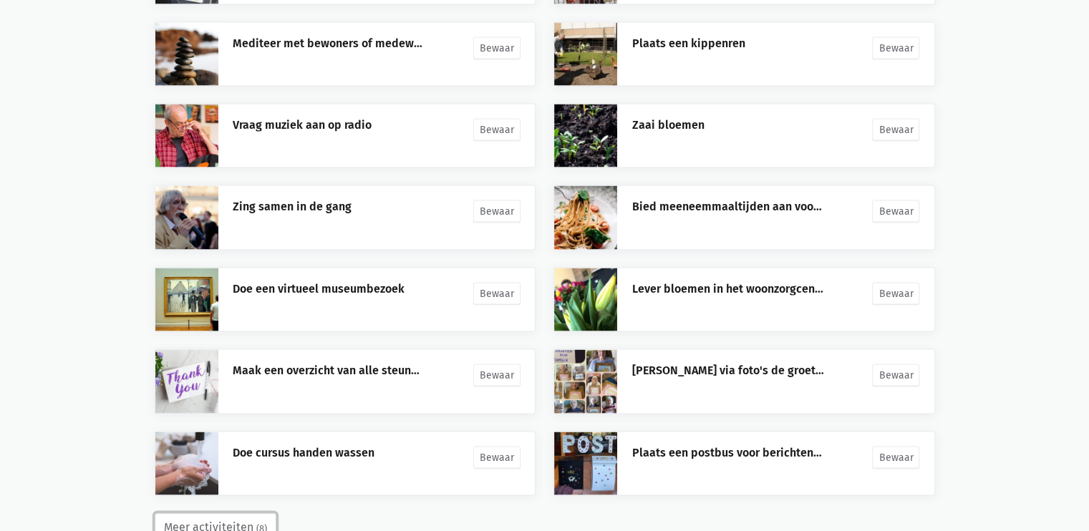
scroll to position [13799, 0]
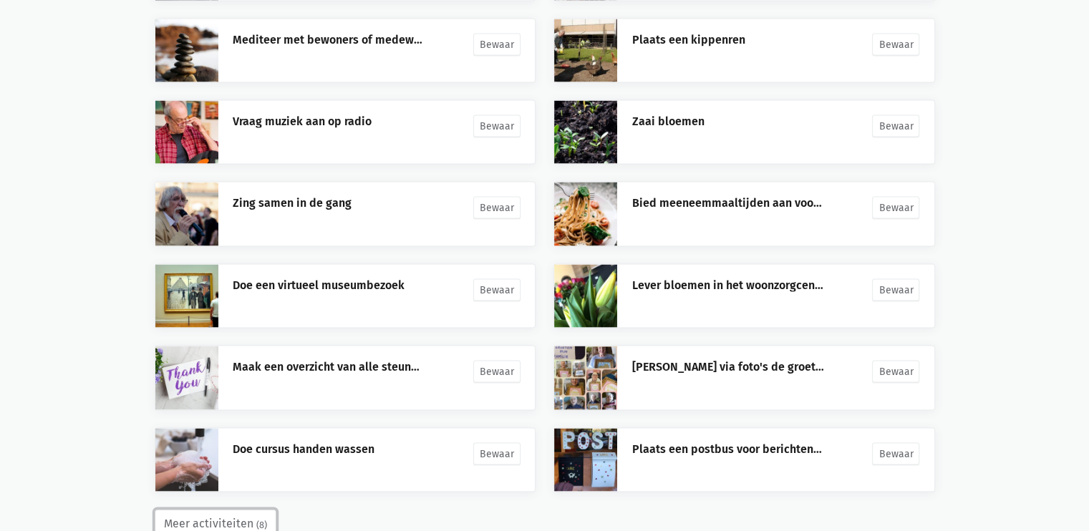
click at [229, 510] on button "Meer activiteiten (8)" at bounding box center [216, 524] width 122 height 29
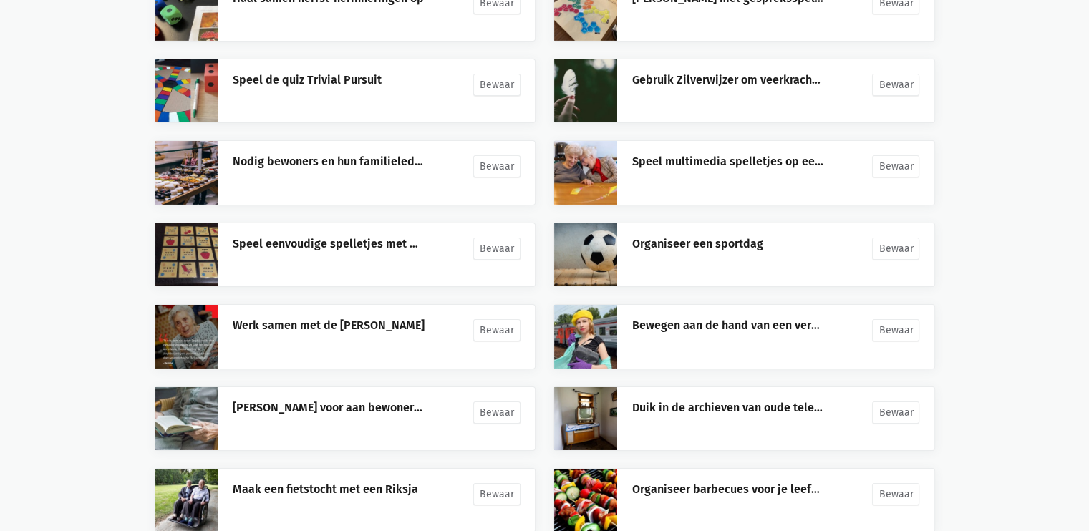
scroll to position [10189, 0]
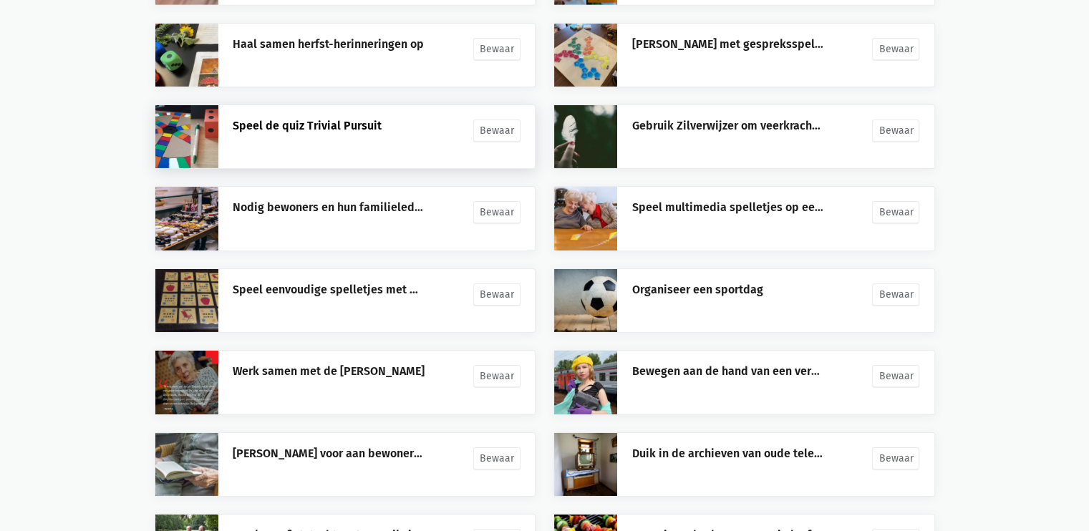
click at [335, 119] on link "Speel de quiz Trivial Pursuit" at bounding box center [307, 126] width 149 height 14
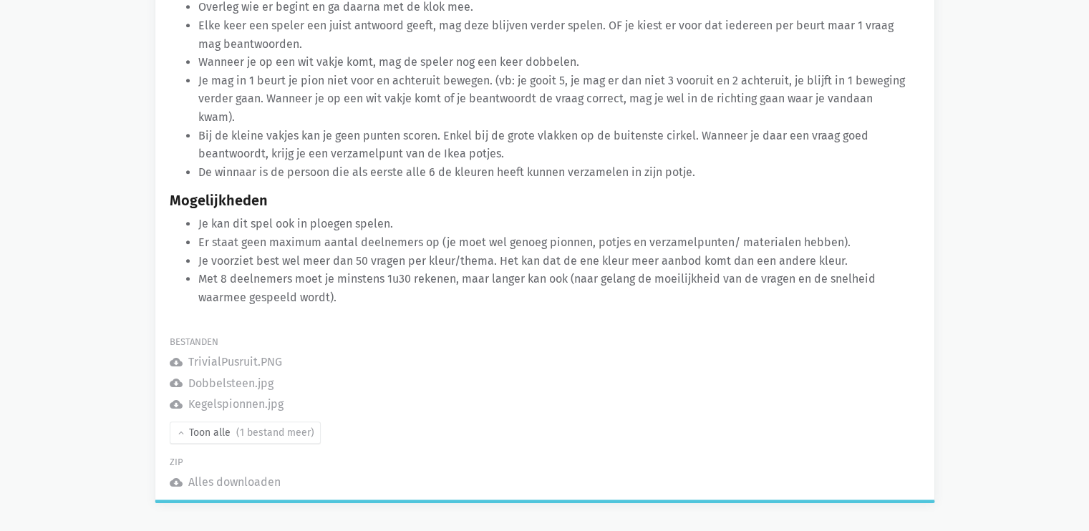
scroll to position [884, 0]
click at [176, 477] on icon "cloud_download" at bounding box center [176, 481] width 13 height 13
click at [200, 361] on div "TrivialPusruit.PNG" at bounding box center [235, 361] width 94 height 19
click at [175, 362] on icon "cloud_download" at bounding box center [176, 360] width 13 height 13
click at [198, 361] on div "TrivialPusruit.PNG" at bounding box center [235, 361] width 94 height 19
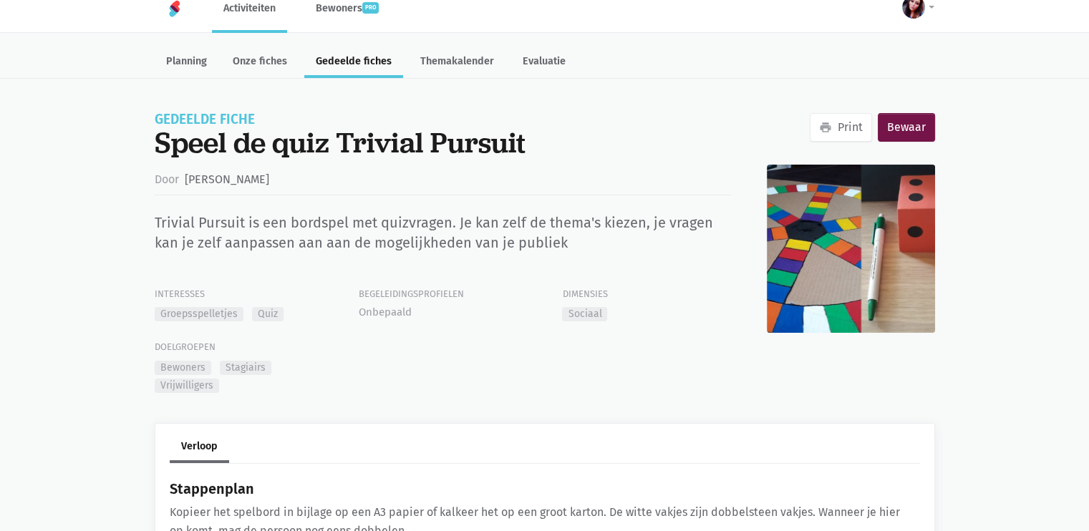
scroll to position [0, 0]
